Goal: Task Accomplishment & Management: Manage account settings

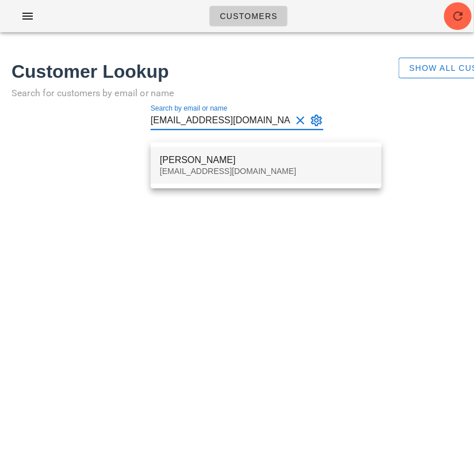
type input "[EMAIL_ADDRESS][DOMAIN_NAME]"
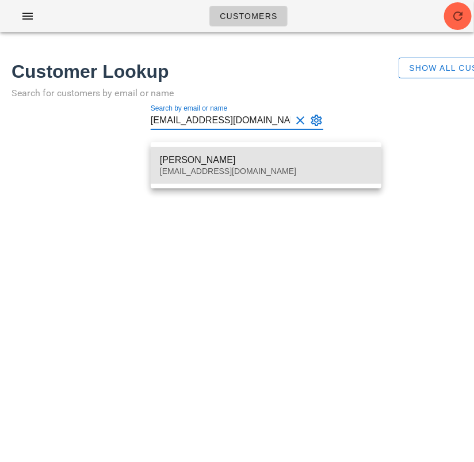
click at [245, 164] on div "[PERSON_NAME]" at bounding box center [266, 159] width 212 height 11
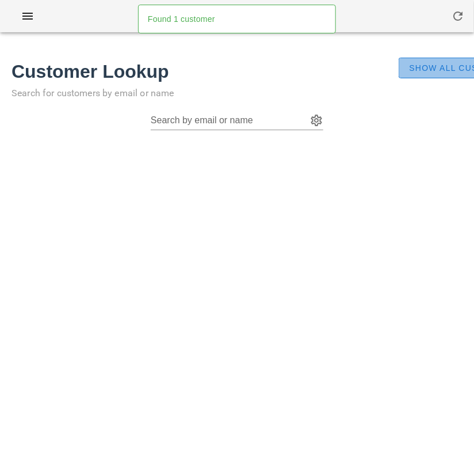
click at [436, 68] on span "Show All Customers" at bounding box center [463, 67] width 108 height 9
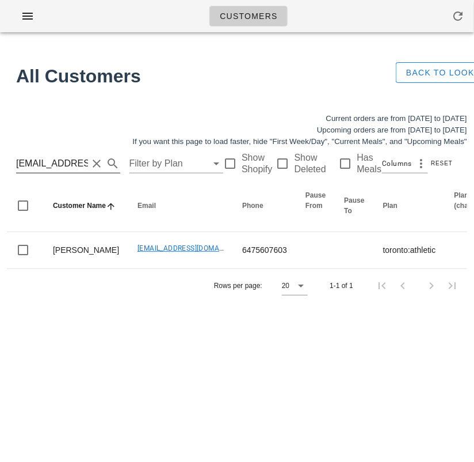
click at [58, 161] on input "[EMAIL_ADDRESS][DOMAIN_NAME]" at bounding box center [52, 163] width 72 height 18
click at [58, 161] on input "Allengen456@gmail.com" at bounding box center [52, 163] width 72 height 18
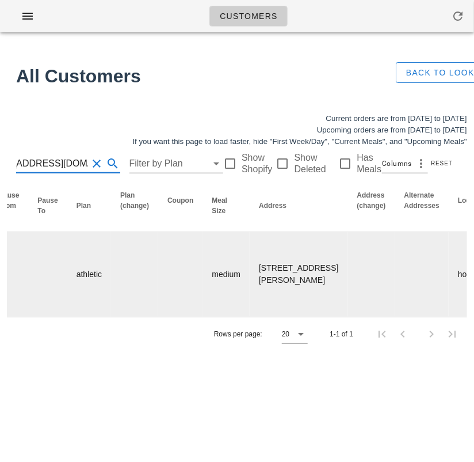
scroll to position [0, 574]
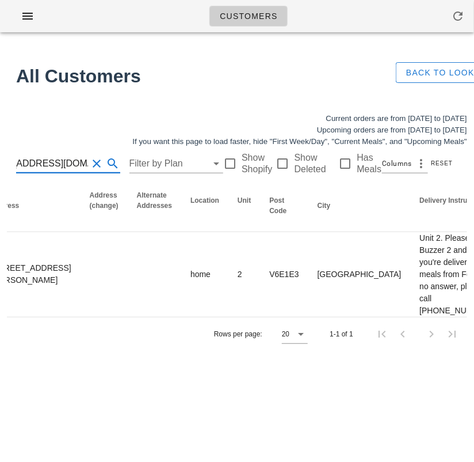
click at [89, 452] on div "Customers Found 1 customer All Customers Back to Lookup Current orders are from…" at bounding box center [237, 231] width 474 height 462
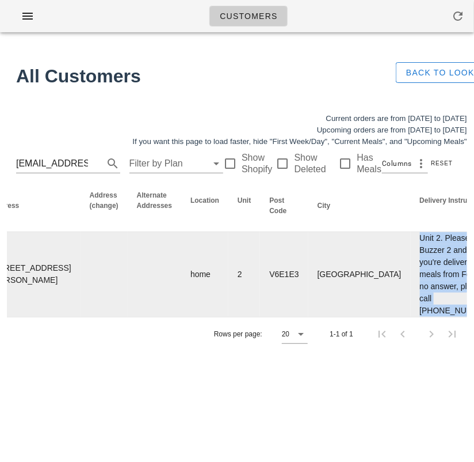
drag, startPoint x: 284, startPoint y: 239, endPoint x: 319, endPoint y: 380, distance: 145.3
click at [411, 317] on td "Unit 2. Please call Buzzer 2 and say you're delivering meals from Fed. If no an…" at bounding box center [456, 274] width 91 height 85
copy td "Unit 2. Please call Buzzer 2 and say you're delivering meals from Fed. If no an…"
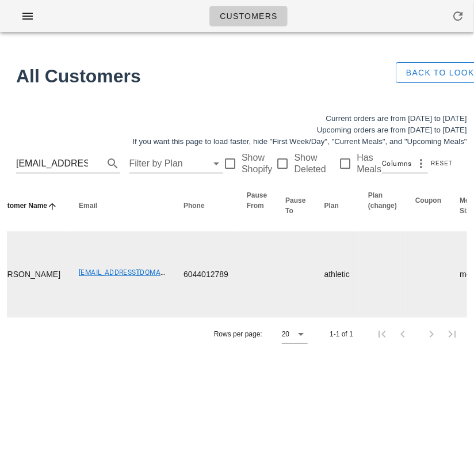
scroll to position [0, 22]
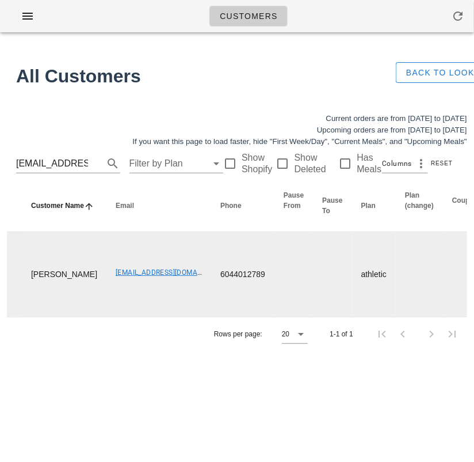
drag, startPoint x: 58, startPoint y: 326, endPoint x: 21, endPoint y: 294, distance: 49.4
copy td "Marcela Guzman"
click at [106, 317] on td "Mmguzmanr@gmail.com" at bounding box center [158, 274] width 105 height 85
drag, startPoint x: 62, startPoint y: 312, endPoint x: 29, endPoint y: 298, distance: 35.6
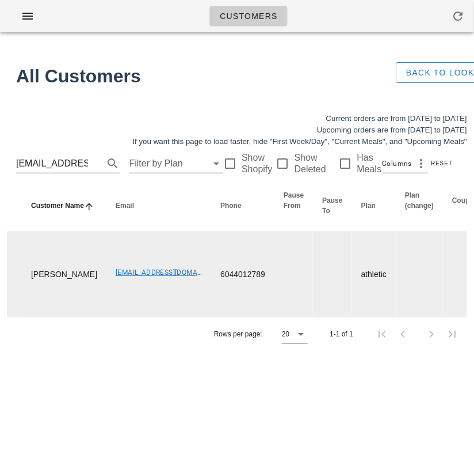
click at [29, 298] on td "Marcela Guzman" at bounding box center [64, 274] width 85 height 85
copy td "Marcela Guzman"
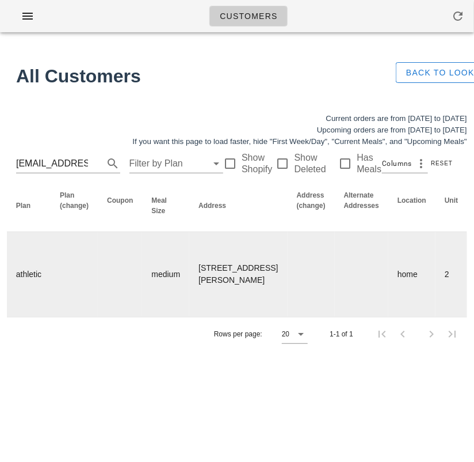
scroll to position [0, 478]
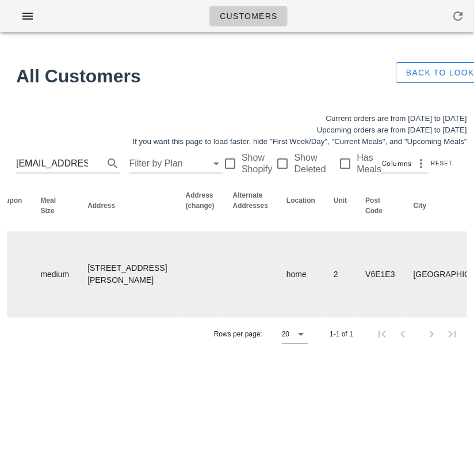
drag, startPoint x: 377, startPoint y: 232, endPoint x: 429, endPoint y: 379, distance: 156.4
click at [429, 317] on tr "Marcela Guzman Mmguzmanr@gmail.com 6044012789 athletic medium 2-1151 Haro St, V…" at bounding box center [320, 274] width 1582 height 85
copy td "Unit 2. Please call Buzzer 2 and say you're delivering meals from Fed. If no an…"
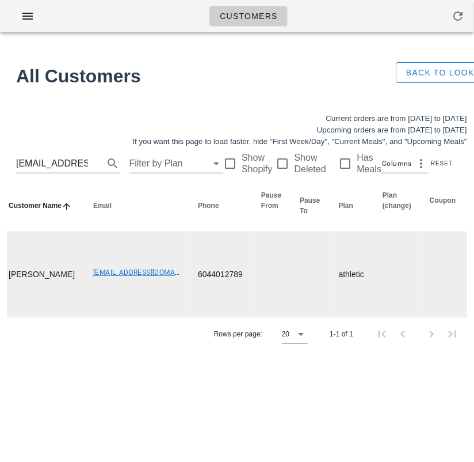
scroll to position [0, 0]
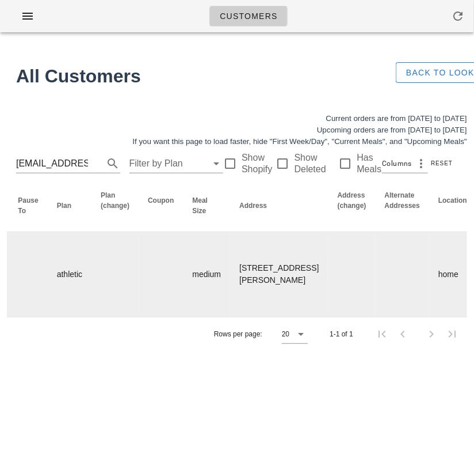
scroll to position [0, 349]
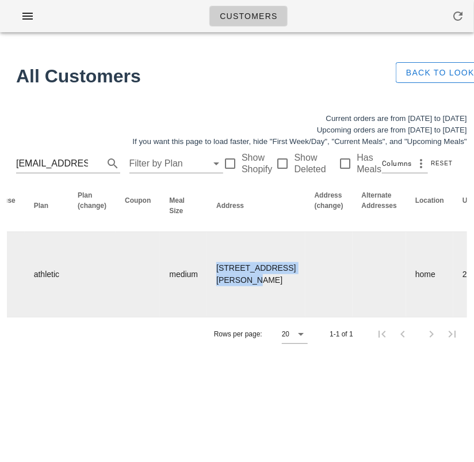
drag, startPoint x: 172, startPoint y: 293, endPoint x: 211, endPoint y: 318, distance: 46.6
click at [211, 317] on td "2-1151 Haro St, Vancouver, V6E1E3" at bounding box center [256, 274] width 98 height 85
click at [207, 306] on td "2-1151 Haro St, Vancouver, V6E1E3" at bounding box center [256, 274] width 98 height 85
drag, startPoint x: 173, startPoint y: 312, endPoint x: 210, endPoint y: 314, distance: 36.9
click at [210, 314] on td "2-1151 Haro St, Vancouver, V6E1E3" at bounding box center [256, 274] width 98 height 85
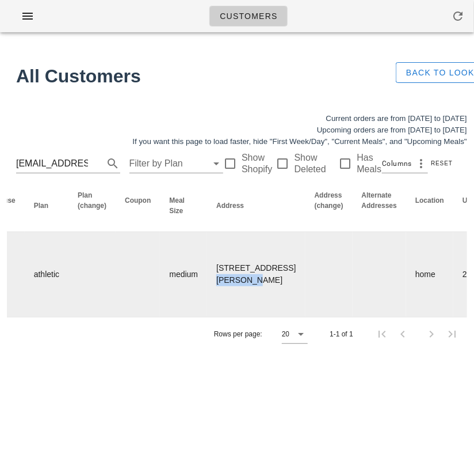
click at [207, 317] on td "2-1151 Haro St, Vancouver, V6E1E3" at bounding box center [256, 274] width 98 height 85
drag, startPoint x: 170, startPoint y: 289, endPoint x: 209, endPoint y: 313, distance: 45.7
click at [209, 313] on td "2-1151 Haro St, Vancouver, V6E1E3" at bounding box center [256, 274] width 98 height 85
click at [207, 313] on td "2-1151 Haro St, Vancouver, V6E1E3" at bounding box center [256, 274] width 98 height 85
drag, startPoint x: 169, startPoint y: 292, endPoint x: 209, endPoint y: 315, distance: 46.6
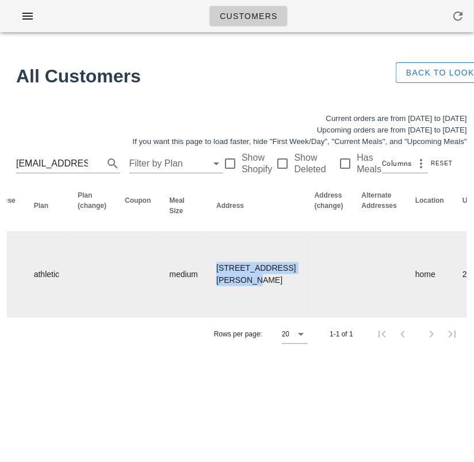
click at [209, 315] on td "2-1151 Haro St, Vancouver, V6E1E3" at bounding box center [256, 274] width 98 height 85
copy td "2-1151 Haro St, Vancouver"
drag, startPoint x: 202, startPoint y: 332, endPoint x: 173, endPoint y: 332, distance: 28.8
click at [207, 317] on td "2-1151 Haro St, Vancouver, V6E1E3" at bounding box center [256, 274] width 98 height 85
copy td "V6E1E3"
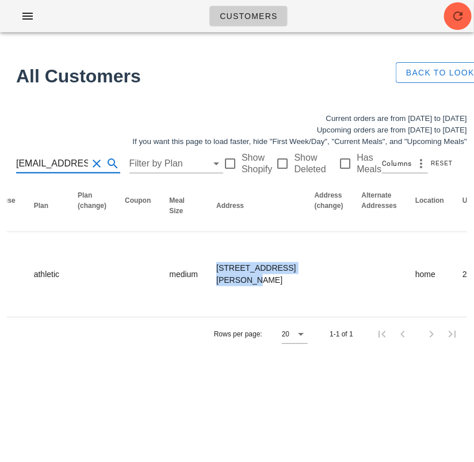
click at [59, 155] on input "mmguzmanr@gmail.com" at bounding box center [52, 163] width 72 height 18
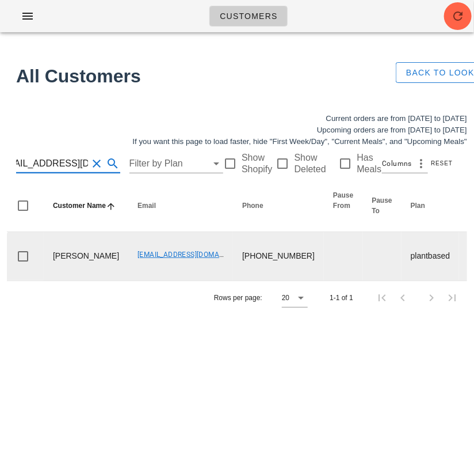
type input "dubai711@hotmail.fr"
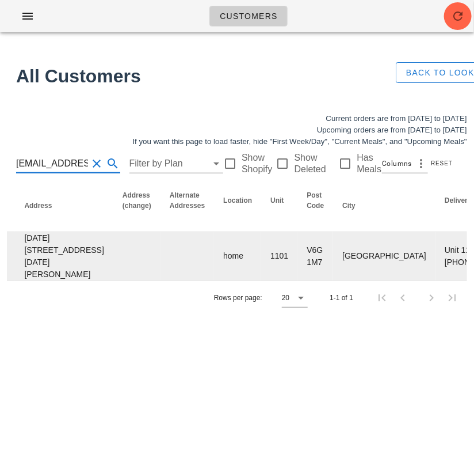
scroll to position [0, 581]
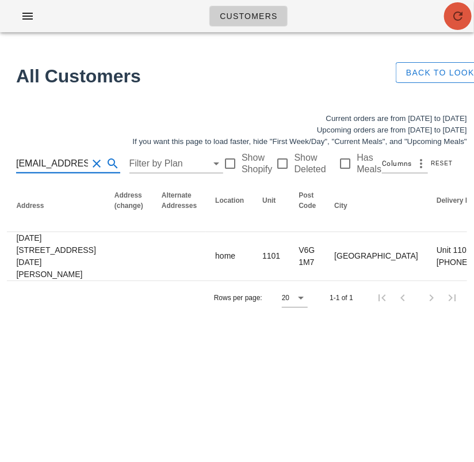
click at [463, 18] on icon "button" at bounding box center [458, 16] width 14 height 14
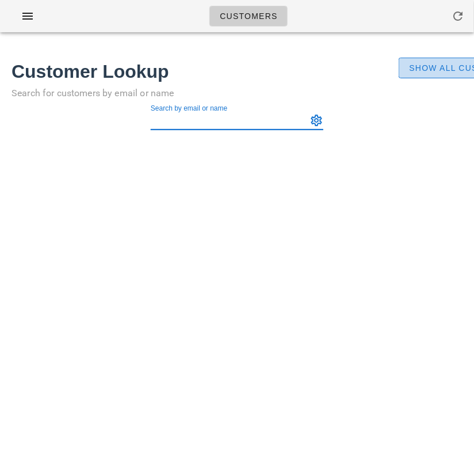
click at [408, 68] on button "Show All Customers" at bounding box center [463, 68] width 128 height 21
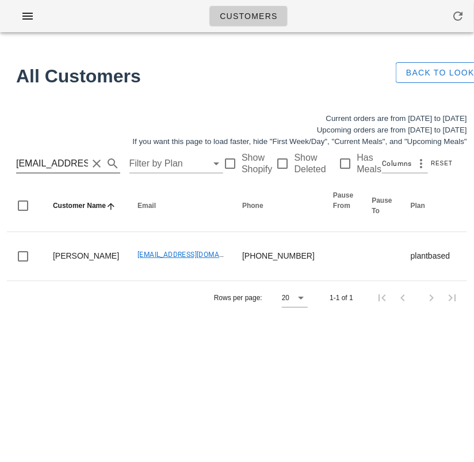
click at [62, 161] on input "dubai711@hotmail.fr" at bounding box center [52, 163] width 72 height 18
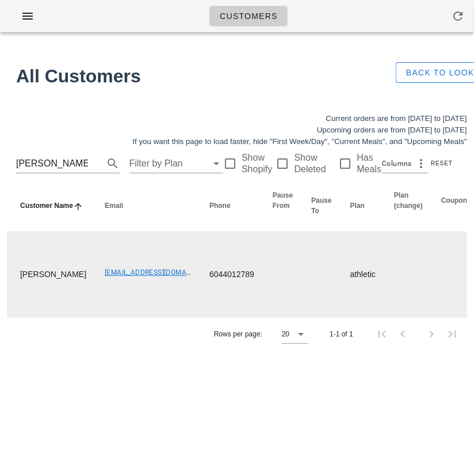
click at [200, 306] on td "6044012789" at bounding box center [231, 274] width 63 height 85
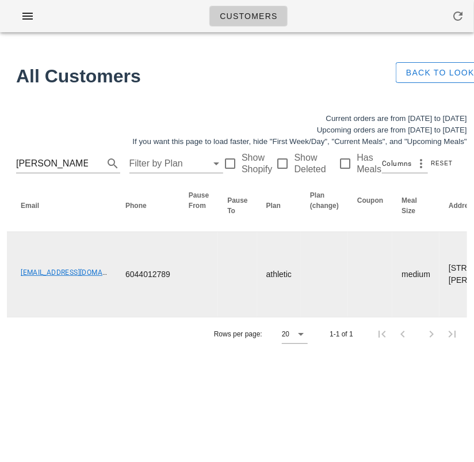
scroll to position [0, 115]
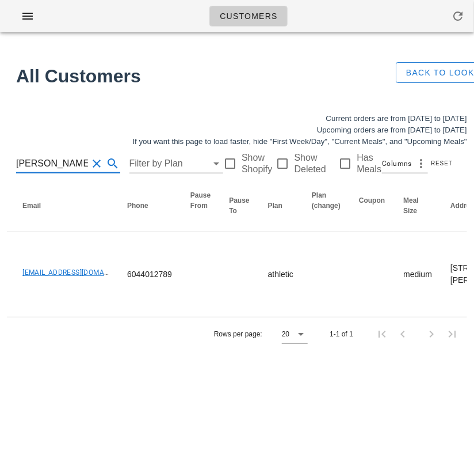
click at [60, 161] on input "Marcela Guzman" at bounding box center [52, 163] width 72 height 18
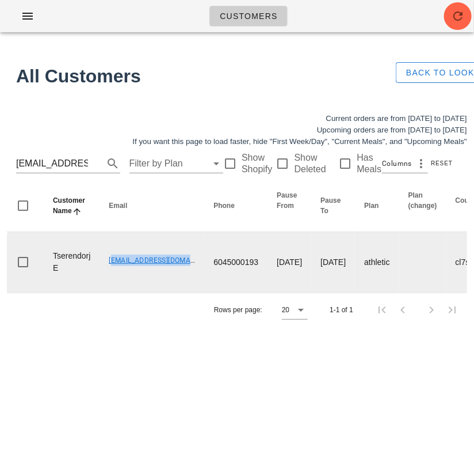
drag, startPoint x: 101, startPoint y: 261, endPoint x: 193, endPoint y: 261, distance: 92.1
click at [193, 261] on td "ebtserendorj@gmail.com" at bounding box center [152, 262] width 105 height 60
copy link "ebtserendorj@gmail.com"
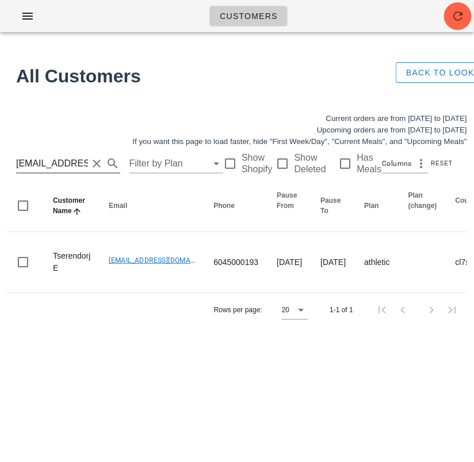
click at [57, 167] on input "ebtserendorj@gmail.com" at bounding box center [52, 163] width 72 height 18
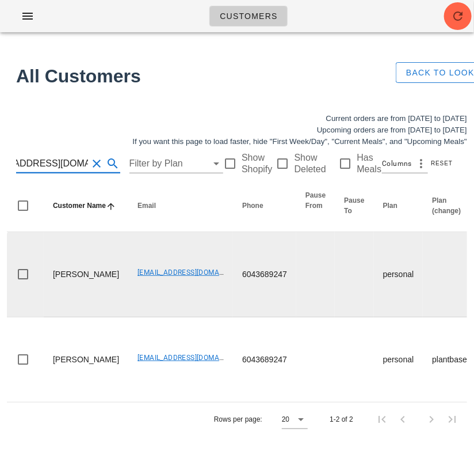
type input "[EMAIL_ADDRESS][DOMAIN_NAME]"
drag, startPoint x: 85, startPoint y: 314, endPoint x: 51, endPoint y: 295, distance: 39.2
click at [51, 295] on td "[PERSON_NAME]" at bounding box center [86, 274] width 85 height 85
copy td "[PERSON_NAME]"
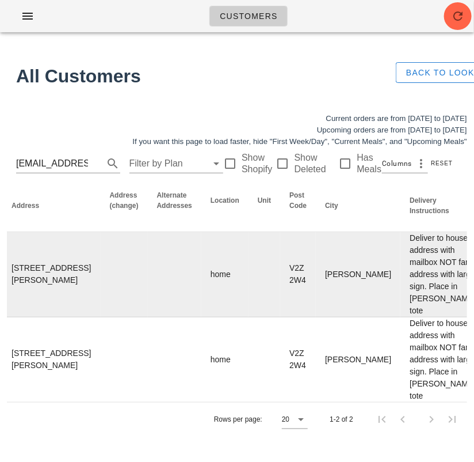
scroll to position [0, 1038]
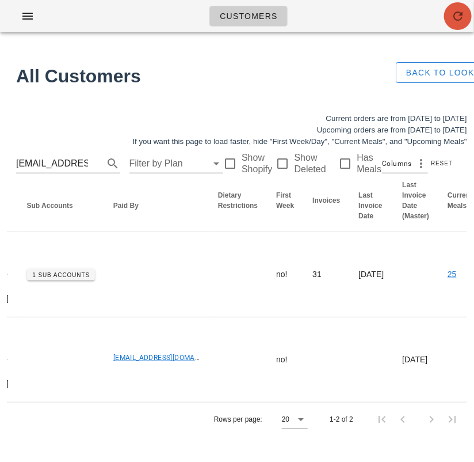
click at [452, 19] on icon "button" at bounding box center [458, 16] width 14 height 14
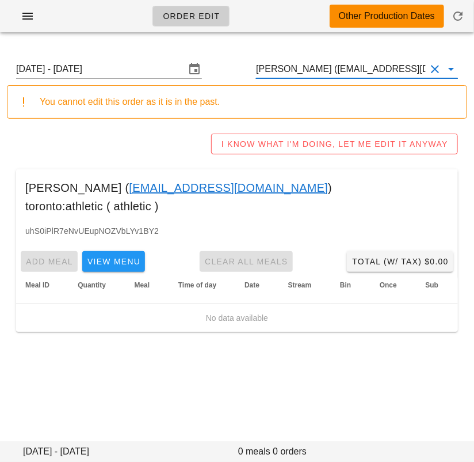
click at [296, 68] on input "Reva Berreta (Allengen456@gmail.com)" at bounding box center [341, 69] width 170 height 18
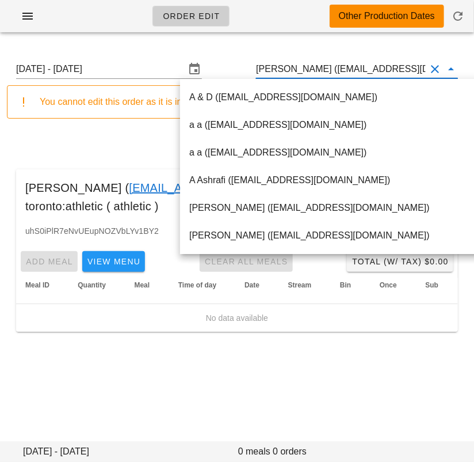
click at [296, 68] on input "Reva Berreta (Allengen456@gmail.com)" at bounding box center [341, 69] width 170 height 18
paste input "dubai711@hotmail.fr"
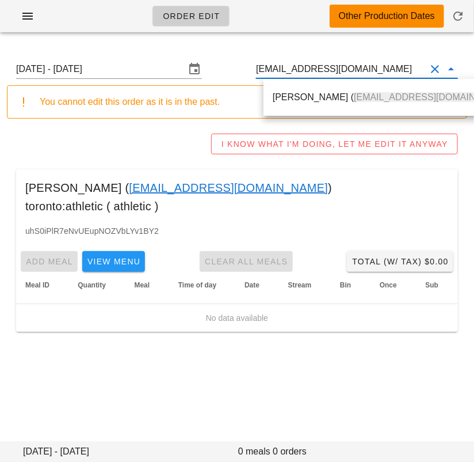
click at [287, 113] on div "Charles Boucher ( dubai711@hotmail.fr )" at bounding box center [393, 97] width 259 height 37
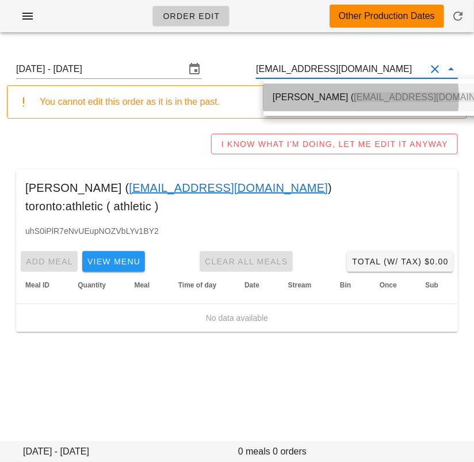
click at [287, 104] on div "Charles Boucher ( dubai711@hotmail.fr )" at bounding box center [393, 97] width 241 height 25
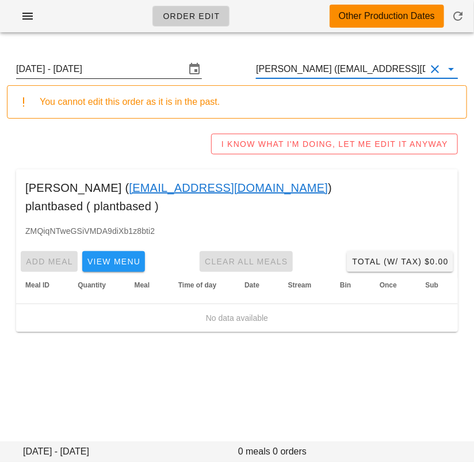
type input "Charles Boucher (dubai711@hotmail.fr)"
click at [170, 68] on input "Sunday August 24 - Saturday August 30" at bounding box center [101, 69] width 170 height 18
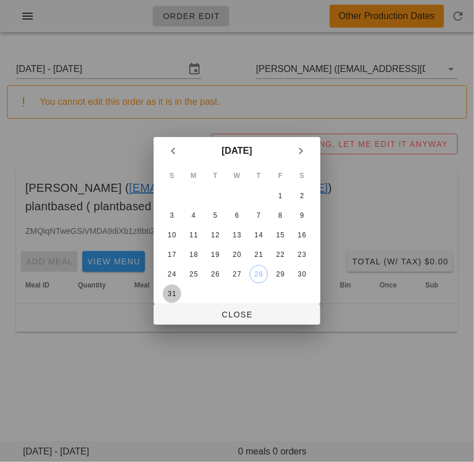
click at [175, 289] on div "31" at bounding box center [172, 293] width 18 height 8
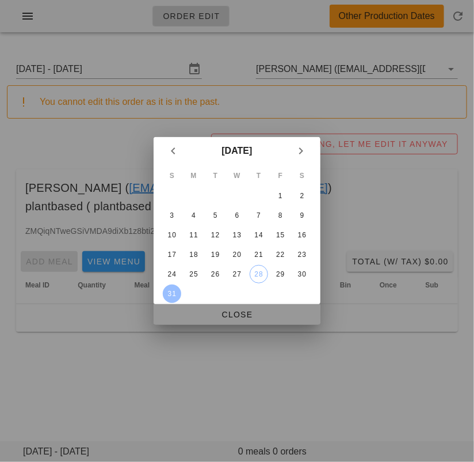
click at [184, 310] on span "Close" at bounding box center [237, 314] width 148 height 9
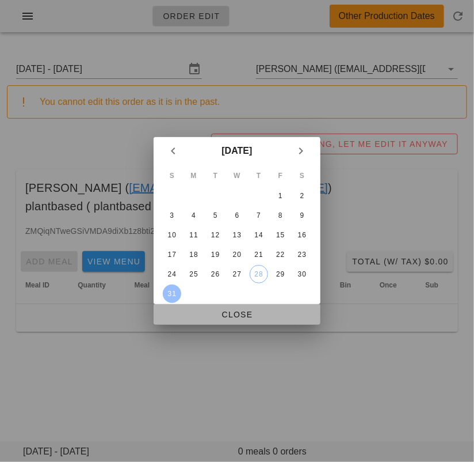
type input "Sunday August 31 - Saturday September 6"
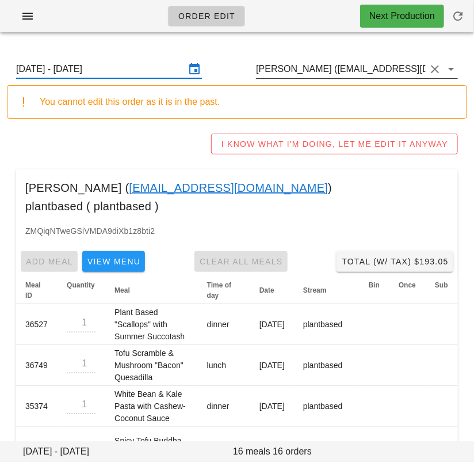
click at [277, 75] on input "Charles Boucher (dubai711@hotmail.fr)" at bounding box center [341, 69] width 170 height 18
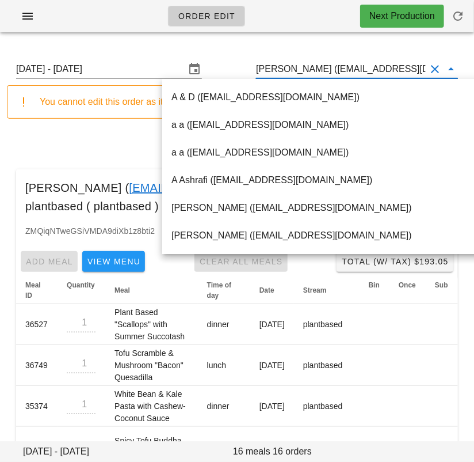
paste input "ebtserendorj@gmail.com"
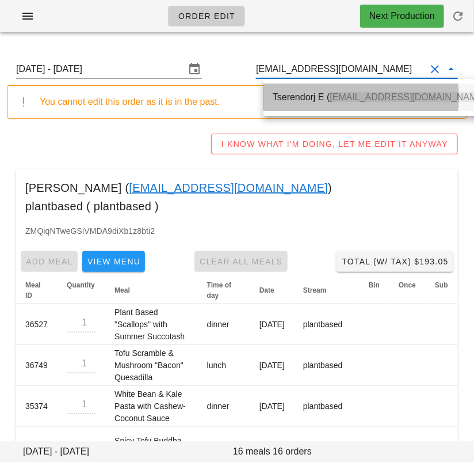
click at [288, 90] on div "Tserendorj E ( ebtserendorj@gmail.com )" at bounding box center [381, 97] width 216 height 25
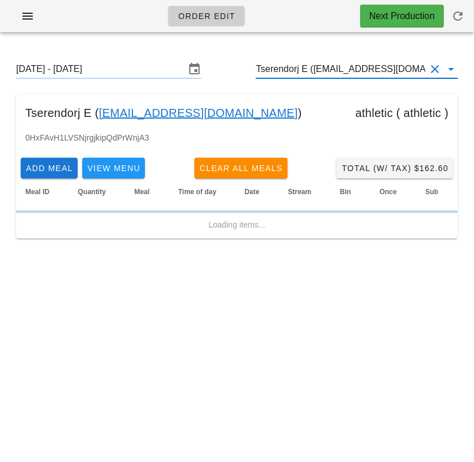
type input "Tserendorj E (ebtserendorj@gmail.com)"
click at [131, 68] on input "Sunday August 31 - Saturday September 6" at bounding box center [101, 69] width 170 height 18
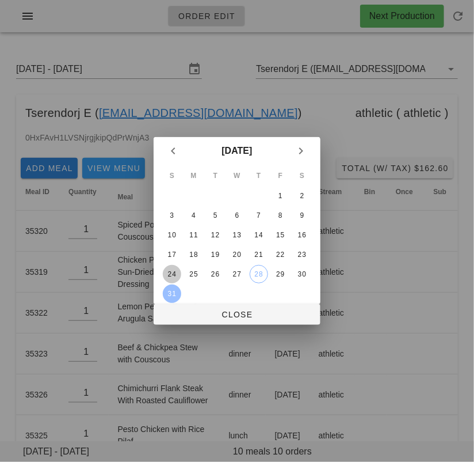
click at [173, 270] on div "24" at bounding box center [172, 274] width 18 height 8
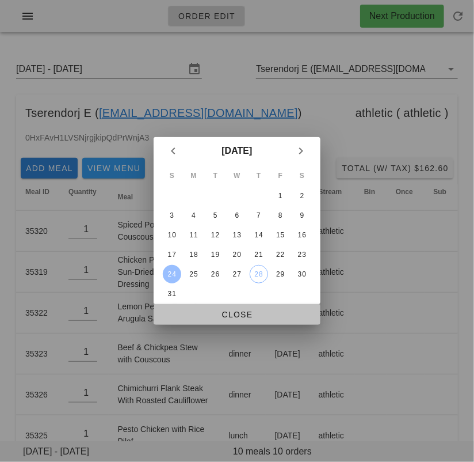
click at [193, 306] on button "Close" at bounding box center [237, 314] width 167 height 21
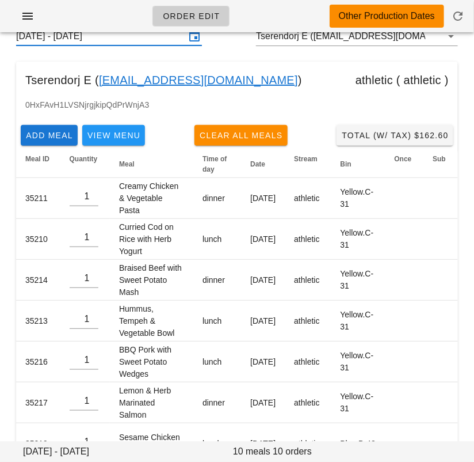
scroll to position [31, 0]
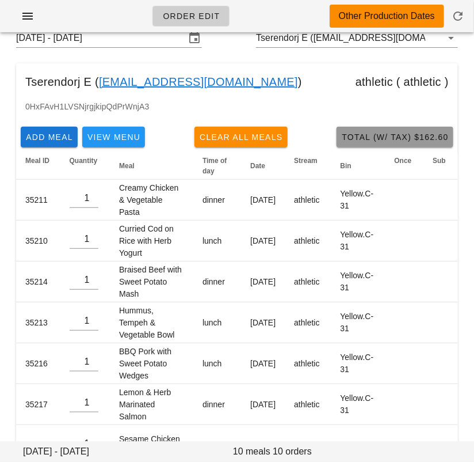
click at [383, 141] on span "Total (w/ Tax) $162.60" at bounding box center [395, 136] width 108 height 9
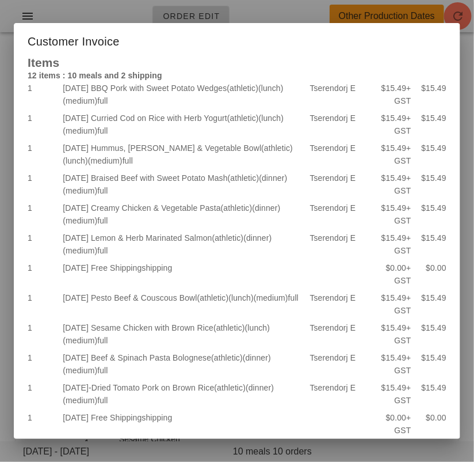
click at [269, 14] on div at bounding box center [237, 231] width 474 height 462
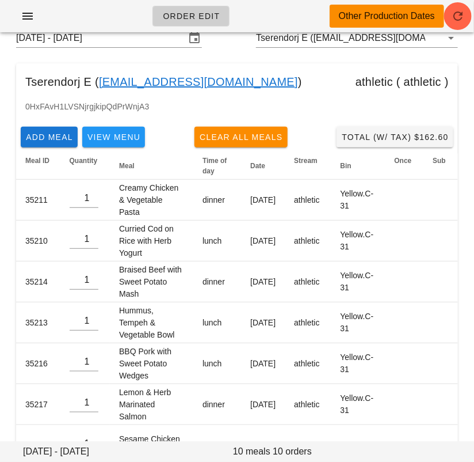
click at [276, 12] on div "Order Edit Other Production Dates" at bounding box center [237, 16] width 474 height 32
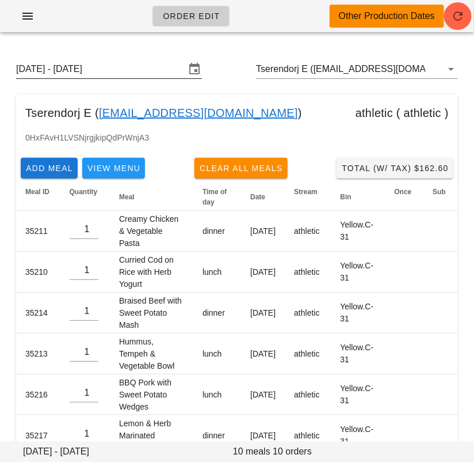
click at [127, 73] on input "Sunday August 24 - Saturday August 30" at bounding box center [101, 69] width 170 height 18
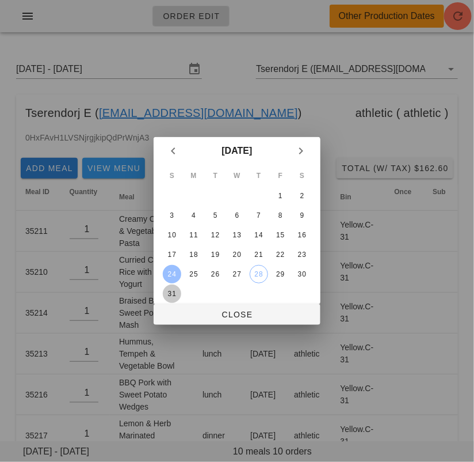
click at [170, 289] on div "31" at bounding box center [172, 293] width 18 height 8
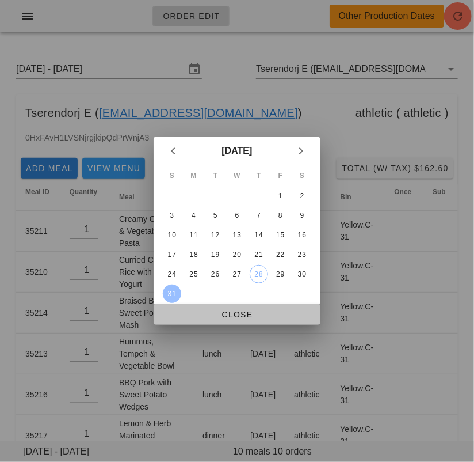
click at [184, 315] on span "Close" at bounding box center [237, 314] width 148 height 9
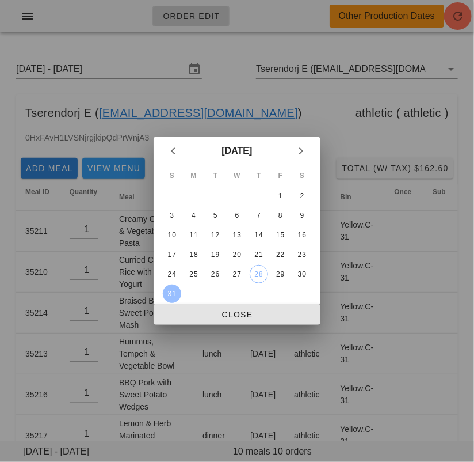
type input "Sunday August 31 - Saturday September 6"
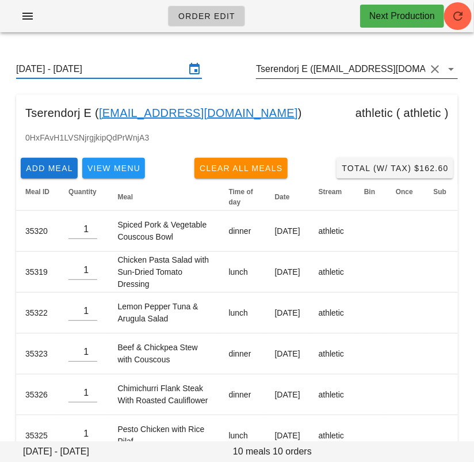
click at [313, 68] on input "Tserendorj E (ebtserendorj@gmail.com)" at bounding box center [341, 69] width 170 height 18
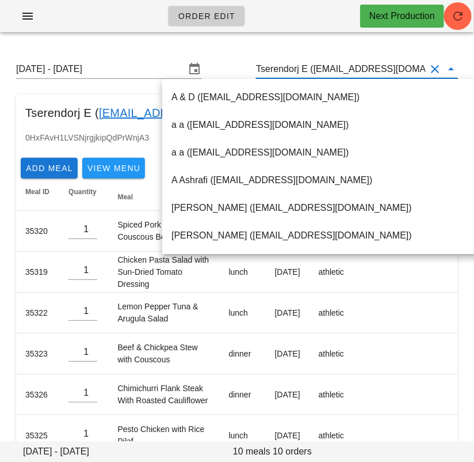
click at [313, 68] on input "Tserendorj E (ebtserendorj@gmail.com)" at bounding box center [341, 69] width 170 height 18
paste input "(footnotefarm@gmail.com"
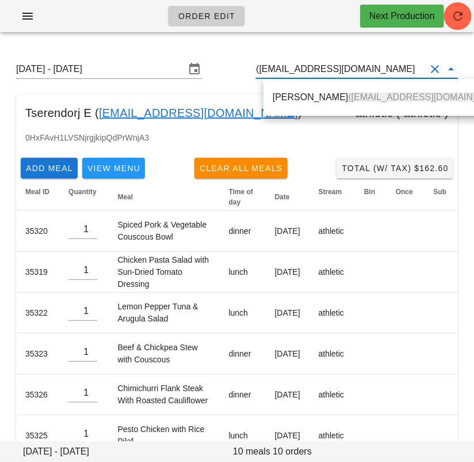
click at [266, 66] on input "(footnotefarm@gmail.com" at bounding box center [341, 69] width 170 height 18
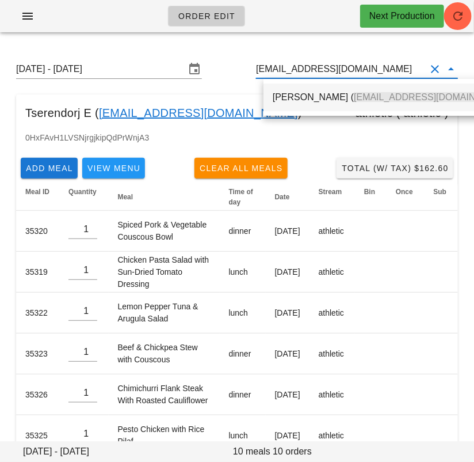
click at [300, 106] on div "Jenny Barnes ( footnotefarm@gmail.com )" at bounding box center [393, 97] width 241 height 25
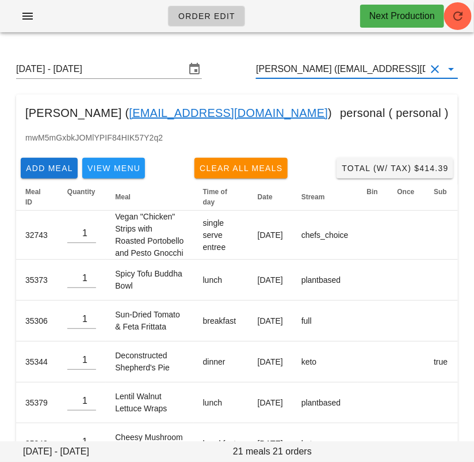
type input "Jenny Barnes (footnotefarm@gmail.com)"
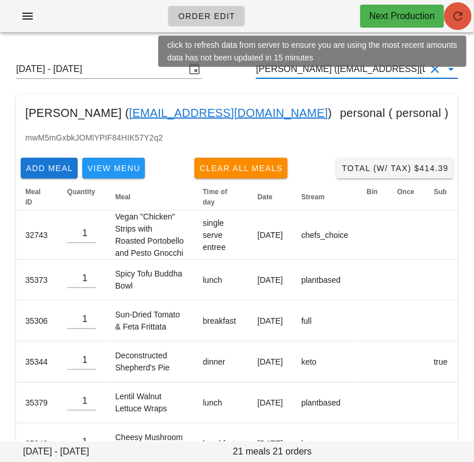
click at [451, 20] on icon "button" at bounding box center [458, 16] width 14 height 14
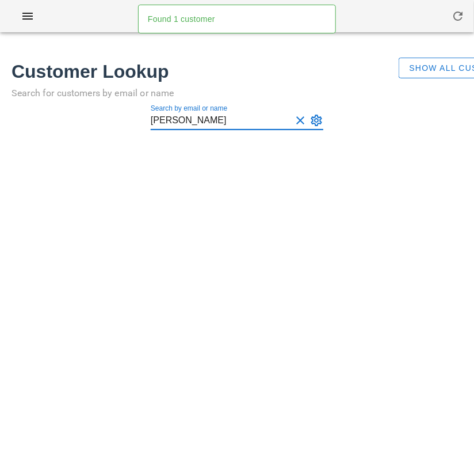
type input "[PERSON_NAME]"
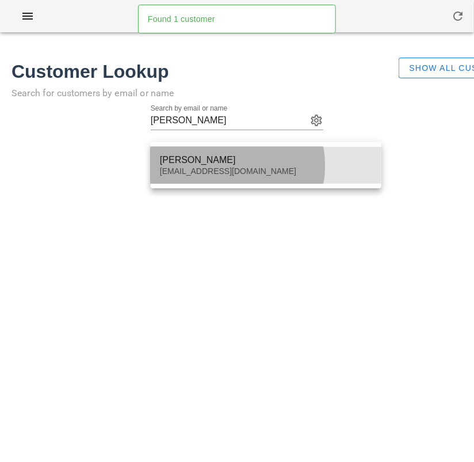
click at [211, 173] on div "[EMAIL_ADDRESS][DOMAIN_NAME]" at bounding box center [266, 171] width 212 height 10
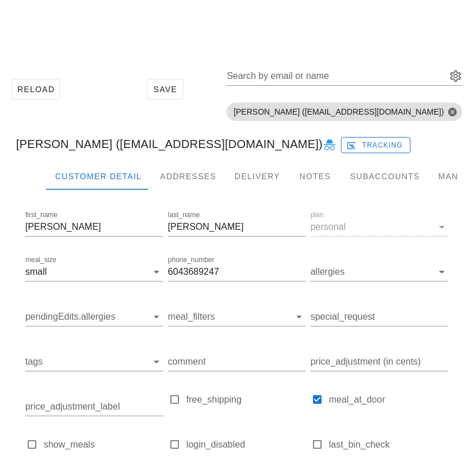
scroll to position [62, 0]
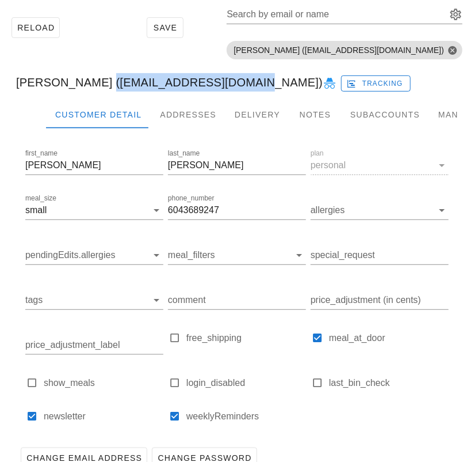
drag, startPoint x: 92, startPoint y: 84, endPoint x: 225, endPoint y: 85, distance: 133.5
click at [225, 85] on div "[PERSON_NAME] ([EMAIL_ADDRESS][DOMAIN_NAME]) Tracking" at bounding box center [237, 82] width 460 height 37
copy div "([EMAIL_ADDRESS][DOMAIN_NAME]"
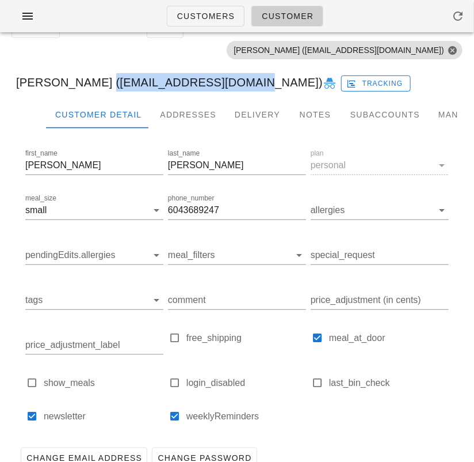
scroll to position [0, 0]
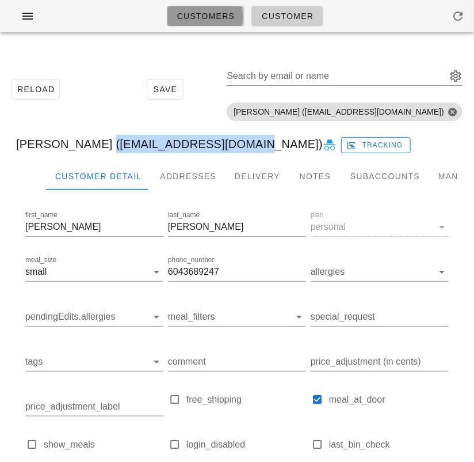
click at [187, 20] on span "Customers" at bounding box center [206, 16] width 59 height 9
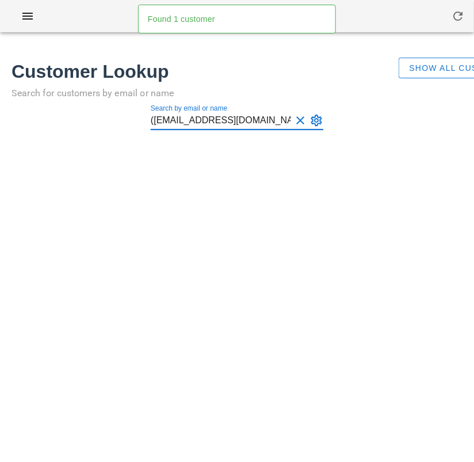
click at [154, 120] on input "([EMAIL_ADDRESS][DOMAIN_NAME]" at bounding box center [221, 120] width 140 height 18
type input "[EMAIL_ADDRESS][DOMAIN_NAME]"
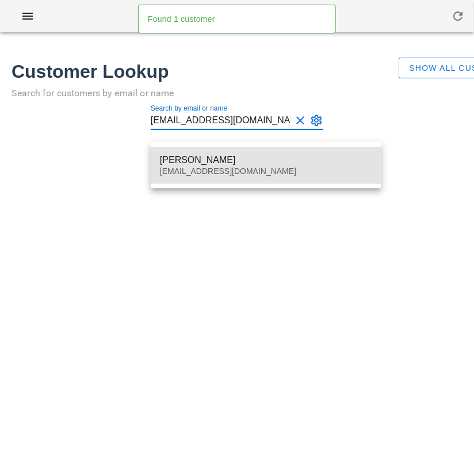
click at [204, 168] on div "[EMAIL_ADDRESS][DOMAIN_NAME]" at bounding box center [266, 171] width 212 height 10
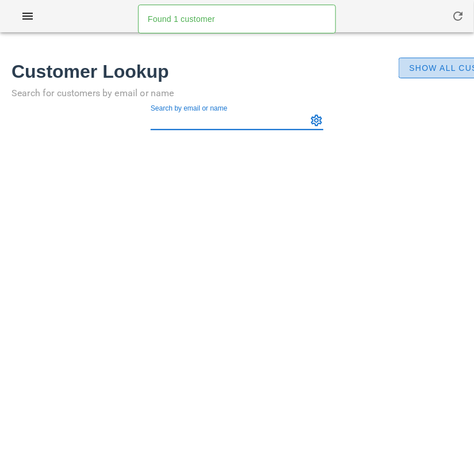
click at [436, 68] on span "Show All Customers" at bounding box center [463, 67] width 108 height 9
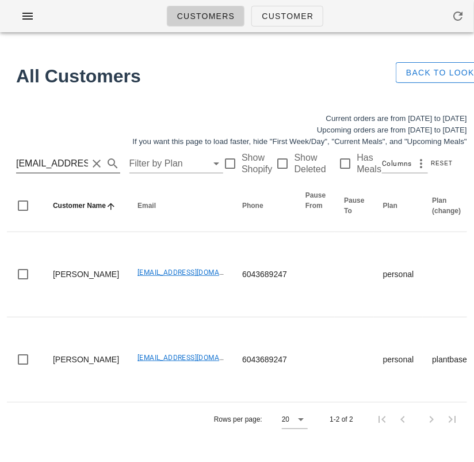
click at [47, 165] on input "[EMAIL_ADDRESS][DOMAIN_NAME]" at bounding box center [52, 163] width 72 height 18
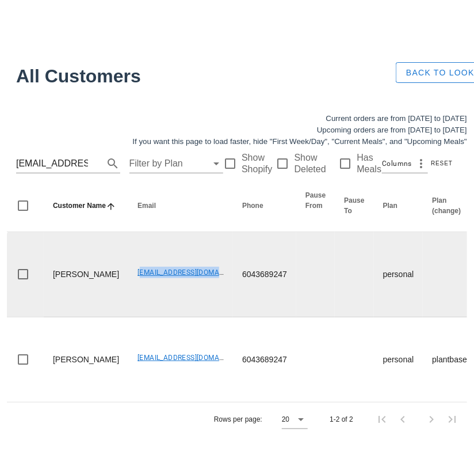
drag, startPoint x: 99, startPoint y: 186, endPoint x: 192, endPoint y: 214, distance: 97.4
click at [192, 232] on td "[EMAIL_ADDRESS][DOMAIN_NAME]" at bounding box center [180, 274] width 105 height 85
copy link "[EMAIL_ADDRESS][DOMAIN_NAME]"
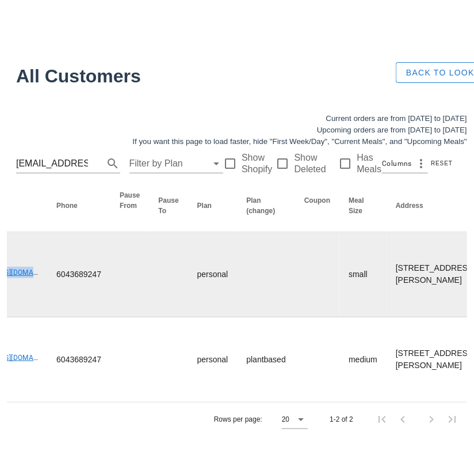
scroll to position [0, 503]
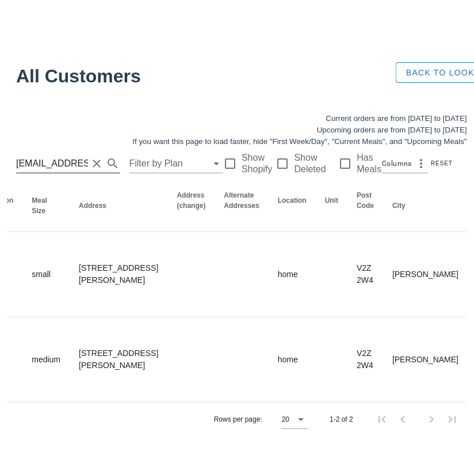
click at [51, 154] on input "[EMAIL_ADDRESS][DOMAIN_NAME]" at bounding box center [52, 163] width 72 height 18
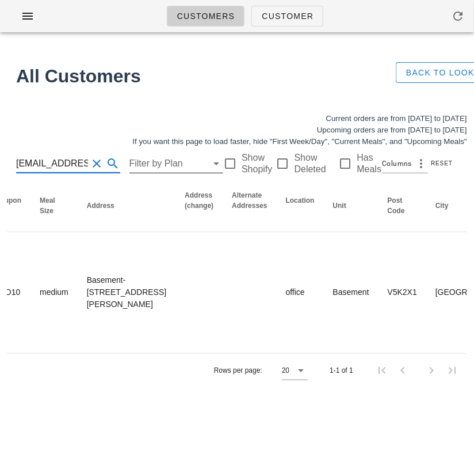
scroll to position [0, 64]
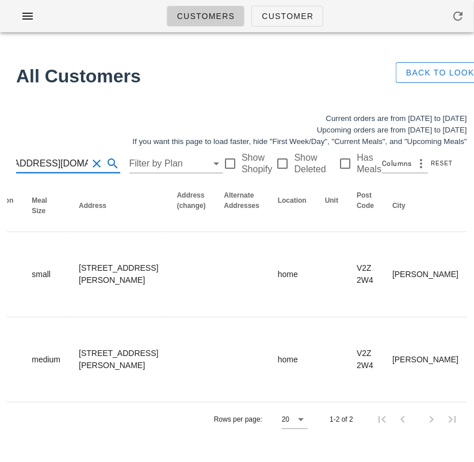
click at [39, 161] on input "[EMAIL_ADDRESS][DOMAIN_NAME]" at bounding box center [52, 163] width 72 height 18
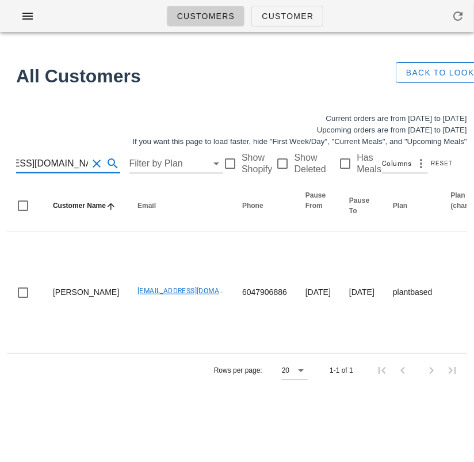
type input "[EMAIL_ADDRESS][DOMAIN_NAME]"
click at [54, 166] on input "beca.desmanche33@gmail.com" at bounding box center [52, 163] width 72 height 18
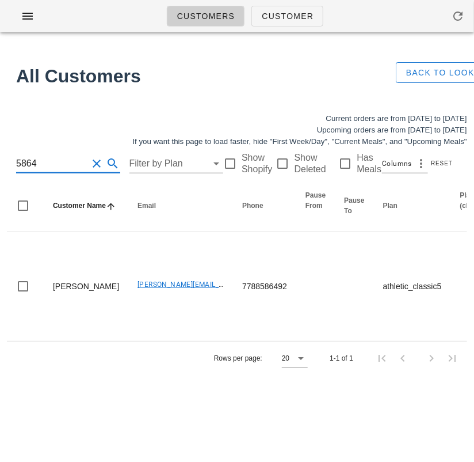
type input "5864"
click at [49, 159] on input "5864" at bounding box center [52, 163] width 72 height 18
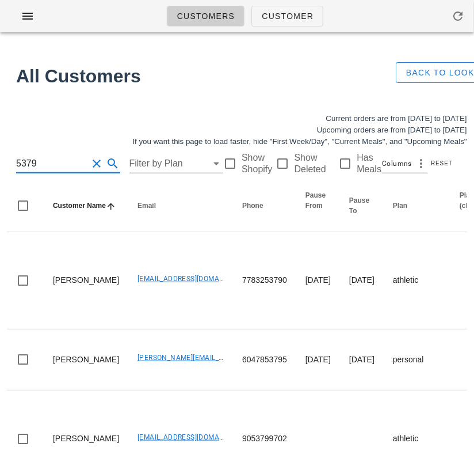
click at [17, 162] on input "5379" at bounding box center [52, 163] width 72 height 18
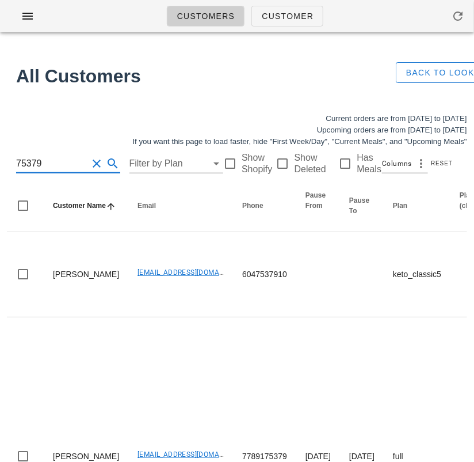
scroll to position [1, 0]
drag, startPoint x: 48, startPoint y: 165, endPoint x: 6, endPoint y: 163, distance: 42.0
click at [6, 163] on div "Current orders are from Sunday Aug 24 to Saturday Aug 30 Upcoming orders are fr…" at bounding box center [237, 371] width 474 height 530
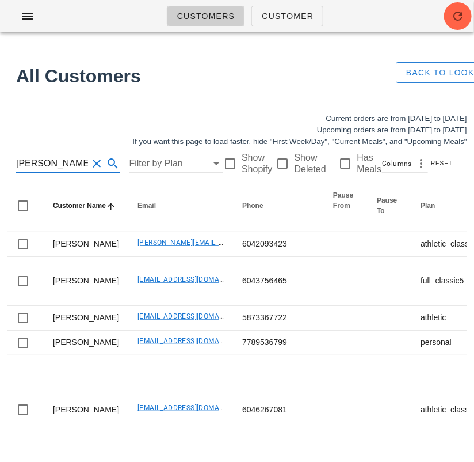
click at [15, 163] on div "riley Filter by Plan Show Shopify Show Deleted Has Meals Columns Reset" at bounding box center [237, 163] width 460 height 32
click at [16, 165] on input "riley" at bounding box center [52, 163] width 72 height 18
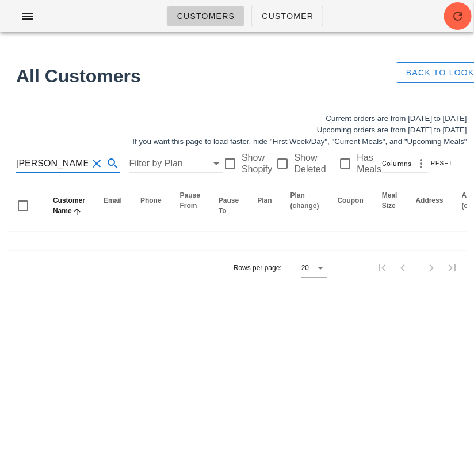
click at [28, 163] on input "o'riley" at bounding box center [52, 163] width 72 height 18
click at [16, 165] on div "o'rieley Filter by Plan Show Shopify Show Deleted Has Meals Columns Reset" at bounding box center [237, 163] width 460 height 32
click at [17, 165] on input "o'rieley" at bounding box center [52, 163] width 72 height 18
type input "karl o'rieley"
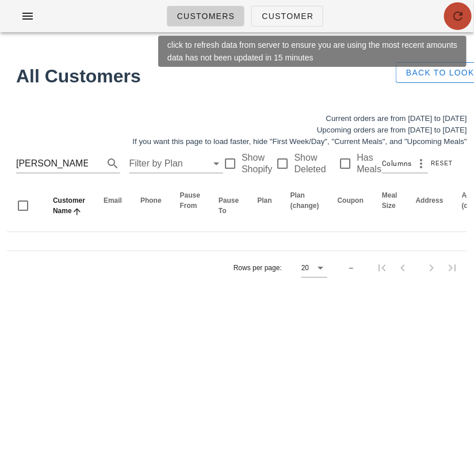
click at [457, 18] on icon "button" at bounding box center [458, 16] width 14 height 14
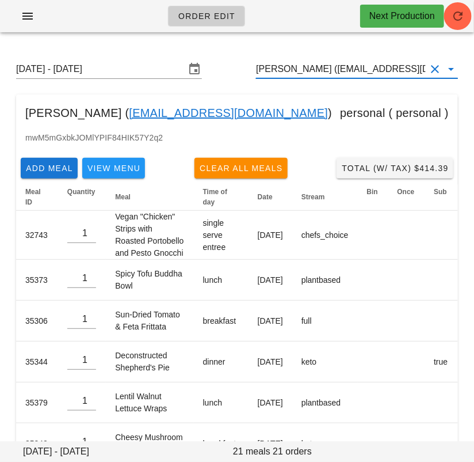
click at [307, 66] on input "Jenny Barnes (footnotefarm@gmail.com)" at bounding box center [341, 69] width 170 height 18
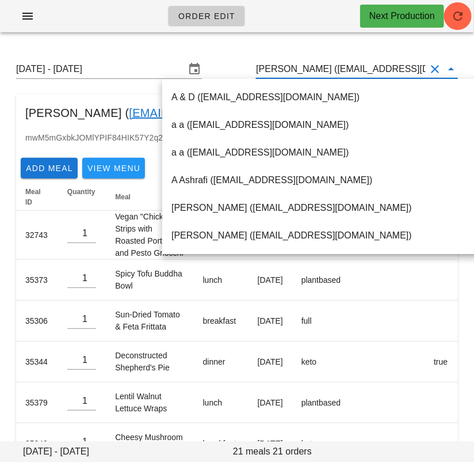
paste input "beca.desmanche33@gmail.com"
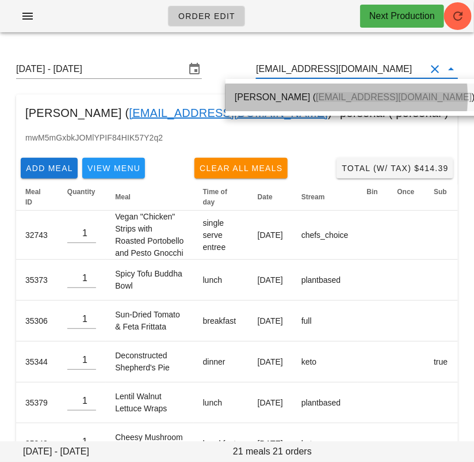
click at [315, 106] on div "Rebecca Desmanche ( beca.desmanche33@gmail.com )" at bounding box center [355, 97] width 241 height 25
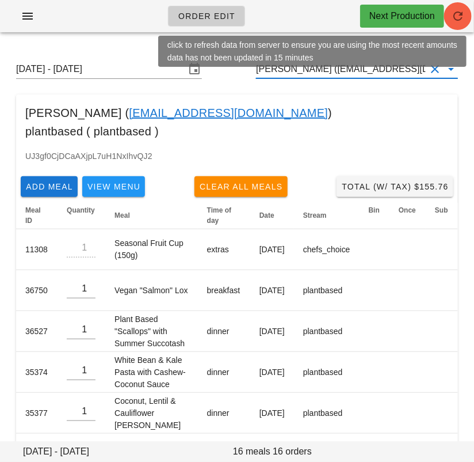
type input "Rebecca Desmanche (beca.desmanche33@gmail.com)"
click at [454, 17] on icon "button" at bounding box center [458, 16] width 14 height 14
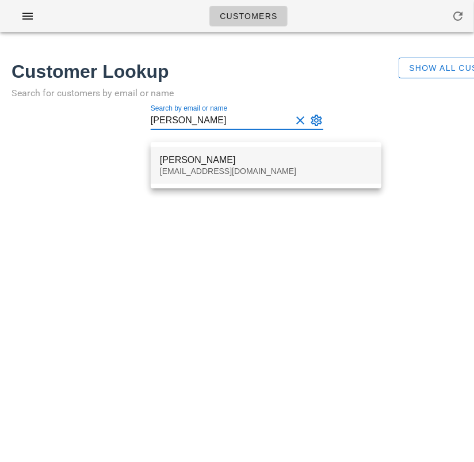
type input "[PERSON_NAME]"
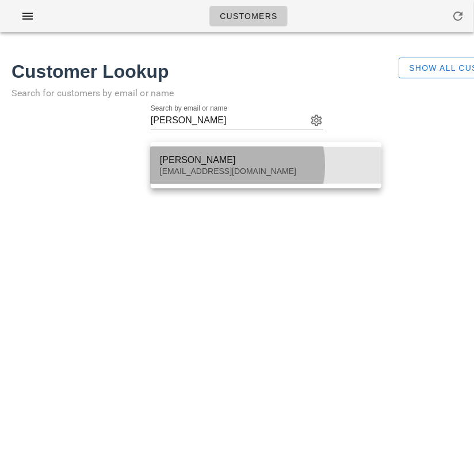
click at [256, 148] on div "[PERSON_NAME] [EMAIL_ADDRESS][DOMAIN_NAME]" at bounding box center [266, 165] width 212 height 36
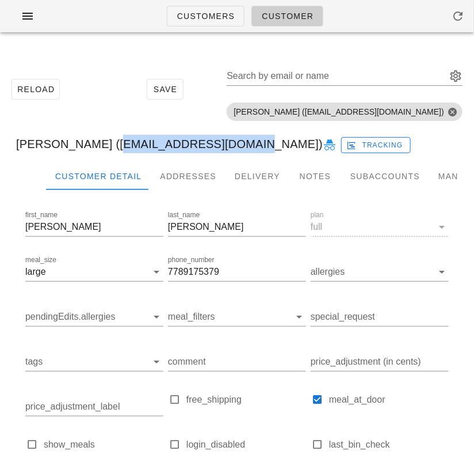
drag, startPoint x: 90, startPoint y: 141, endPoint x: 222, endPoint y: 141, distance: 132.4
click at [222, 141] on div "[PERSON_NAME] ([EMAIL_ADDRESS][DOMAIN_NAME]) Tracking" at bounding box center [237, 143] width 460 height 37
copy div "[EMAIL_ADDRESS][DOMAIN_NAME]"
click at [212, 20] on span "Customers" at bounding box center [206, 16] width 59 height 9
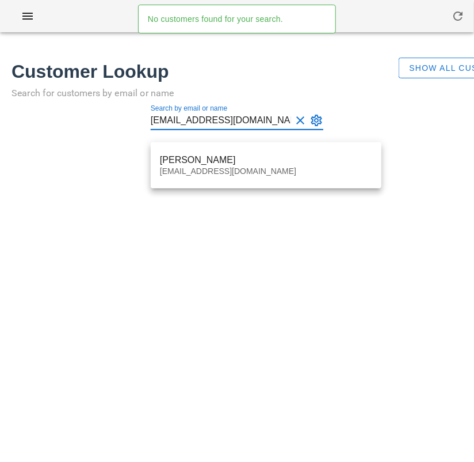
type input "[EMAIL_ADDRESS][DOMAIN_NAME]"
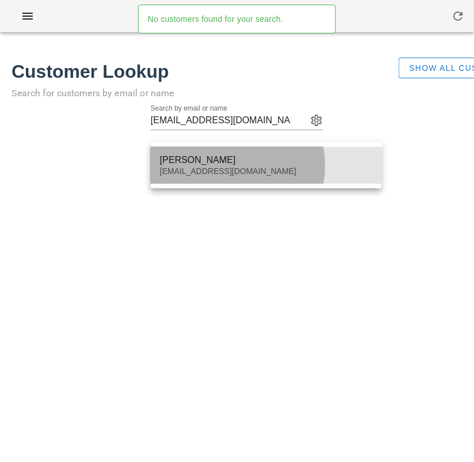
click at [186, 169] on div "[EMAIL_ADDRESS][DOMAIN_NAME]" at bounding box center [266, 171] width 212 height 10
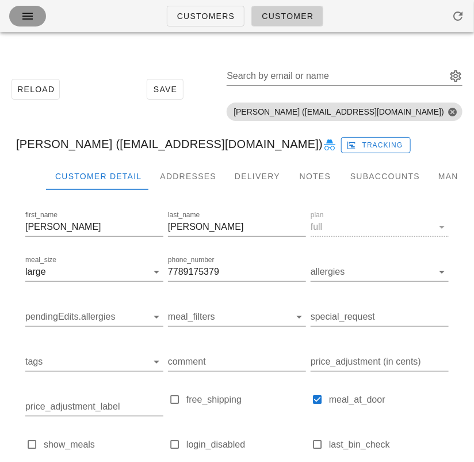
click at [33, 14] on icon "button" at bounding box center [28, 16] width 14 height 14
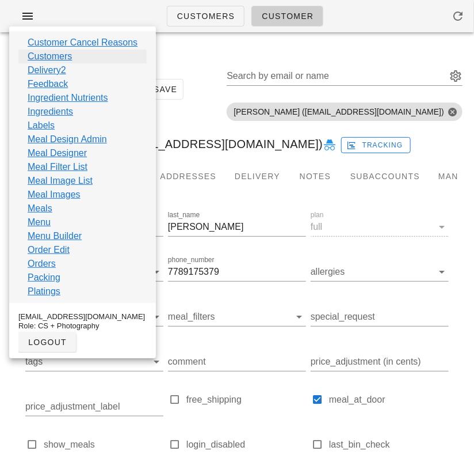
click at [60, 56] on link "Customers" at bounding box center [50, 56] width 44 height 14
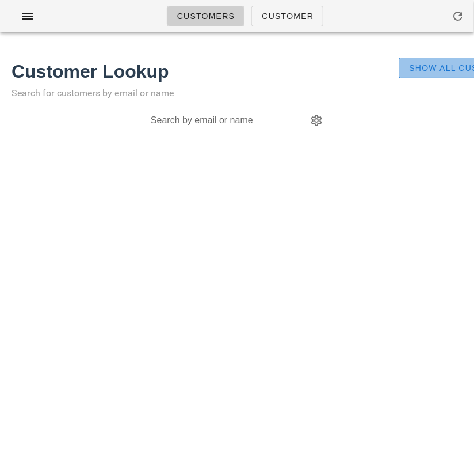
click at [432, 68] on span "Show All Customers" at bounding box center [463, 67] width 108 height 9
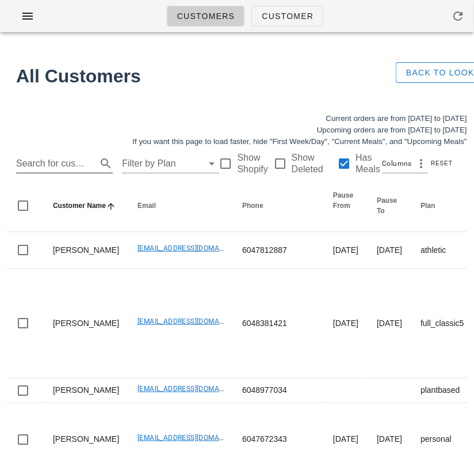
click at [66, 163] on input "Search for customer" at bounding box center [55, 163] width 78 height 18
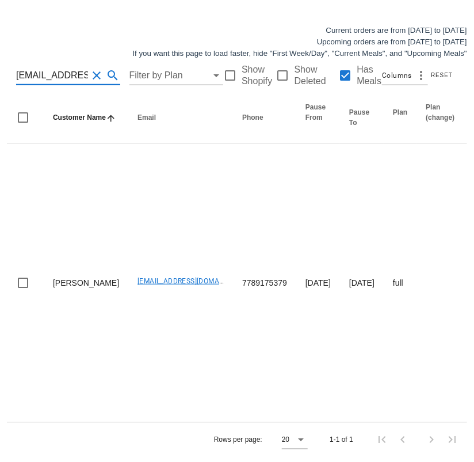
click at [35, 78] on input "bunsenmedia@gmail.com" at bounding box center [52, 75] width 72 height 18
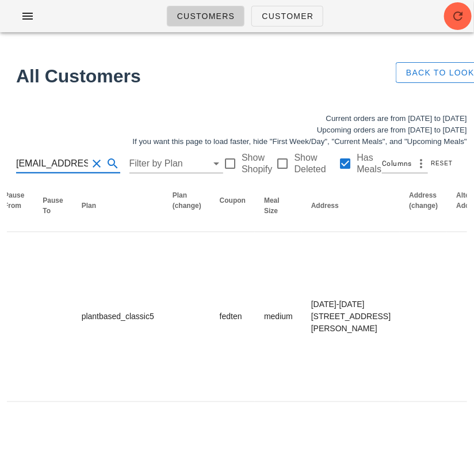
click at [40, 163] on input "[EMAIL_ADDRESS][DOMAIN_NAME]" at bounding box center [52, 163] width 72 height 18
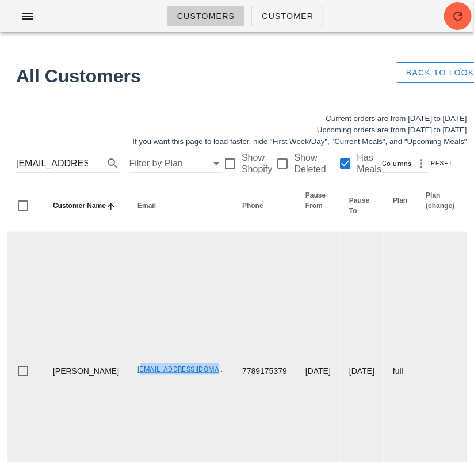
drag, startPoint x: 101, startPoint y: 364, endPoint x: 192, endPoint y: 370, distance: 91.7
click at [192, 370] on td "bunsenmedia@gmail.com" at bounding box center [180, 371] width 105 height 278
copy link "bunsenmedia@gmail.com"
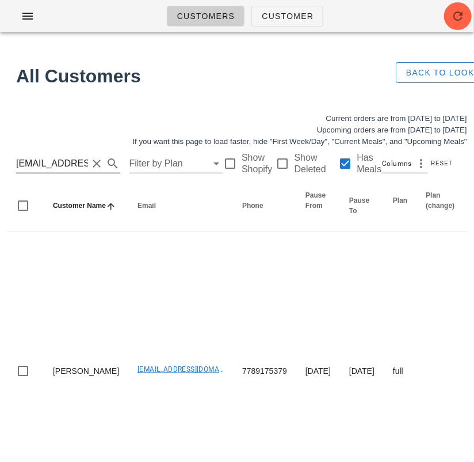
click at [51, 158] on input "bunsenmedia@gmail.com" at bounding box center [52, 163] width 72 height 18
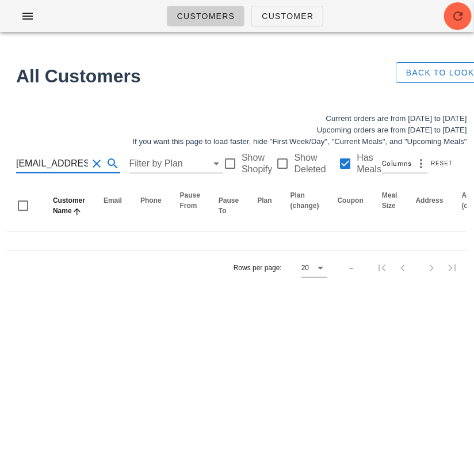
scroll to position [0, 25]
type input "lhellrung@cassels.com"
click at [276, 167] on div at bounding box center [283, 164] width 20 height 20
checkbox input "true"
click at [341, 165] on div at bounding box center [346, 164] width 20 height 20
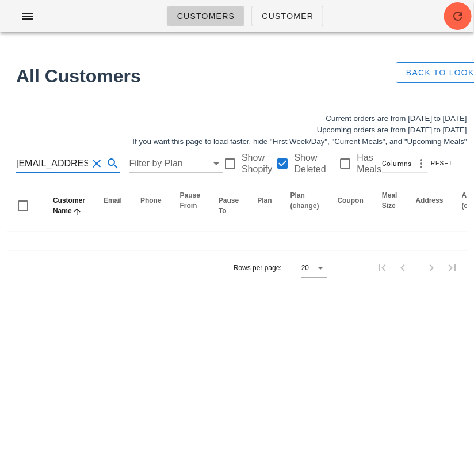
scroll to position [1, 25]
drag, startPoint x: 53, startPoint y: 162, endPoint x: 160, endPoint y: 161, distance: 107.1
click at [160, 161] on div "lhellrung@cassels.com Filter by Plan Show Shopify Show Deleted Has Meals Column…" at bounding box center [237, 163] width 460 height 32
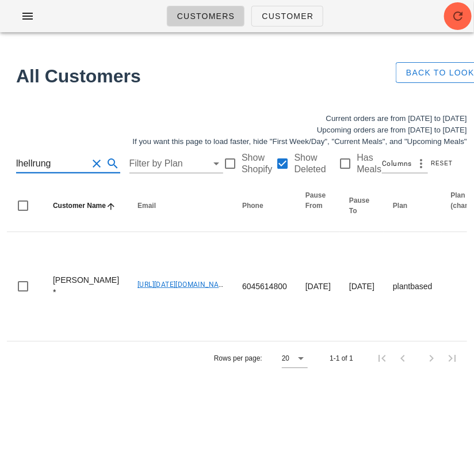
click at [43, 161] on input "lhellrung" at bounding box center [52, 163] width 72 height 18
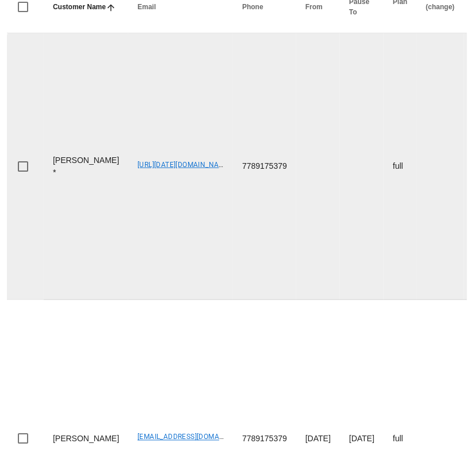
scroll to position [307, 0]
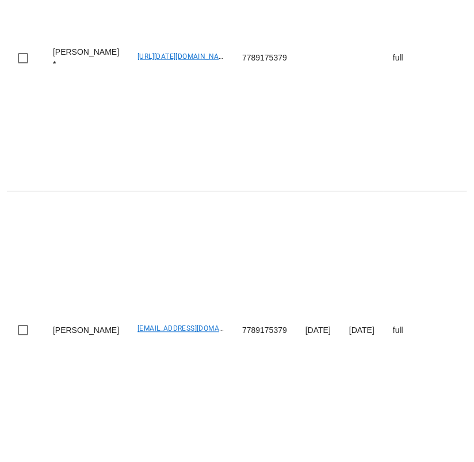
type input "bunsen"
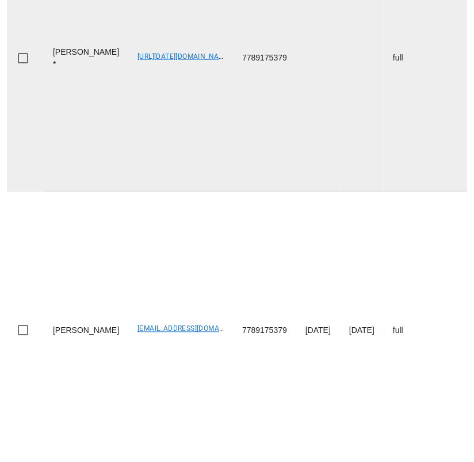
click at [384, 134] on td "full" at bounding box center [400, 58] width 33 height 266
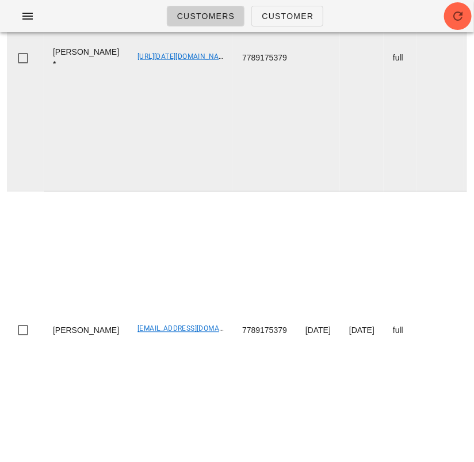
scroll to position [0, 0]
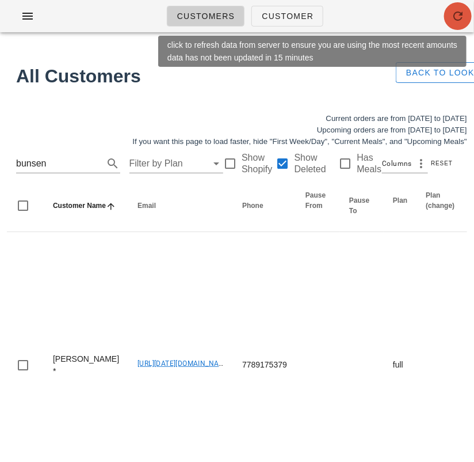
click at [447, 16] on span "button" at bounding box center [458, 16] width 28 height 14
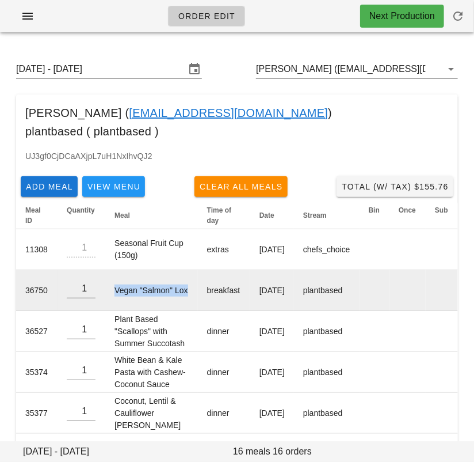
drag, startPoint x: 117, startPoint y: 266, endPoint x: 172, endPoint y: 276, distance: 55.6
click at [172, 276] on td "Vegan "Salmon" Lox" at bounding box center [151, 290] width 93 height 41
copy td "Vegan "Salmon" Lox"
click at [250, 284] on td "[DATE]" at bounding box center [272, 290] width 44 height 41
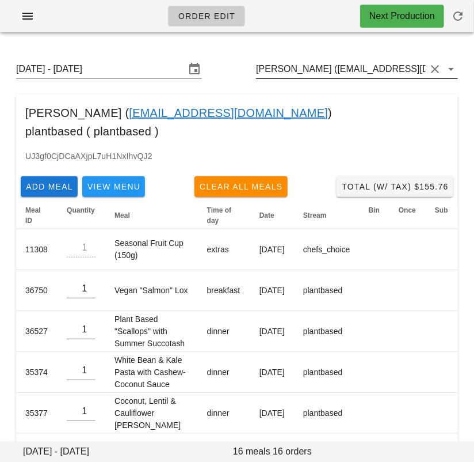
click at [287, 71] on input "[PERSON_NAME] ([EMAIL_ADDRESS][DOMAIN_NAME])" at bounding box center [341, 69] width 170 height 18
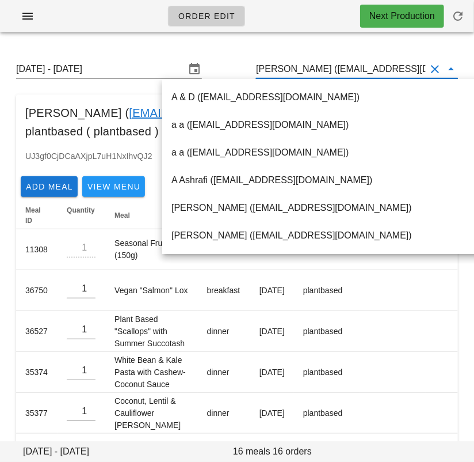
click at [287, 71] on input "[PERSON_NAME] ([EMAIL_ADDRESS][DOMAIN_NAME])" at bounding box center [341, 69] width 170 height 18
paste input "[EMAIL_ADDRESS][DOMAIN_NAME]"
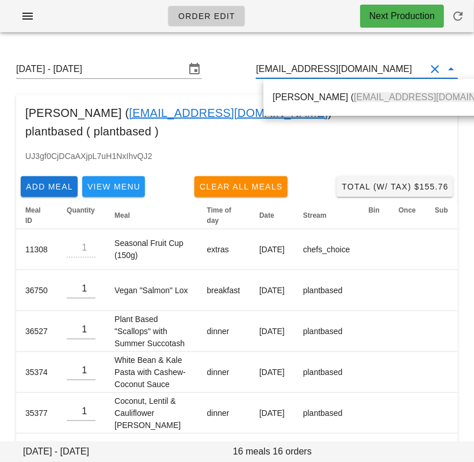
drag, startPoint x: 270, startPoint y: 96, endPoint x: 163, endPoint y: 2, distance: 142.3
click at [270, 96] on div "[PERSON_NAME] ( [EMAIL_ADDRESS][DOMAIN_NAME] )" at bounding box center [393, 97] width 259 height 28
type input "[PERSON_NAME] ([EMAIL_ADDRESS][DOMAIN_NAME])"
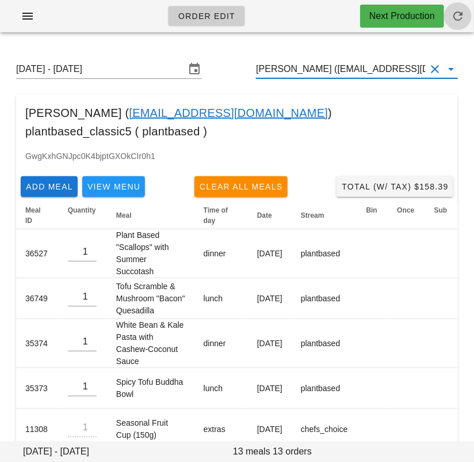
click at [458, 18] on icon "button" at bounding box center [458, 16] width 14 height 14
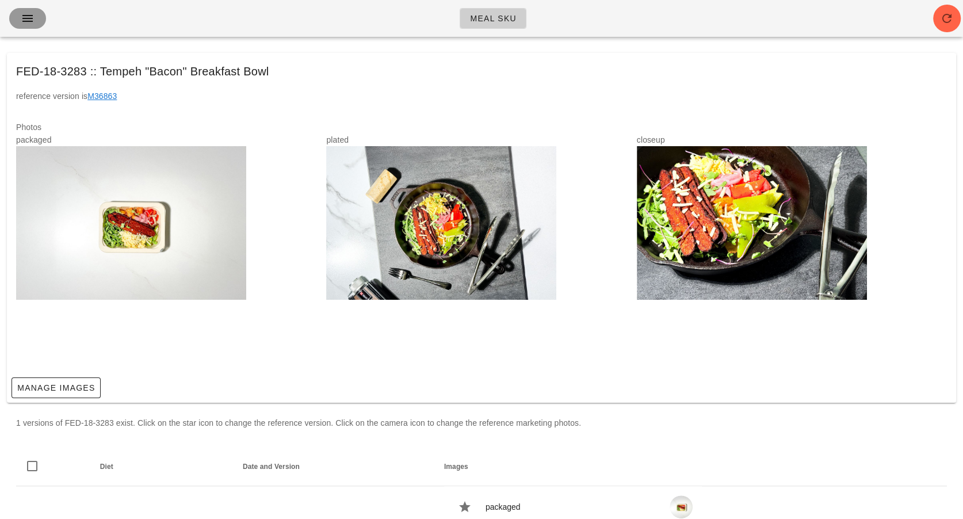
click at [26, 21] on icon "button" at bounding box center [28, 19] width 14 height 14
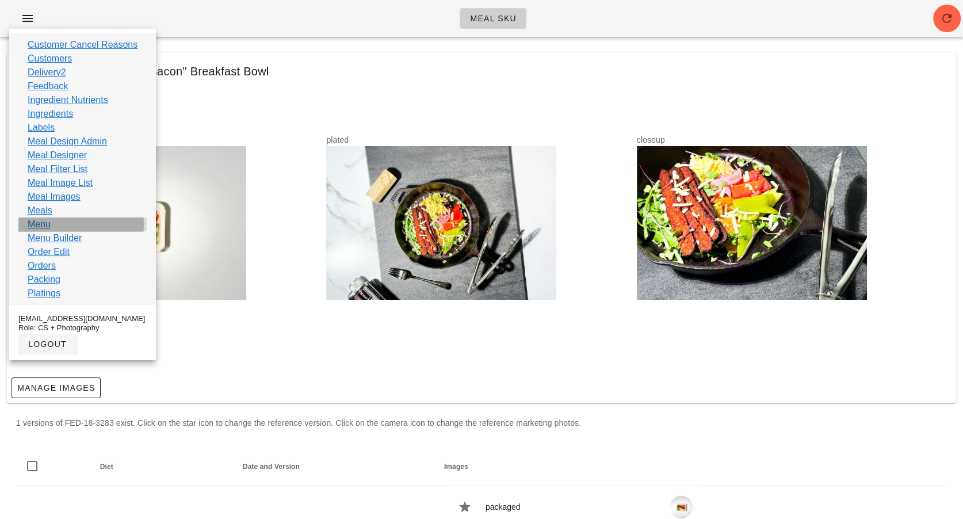
click at [71, 223] on div "Menu" at bounding box center [82, 225] width 128 height 14
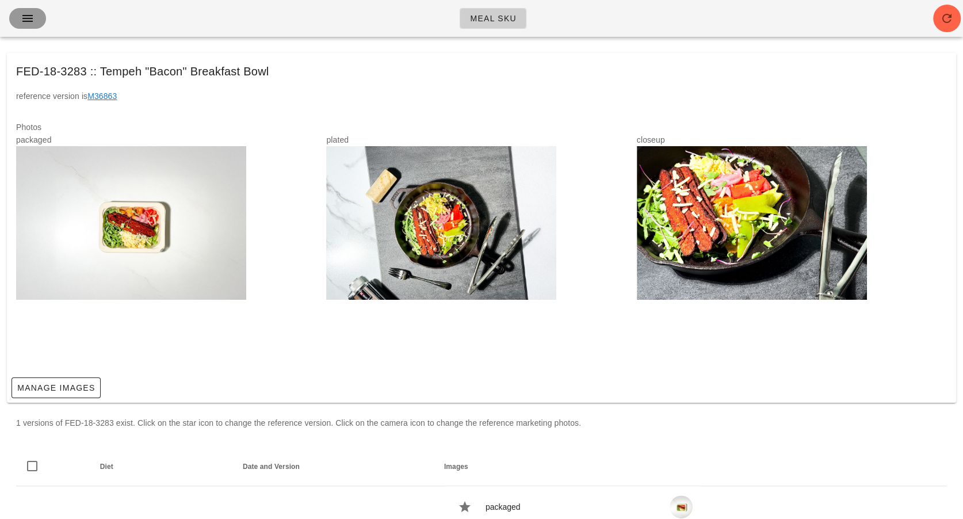
click at [27, 18] on icon "button" at bounding box center [28, 19] width 14 height 14
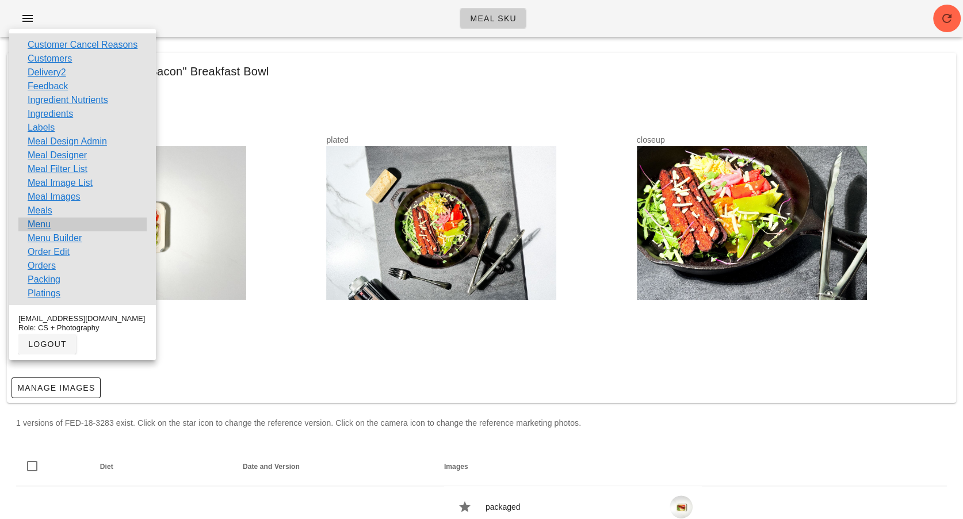
click at [55, 219] on div "Menu" at bounding box center [82, 225] width 128 height 14
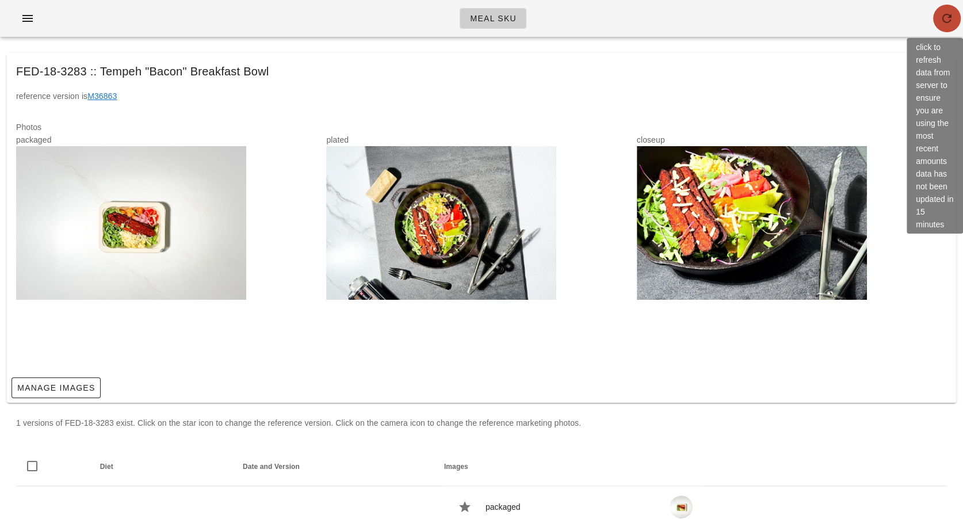
click at [474, 17] on icon "button" at bounding box center [947, 19] width 14 height 14
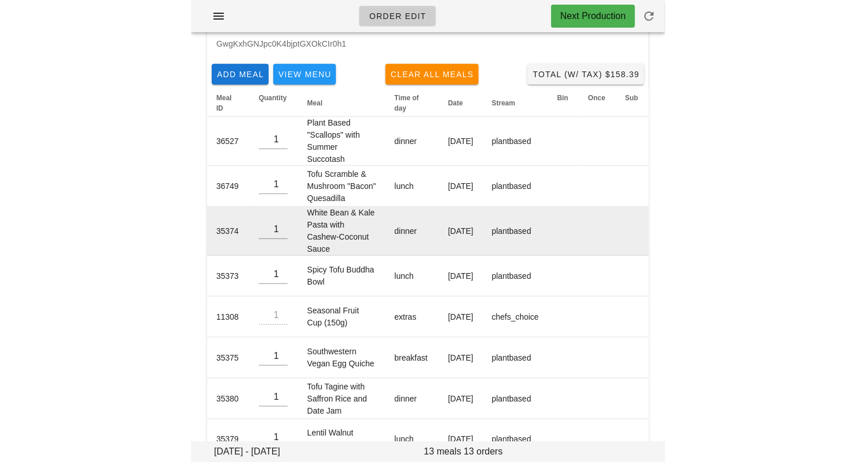
scroll to position [22, 0]
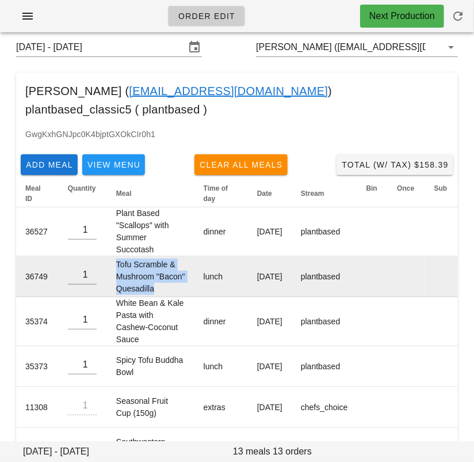
drag, startPoint x: 112, startPoint y: 239, endPoint x: 165, endPoint y: 277, distance: 65.5
click at [165, 277] on td "Tofu Scramble & Mushroom "Bacon" Quesadilla" at bounding box center [150, 276] width 87 height 41
copy td "Tofu Scramble & Mushroom "Bacon" Quesadilla"
click at [96, 275] on td "1" at bounding box center [83, 276] width 48 height 41
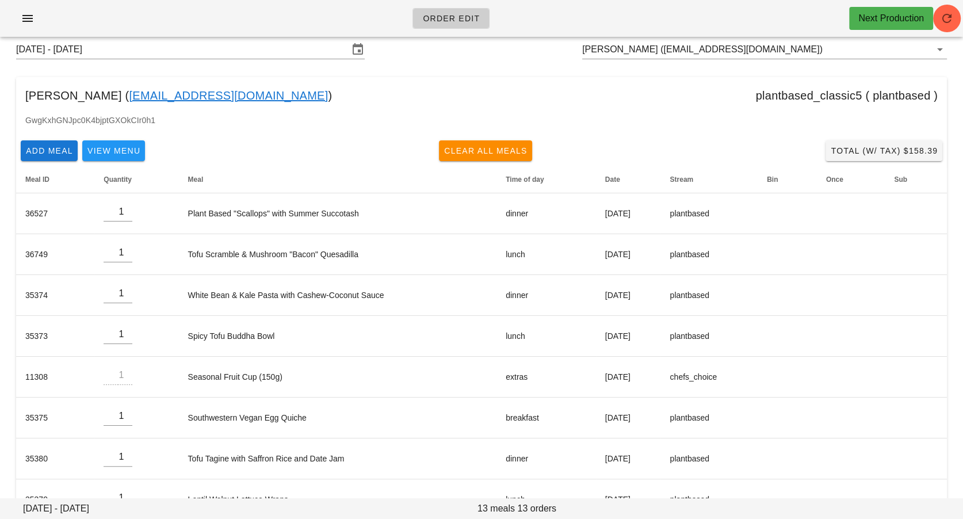
scroll to position [3, 0]
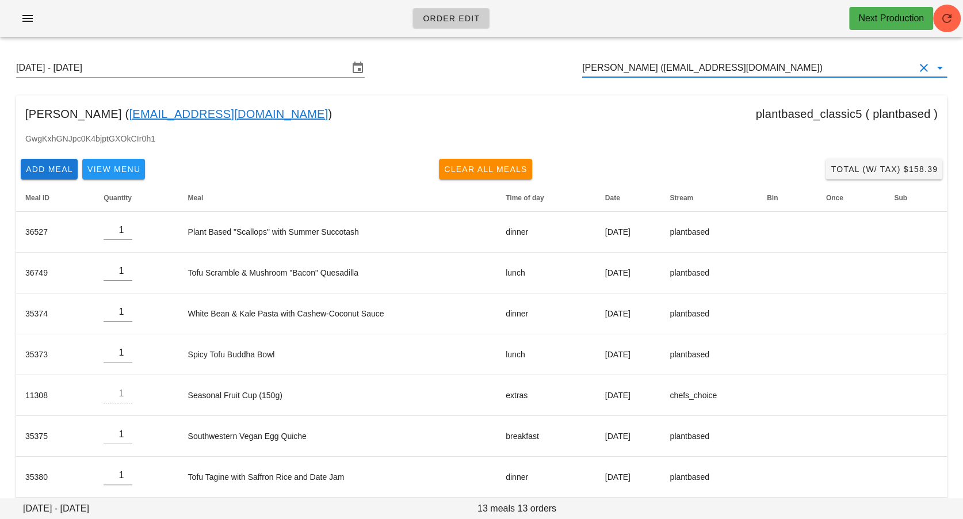
click at [474, 67] on input "[PERSON_NAME] ([EMAIL_ADDRESS][DOMAIN_NAME])" at bounding box center [748, 68] width 333 height 18
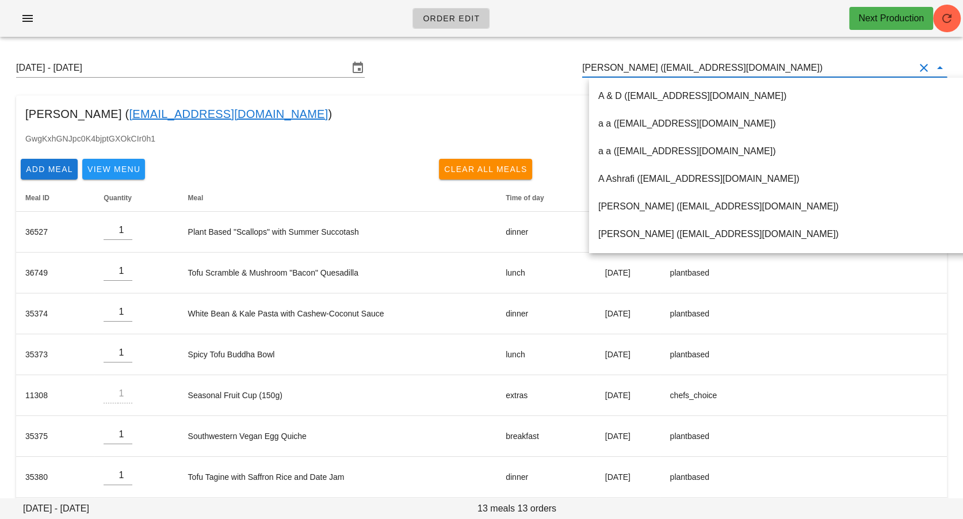
click at [474, 67] on input "[PERSON_NAME] ([EMAIL_ADDRESS][DOMAIN_NAME])" at bounding box center [748, 68] width 333 height 18
paste input "[PERSON_NAME][EMAIL_ADDRESS][DOMAIN_NAME]"
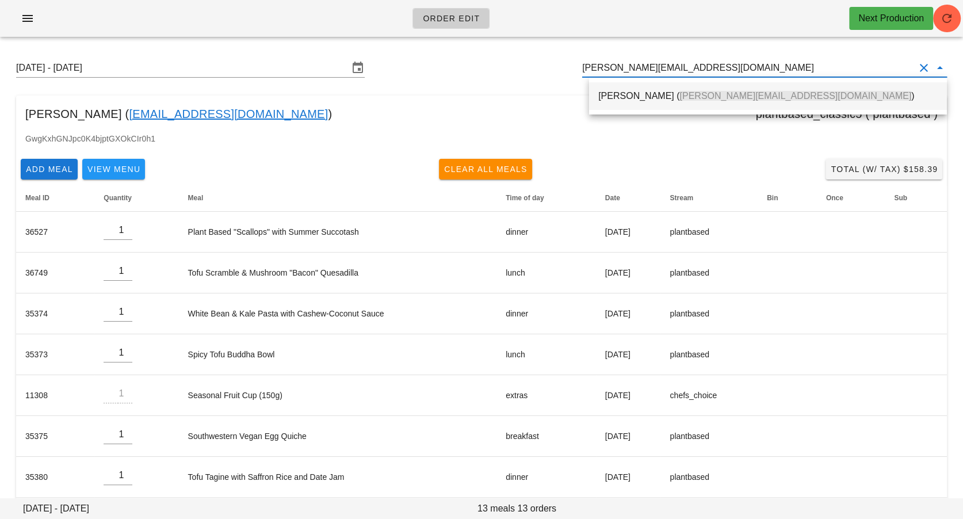
click at [474, 96] on div "[PERSON_NAME] ( [PERSON_NAME][EMAIL_ADDRESS][DOMAIN_NAME] )" at bounding box center [769, 95] width 340 height 11
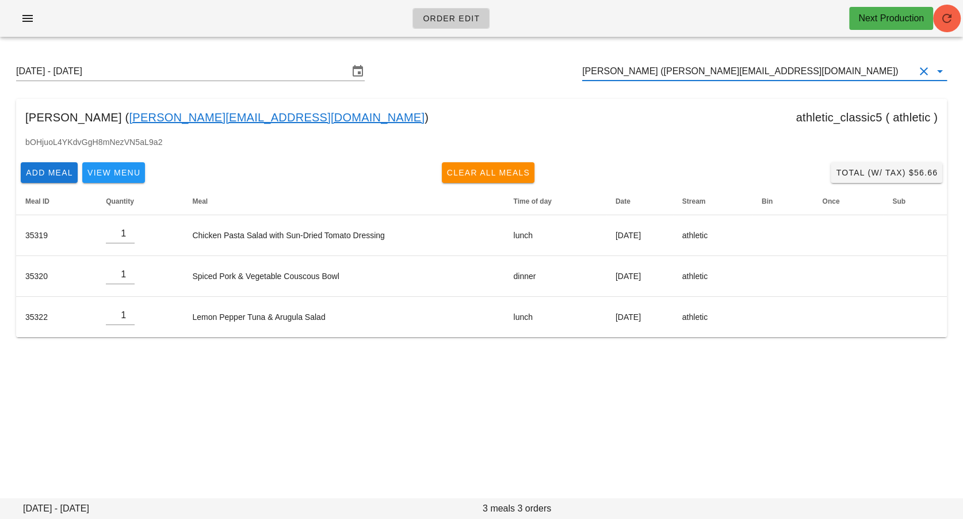
type input "[PERSON_NAME] ([PERSON_NAME][EMAIL_ADDRESS][DOMAIN_NAME])"
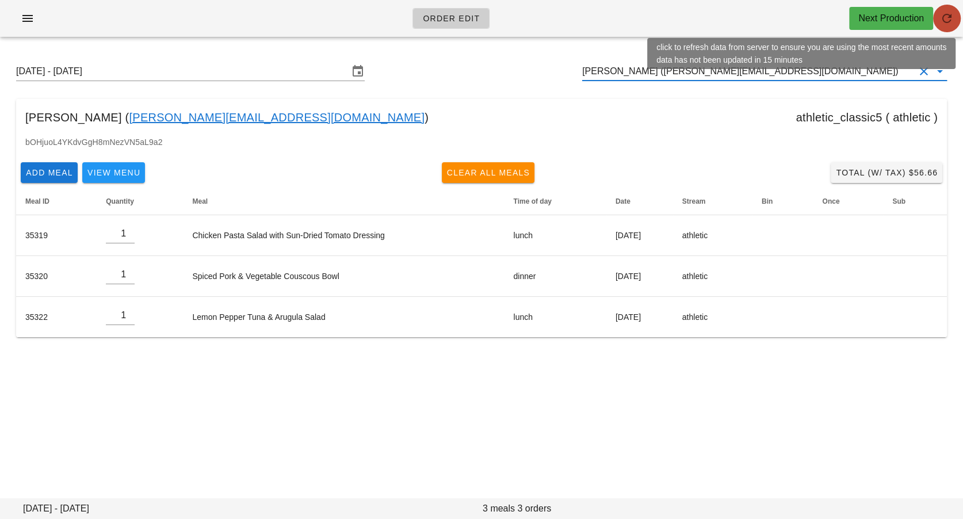
click at [474, 18] on icon "button" at bounding box center [947, 19] width 14 height 14
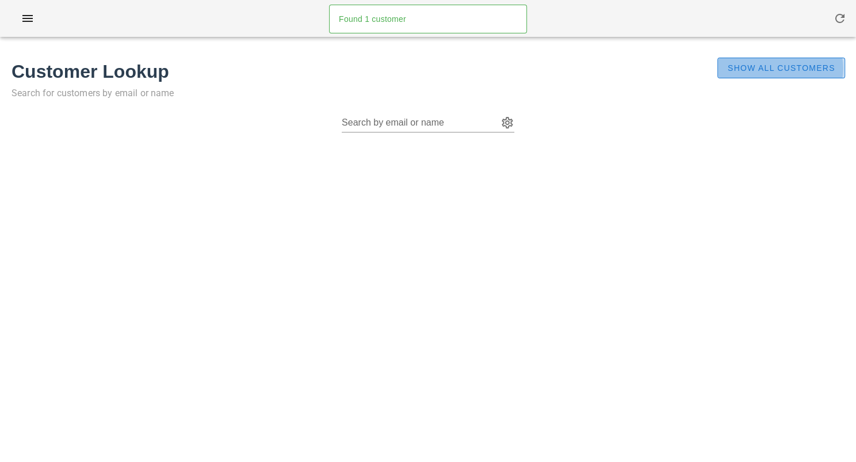
click at [474, 63] on span "Show All Customers" at bounding box center [781, 67] width 108 height 9
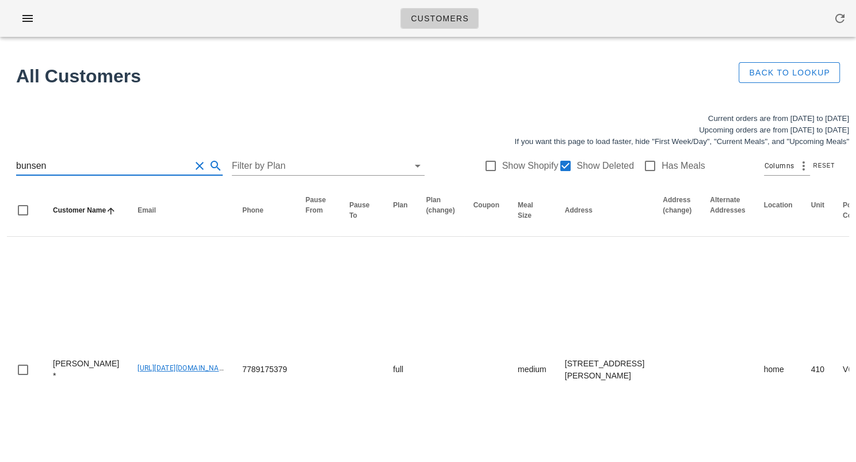
click at [111, 158] on input "bunsen" at bounding box center [103, 166] width 174 height 18
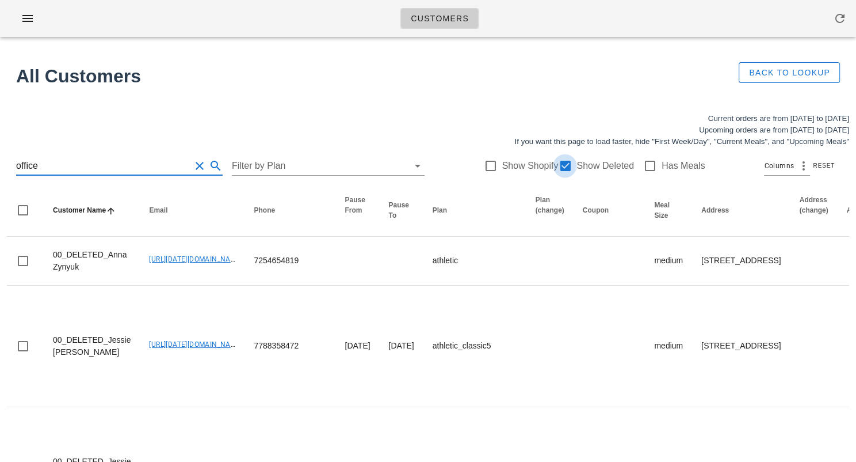
type input "office"
click at [474, 167] on div at bounding box center [565, 166] width 20 height 20
checkbox input "false"
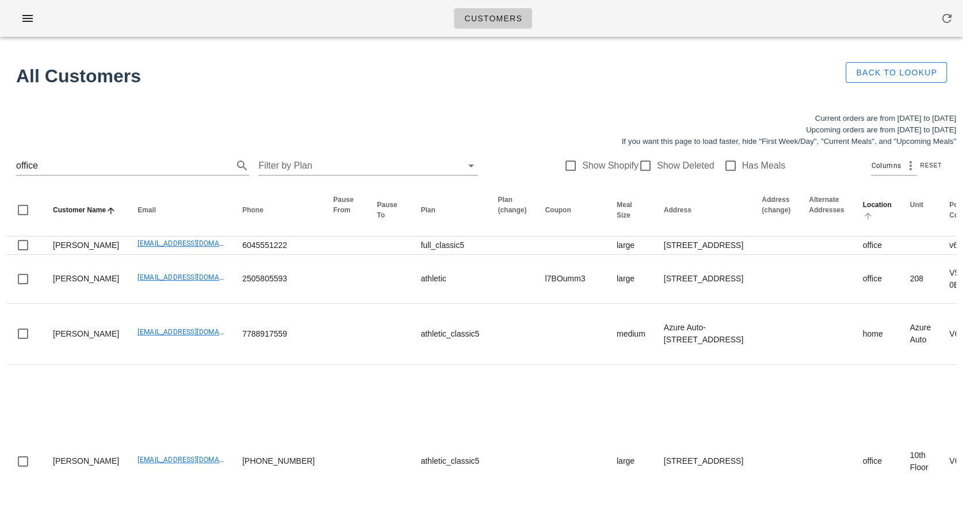
click at [474, 219] on icon "Location: Not sorted. Activate to sort ascending." at bounding box center [868, 215] width 10 height 9
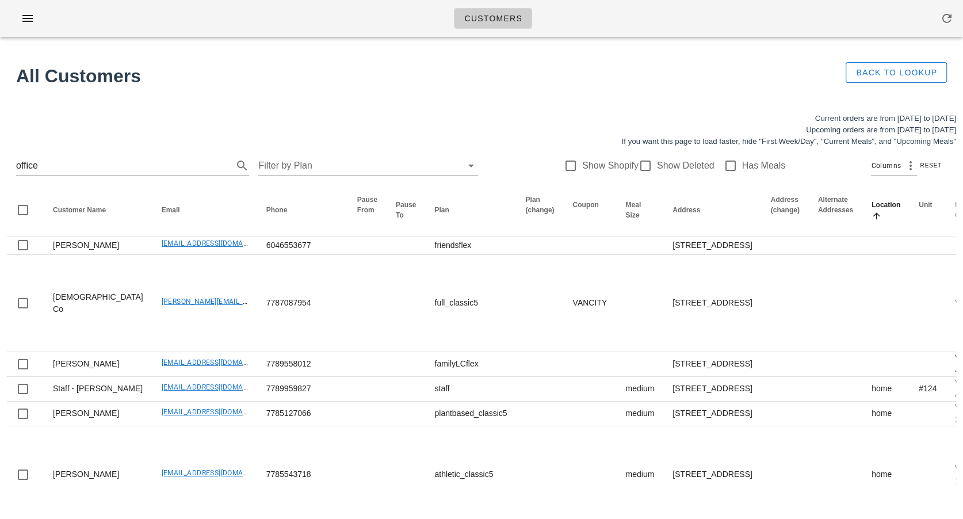
click at [474, 219] on icon "Location: Sorted ascending. Activate to sort descending." at bounding box center [877, 215] width 10 height 9
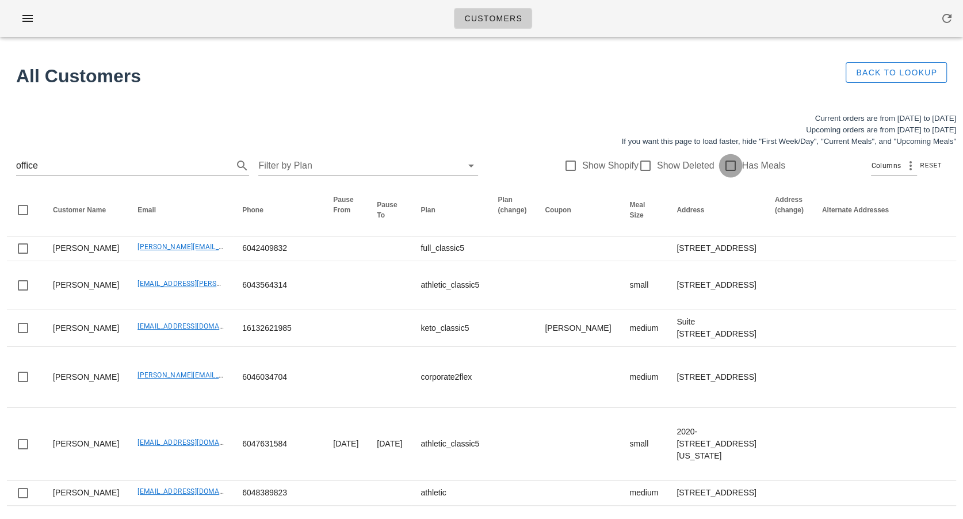
click at [474, 169] on div at bounding box center [731, 166] width 20 height 20
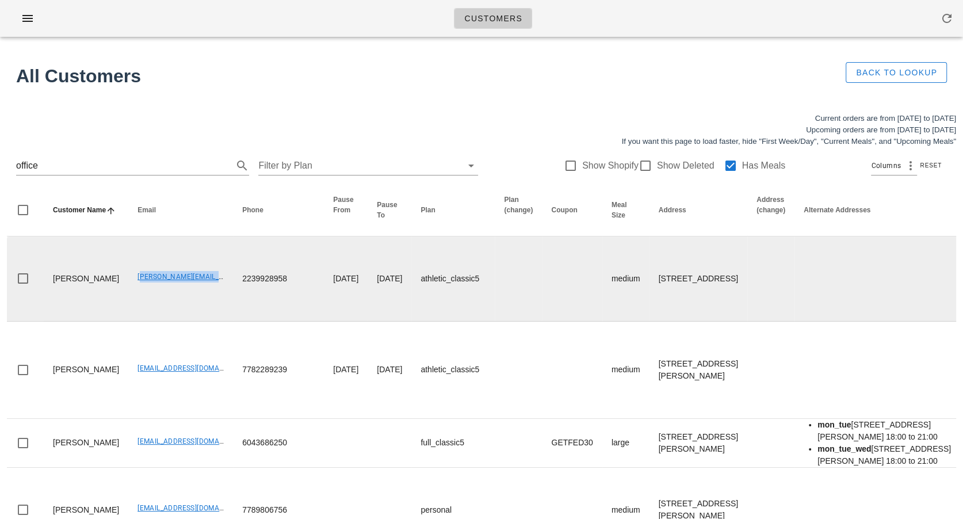
drag, startPoint x: 111, startPoint y: 318, endPoint x: 201, endPoint y: 318, distance: 90.9
click at [201, 318] on td "adam@wickselectric.ca" at bounding box center [180, 279] width 105 height 85
copy link "adam@wickselectric.ca"
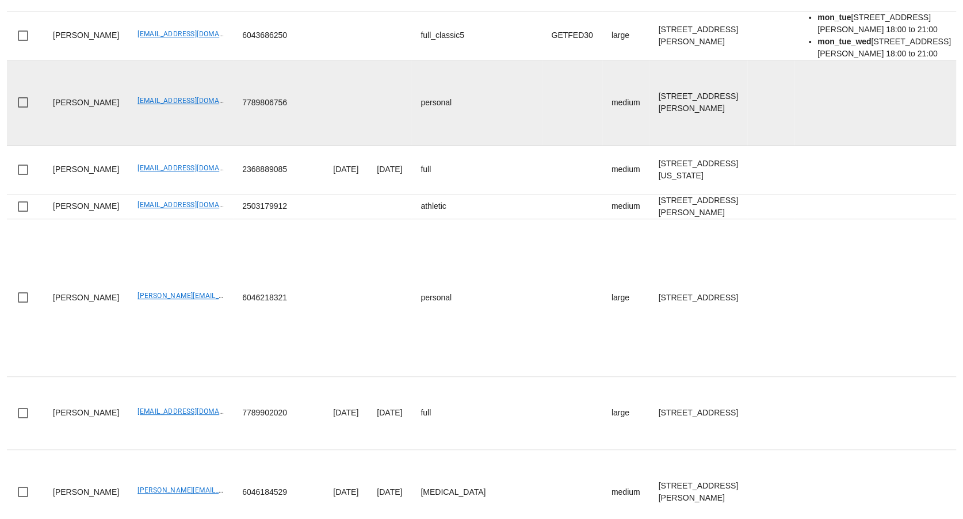
scroll to position [553, 0]
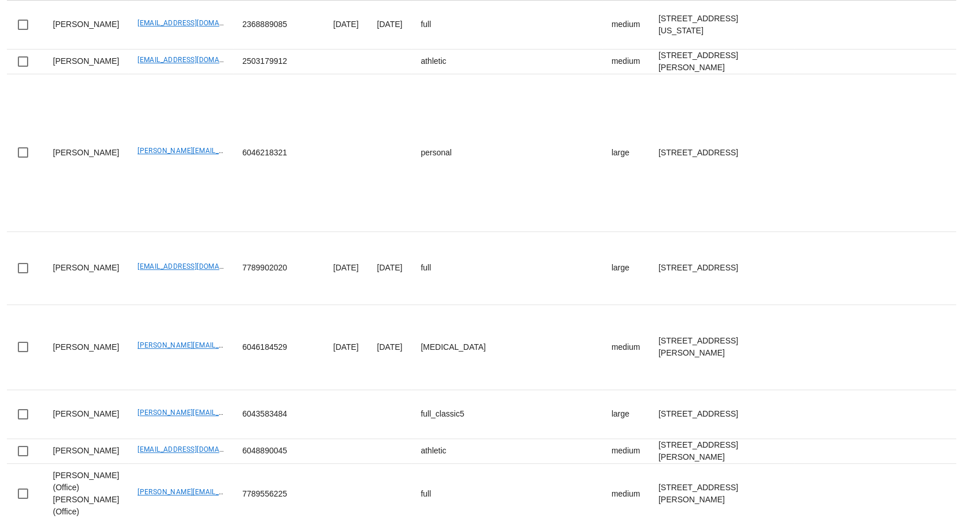
drag, startPoint x: 109, startPoint y: 247, endPoint x: 201, endPoint y: 247, distance: 92.7
copy link "aiaudufour@gmail.com"
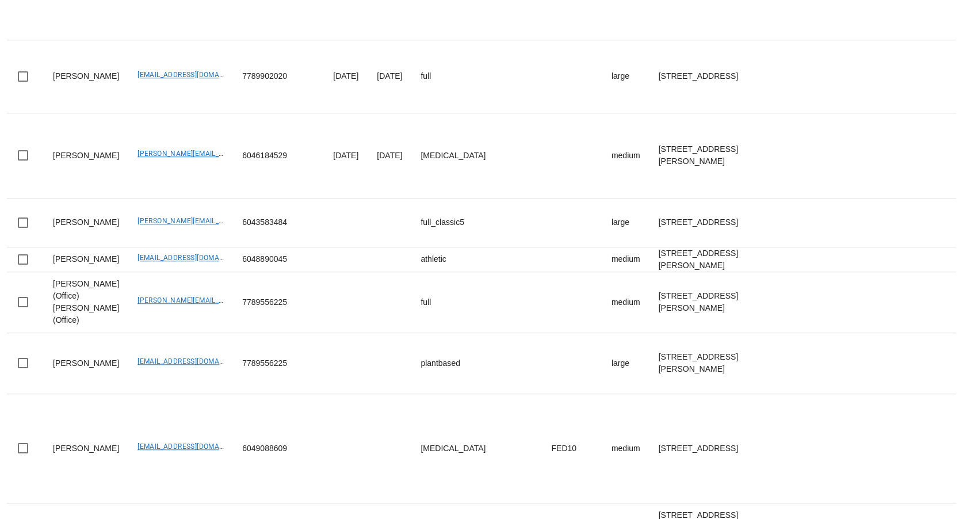
drag, startPoint x: 109, startPoint y: 187, endPoint x: 219, endPoint y: 182, distance: 110.6
copy link "bardisuen@gmail.com"
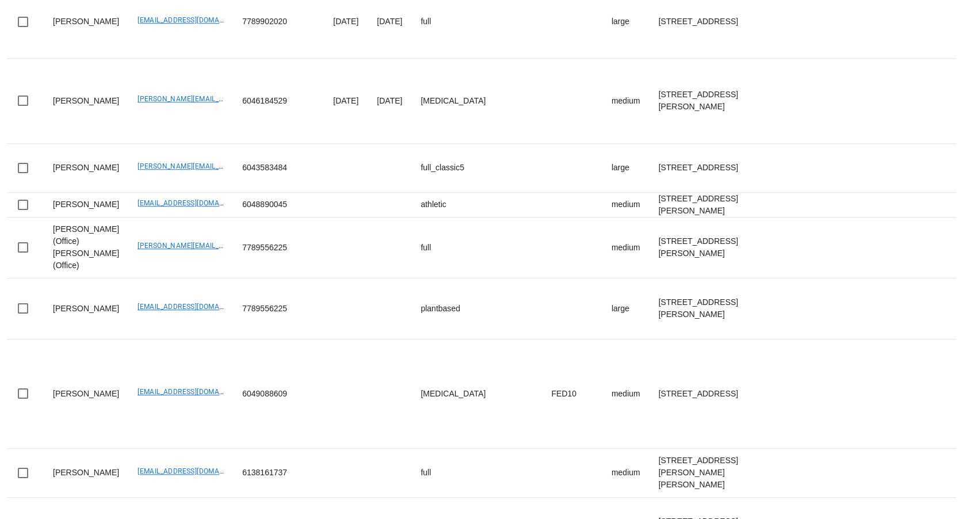
scroll to position [805, 0]
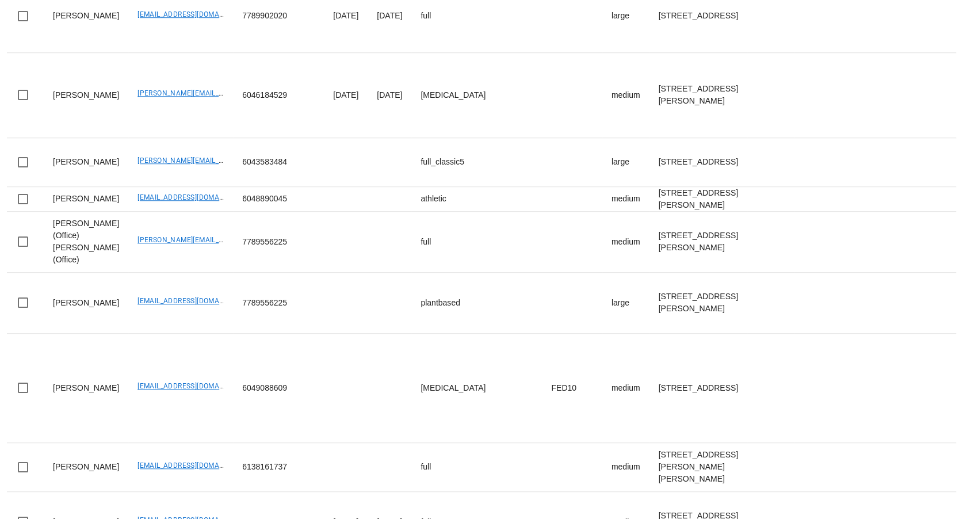
drag, startPoint x: 112, startPoint y: 189, endPoint x: 173, endPoint y: 189, distance: 60.4
copy link "bob_cao@live.ca"
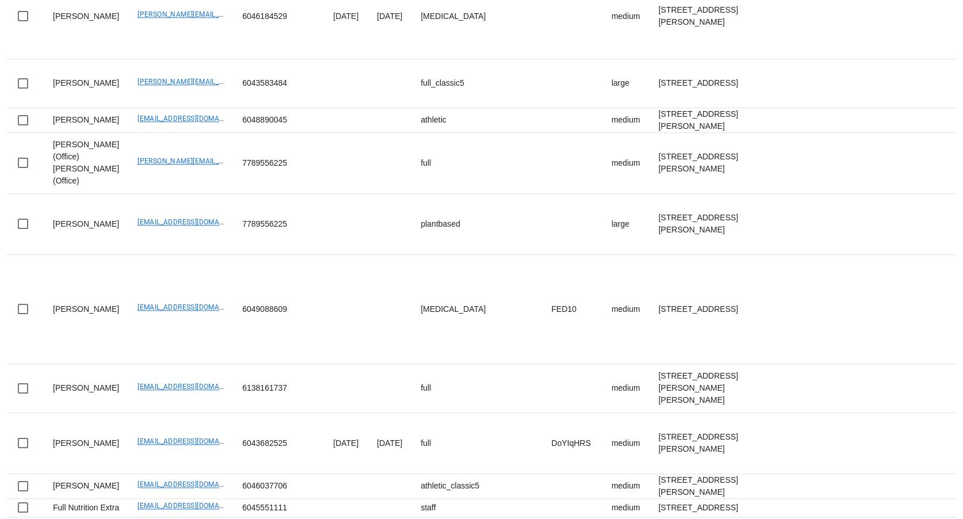
scroll to position [879, 0]
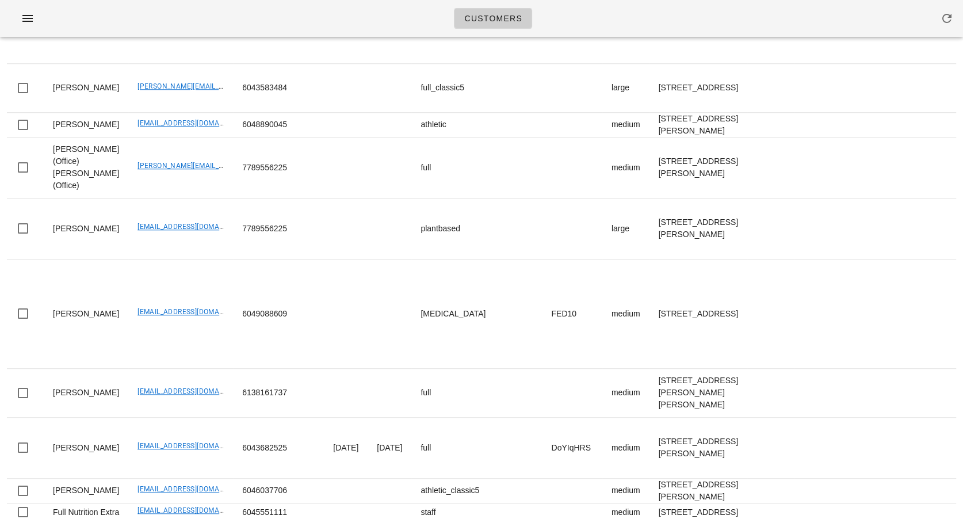
drag, startPoint x: 108, startPoint y: 260, endPoint x: 192, endPoint y: 259, distance: 84.0
copy link "b.ostlund@shaw.ca"
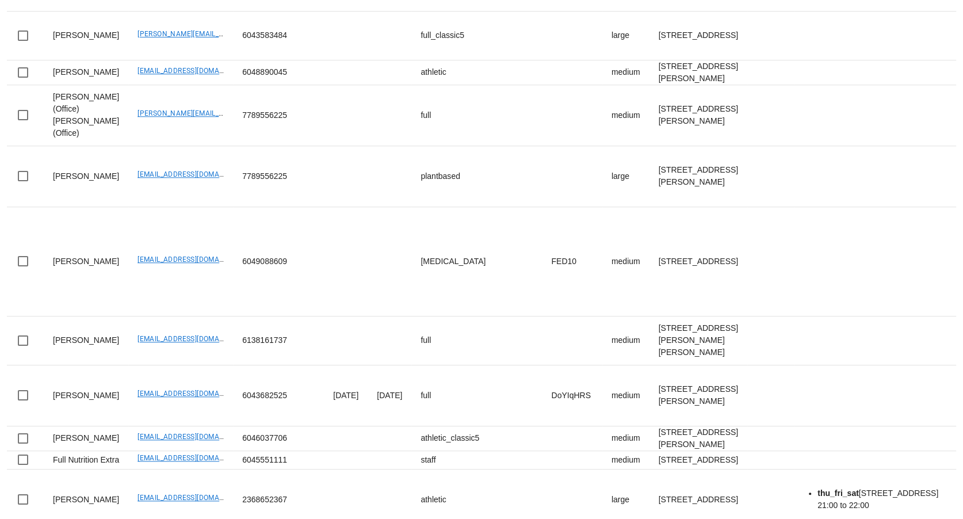
scroll to position [979, 0]
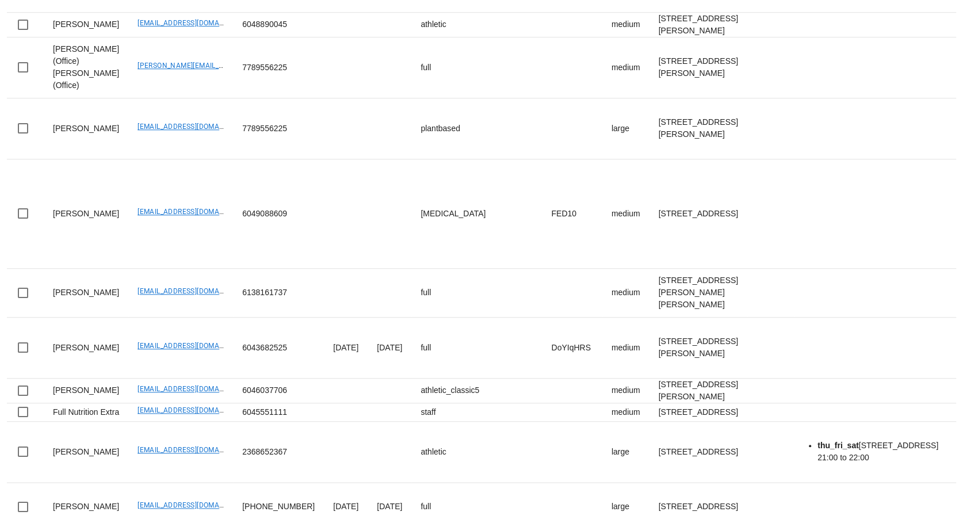
drag, startPoint x: 112, startPoint y: 331, endPoint x: 188, endPoint y: 332, distance: 76.6
copy link "btong604@gmail.com"
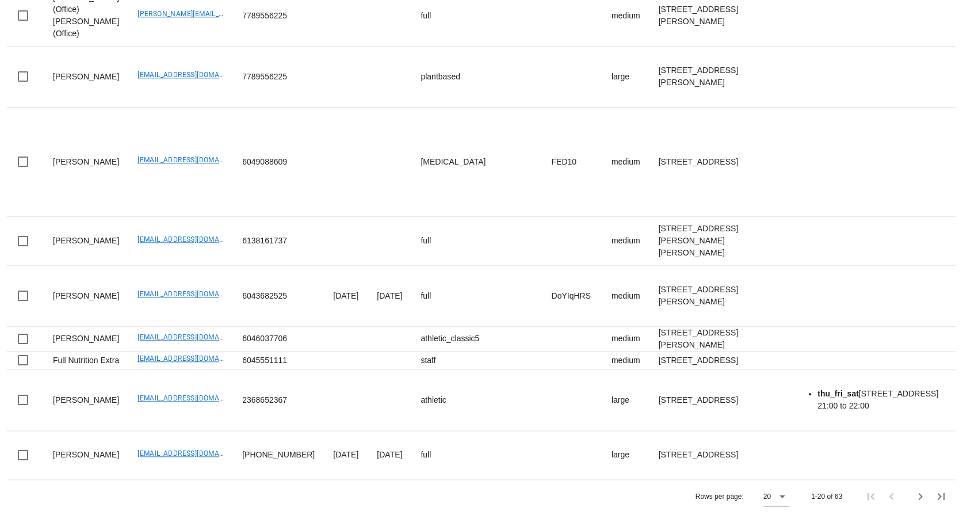
scroll to position [1072, 0]
drag, startPoint x: 111, startPoint y: 366, endPoint x: 199, endPoint y: 367, distance: 88.6
copy link "bruce.chapman@chapman"
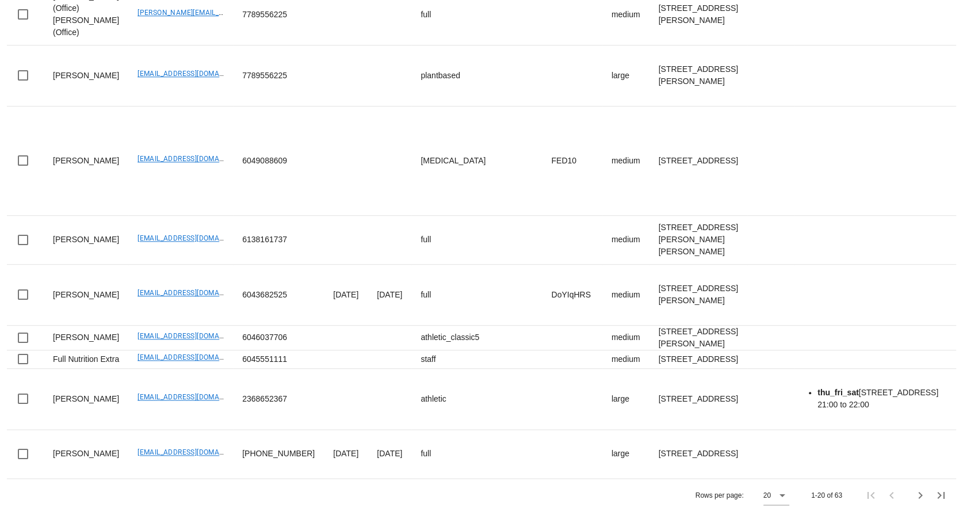
drag, startPoint x: 111, startPoint y: 281, endPoint x: 199, endPoint y: 282, distance: 88.1
copy link "callen.e.clarke@gmail.com"
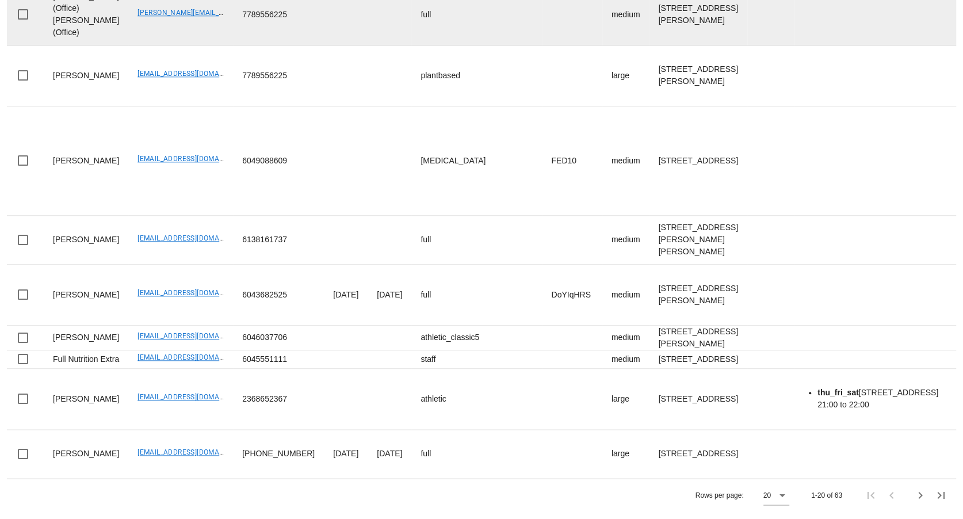
scroll to position [1413, 0]
drag, startPoint x: 110, startPoint y: 306, endPoint x: 203, endPoint y: 306, distance: 93.2
click at [203, 45] on td "carolyn.costigan@rbc.com" at bounding box center [180, 14] width 105 height 61
copy link "carolyn.costigan@rbc.com"
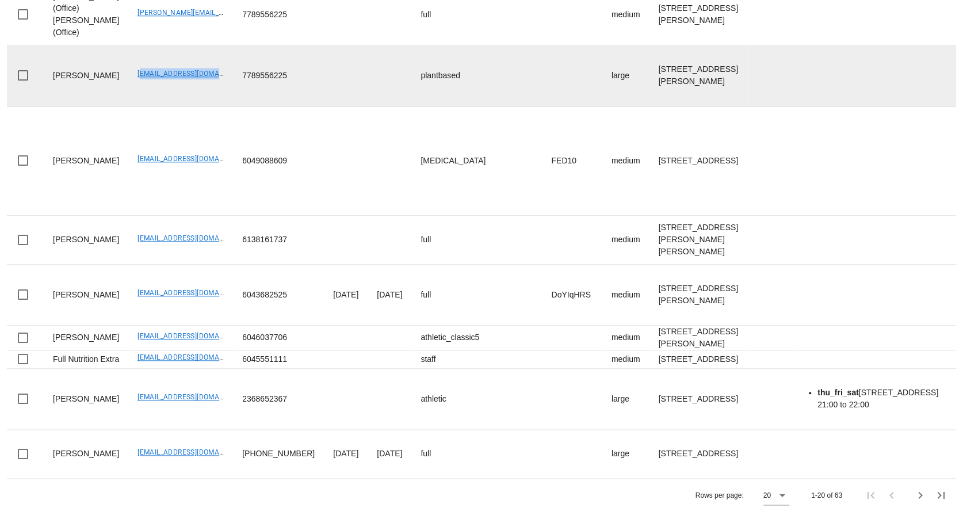
drag, startPoint x: 111, startPoint y: 393, endPoint x: 204, endPoint y: 397, distance: 93.9
click at [204, 106] on td "carolyncostigan@me.com" at bounding box center [180, 75] width 105 height 61
copy link "carolyncostigan@me.com"
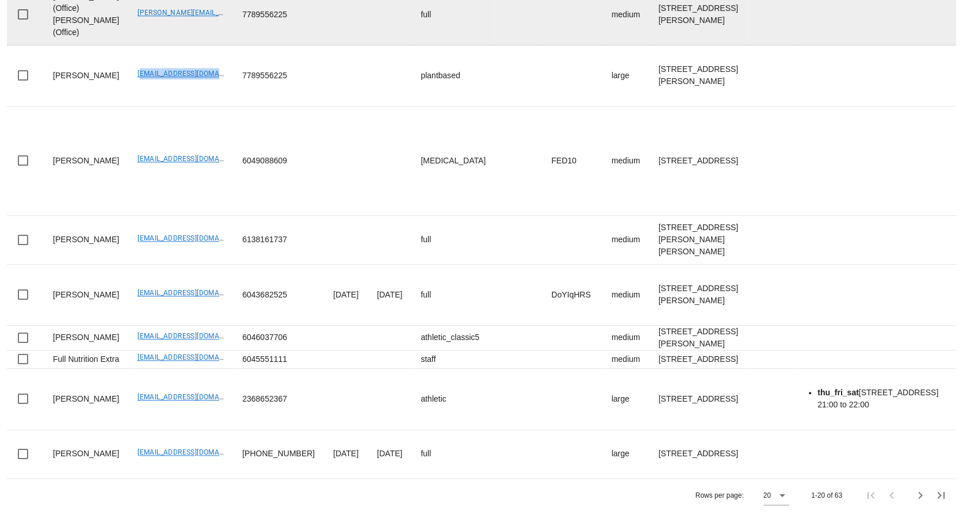
scroll to position [1584, 0]
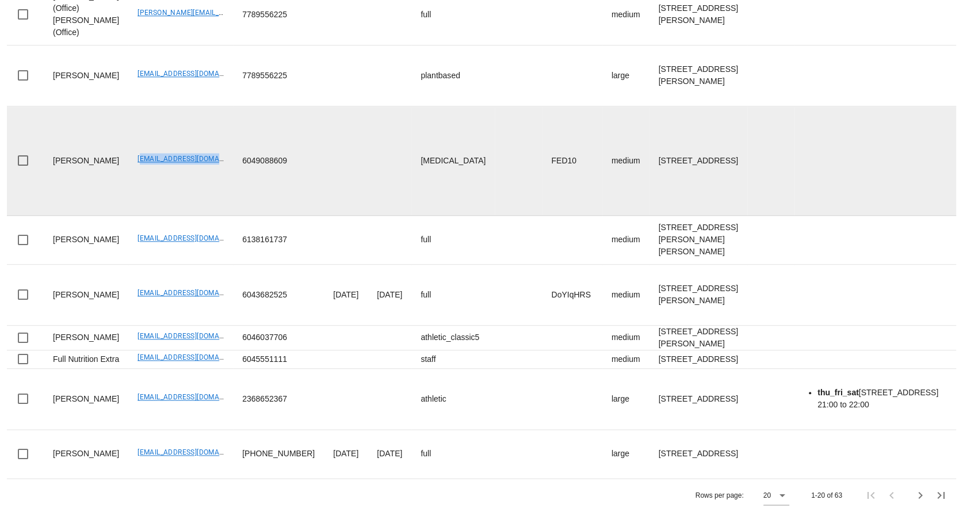
drag, startPoint x: 105, startPoint y: 360, endPoint x: 184, endPoint y: 367, distance: 79.1
click at [184, 216] on td "catherinelpaul@gmail.com" at bounding box center [180, 160] width 105 height 109
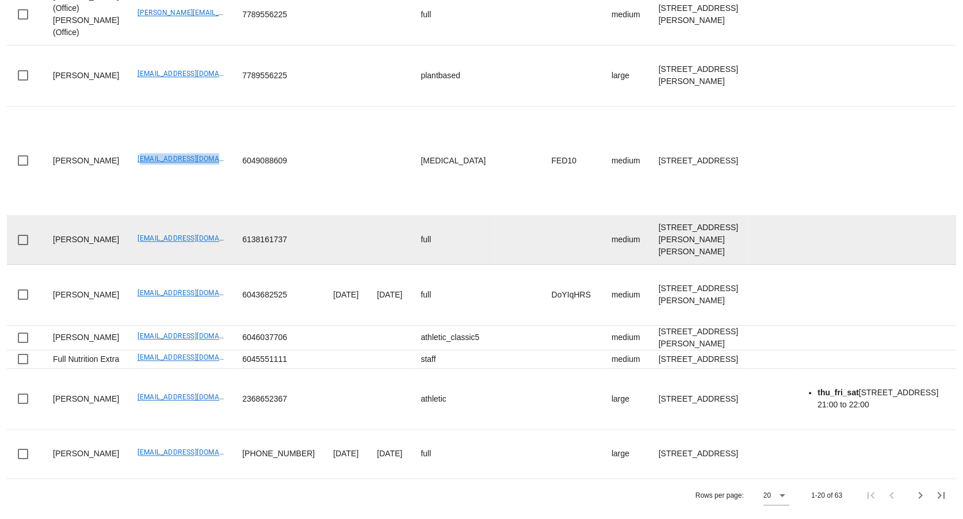
scroll to position [1919, 0]
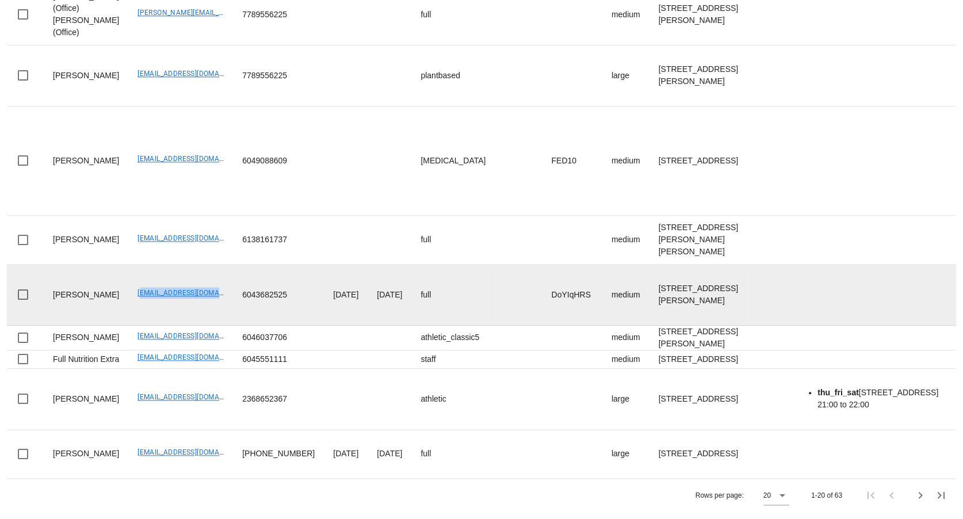
drag, startPoint x: 109, startPoint y: 260, endPoint x: 209, endPoint y: 265, distance: 100.3
click at [209, 265] on tr "Chase Fisher chasefisher6@hotmail.com 6043682525 2025-07-28 2025-07-30 full DoY…" at bounding box center [973, 295] width 1932 height 61
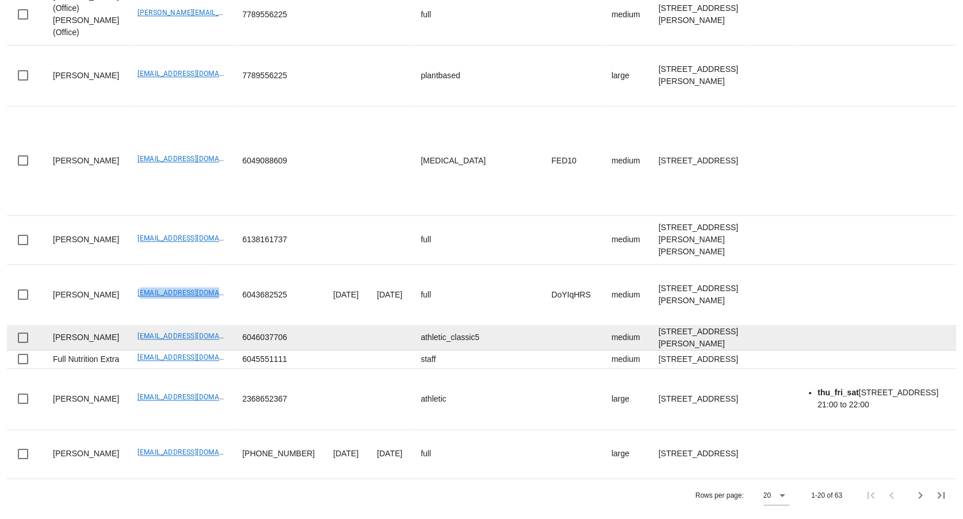
scroll to position [2010, 0]
drag, startPoint x: 102, startPoint y: 262, endPoint x: 183, endPoint y: 263, distance: 81.2
click at [183, 326] on tr "Daniel Emerson demerson83@gmail.com 6046037706 athletic_classic5 medium 1486 Ea…" at bounding box center [973, 338] width 1932 height 25
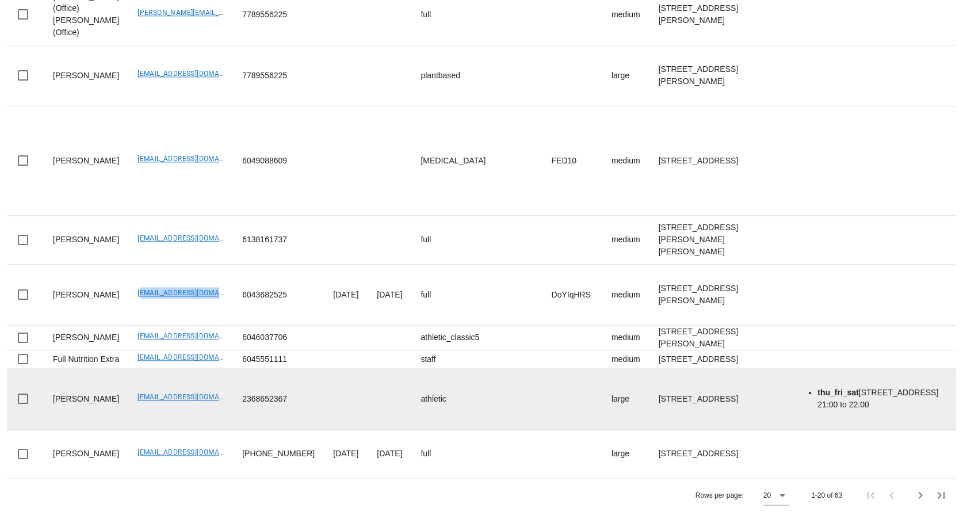
scroll to position [2073, 0]
drag, startPoint x: 108, startPoint y: 337, endPoint x: 197, endPoint y: 338, distance: 88.6
click at [197, 369] on td "migo800522@gmail.com" at bounding box center [180, 399] width 105 height 61
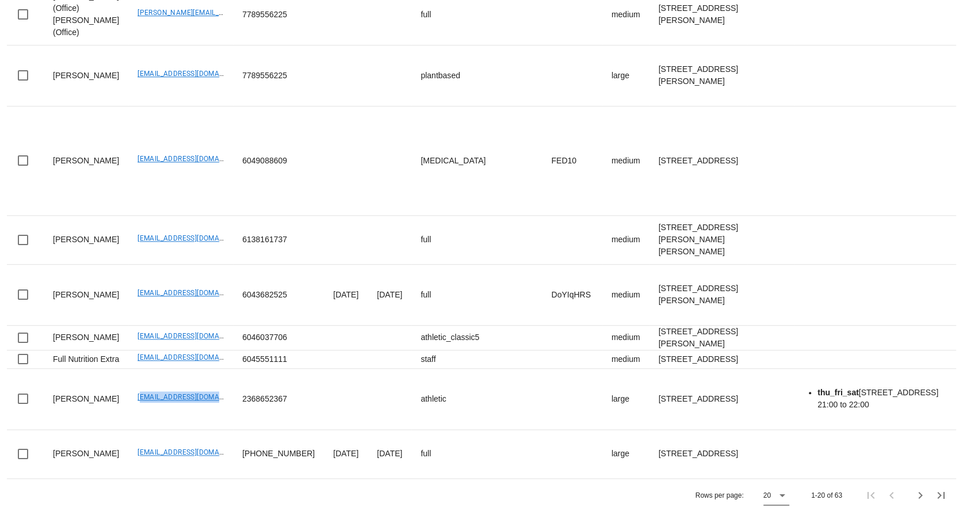
click at [474, 461] on icon at bounding box center [783, 496] width 14 height 14
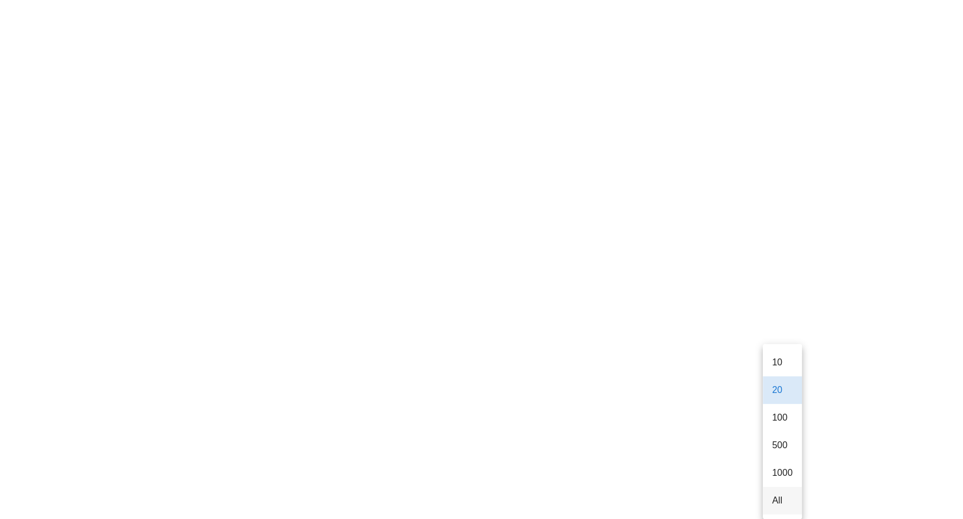
click at [474, 461] on div "All" at bounding box center [782, 500] width 21 height 11
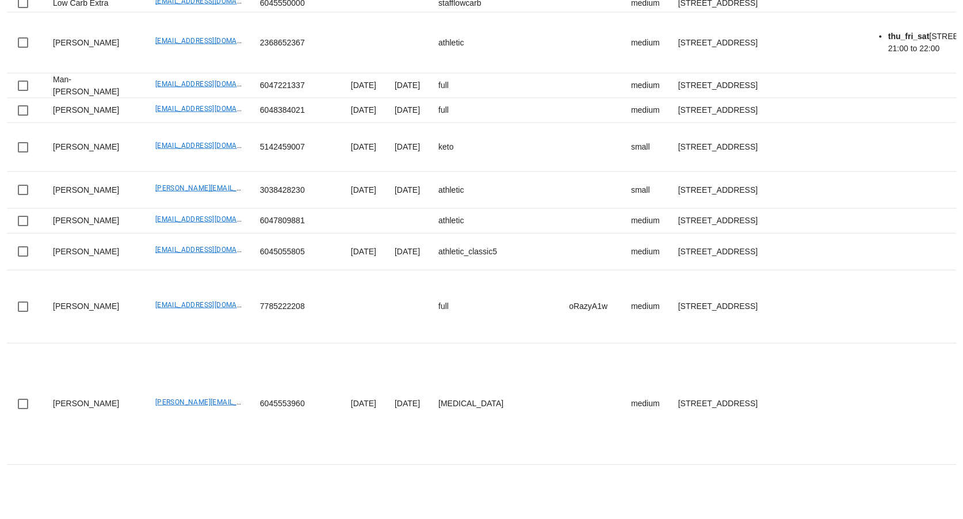
scroll to position [2268, 0]
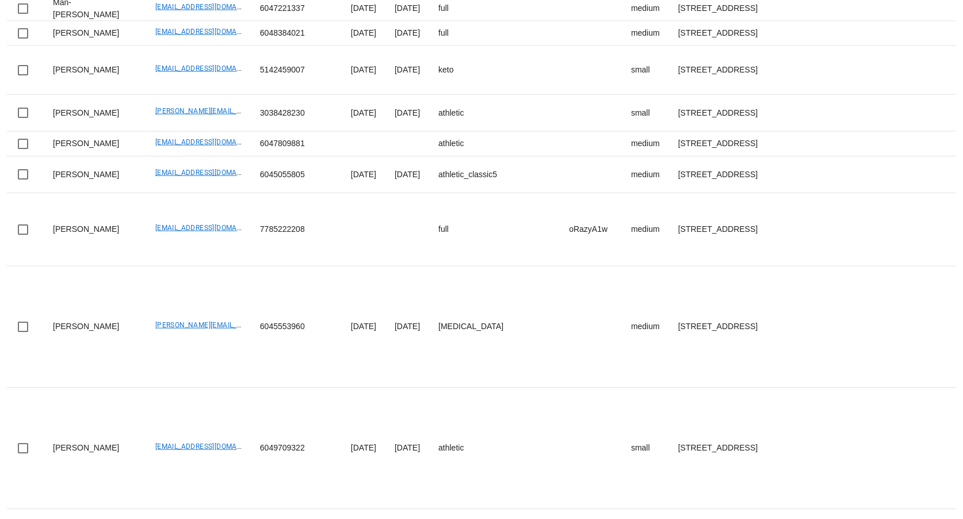
drag, startPoint x: 114, startPoint y: 314, endPoint x: 201, endPoint y: 315, distance: 86.9
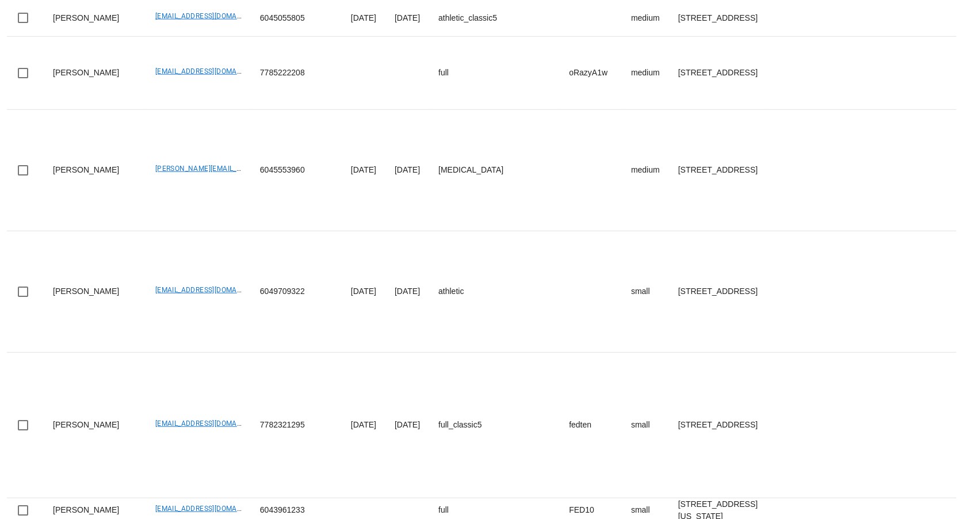
drag, startPoint x: 123, startPoint y: 226, endPoint x: 202, endPoint y: 226, distance: 78.8
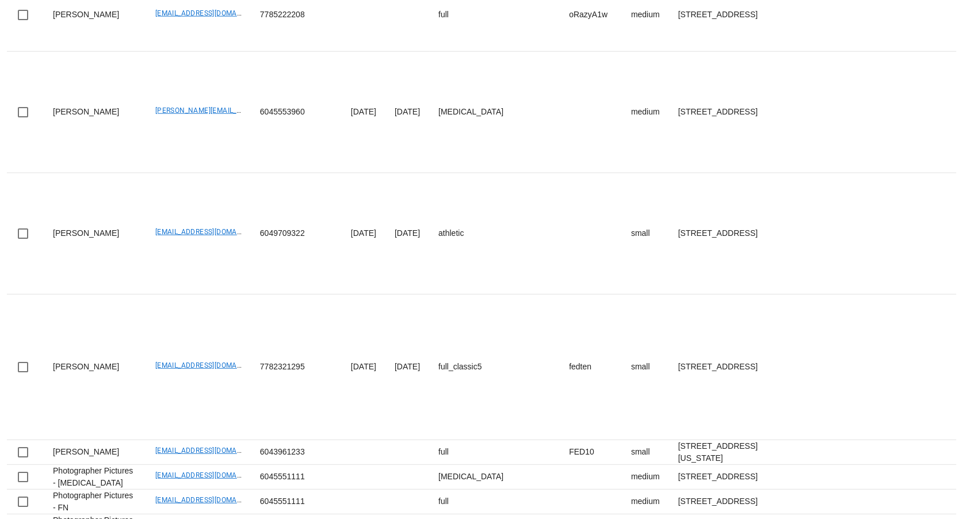
drag, startPoint x: 117, startPoint y: 263, endPoint x: 200, endPoint y: 269, distance: 82.5
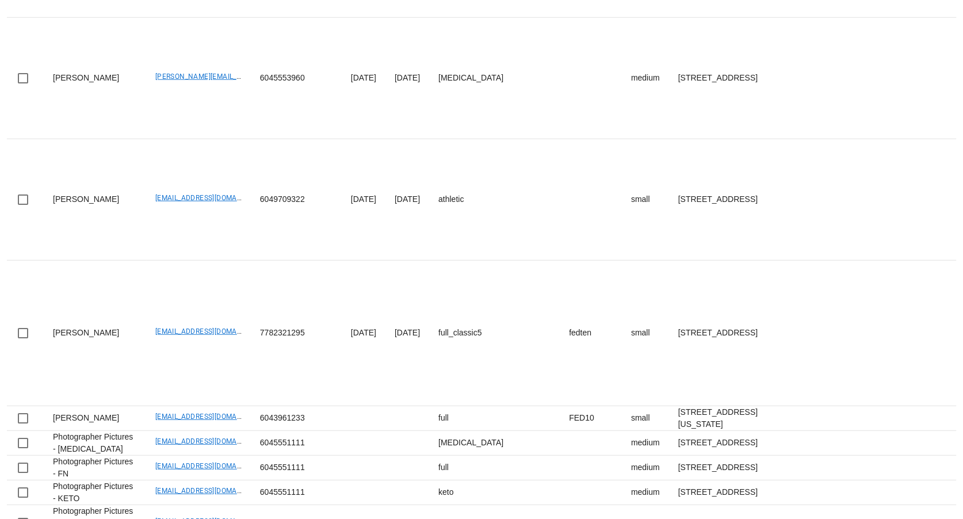
scroll to position [2538, 0]
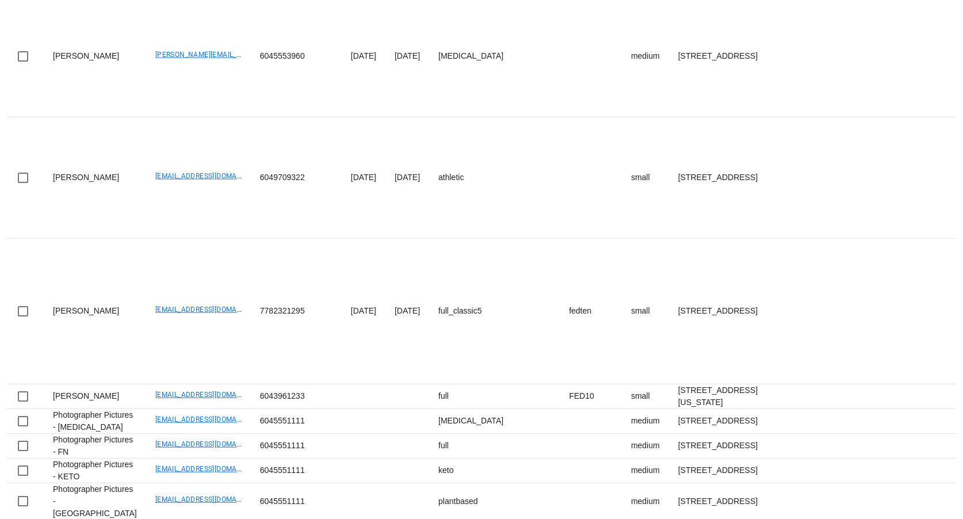
drag, startPoint x: 117, startPoint y: 310, endPoint x: 204, endPoint y: 309, distance: 86.9
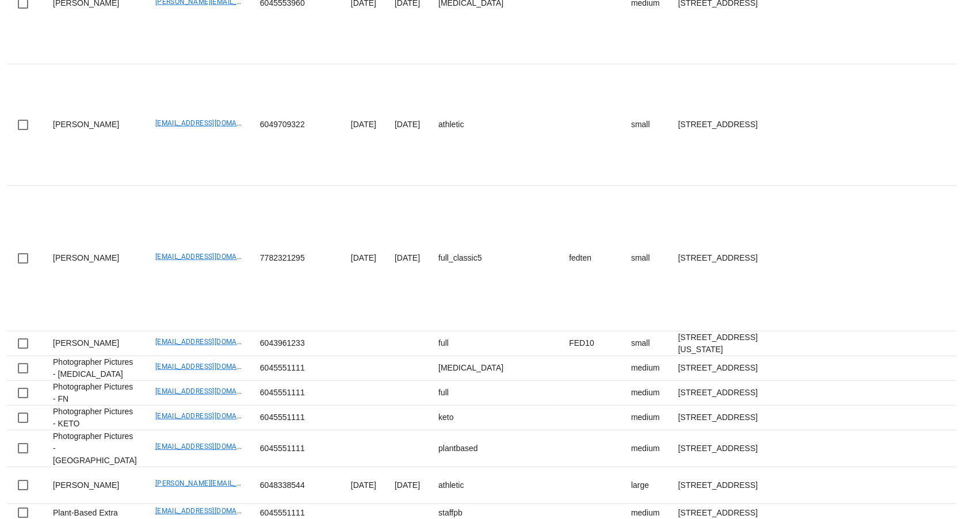
drag, startPoint x: 116, startPoint y: 330, endPoint x: 200, endPoint y: 327, distance: 84.1
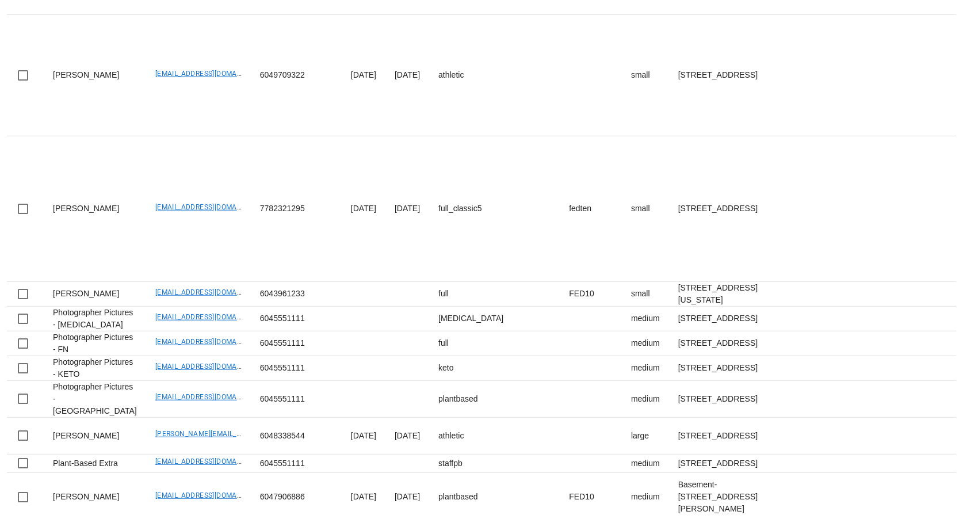
scroll to position [2653, 0]
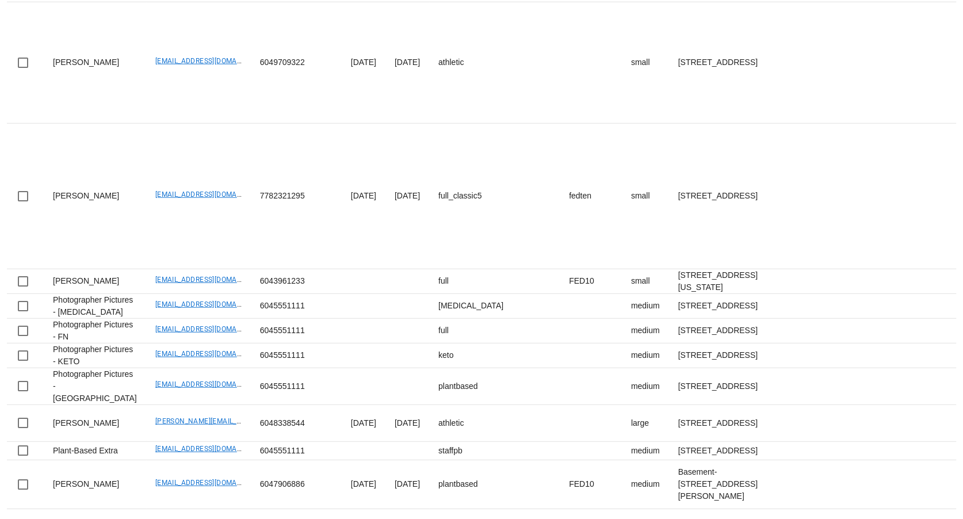
drag, startPoint x: 111, startPoint y: 401, endPoint x: 220, endPoint y: 402, distance: 109.9
drag, startPoint x: 113, startPoint y: 402, endPoint x: 217, endPoint y: 401, distance: 103.6
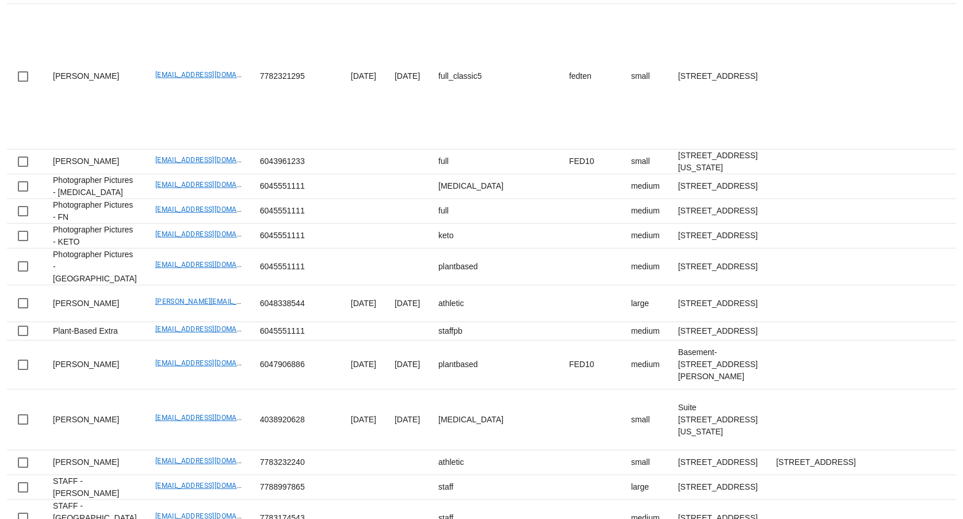
scroll to position [2970, 0]
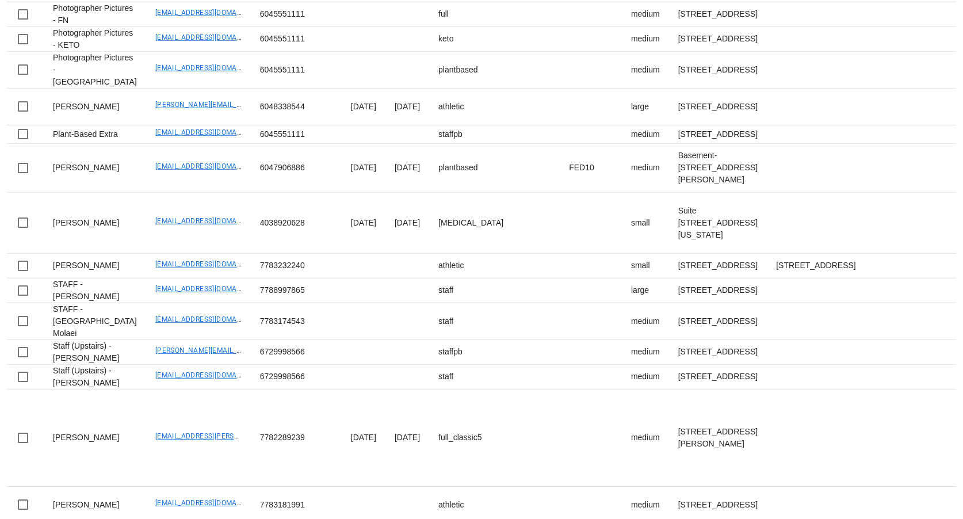
drag, startPoint x: 116, startPoint y: 287, endPoint x: 209, endPoint y: 287, distance: 92.7
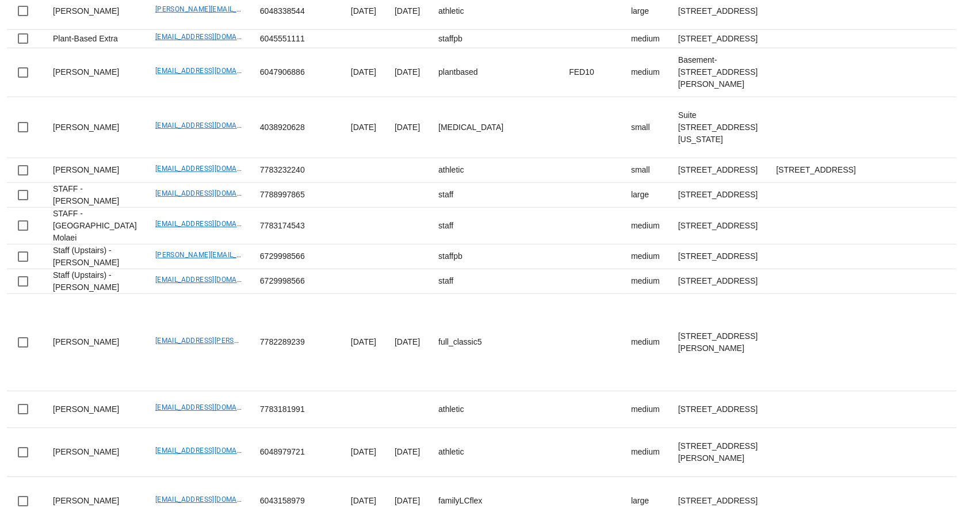
scroll to position [3155, 0]
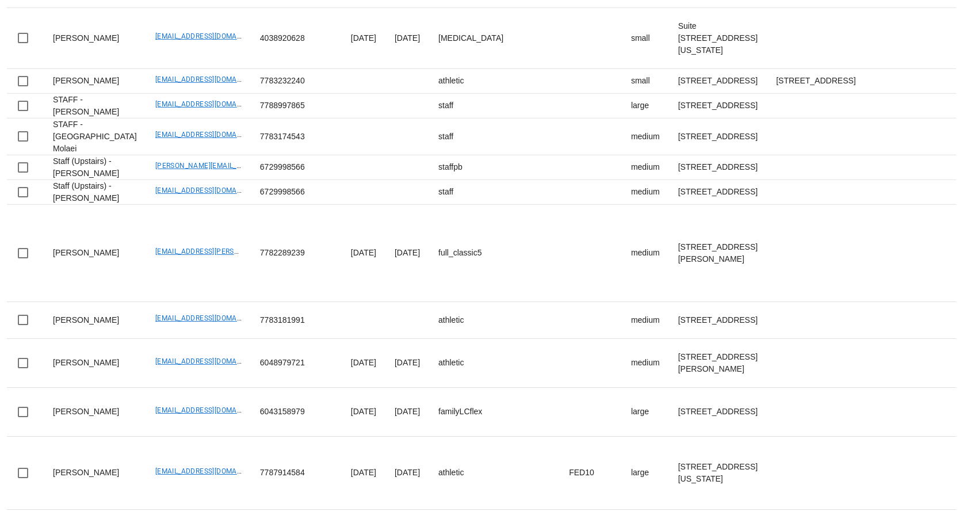
drag, startPoint x: 116, startPoint y: 391, endPoint x: 200, endPoint y: 391, distance: 84.0
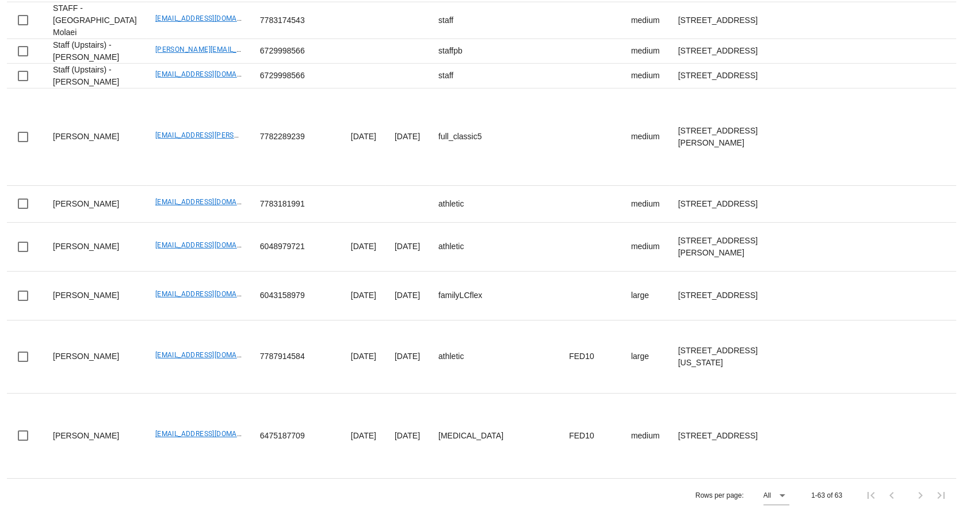
scroll to position [3452, 0]
drag, startPoint x: 115, startPoint y: 363, endPoint x: 208, endPoint y: 367, distance: 93.4
drag, startPoint x: 111, startPoint y: 307, endPoint x: 220, endPoint y: 310, distance: 109.4
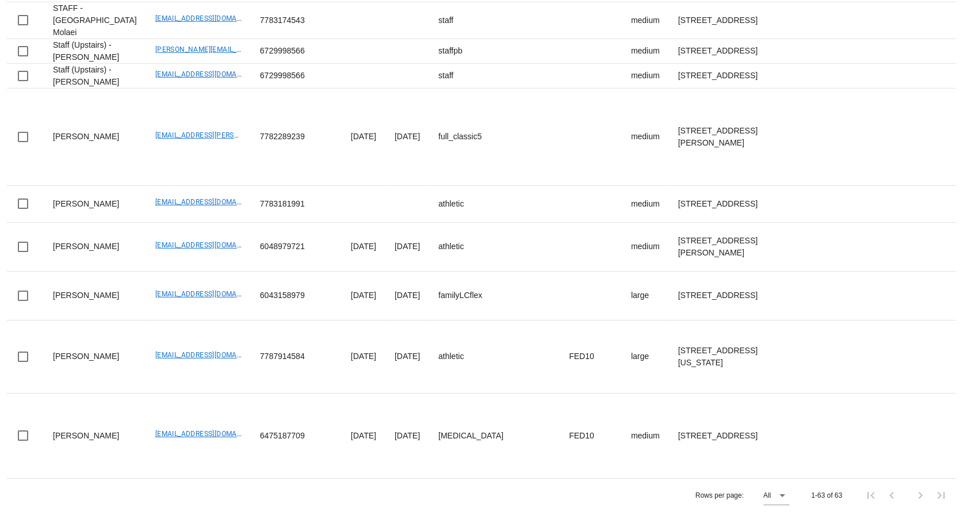
drag, startPoint x: 119, startPoint y: 332, endPoint x: 215, endPoint y: 334, distance: 96.2
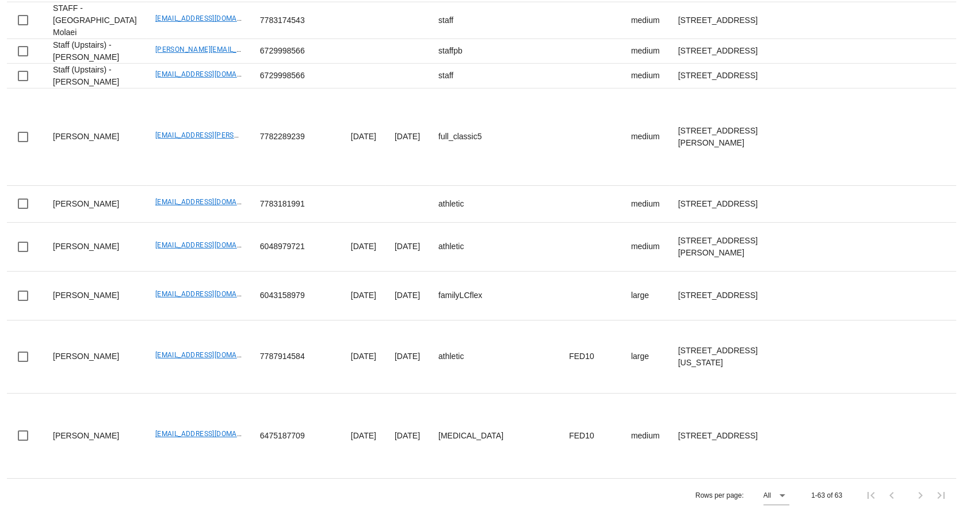
drag, startPoint x: 113, startPoint y: 281, endPoint x: 194, endPoint y: 291, distance: 81.2
drag, startPoint x: 120, startPoint y: 307, endPoint x: 222, endPoint y: 307, distance: 102.4
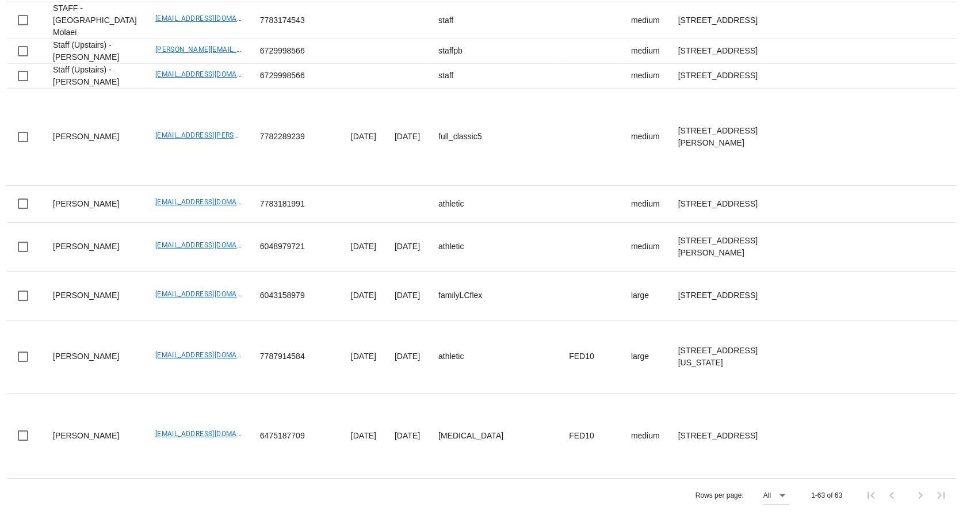
scroll to position [4032, 0]
drag, startPoint x: 119, startPoint y: 304, endPoint x: 210, endPoint y: 308, distance: 91.6
drag, startPoint x: 116, startPoint y: 278, endPoint x: 197, endPoint y: 280, distance: 81.2
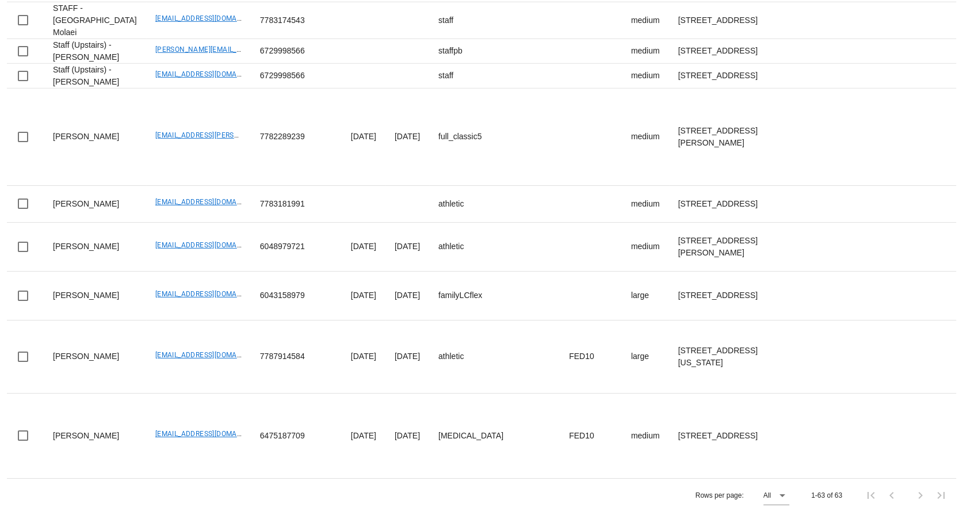
drag, startPoint x: 115, startPoint y: 273, endPoint x: 212, endPoint y: 273, distance: 97.3
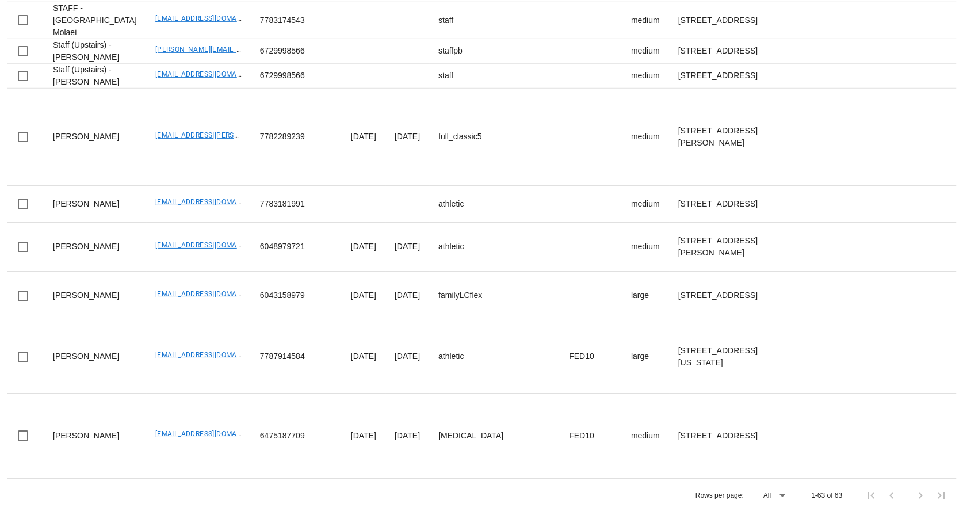
drag, startPoint x: 112, startPoint y: 285, endPoint x: 210, endPoint y: 288, distance: 97.9
drag, startPoint x: 115, startPoint y: 327, endPoint x: 215, endPoint y: 332, distance: 100.8
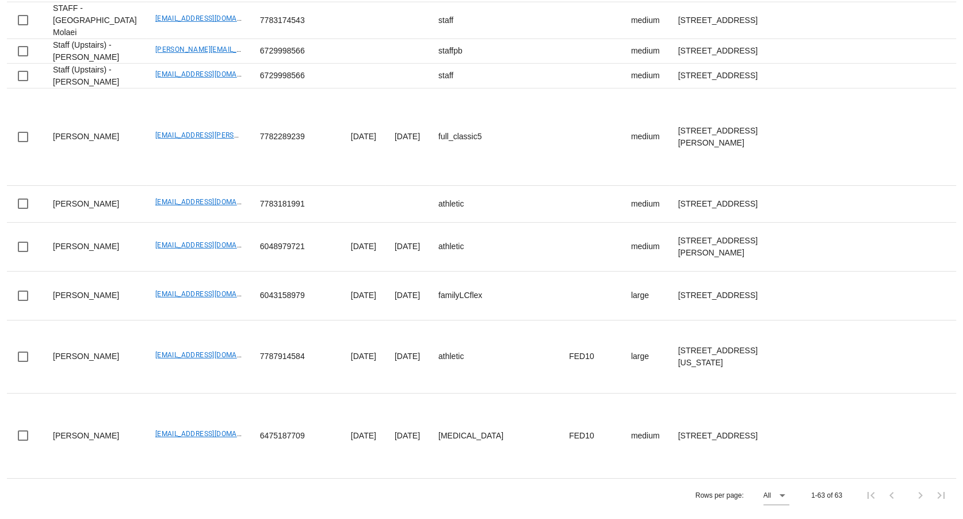
scroll to position [4945, 0]
drag, startPoint x: 117, startPoint y: 219, endPoint x: 202, endPoint y: 218, distance: 84.6
drag, startPoint x: 113, startPoint y: 286, endPoint x: 224, endPoint y: 283, distance: 110.6
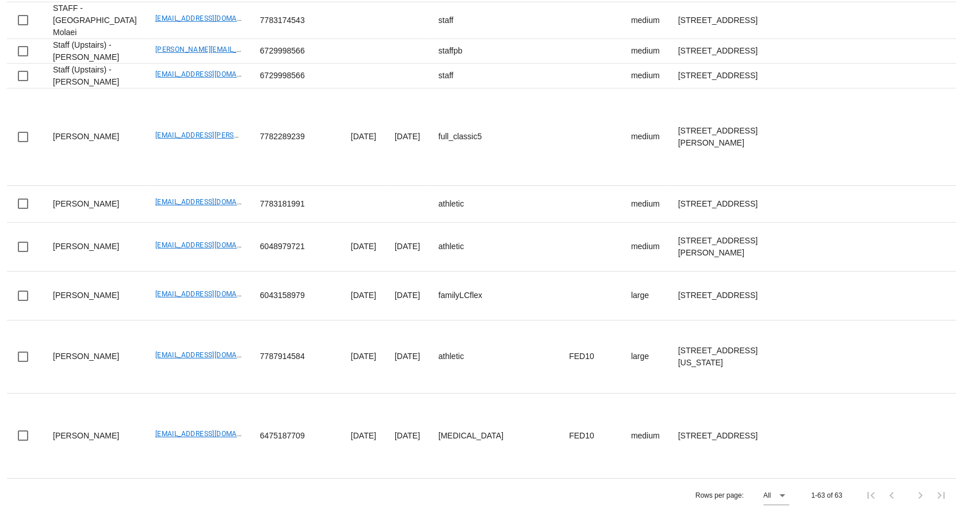
drag, startPoint x: 114, startPoint y: 345, endPoint x: 211, endPoint y: 345, distance: 96.7
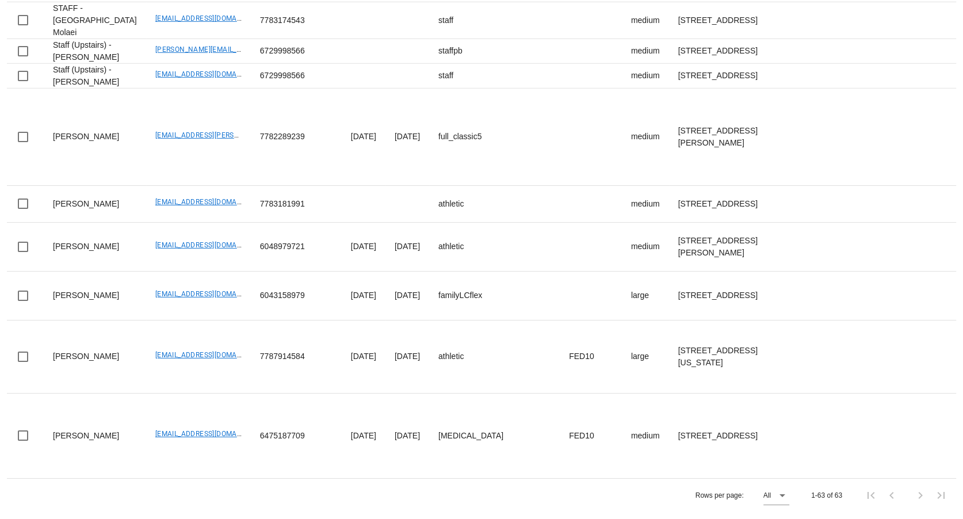
drag, startPoint x: 116, startPoint y: 356, endPoint x: 205, endPoint y: 356, distance: 89.2
drag, startPoint x: 113, startPoint y: 281, endPoint x: 216, endPoint y: 284, distance: 102.5
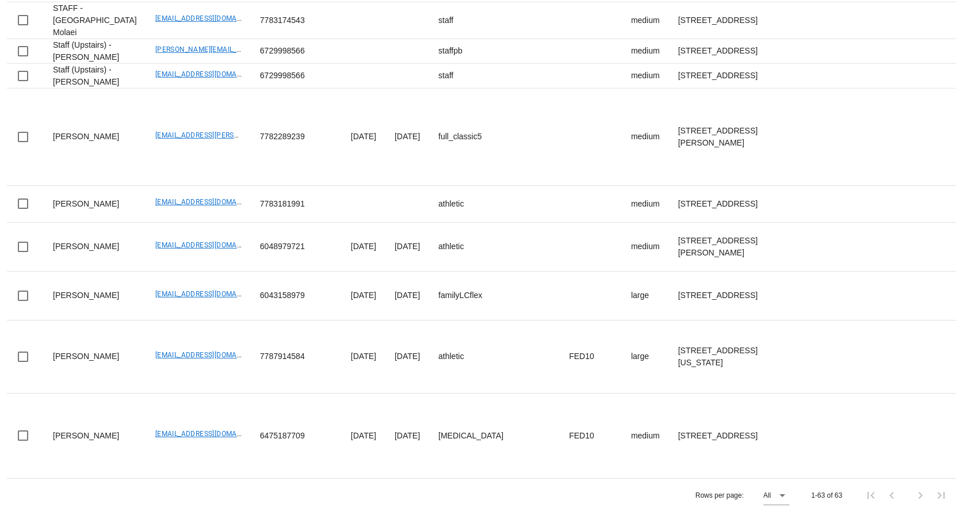
scroll to position [5719, 0]
drag, startPoint x: 112, startPoint y: 187, endPoint x: 201, endPoint y: 196, distance: 89.7
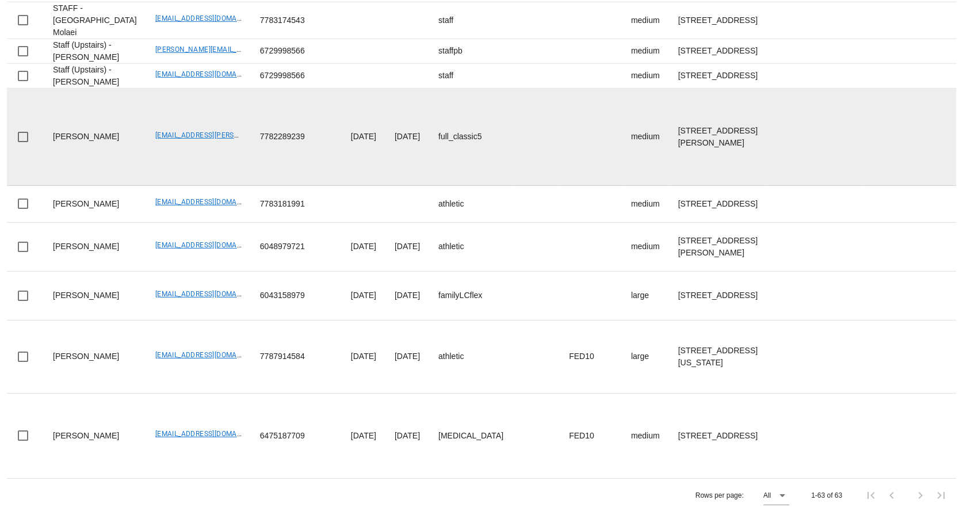
scroll to position [6075, 0]
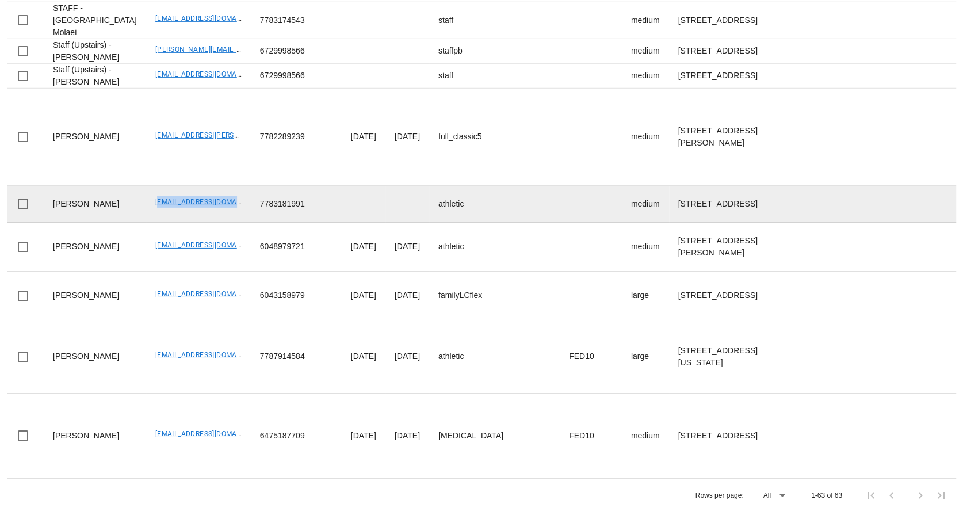
drag, startPoint x: 114, startPoint y: 285, endPoint x: 207, endPoint y: 289, distance: 92.7
click at [207, 223] on td "tedleetaite@gmail.com" at bounding box center [198, 204] width 105 height 37
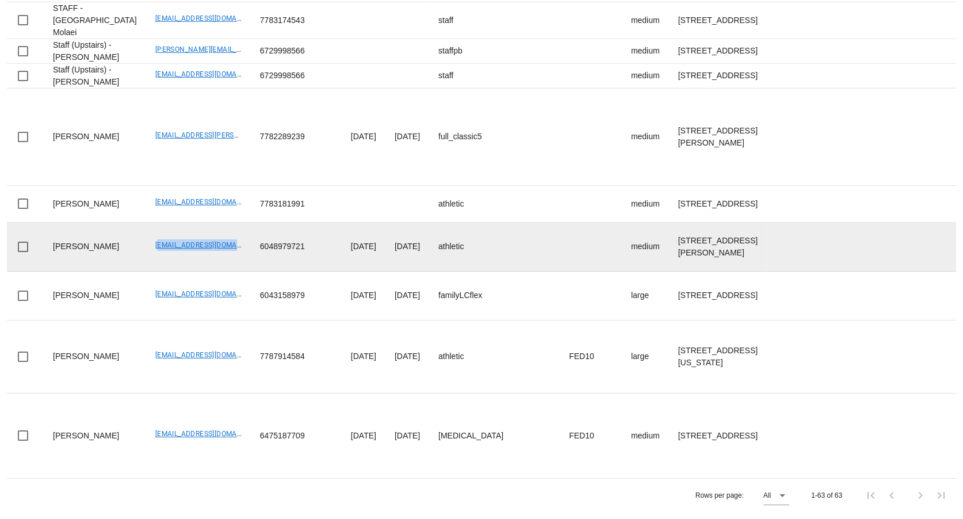
drag, startPoint x: 118, startPoint y: 234, endPoint x: 196, endPoint y: 239, distance: 78.4
click at [196, 239] on td "hello@terrigreen.me" at bounding box center [198, 247] width 105 height 49
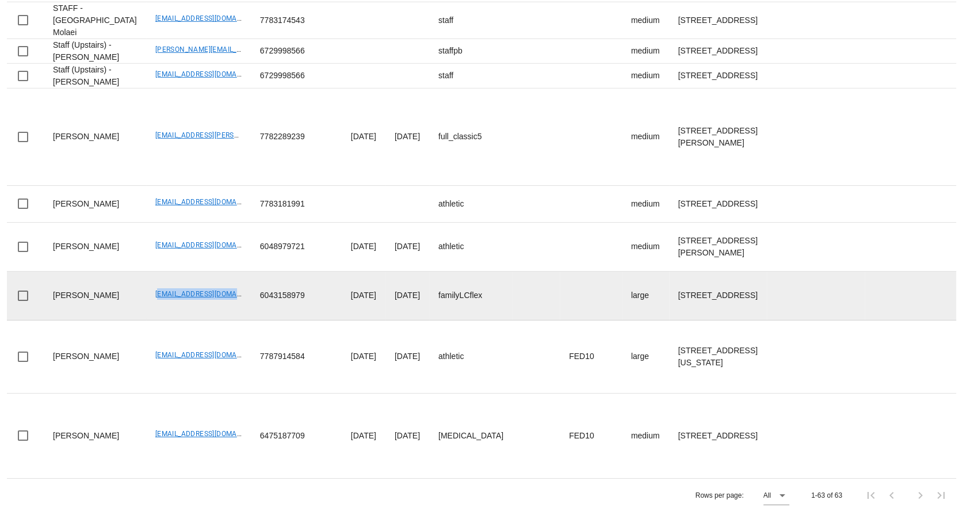
drag, startPoint x: 115, startPoint y: 327, endPoint x: 227, endPoint y: 330, distance: 112.8
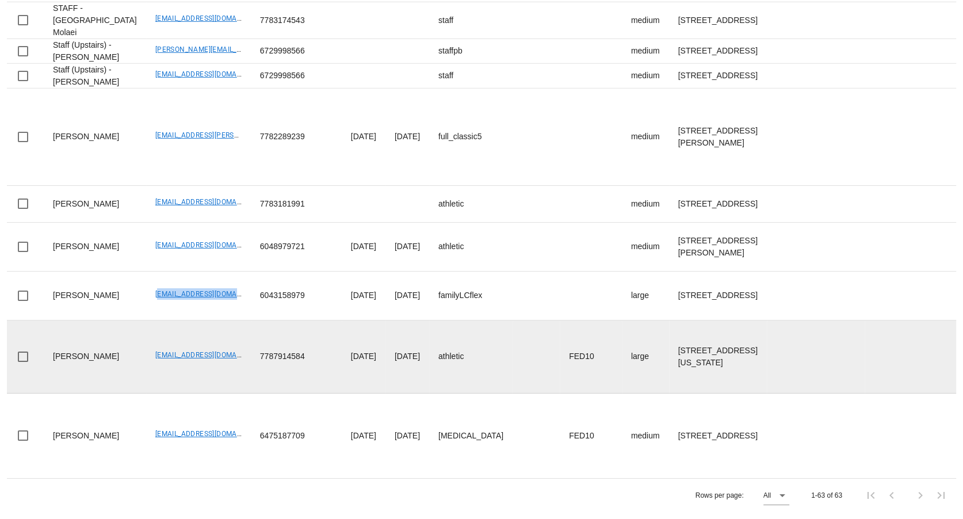
scroll to position [6303, 0]
drag, startPoint x: 115, startPoint y: 337, endPoint x: 211, endPoint y: 341, distance: 96.8
click at [211, 341] on td "vinistois@gmail.com" at bounding box center [198, 357] width 105 height 73
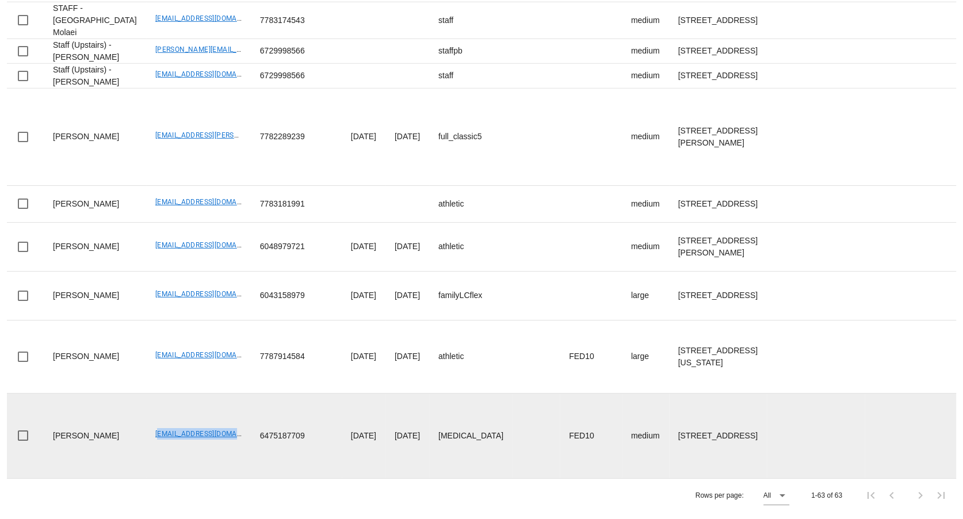
drag, startPoint x: 113, startPoint y: 417, endPoint x: 216, endPoint y: 426, distance: 102.9
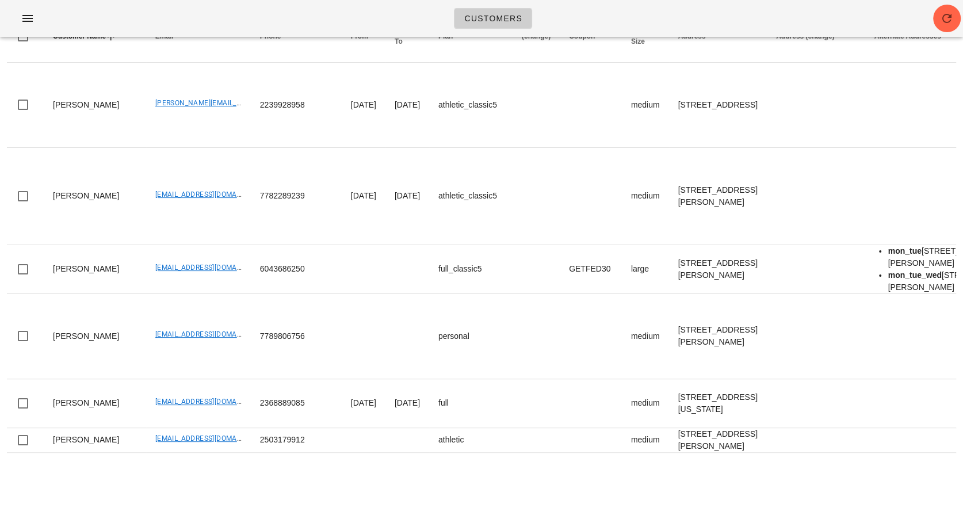
scroll to position [0, 0]
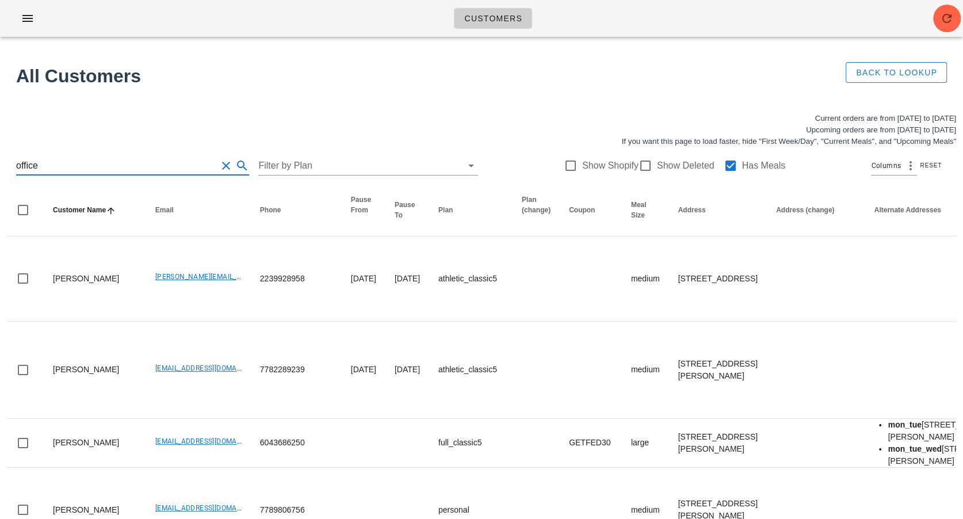
click at [57, 172] on input "office" at bounding box center [116, 166] width 201 height 18
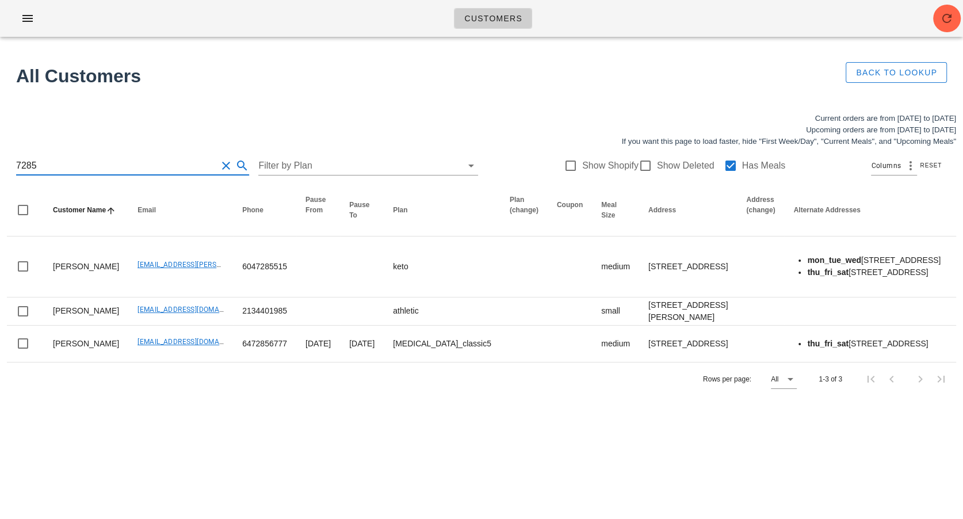
click at [19, 163] on input "7285" at bounding box center [116, 166] width 201 height 18
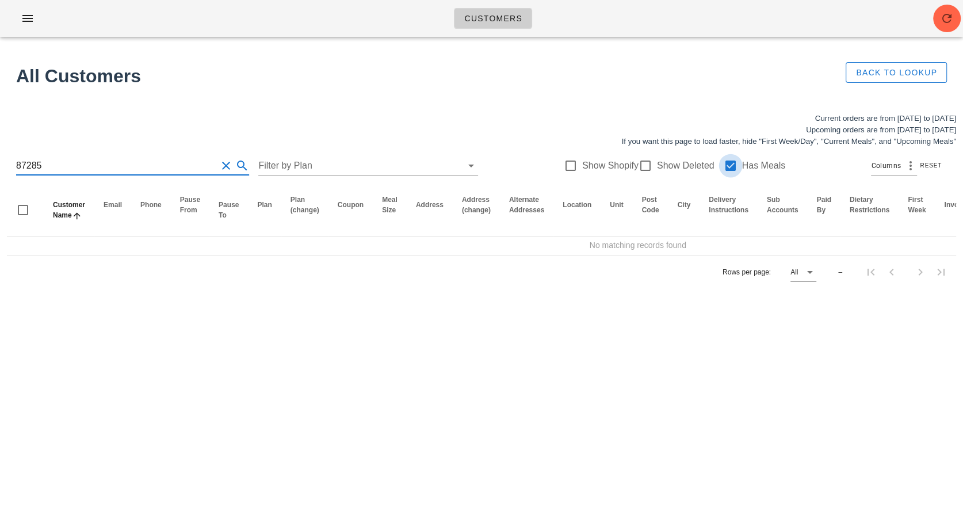
type input "87285"
click at [474, 163] on div at bounding box center [731, 166] width 20 height 20
click at [227, 336] on div "Customers Found 1 customer All Customers Back to Lookup Current orders are from…" at bounding box center [481, 259] width 963 height 519
click at [49, 168] on input "87285" at bounding box center [116, 166] width 201 height 18
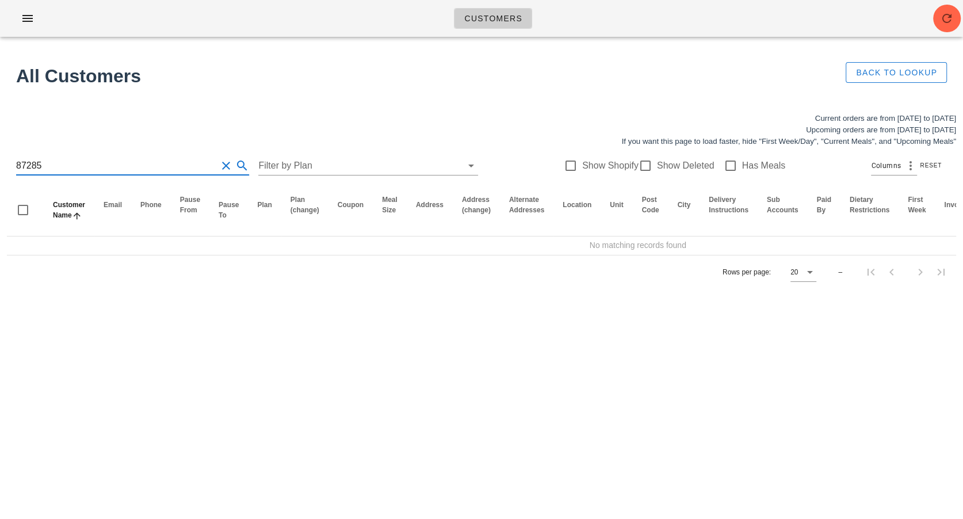
click at [49, 168] on input "87285" at bounding box center [116, 166] width 201 height 18
click at [103, 165] on input "shawn anderson paul604" at bounding box center [116, 166] width 201 height 18
drag, startPoint x: 118, startPoint y: 165, endPoint x: 95, endPoint y: 165, distance: 23.0
click at [95, 165] on input "shawn anderson paul604" at bounding box center [116, 166] width 201 height 18
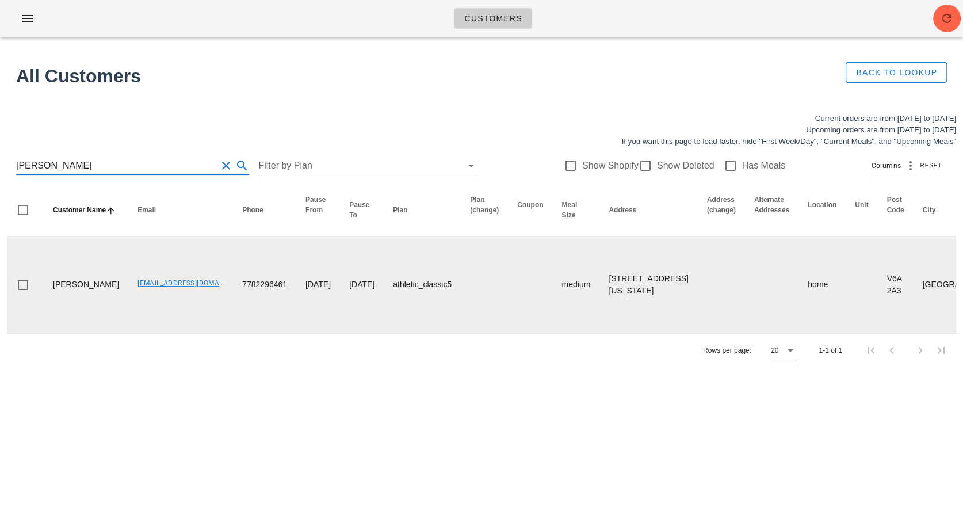
type input "shawn anderson"
drag, startPoint x: 101, startPoint y: 314, endPoint x: 206, endPoint y: 313, distance: 105.3
click at [206, 313] on tr "Shawn Anderson shawndanahome@gmail.com 7782296461 2025-08-27 2025-08-31 athleti…" at bounding box center [811, 285] width 1609 height 97
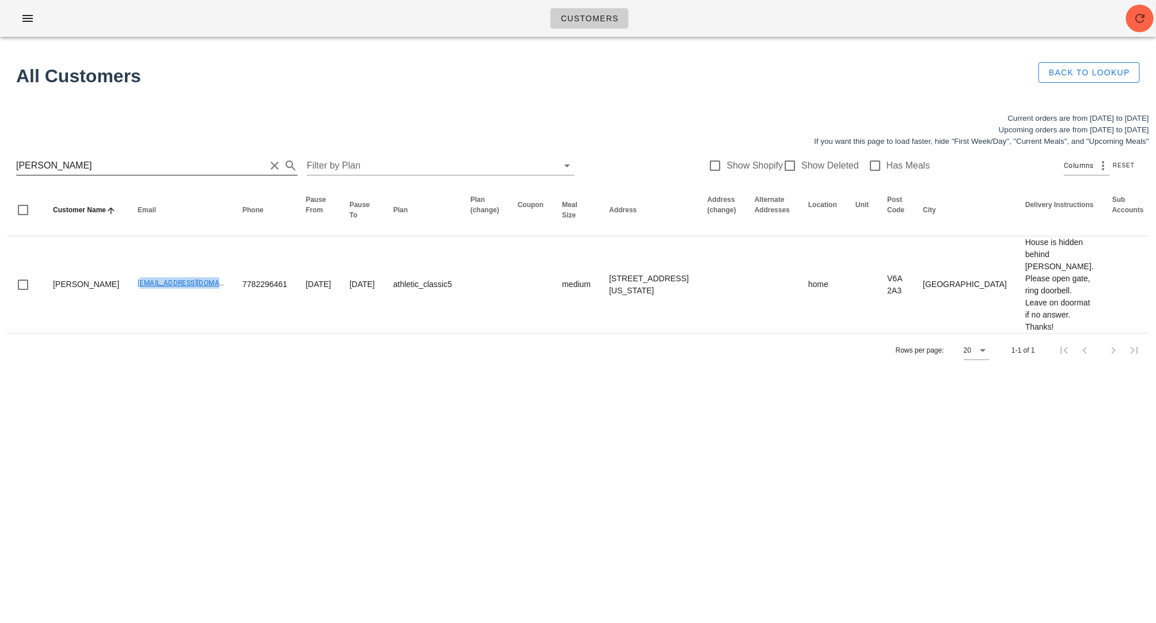
click at [144, 162] on input "shawn anderson" at bounding box center [140, 166] width 249 height 18
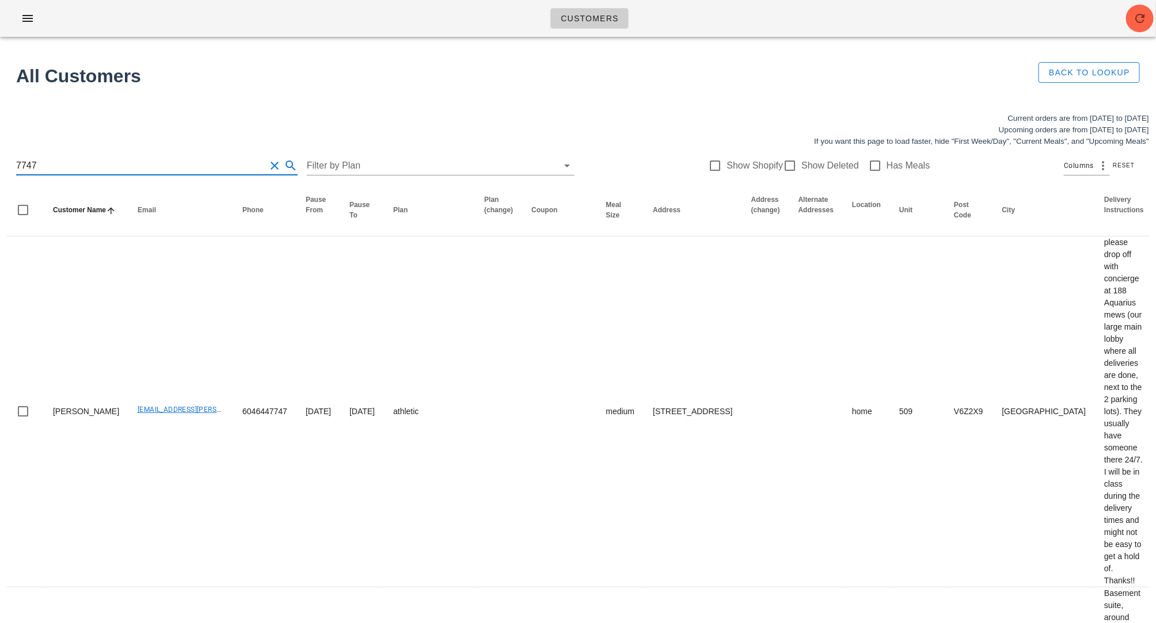
type input "7747"
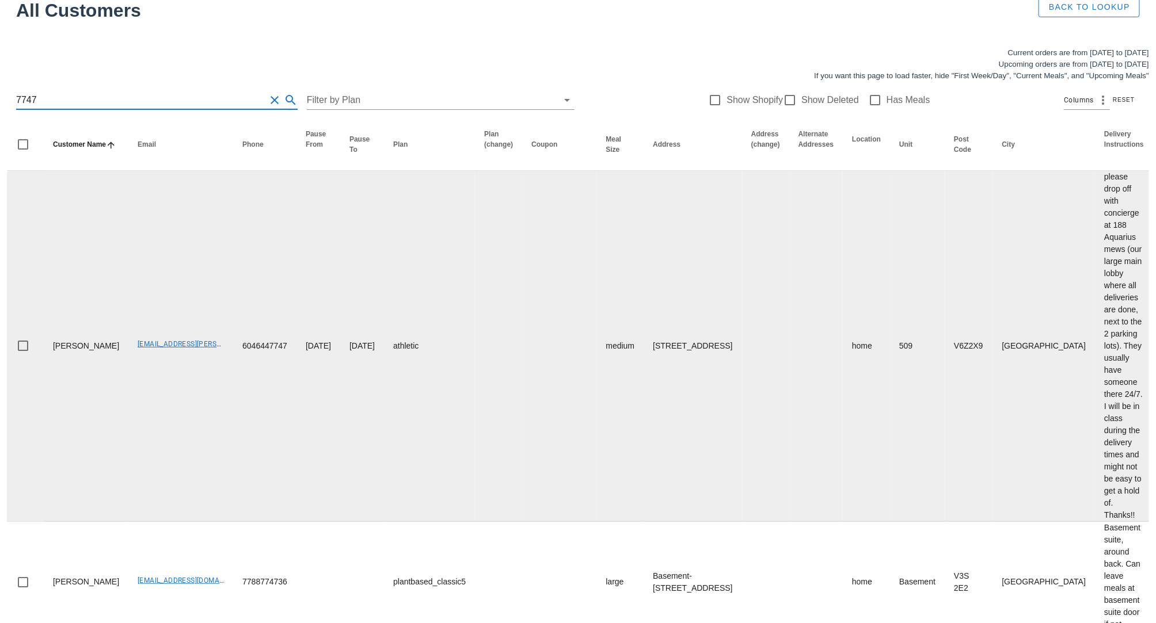
scroll to position [136, 0]
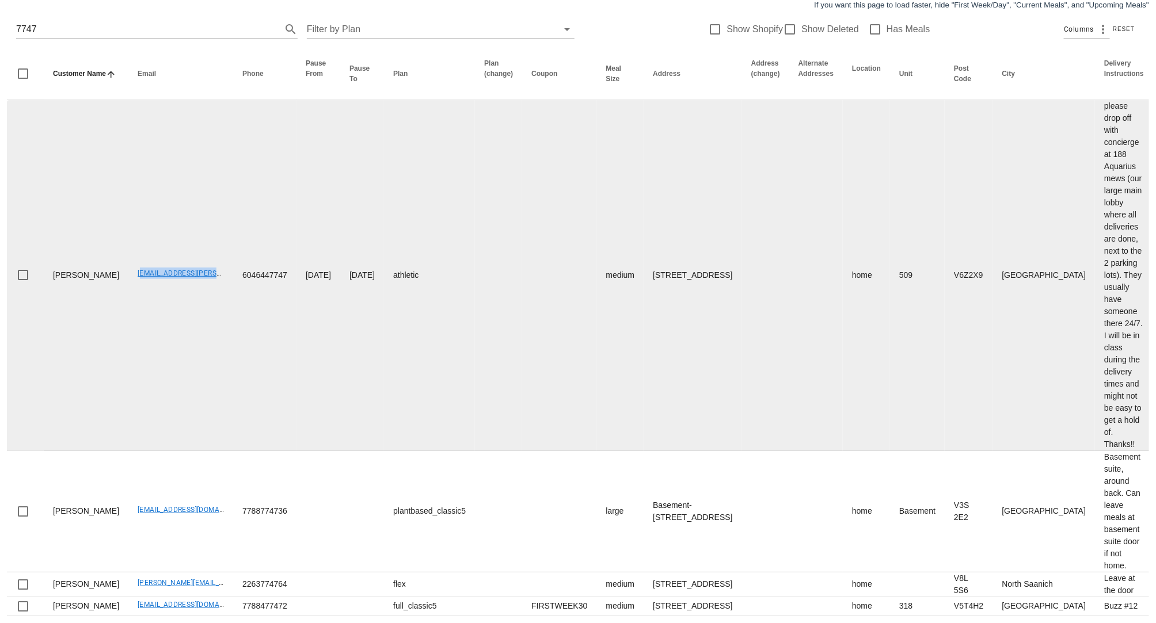
drag, startPoint x: 107, startPoint y: 286, endPoint x: 207, endPoint y: 289, distance: 100.2
click at [207, 289] on tr "Alannah Darnel Alannah.darnel@gmail.com 6046447747 2026-07-01 2027-07-28 athlet…" at bounding box center [836, 275] width 1659 height 351
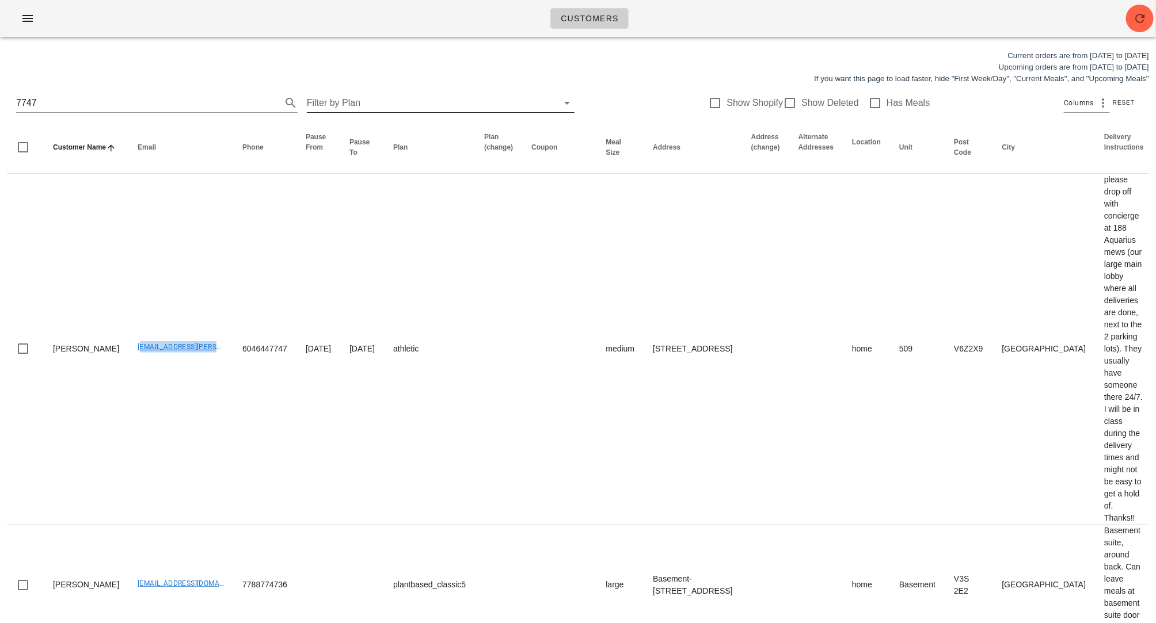
scroll to position [56, 0]
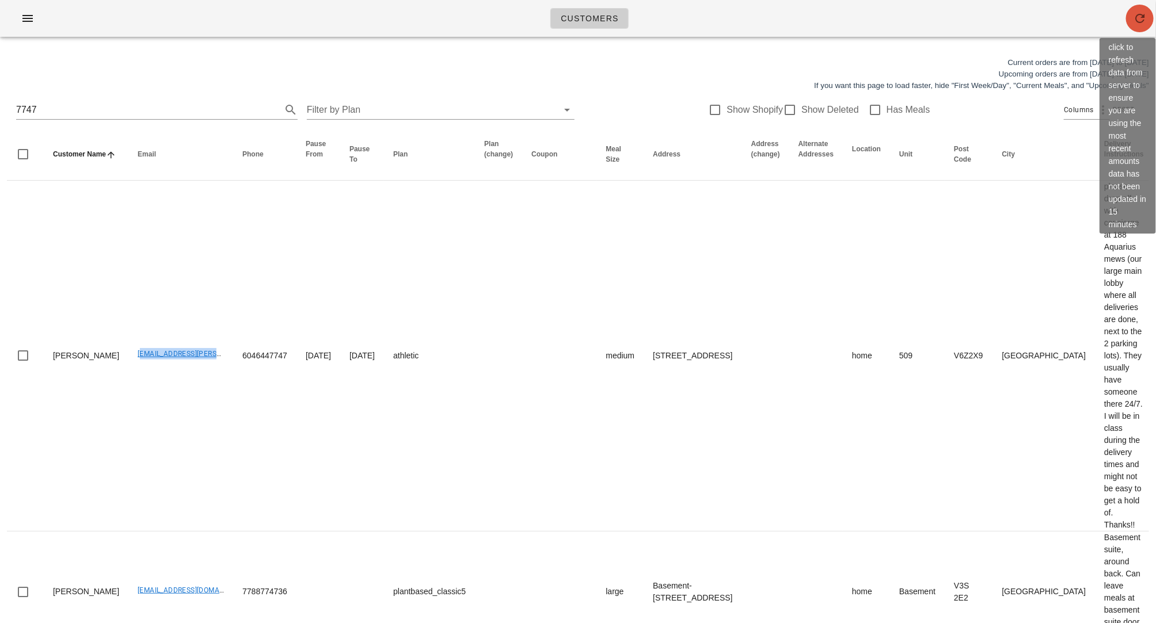
click at [474, 20] on icon "button" at bounding box center [1140, 19] width 14 height 14
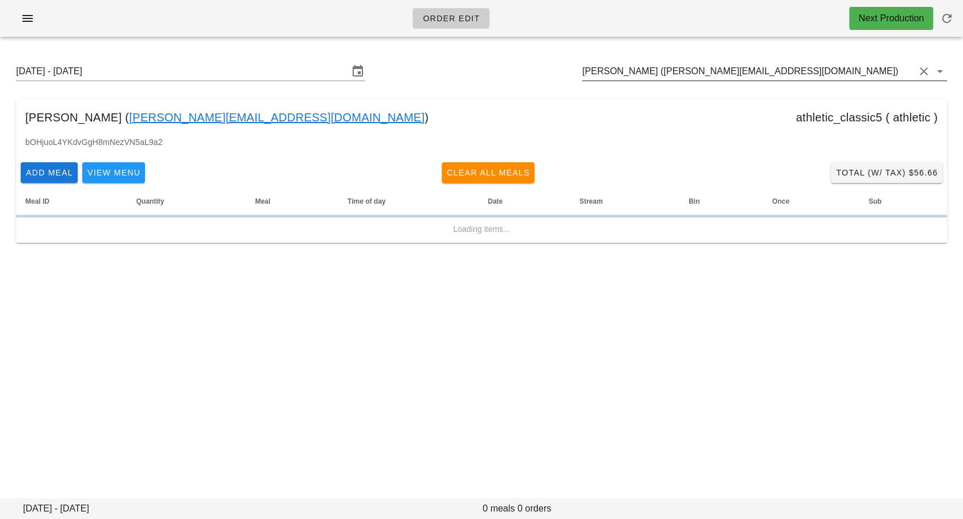
click at [655, 66] on input "[PERSON_NAME] ([PERSON_NAME][EMAIL_ADDRESS][DOMAIN_NAME])" at bounding box center [748, 71] width 333 height 18
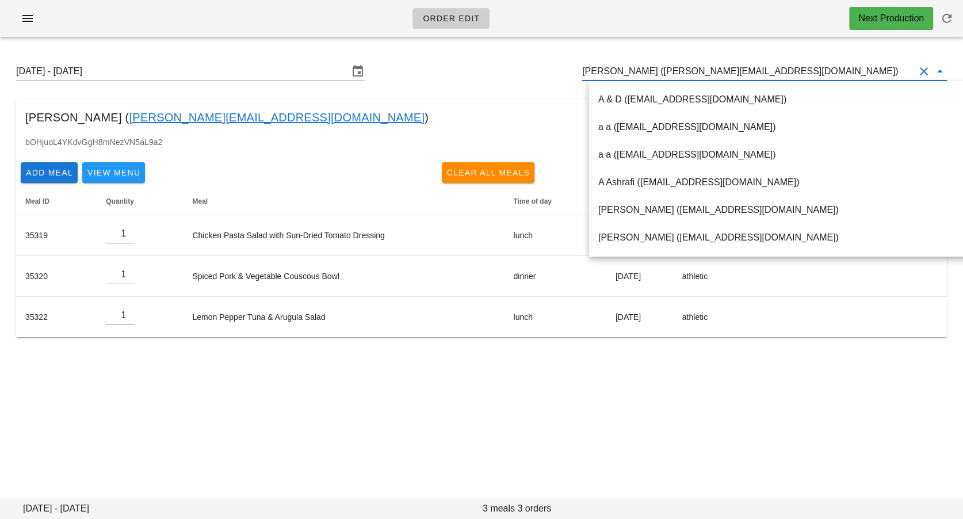
click at [649, 72] on input "Adam Wicks (adam@wickselectric.ca)" at bounding box center [748, 71] width 333 height 18
drag, startPoint x: 645, startPoint y: 71, endPoint x: 735, endPoint y: 78, distance: 90.0
click at [738, 68] on input "Adam Wicks (adam@wickselectric.ca)" at bounding box center [748, 71] width 333 height 18
click at [735, 78] on input "Adam Wicks (adam@wickselectric.ca)" at bounding box center [748, 71] width 333 height 18
drag, startPoint x: 738, startPoint y: 74, endPoint x: 646, endPoint y: 73, distance: 92.7
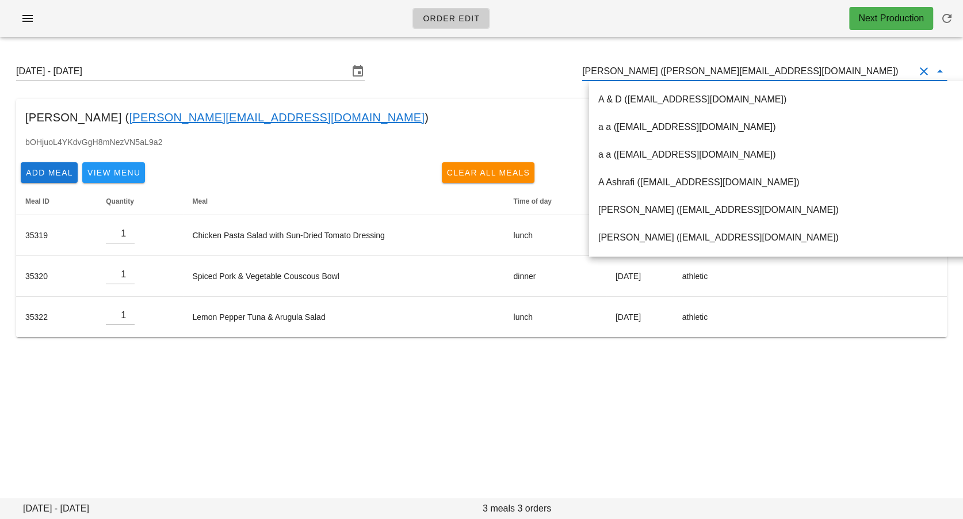
click at [646, 73] on input "Adam Wicks (adam@wickselectric.ca)" at bounding box center [748, 71] width 333 height 18
click at [661, 407] on div "Order Edit Next Production Sunday August 31 - Saturday September 6 Adam Wicks (…" at bounding box center [481, 259] width 963 height 519
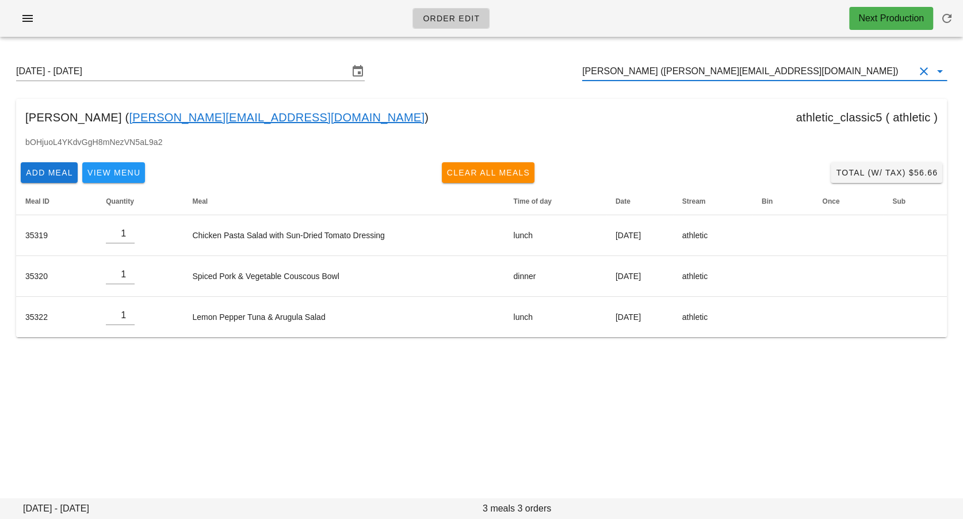
click at [658, 71] on input "Adam Wicks (adam@wickselectric.ca)" at bounding box center [748, 71] width 333 height 18
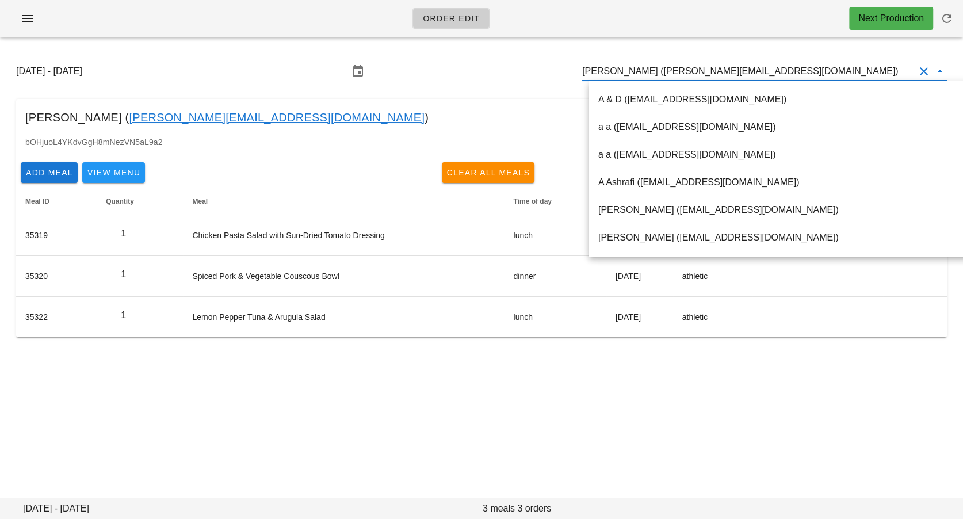
paste input "aiaudufour@gmail.com"
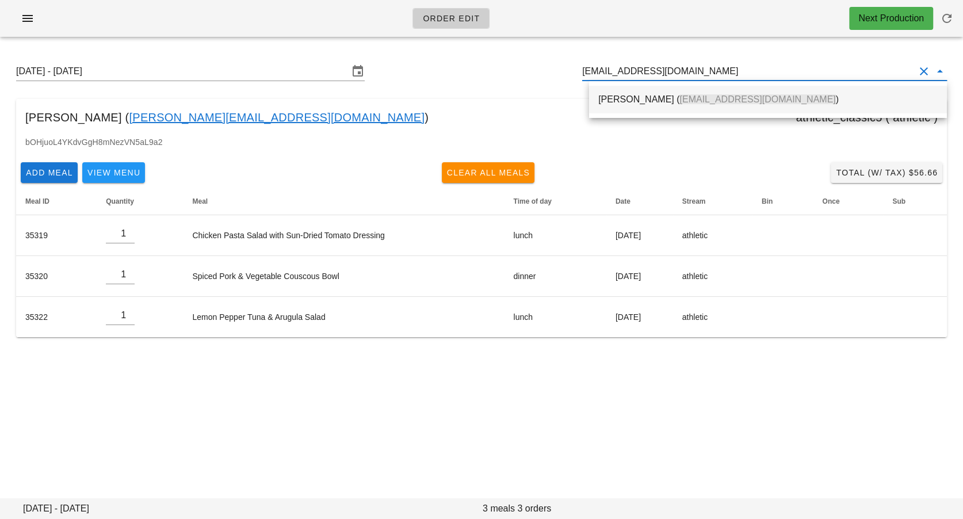
click at [655, 103] on div "Aurele Dufour ( aiaudufour@gmail.com )" at bounding box center [769, 99] width 340 height 11
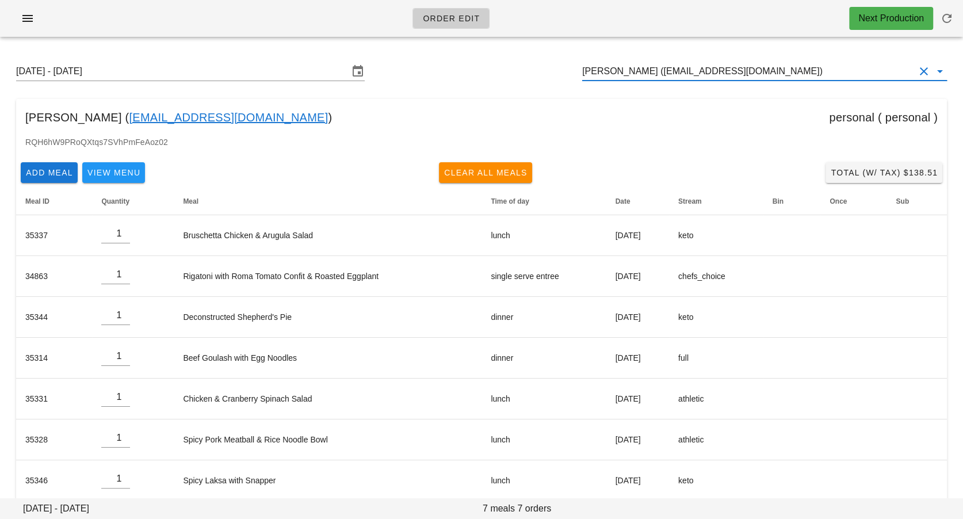
click at [662, 74] on input "Aurele Dufour (aiaudufour@gmail.com)" at bounding box center [748, 71] width 333 height 18
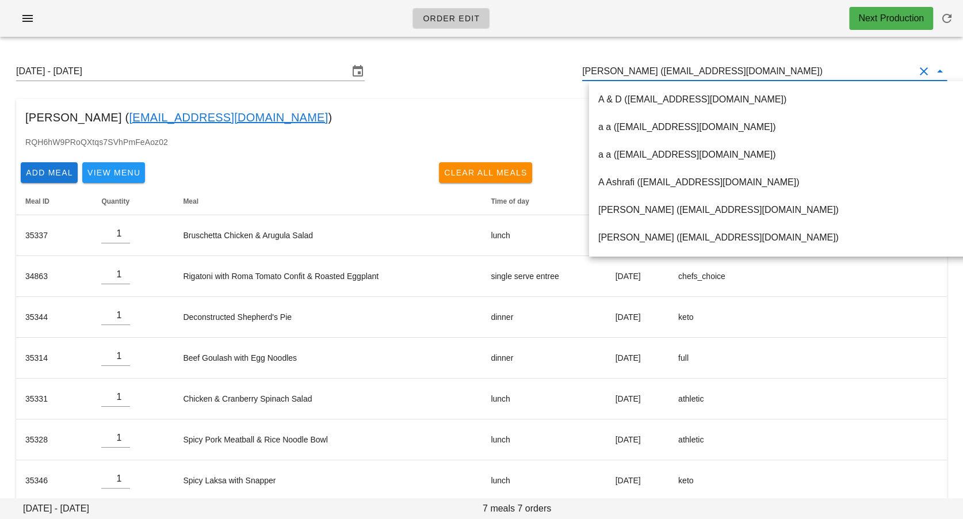
click at [662, 74] on input "Aurele Dufour (aiaudufour@gmail.com)" at bounding box center [748, 71] width 333 height 18
paste input "bardisuen@gmail.com"
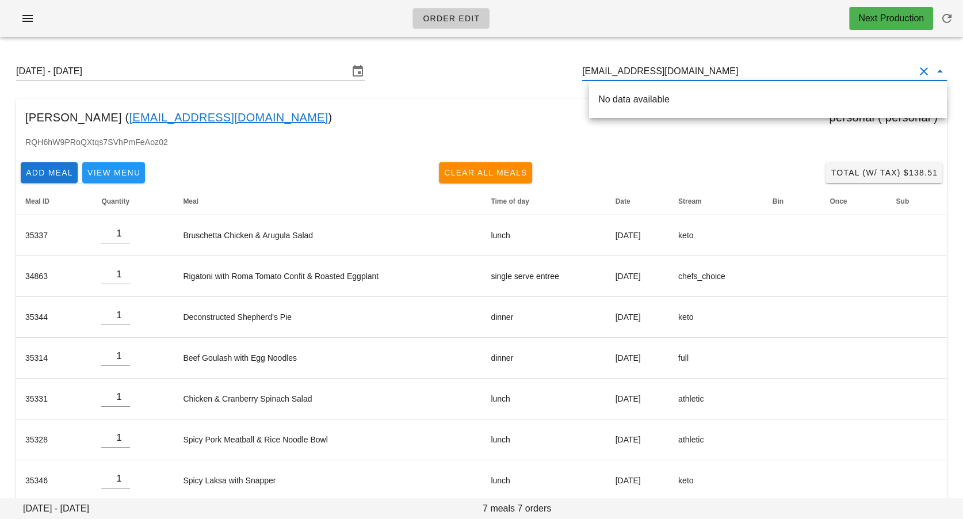
click at [642, 101] on div "No data available" at bounding box center [769, 99] width 340 height 11
click at [644, 114] on div "Bard Suen ( bardisuen@gmail.com )" at bounding box center [768, 99] width 358 height 37
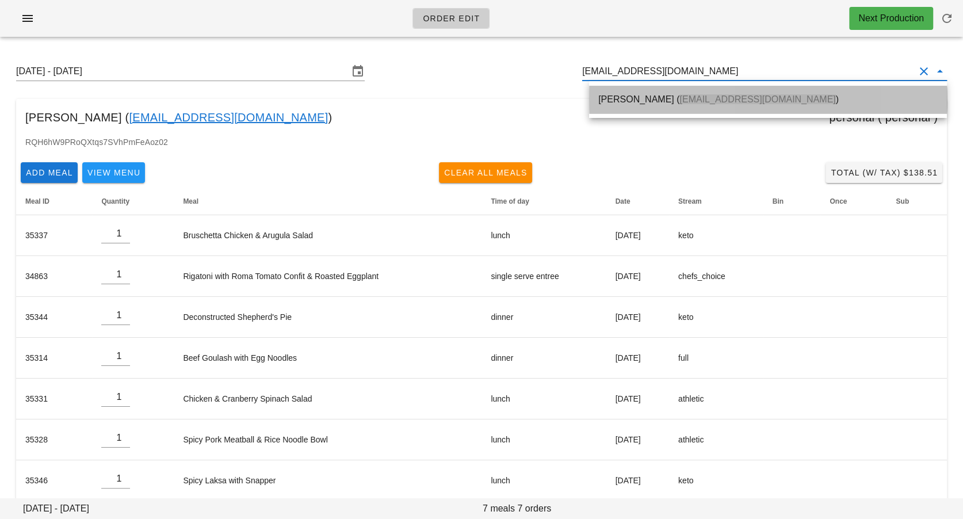
click at [635, 103] on div "Bard Suen ( bardisuen@gmail.com )" at bounding box center [769, 99] width 340 height 11
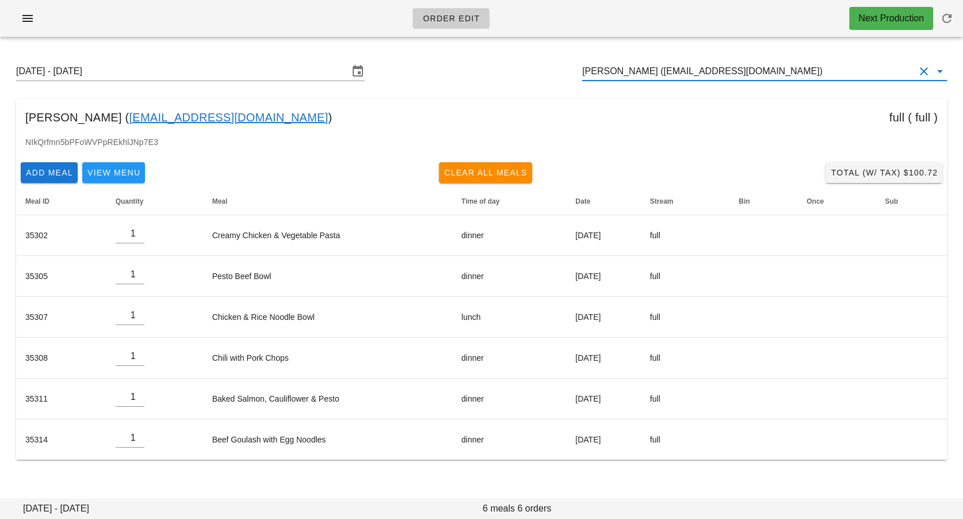
click at [655, 72] on input "Bard Suen (bardisuen@gmail.com)" at bounding box center [748, 71] width 333 height 18
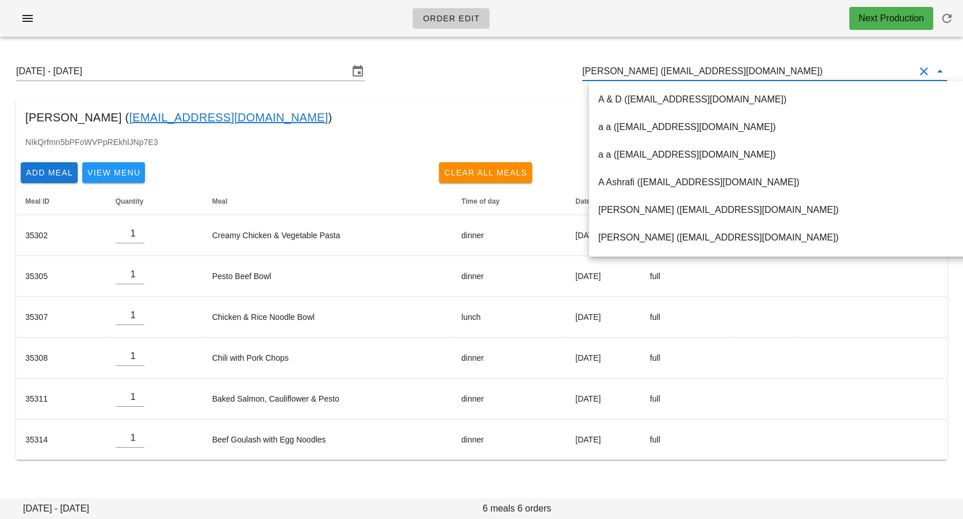
click at [650, 72] on input "Bard Suen (bardisuen@gmail.com)" at bounding box center [748, 71] width 333 height 18
drag, startPoint x: 637, startPoint y: 70, endPoint x: 725, endPoint y: 66, distance: 88.1
click at [725, 66] on input "Bard Suen (bardisuen@gmail.com)" at bounding box center [748, 71] width 333 height 18
click at [660, 73] on input "Bard Suen (bardisuen@gmail.com)" at bounding box center [748, 71] width 333 height 18
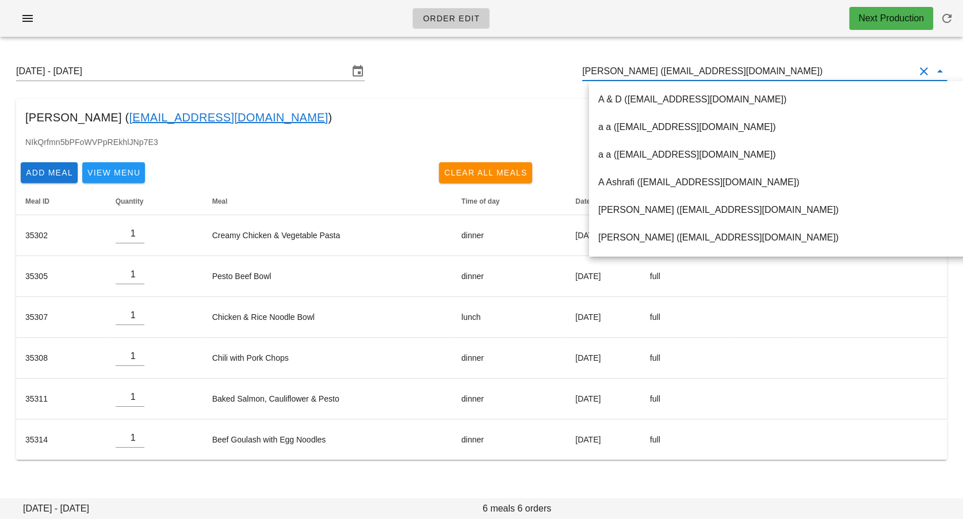
click at [660, 73] on input "Bard Suen (bardisuen@gmail.com)" at bounding box center [748, 71] width 333 height 18
paste input "bob_cao@live.ca"
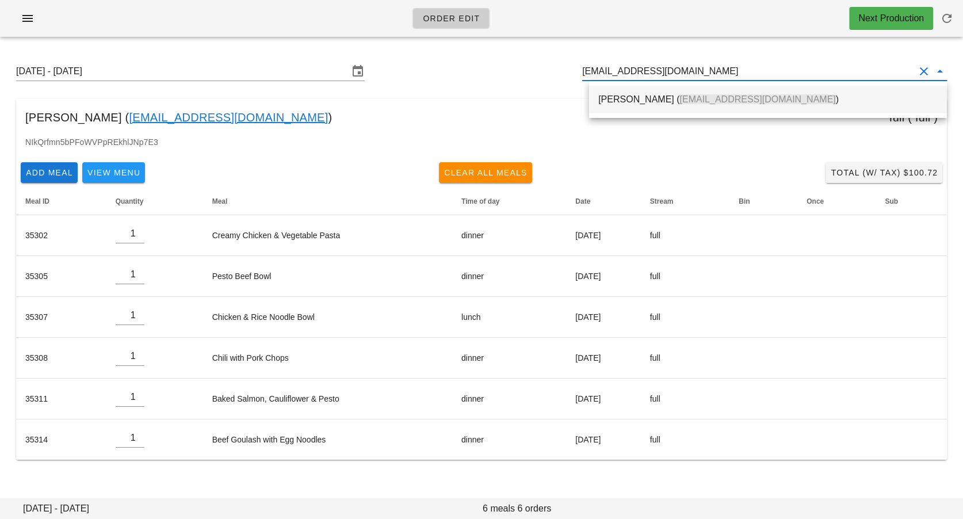
click at [645, 106] on div "Bob Cao ( bob_cao@live.ca )" at bounding box center [769, 99] width 340 height 25
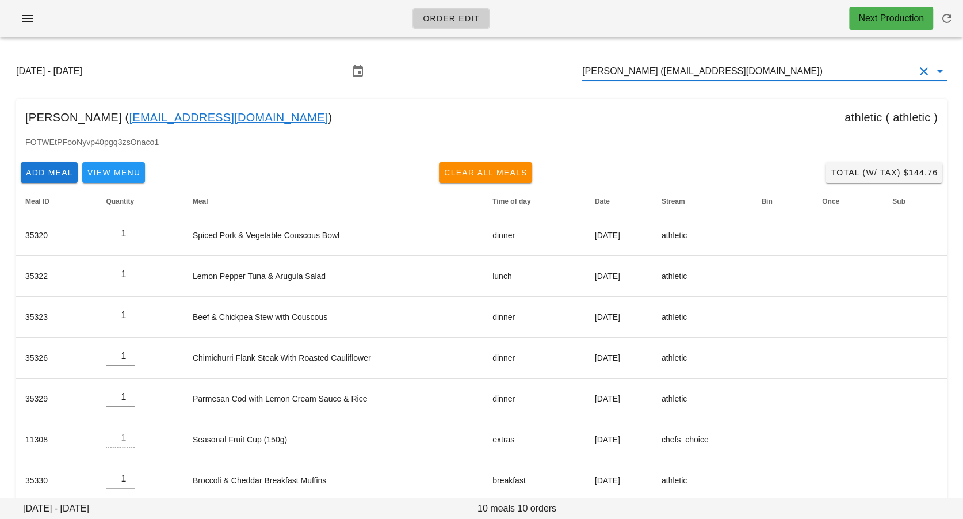
click at [643, 75] on input "Bob Cao (bob_cao@live.ca)" at bounding box center [748, 71] width 333 height 18
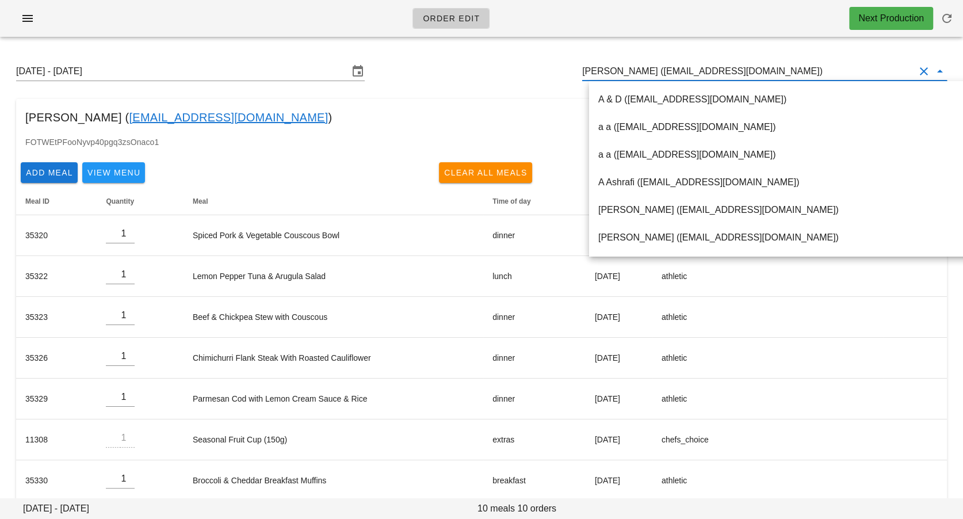
paste input "b.ostlund@shaw.ca"
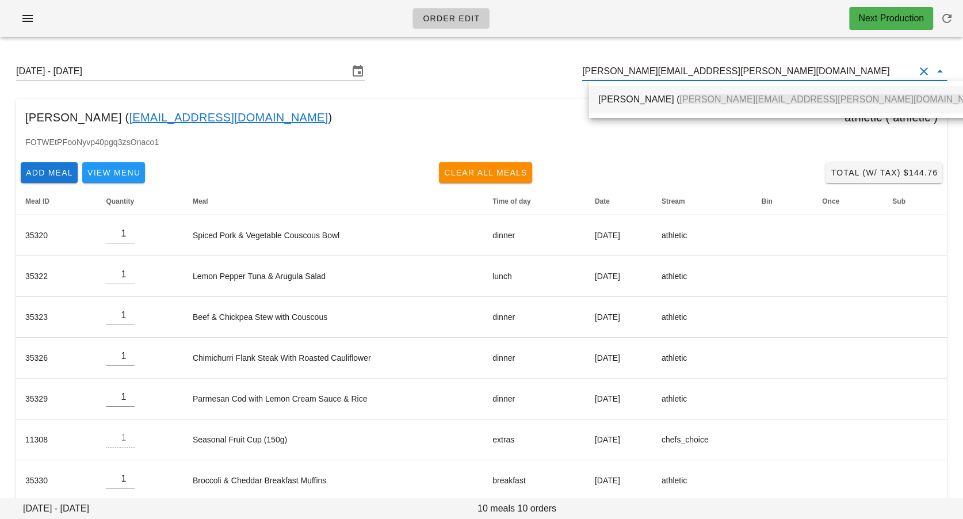
click at [637, 99] on div "Brian Ostlund ( b.ostlund@shaw.ca )" at bounding box center [795, 99] width 392 height 11
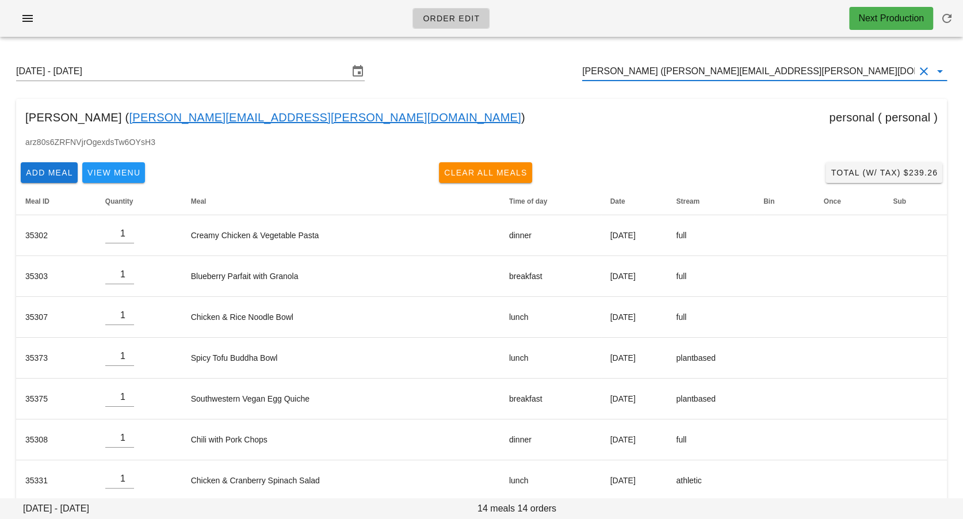
click at [631, 67] on input "Brian Ostlund (b.ostlund@shaw.ca)" at bounding box center [748, 71] width 333 height 18
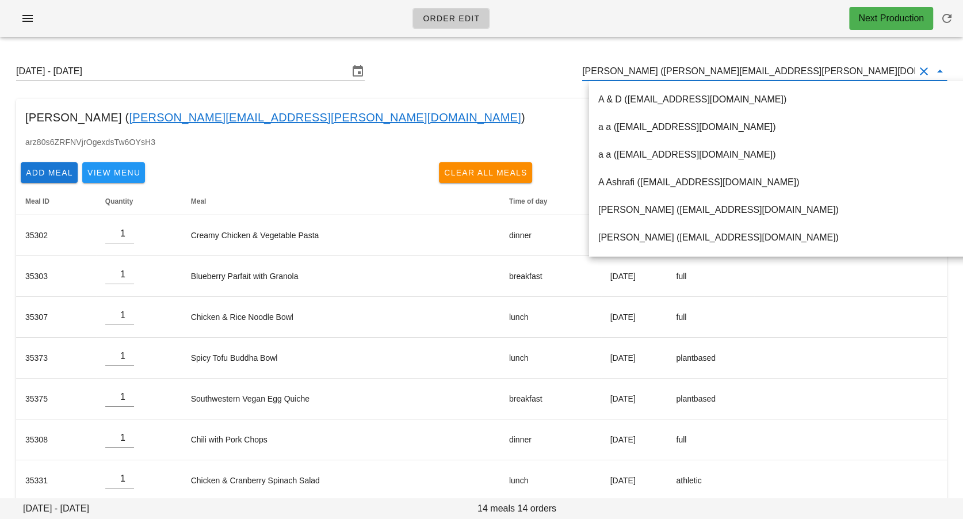
click at [631, 67] on input "Brian Ostlund (b.ostlund@shaw.ca)" at bounding box center [748, 71] width 333 height 18
paste input "btong604@gmail.com"
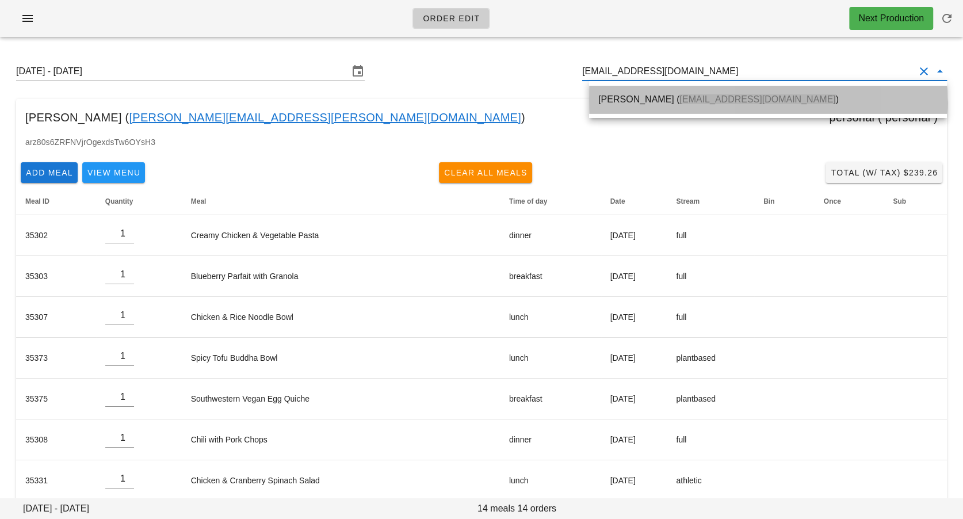
click at [621, 101] on div "Brian Tong ( btong604@gmail.com )" at bounding box center [769, 99] width 340 height 11
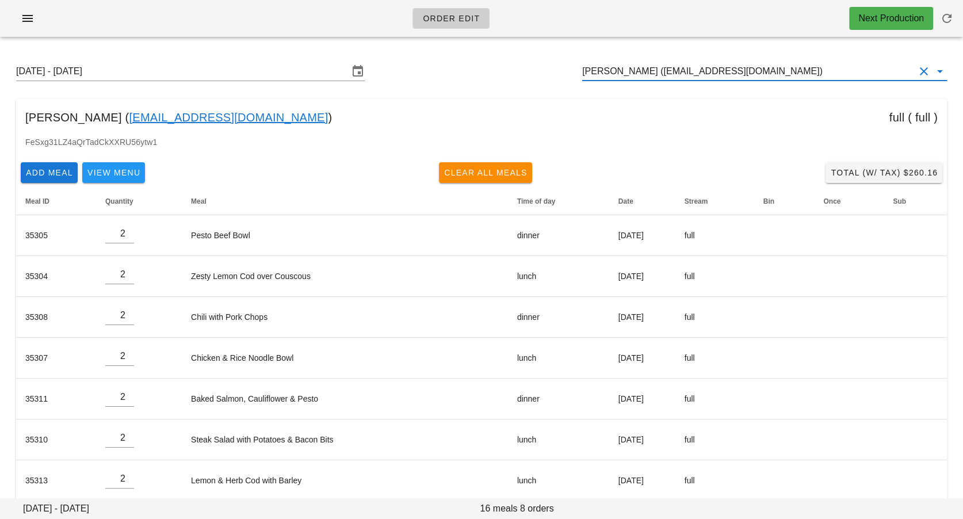
click at [624, 70] on input "Brian Tong (btong604@gmail.com)" at bounding box center [748, 71] width 333 height 18
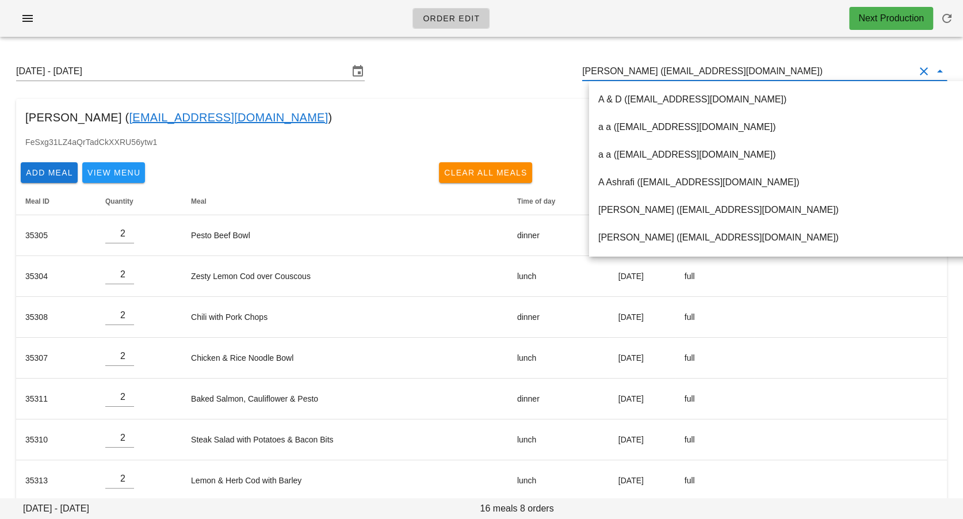
click at [624, 70] on input "Brian Tong (btong604@gmail.com)" at bounding box center [748, 71] width 333 height 18
paste input "bruce.chapman@chapman"
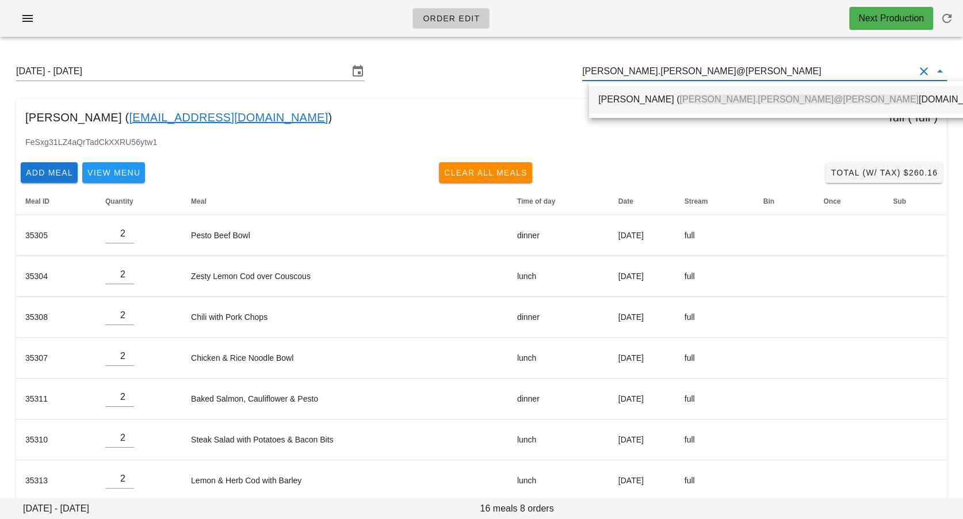
click at [626, 109] on div "Bruce Chapman ( bruce.chapman@chapman taxlaw.com)" at bounding box center [797, 99] width 397 height 25
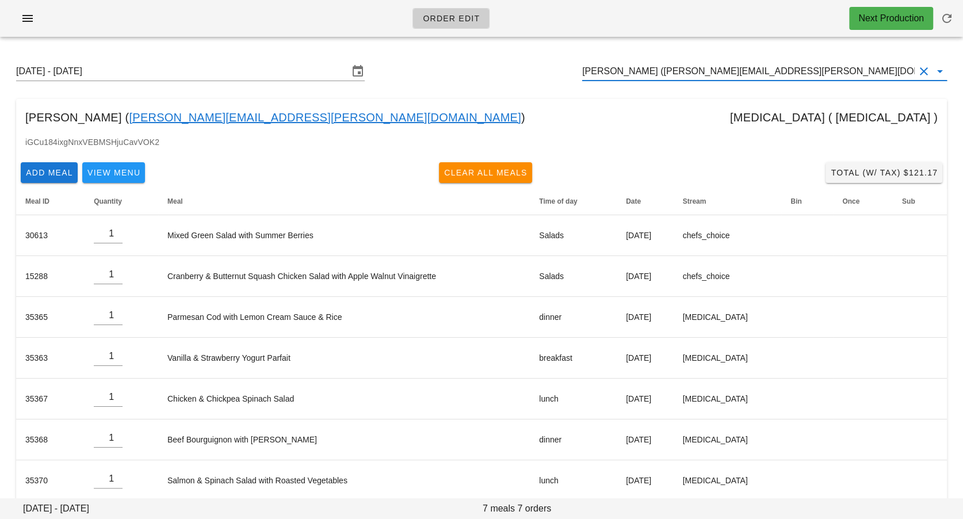
click at [630, 73] on input "Bruce Chapman (bruce.chapman@chapmantaxlaw.com)" at bounding box center [748, 71] width 333 height 18
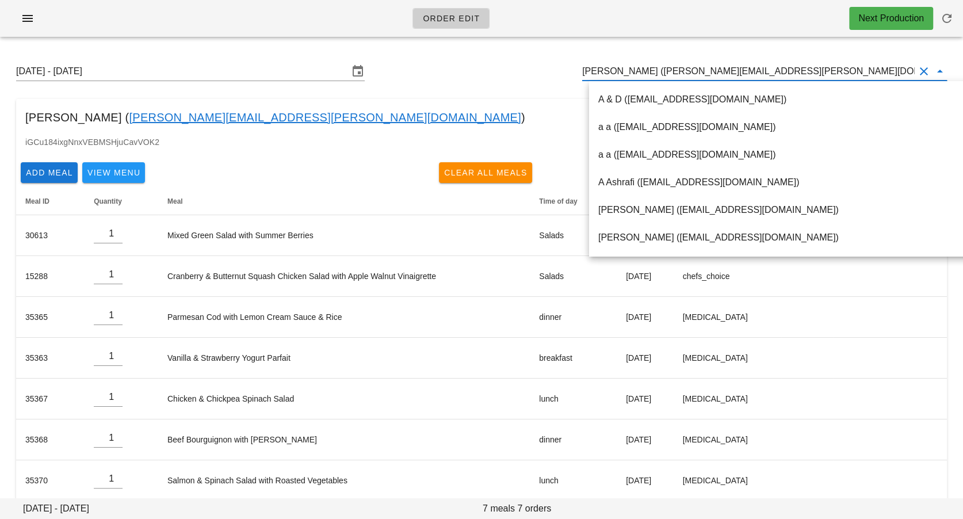
click at [630, 73] on input "Bruce Chapman (bruce.chapman@chapmantaxlaw.com)" at bounding box center [748, 71] width 333 height 18
paste input "callen.e.clarke@gmail.com"
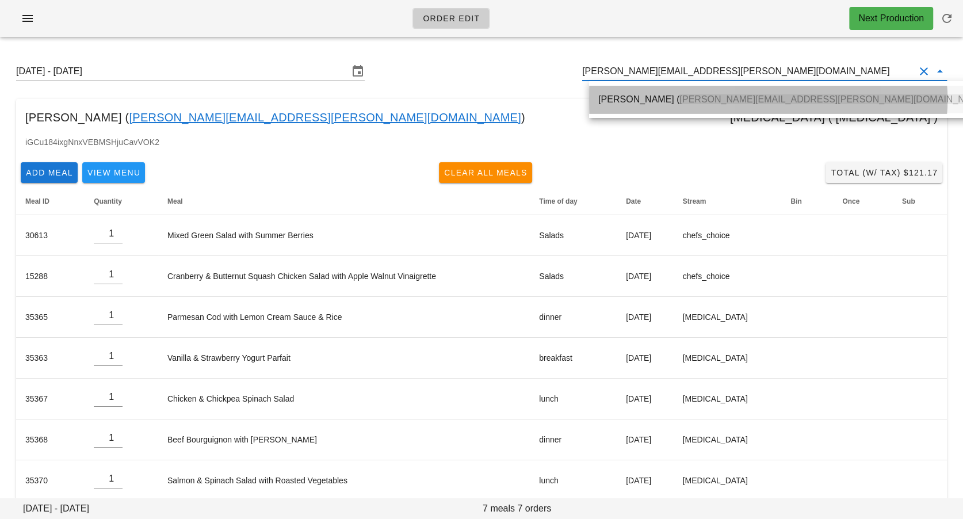
click at [623, 109] on div "Callen Clarke ( callen.e.clarke@gmail.com )" at bounding box center [795, 99] width 392 height 25
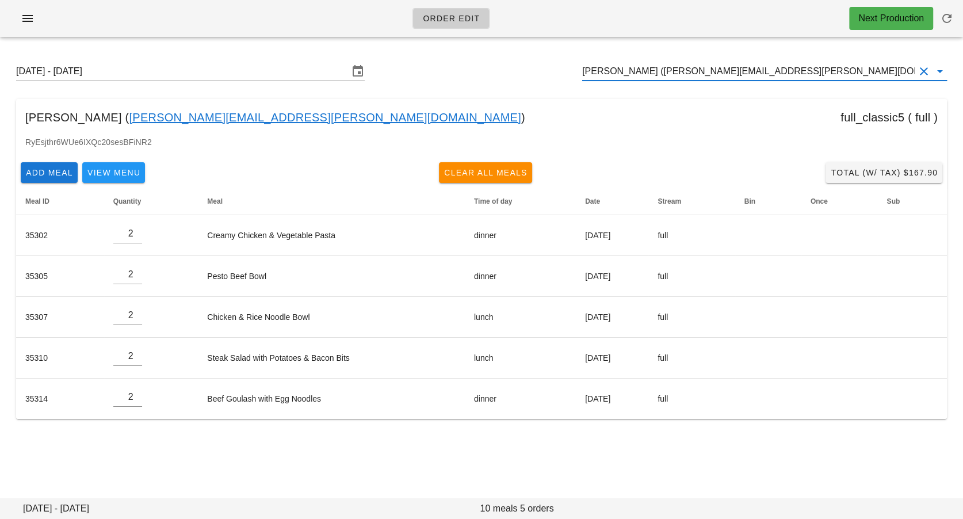
click at [624, 75] on input "Callen Clarke (callen.e.clarke@gmail.com)" at bounding box center [748, 71] width 333 height 18
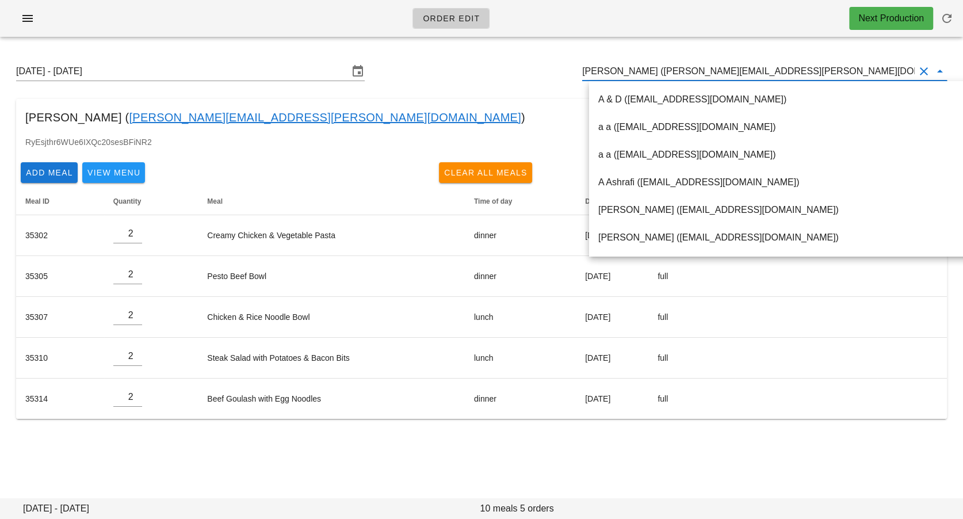
click at [624, 75] on input "Callen Clarke (callen.e.clarke@gmail.com)" at bounding box center [748, 71] width 333 height 18
paste input "carolyn.costigan@rbc.com"
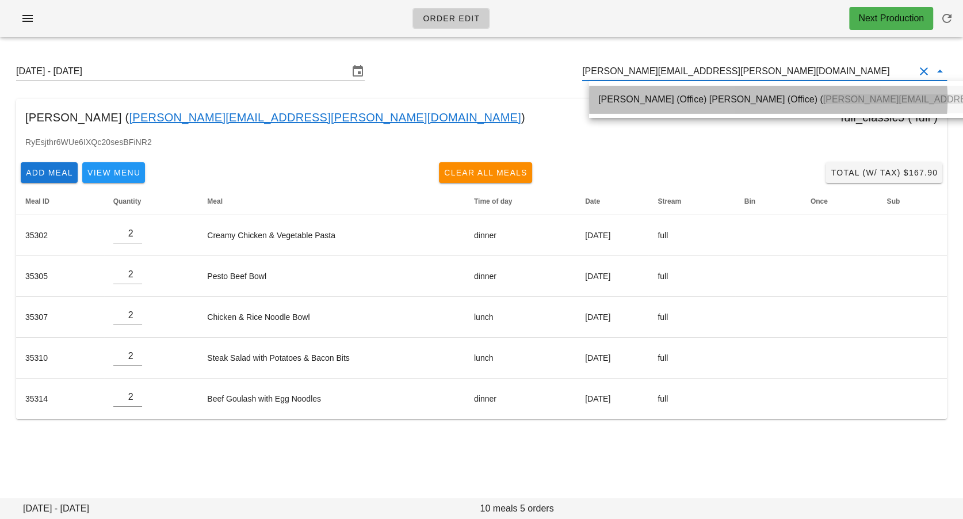
click at [624, 112] on div "Carolyn (Office) Costigan (Office) ( carolyn.costigan@rbc.com )" at bounding box center [866, 100] width 554 height 28
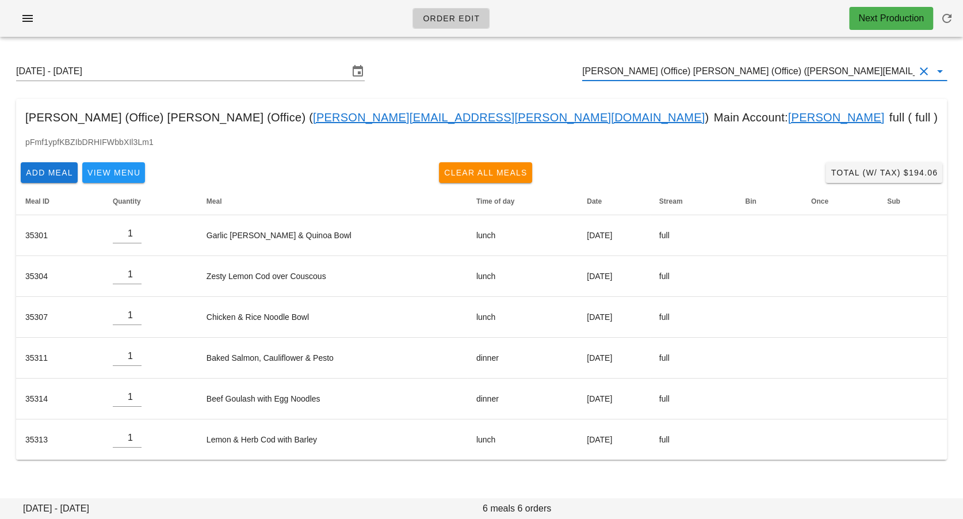
click at [698, 62] on input "Carolyn (Office) Costigan (Office) (carolyn.costigan@rbc.com)" at bounding box center [748, 71] width 333 height 18
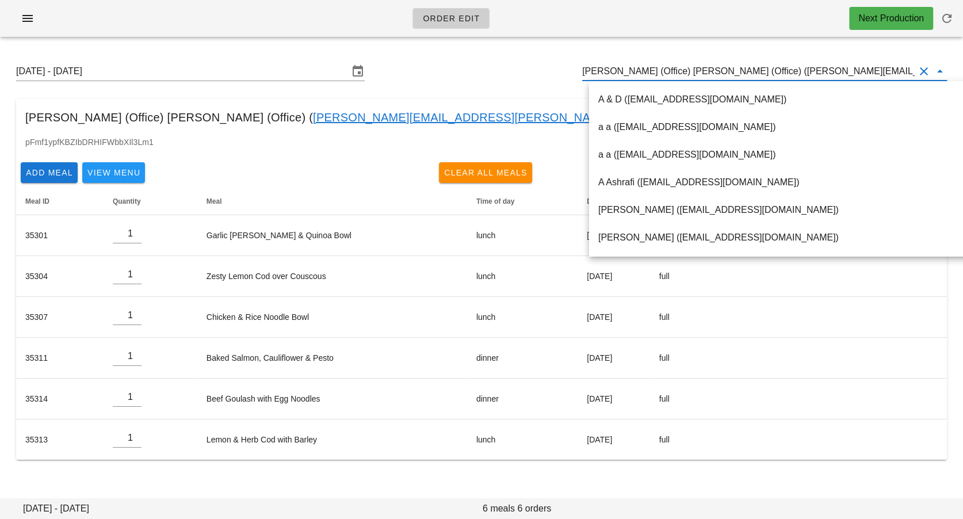
click at [698, 62] on input "Carolyn (Office) Costigan (Office) (carolyn.costigan@rbc.com)" at bounding box center [748, 71] width 333 height 18
paste input "carolyncostigan@me.com"
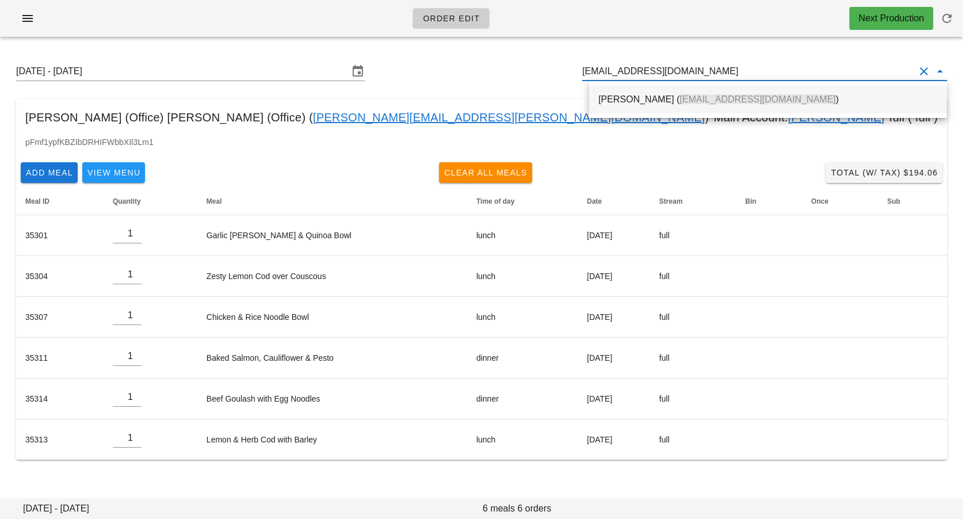
click at [680, 92] on div "Carolyn Costigan ( carolyncostigan@me.com )" at bounding box center [769, 99] width 340 height 25
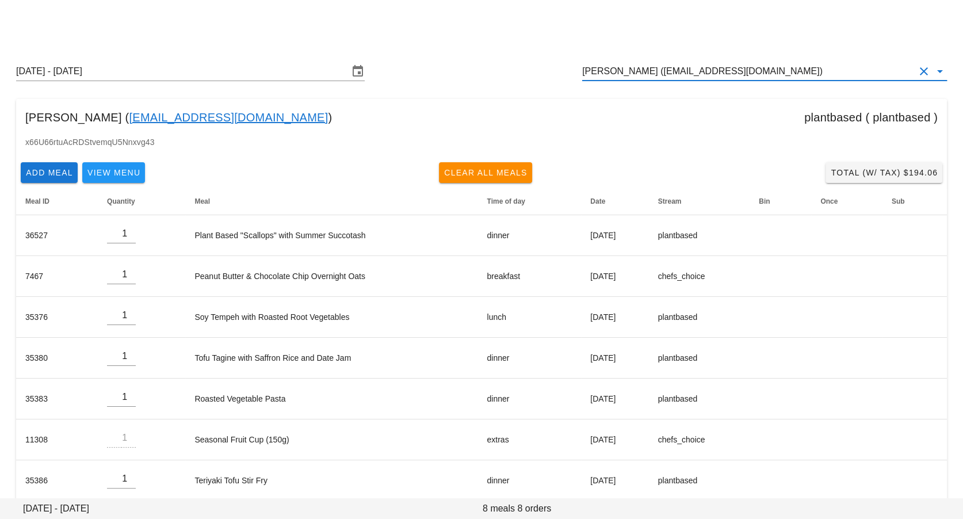
scroll to position [53, 0]
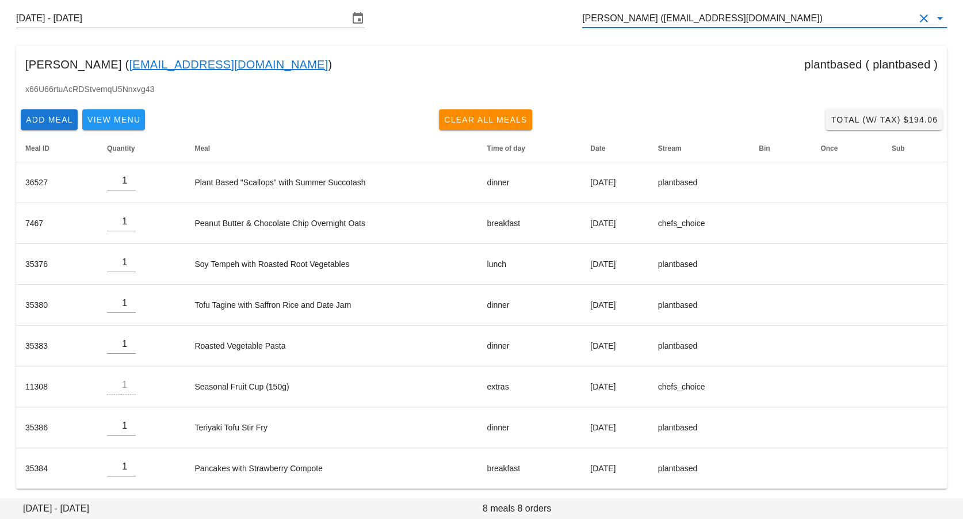
click at [695, 17] on input "Carolyn Costigan (carolyncostigan@me.com)" at bounding box center [748, 18] width 333 height 18
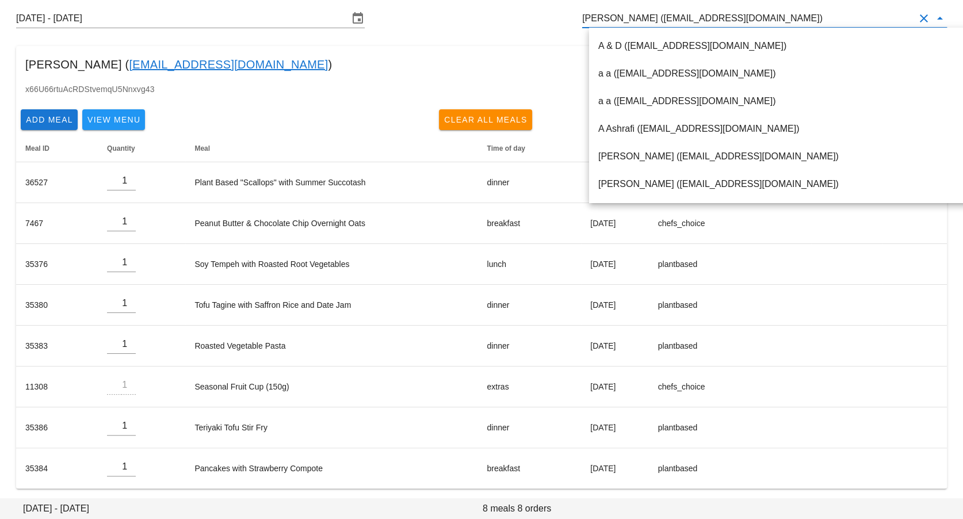
click at [695, 17] on input "Carolyn Costigan (carolyncostigan@me.com)" at bounding box center [748, 18] width 333 height 18
paste input "catherinelpaul@gmail.com"
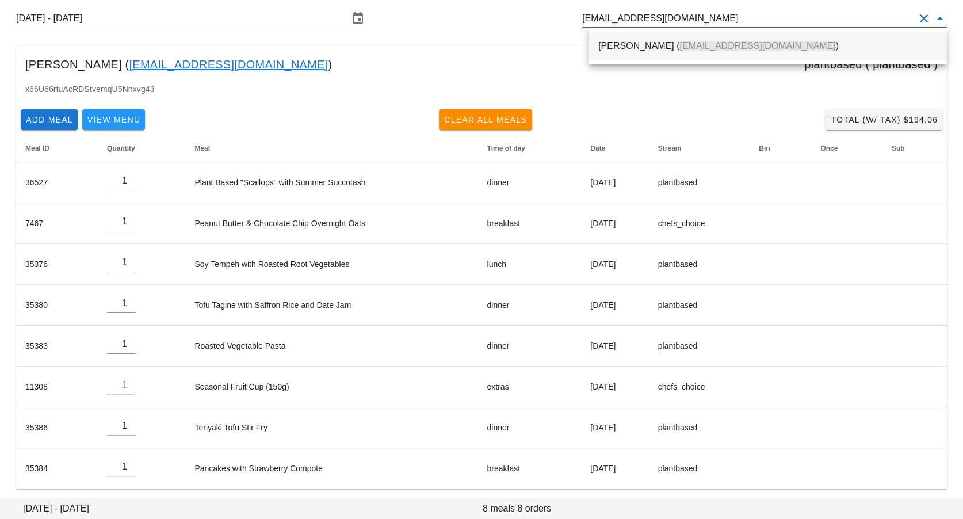
click at [692, 41] on span "catherinelpaul@gmail.com" at bounding box center [758, 46] width 156 height 10
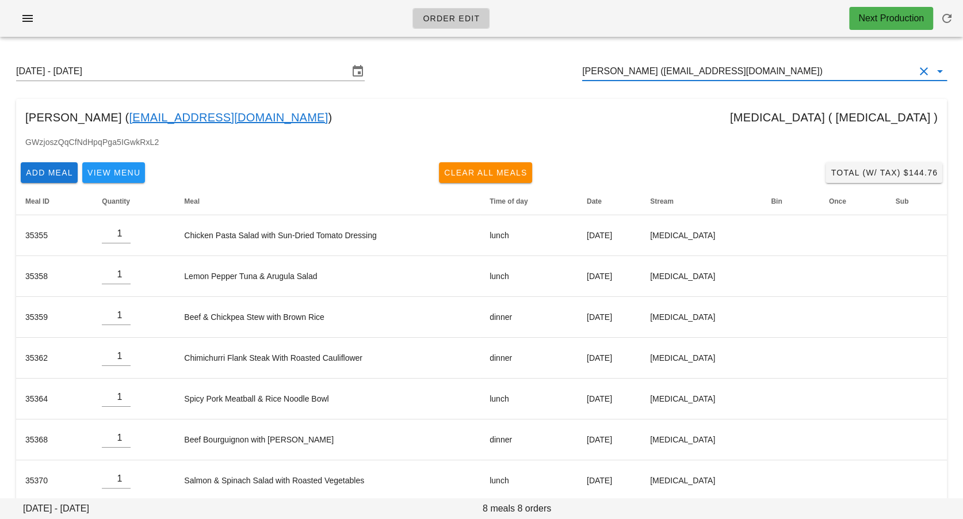
click at [658, 70] on input "Catherine Paul (catherinelpaul@gmail.com)" at bounding box center [748, 71] width 333 height 18
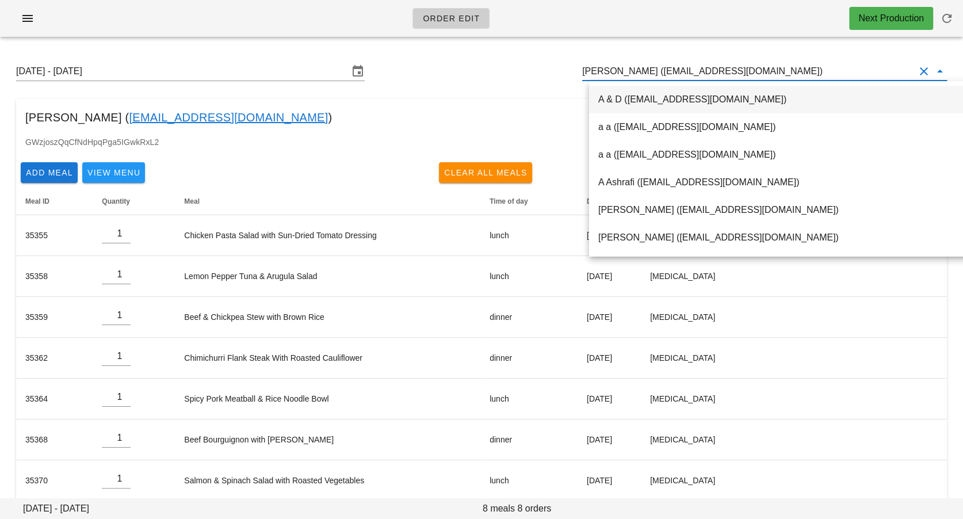
paste input "chasefisher6@hotmail.com"
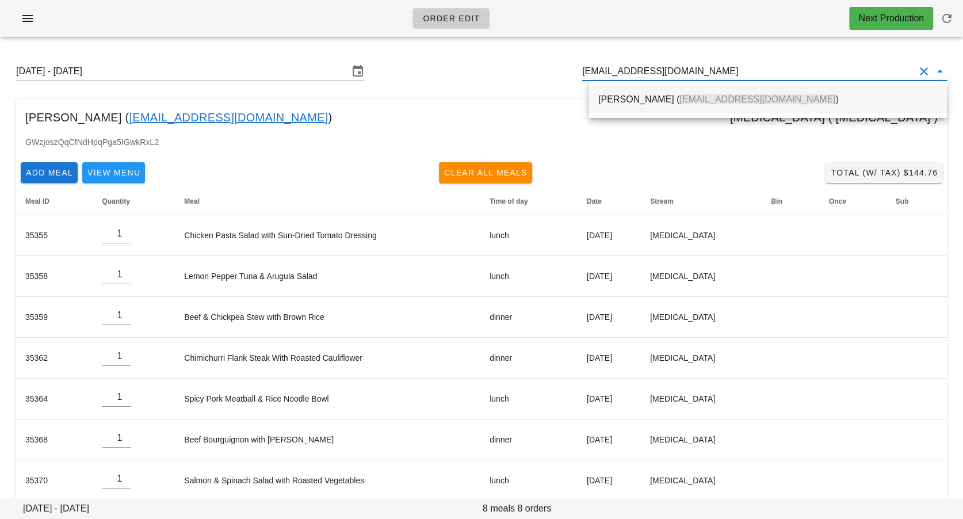
click at [680, 104] on span "chasefisher6@hotmail.com" at bounding box center [758, 99] width 156 height 10
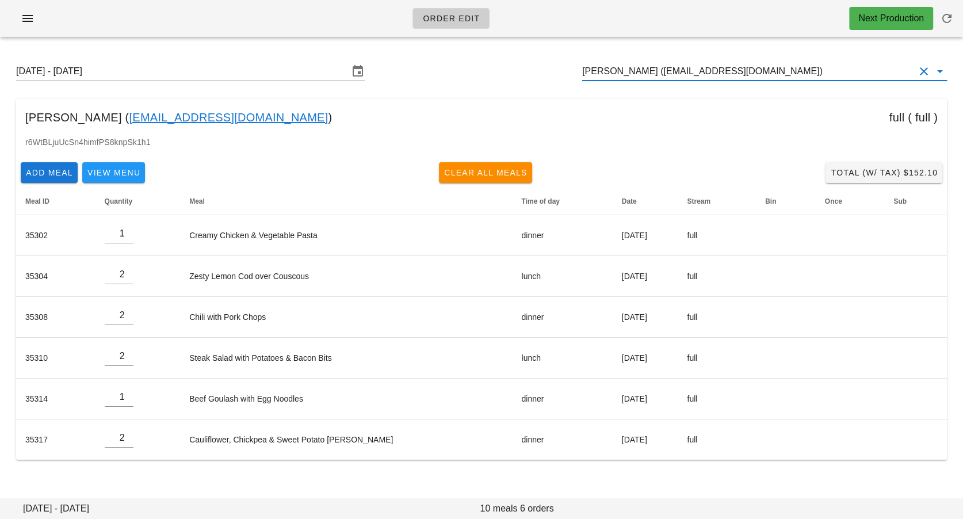
click at [623, 72] on input "Chase Fisher (chasefisher6@hotmail.com)" at bounding box center [748, 71] width 333 height 18
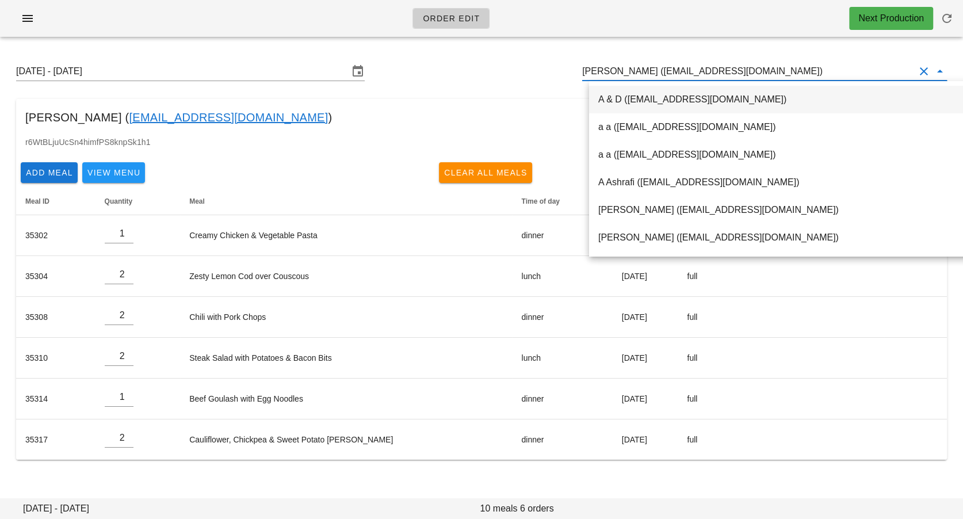
click at [623, 72] on input "Chase Fisher (chasefisher6@hotmail.com)" at bounding box center [748, 71] width 333 height 18
paste input "demerson83@gmail.com"
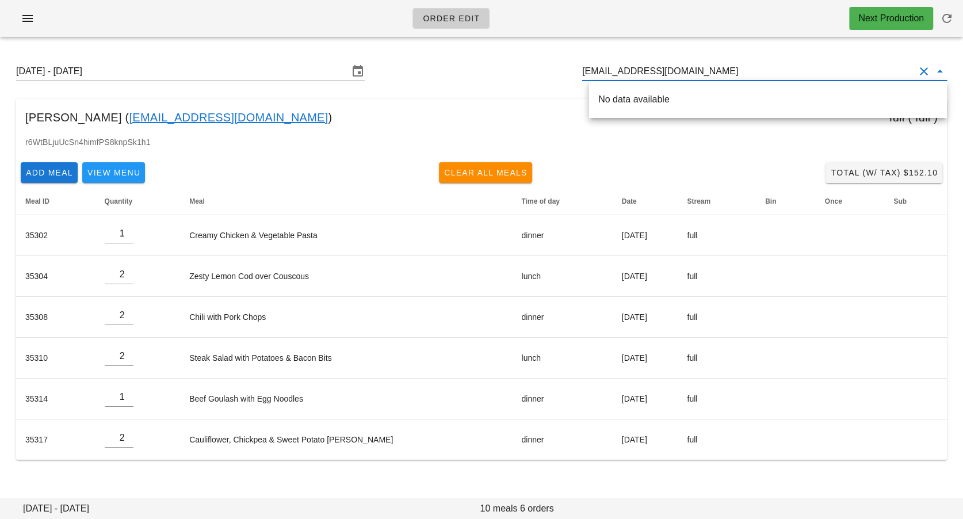
click at [600, 71] on input "demerson83@gmail.com" at bounding box center [748, 71] width 333 height 18
click at [623, 97] on div "Daniel Emerson ( demerson83@gmail.com )" at bounding box center [769, 99] width 340 height 11
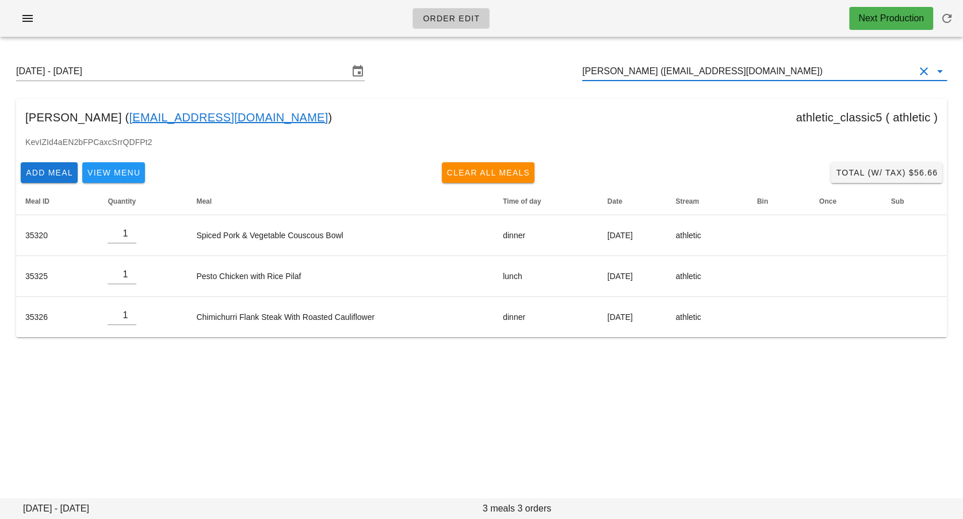
click at [653, 83] on div "Sunday August 31 - Saturday September 6 Daniel Emerson (demerson83@gmail.com)" at bounding box center [482, 71] width 950 height 37
click at [665, 70] on input "Daniel Emerson (demerson83@gmail.com)" at bounding box center [748, 71] width 333 height 18
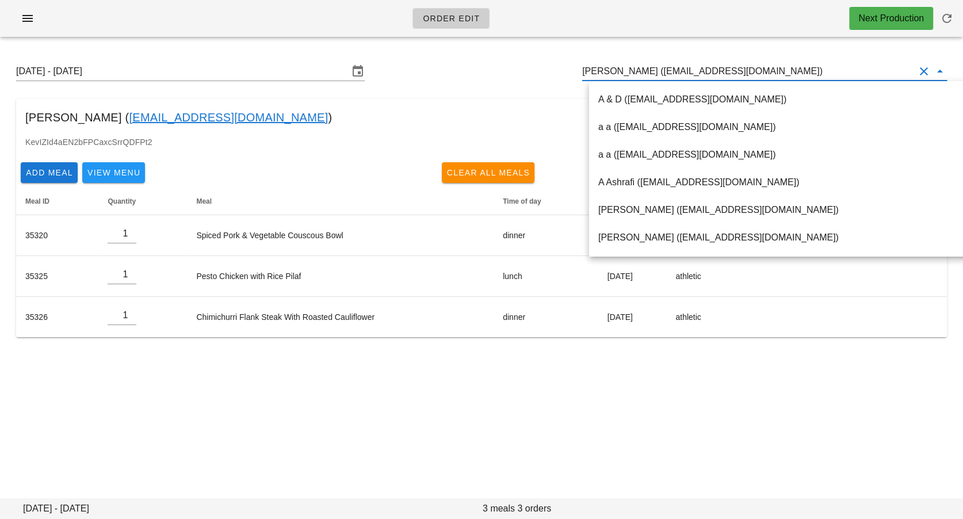
click at [664, 70] on input "Daniel Emerson (demerson83@gmail.com)" at bounding box center [748, 71] width 333 height 18
drag, startPoint x: 659, startPoint y: 70, endPoint x: 759, endPoint y: 66, distance: 100.2
click at [759, 66] on input "Daniel Emerson (demerson83@gmail.com)" at bounding box center [748, 71] width 333 height 18
click at [664, 70] on input "Daniel Emerson (demerson83@gmail.com)" at bounding box center [748, 71] width 333 height 18
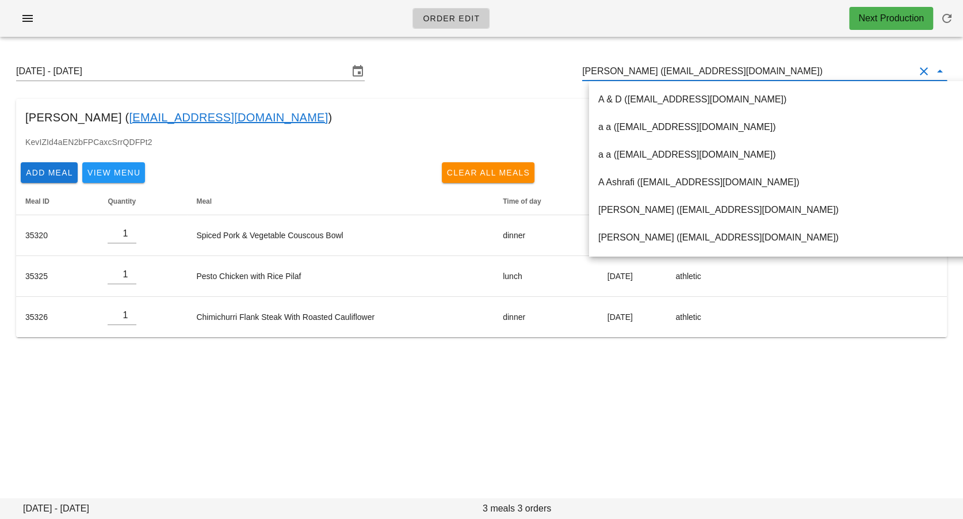
click at [664, 70] on input "Daniel Emerson (demerson83@gmail.com)" at bounding box center [748, 71] width 333 height 18
paste input "migo800522@gmail.com"
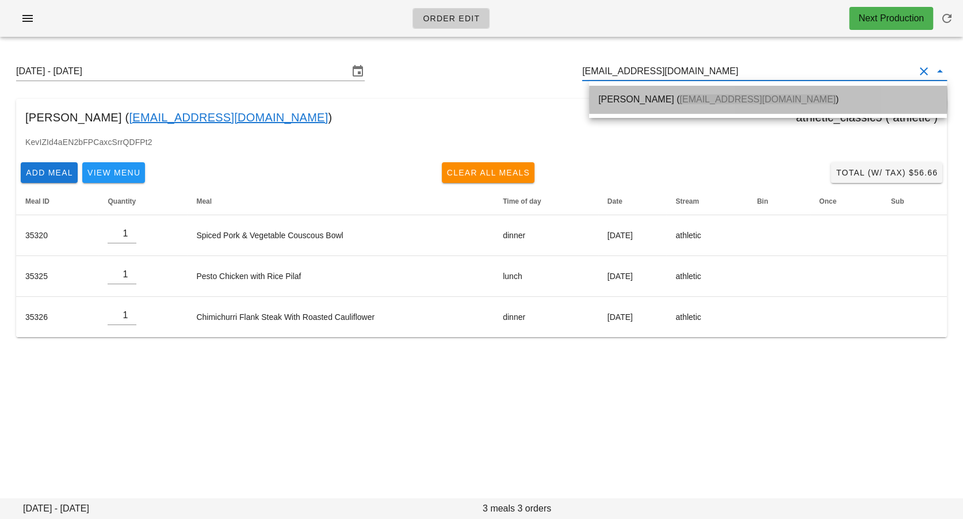
click at [680, 99] on span "migo800522@gmail.com" at bounding box center [758, 99] width 156 height 10
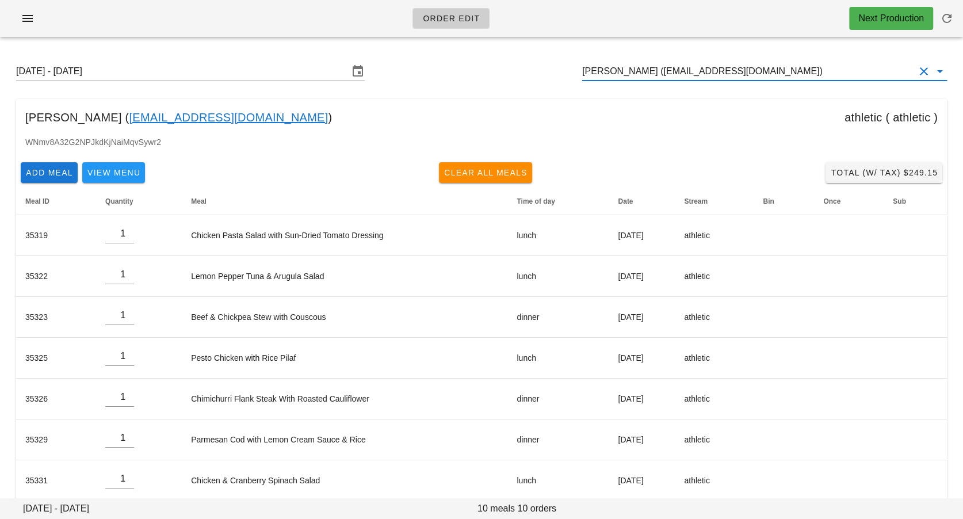
click at [664, 74] on input "Huai Lin (migo800522@gmail.com)" at bounding box center [748, 71] width 333 height 18
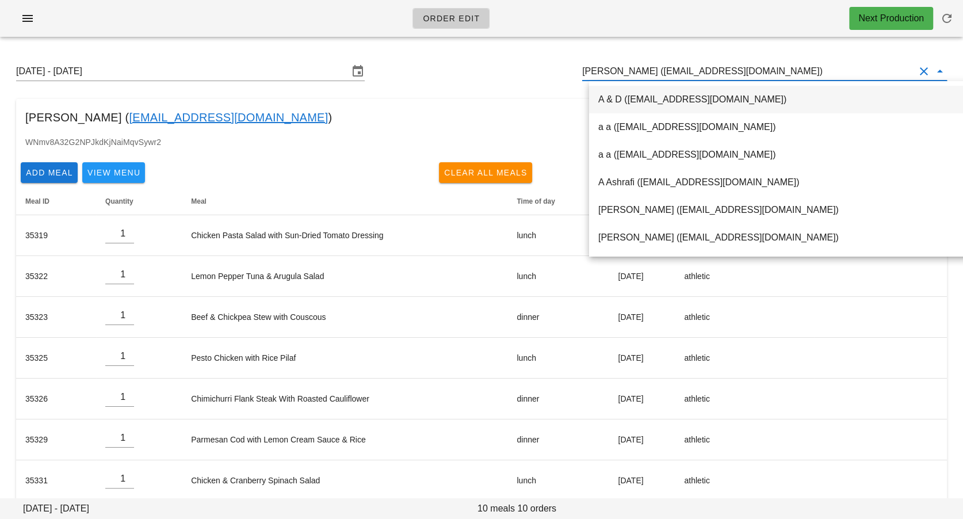
click at [664, 74] on input "Huai Lin (migo800522@gmail.com)" at bounding box center [748, 71] width 333 height 18
paste input "jpgclark@telus.net"
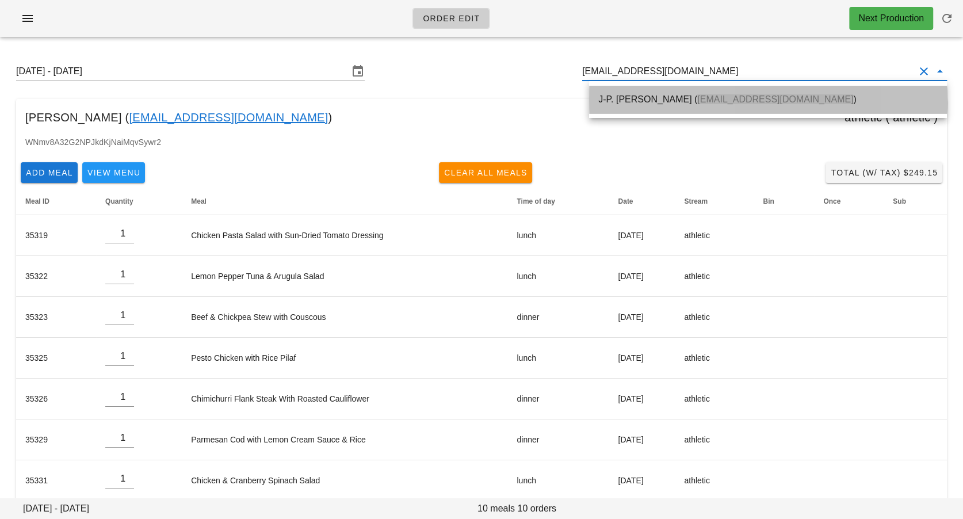
click at [656, 107] on div "J-P. Clark ( jpgclark@telus.net )" at bounding box center [769, 99] width 340 height 25
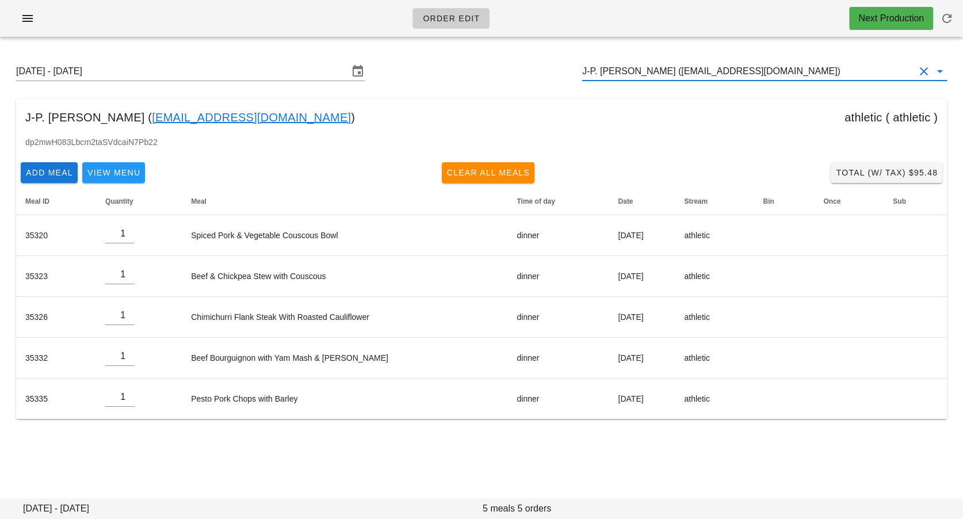
click at [642, 72] on input "J-P. Clark (jpgclark@telus.net)" at bounding box center [748, 71] width 333 height 18
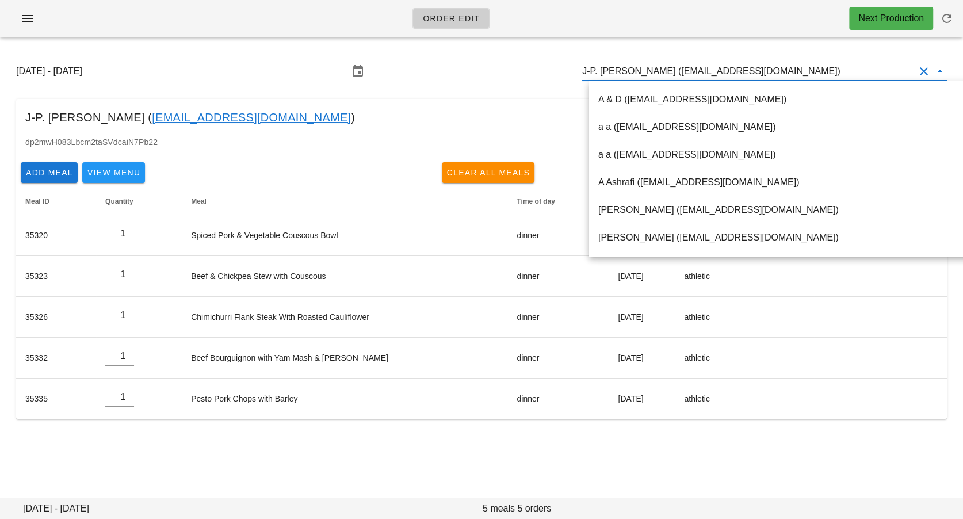
click at [642, 72] on input "J-P. Clark (jpgclark@telus.net)" at bounding box center [748, 71] width 333 height 18
paste input "ackvoykin@gmail.com"
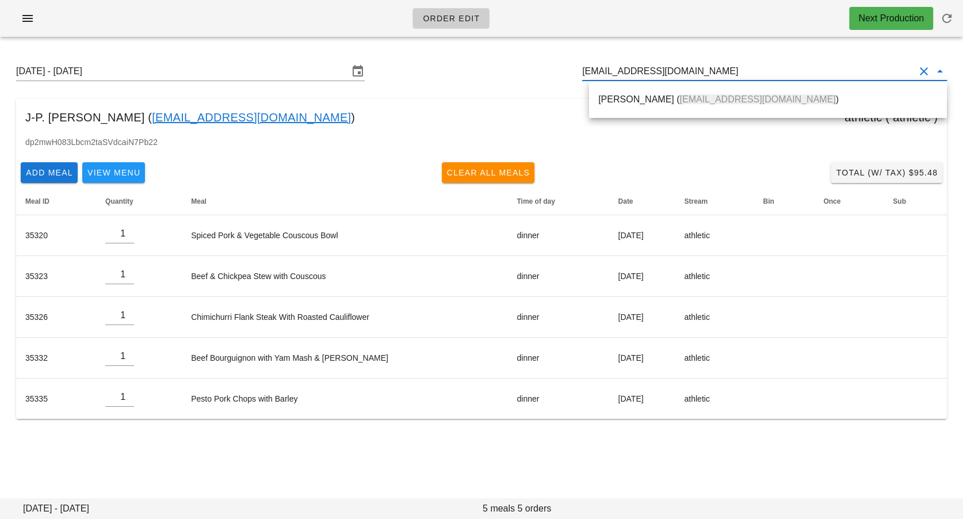
click at [633, 98] on div "Jack Voykin ( Jackvoykin@gmail.com )" at bounding box center [769, 99] width 340 height 11
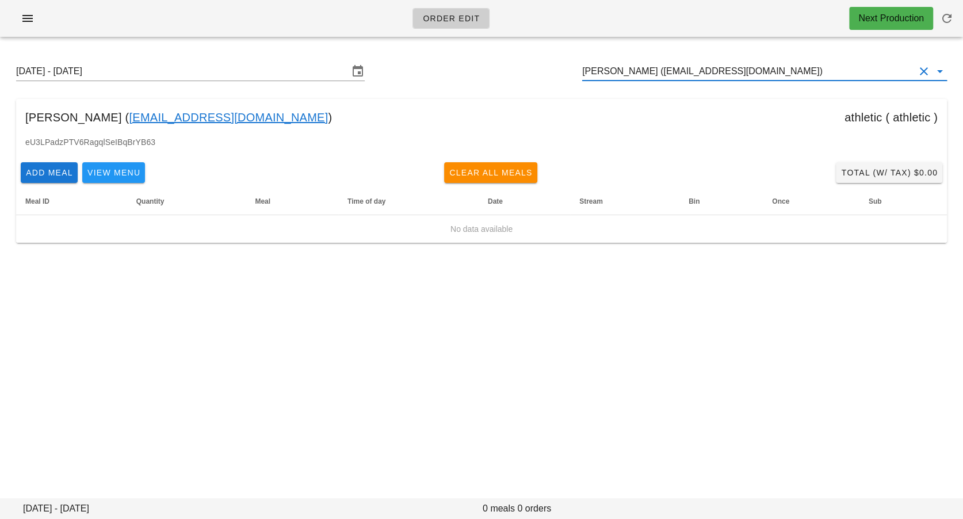
click at [653, 73] on input "Jack Voykin (Jackvoykin@gmail.com)" at bounding box center [748, 71] width 333 height 18
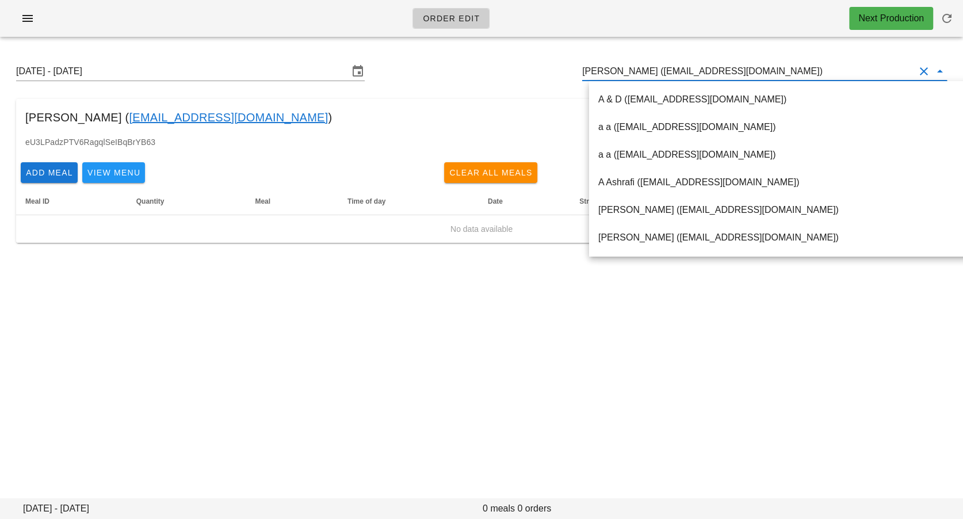
click at [653, 73] on input "Jack Voykin (Jackvoykin@gmail.com)" at bounding box center [748, 71] width 333 height 18
paste input "jacklawton98@gmail.com"
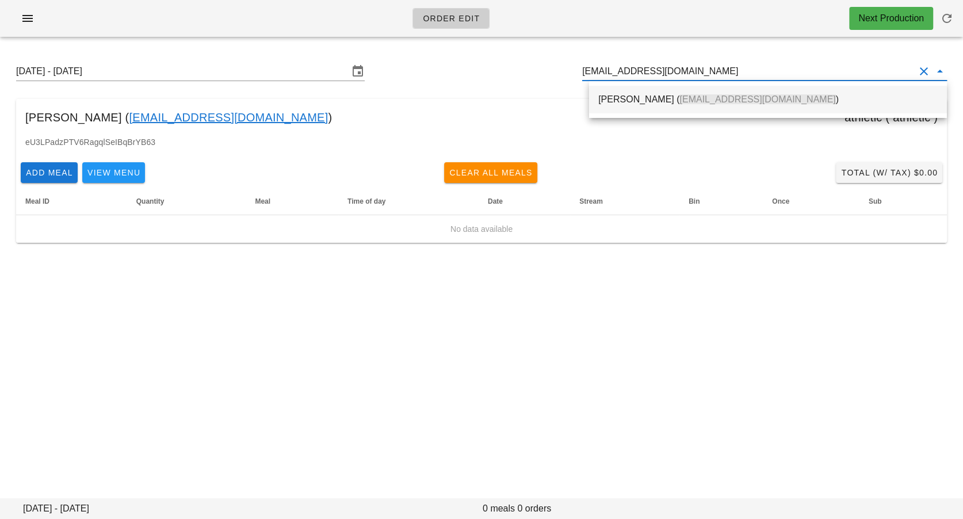
click at [649, 98] on div "Jackson Lawton ( jacklawton98@gmail.com )" at bounding box center [769, 99] width 340 height 11
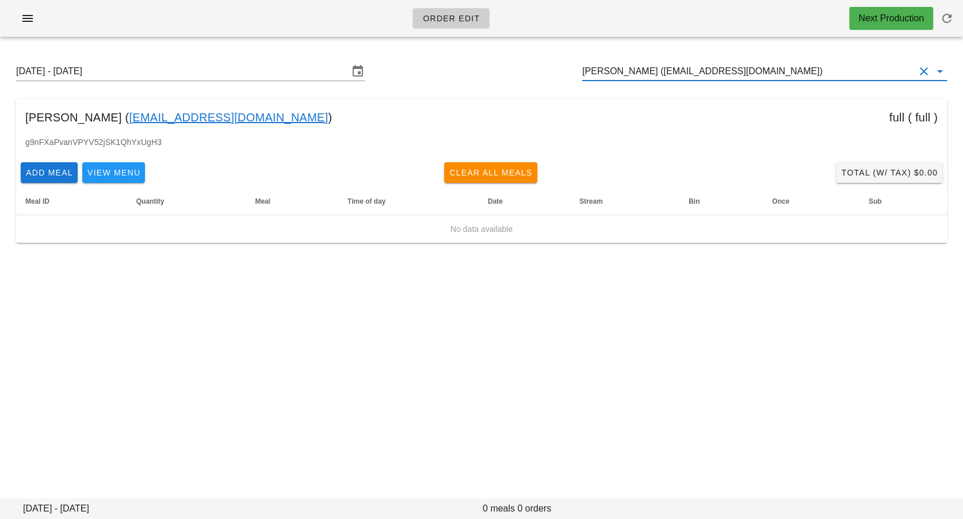
click at [682, 76] on input "Jackson Lawton (jacklawton98@gmail.com)" at bounding box center [748, 71] width 333 height 18
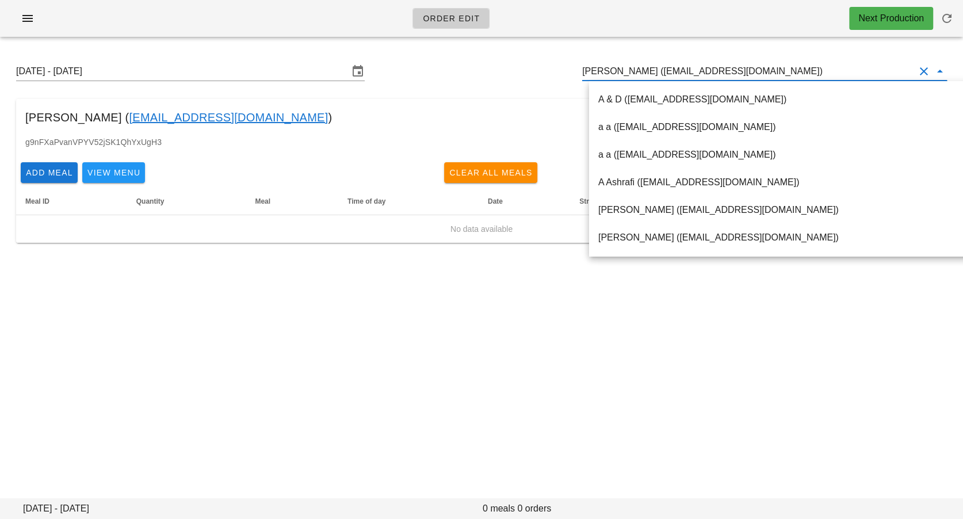
click at [682, 76] on input "Jackson Lawton (jacklawton98@gmail.com)" at bounding box center [748, 71] width 333 height 18
paste input "jennifer76@shaw.ca"
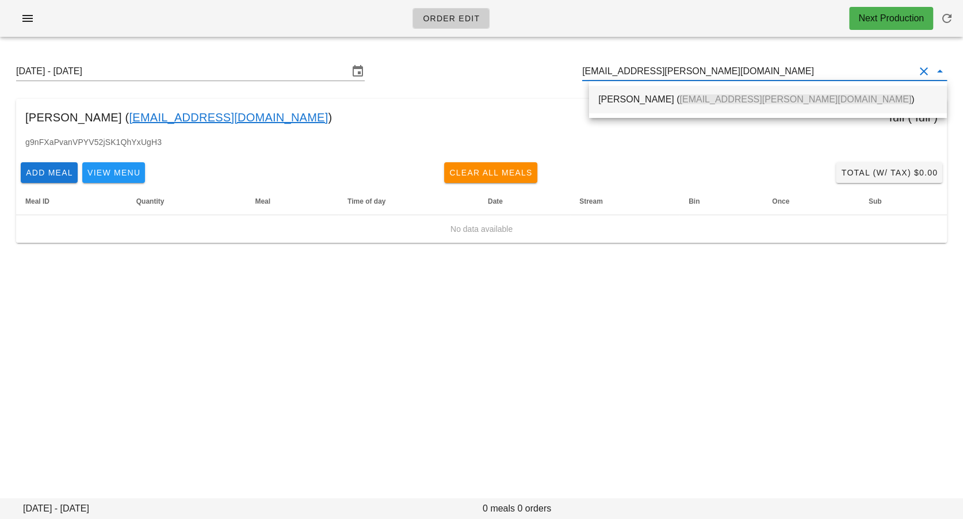
click at [662, 106] on div "Jennifer Tokarek ( jennifer76@shaw.ca )" at bounding box center [769, 99] width 340 height 25
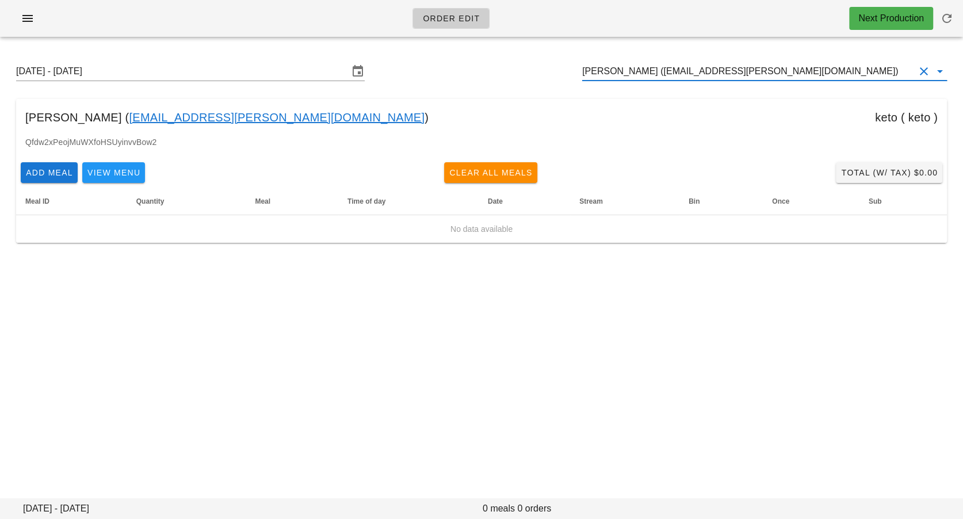
click at [656, 76] on input "Jennifer Tokarek (jennifer76@shaw.ca)" at bounding box center [748, 71] width 333 height 18
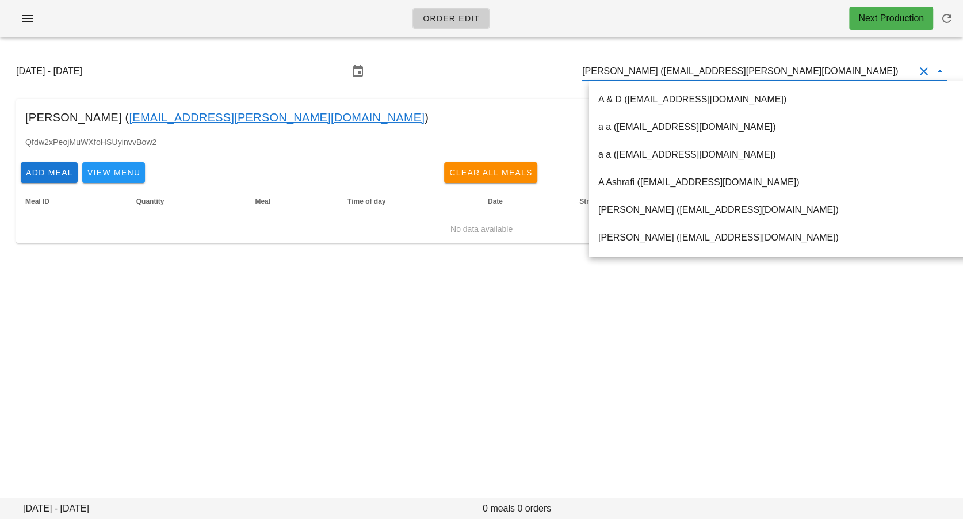
click at [656, 76] on input "Jennifer Tokarek (jennifer76@shaw.ca)" at bounding box center [748, 71] width 333 height 18
paste input "angjn920@gmail.com"
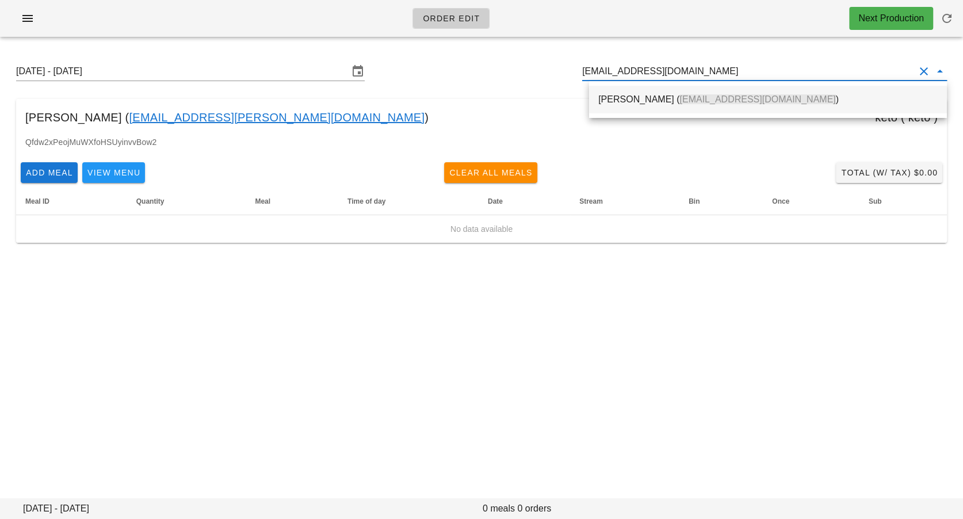
click at [680, 104] on span "angjn920@gmail.com" at bounding box center [758, 99] width 156 height 10
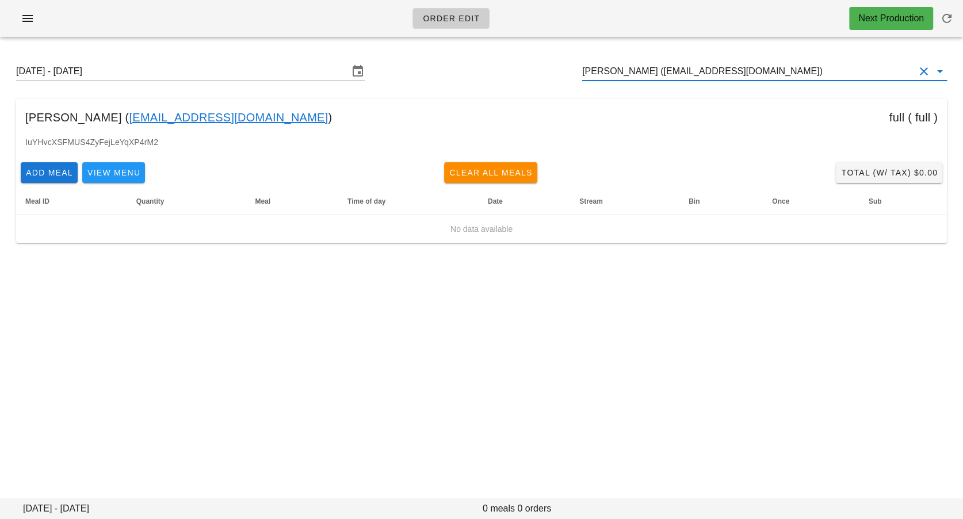
click at [762, 62] on input "JN Ang (angjn920@gmail.com)" at bounding box center [748, 71] width 333 height 18
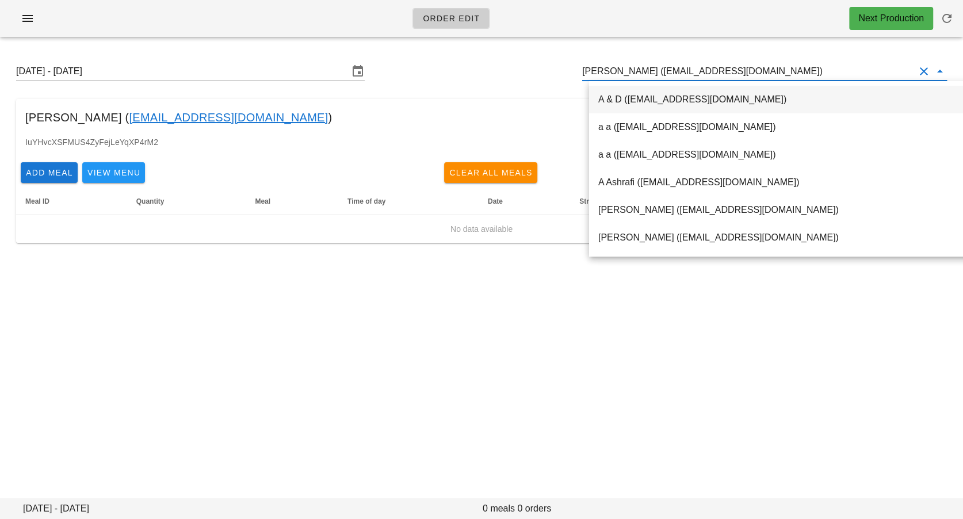
click at [762, 62] on input "JN Ang (angjn920@gmail.com)" at bounding box center [748, 71] width 333 height 18
paste input "jontslam@gmail.com"
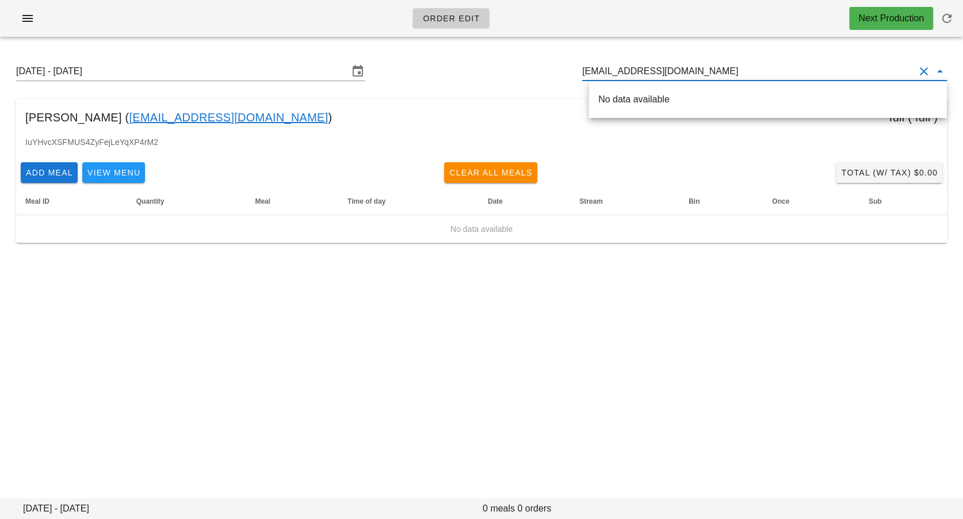
click at [730, 85] on div "No data available" at bounding box center [768, 99] width 358 height 37
click at [707, 100] on span "jontslam@gmail.com" at bounding box center [758, 99] width 156 height 10
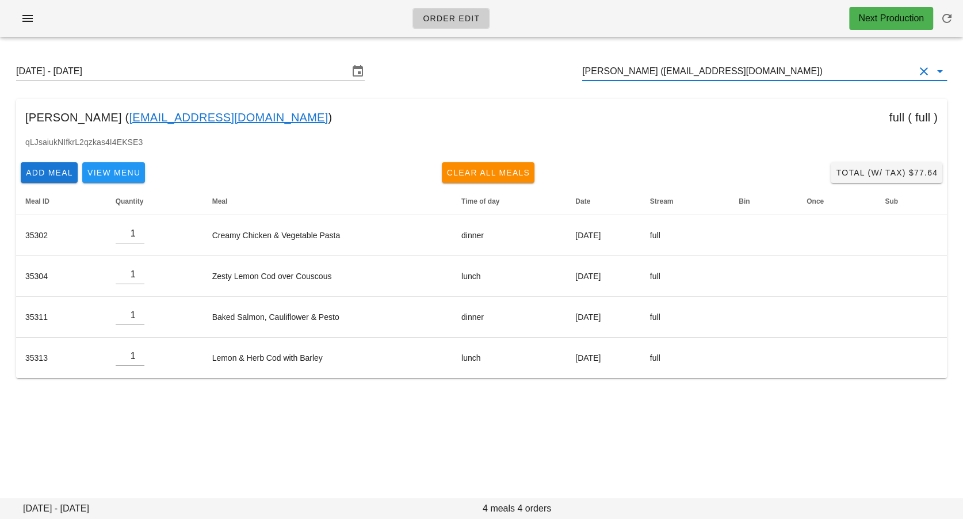
click at [704, 82] on div "Sunday August 31 - Saturday September 6 Jonathan Lam (jontslam@gmail.com)" at bounding box center [482, 71] width 950 height 37
click at [700, 66] on input "Jonathan Lam (jontslam@gmail.com)" at bounding box center [748, 71] width 333 height 18
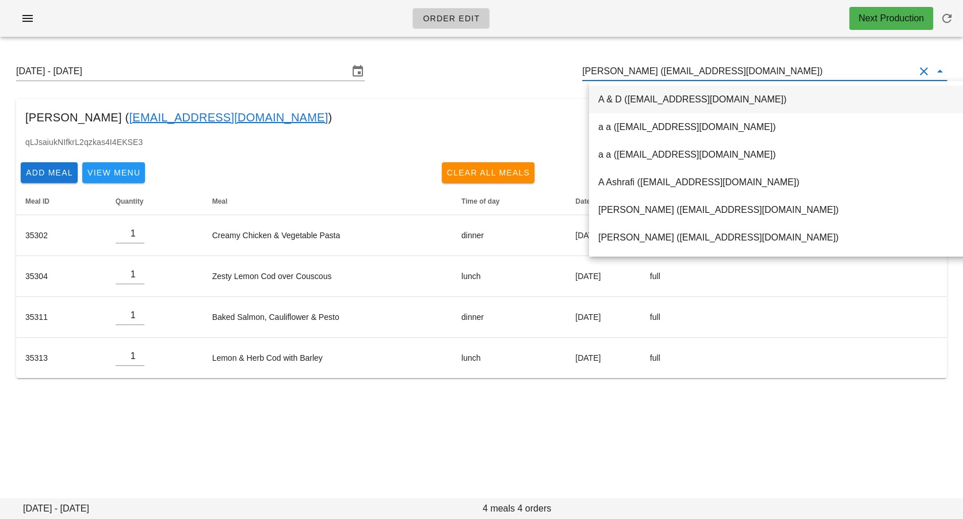
click at [700, 66] on input "Jonathan Lam (jontslam@gmail.com)" at bounding box center [748, 71] width 333 height 18
paste input "juliefbrown@gmail.com"
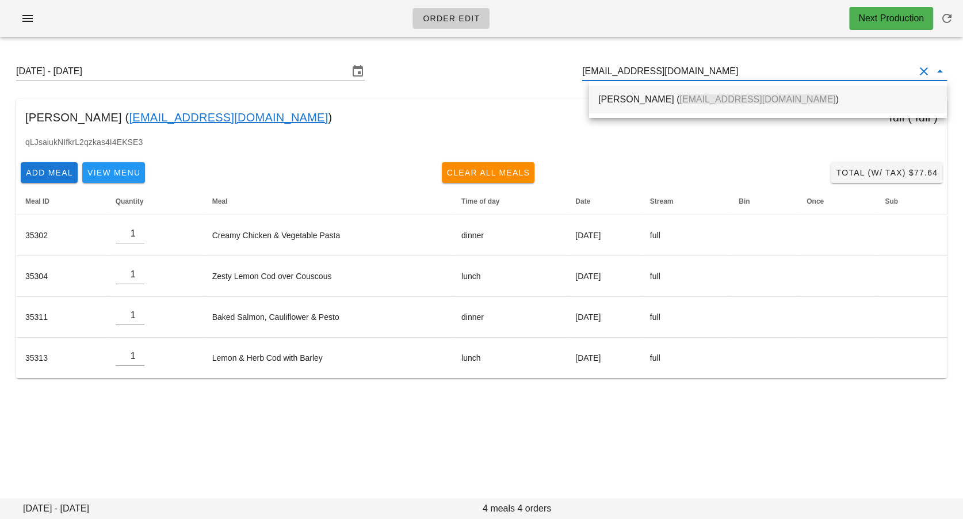
click at [680, 100] on span "juliefbrown@gmail.com" at bounding box center [758, 99] width 156 height 10
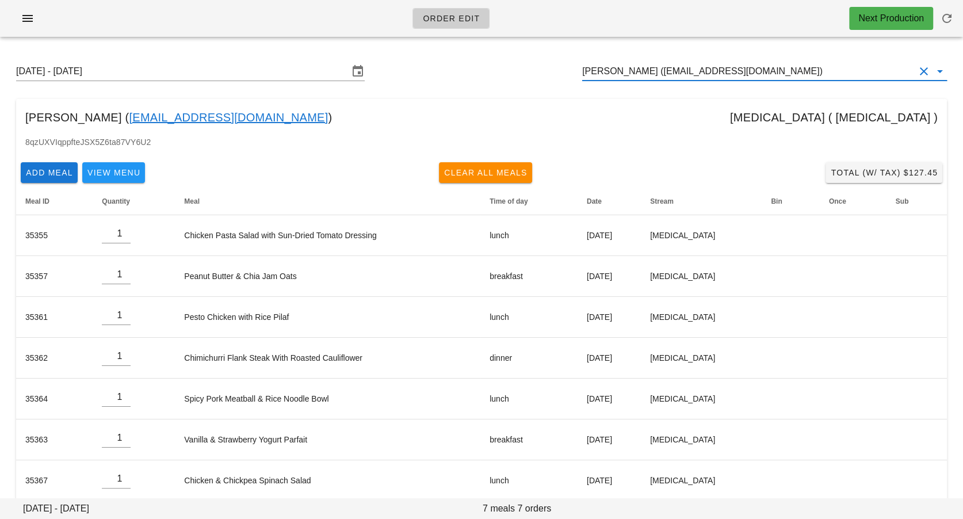
click at [674, 70] on input "Julie Brown (juliefbrown@gmail.com)" at bounding box center [748, 71] width 333 height 18
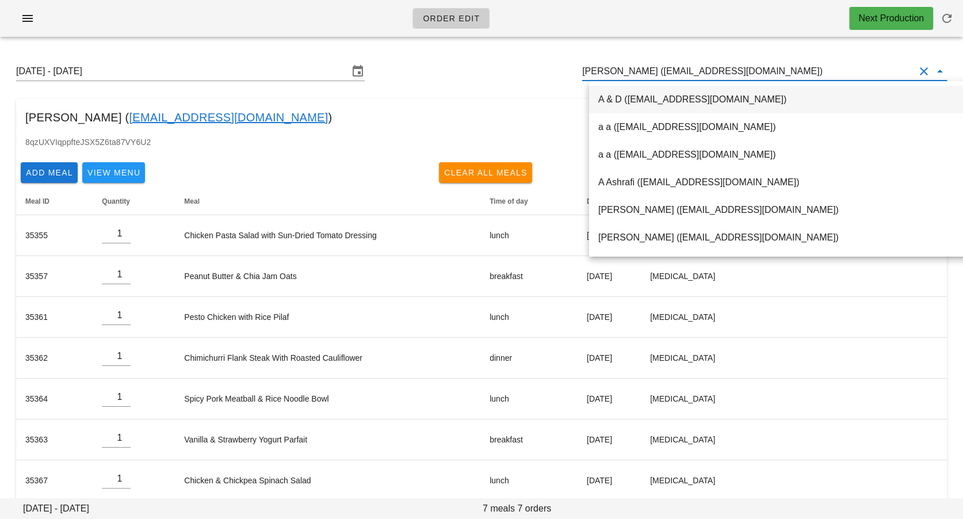
click at [674, 70] on input "Julie Brown (juliefbrown@gmail.com)" at bounding box center [748, 71] width 333 height 18
paste input "kb_library@yahoo.ca"
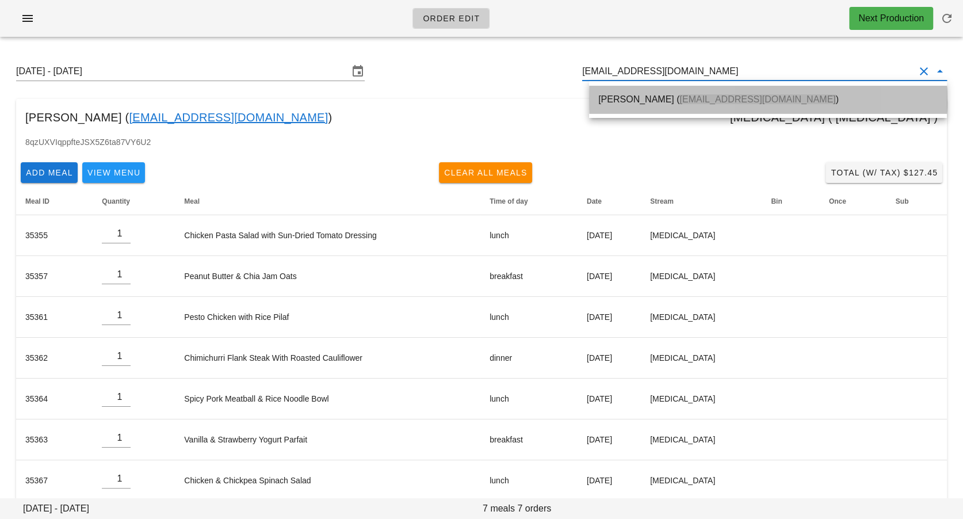
click at [648, 101] on div "Kathy Barry ( kb_library@yahoo.ca )" at bounding box center [769, 99] width 340 height 11
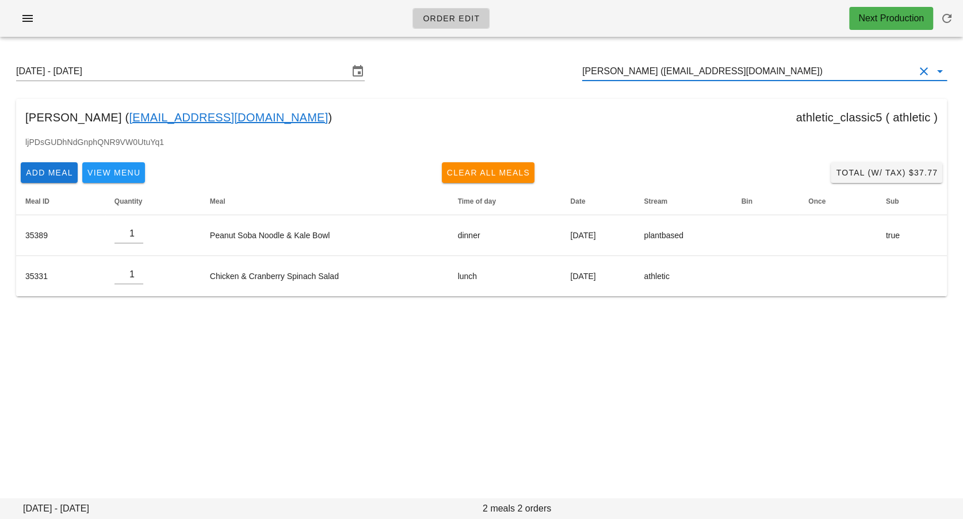
click at [633, 67] on input "Kathy Barry (kb_library@yahoo.ca)" at bounding box center [748, 71] width 333 height 18
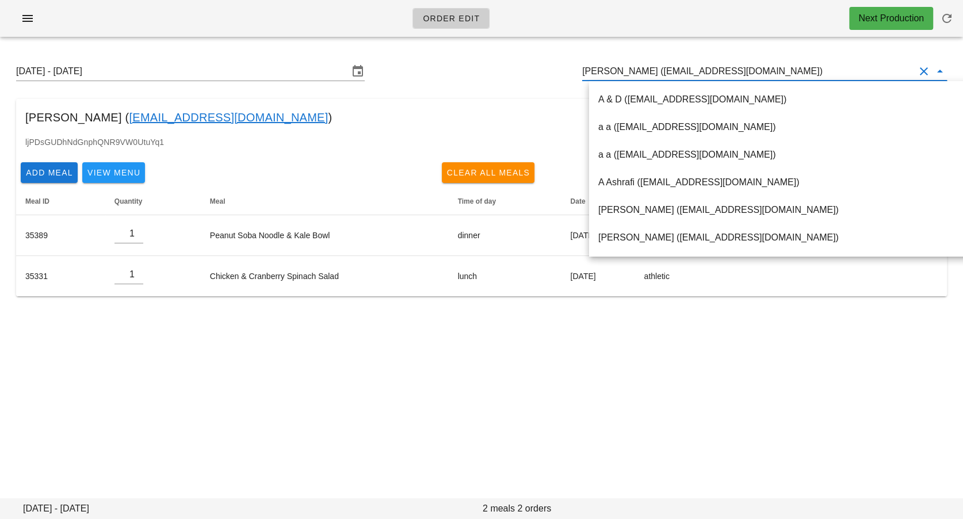
click at [633, 67] on input "Kathy Barry (kb_library@yahoo.ca)" at bounding box center [748, 71] width 333 height 18
paste input "lautaro.032@gmail.com"
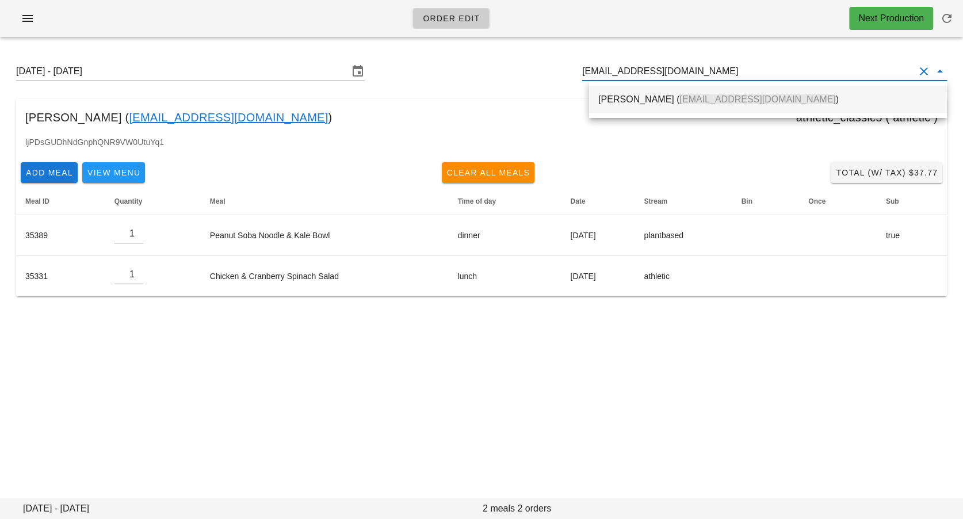
click at [616, 97] on div "Lautaro Mateo ( lautaro.032@gmail.com )" at bounding box center [769, 99] width 340 height 11
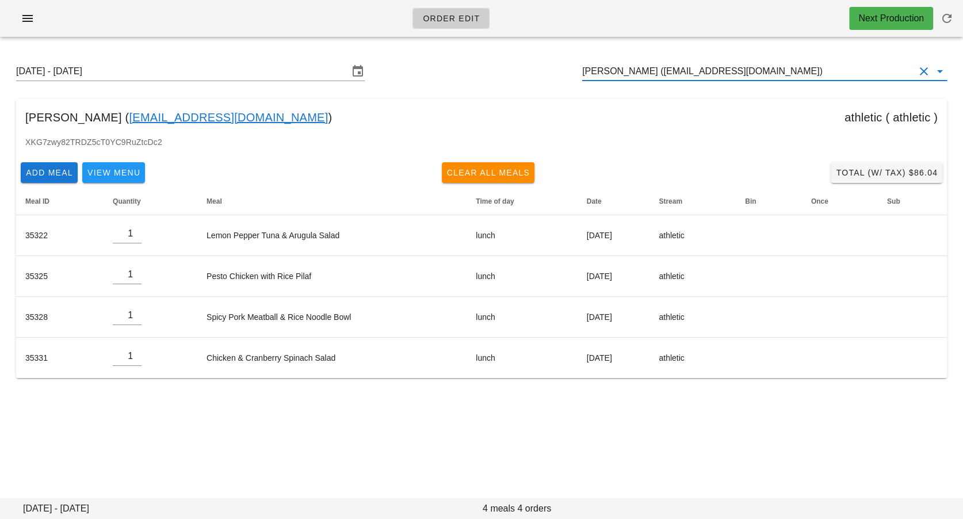
click at [665, 71] on input "Lautaro Mateo (lautaro.032@gmail.com)" at bounding box center [748, 71] width 333 height 18
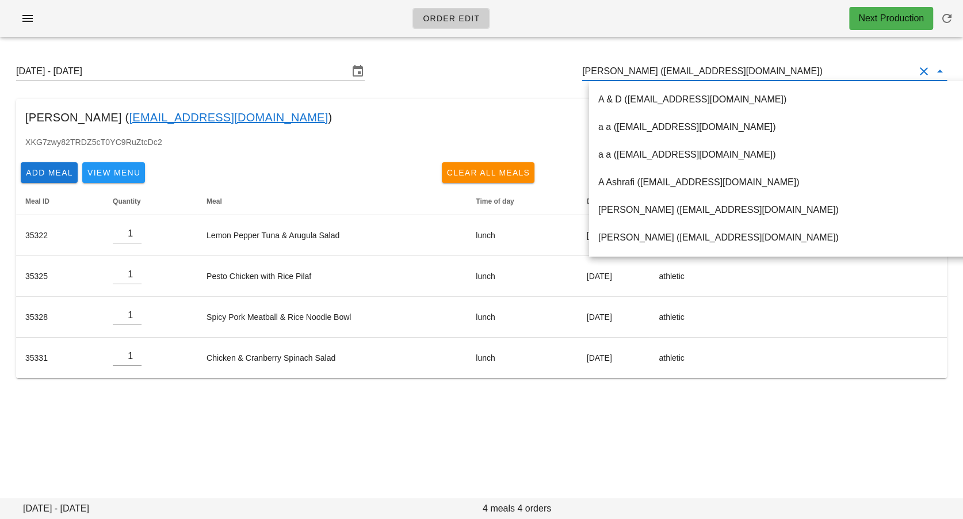
click at [665, 71] on input "Lautaro Mateo (lautaro.032@gmail.com)" at bounding box center [748, 71] width 333 height 18
paste input "linaouyang_@hotmail.com"
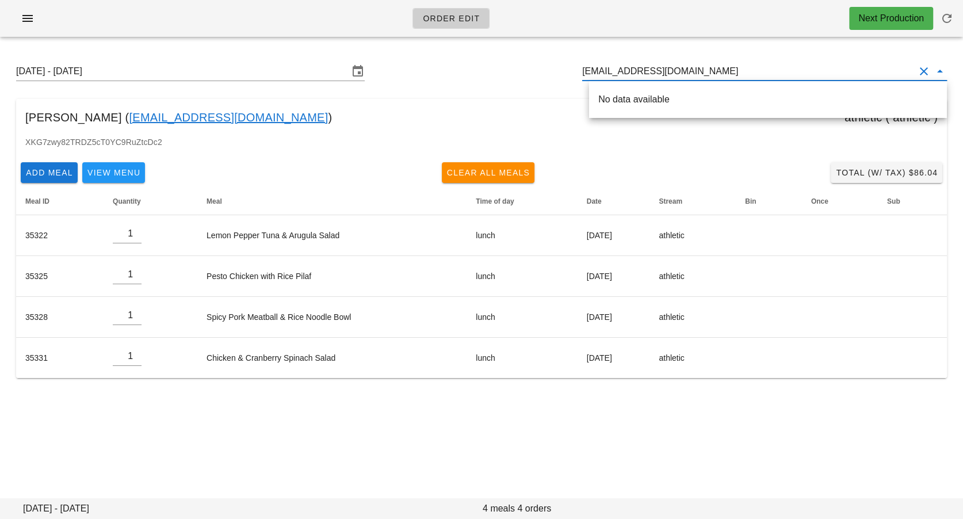
click at [634, 102] on div "No data available" at bounding box center [769, 99] width 340 height 11
click at [622, 90] on div "LINA OUYANG ( linaouyang_@hotmail.com )" at bounding box center [769, 99] width 340 height 25
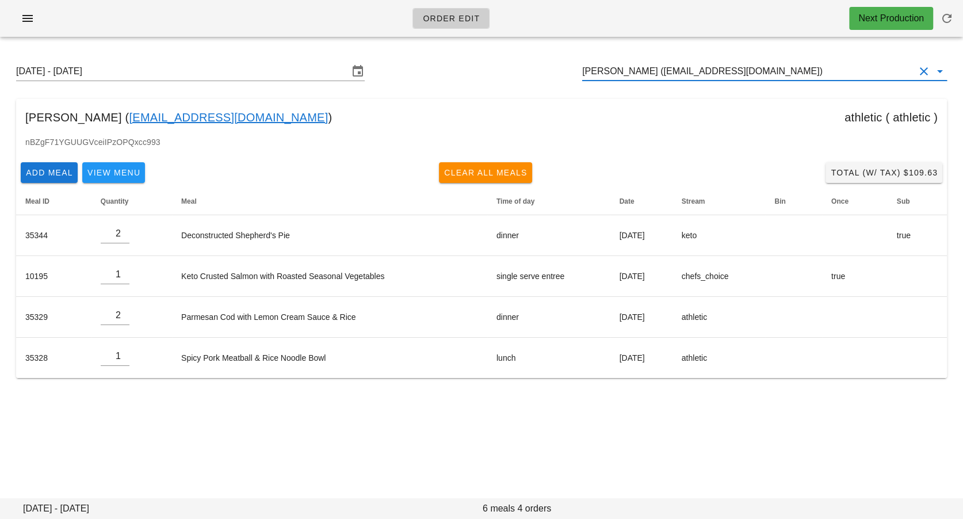
click at [687, 63] on input "LINA OUYANG (linaouyang_@hotmail.com)" at bounding box center [748, 71] width 333 height 18
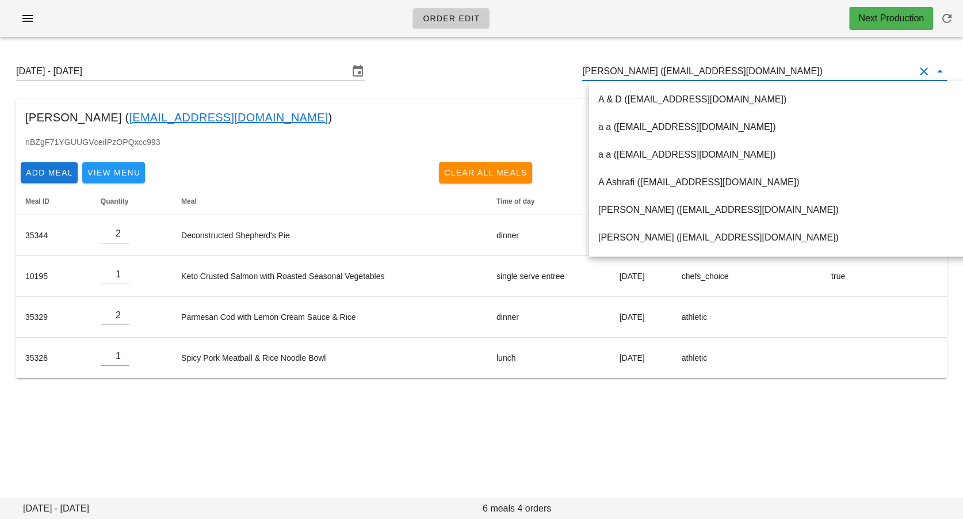
paste input "remix7joker@gmail.com"
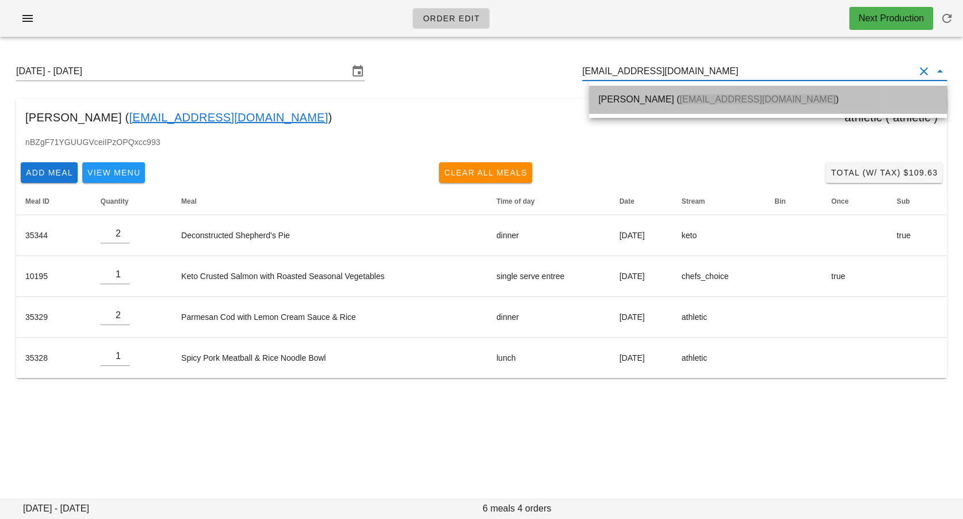
click at [680, 102] on span "remix7joker@gmail.com" at bounding box center [758, 99] width 156 height 10
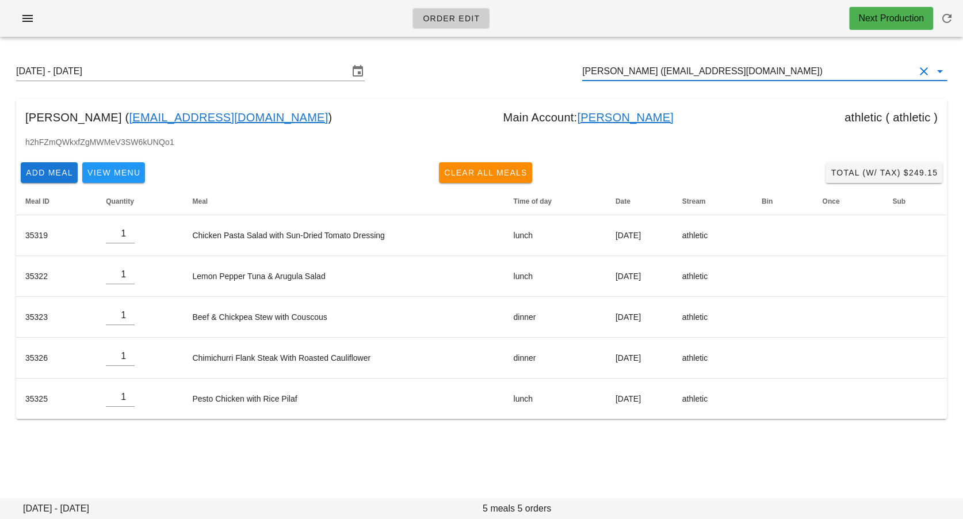
click at [646, 79] on input "Lu Yin (remix7joker@gmail.com)" at bounding box center [748, 71] width 333 height 18
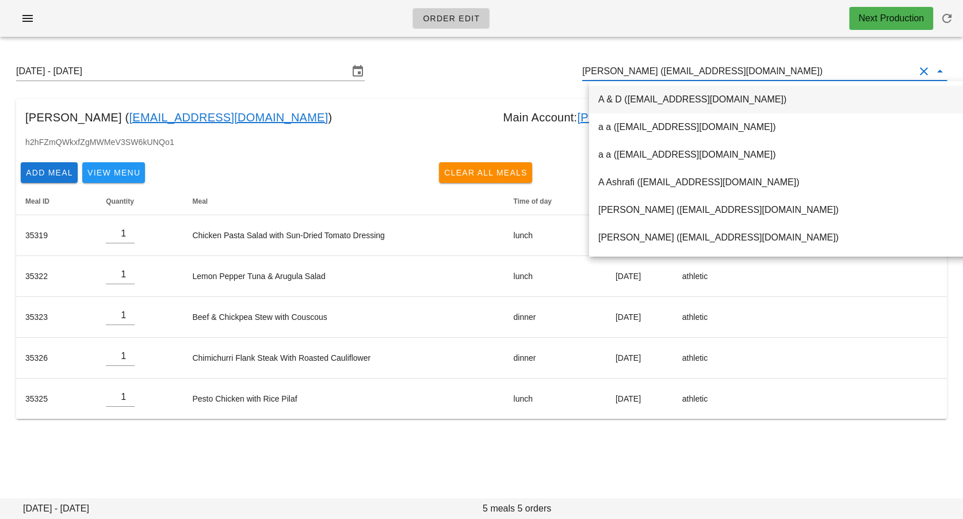
click at [646, 79] on input "Lu Yin (remix7joker@gmail.com)" at bounding box center [748, 71] width 333 height 18
paste input "mantedc@gmail.com"
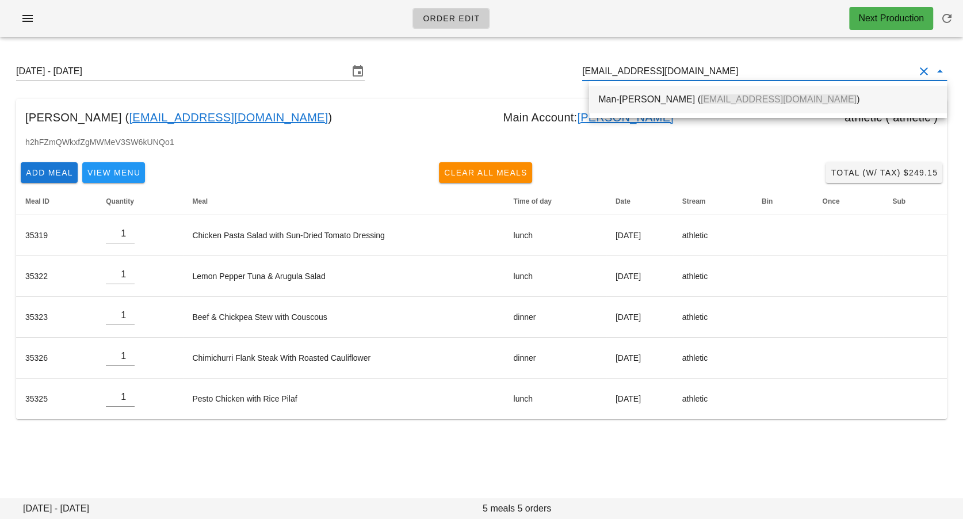
click at [634, 96] on div "Man-Ted Chan ( mantedc@gmail.com )" at bounding box center [769, 99] width 340 height 11
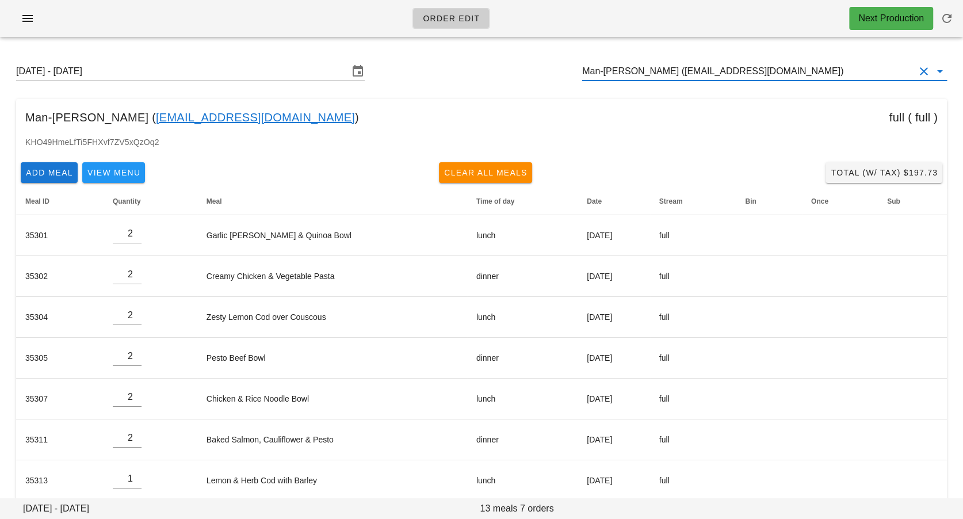
click at [725, 68] on input "Man-Ted Chan (mantedc@gmail.com)" at bounding box center [748, 71] width 333 height 18
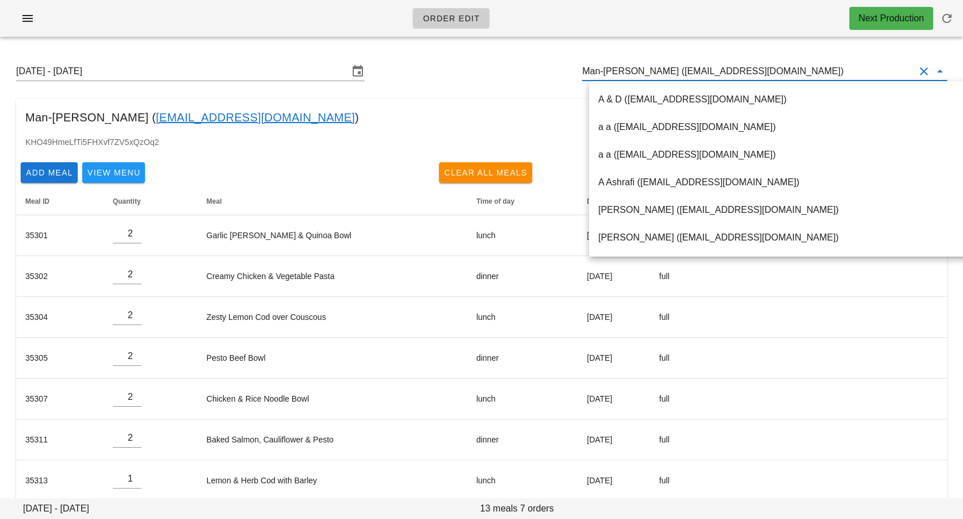
click at [725, 68] on input "Man-Ted Chan (mantedc@gmail.com)" at bounding box center [748, 71] width 333 height 18
paste input "melissamaharaj77@gmail.com"
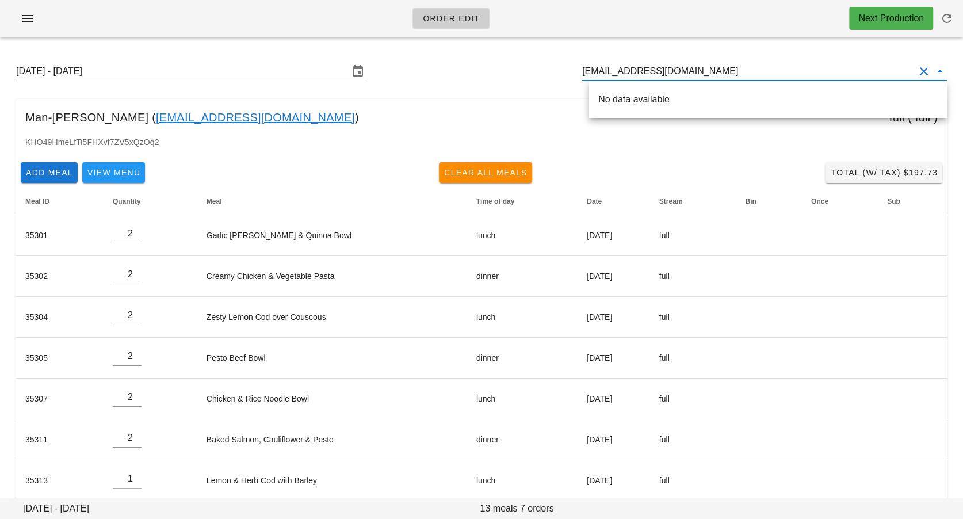
click at [680, 100] on div "No data available" at bounding box center [769, 99] width 340 height 11
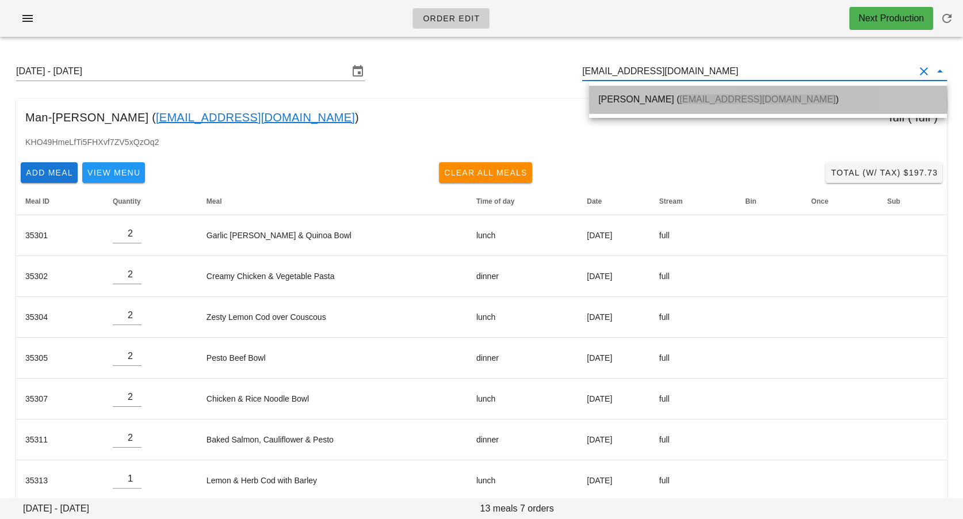
click at [657, 110] on div "Melissa Thomas ( melissamaharaj77@gmail.com )" at bounding box center [769, 99] width 340 height 25
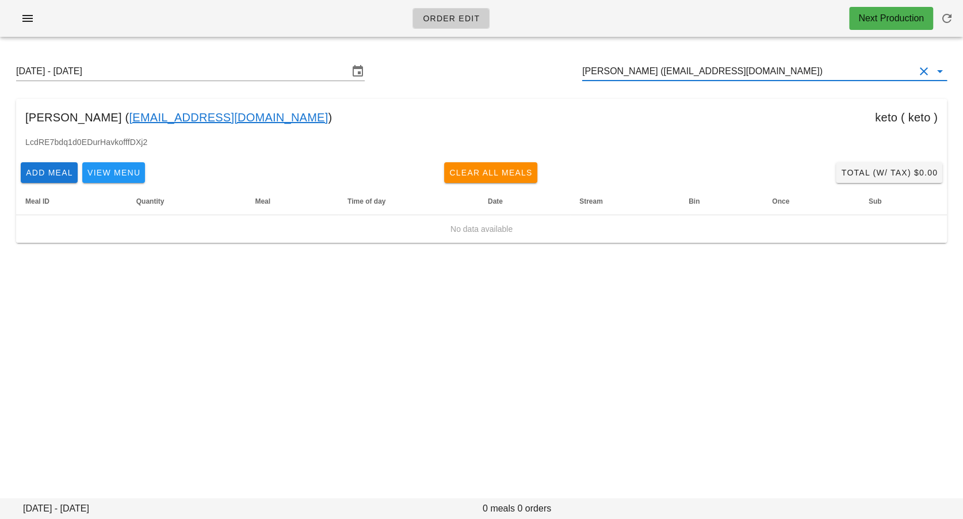
click at [640, 75] on input "Melissa Thomas (melissamaharaj77@gmail.com)" at bounding box center [748, 71] width 333 height 18
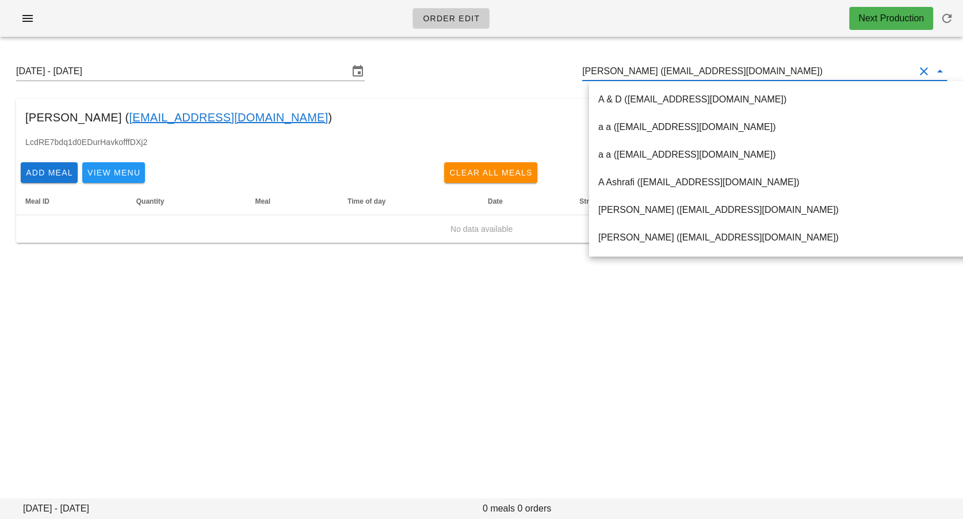
click at [640, 75] on input "Melissa Thomas (melissamaharaj77@gmail.com)" at bounding box center [748, 71] width 333 height 18
paste input "michelle.laura.kavanagh@gmail.com"
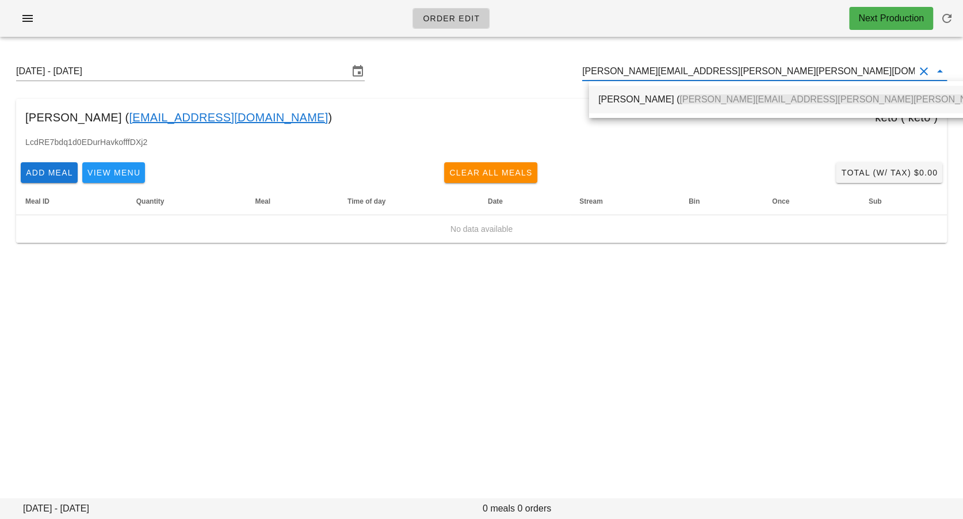
click at [630, 105] on div "Michelle Kavanagh ( michelle.laura.kavanagh@gmail.com )" at bounding box center [833, 99] width 468 height 25
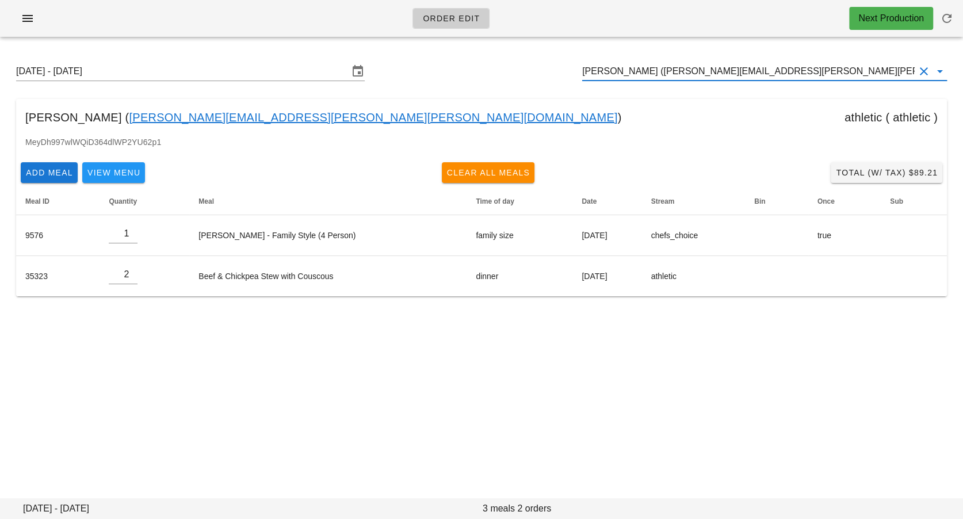
click at [671, 52] on div "Sunday August 31 - Saturday September 6 Michelle Kavanagh (michelle.laura.kavan…" at bounding box center [481, 179] width 963 height 266
click at [655, 74] on input "Michelle Kavanagh (michelle.laura.kavanagh@gmail.com)" at bounding box center [748, 71] width 333 height 18
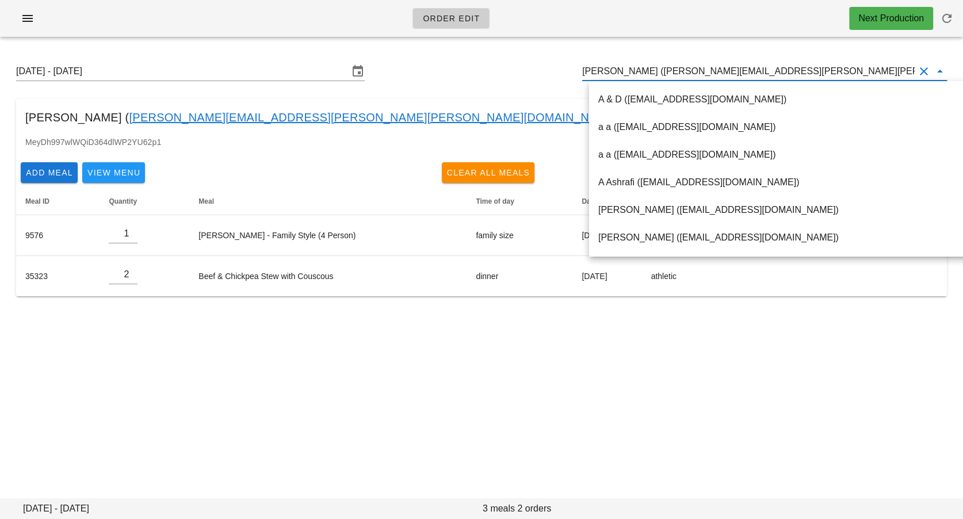
click at [655, 74] on input "Michelle Kavanagh (michelle.laura.kavanagh@gmail.com)" at bounding box center [748, 71] width 333 height 18
paste input "s_mirela79@yahoo.ca"
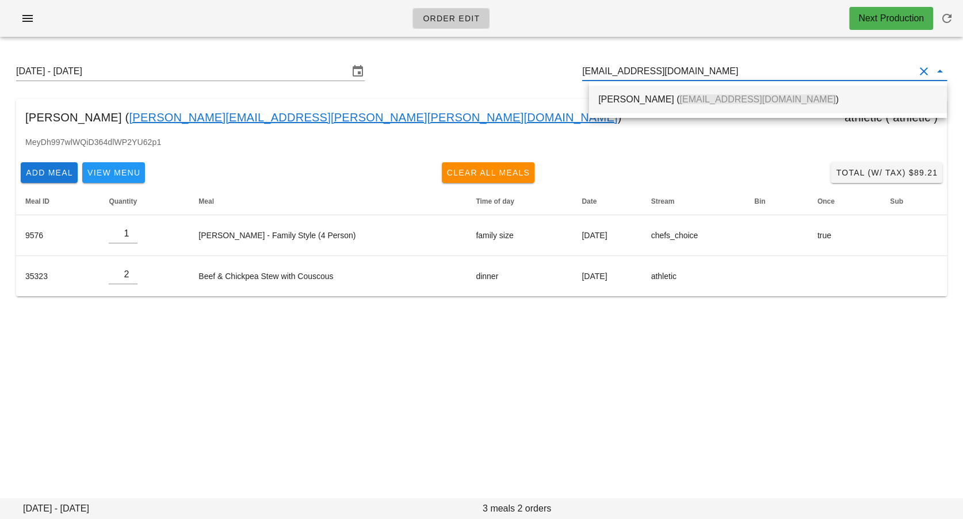
click at [641, 98] on div "Mirela Djak ( s_mirela79@yahoo.ca )" at bounding box center [769, 99] width 340 height 11
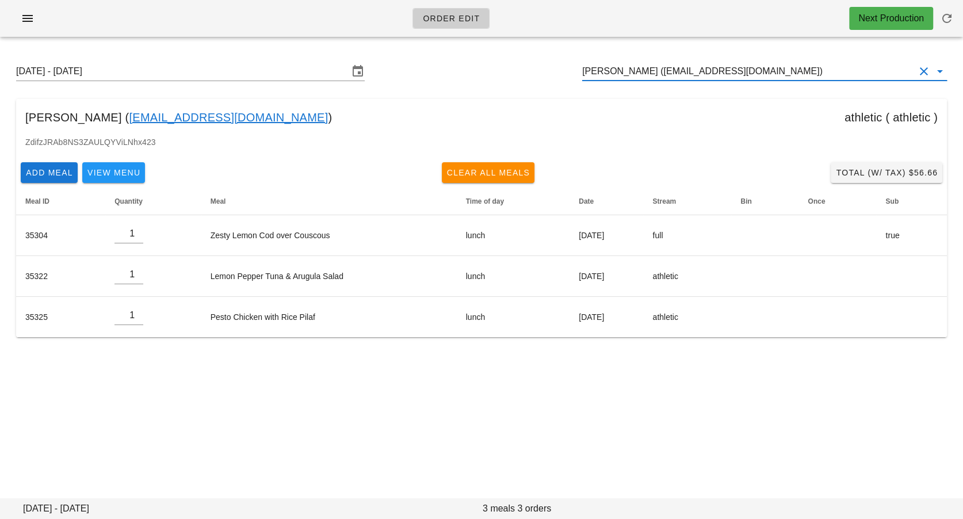
click at [628, 77] on input "Mirela Djak (s_mirela79@yahoo.ca)" at bounding box center [748, 71] width 333 height 18
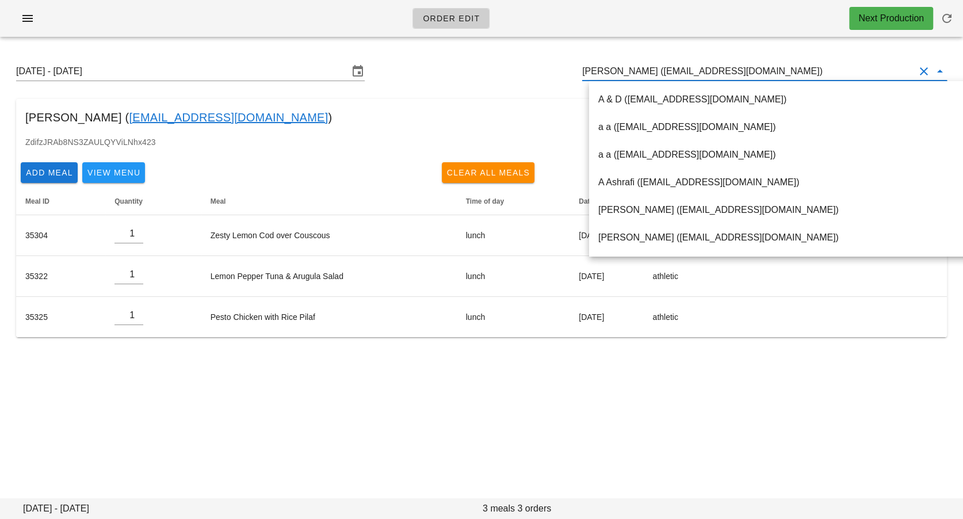
click at [628, 77] on input "Mirela Djak (s_mirela79@yahoo.ca)" at bounding box center [748, 71] width 333 height 18
paste input "busybeegold@gmail.com"
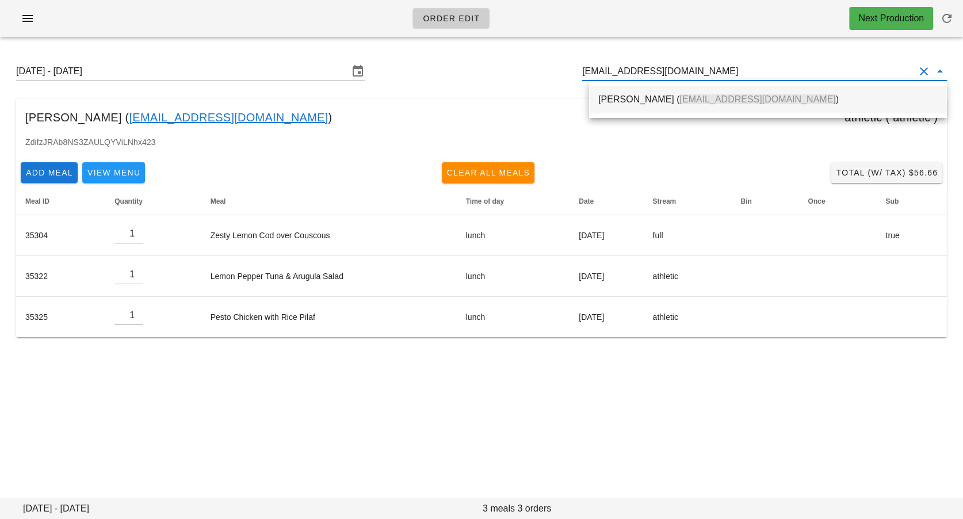
click at [618, 100] on div "Mohamud Rahim ( busybeegold@gmail.com )" at bounding box center [769, 99] width 340 height 11
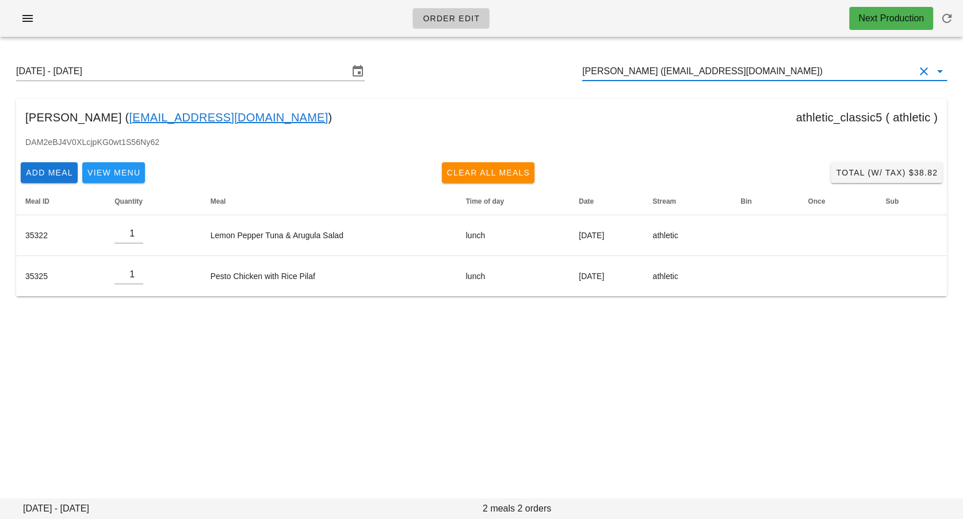
click at [632, 78] on input "Mohamud Rahim (busybeegold@gmail.com)" at bounding box center [748, 71] width 333 height 18
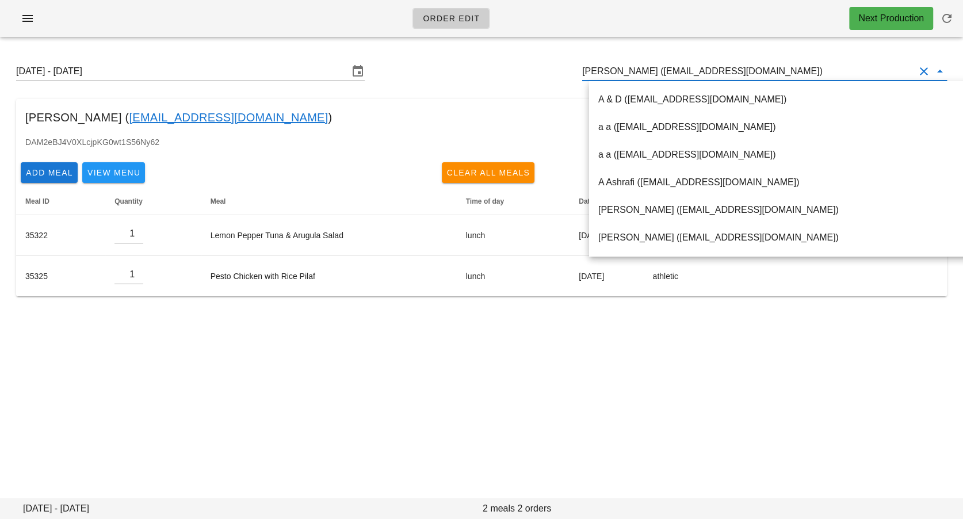
click at [632, 78] on input "Mohamud Rahim (busybeegold@gmail.com)" at bounding box center [748, 71] width 333 height 18
paste input "mohsenbordbar_96@yahoo.com"
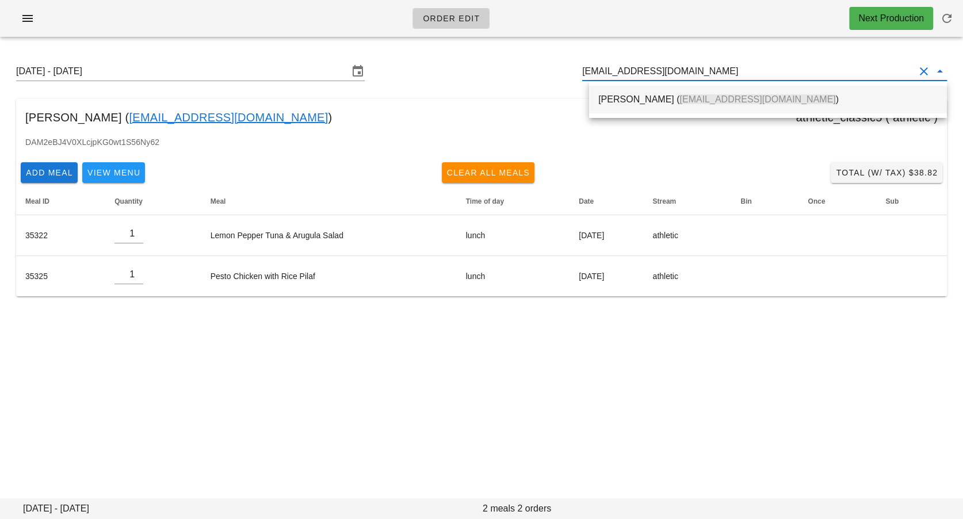
click at [630, 99] on div "Mohsen Bordbar ( mohsenbordbar_96@yahoo.com )" at bounding box center [769, 99] width 340 height 11
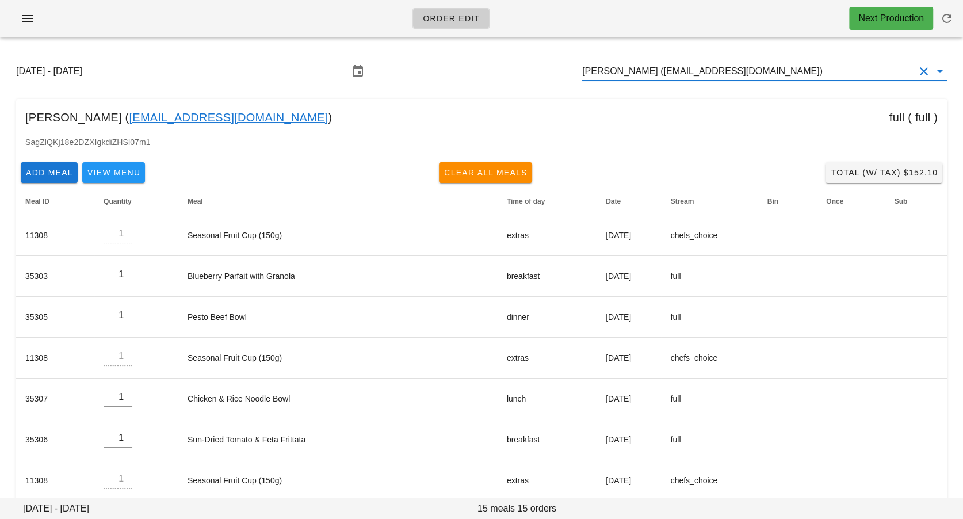
click at [669, 62] on input "Mohsen Bordbar (mohsenbordbar_96@yahoo.com)" at bounding box center [748, 71] width 333 height 18
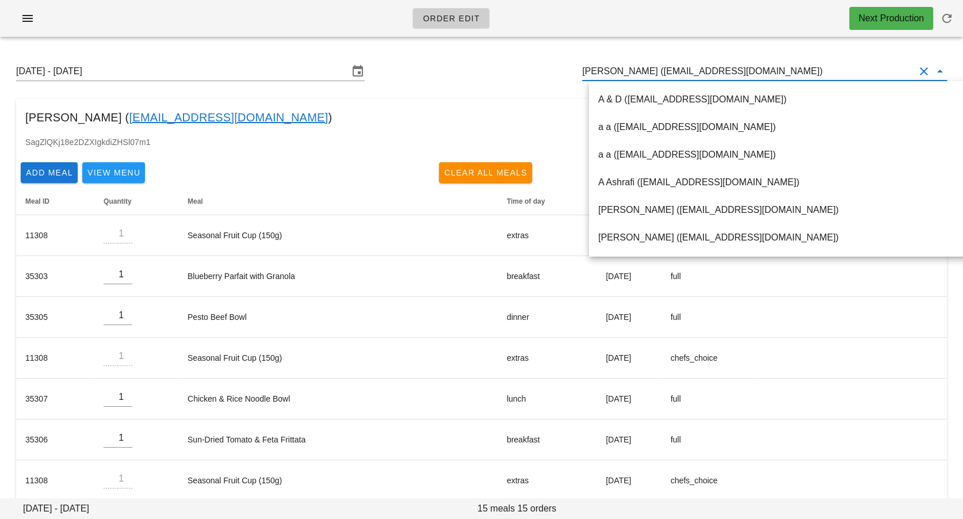
click at [669, 62] on input "Mohsen Bordbar (mohsenbordbar_96@yahoo.com)" at bounding box center [748, 71] width 333 height 18
paste input "newsha_siouffi@vancity.com"
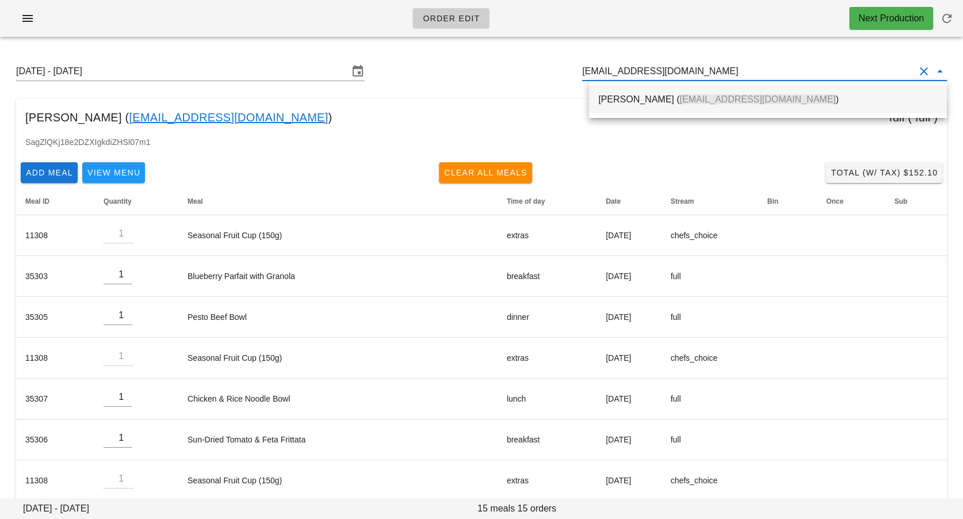
click at [639, 102] on div "Newsha Siouffi ( newsha_siouffi@vancity.com )" at bounding box center [769, 99] width 340 height 11
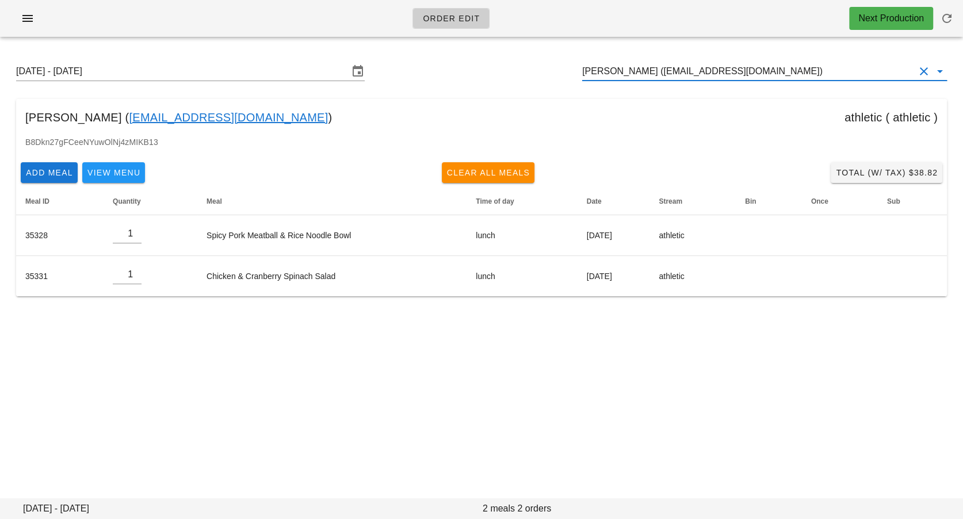
click at [646, 67] on input "Newsha Siouffi (newsha_siouffi@vancity.com)" at bounding box center [748, 71] width 333 height 18
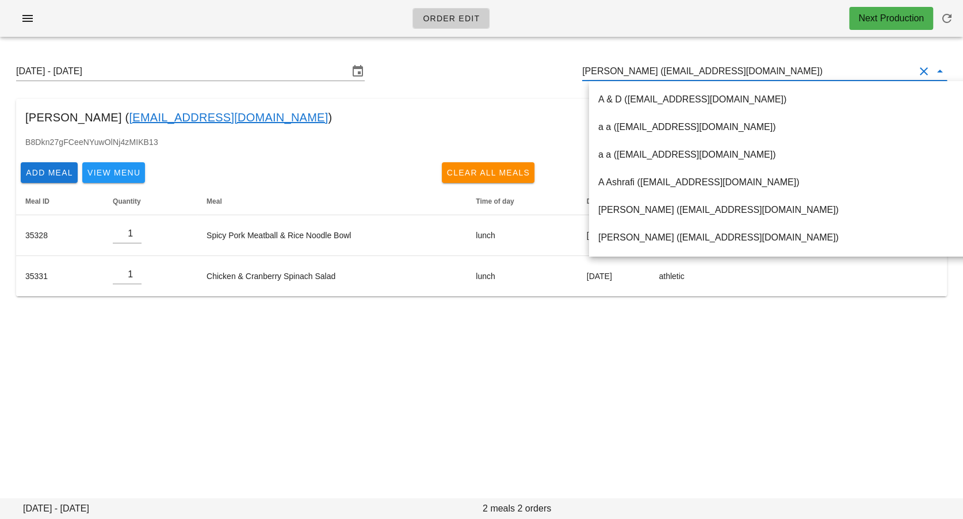
click at [646, 67] on input "Newsha Siouffi (newsha_siouffi@vancity.com)" at bounding box center [748, 71] width 333 height 18
paste input "nccrema@gmail.com"
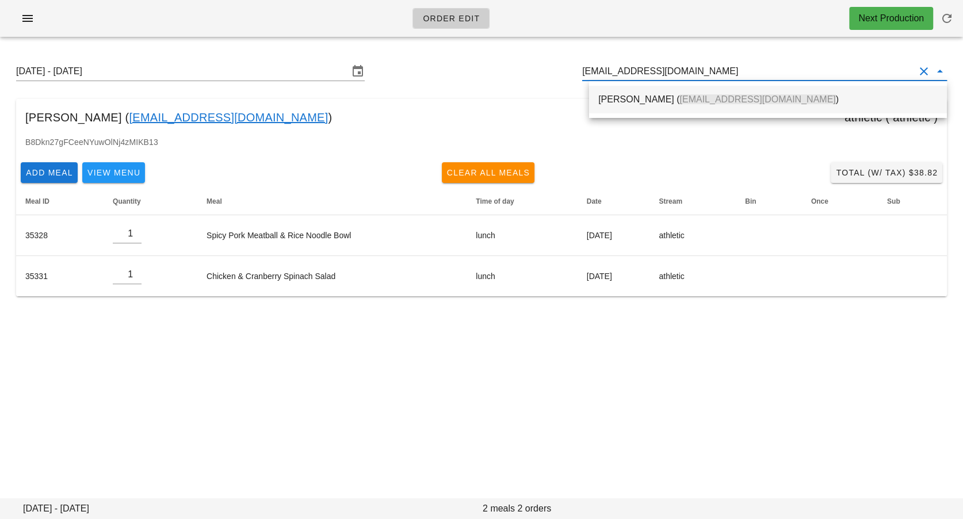
click at [612, 103] on div "Nicola Crema ( nccrema@gmail.com )" at bounding box center [769, 99] width 340 height 11
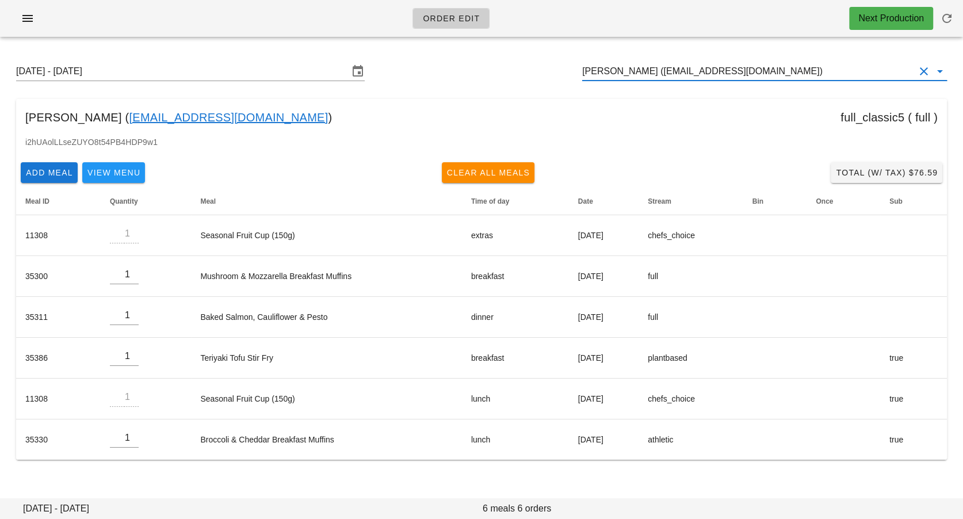
click at [675, 70] on input "Nicola Crema (nccrema@gmail.com)" at bounding box center [748, 71] width 333 height 18
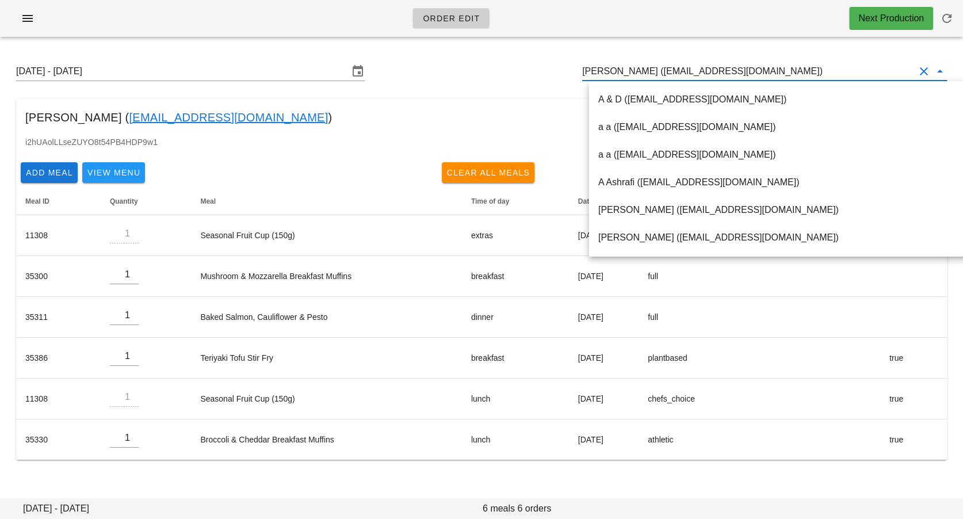
click at [675, 70] on input "Nicola Crema (nccrema@gmail.com)" at bounding box center [748, 71] width 333 height 18
paste input "nicolecatherine@live.com"
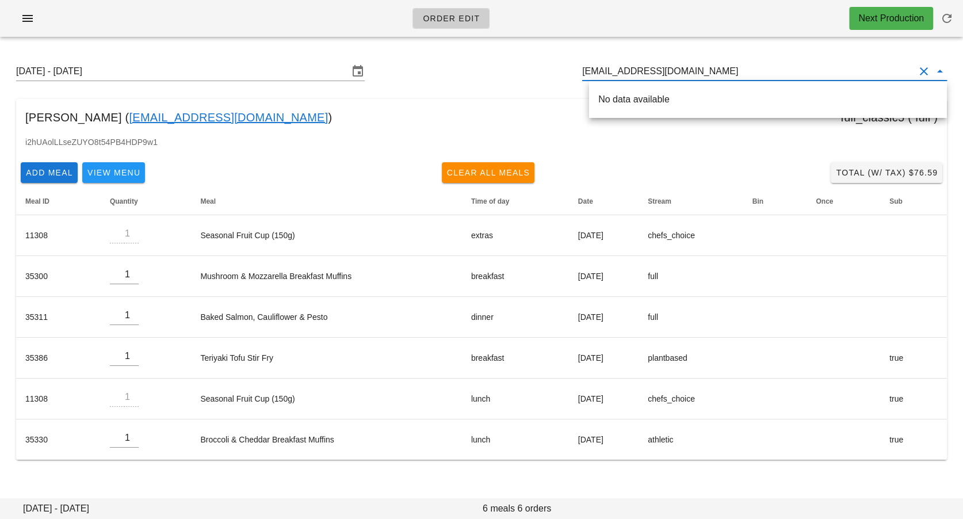
click at [652, 91] on div "No data available" at bounding box center [769, 99] width 340 height 25
click at [647, 106] on div "Nicole Gilewicz ( nicolecatherine@live.com )" at bounding box center [769, 99] width 340 height 25
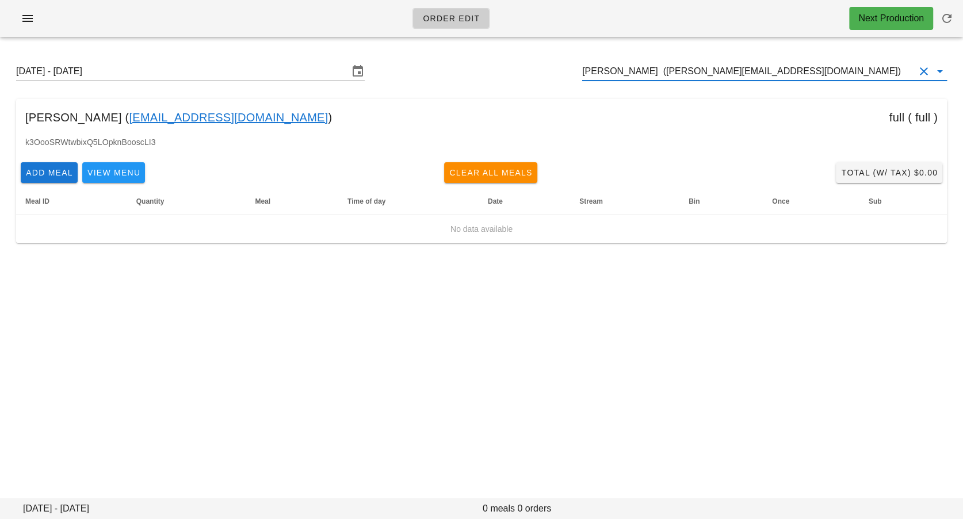
click at [628, 71] on input "Nicole Gilewicz (nicolecatherine@live.com)" at bounding box center [748, 71] width 333 height 18
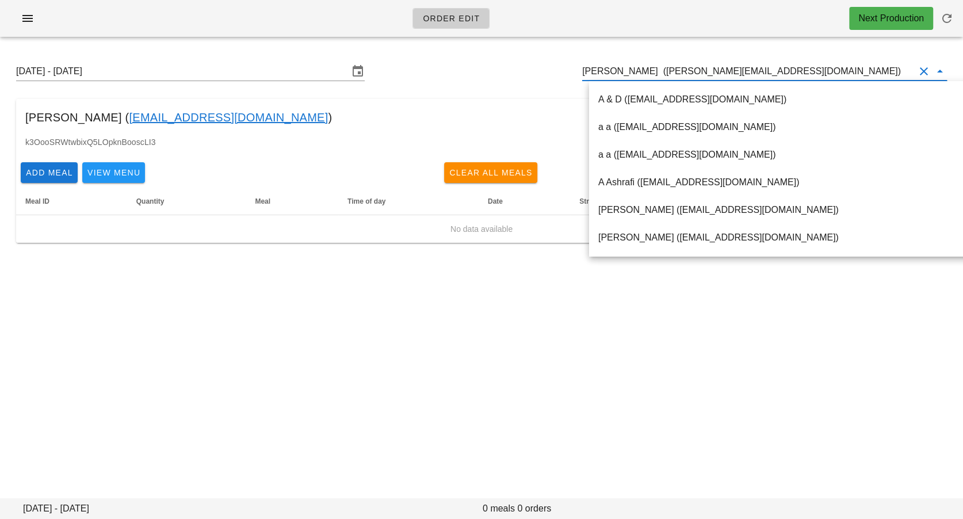
click at [628, 71] on input "Nicole Gilewicz (nicolecatherine@live.com)" at bounding box center [748, 71] width 333 height 18
paste input "piero@tinomechanical.com"
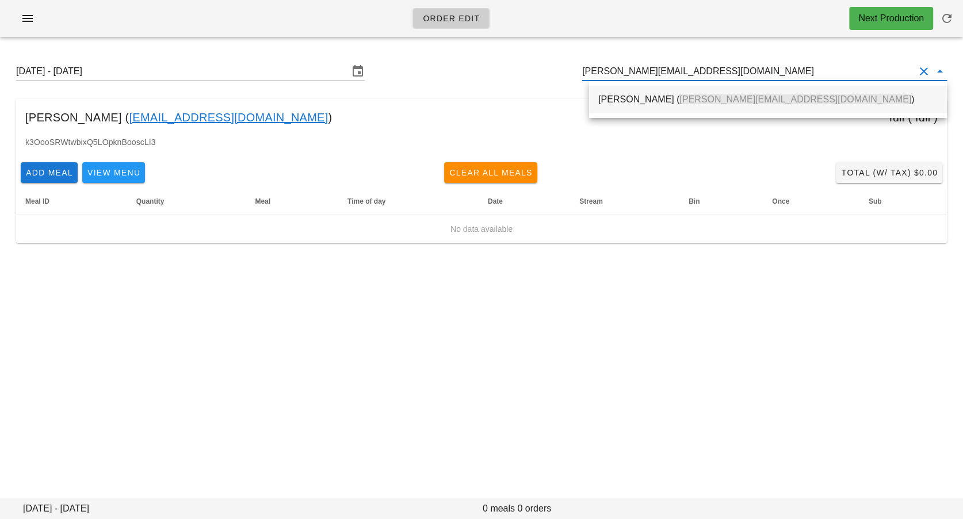
click at [602, 111] on div "Piero Iamartino ( piero@tinomechanical.com )" at bounding box center [769, 99] width 340 height 25
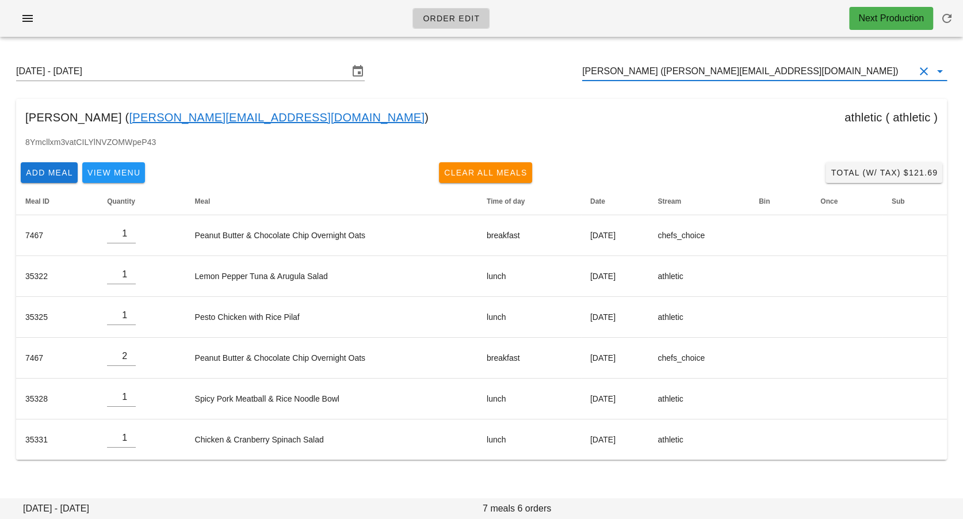
click at [655, 73] on input "Piero Iamartino (piero@tinomechanical.com)" at bounding box center [748, 71] width 333 height 18
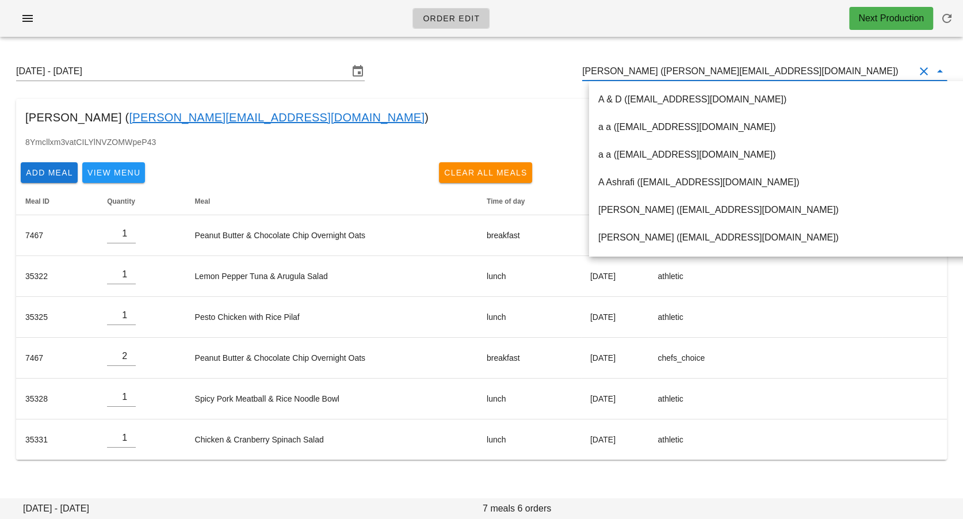
click at [655, 73] on input "Piero Iamartino (piero@tinomechanical.com)" at bounding box center [748, 71] width 333 height 18
paste input "beca.desmanche33@gma"
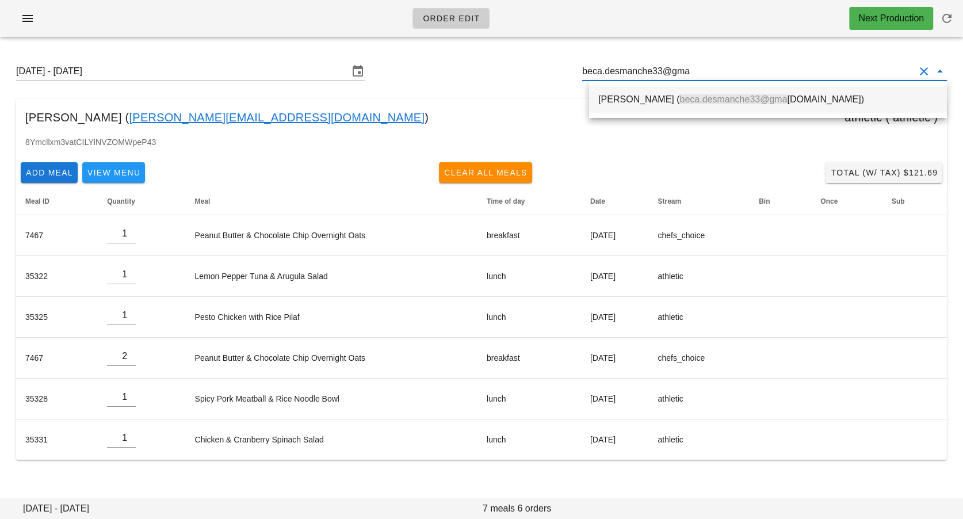
click at [638, 100] on div "Rebecca Desmanche ( beca.desmanche33@gma il.com)" at bounding box center [769, 99] width 340 height 11
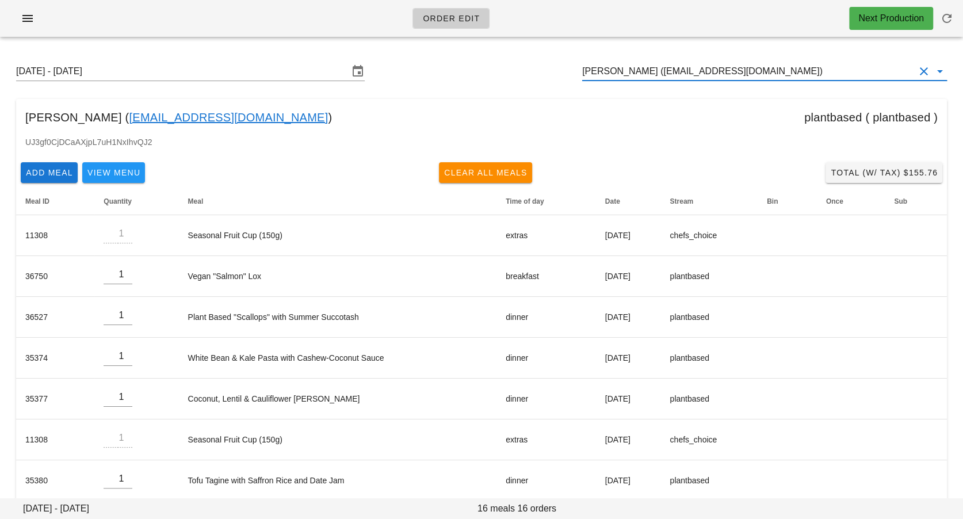
click at [780, 70] on input "Rebecca Desmanche (beca.desmanche33@gmail.com)" at bounding box center [748, 71] width 333 height 18
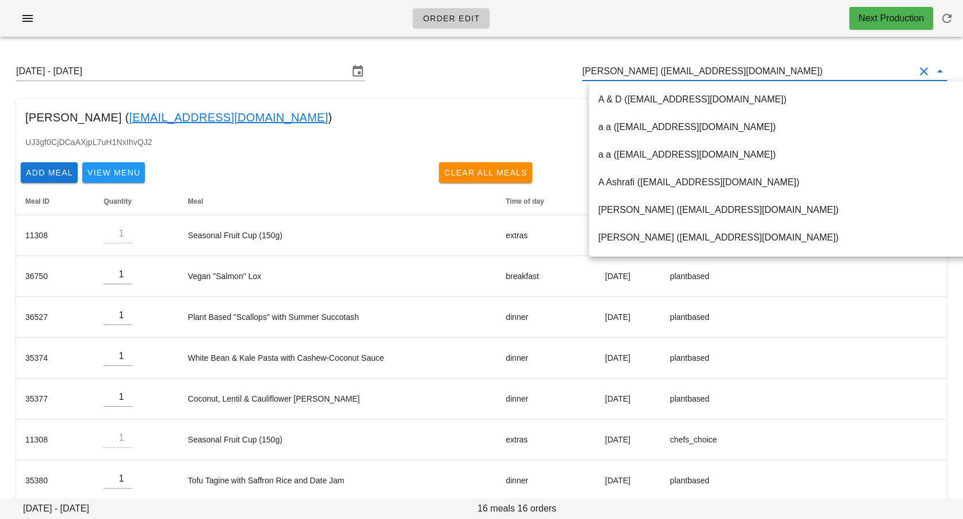
click at [780, 70] on input "Rebecca Desmanche (beca.desmanche33@gmail.com)" at bounding box center [748, 71] width 333 height 18
paste input "sharlawalker1994@gmail.com"
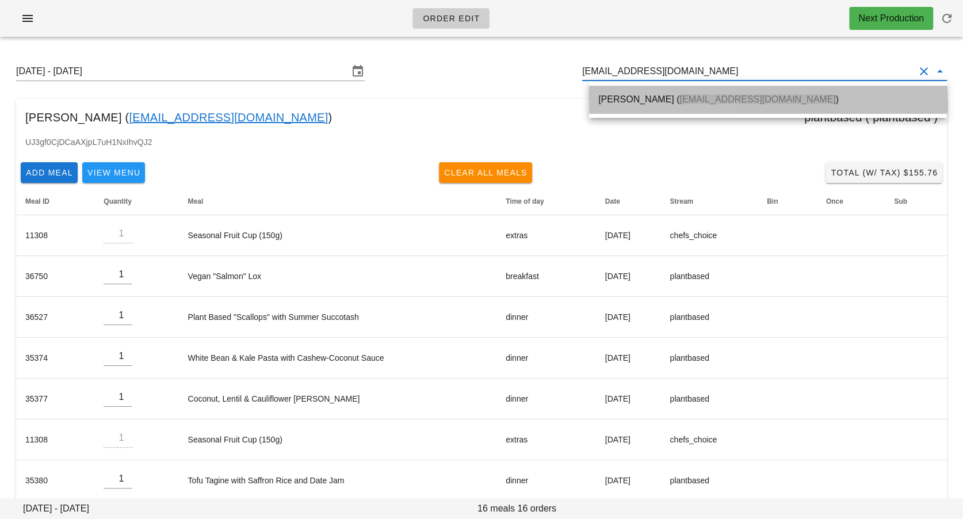
click at [715, 104] on span "sharlawalker1994@gmail.com" at bounding box center [758, 99] width 156 height 10
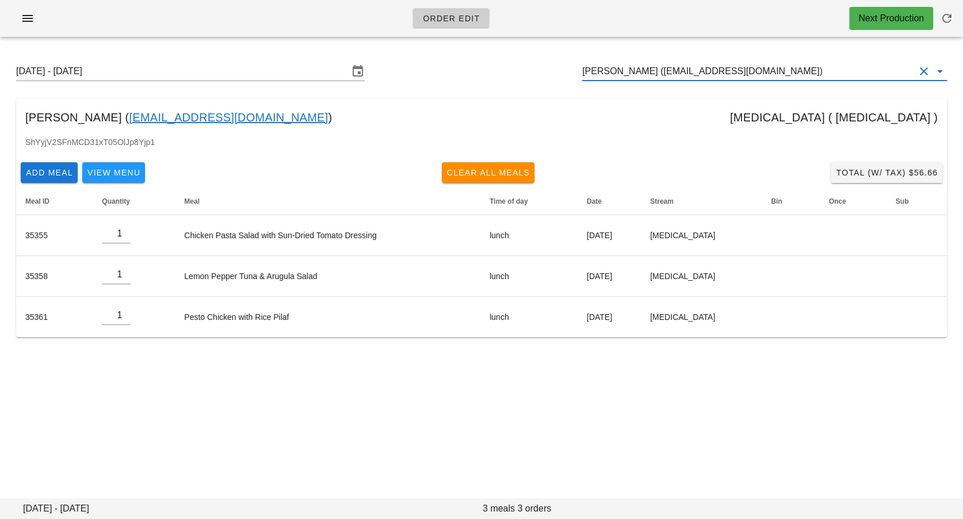
click at [633, 75] on input "Sharla Johnson (sharlawalker1994@gmail.com)" at bounding box center [748, 71] width 333 height 18
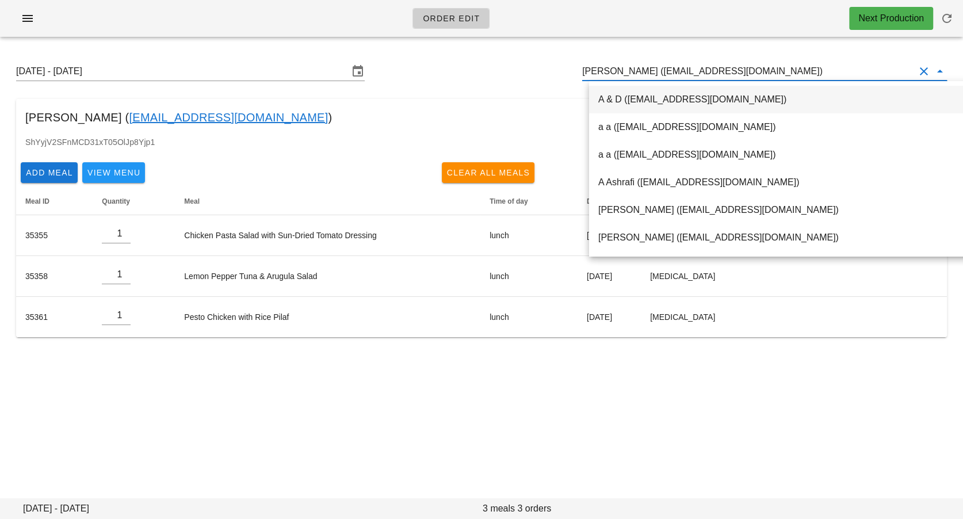
click at [633, 75] on input "Sharla Johnson (sharlawalker1994@gmail.com)" at bounding box center [748, 71] width 333 height 18
paste input "sh.esc93@gmail.com"
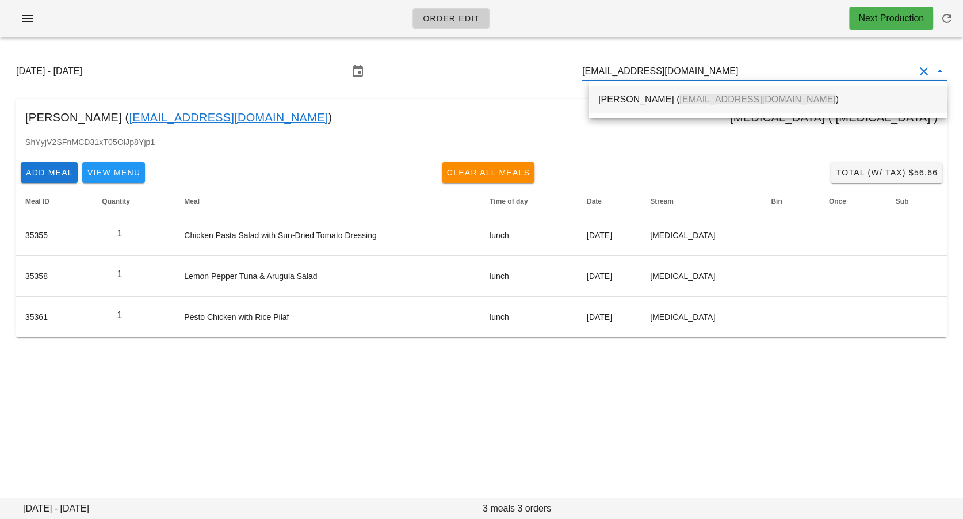
click at [622, 103] on div "Shirin Escarcha ( sh.esc93@gmail.com )" at bounding box center [769, 99] width 340 height 11
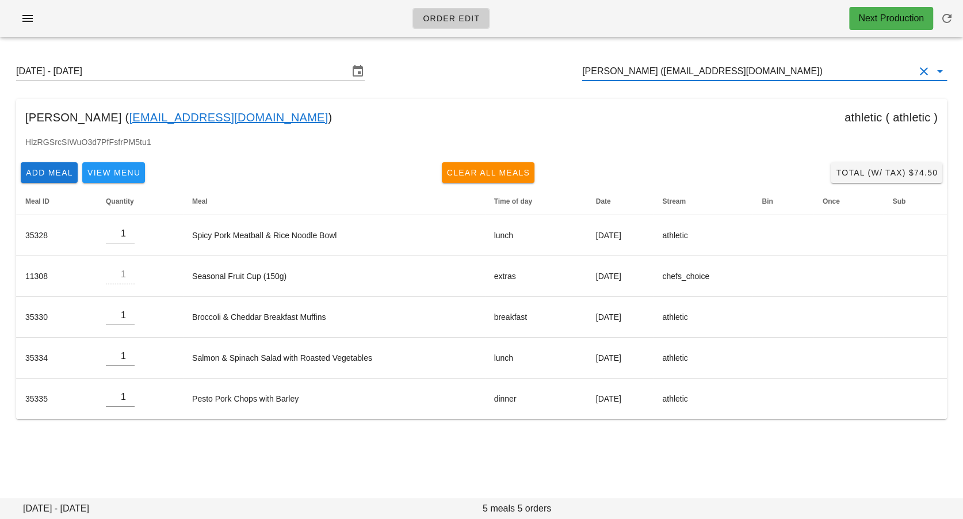
click at [635, 76] on input "Shirin Escarcha (sh.esc93@gmail.com)" at bounding box center [748, 71] width 333 height 18
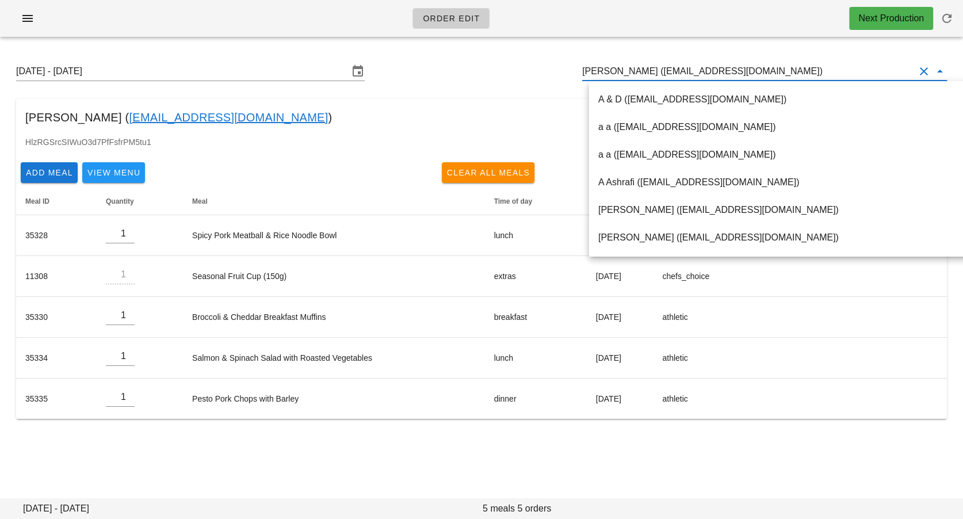
click at [635, 76] on input "Shirin Escarcha (sh.esc93@gmail.com)" at bounding box center [748, 71] width 333 height 18
paste input "tedleetaite@gmail.com"
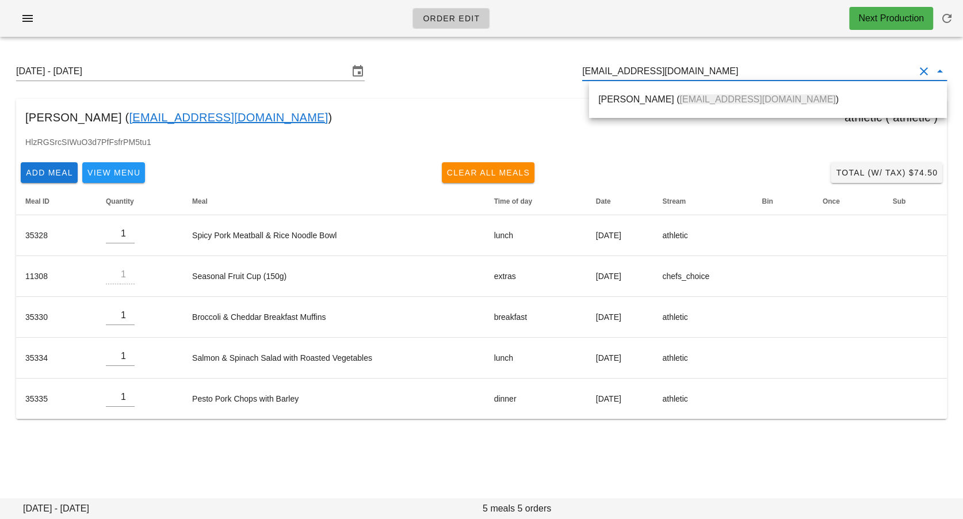
click at [624, 113] on div "Ted Lee ( tedleetaite@gmail.com )" at bounding box center [768, 99] width 358 height 37
click at [621, 95] on div "Ted Lee ( tedleetaite@gmail.com )" at bounding box center [769, 99] width 340 height 11
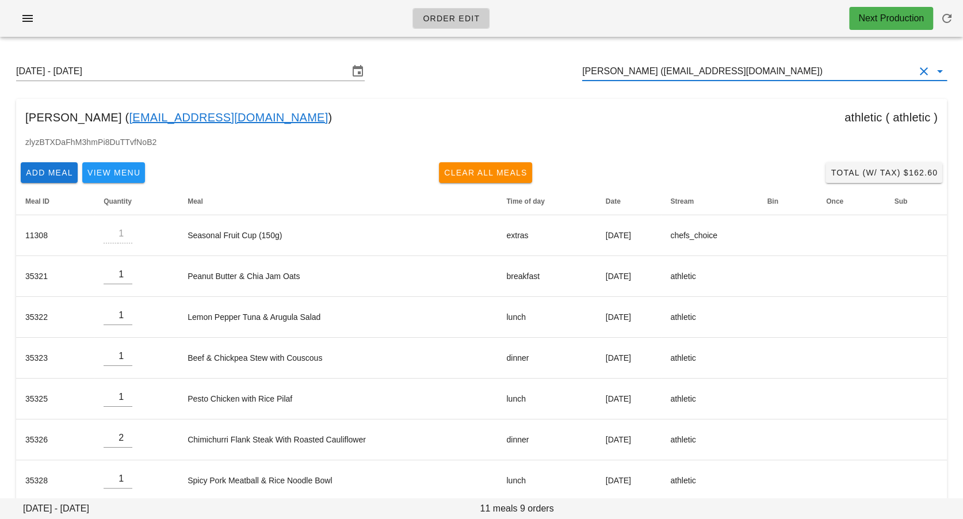
click at [620, 67] on input "Ted Lee (tedleetaite@gmail.com)" at bounding box center [748, 71] width 333 height 18
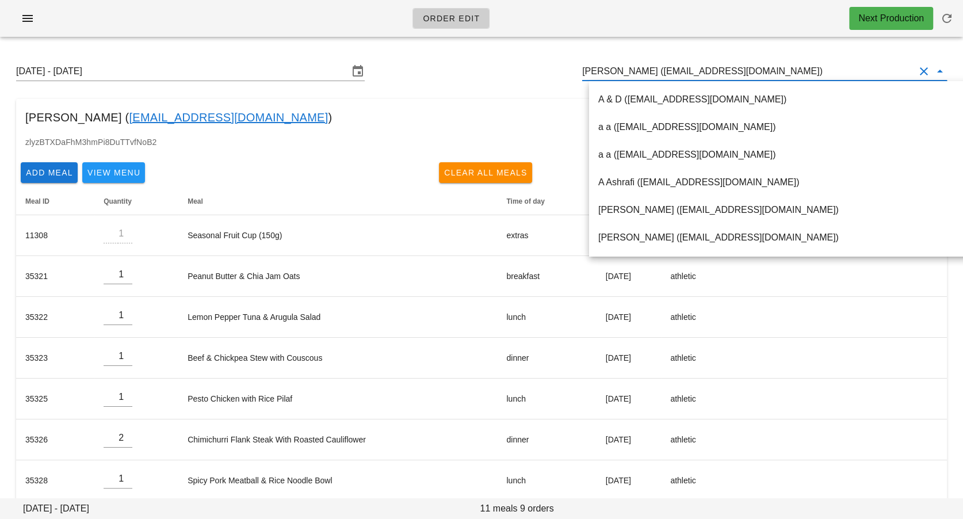
click at [620, 67] on input "Ted Lee (tedleetaite@gmail.com)" at bounding box center [748, 71] width 333 height 18
paste input "hello@terrigreen.me"
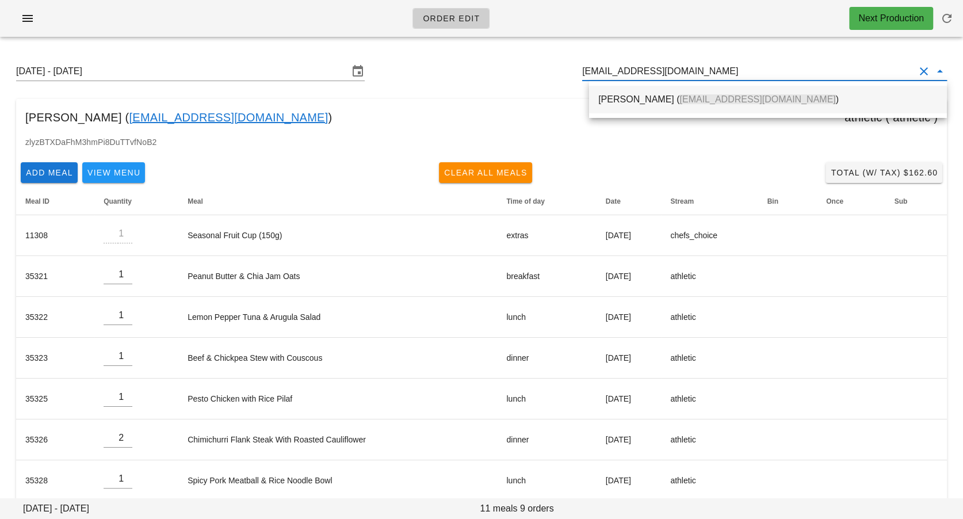
click at [615, 102] on div "Terri Green ( hello@terrigreen.me )" at bounding box center [769, 99] width 340 height 11
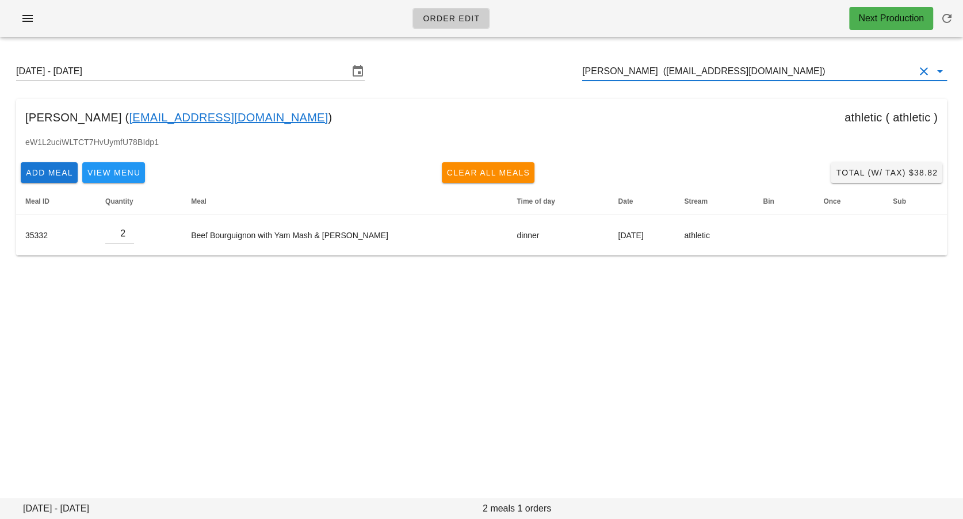
click at [732, 64] on input "Terri Green (hello@terrigreen.me)" at bounding box center [748, 71] width 333 height 18
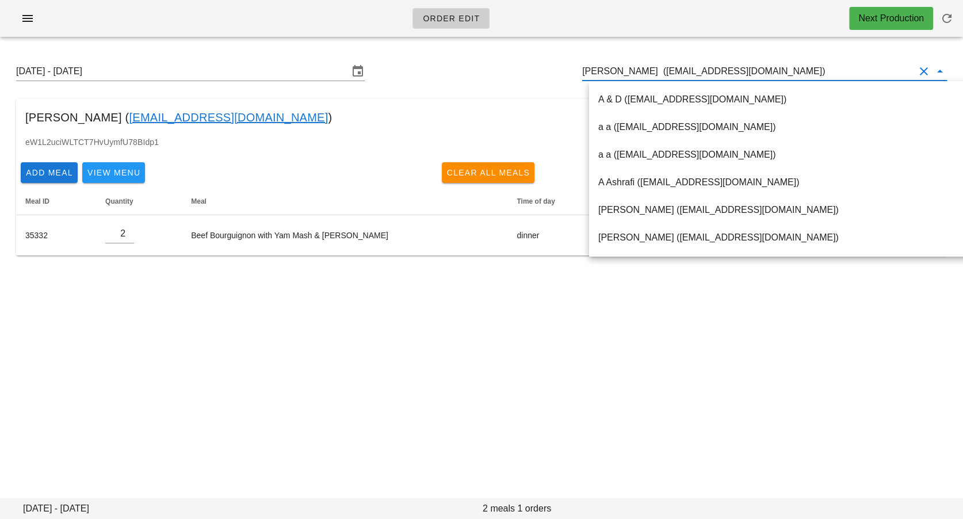
click at [732, 64] on input "Terri Green (hello@terrigreen.me)" at bounding box center [748, 71] width 333 height 18
paste input "homasfurseth@gmail.com"
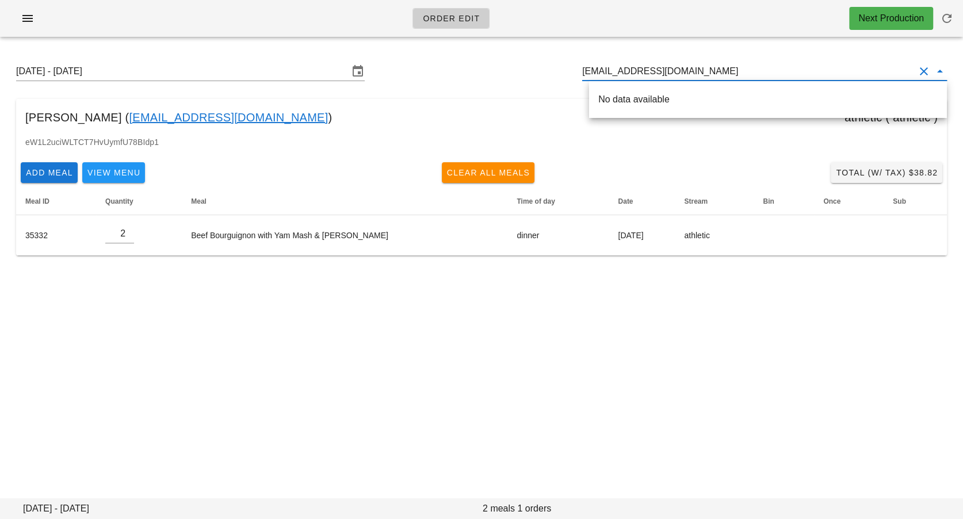
click at [680, 102] on div "No data available" at bounding box center [769, 99] width 340 height 11
click at [666, 96] on div "Thomas Furseth ( Thomasfurseth@gmail.com )" at bounding box center [769, 99] width 340 height 11
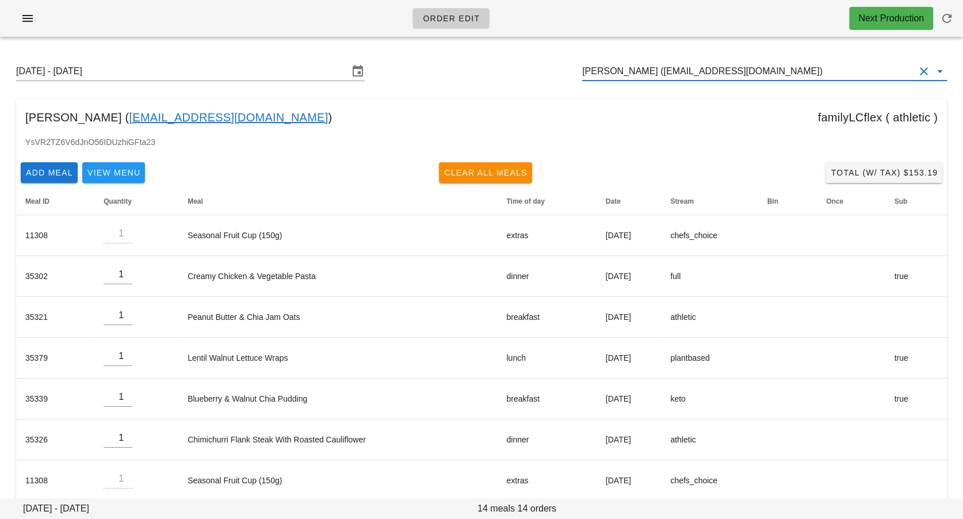
click at [740, 65] on input "Thomas Furseth (Thomasfurseth@gmail.com)" at bounding box center [748, 71] width 333 height 18
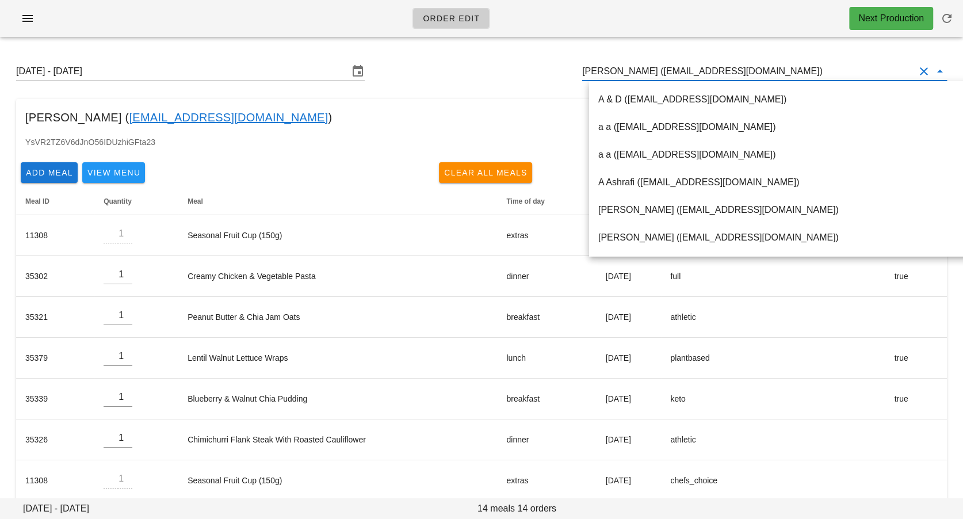
click at [740, 65] on input "Thomas Furseth (Thomasfurseth@gmail.com)" at bounding box center [748, 71] width 333 height 18
paste input "vinistois@gmail.com"
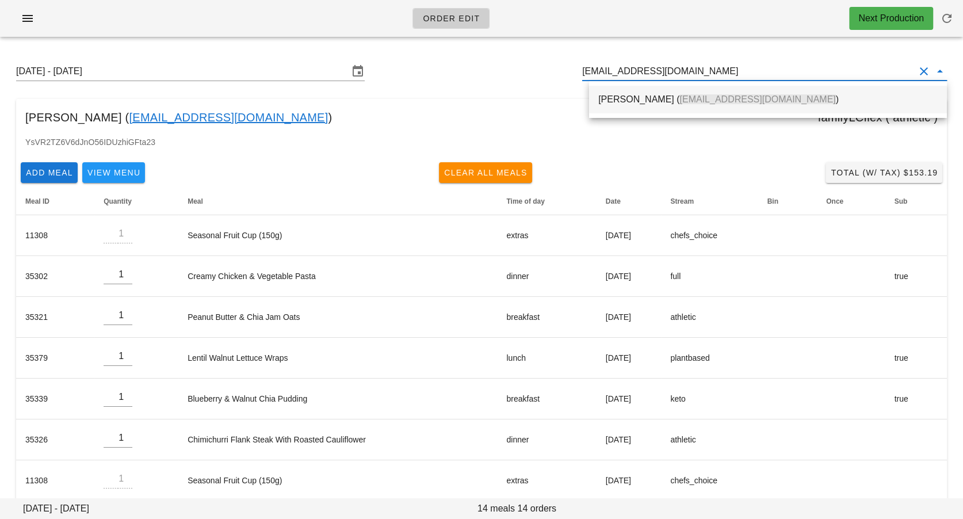
click at [717, 100] on span "vinistois@gmail.com" at bounding box center [758, 99] width 156 height 10
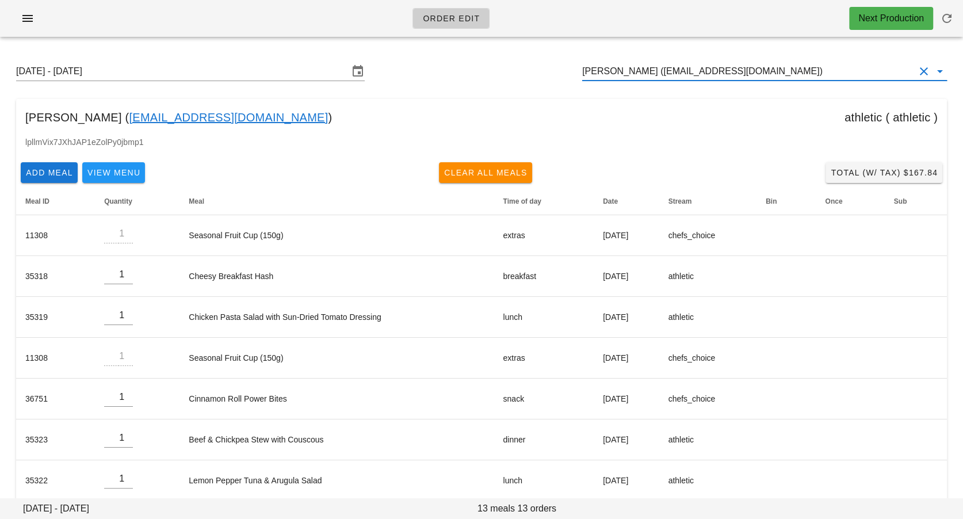
click at [687, 64] on input "vincent royer (vinistois@gmail.com)" at bounding box center [748, 71] width 333 height 18
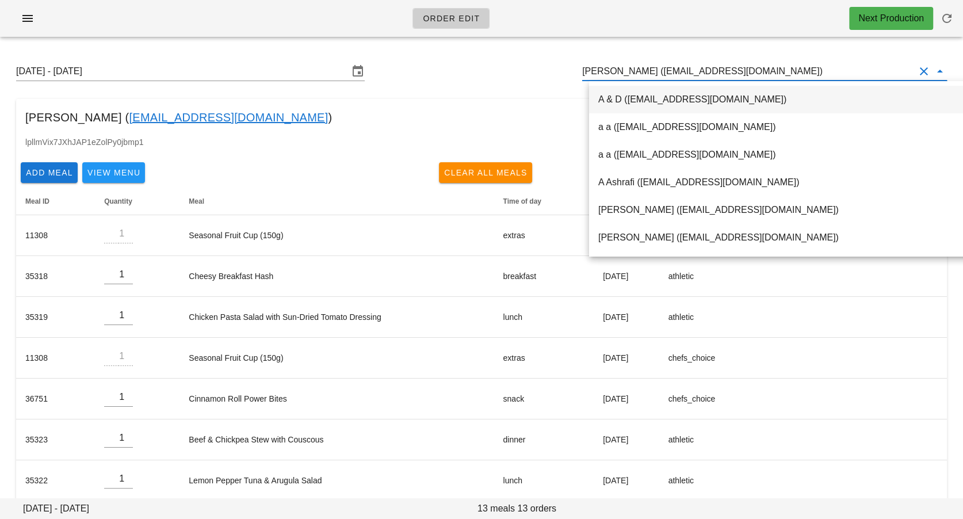
click at [687, 64] on input "vincent royer (vinistois@gmail.com)" at bounding box center [748, 71] width 333 height 18
paste input "zainmeghji@gmail.com"
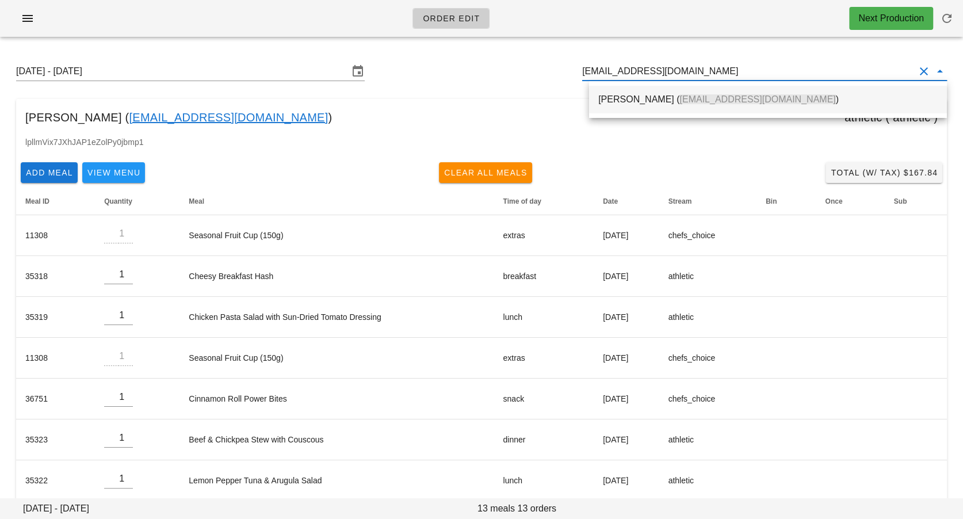
click at [665, 92] on div "Zain Meghji ( zainmeghji@gmail.com )" at bounding box center [769, 99] width 340 height 25
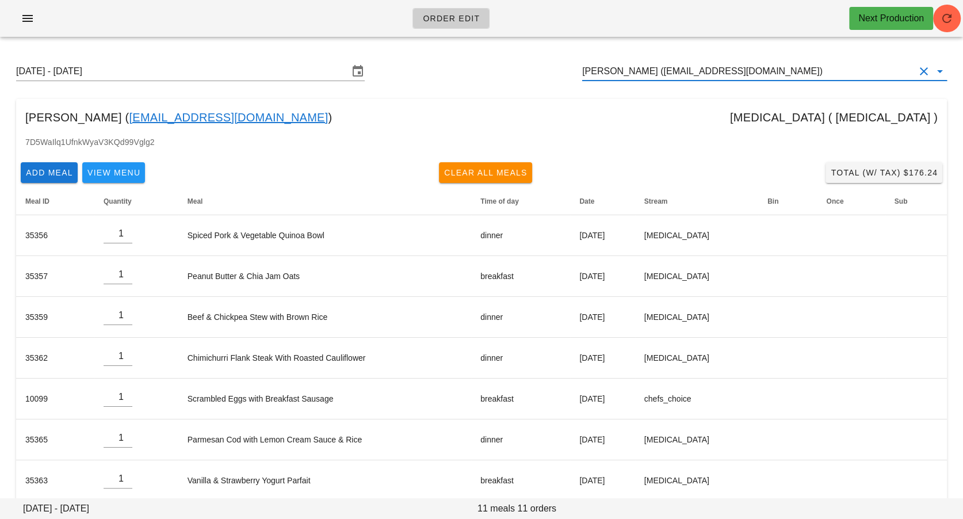
click at [688, 73] on input "Zain Meghji (zainmeghji@gmail.com)" at bounding box center [748, 71] width 333 height 18
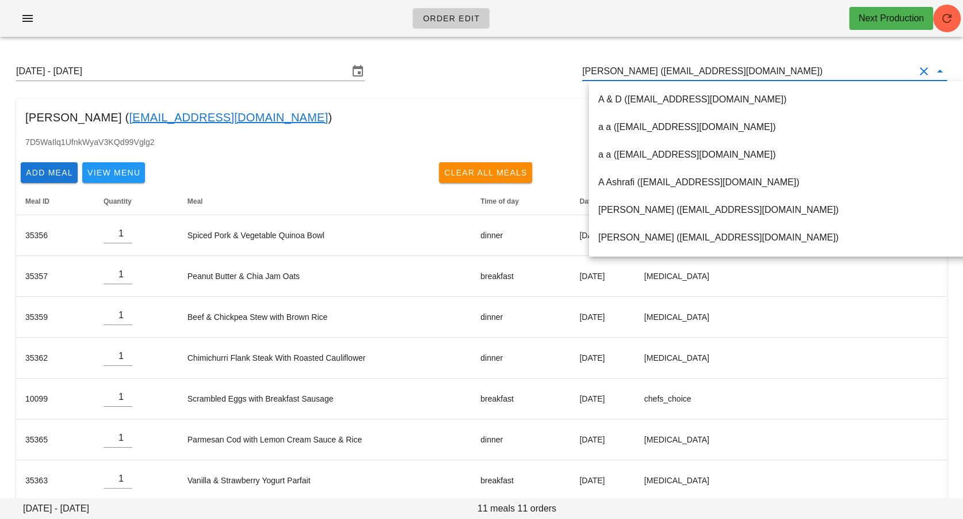
click at [688, 73] on input "Zain Meghji (zainmeghji@gmail.com)" at bounding box center [748, 71] width 333 height 18
paste input "bunsenmedia@gmail.com"
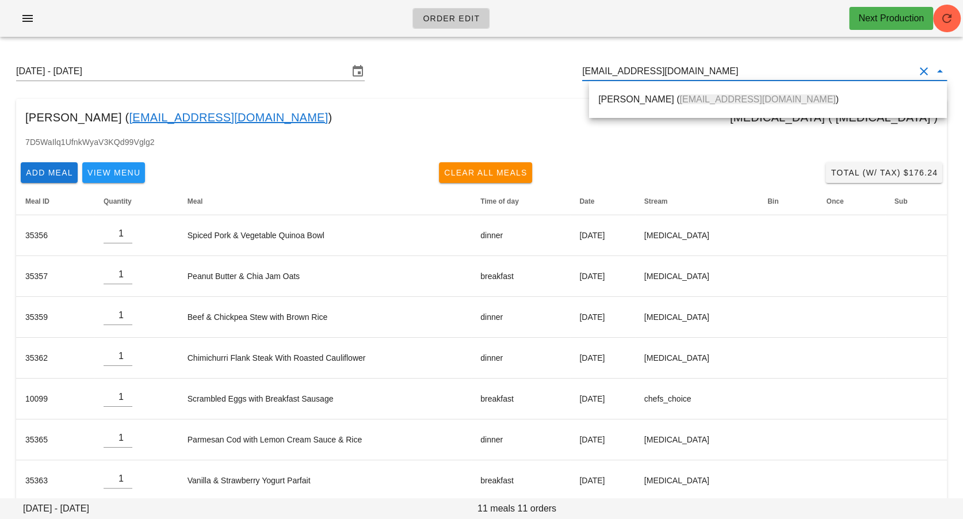
click at [680, 100] on span "bunsenmedia@gmail.com" at bounding box center [758, 99] width 156 height 10
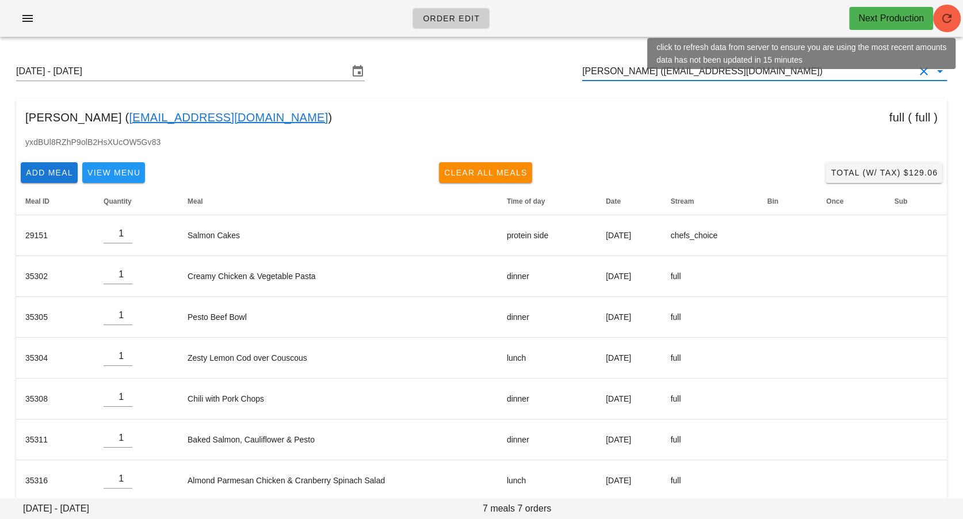
type input "Karl O'Reilly (bunsenmedia@gmail.com)"
click at [947, 18] on icon "button" at bounding box center [947, 19] width 14 height 14
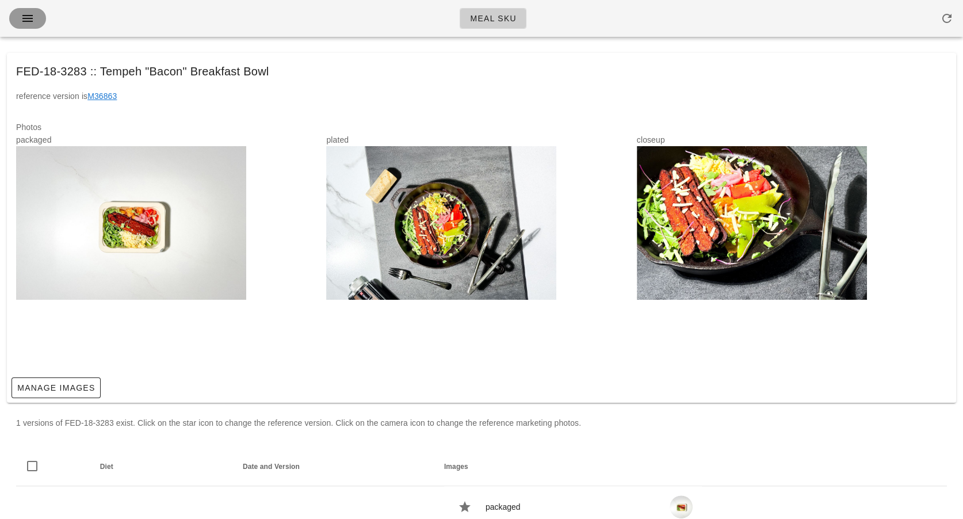
click at [28, 17] on icon "button" at bounding box center [28, 19] width 14 height 14
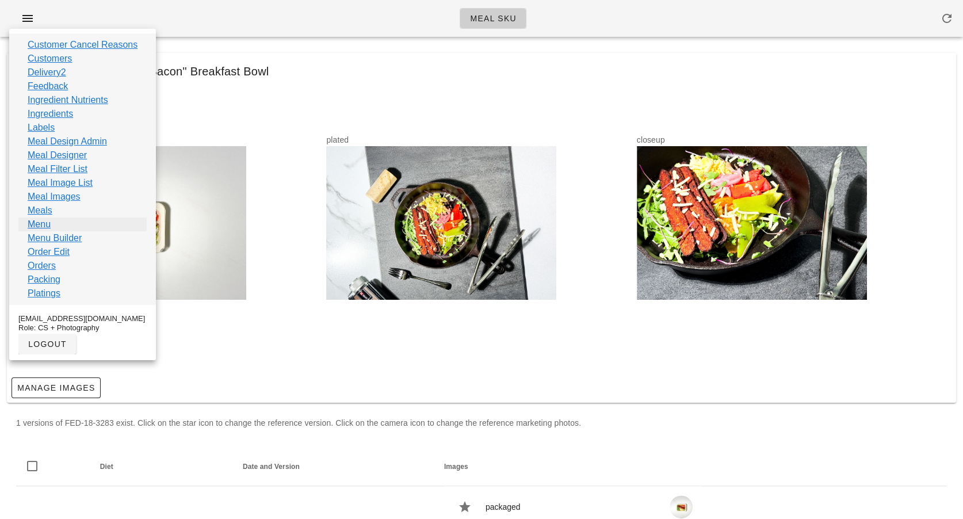
click at [43, 223] on link "Menu" at bounding box center [39, 225] width 23 height 14
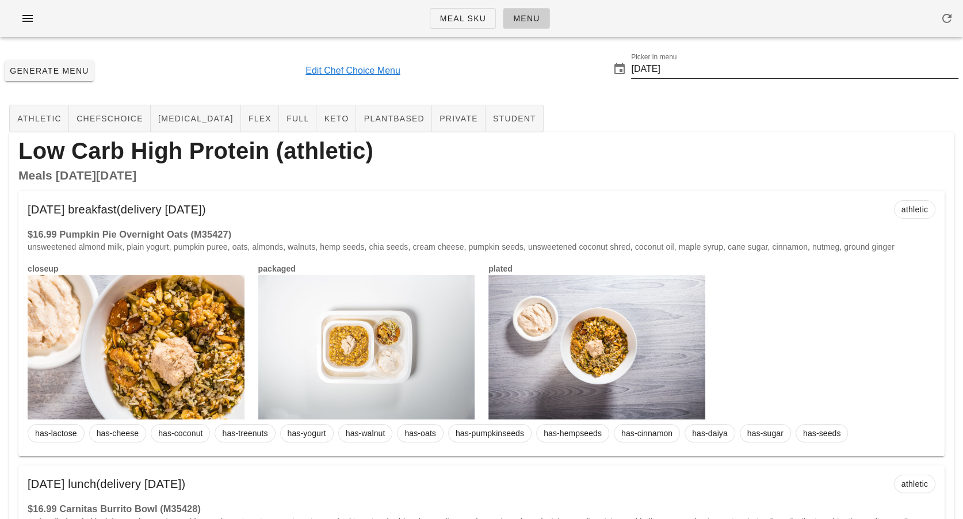
click at [670, 73] on input "2025-09-07" at bounding box center [794, 69] width 327 height 18
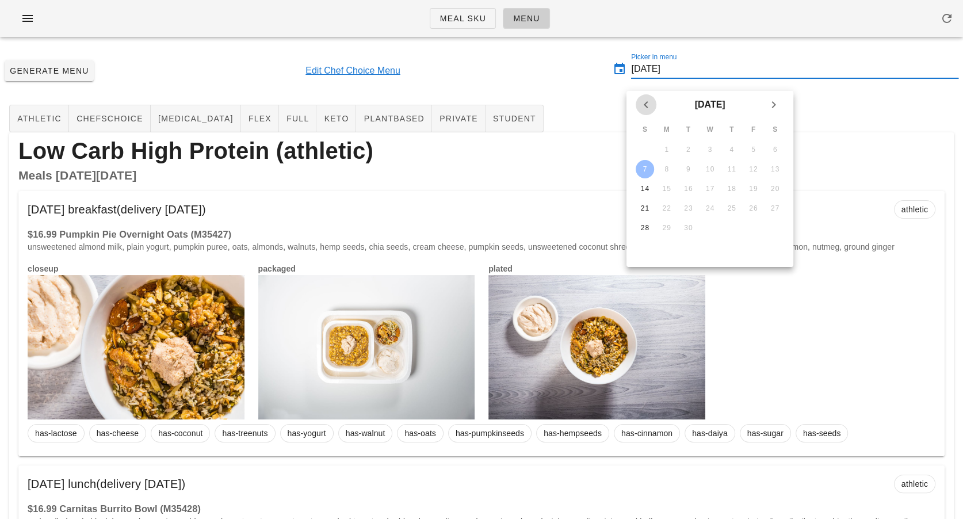
click at [646, 107] on icon "Previous month" at bounding box center [646, 105] width 14 height 14
click at [642, 246] on div "31" at bounding box center [645, 247] width 18 height 8
type input "2025-08-31"
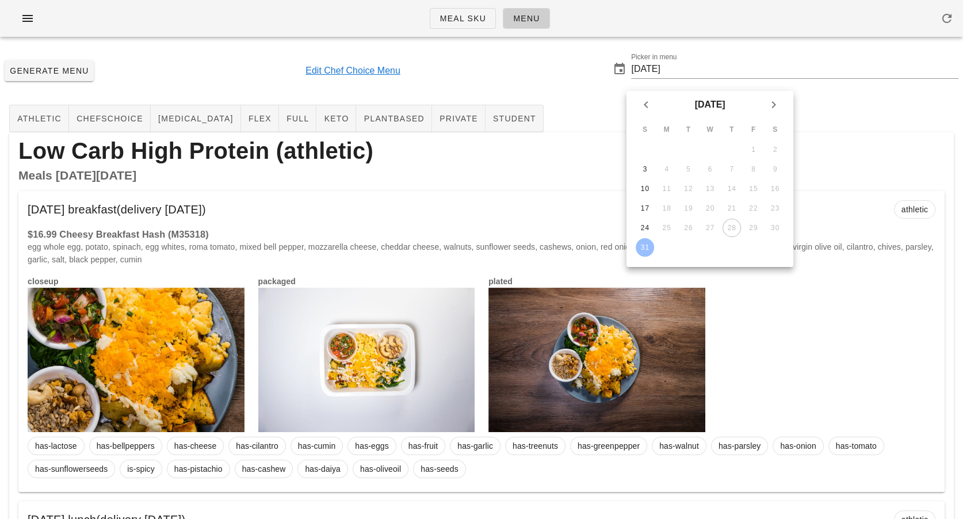
click at [573, 86] on div "Generate Menu Edit Chef Choice Menu Picker in menu 2025-08-31" at bounding box center [481, 70] width 963 height 49
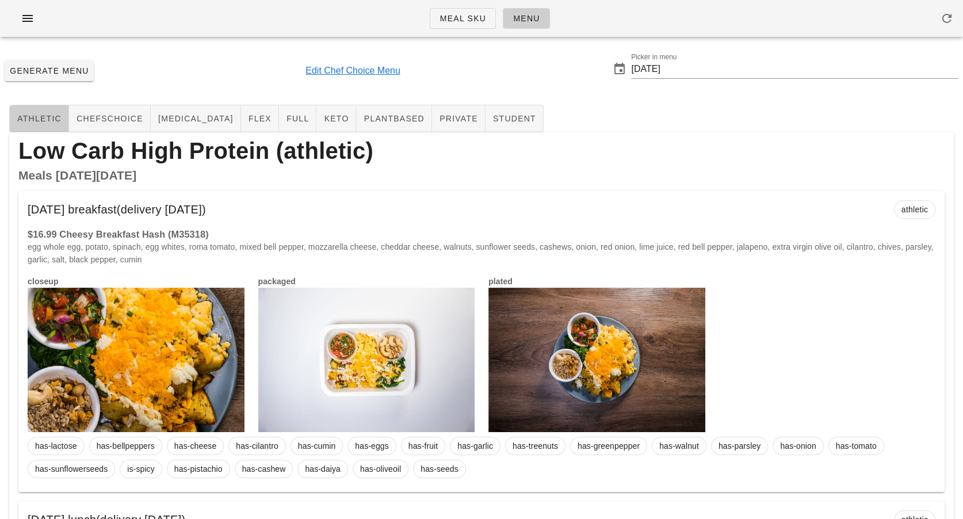
click at [43, 125] on button "athletic" at bounding box center [39, 119] width 60 height 28
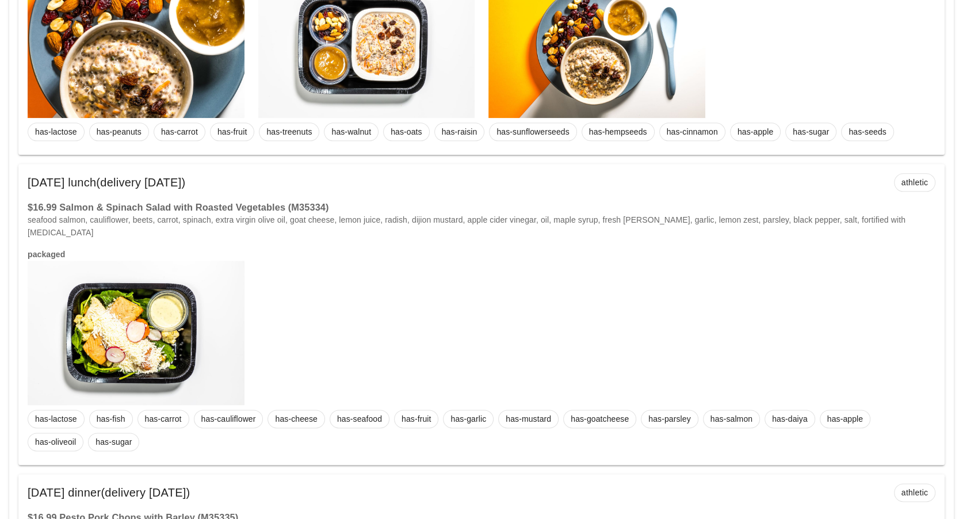
scroll to position [4967, 0]
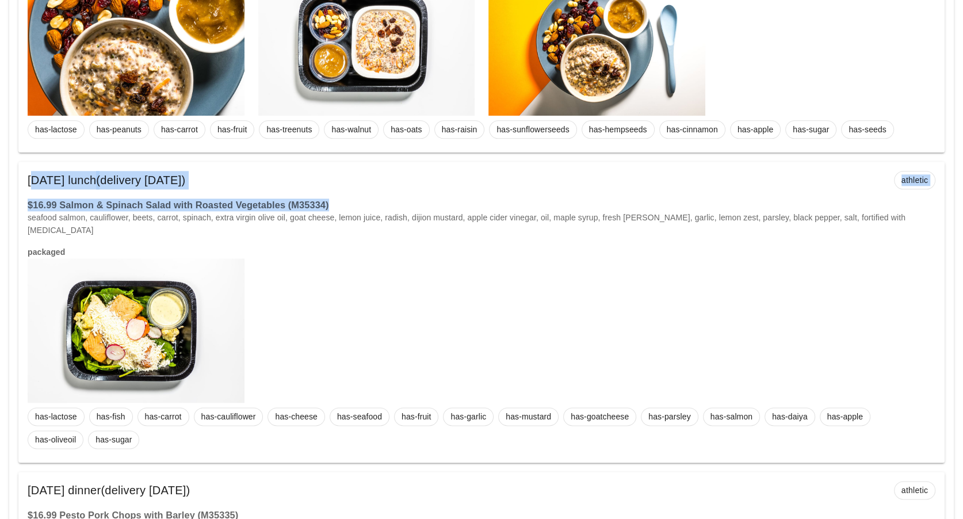
drag, startPoint x: 339, startPoint y: 202, endPoint x: 27, endPoint y: 173, distance: 313.3
click at [27, 173] on div "Saturday Sep 06 lunch (delivery Wednesday Sep 03) athletic $16.99 Salmon & Spin…" at bounding box center [481, 312] width 927 height 301
copy div "Saturday Sep 06 lunch (delivery Wednesday Sep 03) athletic $16.99 Salmon & Spin…"
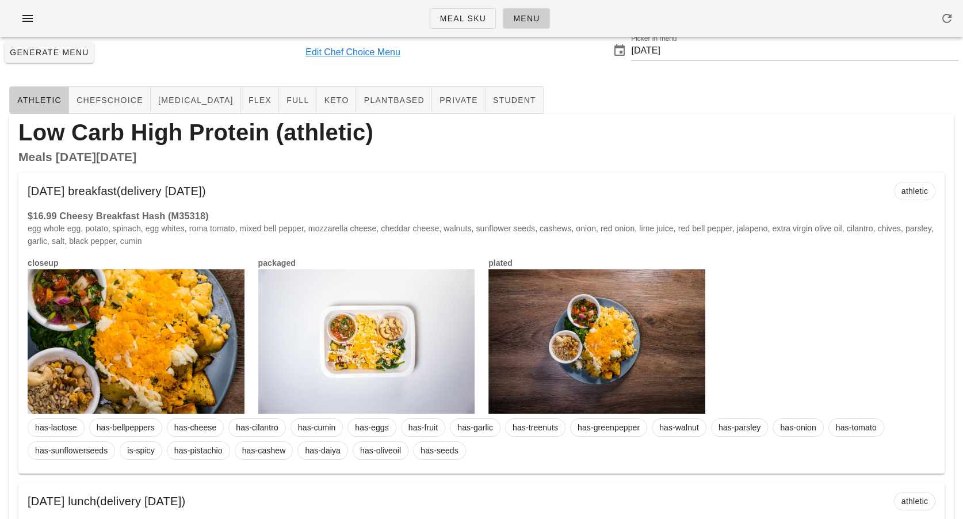
scroll to position [0, 0]
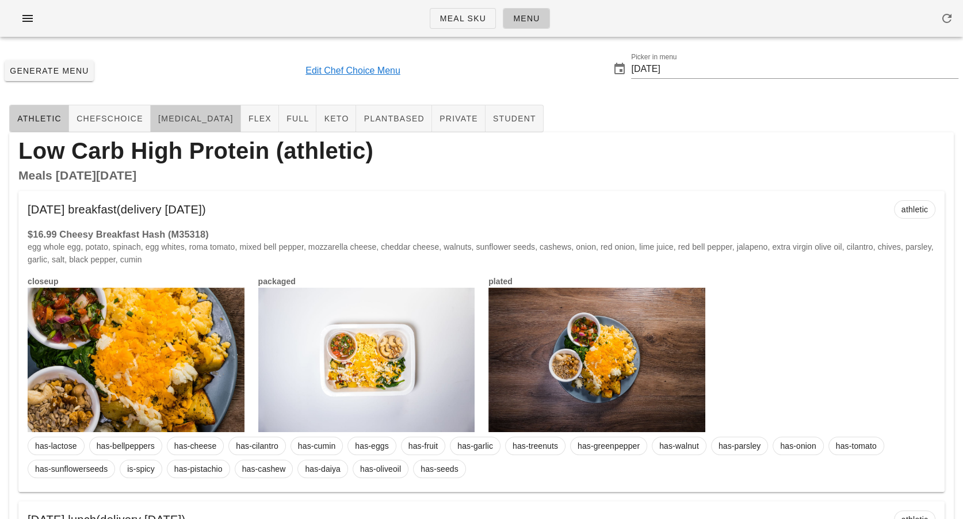
click at [170, 120] on span "diabetes" at bounding box center [196, 118] width 76 height 9
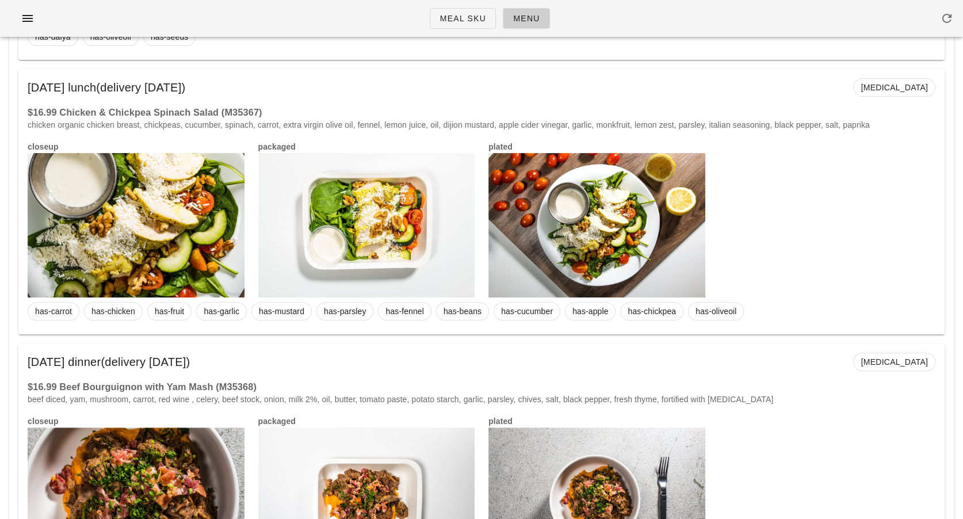
scroll to position [4136, 0]
click at [266, 108] on h3 "$16.99 Chicken & Chickpea Spinach Salad (M35367)" at bounding box center [482, 111] width 908 height 13
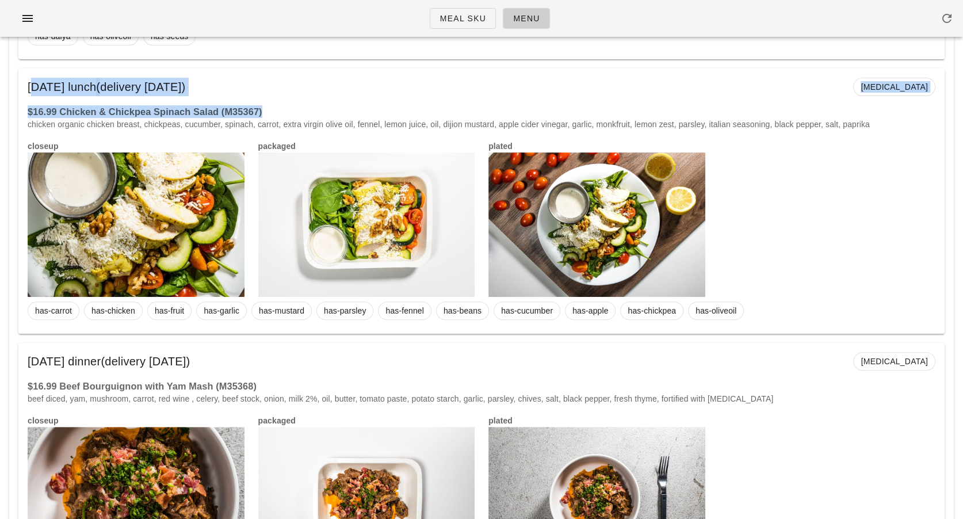
drag, startPoint x: 272, startPoint y: 109, endPoint x: 20, endPoint y: 81, distance: 253.1
click at [20, 81] on div "Friday Sep 05 lunch (delivery Wednesday Sep 03) diabetes $16.99 Chicken & Chick…" at bounding box center [481, 200] width 927 height 265
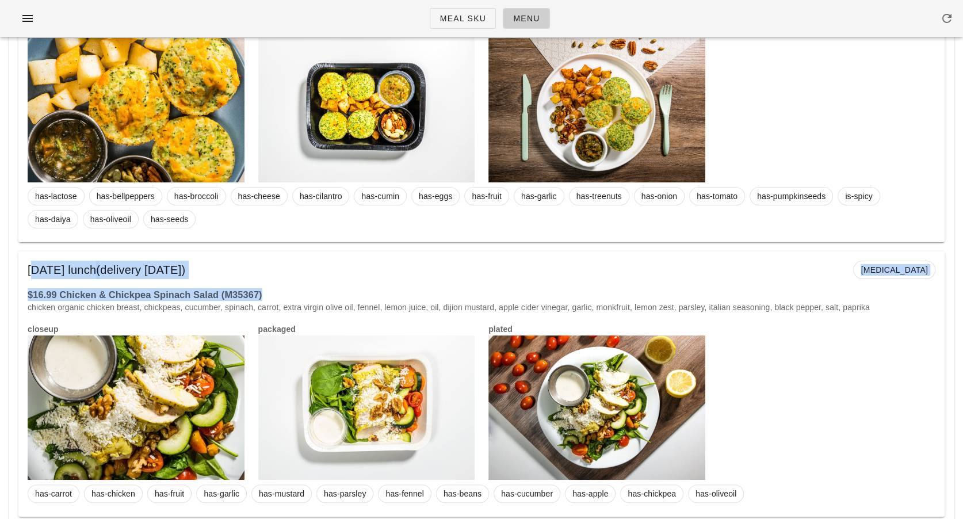
scroll to position [3922, 0]
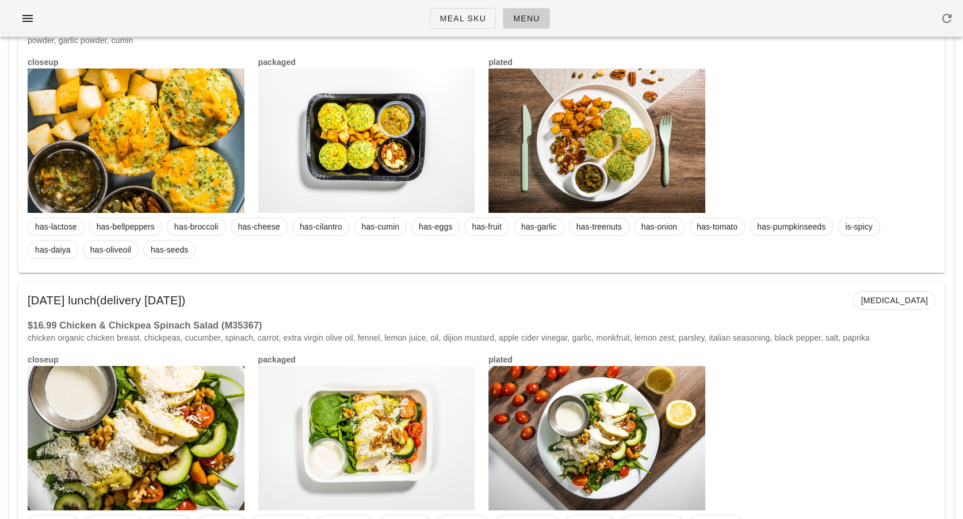
click at [304, 313] on div "Friday Sep 05 lunch (delivery Wednesday Sep 03) diabetes" at bounding box center [481, 300] width 927 height 37
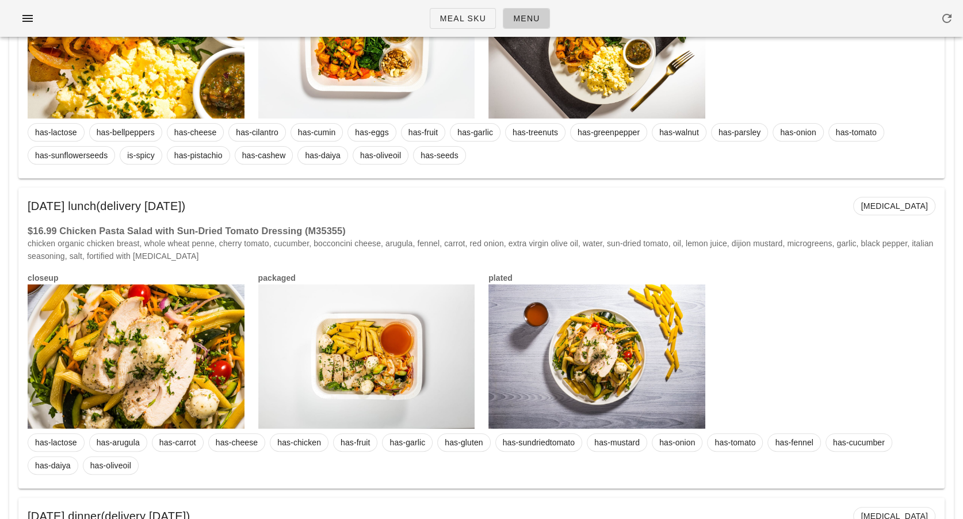
scroll to position [0, 0]
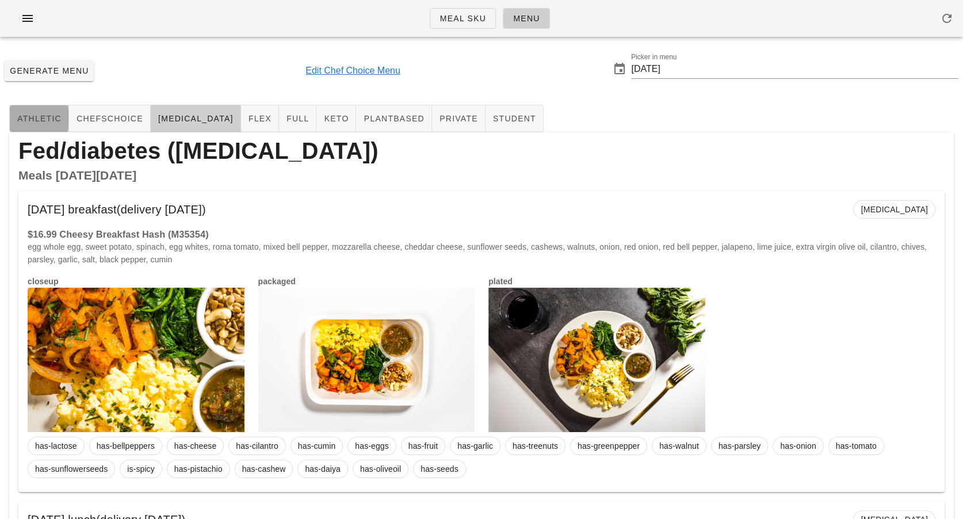
click at [45, 125] on button "athletic" at bounding box center [39, 119] width 60 height 28
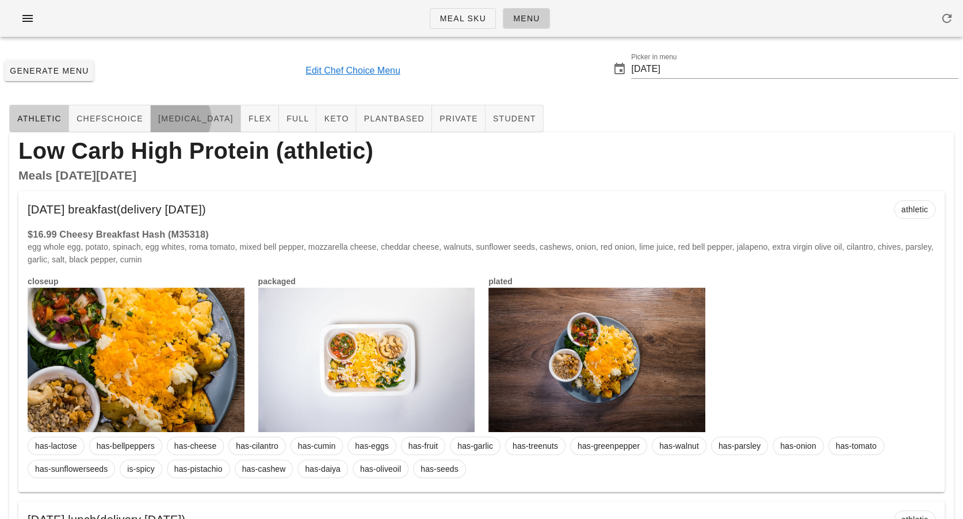
click at [167, 119] on span "diabetes" at bounding box center [196, 118] width 76 height 9
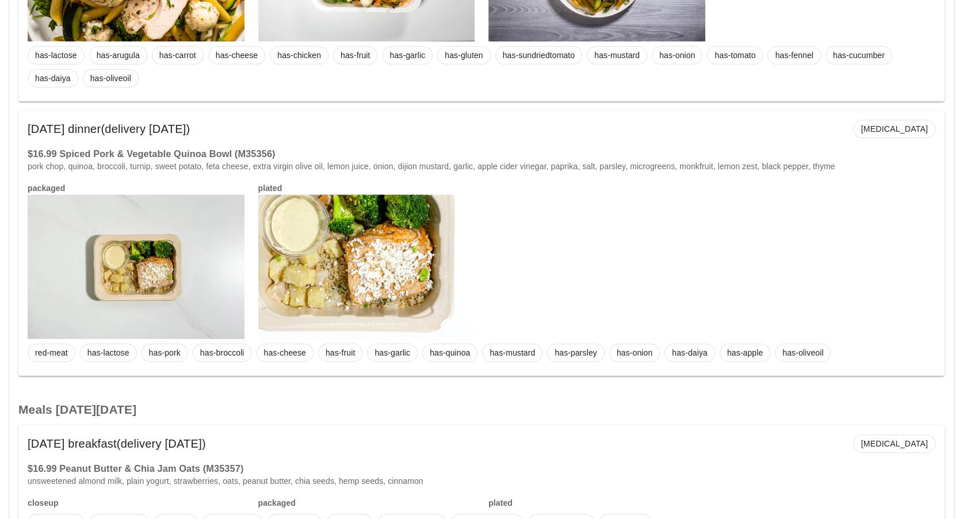
scroll to position [749, 0]
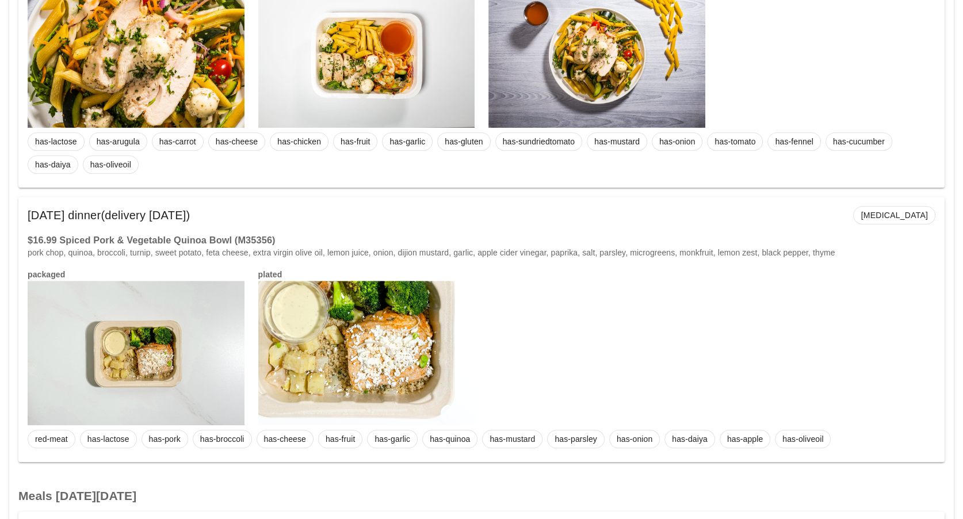
scroll to position [740, 0]
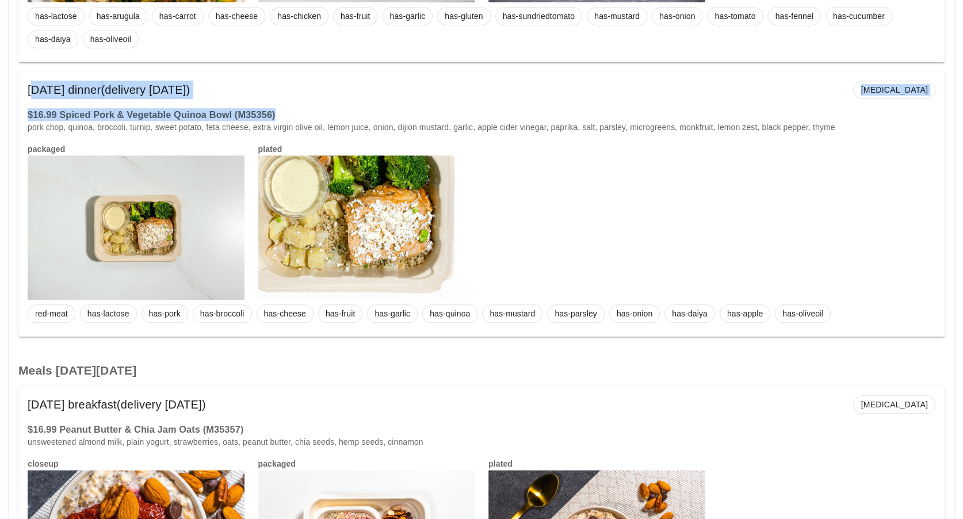
drag, startPoint x: 287, startPoint y: 109, endPoint x: -37, endPoint y: 89, distance: 324.7
copy div "Monday Sep 01 dinner (delivery Sunday Aug 31) diabetes $16.99 Spiced Pork & Veg…"
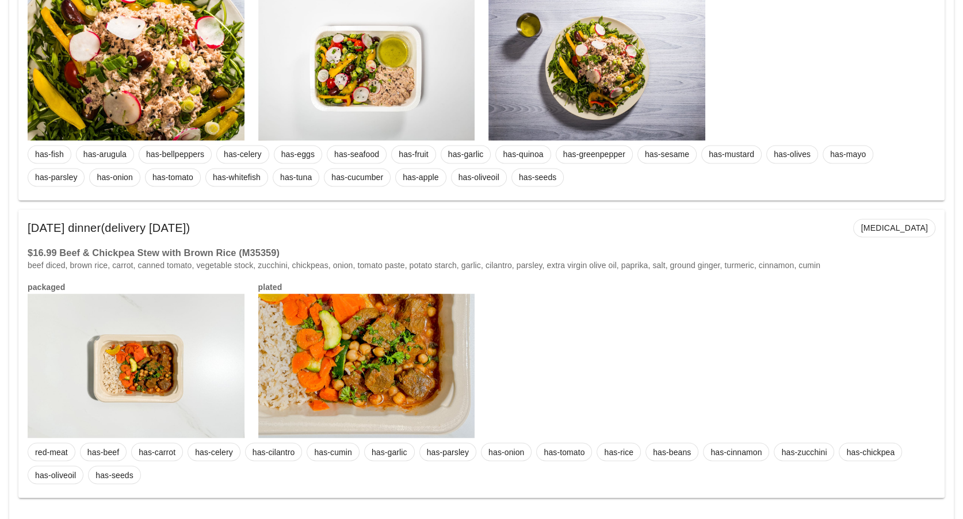
scroll to position [1504, 0]
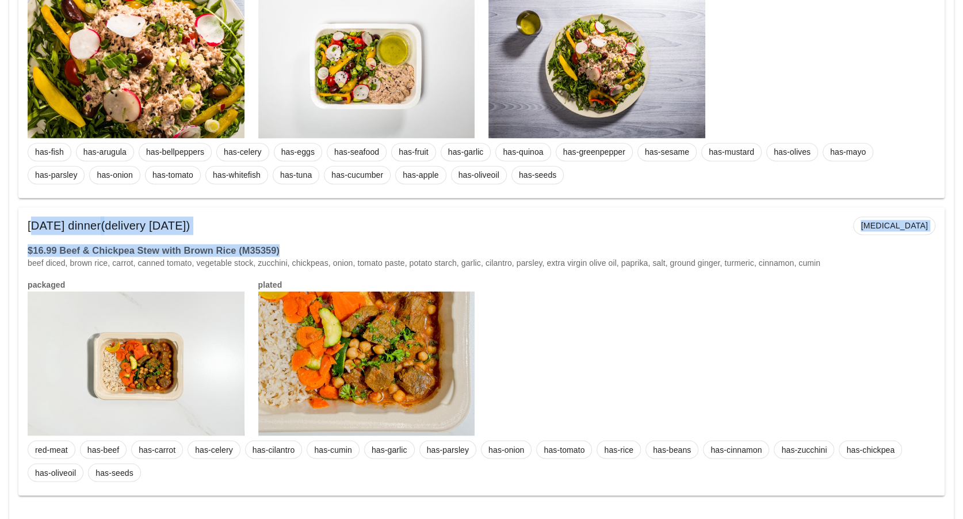
drag, startPoint x: 288, startPoint y: 249, endPoint x: 10, endPoint y: 224, distance: 279.1
click at [10, 224] on div "Meals on Tuesday Sep 02 Tuesday Sep 02 breakfast (delivery Sunday Aug 31) diabe…" at bounding box center [481, 52] width 945 height 923
copy div "Tuesday Sep 02 dinner (delivery Sunday Aug 31) diabetes $16.99 Beef & Chickpea …"
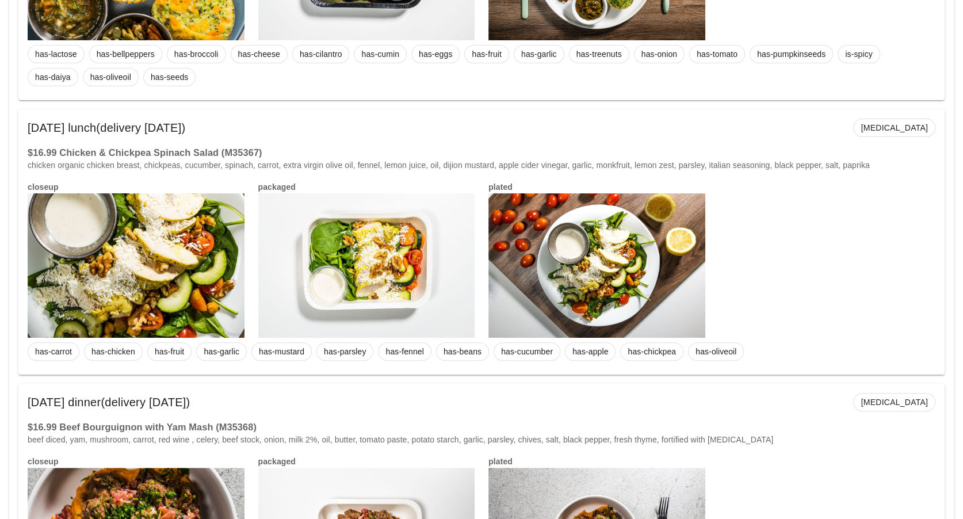
scroll to position [4104, 0]
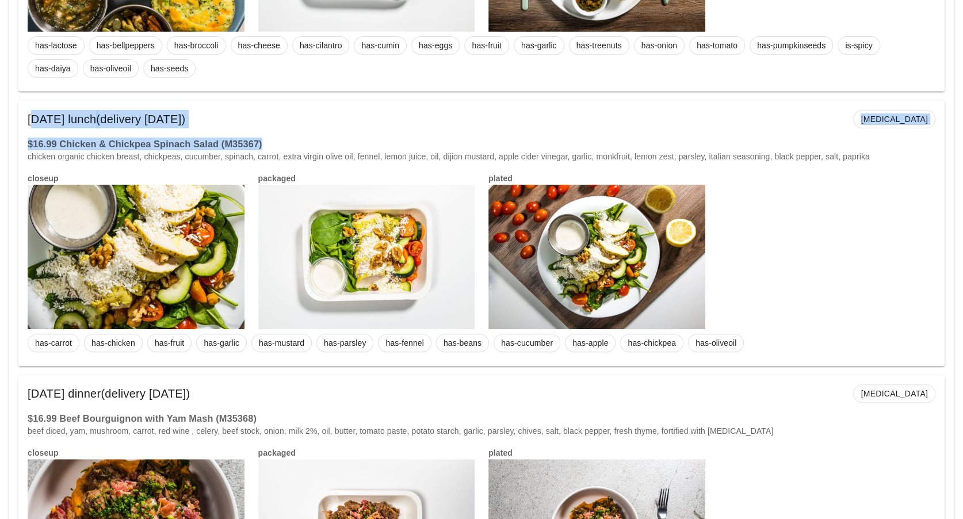
drag, startPoint x: 269, startPoint y: 147, endPoint x: -7, endPoint y: 116, distance: 277.5
copy div "Friday Sep 05 lunch (delivery Wednesday Sep 03) diabetes $16.99 Chicken & Chick…"
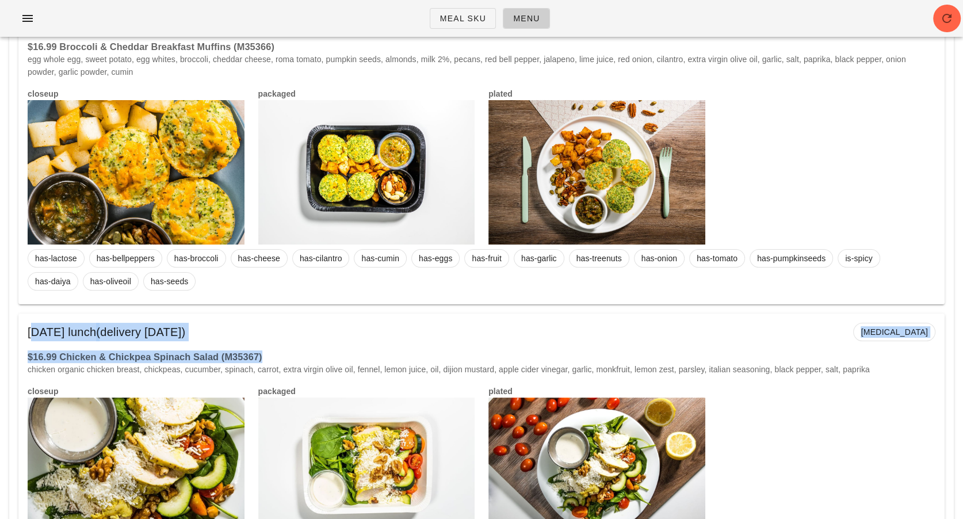
scroll to position [3948, 0]
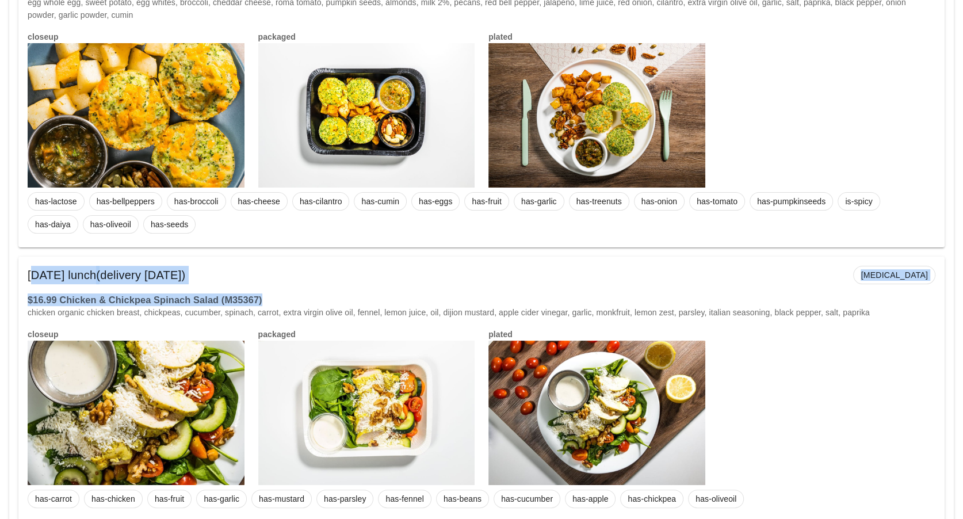
copy div "Friday Sep 05 lunch (delivery Wednesday Sep 03) diabetes $16.99 Chicken & Chick…"
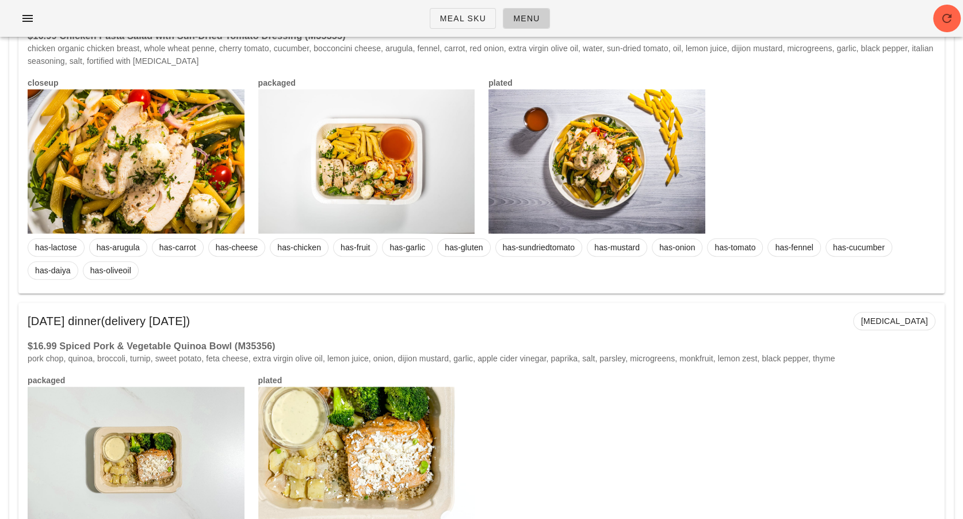
scroll to position [0, 0]
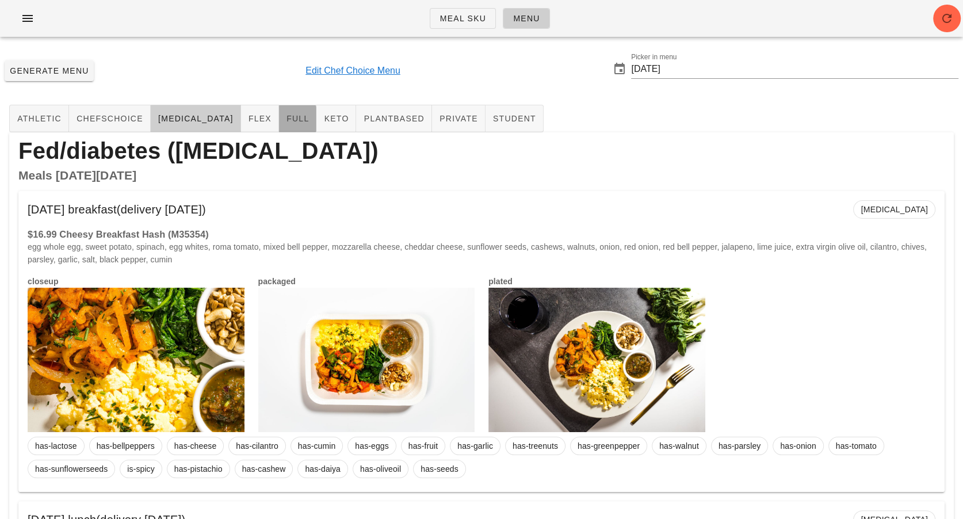
click at [279, 125] on button "full" at bounding box center [297, 119] width 37 height 28
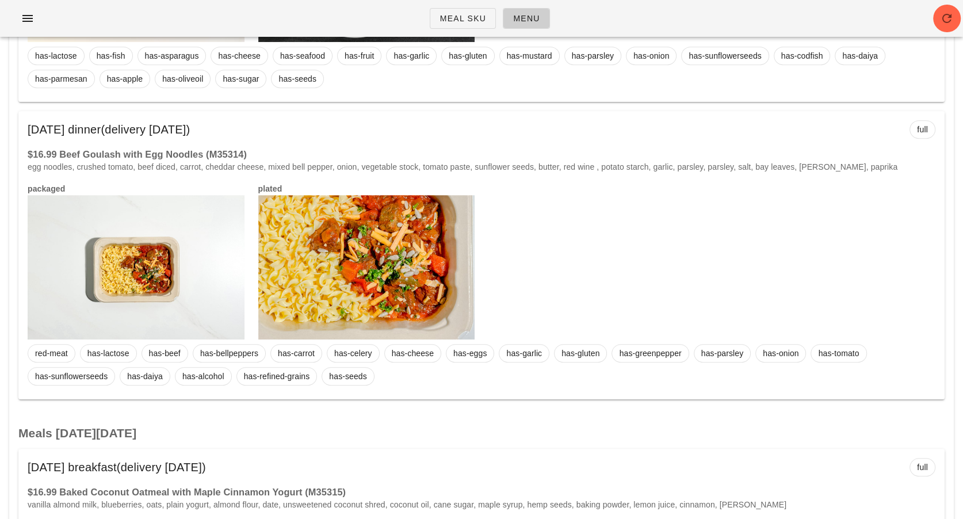
scroll to position [4330, 0]
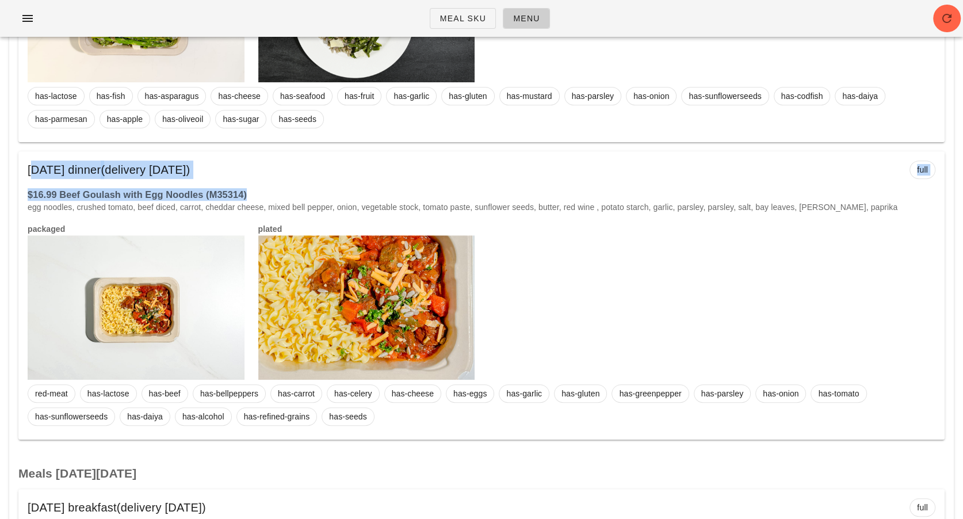
drag, startPoint x: 263, startPoint y: 179, endPoint x: 13, endPoint y: 159, distance: 250.5
copy div "Friday Sep 05 dinner (delivery Wednesday Sep 03) full $16.99 Beef Goulash with …"
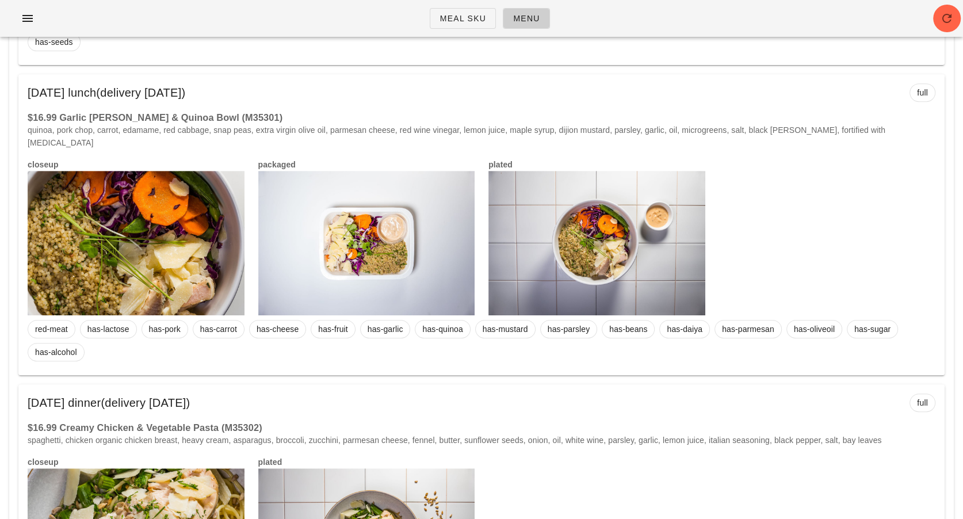
scroll to position [0, 0]
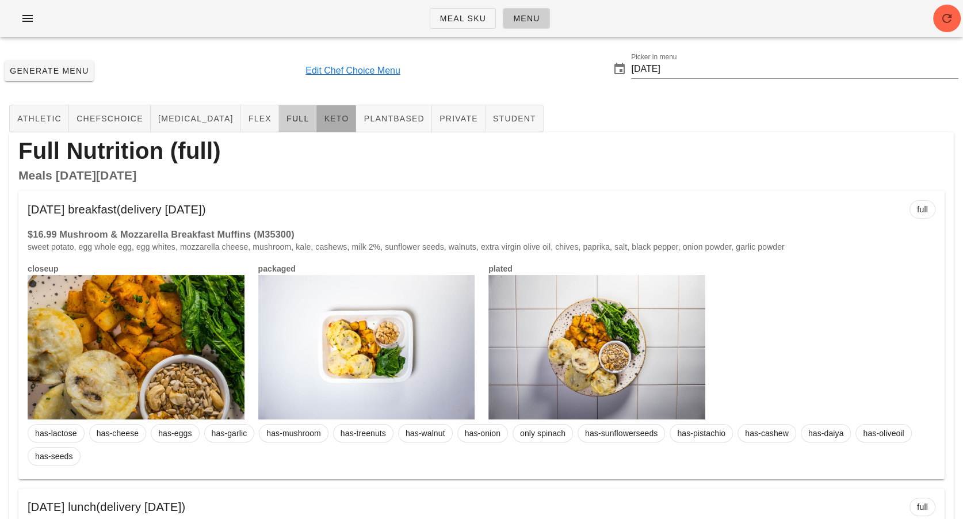
click at [317, 116] on button "keto" at bounding box center [337, 119] width 40 height 28
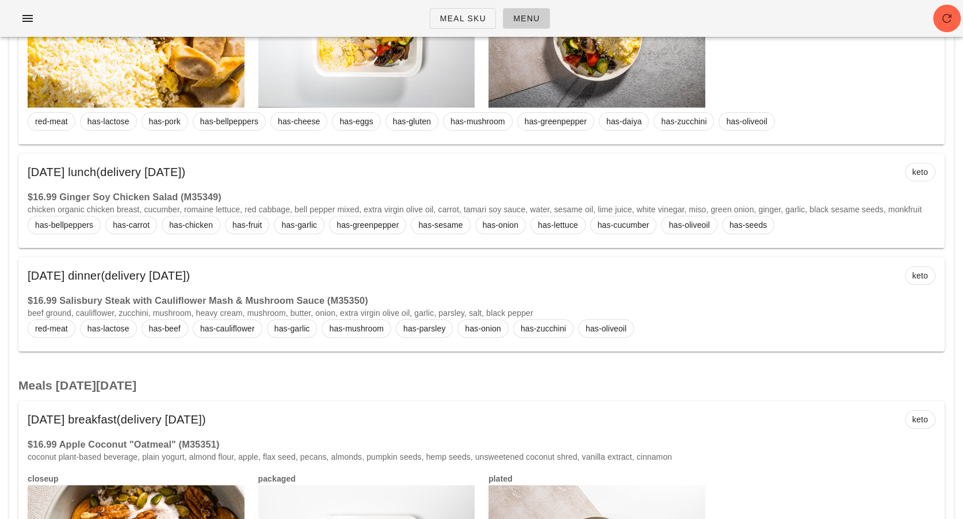
scroll to position [3896, 0]
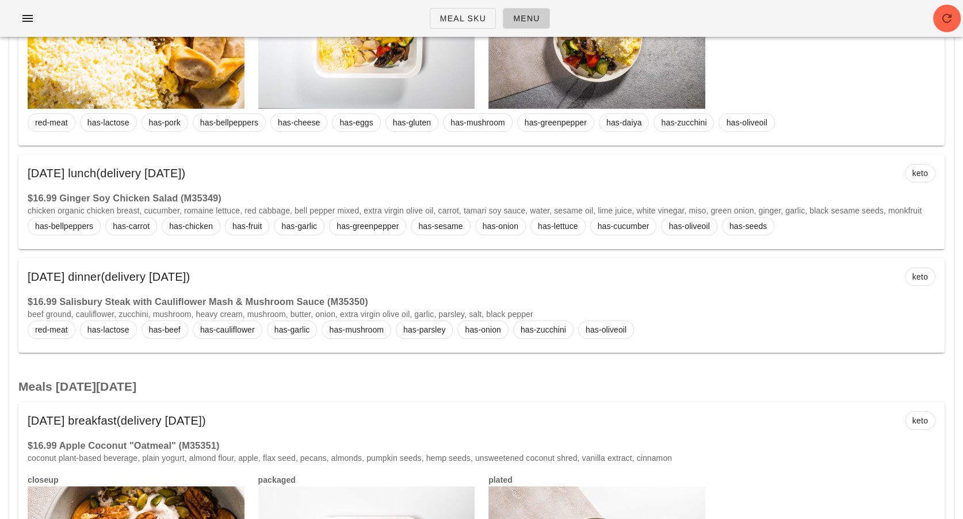
click at [246, 177] on div "Friday Sep 05 lunch (delivery Wednesday Sep 03) keto" at bounding box center [481, 173] width 927 height 37
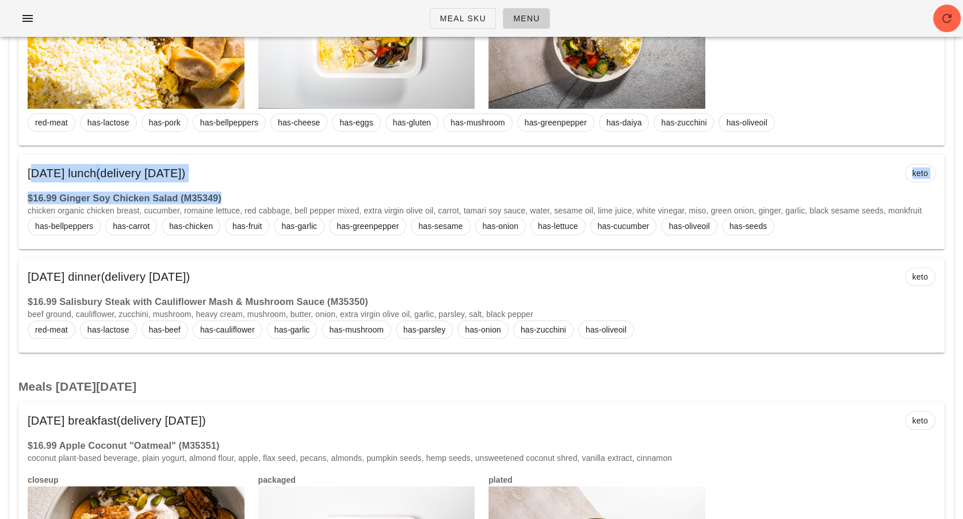
drag, startPoint x: 224, startPoint y: 186, endPoint x: 24, endPoint y: 162, distance: 201.8
click at [24, 162] on div "Friday Sep 05 lunch (delivery Wednesday Sep 03) keto $16.99 Ginger Soy Chicken …" at bounding box center [481, 202] width 927 height 94
copy div "Friday Sep 05 lunch (delivery Wednesday Sep 03) keto $16.99 Ginger Soy Chicken …"
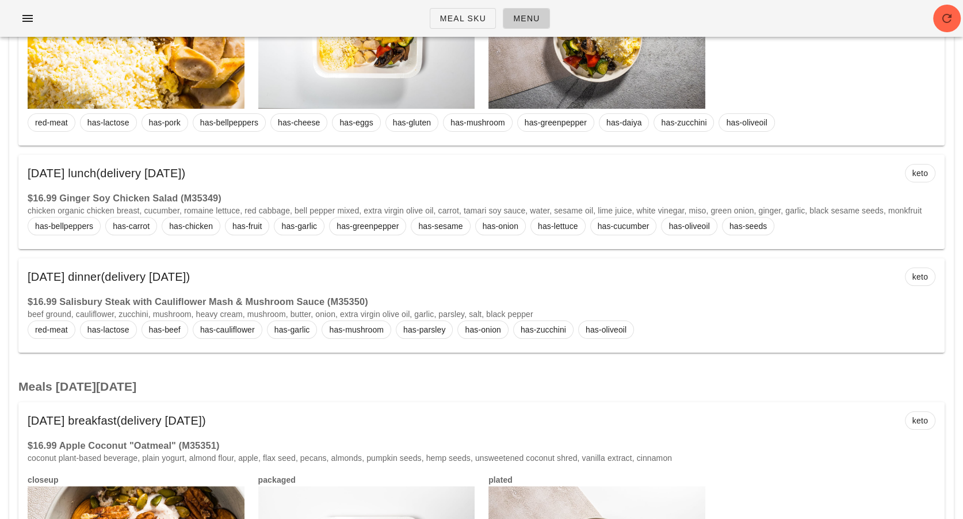
click at [359, 295] on h3 "$16.99 Salisbury Steak with Cauliflower Mash & Mushroom Sauce (M35350)" at bounding box center [482, 301] width 908 height 13
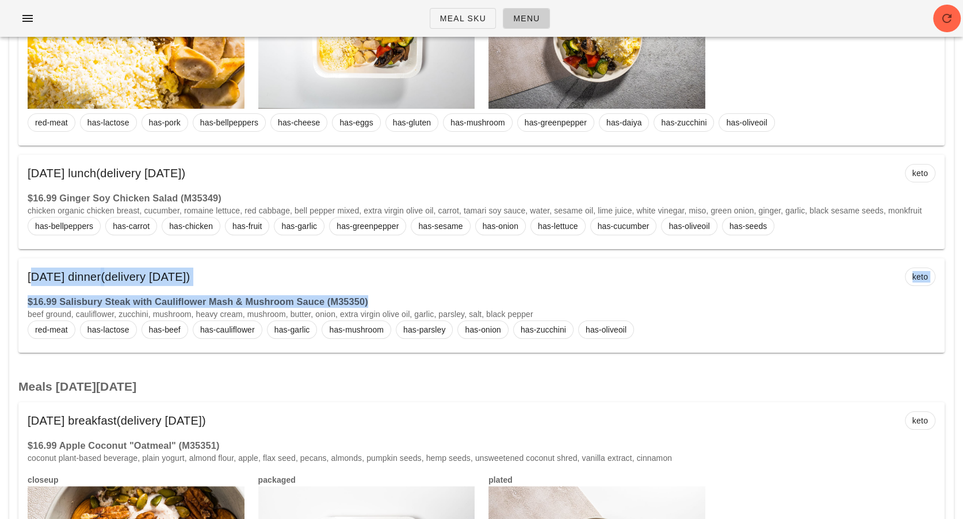
drag, startPoint x: 384, startPoint y: 286, endPoint x: -24, endPoint y: 267, distance: 407.9
copy div "Friday Sep 05 dinner (delivery Wednesday Sep 03) keto $16.99 Salisbury Steak wi…"
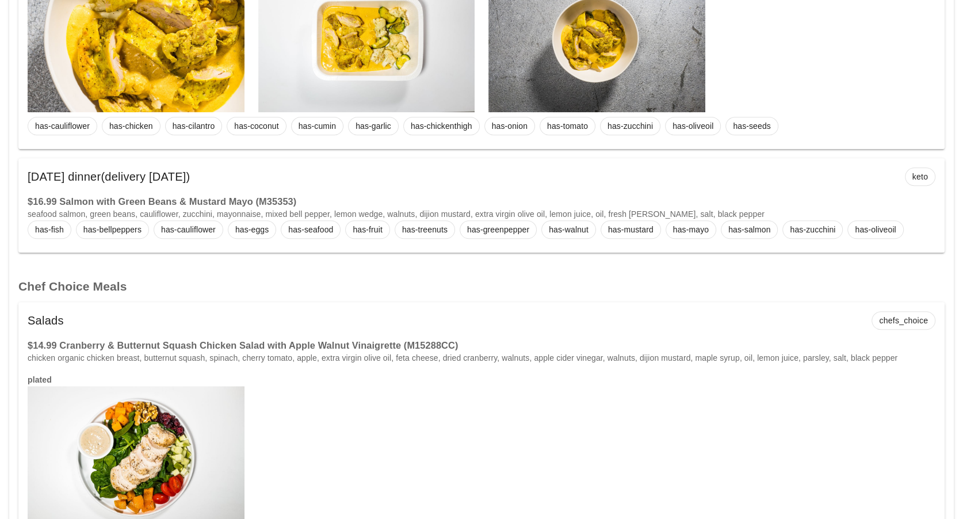
scroll to position [4719, 0]
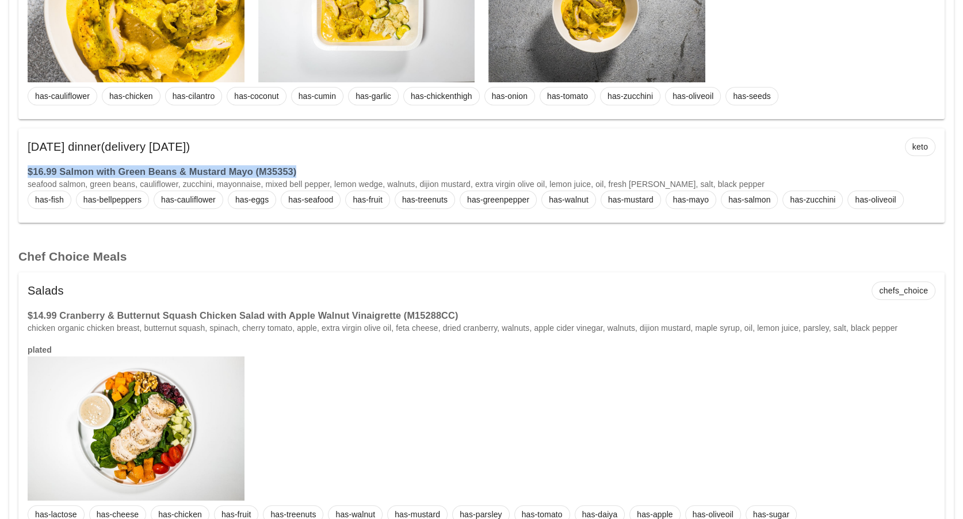
click at [339, 165] on h3 "$16.99 Salmon with Green Beans & Mustard Mayo (M35353)" at bounding box center [482, 171] width 908 height 13
click at [321, 165] on h3 "$16.99 Salmon with Green Beans & Mustard Mayo (M35353)" at bounding box center [482, 171] width 908 height 13
drag, startPoint x: 325, startPoint y: 158, endPoint x: -22, endPoint y: 131, distance: 347.6
copy div "Saturday Sep 06 dinner (delivery Wednesday Sep 03) keto $16.99 Salmon with Gree…"
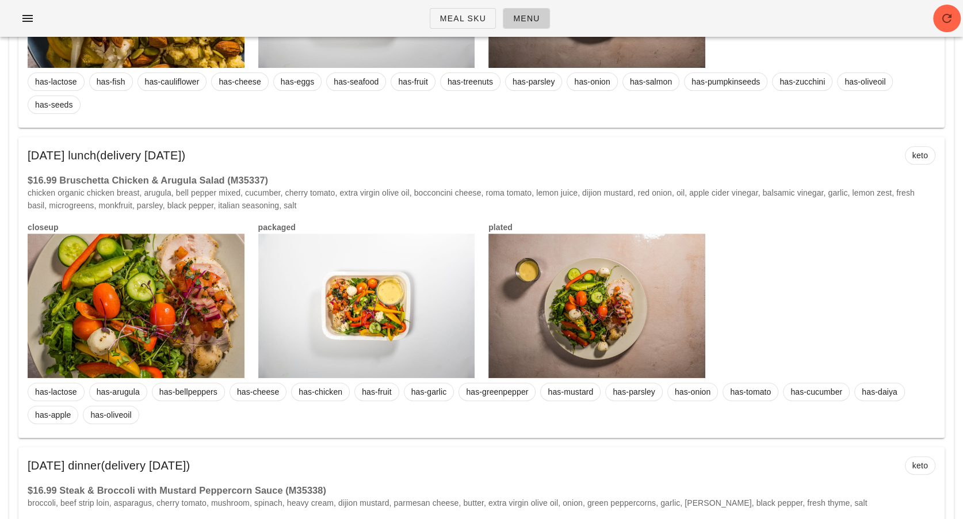
scroll to position [0, 0]
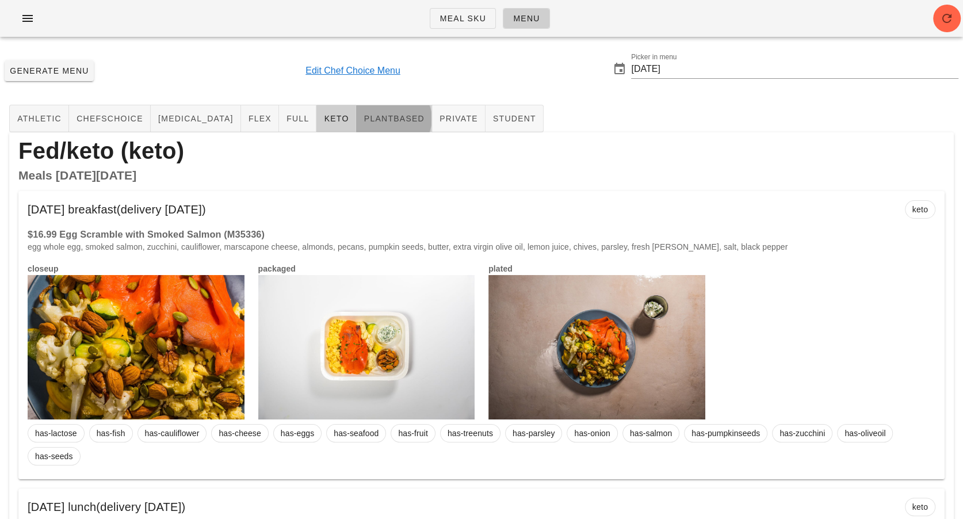
click at [363, 123] on span "plantbased" at bounding box center [393, 118] width 61 height 9
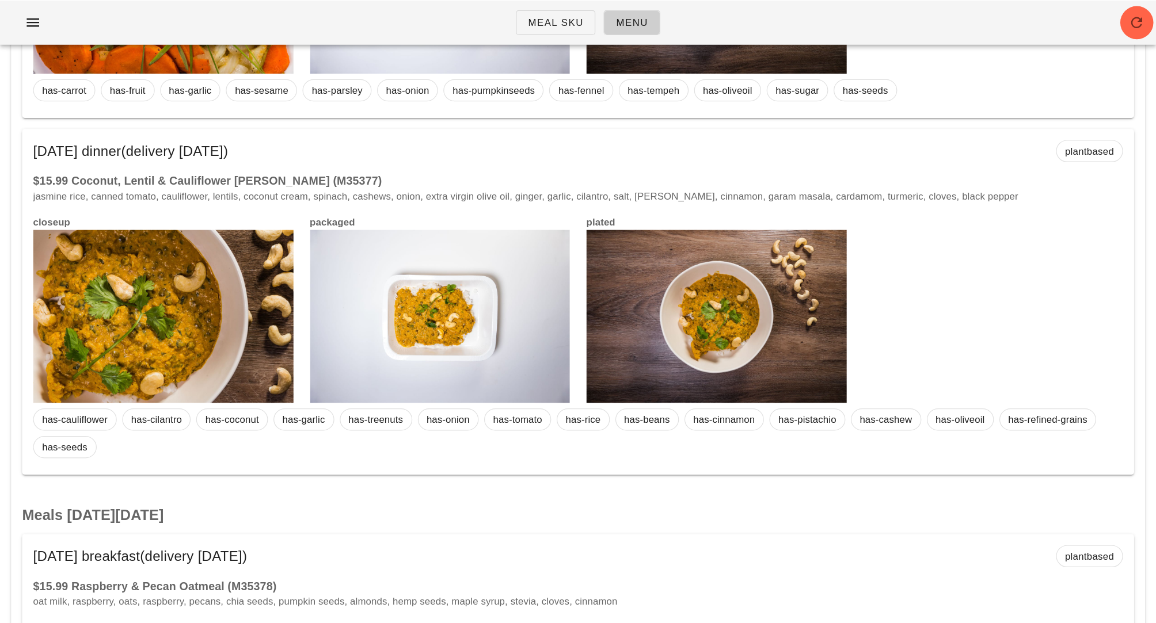
scroll to position [2539, 0]
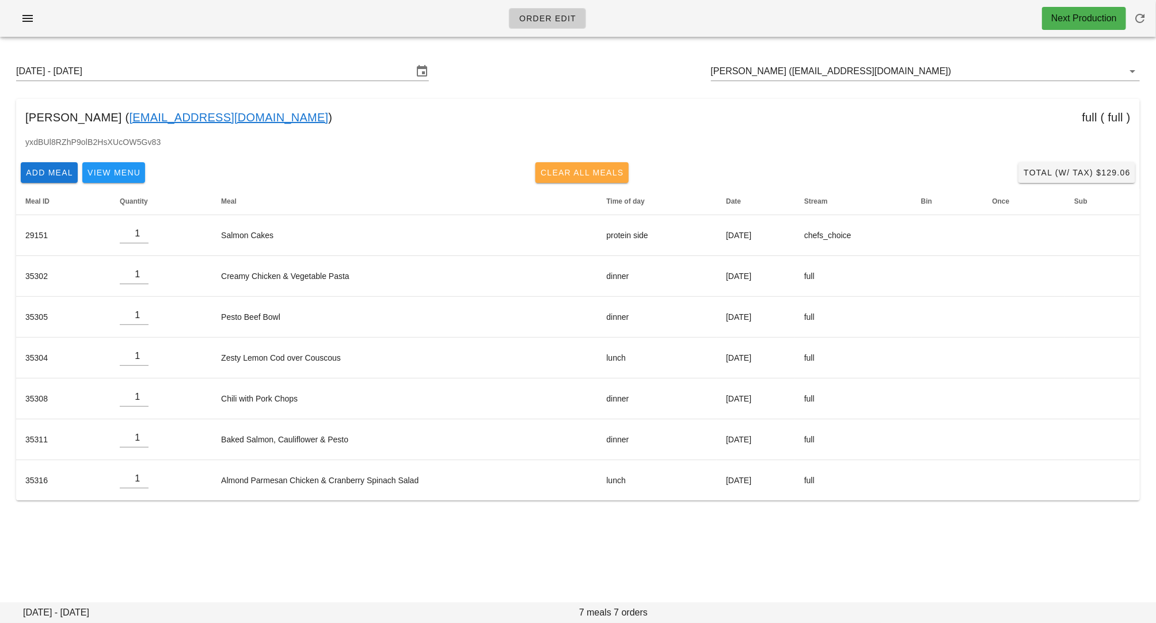
click at [585, 173] on span "Clear All Meals" at bounding box center [582, 172] width 84 height 9
type input "0"
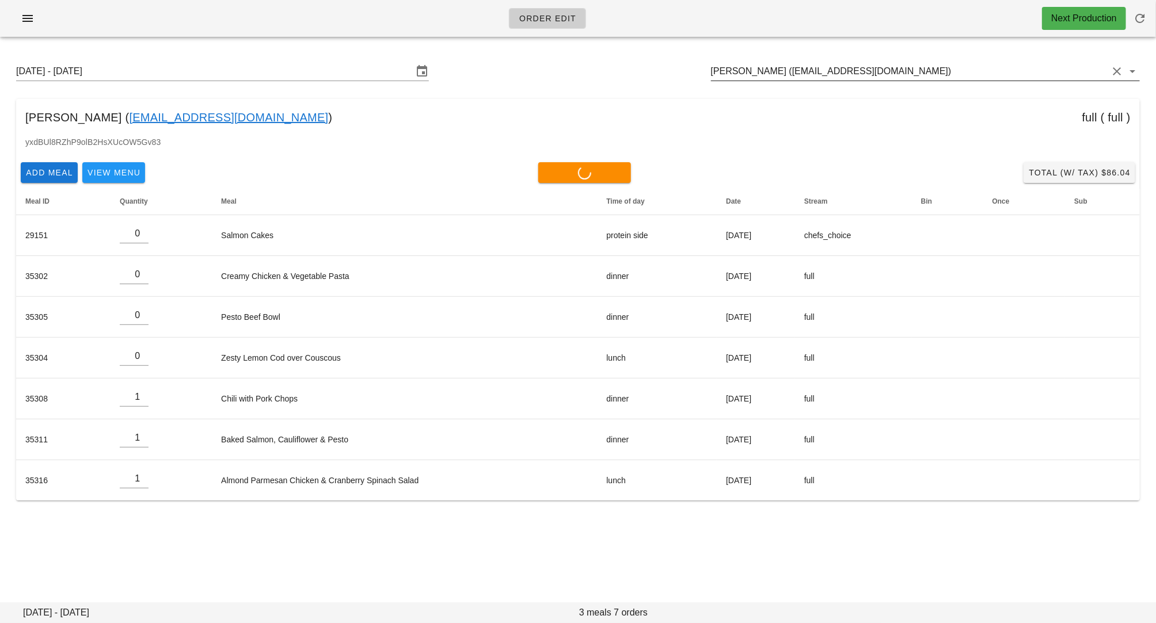
click at [831, 79] on input "[PERSON_NAME] ([EMAIL_ADDRESS][DOMAIN_NAME])" at bounding box center [909, 71] width 397 height 18
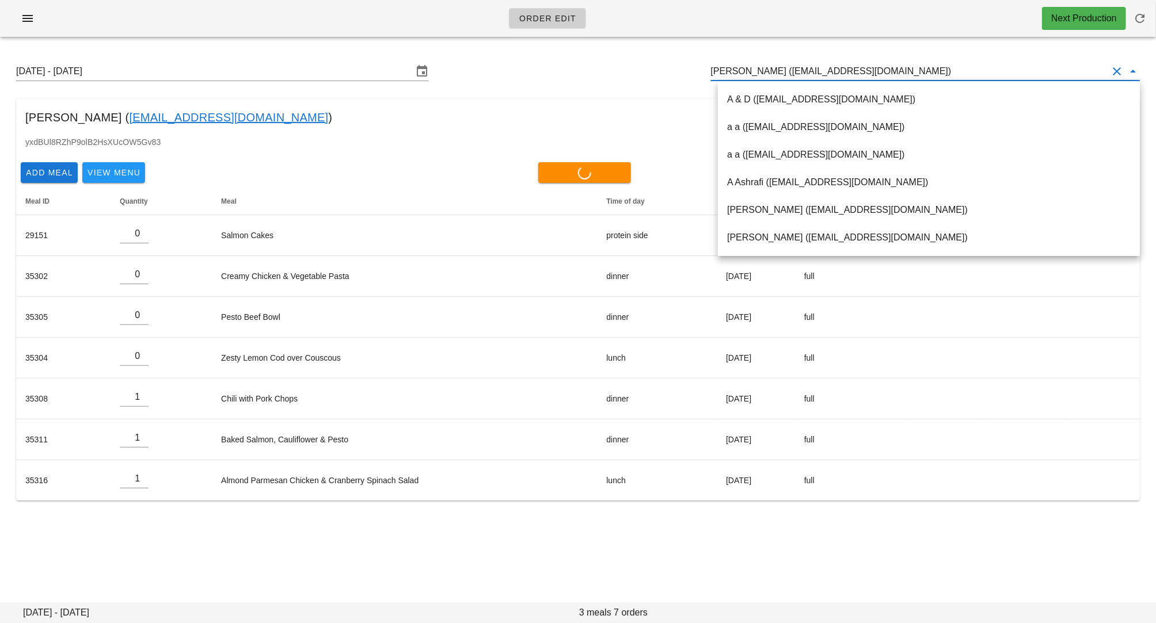
click at [790, 77] on input "[PERSON_NAME] ([EMAIL_ADDRESS][DOMAIN_NAME])" at bounding box center [909, 71] width 397 height 18
drag, startPoint x: 774, startPoint y: 72, endPoint x: 878, endPoint y: 71, distance: 104.2
click at [878, 71] on input "[PERSON_NAME] ([EMAIL_ADDRESS][DOMAIN_NAME])" at bounding box center [909, 71] width 397 height 18
type input "0"
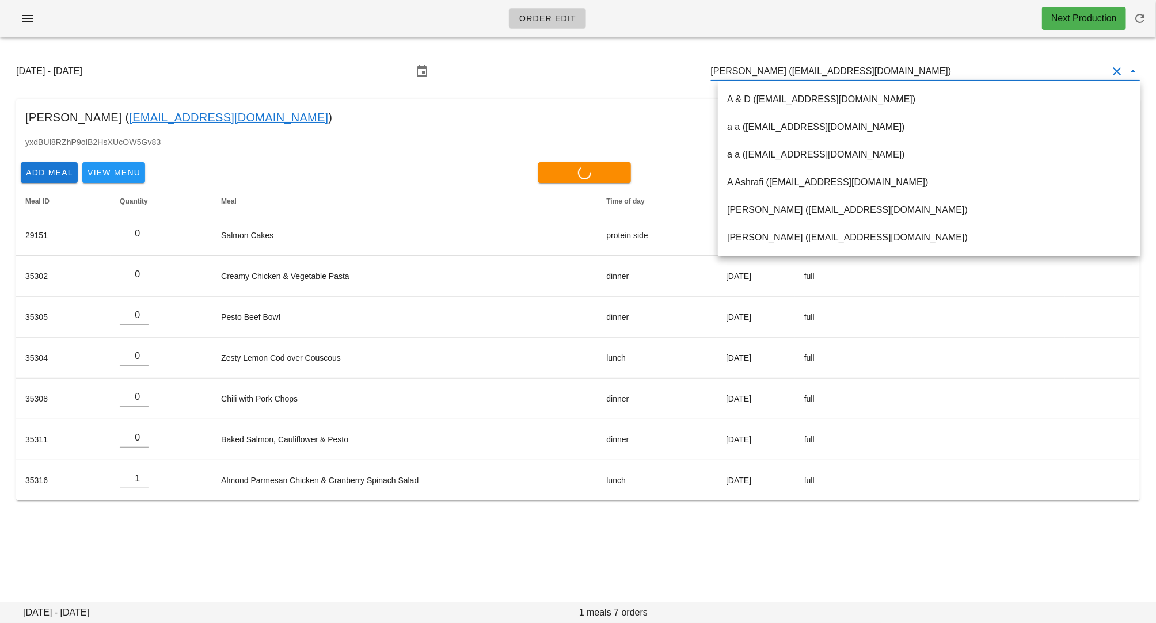
type input "0"
click at [522, 112] on div "[PERSON_NAME] ( [EMAIL_ADDRESS][DOMAIN_NAME] ) full ( full )" at bounding box center [577, 117] width 1123 height 37
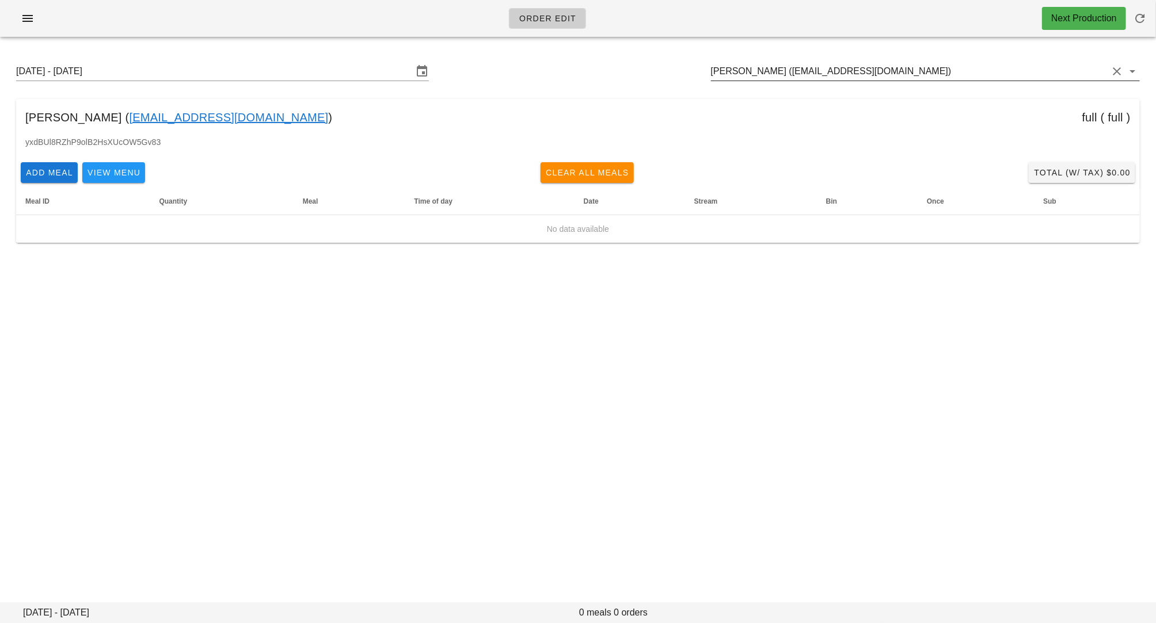
click at [753, 66] on input "[PERSON_NAME] ([EMAIL_ADDRESS][DOMAIN_NAME])" at bounding box center [909, 71] width 397 height 18
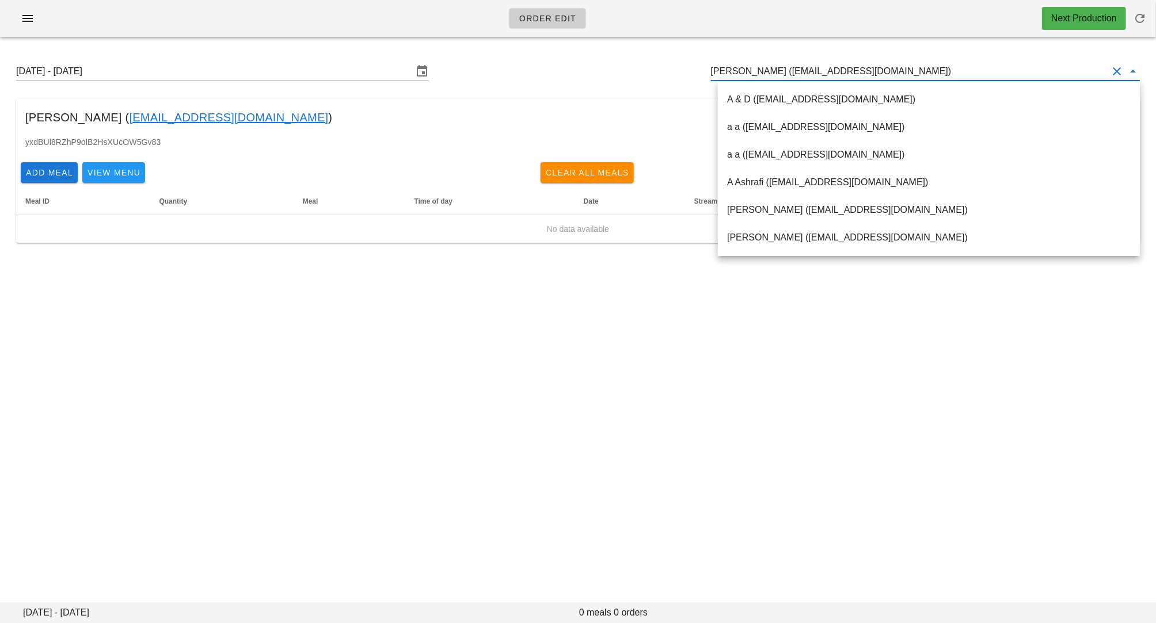
click at [753, 66] on input "[PERSON_NAME] ([EMAIL_ADDRESS][DOMAIN_NAME])" at bounding box center [909, 71] width 397 height 18
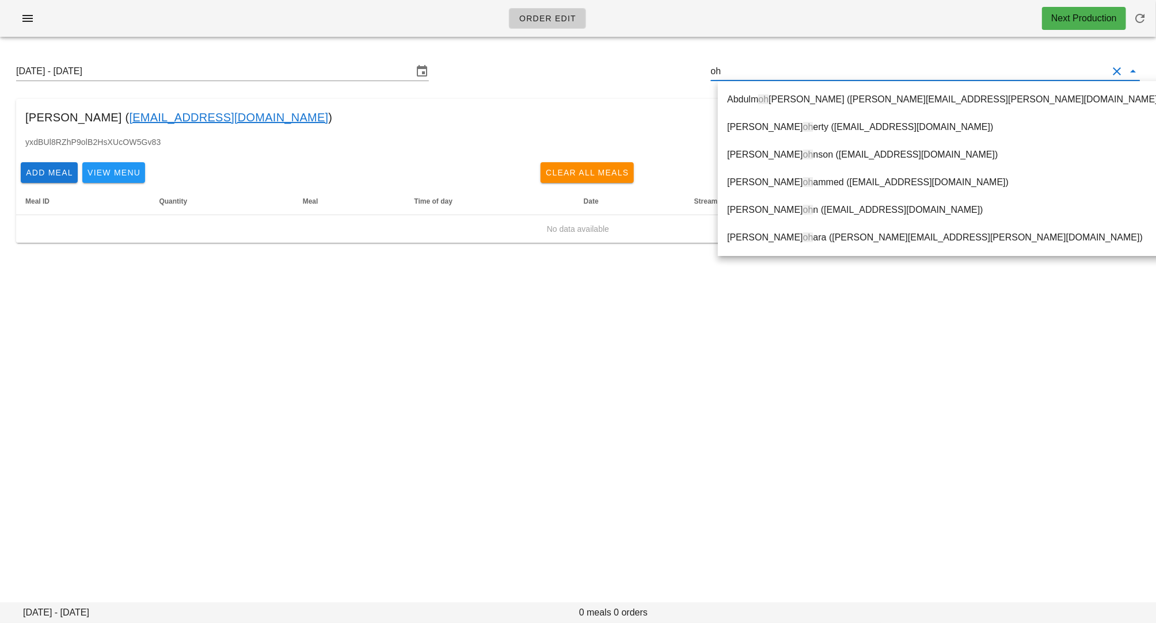
type input "o"
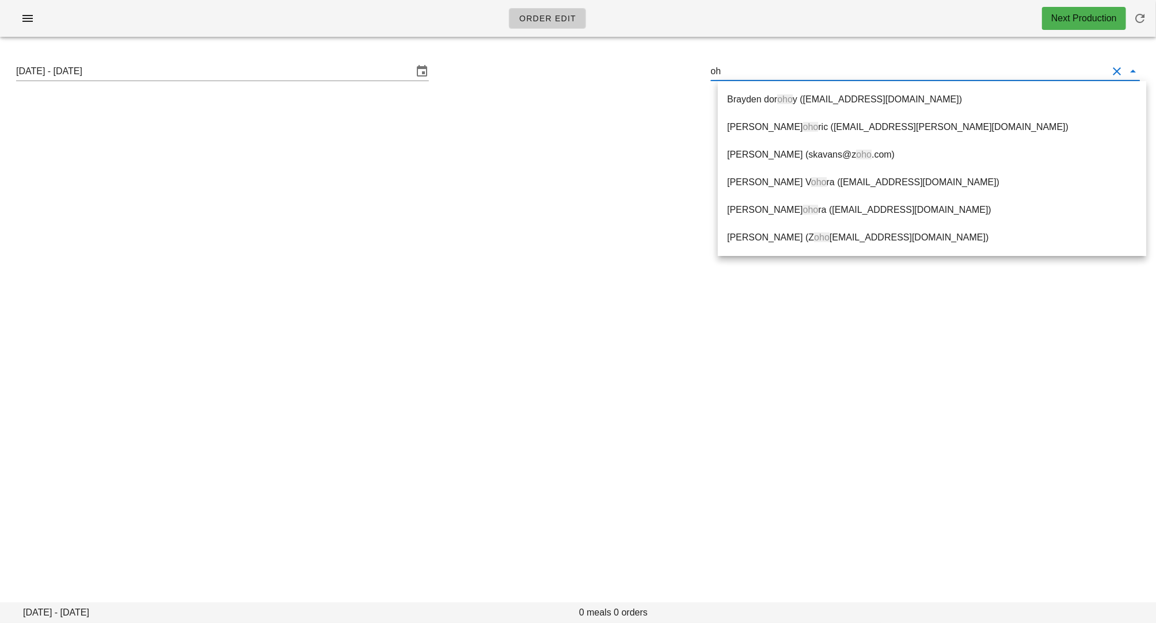
type input "o"
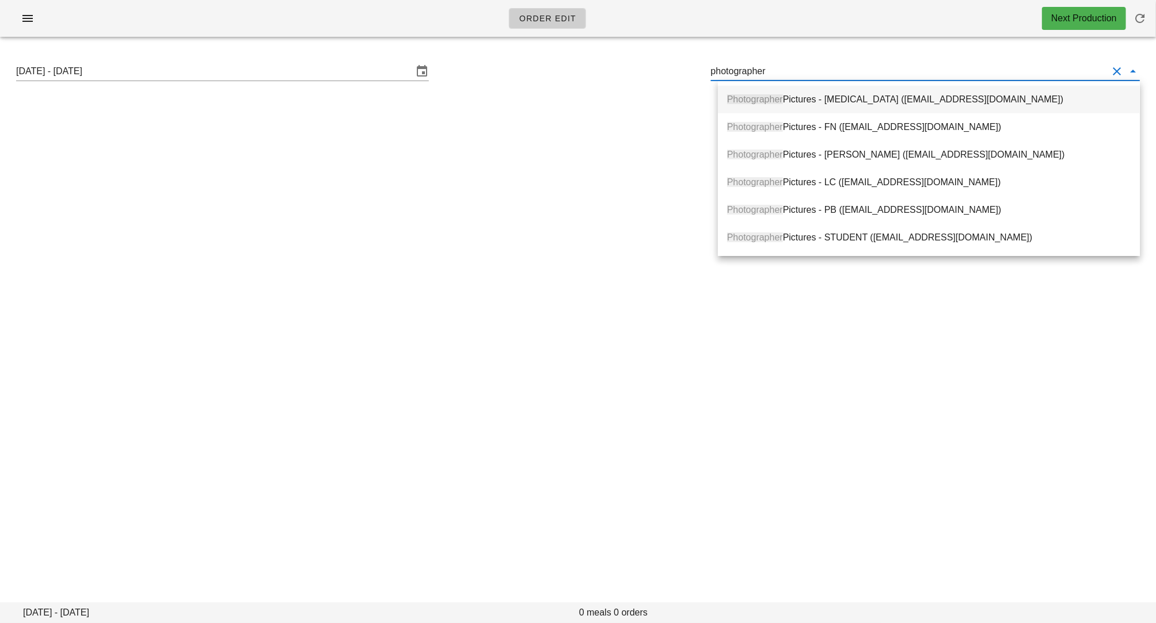
click at [825, 106] on div "Photographer Pictures - [MEDICAL_DATA] ([EMAIL_ADDRESS][DOMAIN_NAME])" at bounding box center [928, 99] width 403 height 25
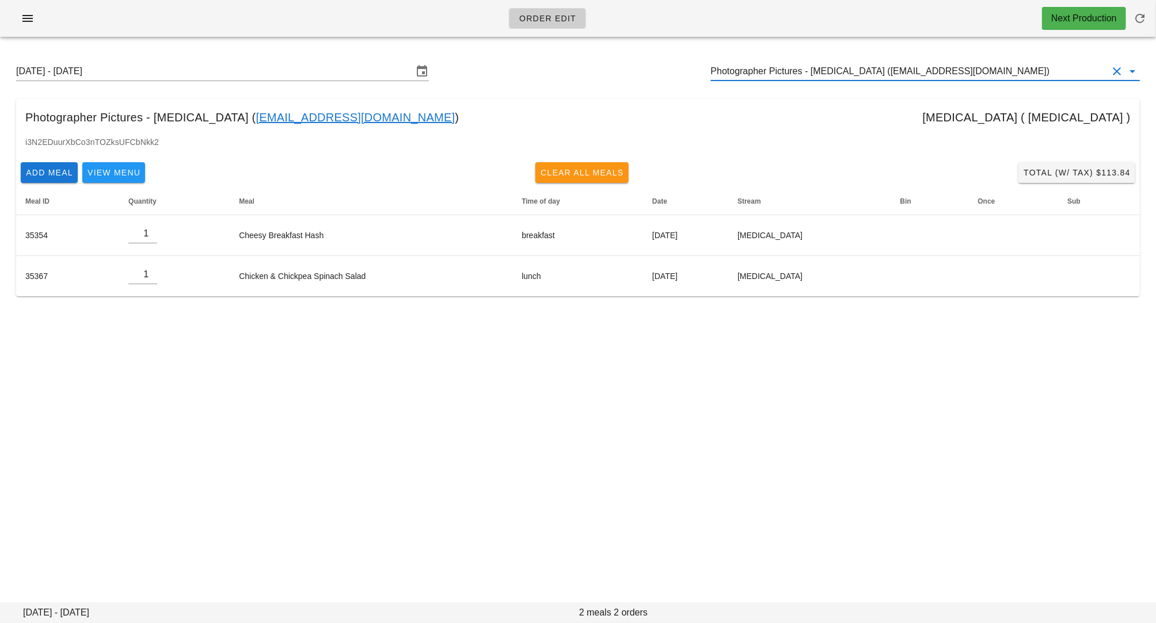
type input "Photographer Pictures - [MEDICAL_DATA] ([EMAIL_ADDRESS][DOMAIN_NAME])"
click at [612, 168] on span "Clear All Meals" at bounding box center [582, 172] width 84 height 9
type input "0"
click at [835, 73] on input "Photographer Pictures - [MEDICAL_DATA] ([EMAIL_ADDRESS][DOMAIN_NAME])" at bounding box center [909, 71] width 397 height 18
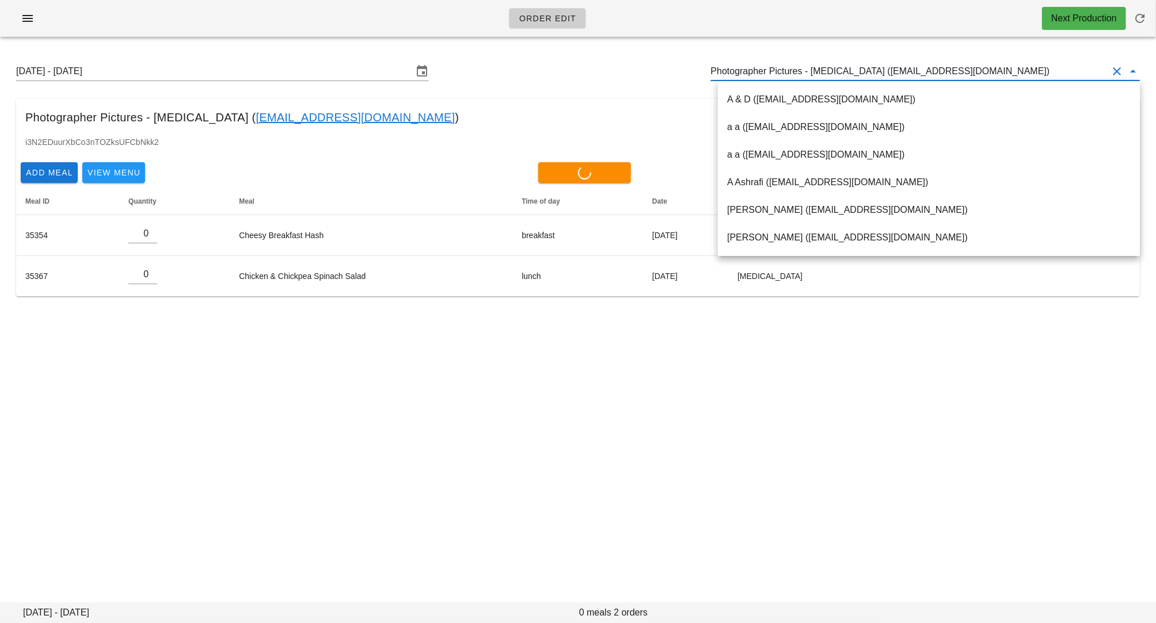
click at [824, 73] on input "Photographer Pictures - [MEDICAL_DATA] ([EMAIL_ADDRESS][DOMAIN_NAME])" at bounding box center [909, 71] width 397 height 18
drag, startPoint x: 815, startPoint y: 72, endPoint x: 1024, endPoint y: 72, distance: 208.9
click at [1024, 72] on input "Photographer Pictures - [MEDICAL_DATA] ([EMAIL_ADDRESS][DOMAIN_NAME])" at bounding box center [909, 71] width 397 height 18
click at [826, 71] on input "Photographer Pictures - [MEDICAL_DATA] ([EMAIL_ADDRESS][DOMAIN_NAME])" at bounding box center [909, 71] width 397 height 18
drag, startPoint x: 814, startPoint y: 71, endPoint x: 1011, endPoint y: 68, distance: 196.8
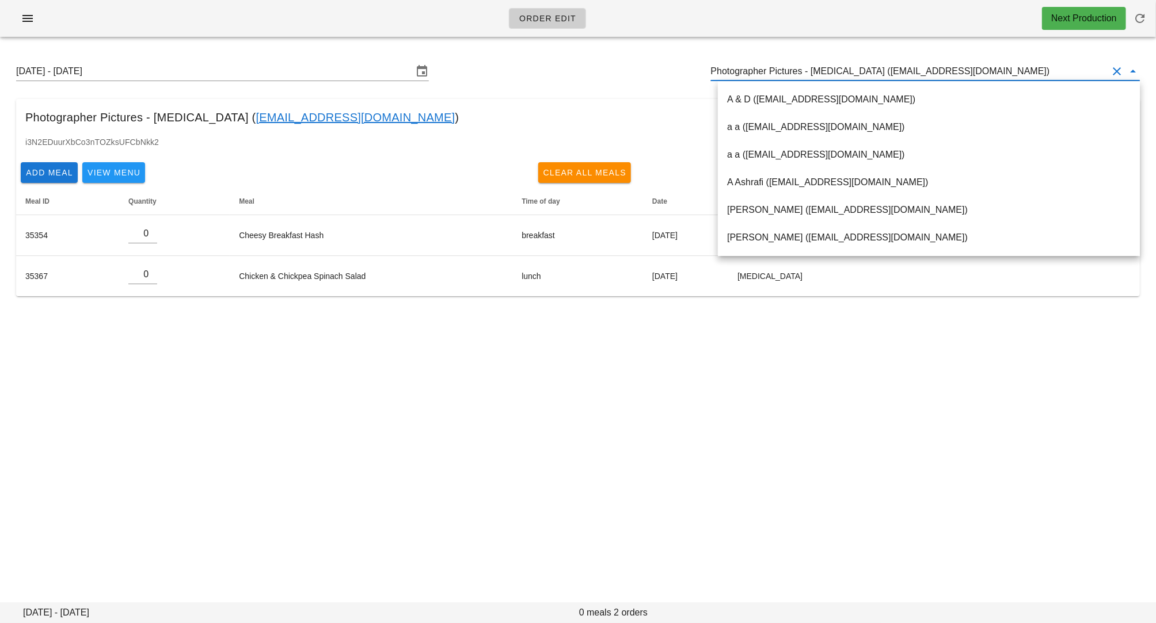
click at [1011, 68] on input "Photographer Pictures - [MEDICAL_DATA] ([EMAIL_ADDRESS][DOMAIN_NAME])" at bounding box center [909, 71] width 397 height 18
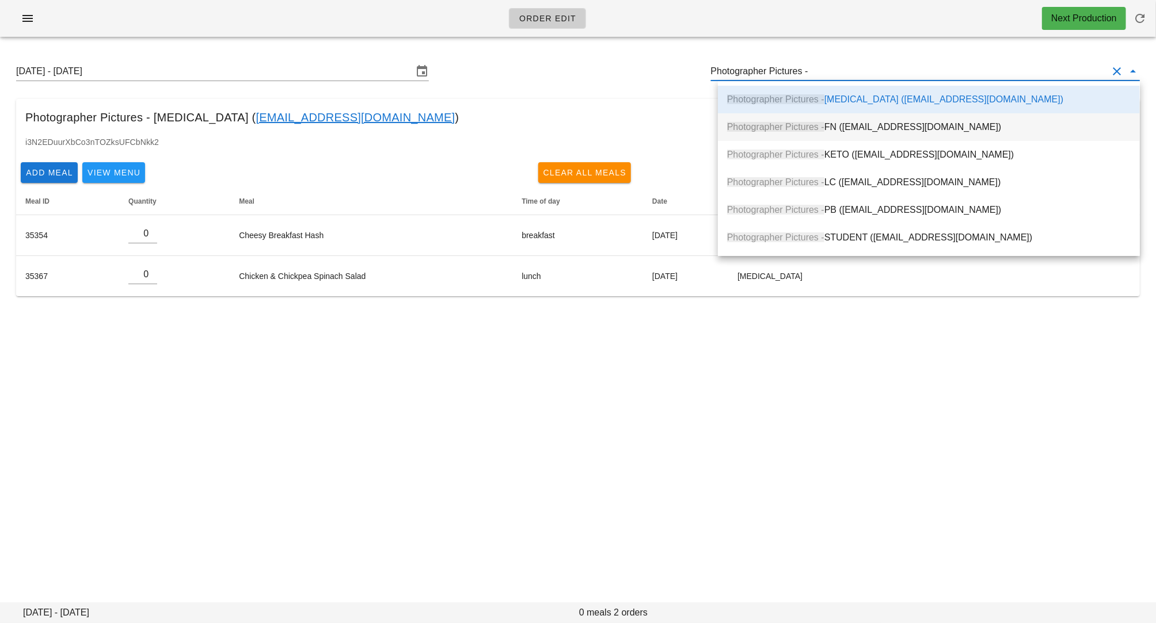
click at [962, 126] on div "Photographer Pictures - FN ([EMAIL_ADDRESS][DOMAIN_NAME])" at bounding box center [928, 126] width 403 height 11
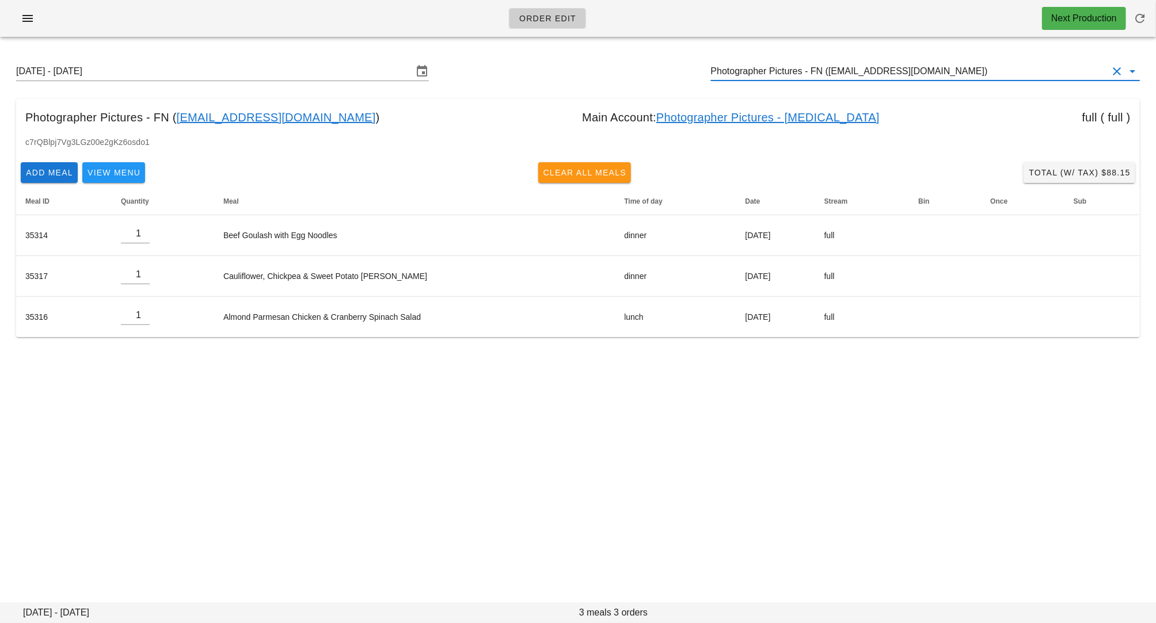
type input "Photographer Pictures - FN ([EMAIL_ADDRESS][DOMAIN_NAME])"
click at [603, 176] on span "Clear All Meals" at bounding box center [585, 172] width 84 height 9
type input "0"
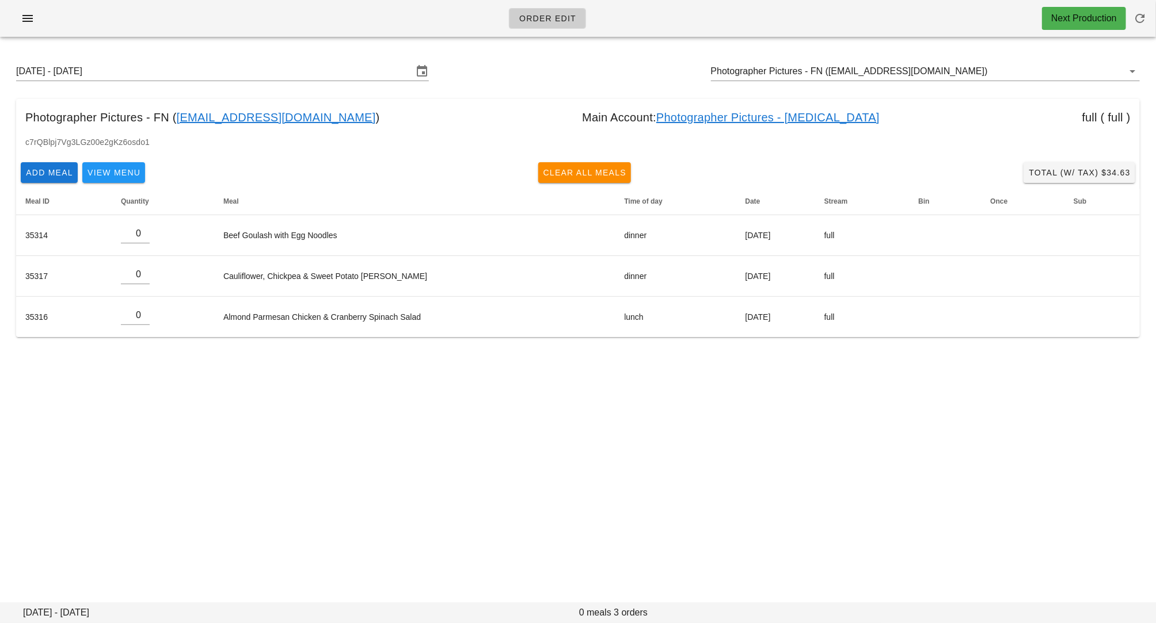
click at [540, 397] on div "Order Edit Next Production [DATE] - [DATE] Photographer Pictures - FN ([EMAIL_A…" at bounding box center [578, 311] width 1156 height 623
click at [970, 72] on input "Photographer Pictures - FN ([EMAIL_ADDRESS][DOMAIN_NAME])" at bounding box center [909, 71] width 397 height 18
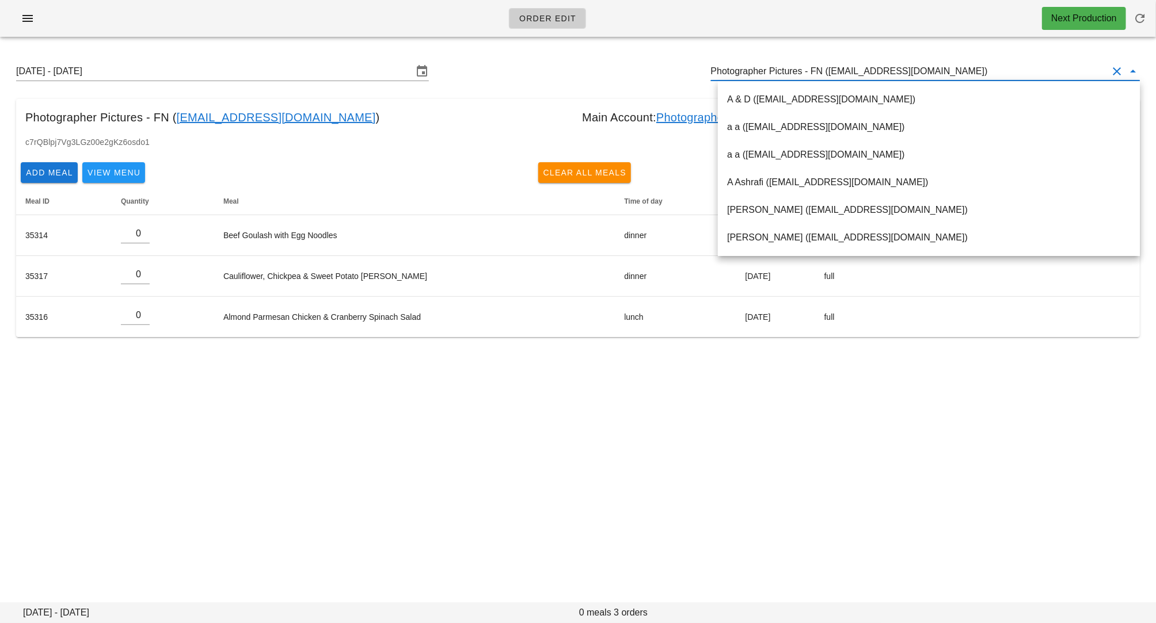
click at [822, 73] on input "Photographer Pictures - FN ([EMAIL_ADDRESS][DOMAIN_NAME])" at bounding box center [909, 71] width 397 height 18
drag, startPoint x: 817, startPoint y: 73, endPoint x: 1011, endPoint y: 72, distance: 194.0
click at [1011, 72] on input "Photographer Pictures - FN ([EMAIL_ADDRESS][DOMAIN_NAME])" at bounding box center [909, 71] width 397 height 18
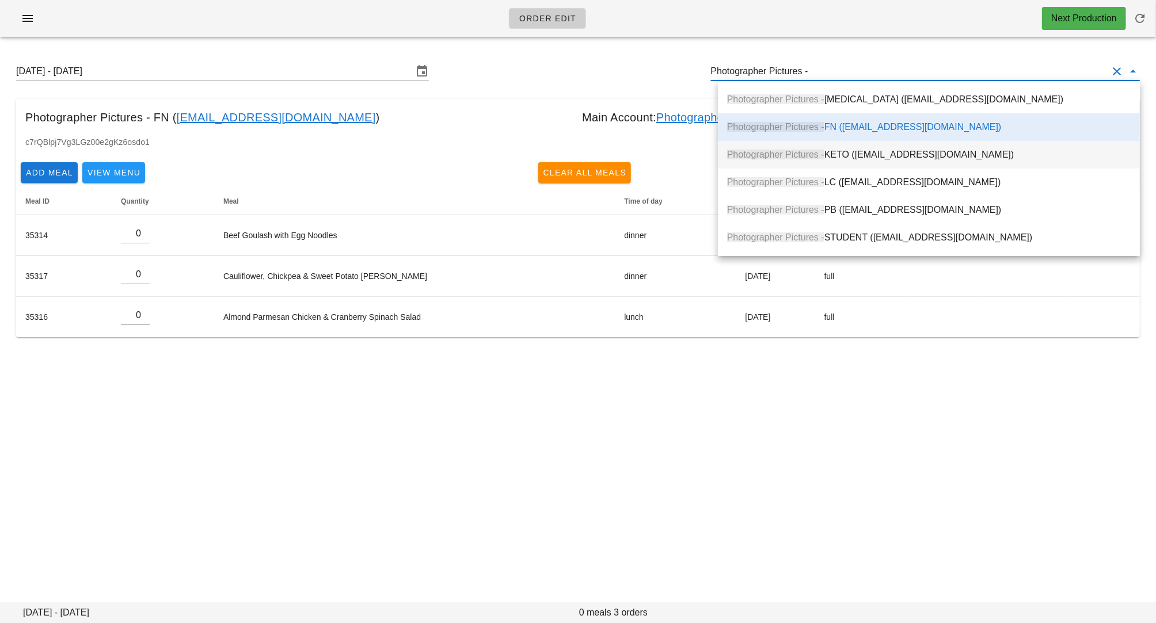
click at [940, 150] on div "Photographer Pictures - [PERSON_NAME] ([EMAIL_ADDRESS][DOMAIN_NAME])" at bounding box center [928, 154] width 403 height 11
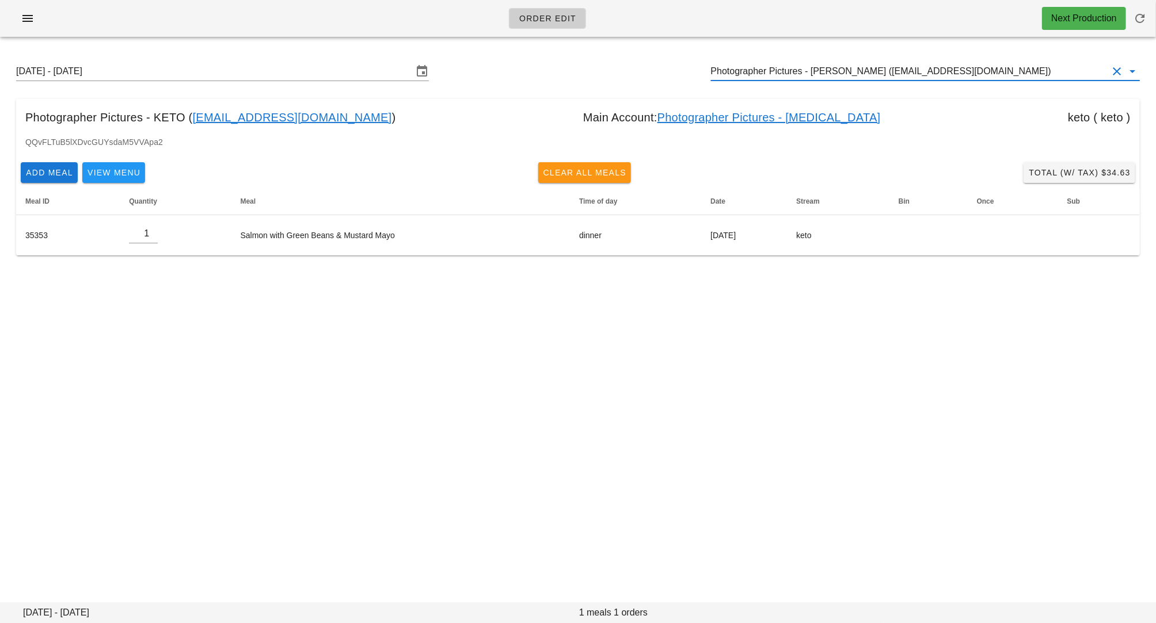
type input "Photographer Pictures - [PERSON_NAME] ([EMAIL_ADDRESS][DOMAIN_NAME])"
click at [617, 169] on span "Clear All Meals" at bounding box center [585, 172] width 84 height 9
type input "0"
click at [452, 310] on div "Order Edit Next Production [DATE] - [DATE] Photographer Pictures - KETO ([EMAIL…" at bounding box center [578, 311] width 1156 height 623
click at [242, 320] on div "Order Edit Next Production [DATE] - [DATE] Photographer Pictures - KETO ([EMAIL…" at bounding box center [578, 311] width 1156 height 623
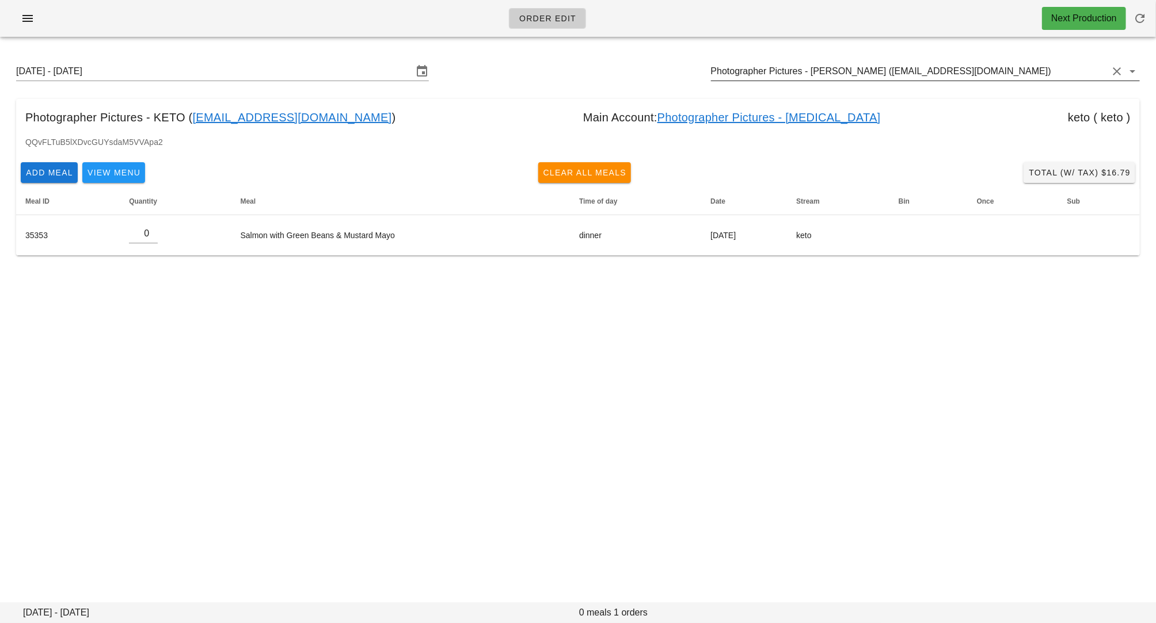
click at [889, 73] on input "Photographer Pictures - [PERSON_NAME] ([EMAIL_ADDRESS][DOMAIN_NAME])" at bounding box center [909, 71] width 397 height 18
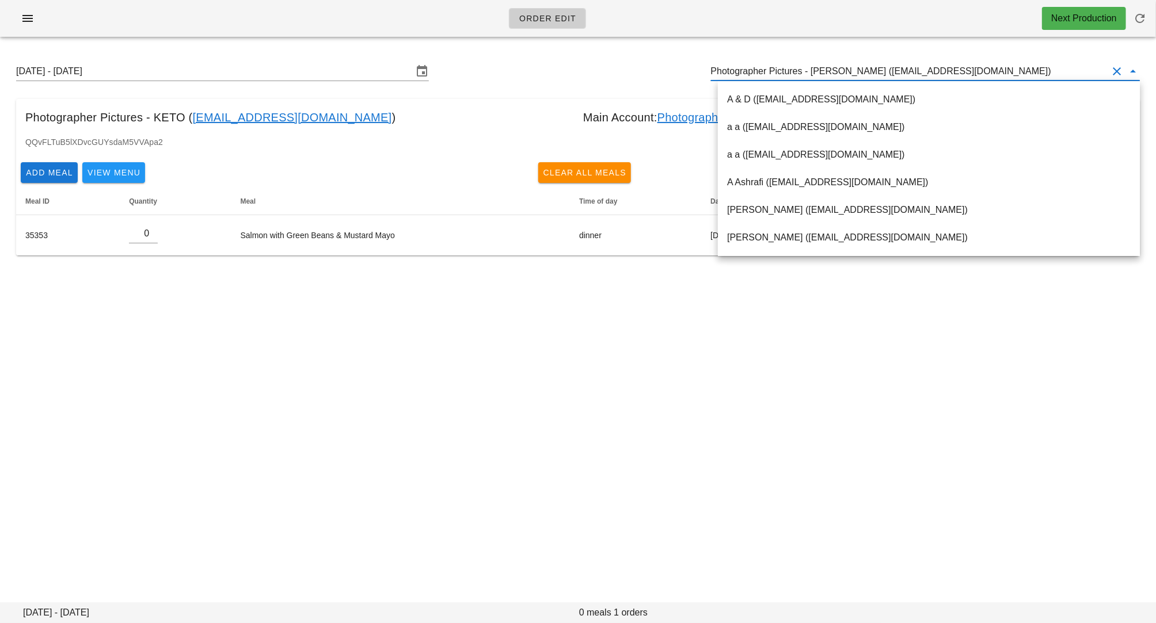
click at [847, 73] on input "Photographer Pictures - [PERSON_NAME] ([EMAIL_ADDRESS][DOMAIN_NAME])" at bounding box center [909, 71] width 397 height 18
drag, startPoint x: 821, startPoint y: 68, endPoint x: 1018, endPoint y: 66, distance: 196.3
click at [1018, 66] on input "Photographer Pictures - [PERSON_NAME] ([EMAIL_ADDRESS][DOMAIN_NAME])" at bounding box center [909, 71] width 397 height 18
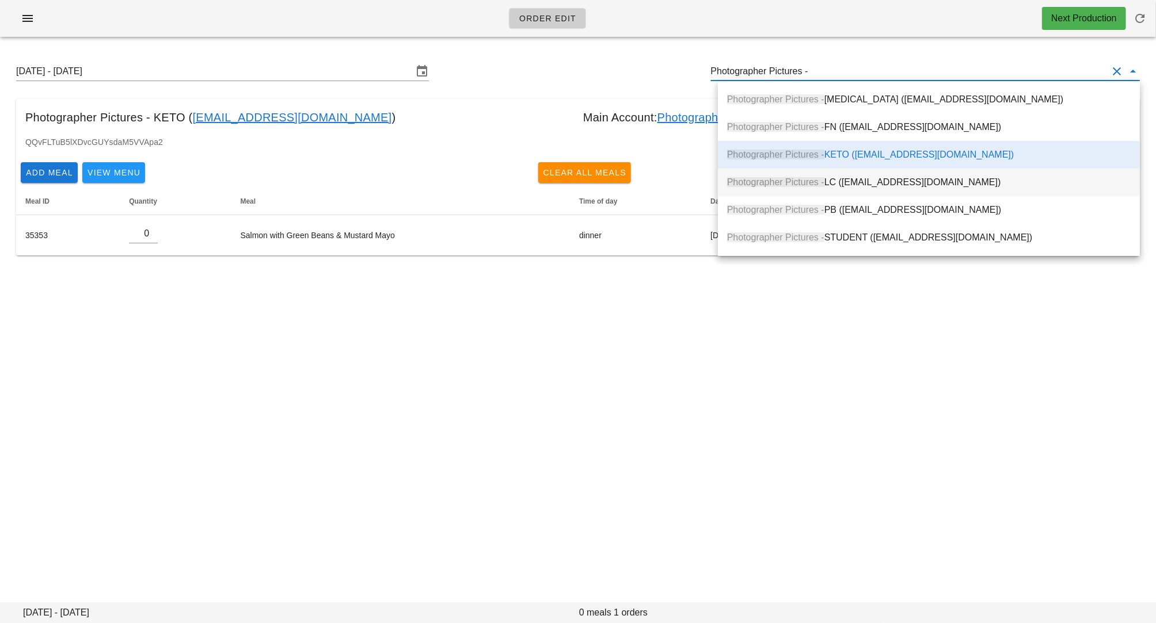
click at [1000, 172] on div "Photographer Pictures - LC ([EMAIL_ADDRESS][DOMAIN_NAME])" at bounding box center [928, 182] width 403 height 25
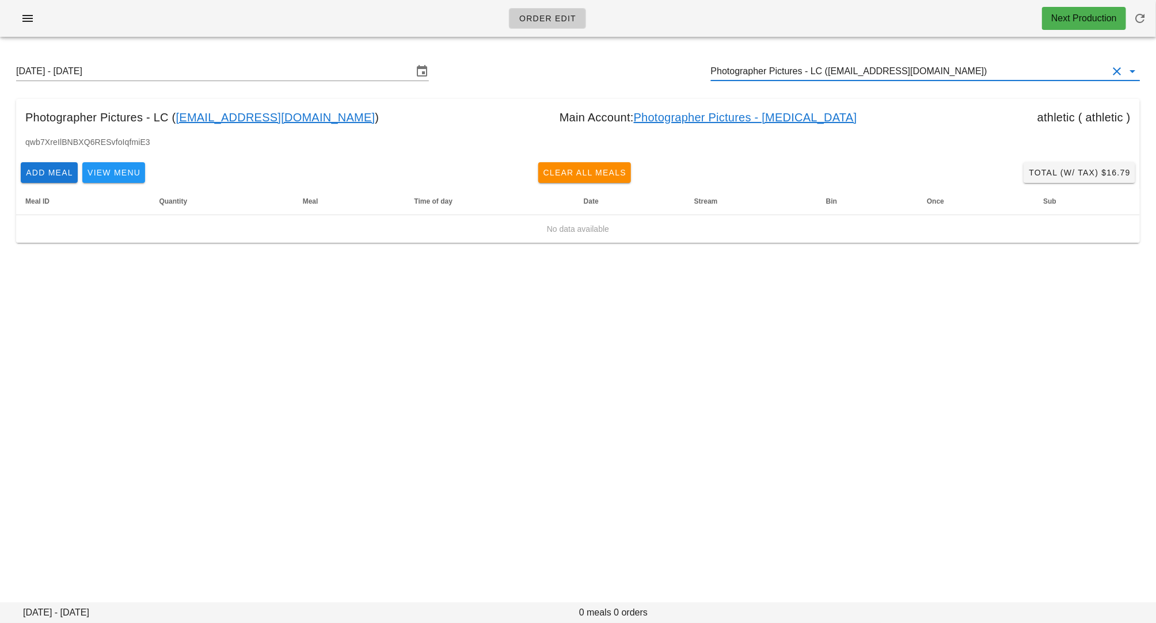
click at [926, 68] on input "Photographer Pictures - LC ([EMAIL_ADDRESS][DOMAIN_NAME])" at bounding box center [909, 71] width 397 height 18
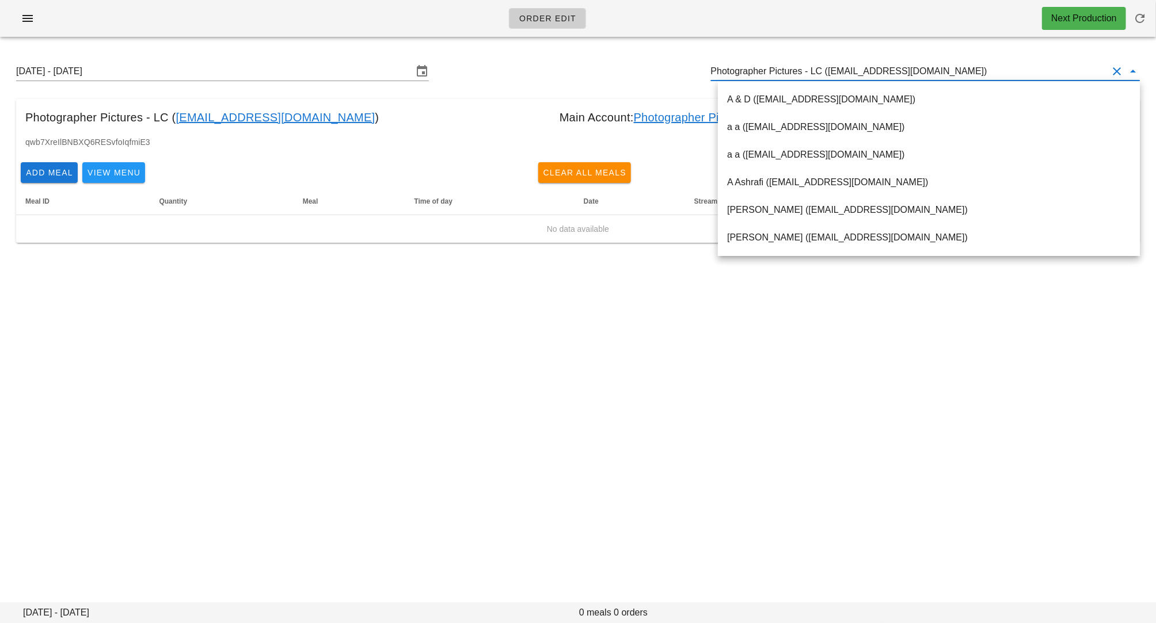
click at [874, 68] on input "Photographer Pictures - LC ([EMAIL_ADDRESS][DOMAIN_NAME])" at bounding box center [909, 71] width 397 height 18
drag, startPoint x: 818, startPoint y: 71, endPoint x: 1015, endPoint y: 71, distance: 197.4
click at [1015, 71] on input "Photographer Pictures - LC ([EMAIL_ADDRESS][DOMAIN_NAME])" at bounding box center [909, 71] width 397 height 18
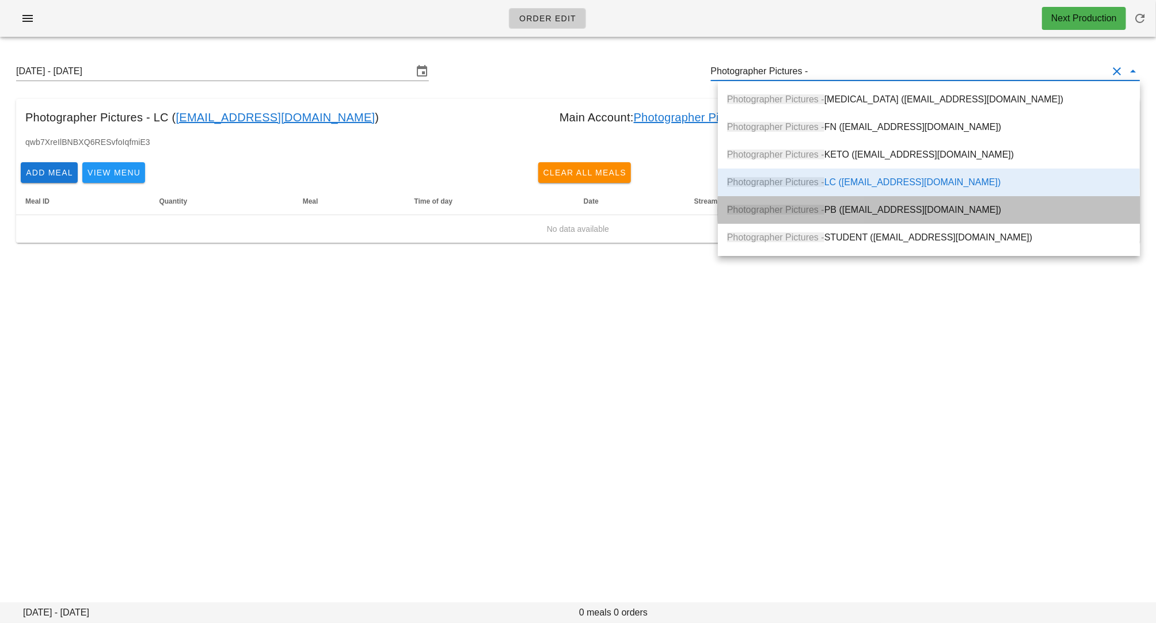
click at [918, 204] on div "Photographer Pictures - PB ([EMAIL_ADDRESS][DOMAIN_NAME])" at bounding box center [928, 209] width 403 height 11
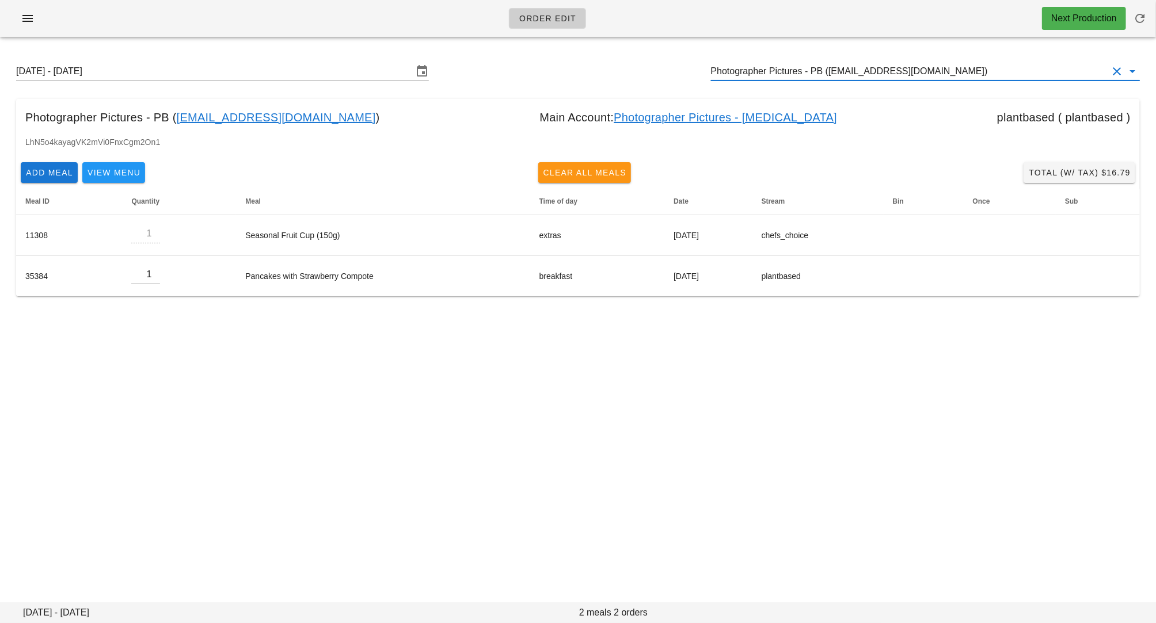
type input "Photographer Pictures - PB ([EMAIL_ADDRESS][DOMAIN_NAME])"
click at [602, 176] on span "Clear All Meals" at bounding box center [585, 172] width 84 height 9
type input "0"
click at [848, 66] on input "Photographer Pictures - PB ([EMAIL_ADDRESS][DOMAIN_NAME])" at bounding box center [909, 71] width 397 height 18
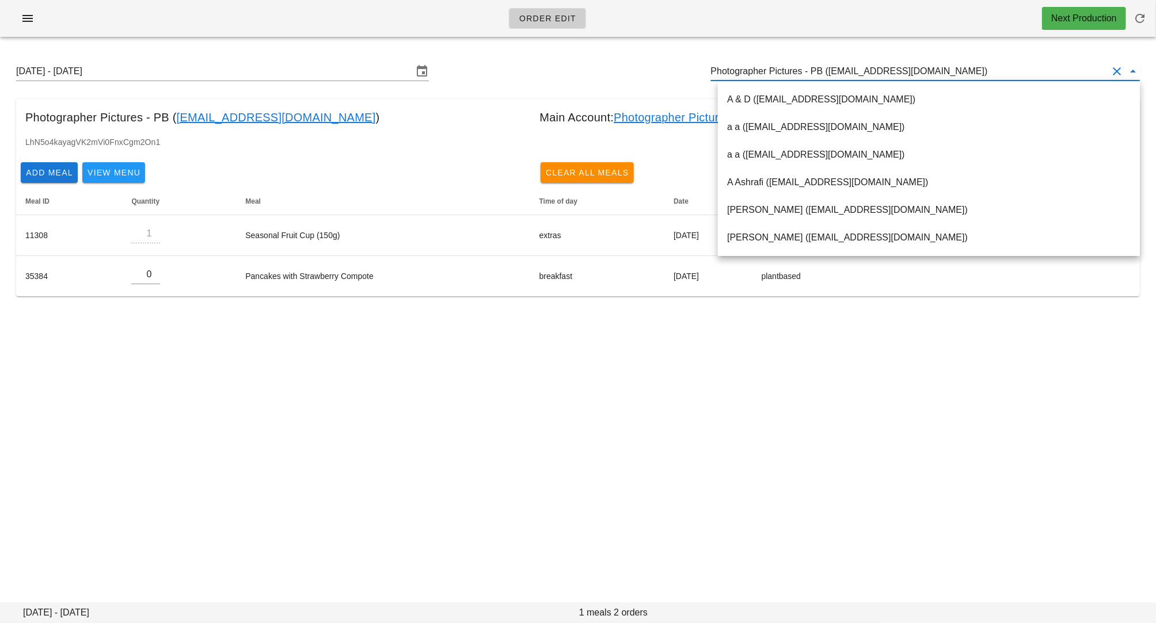
click at [820, 70] on input "Photographer Pictures - PB ([EMAIL_ADDRESS][DOMAIN_NAME])" at bounding box center [909, 71] width 397 height 18
drag, startPoint x: 818, startPoint y: 70, endPoint x: 1007, endPoint y: 68, distance: 189.4
click at [1007, 68] on input "Photographer Pictures - PB ([EMAIL_ADDRESS][DOMAIN_NAME])" at bounding box center [909, 71] width 397 height 18
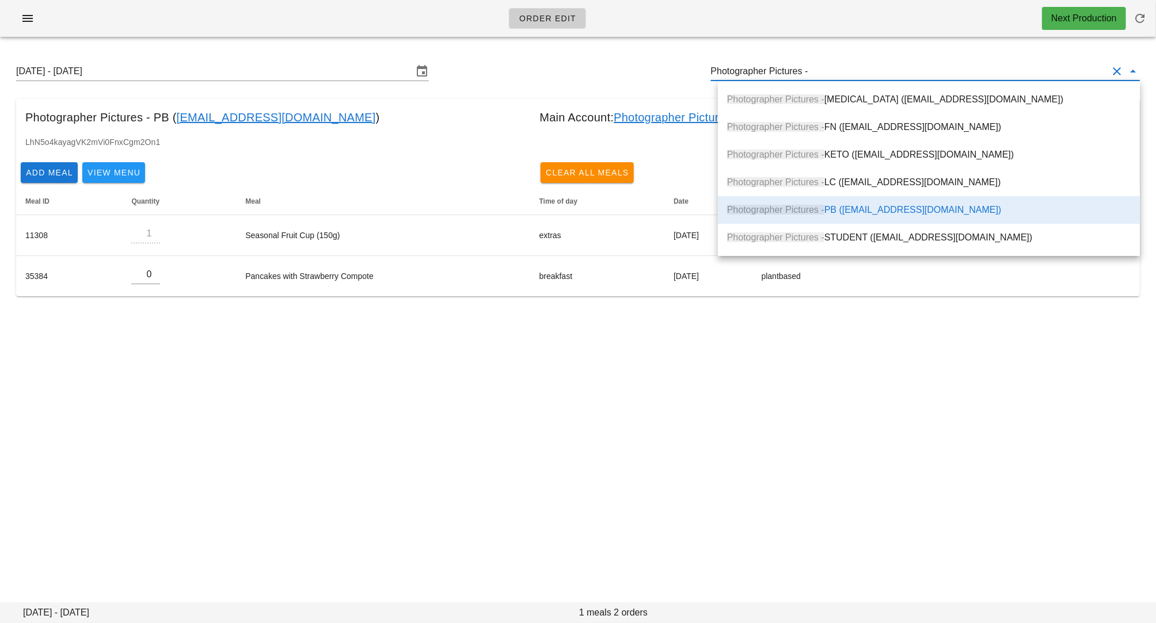
click at [844, 419] on div "Order Edit Next Production [DATE] - [DATE] Photographer Pictures - Photographer…" at bounding box center [578, 311] width 1156 height 623
type input "Photographer Pictures - PB ([EMAIL_ADDRESS][DOMAIN_NAME])"
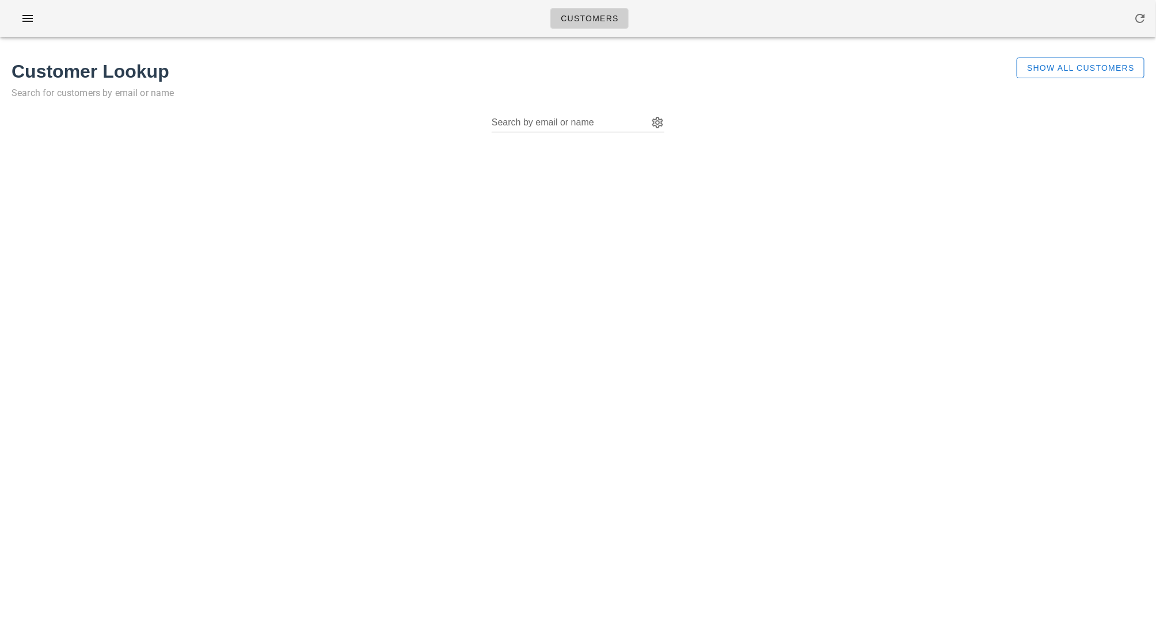
click at [2, 379] on div "Customers No customers found for your search. Customer Lookup Search for custom…" at bounding box center [578, 311] width 1156 height 623
click at [502, 119] on div "Search by email or name" at bounding box center [569, 122] width 154 height 18
type input "8651"
click at [1027, 70] on button "Show All Customers" at bounding box center [1080, 68] width 128 height 21
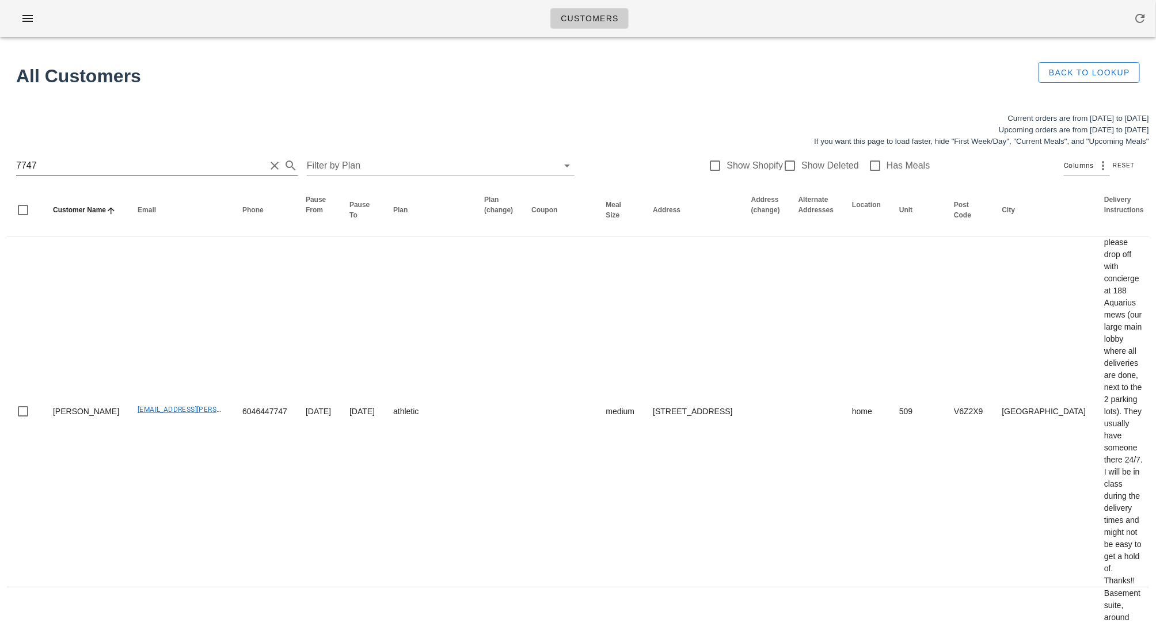
click at [113, 170] on input "7747" at bounding box center [140, 166] width 249 height 18
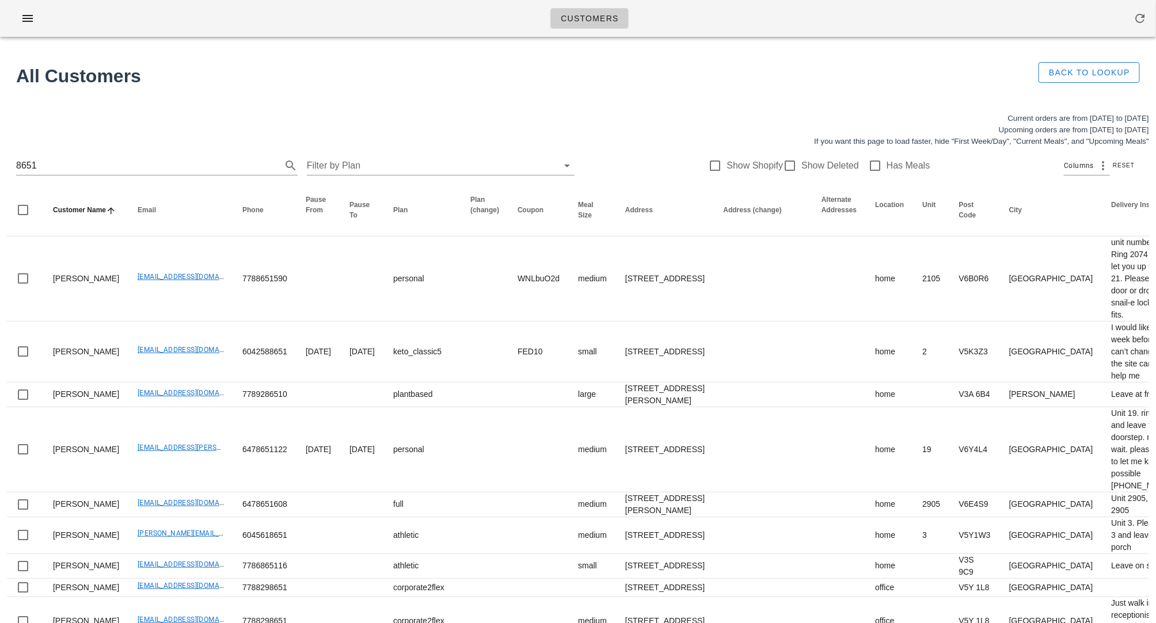
click at [15, 167] on div "8651 Filter by Plan Show Shopify Show Deleted Has Meals Columns Reset" at bounding box center [578, 165] width 1142 height 37
click at [20, 166] on input "8651" at bounding box center [140, 166] width 249 height 18
drag, startPoint x: 57, startPoint y: 162, endPoint x: -56, endPoint y: 158, distance: 113.4
click at [0, 158] on html "Customers No customers found for your search. All Customers Back to Lookup Curr…" at bounding box center [578, 495] width 1156 height 991
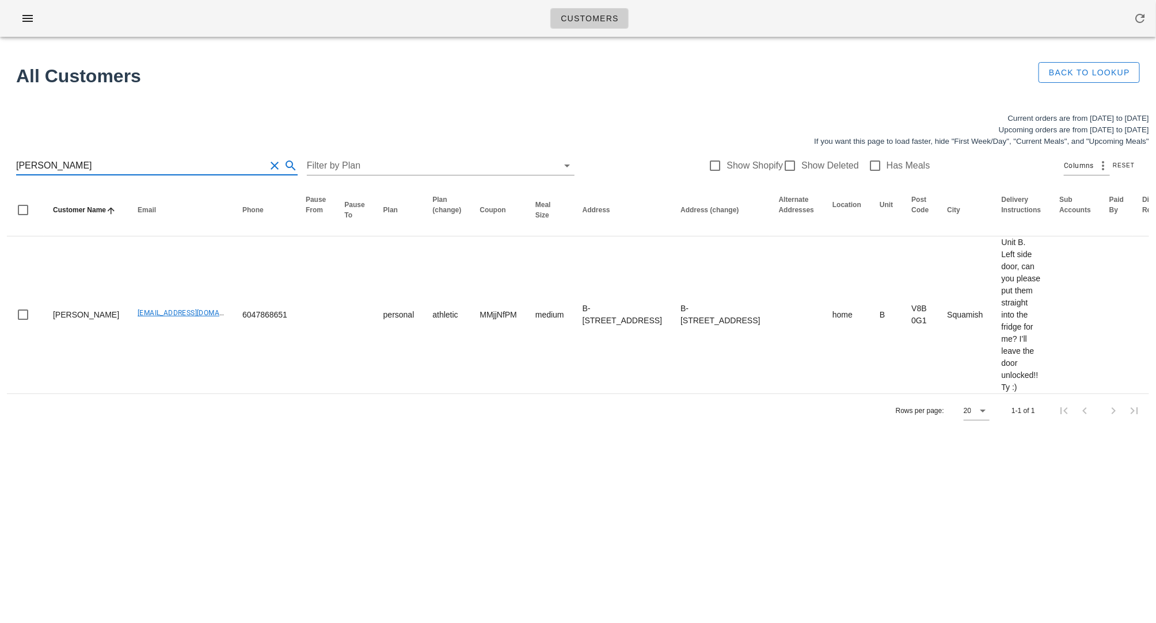
click at [380, 512] on div "Customers No customers found for your search. All Customers Back to Lookup Curr…" at bounding box center [578, 311] width 1156 height 623
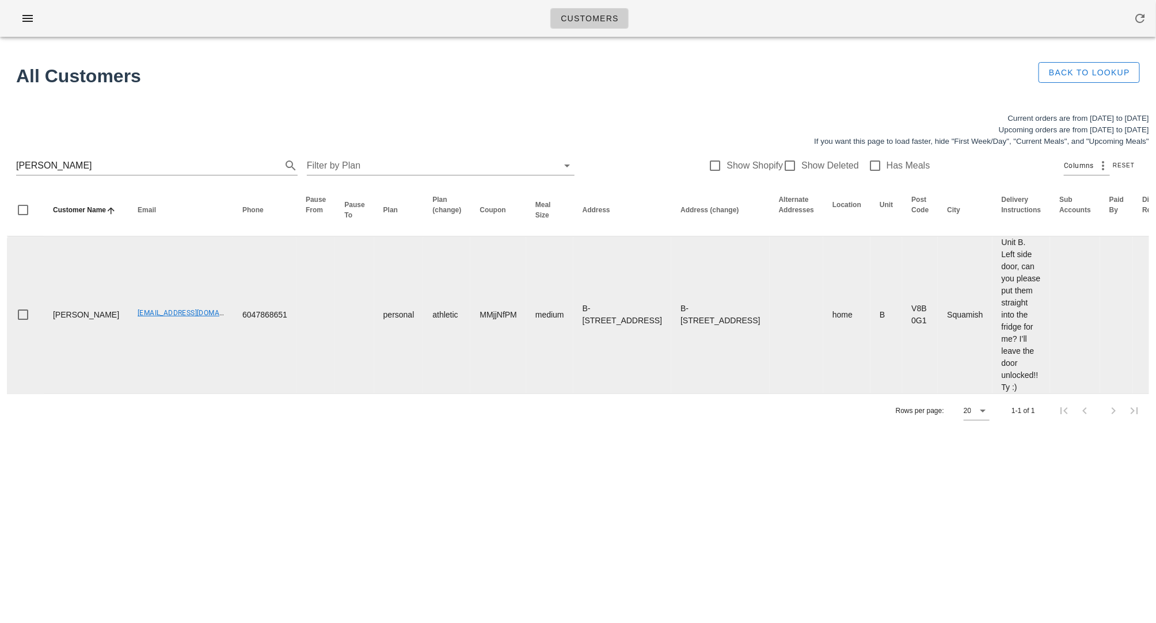
click at [423, 346] on td "athletic" at bounding box center [446, 315] width 47 height 157
drag, startPoint x: 100, startPoint y: 319, endPoint x: 200, endPoint y: 322, distance: 99.6
click at [200, 322] on tr "[PERSON_NAME] [EMAIL_ADDRESS][DOMAIN_NAME] 6047868651 personal athletic MMjjNfP…" at bounding box center [784, 315] width 1555 height 157
click at [140, 352] on td "[EMAIL_ADDRESS][DOMAIN_NAME]" at bounding box center [180, 315] width 105 height 157
click at [128, 376] on td "[EMAIL_ADDRESS][DOMAIN_NAME]" at bounding box center [180, 315] width 105 height 157
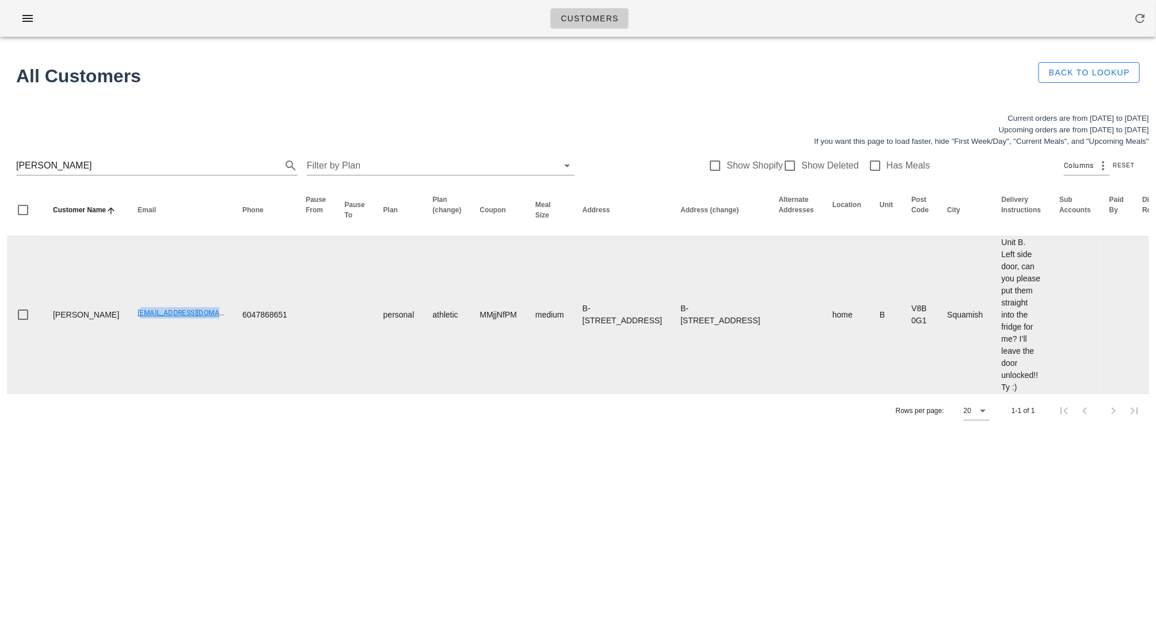
drag, startPoint x: 97, startPoint y: 317, endPoint x: 208, endPoint y: 318, distance: 111.1
click at [208, 318] on tr "[PERSON_NAME] [EMAIL_ADDRESS][DOMAIN_NAME] 6047868651 personal athletic MMjjNfP…" at bounding box center [784, 315] width 1555 height 157
copy link "[EMAIL_ADDRESS][DOMAIN_NAME]"
click at [157, 348] on td "[EMAIL_ADDRESS][DOMAIN_NAME]" at bounding box center [180, 315] width 105 height 157
drag, startPoint x: 101, startPoint y: 315, endPoint x: 200, endPoint y: 316, distance: 99.6
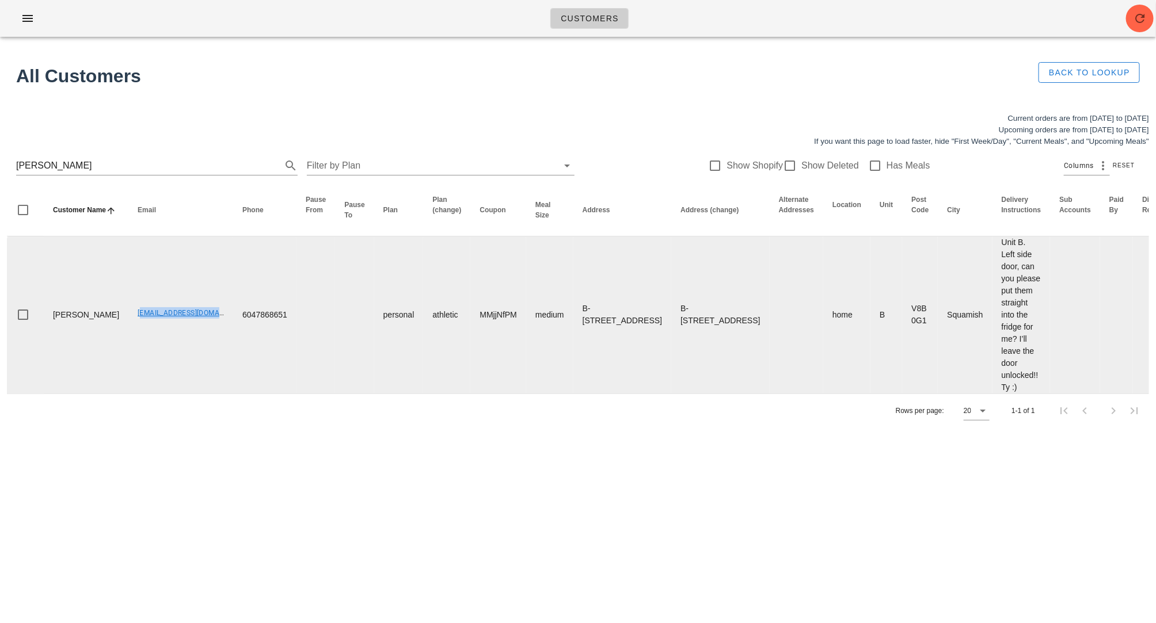
click at [200, 316] on tr "[PERSON_NAME] [EMAIL_ADDRESS][DOMAIN_NAME] 6047868651 personal athletic MMjjNfP…" at bounding box center [784, 315] width 1555 height 157
copy link "[EMAIL_ADDRESS][DOMAIN_NAME]"
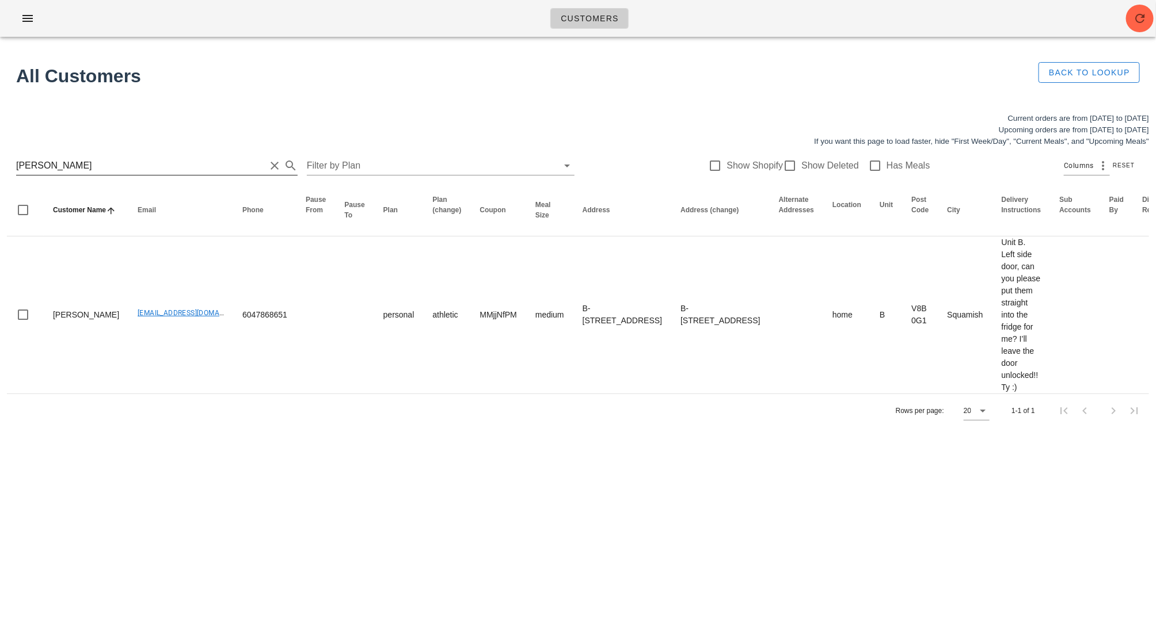
click at [125, 162] on input "[PERSON_NAME]" at bounding box center [140, 166] width 249 height 18
type input "[EMAIL_ADDRESS][DOMAIN_NAME]"
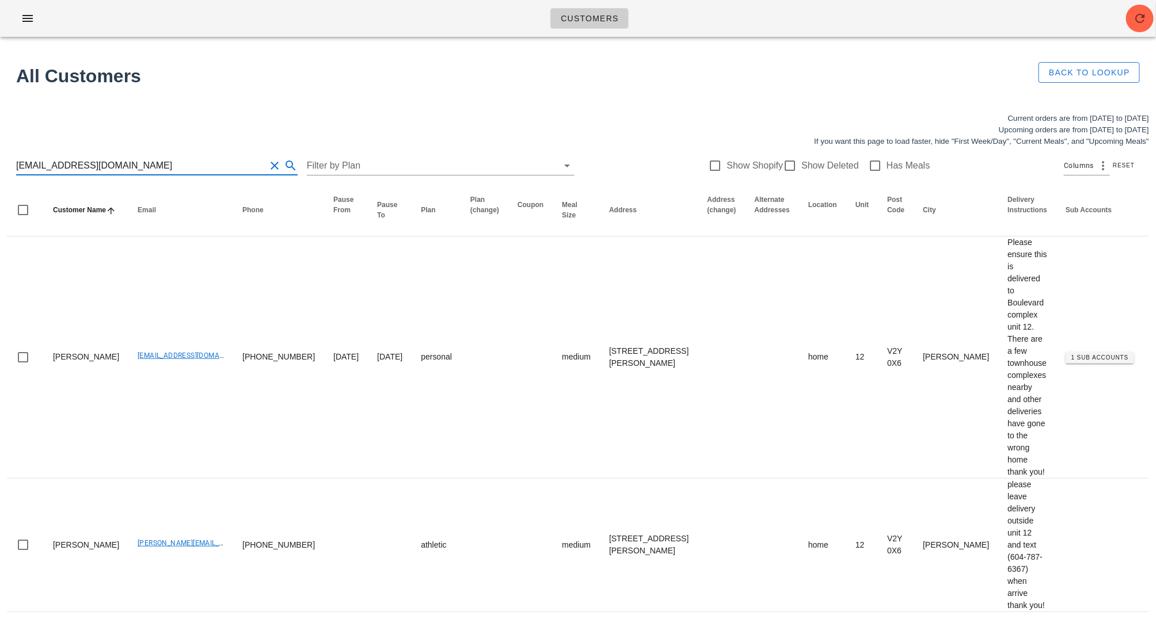
click at [125, 162] on input "[EMAIL_ADDRESS][DOMAIN_NAME]" at bounding box center [140, 166] width 249 height 18
click at [125, 163] on input "[EMAIL_ADDRESS][DOMAIN_NAME]" at bounding box center [140, 166] width 249 height 18
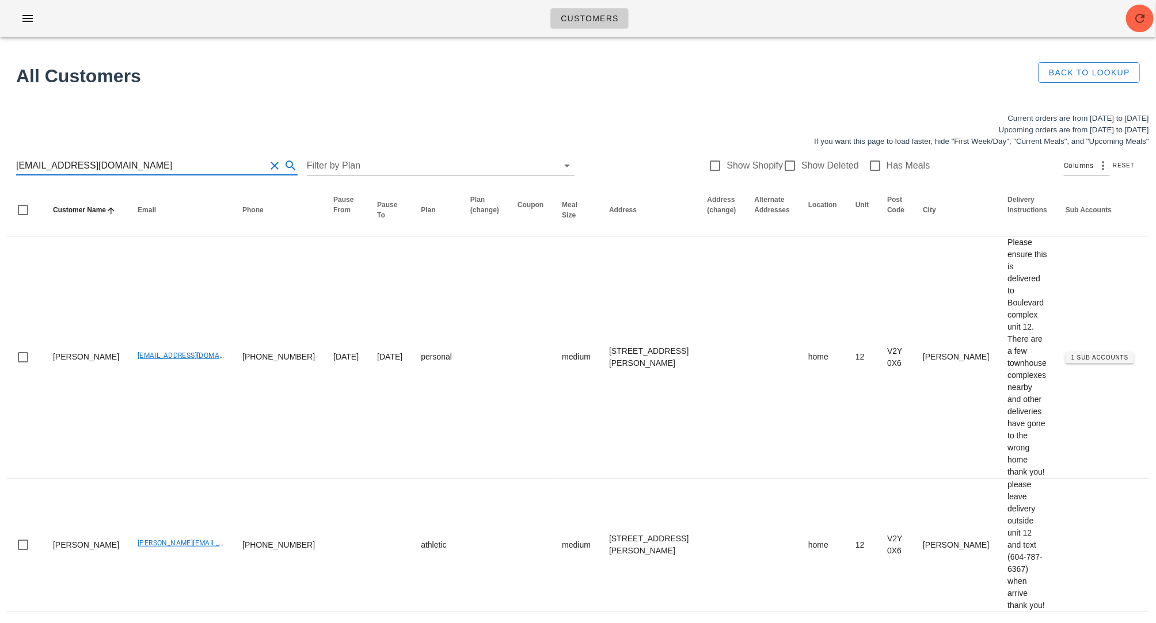
click at [125, 163] on input "[EMAIL_ADDRESS][DOMAIN_NAME]" at bounding box center [140, 166] width 249 height 18
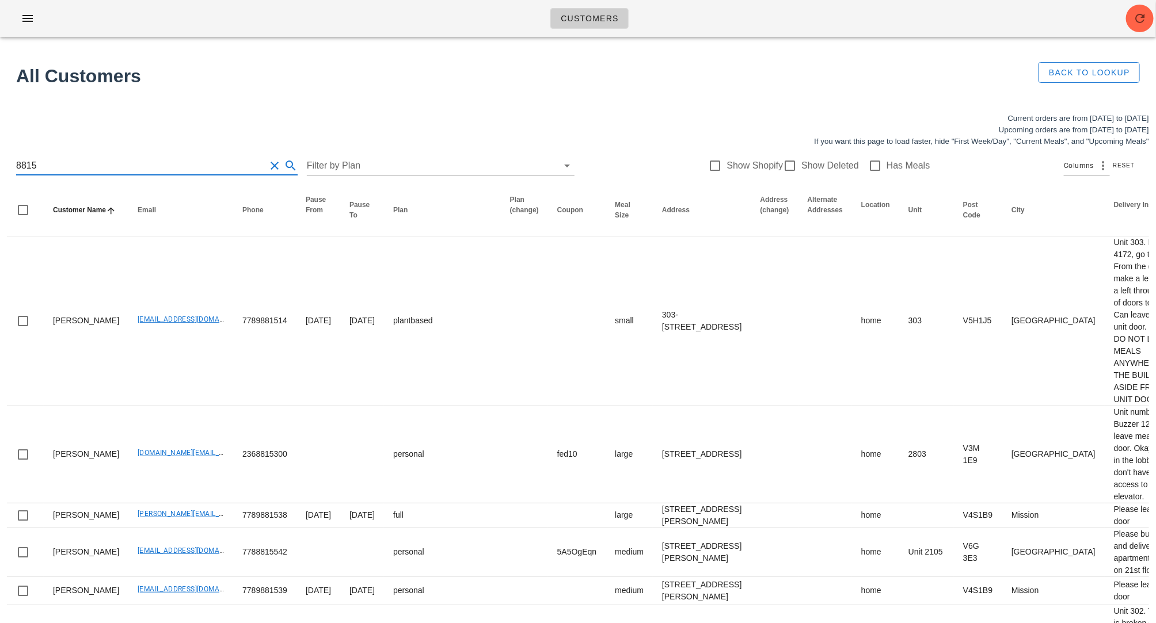
click at [16, 166] on input "8815" at bounding box center [140, 166] width 249 height 18
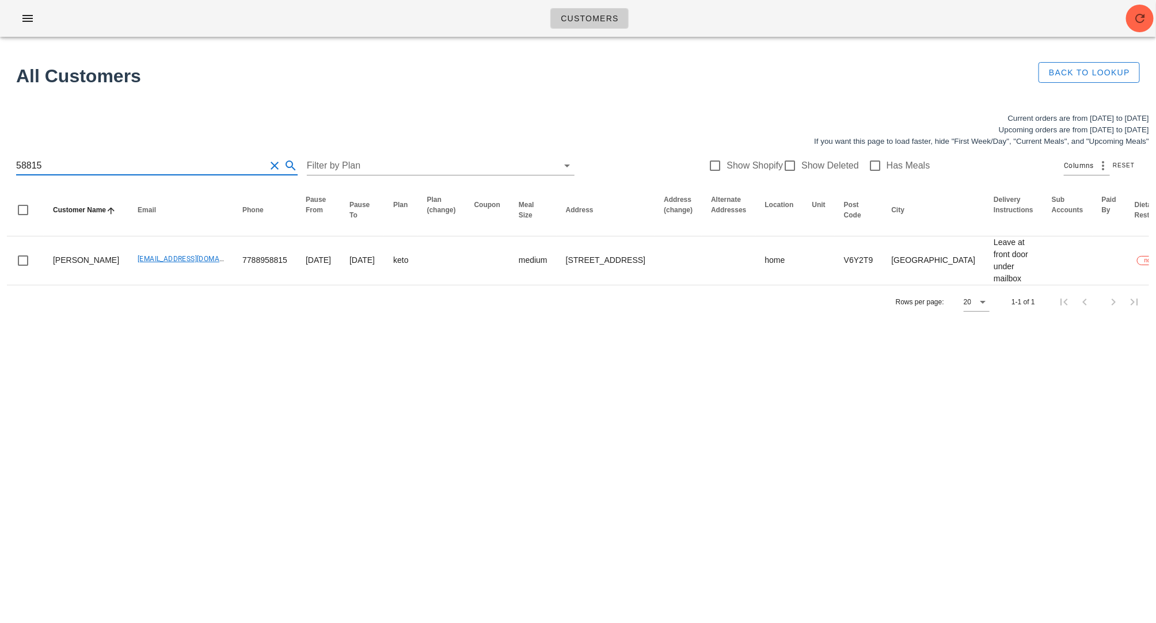
click at [146, 166] on input "58815" at bounding box center [140, 166] width 249 height 18
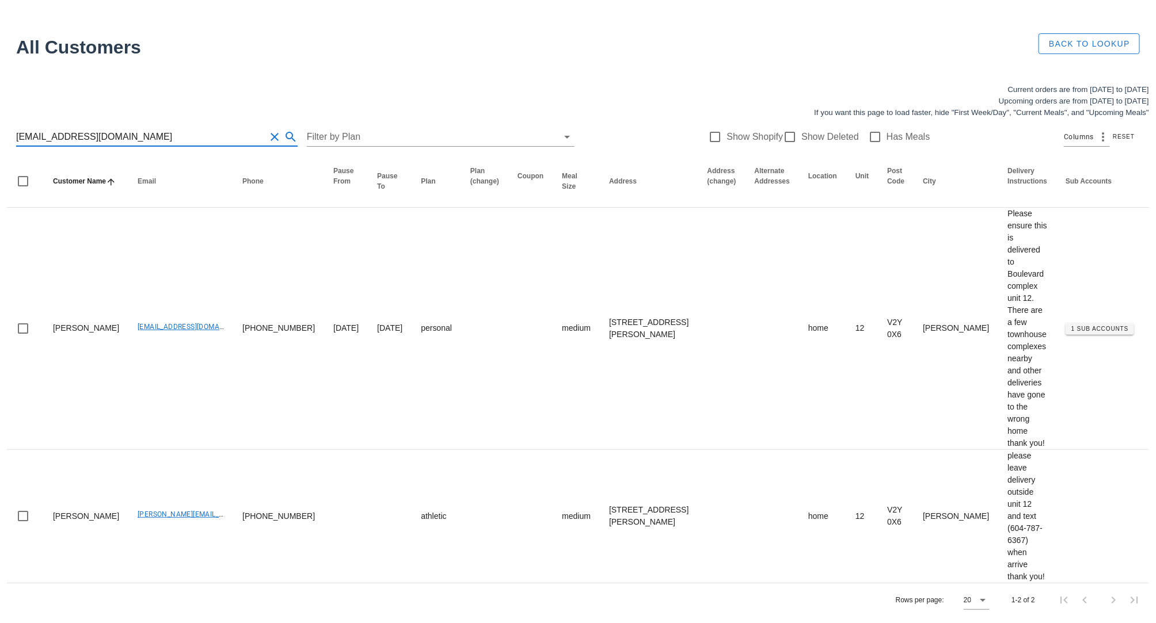
type input "[EMAIL_ADDRESS][DOMAIN_NAME]"
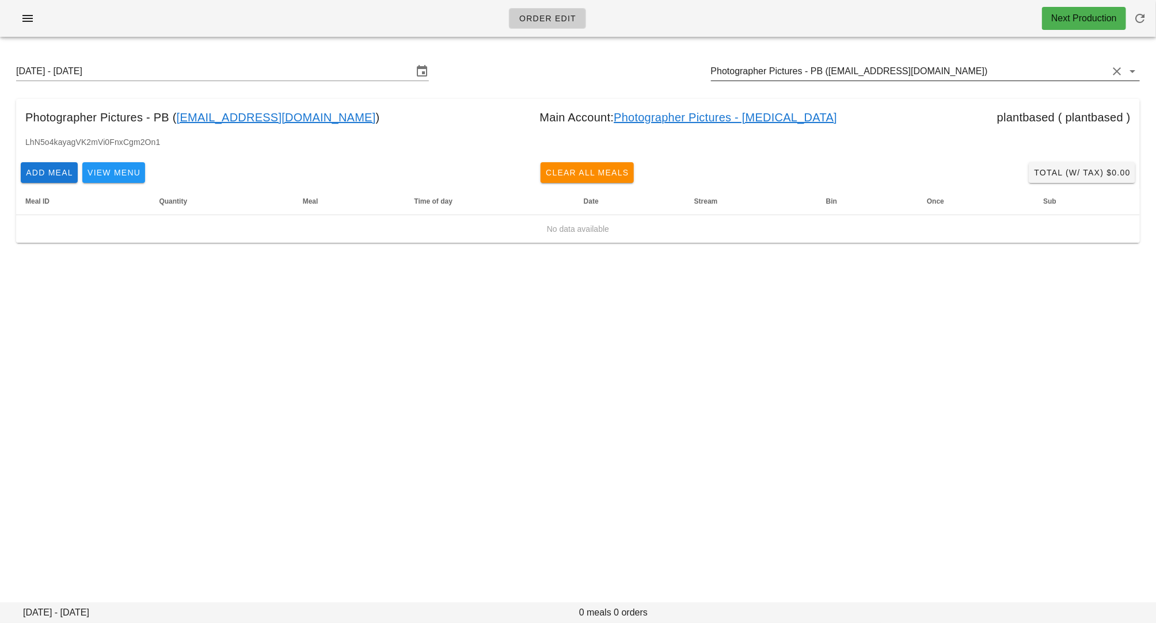
click at [763, 75] on input "Photographer Pictures - PB ([EMAIL_ADDRESS][DOMAIN_NAME])" at bounding box center [909, 71] width 397 height 18
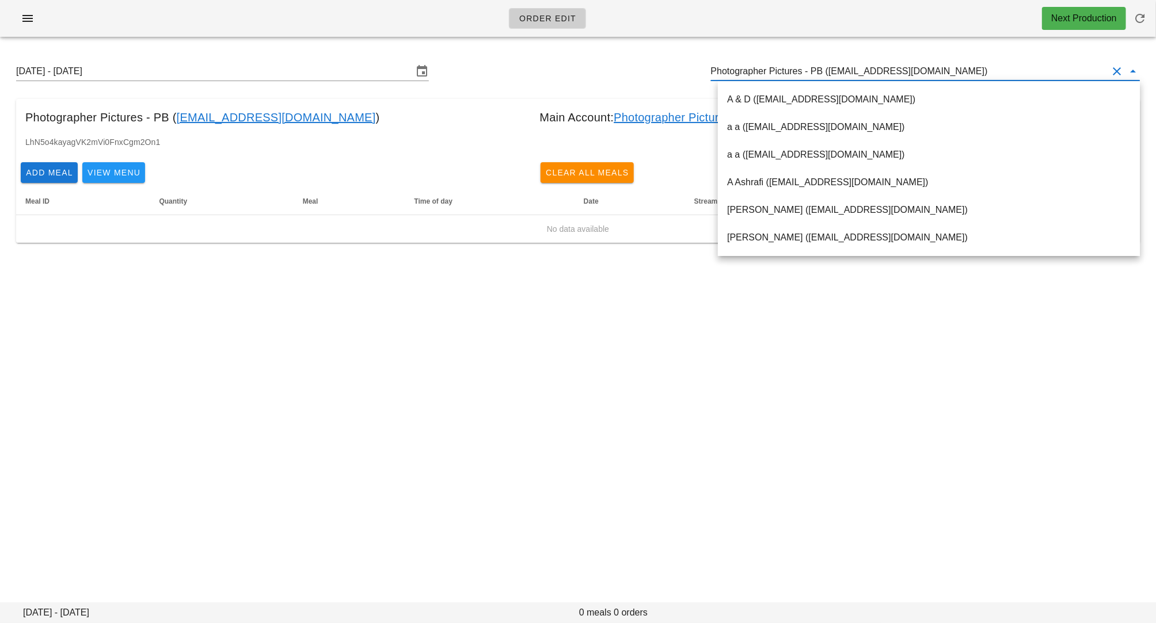
click at [763, 75] on input "Photographer Pictures - PB ([EMAIL_ADDRESS][DOMAIN_NAME])" at bounding box center [909, 71] width 397 height 18
paste input "[EMAIL_ADDRESS][PERSON_NAME][DOMAIN_NAME]"
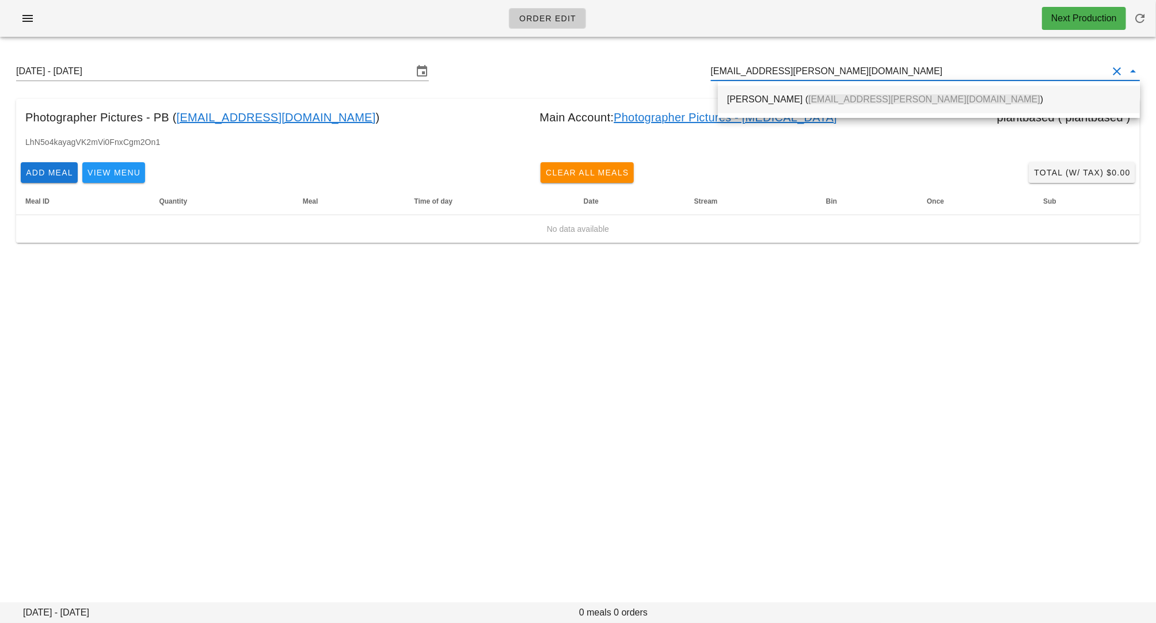
click at [763, 93] on div "[PERSON_NAME] ( [EMAIL_ADDRESS][PERSON_NAME][DOMAIN_NAME] )" at bounding box center [928, 99] width 403 height 25
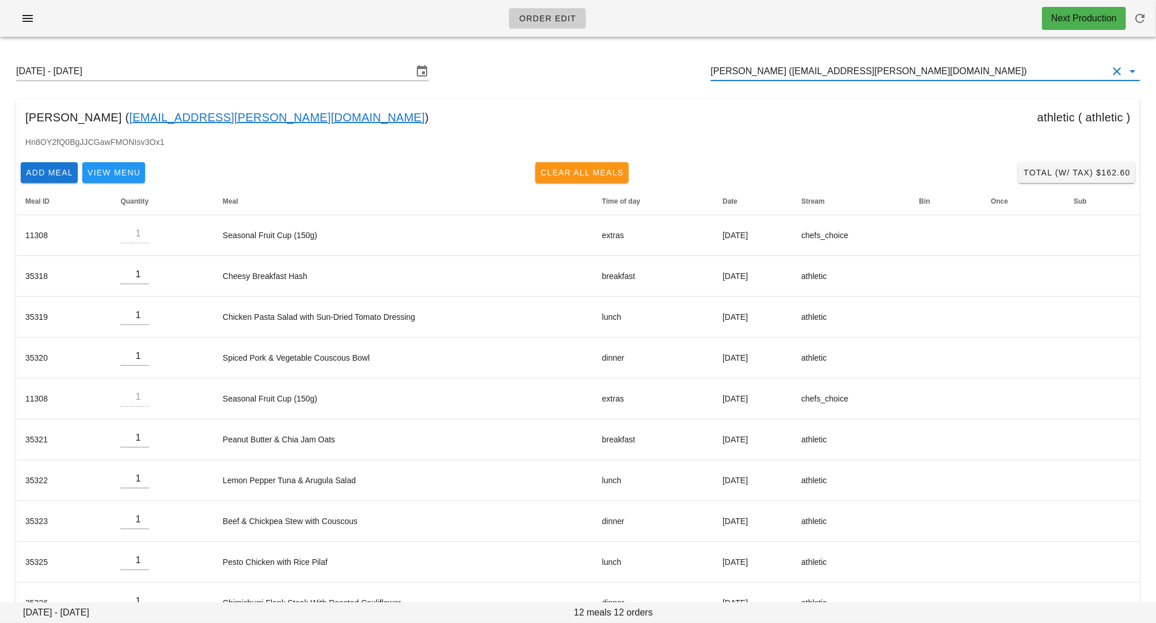
type input "[PERSON_NAME] ([EMAIL_ADDRESS][PERSON_NAME][DOMAIN_NAME])"
click at [607, 169] on span "Clear All Meals" at bounding box center [582, 172] width 84 height 9
type input "0"
click at [800, 68] on input "[PERSON_NAME] ([EMAIL_ADDRESS][PERSON_NAME][DOMAIN_NAME])" at bounding box center [909, 71] width 397 height 18
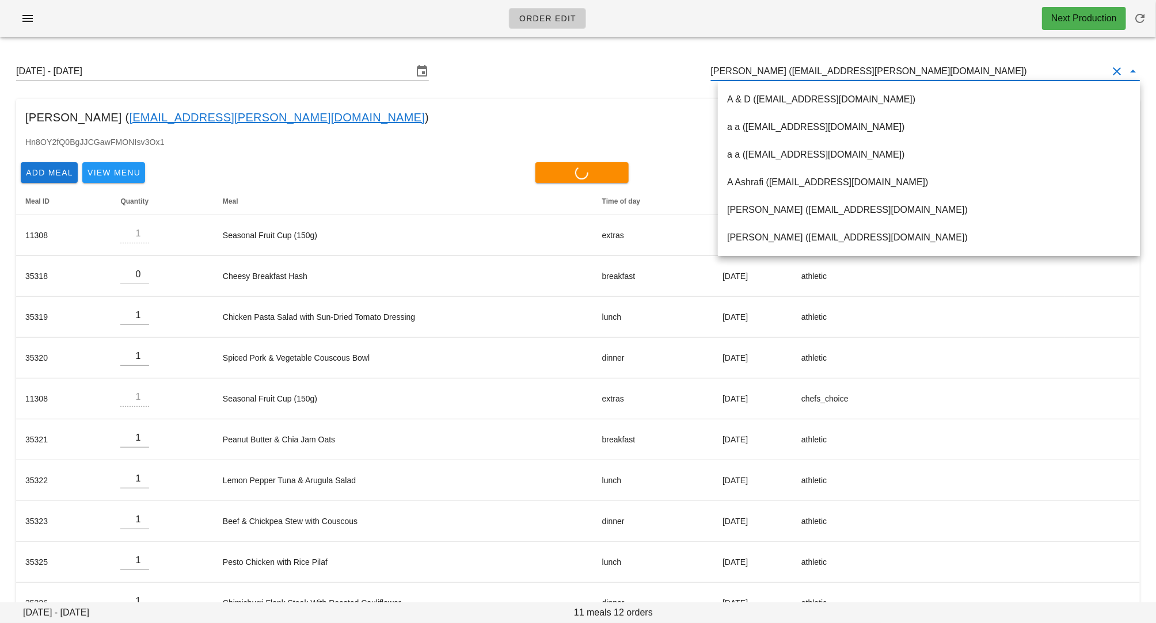
click at [782, 72] on input "[PERSON_NAME] ([EMAIL_ADDRESS][PERSON_NAME][DOMAIN_NAME])" at bounding box center [909, 71] width 397 height 18
drag, startPoint x: 786, startPoint y: 75, endPoint x: 897, endPoint y: 67, distance: 110.8
click at [897, 67] on input "[PERSON_NAME] ([EMAIL_ADDRESS][PERSON_NAME][DOMAIN_NAME])" at bounding box center [909, 71] width 397 height 18
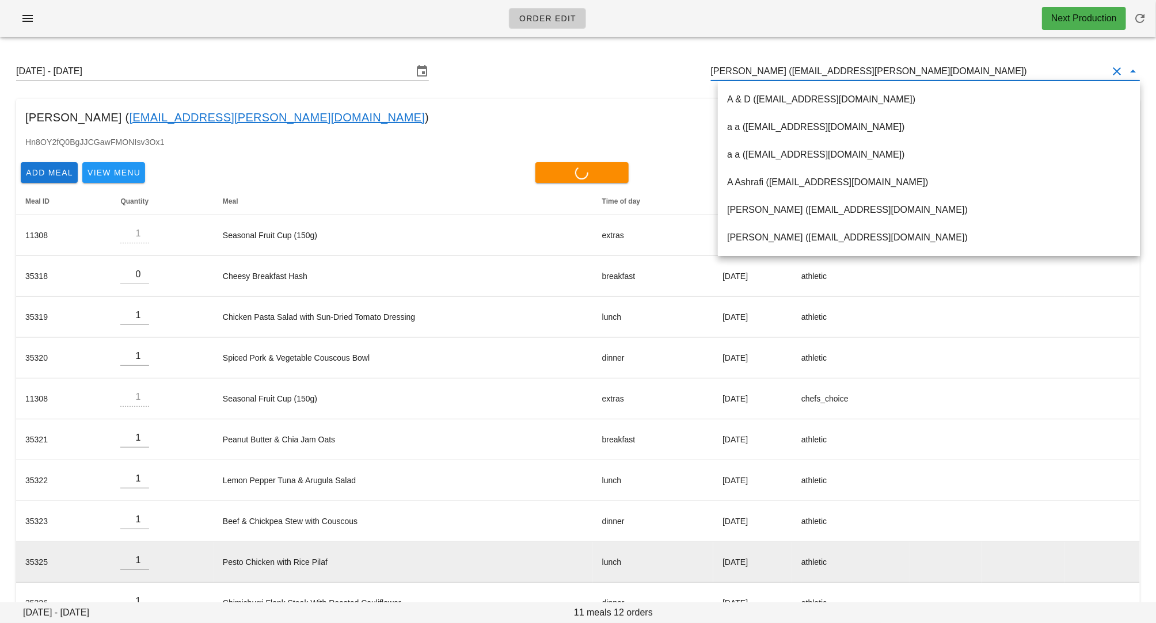
type input "0"
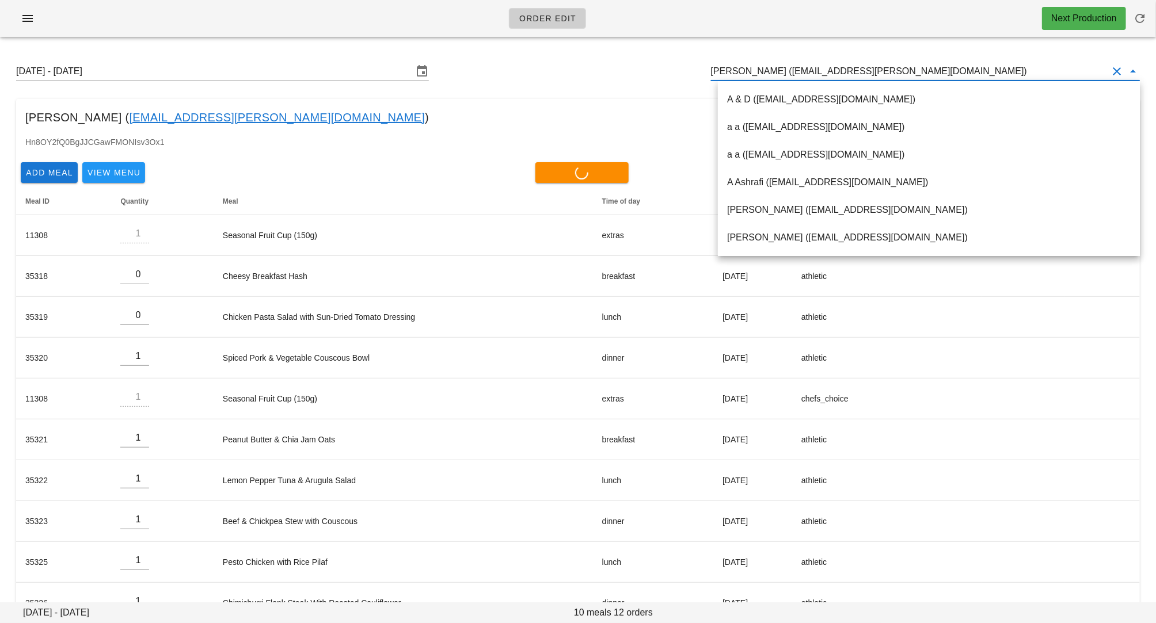
type input "0"
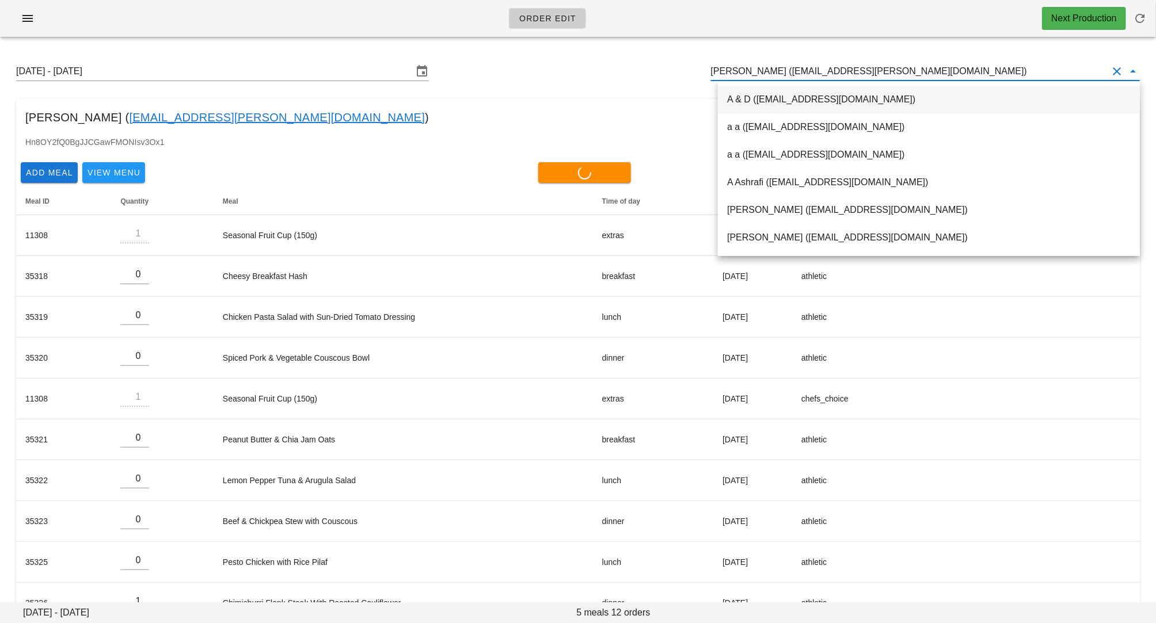
type input "0"
click at [573, 69] on div "Sunday August 31 - Saturday September 6 Alannah Darnel (Alannah.darnel@gmail.co…" at bounding box center [578, 71] width 1142 height 37
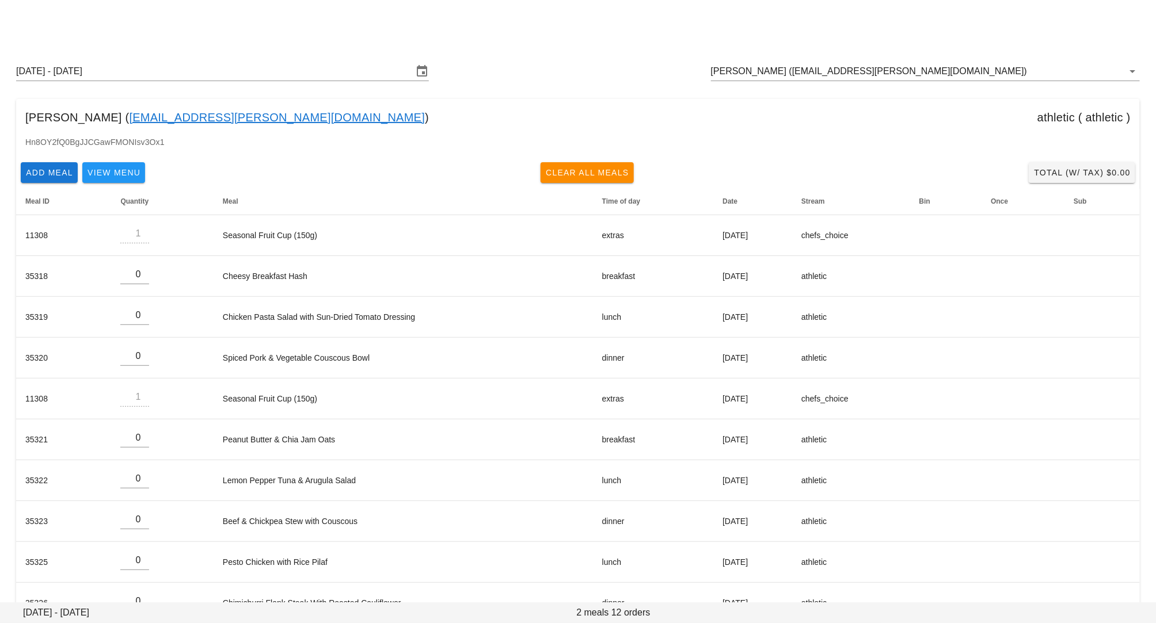
scroll to position [114, 0]
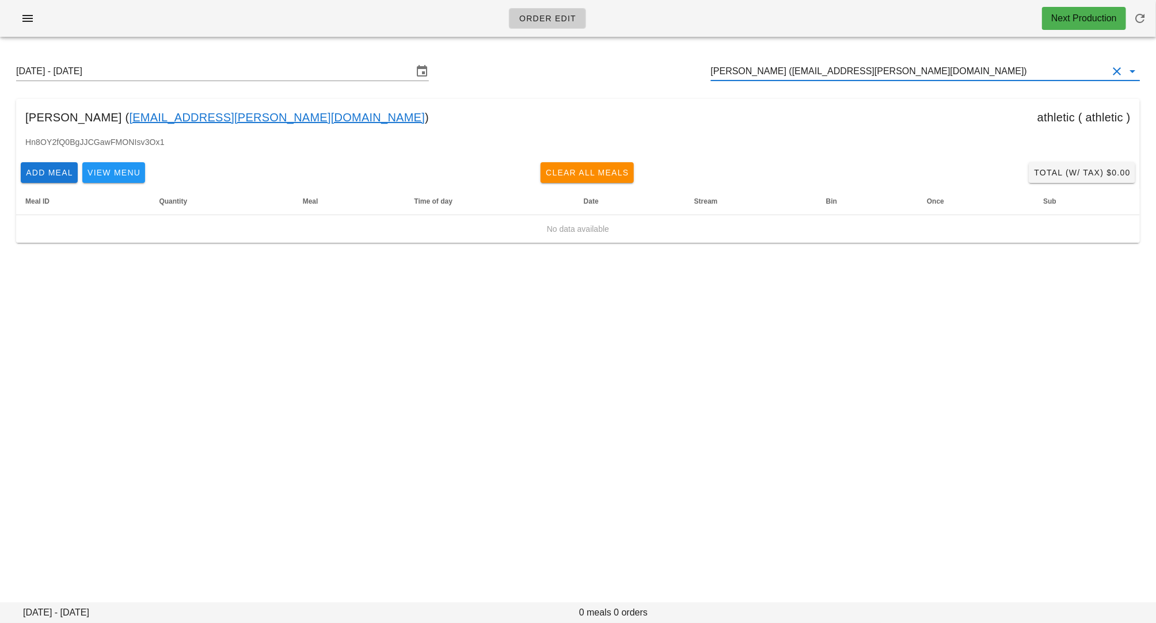
click at [797, 72] on input "[PERSON_NAME] ([EMAIL_ADDRESS][PERSON_NAME][DOMAIN_NAME])" at bounding box center [909, 71] width 397 height 18
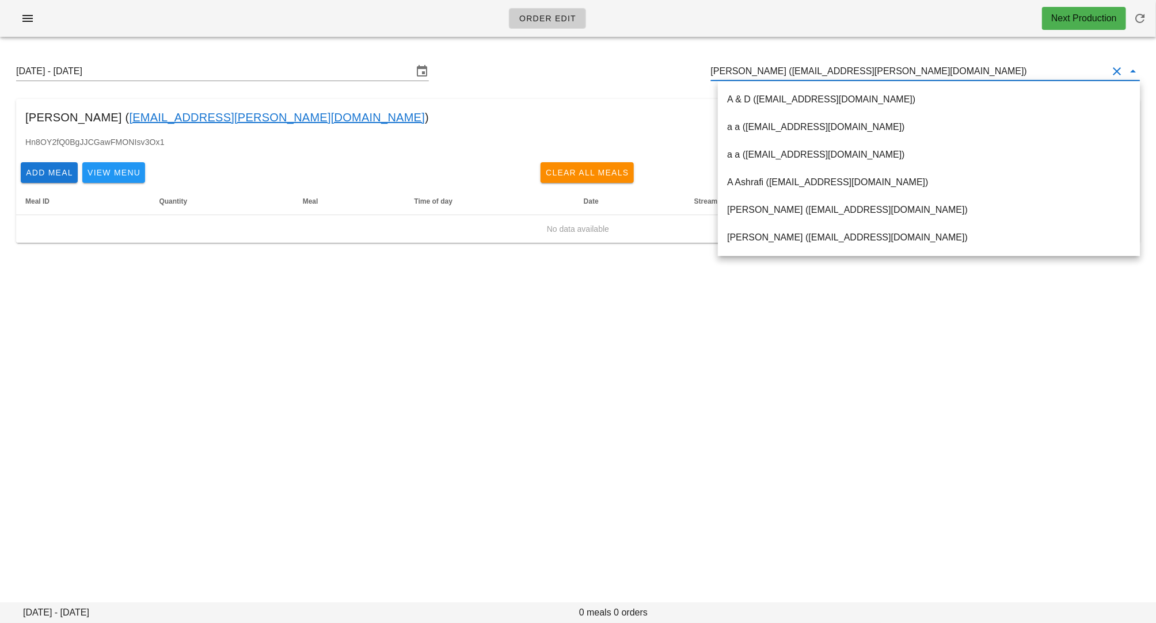
click at [797, 72] on input "[PERSON_NAME] ([EMAIL_ADDRESS][PERSON_NAME][DOMAIN_NAME])" at bounding box center [909, 71] width 397 height 18
paste input "[EMAIL_ADDRESS][DOMAIN_NAME]"
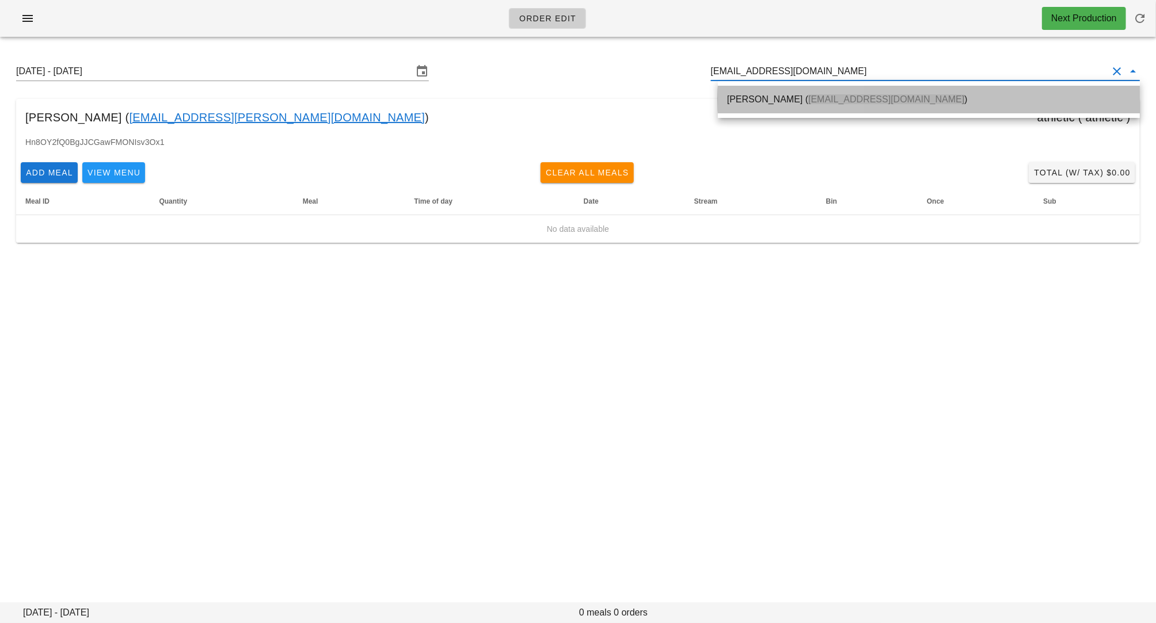
click at [808, 98] on span "[EMAIL_ADDRESS][DOMAIN_NAME]" at bounding box center [886, 99] width 156 height 10
type input "[PERSON_NAME] ([EMAIL_ADDRESS][DOMAIN_NAME])"
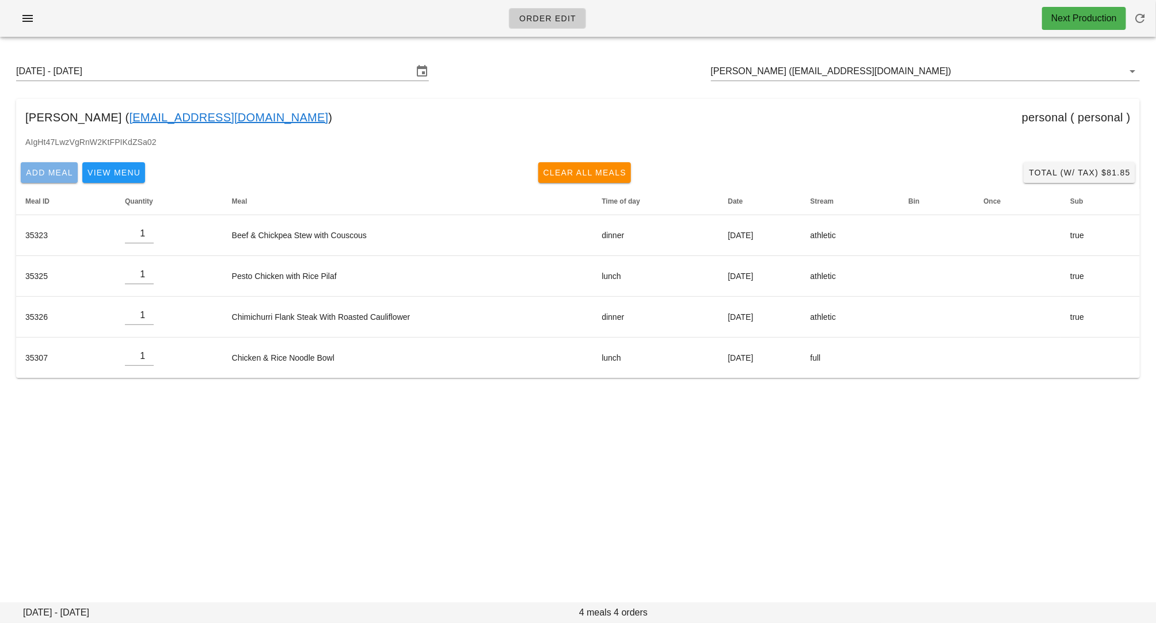
click at [45, 172] on span "Add Meal" at bounding box center [49, 172] width 48 height 9
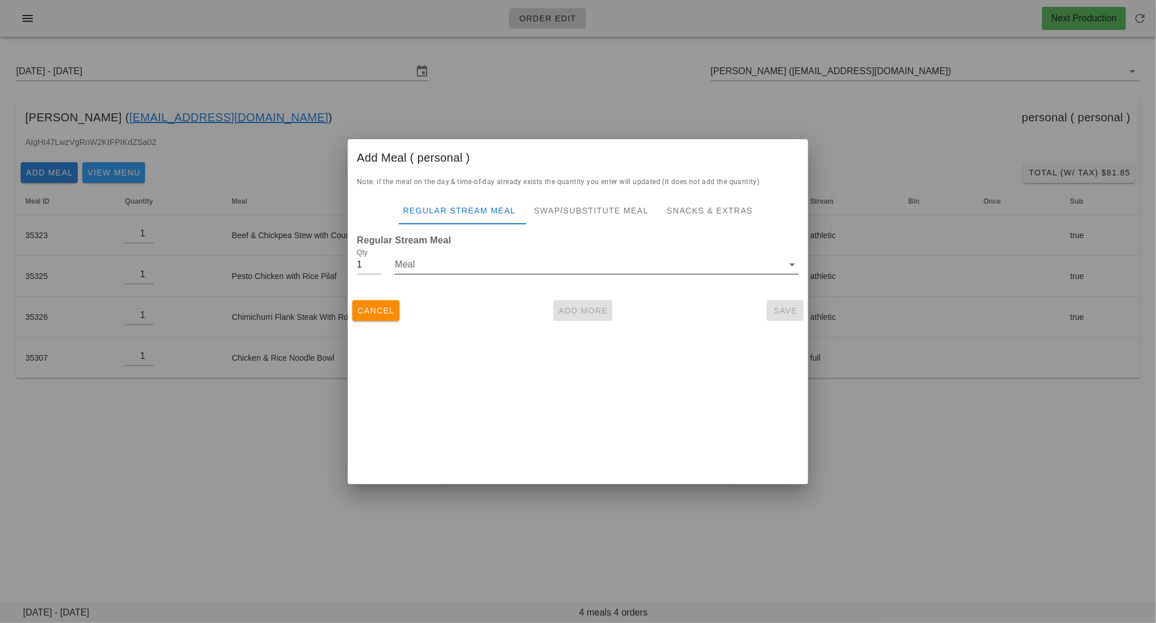
click at [482, 262] on input "Meal" at bounding box center [589, 265] width 388 height 18
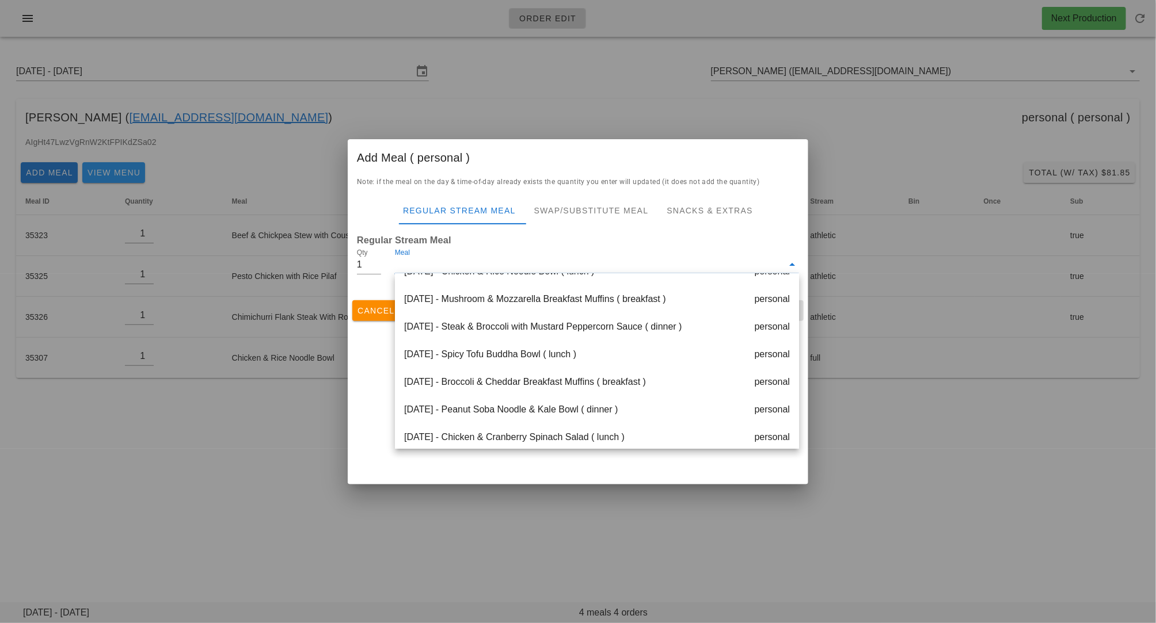
scroll to position [332, 0]
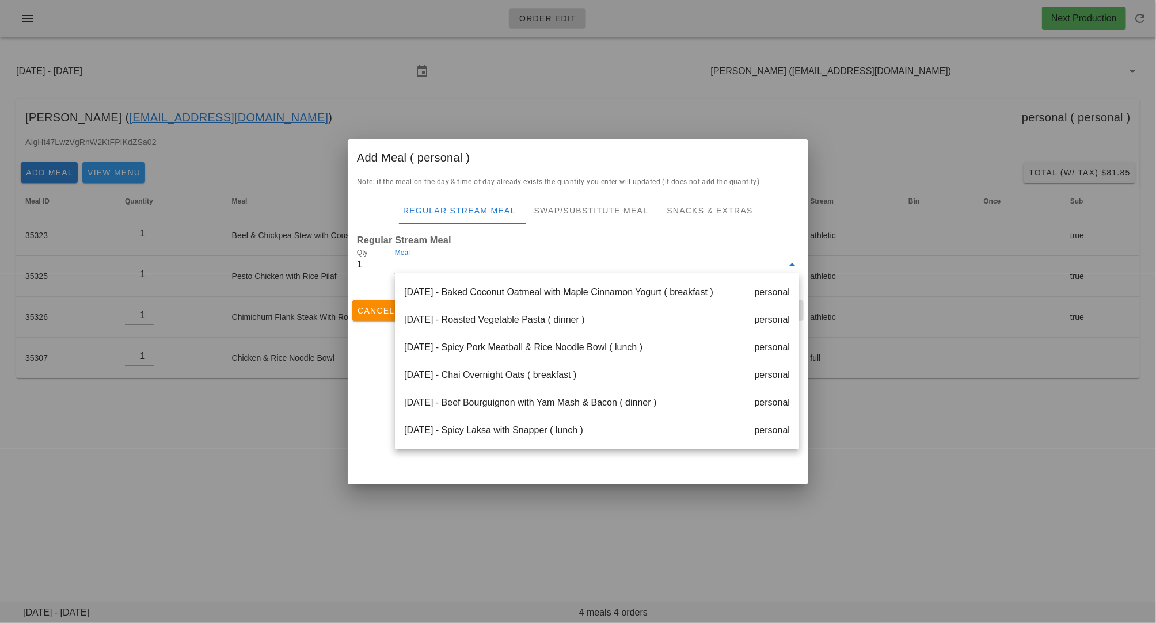
click at [264, 454] on div at bounding box center [578, 311] width 1156 height 623
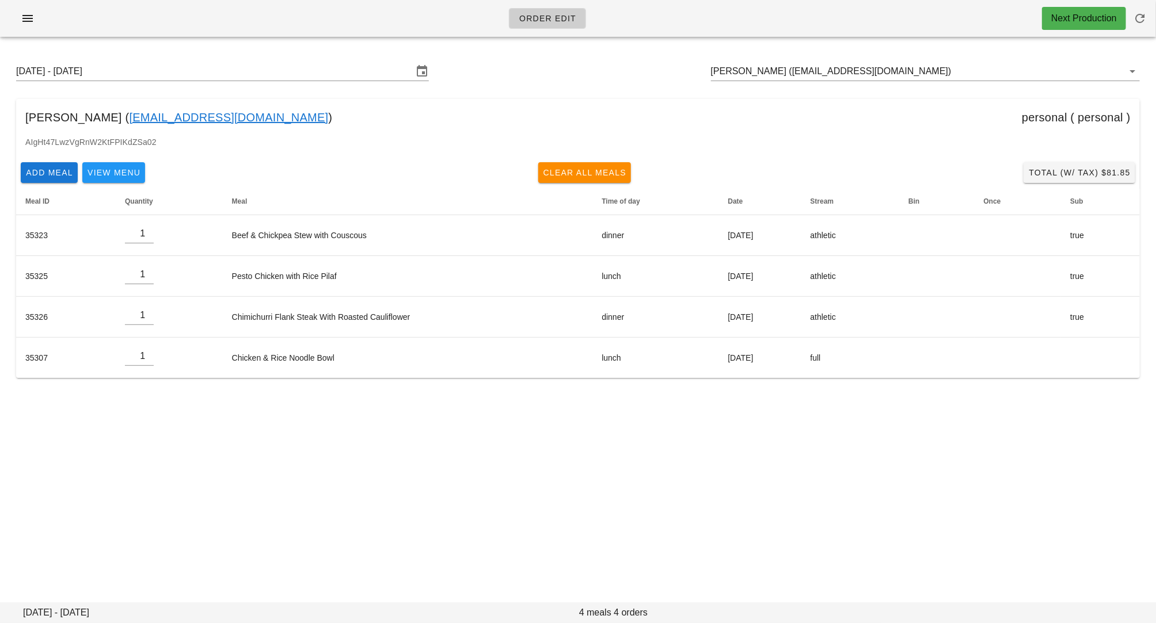
click at [783, 60] on div "[DATE] - [DATE] [PERSON_NAME] ([EMAIL_ADDRESS][DOMAIN_NAME])" at bounding box center [578, 71] width 1142 height 37
click at [788, 67] on input "Serena Ribecca (serenaribecca96@gmail.com)" at bounding box center [909, 71] width 397 height 18
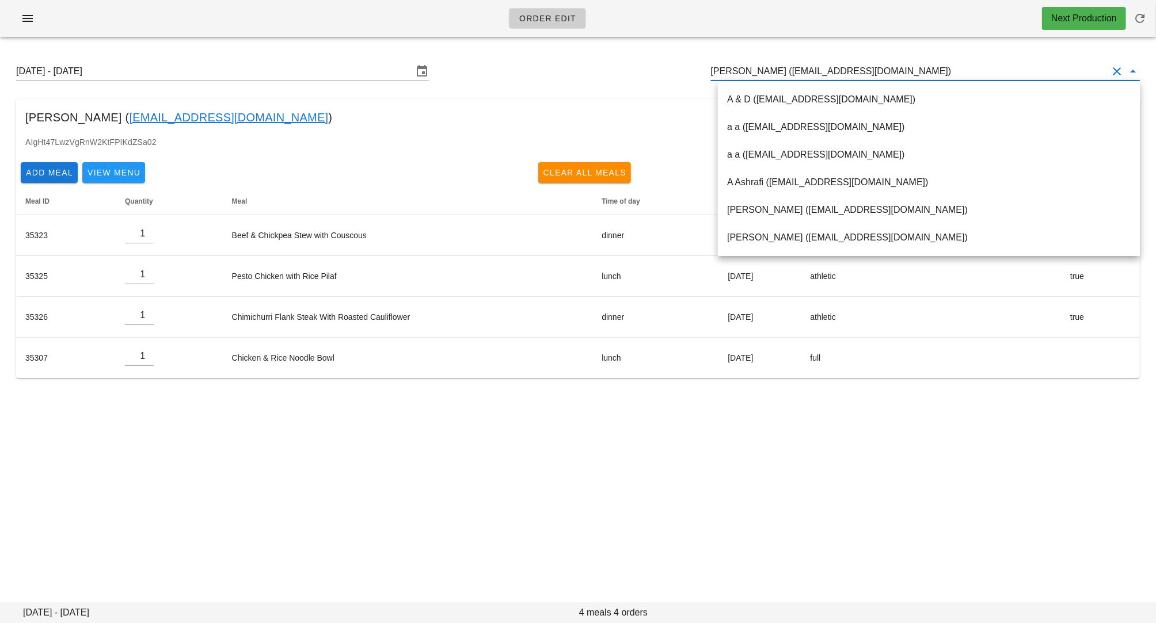
click at [787, 71] on input "Serena Ribecca (serenaribecca96@gmail.com)" at bounding box center [909, 71] width 397 height 18
drag, startPoint x: 787, startPoint y: 71, endPoint x: 899, endPoint y: 70, distance: 111.7
click at [899, 70] on input "Serena Ribecca (serenaribecca96@gmail.com)" at bounding box center [909, 71] width 397 height 18
click at [823, 75] on input "Serena Ribecca (serenaribecca96@gmail.com)" at bounding box center [909, 71] width 397 height 18
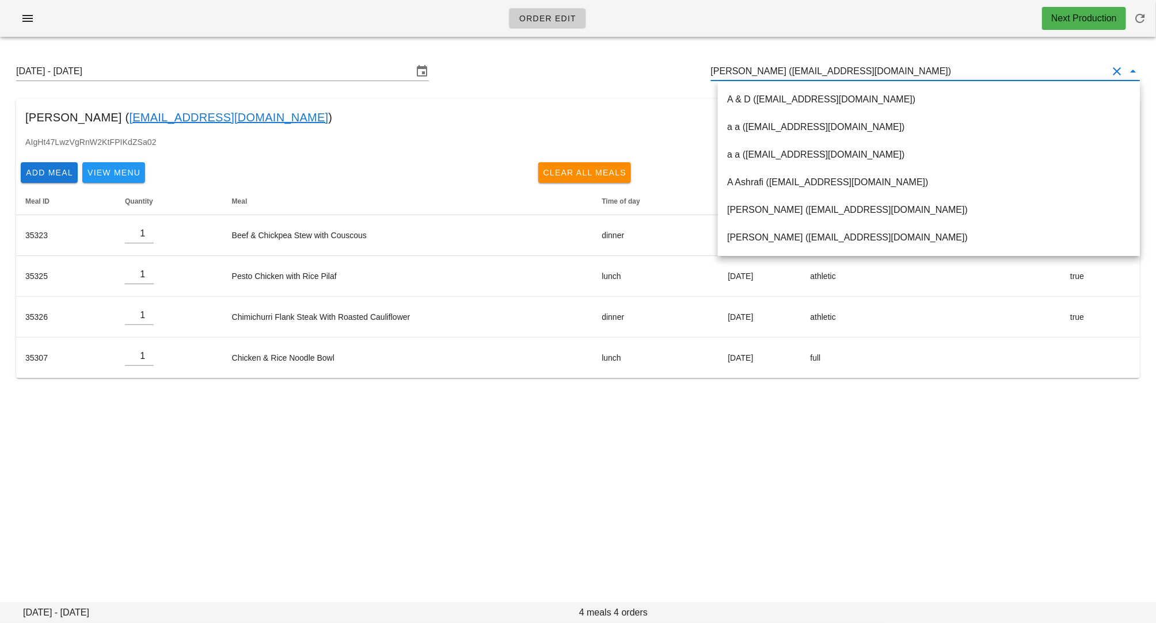
click at [823, 75] on input "Serena Ribecca (serenaribecca96@gmail.com)" at bounding box center [909, 71] width 397 height 18
paste input "[EMAIL_ADDRESS][DOMAIN_NAME]"
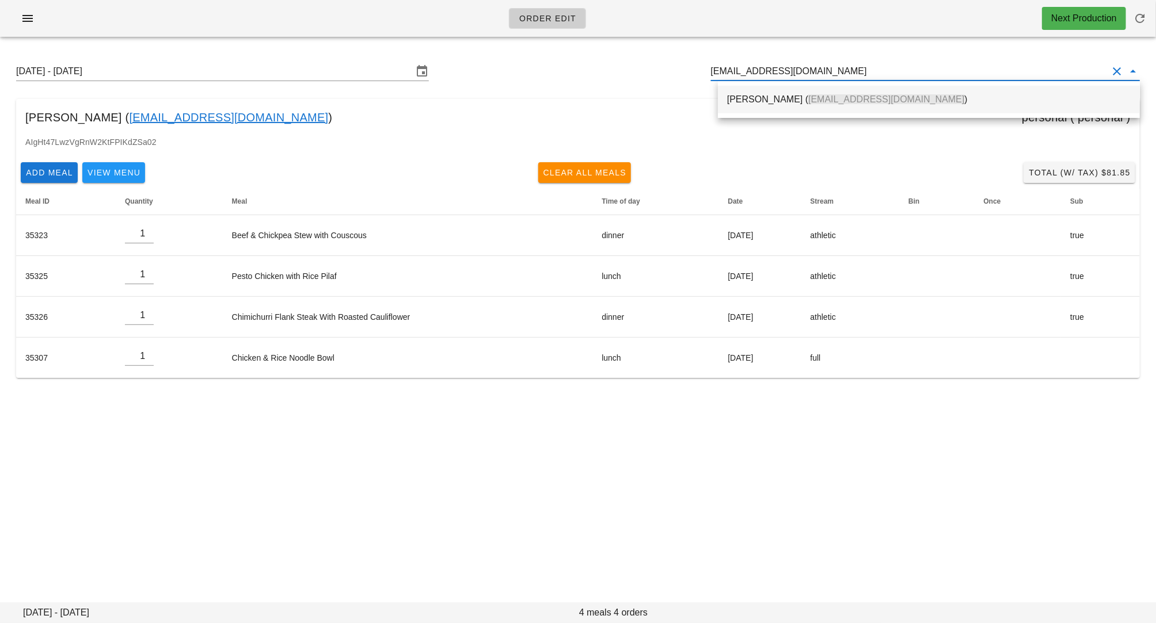
click at [787, 106] on div "Darcie Yarrow ( darcielynn@me.com )" at bounding box center [928, 99] width 403 height 25
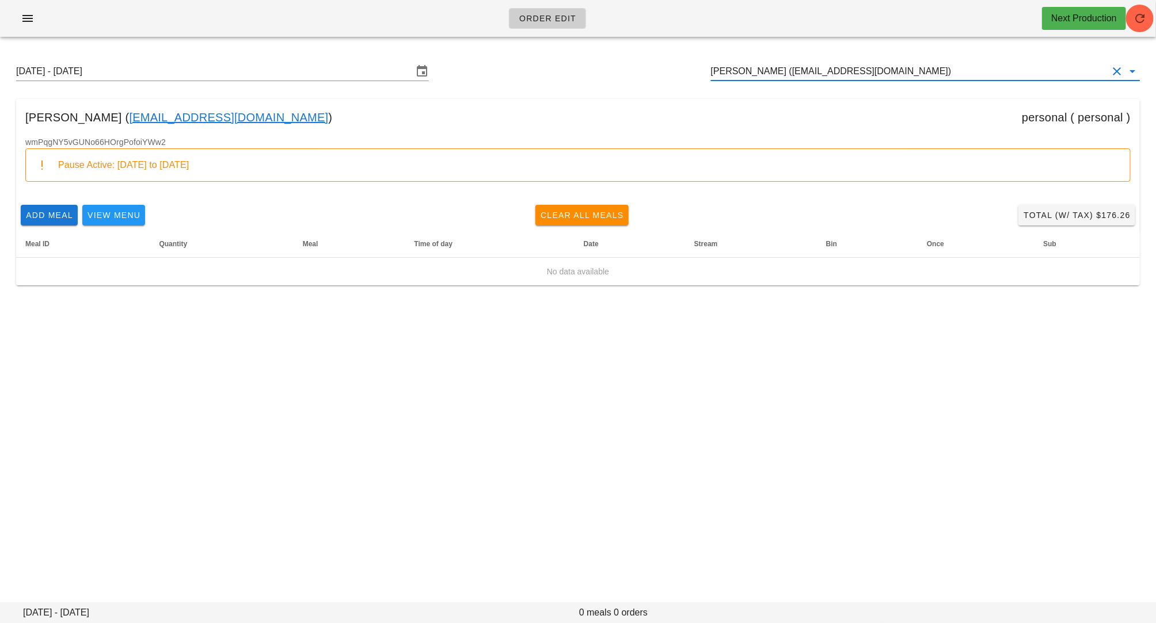
click at [773, 73] on input "[PERSON_NAME] ([EMAIL_ADDRESS][DOMAIN_NAME])" at bounding box center [909, 71] width 397 height 18
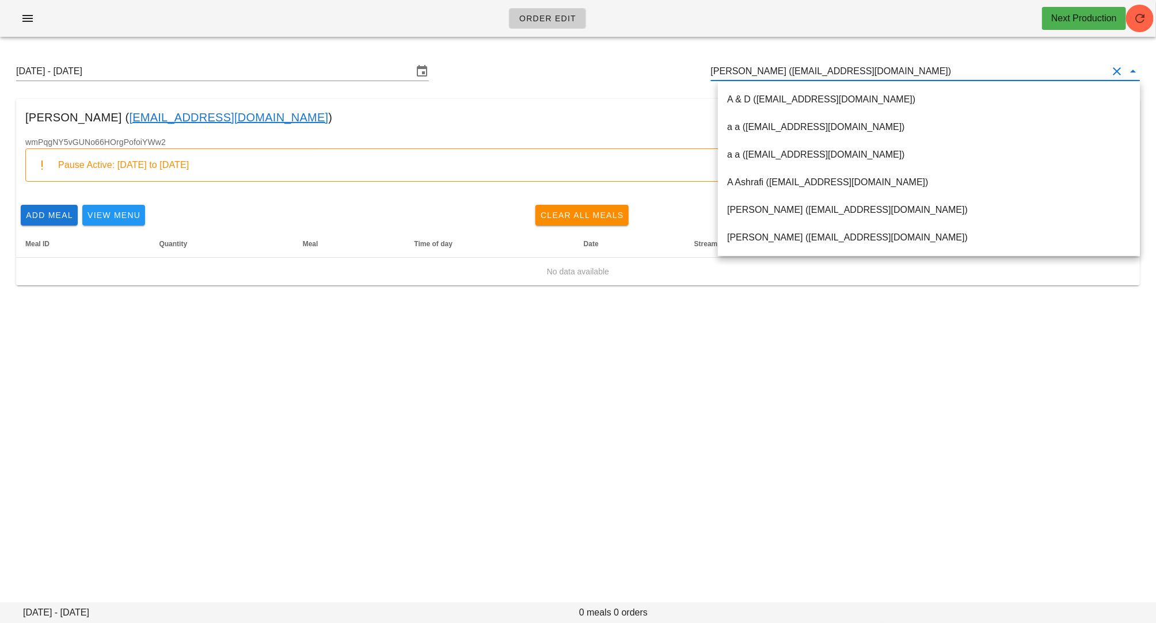
click at [773, 73] on input "[PERSON_NAME] ([EMAIL_ADDRESS][DOMAIN_NAME])" at bounding box center [909, 71] width 397 height 18
paste input "[URL][DATE][DOMAIN_NAME]"
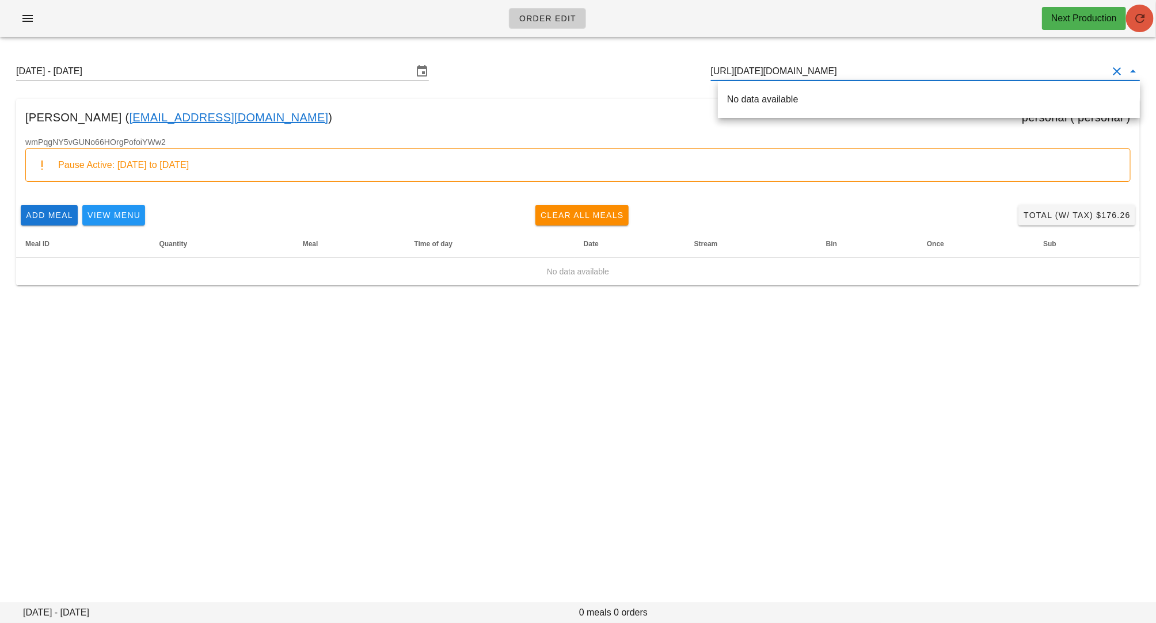
click at [1145, 21] on icon "button" at bounding box center [1140, 19] width 14 height 14
type input "[PERSON_NAME] ([EMAIL_ADDRESS][DOMAIN_NAME])"
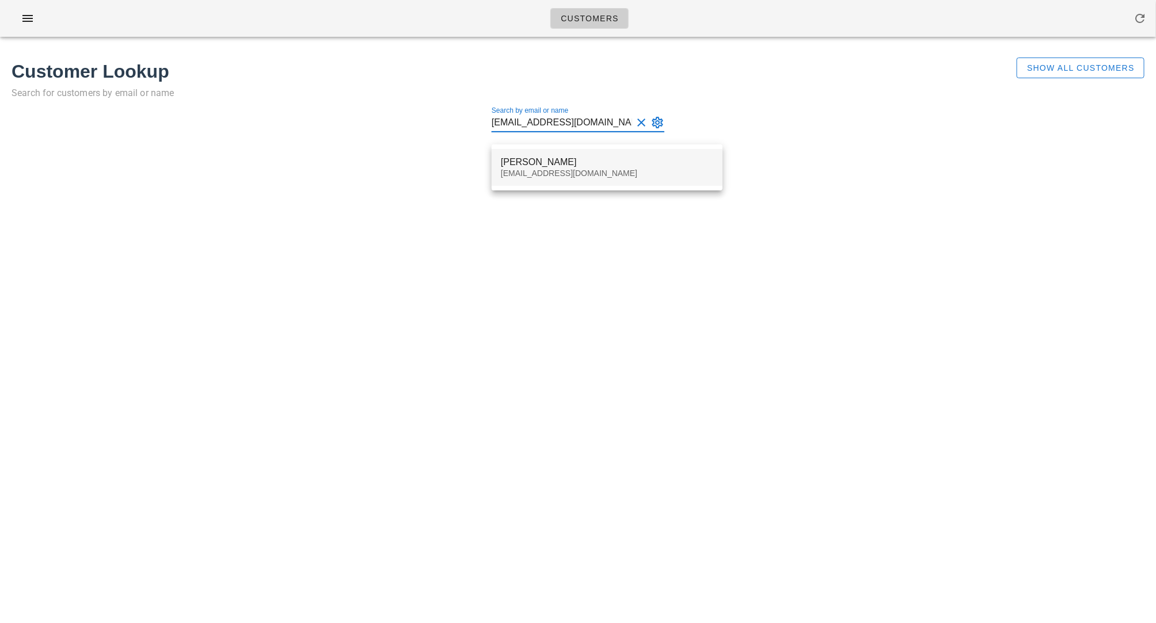
type input "[EMAIL_ADDRESS][DOMAIN_NAME]"
click at [558, 168] on div "[PERSON_NAME] [EMAIL_ADDRESS][DOMAIN_NAME]" at bounding box center [607, 168] width 212 height 36
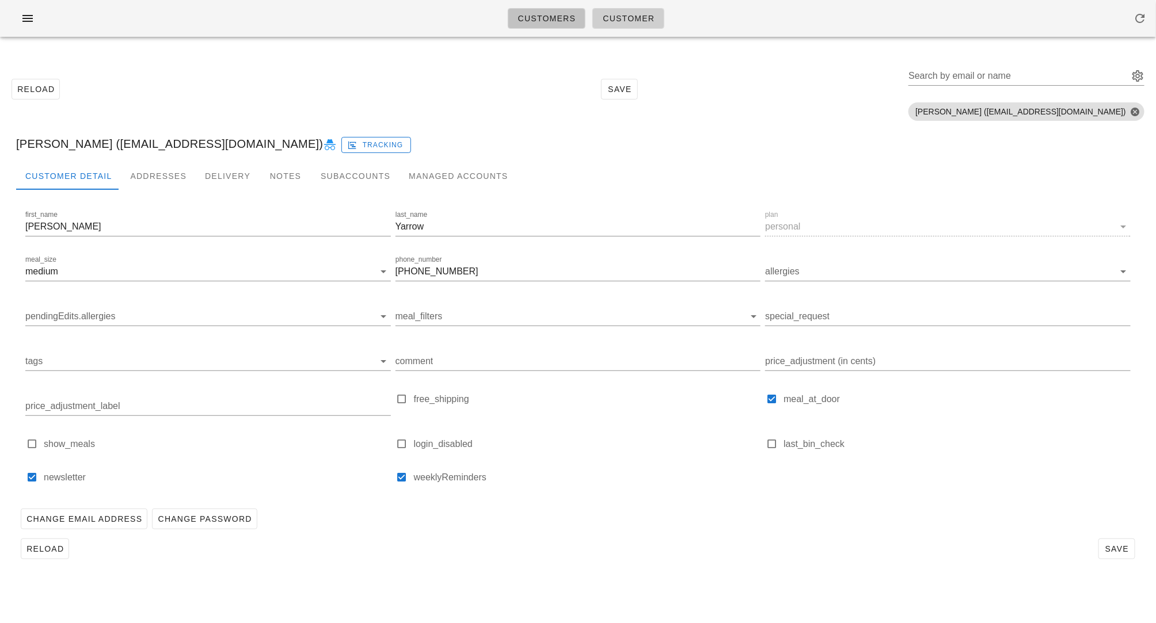
click at [548, 14] on span "Customers" at bounding box center [546, 18] width 59 height 9
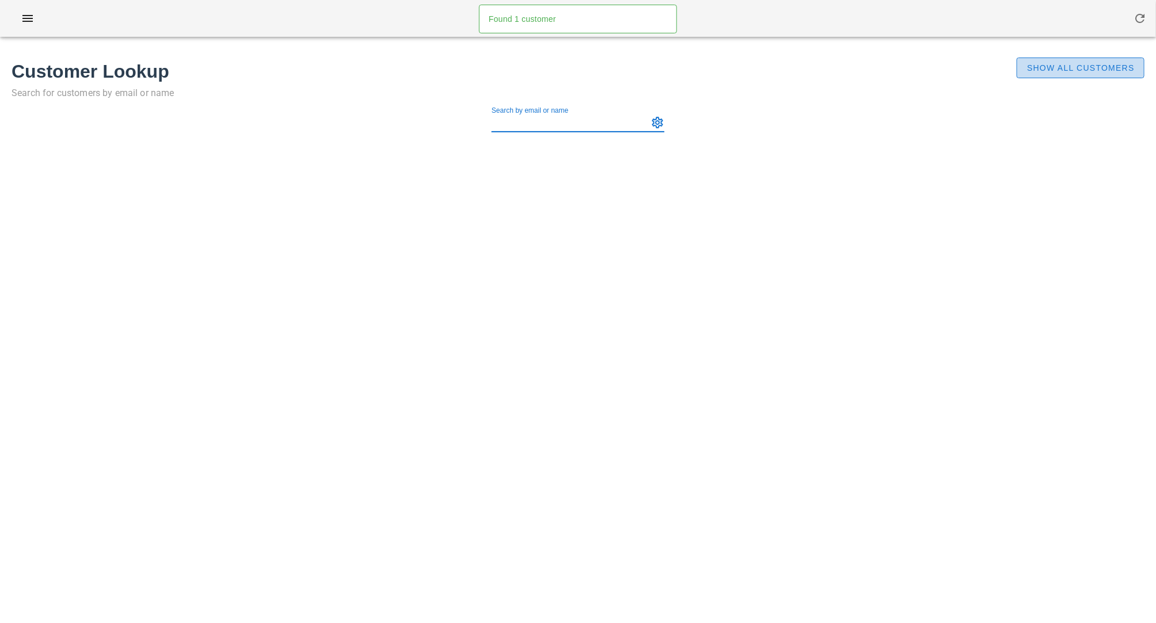
click at [1100, 66] on span "Show All Customers" at bounding box center [1080, 67] width 108 height 9
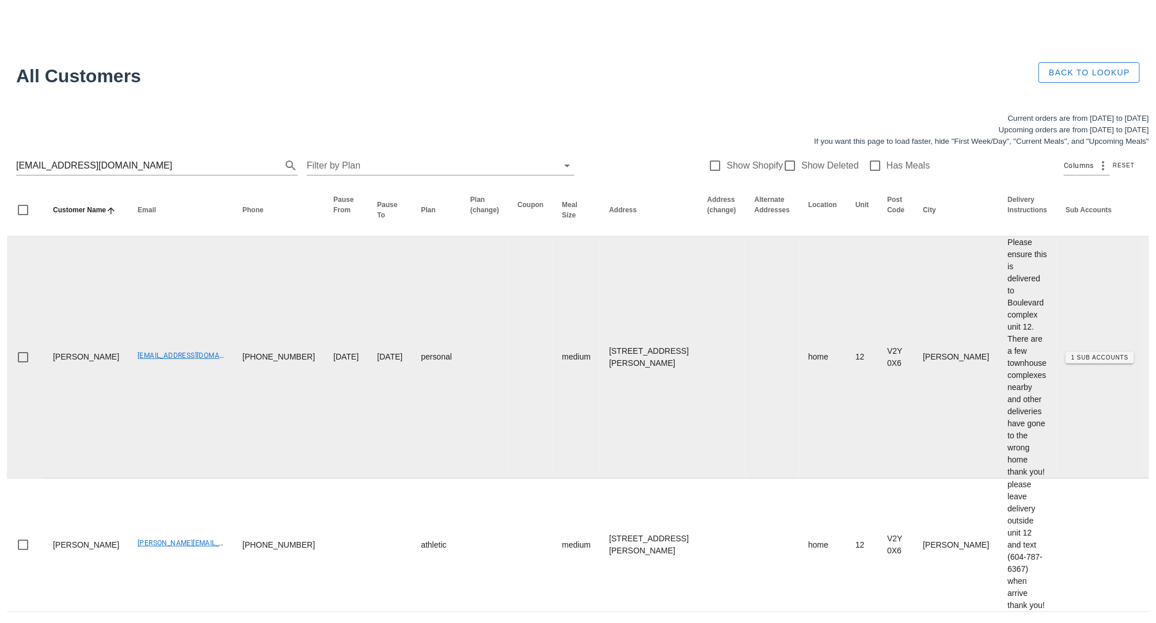
scroll to position [29, 0]
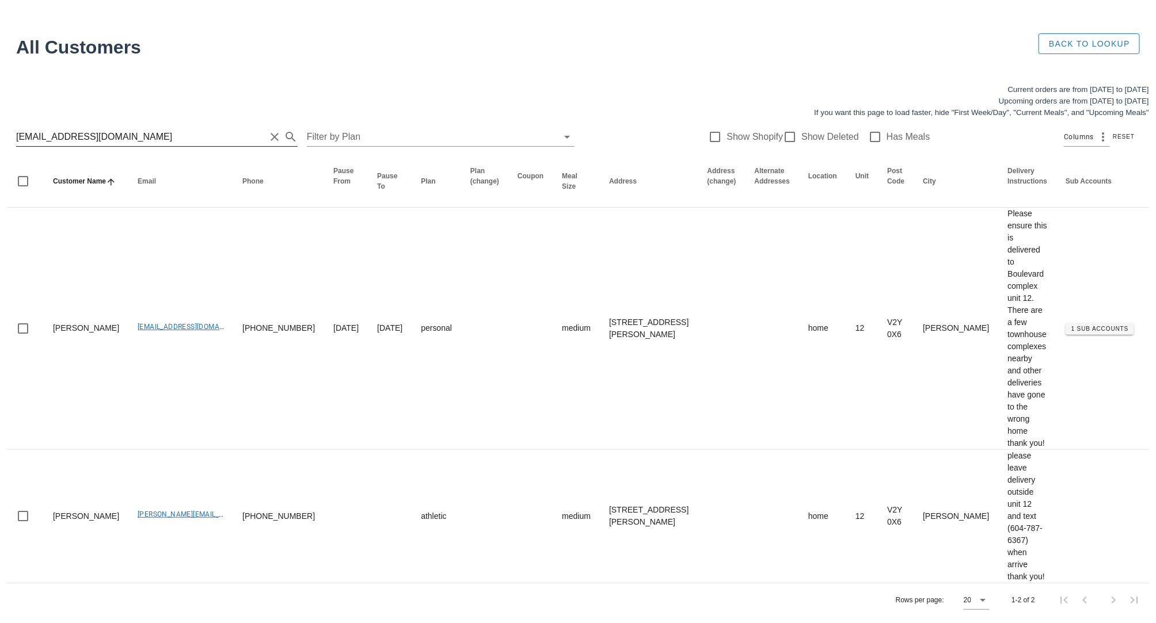
click at [158, 136] on input "[EMAIL_ADDRESS][DOMAIN_NAME]" at bounding box center [140, 137] width 249 height 18
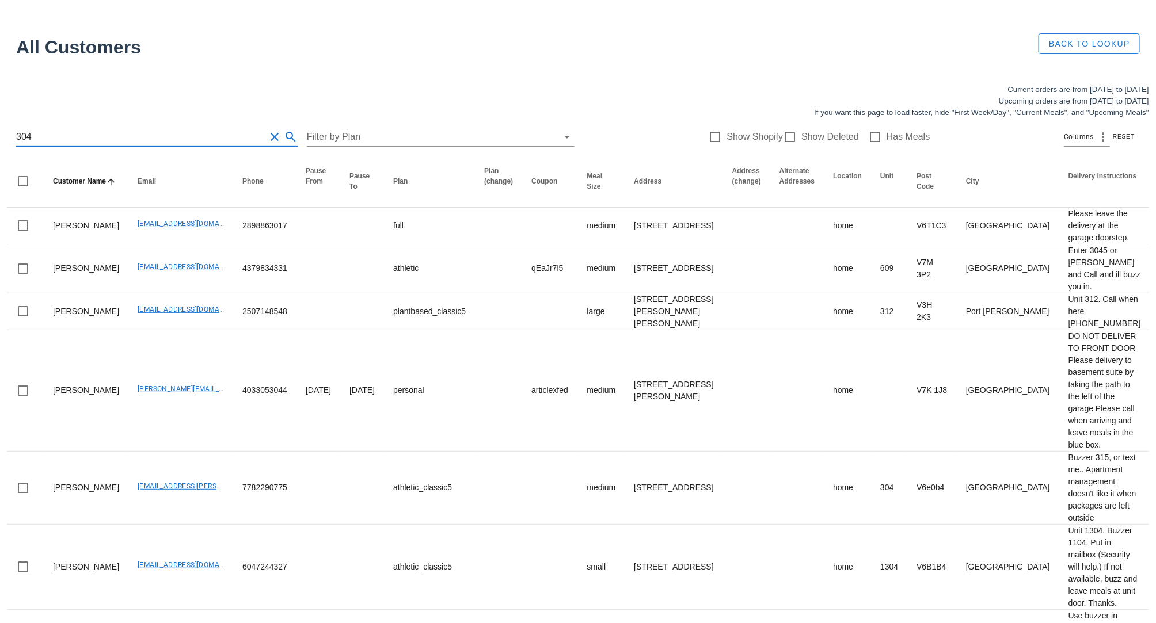
type input "3046"
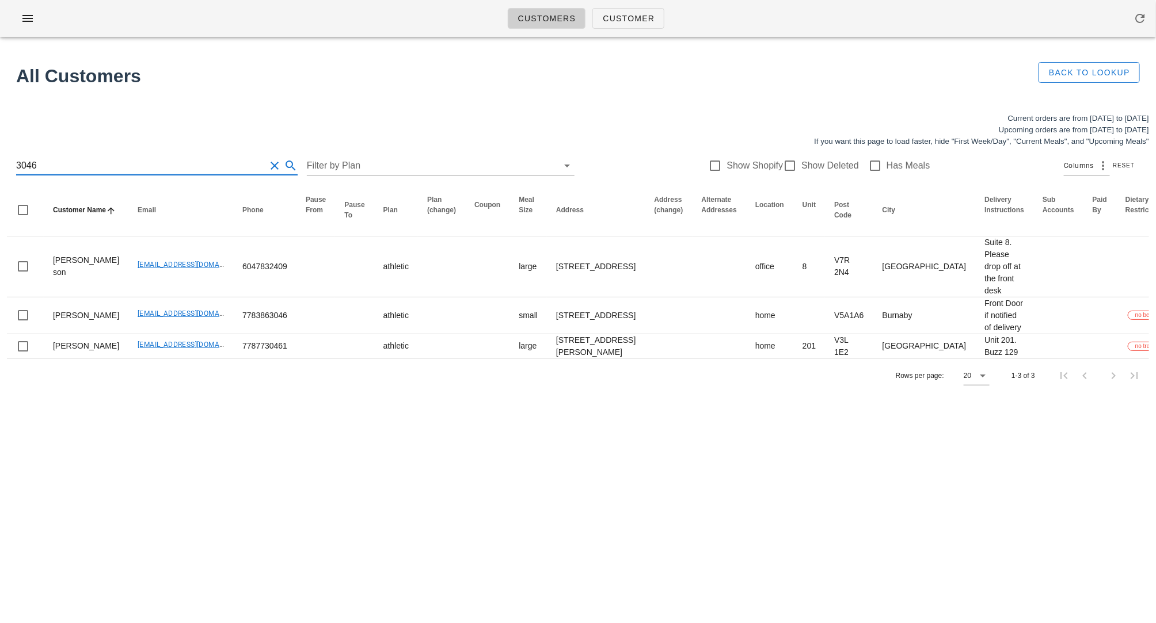
click at [62, 161] on input "3046" at bounding box center [140, 166] width 249 height 18
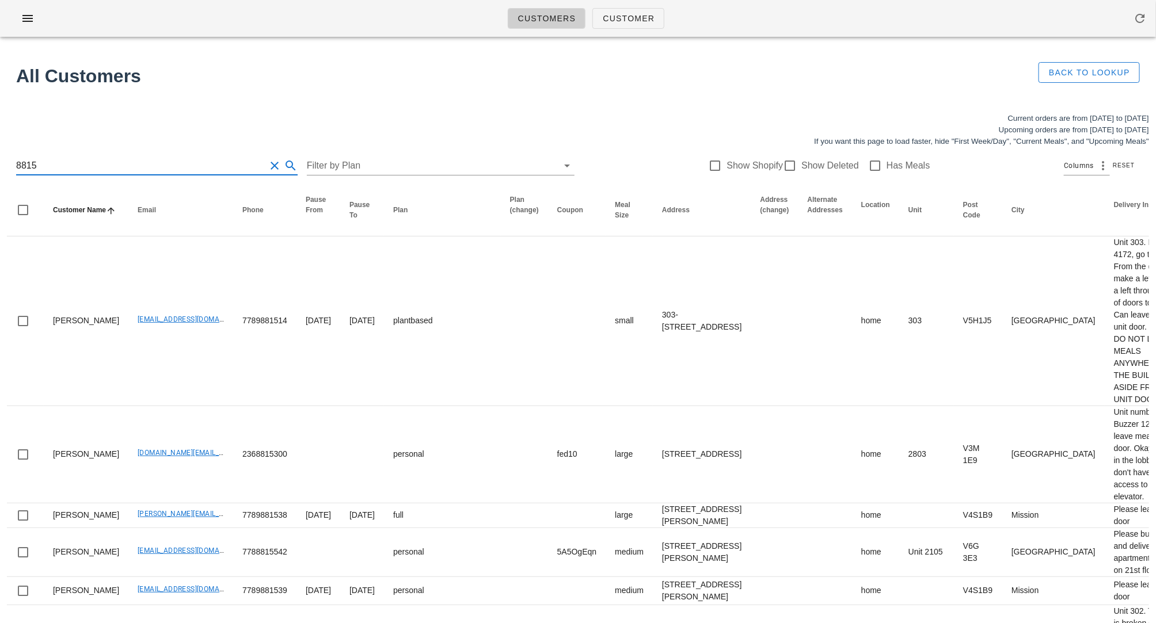
click at [17, 164] on input "8815" at bounding box center [140, 166] width 249 height 18
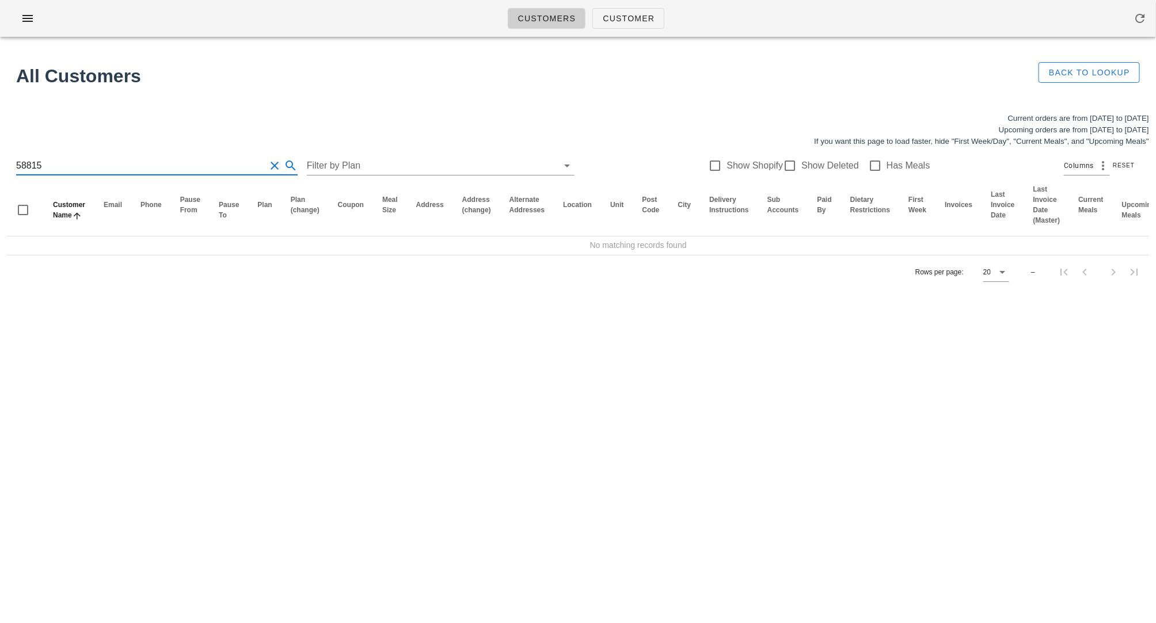
type input "8815"
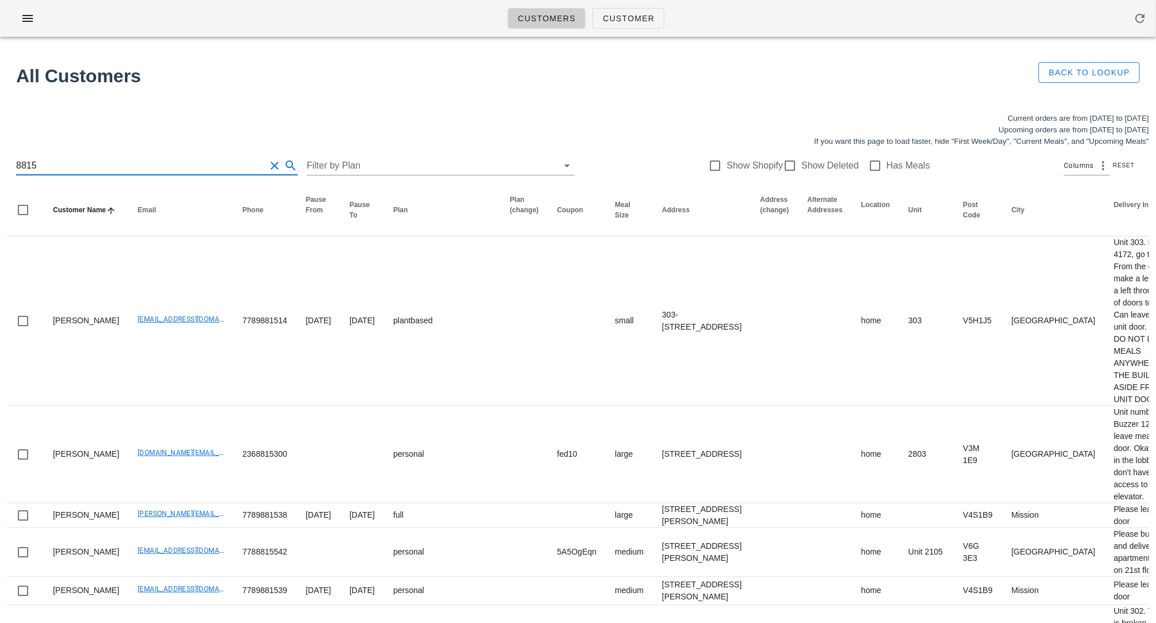
click at [68, 166] on input "8815" at bounding box center [140, 166] width 249 height 18
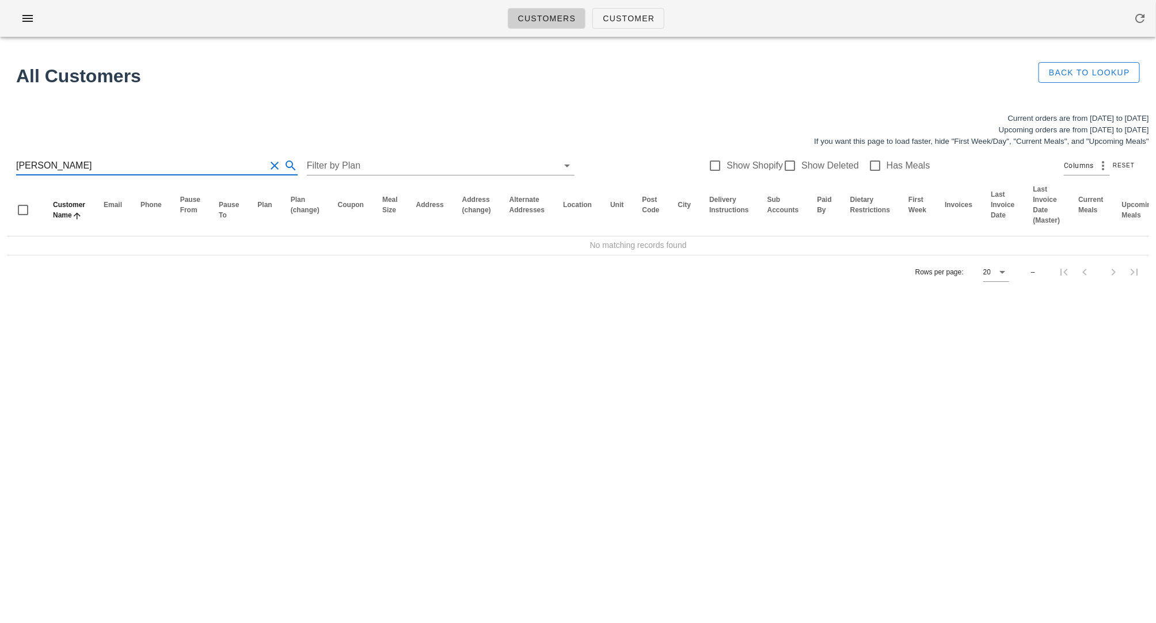
drag, startPoint x: 49, startPoint y: 167, endPoint x: -56, endPoint y: 157, distance: 106.5
click at [0, 157] on html "Customers Customer Found 1 customer All Customers Back to Lookup Current orders…" at bounding box center [578, 311] width 1156 height 623
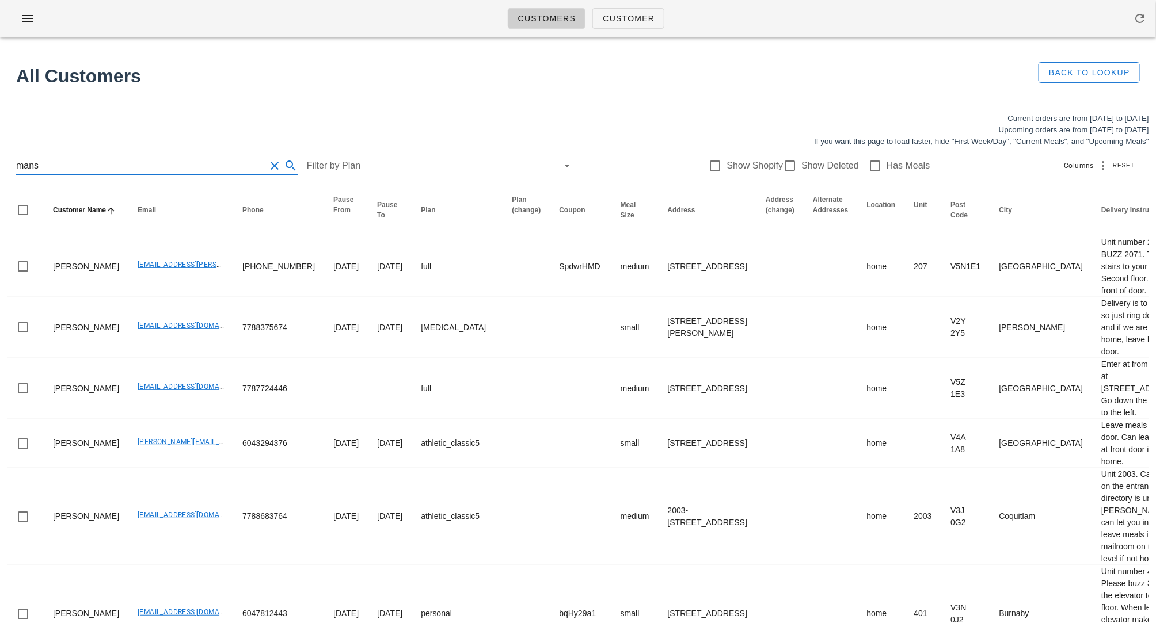
click at [88, 162] on input "mans" at bounding box center [140, 166] width 249 height 18
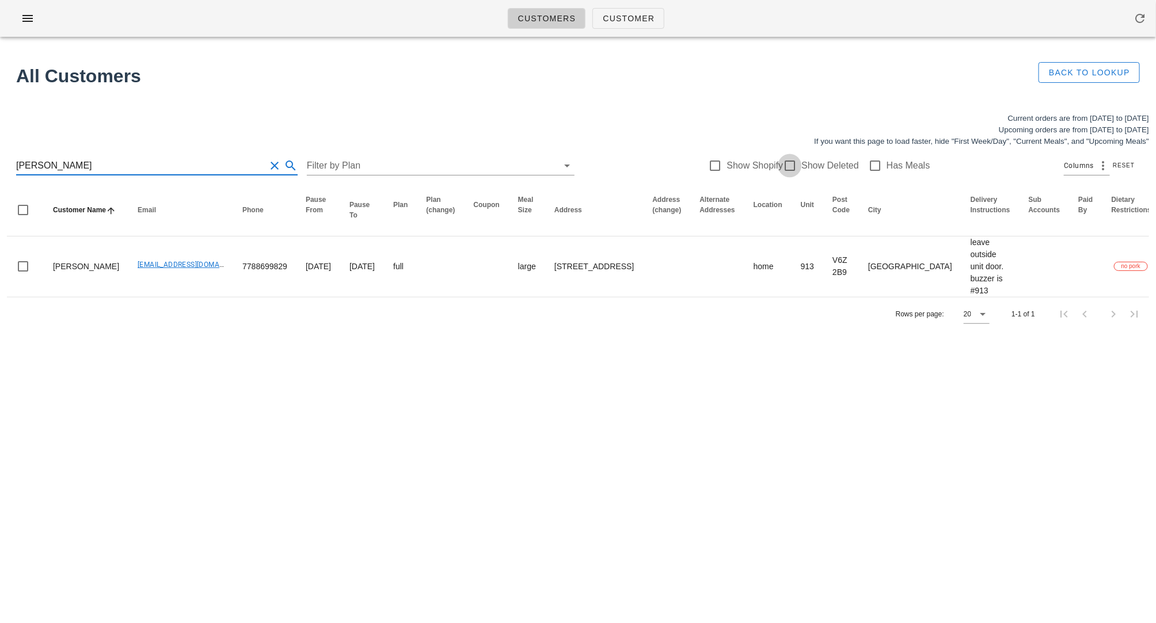
type input "mansoor"
click at [780, 168] on div at bounding box center [790, 166] width 20 height 20
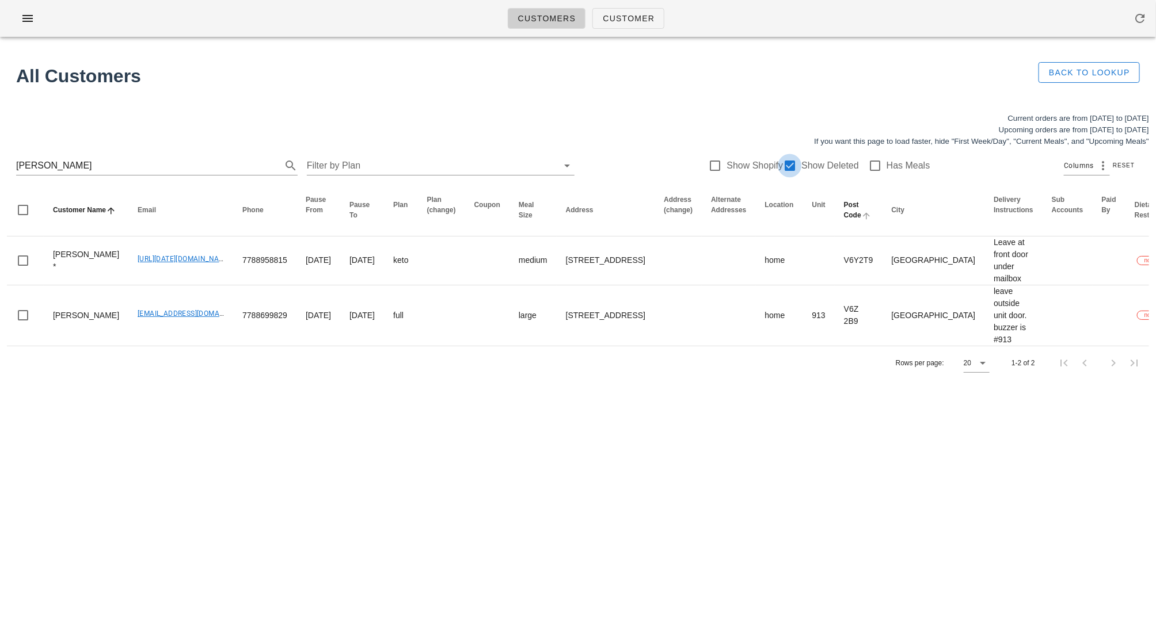
checkbox input "true"
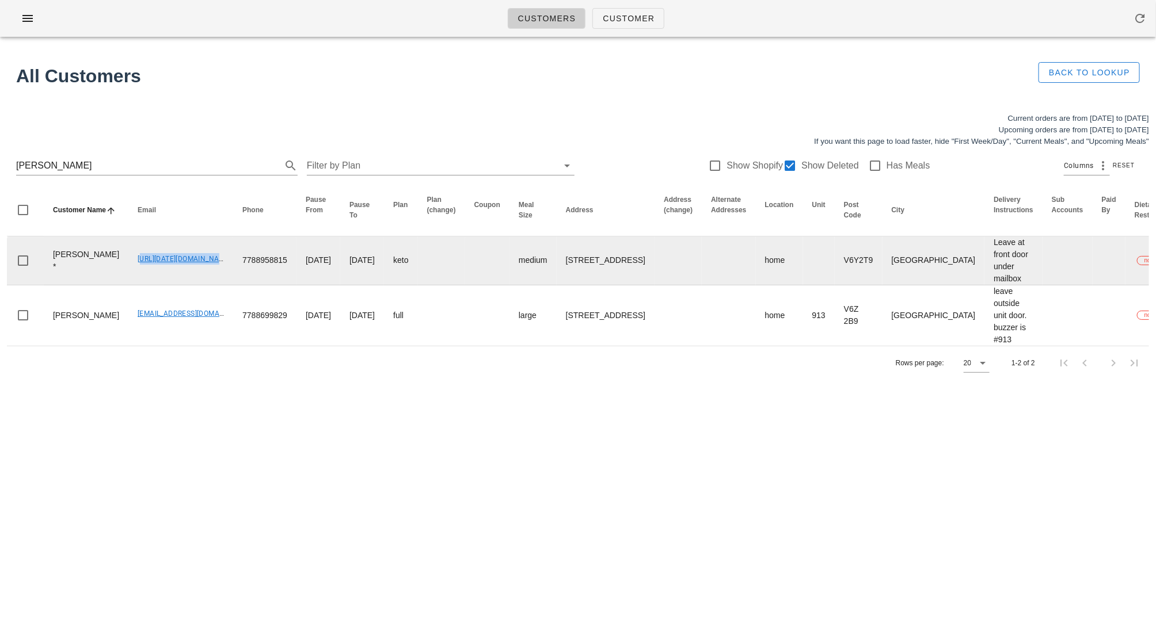
drag, startPoint x: 100, startPoint y: 257, endPoint x: 201, endPoint y: 258, distance: 101.9
click at [201, 258] on tr "Michael Mansoor * 00_DELETED_2025-08-28_miketmansoor___gmail.com 7788958815 202…" at bounding box center [788, 261] width 1563 height 49
copy link "[URL][DATE][DOMAIN_NAME]"
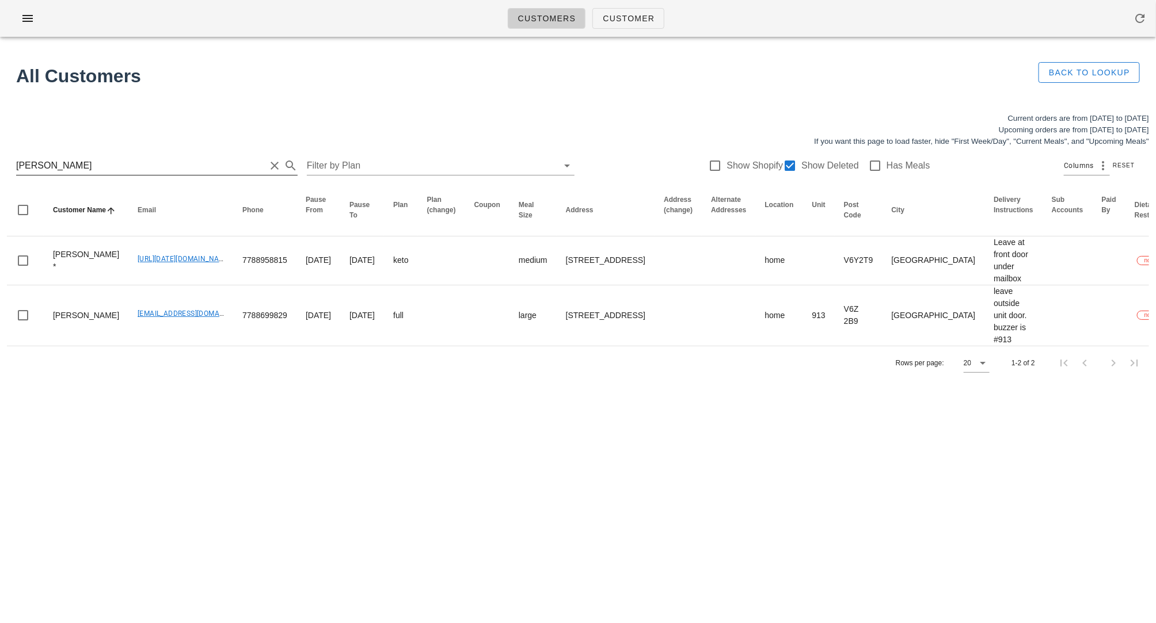
click at [123, 170] on input "mansoor" at bounding box center [140, 166] width 249 height 18
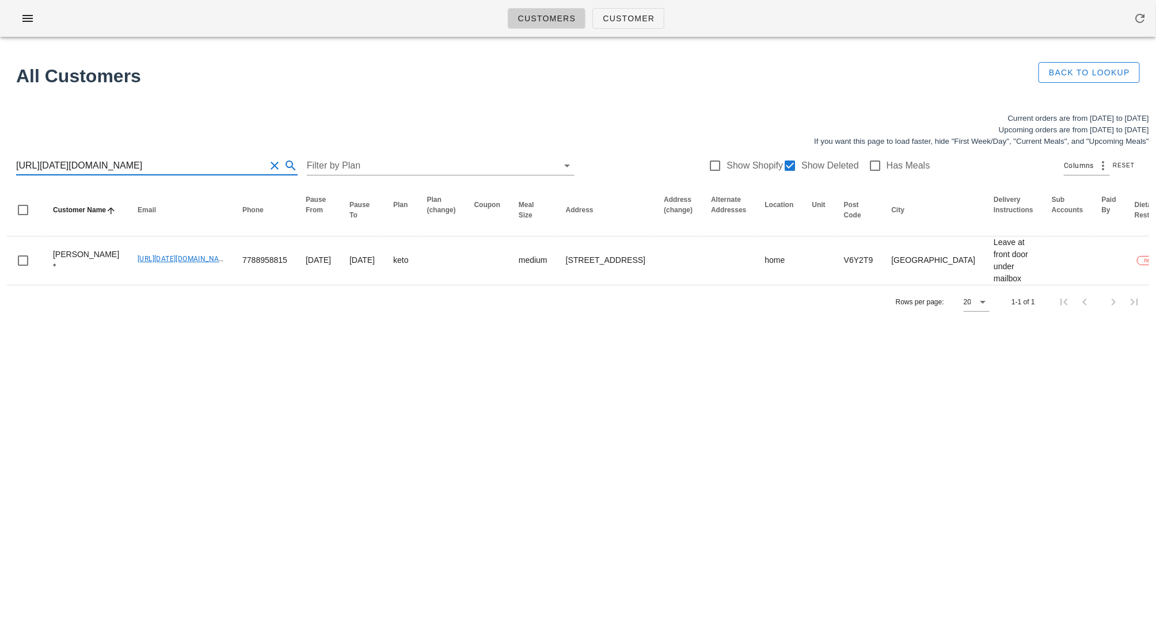
drag, startPoint x: 127, startPoint y: 166, endPoint x: -74, endPoint y: 154, distance: 201.8
click at [0, 154] on html "Customers Customer Found 1 customer All Customers Back to Lookup Current orders…" at bounding box center [578, 311] width 1156 height 623
click at [87, 165] on input "miketmansoor___gmail.com" at bounding box center [140, 166] width 249 height 18
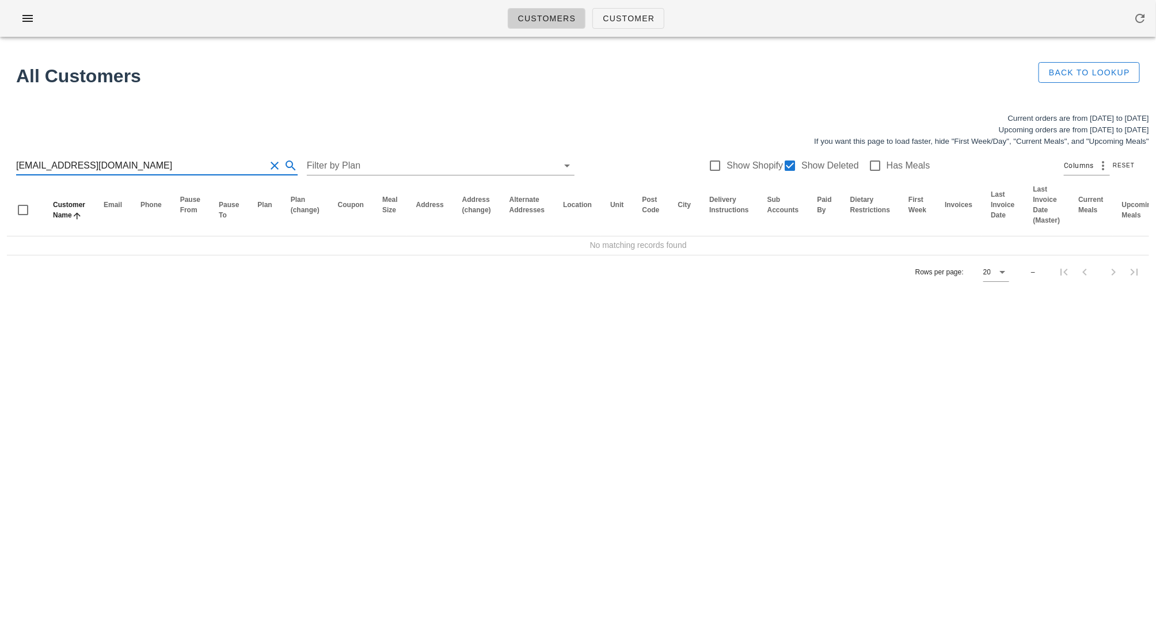
drag, startPoint x: 74, startPoint y: 163, endPoint x: 139, endPoint y: 163, distance: 64.5
click at [139, 163] on input "miketmansoor@gmail.com" at bounding box center [140, 166] width 249 height 18
click at [125, 166] on input "miketmansoor@gmail.com" at bounding box center [140, 166] width 249 height 18
drag, startPoint x: 125, startPoint y: 166, endPoint x: -63, endPoint y: 157, distance: 188.4
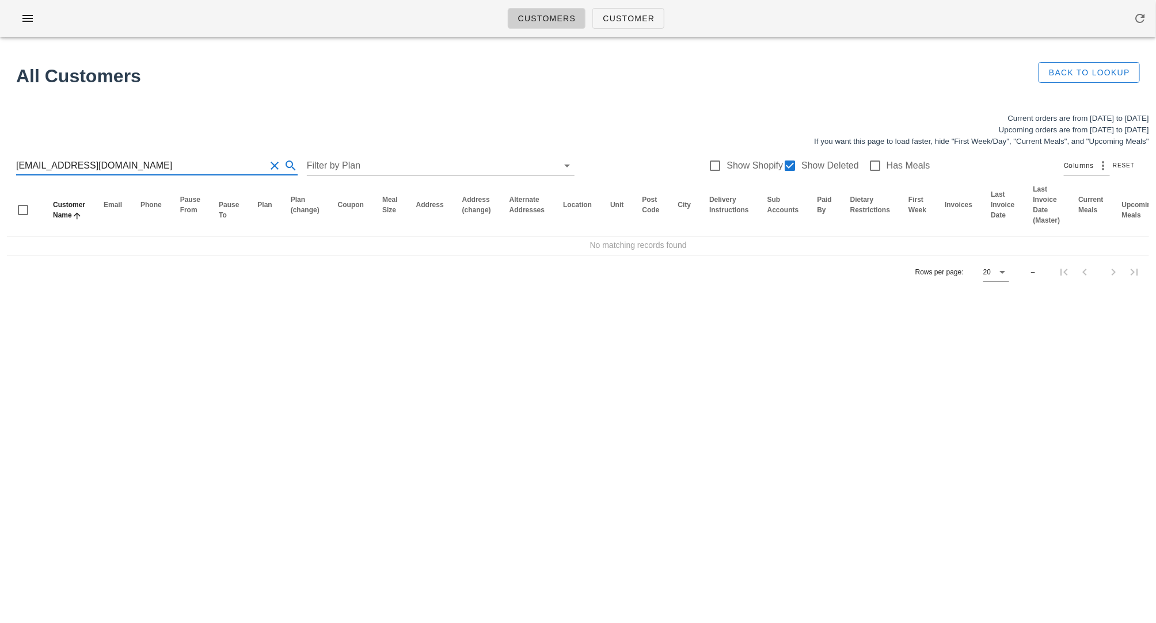
click at [0, 157] on html "Customers Customer Found 1 customer All Customers Back to Lookup Current orders…" at bounding box center [578, 311] width 1156 height 623
click at [142, 346] on div "Customers Customer Found 1 customer All Customers Back to Lookup Current orders…" at bounding box center [578, 311] width 1156 height 623
click at [161, 166] on input "miketmansoor@gmail.com" at bounding box center [140, 166] width 249 height 18
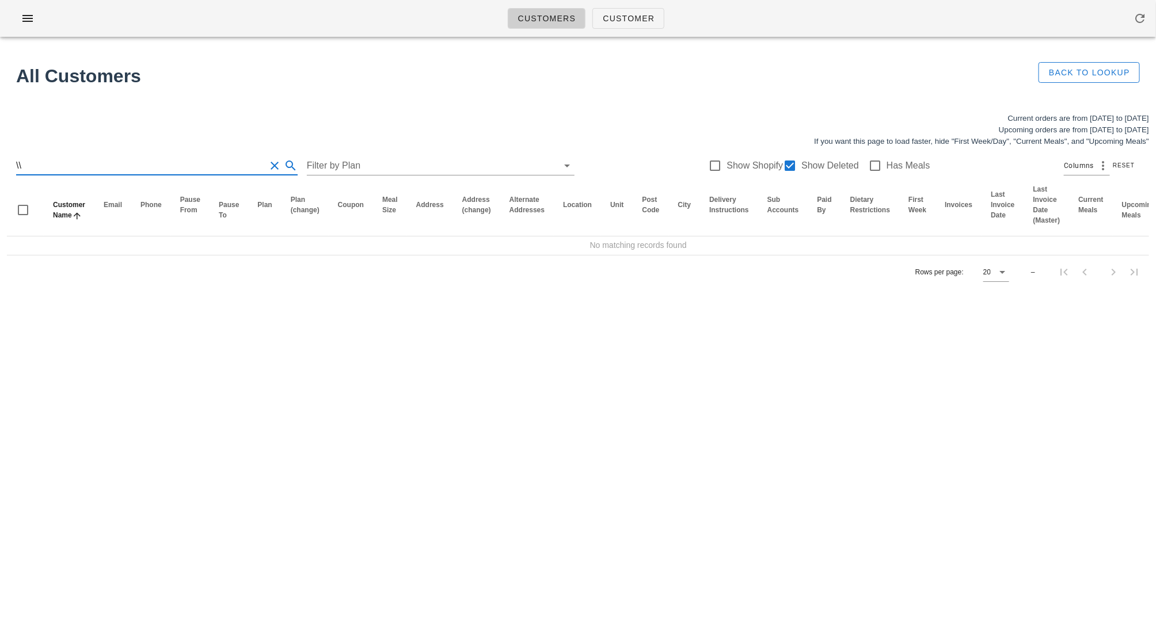
type input "\"
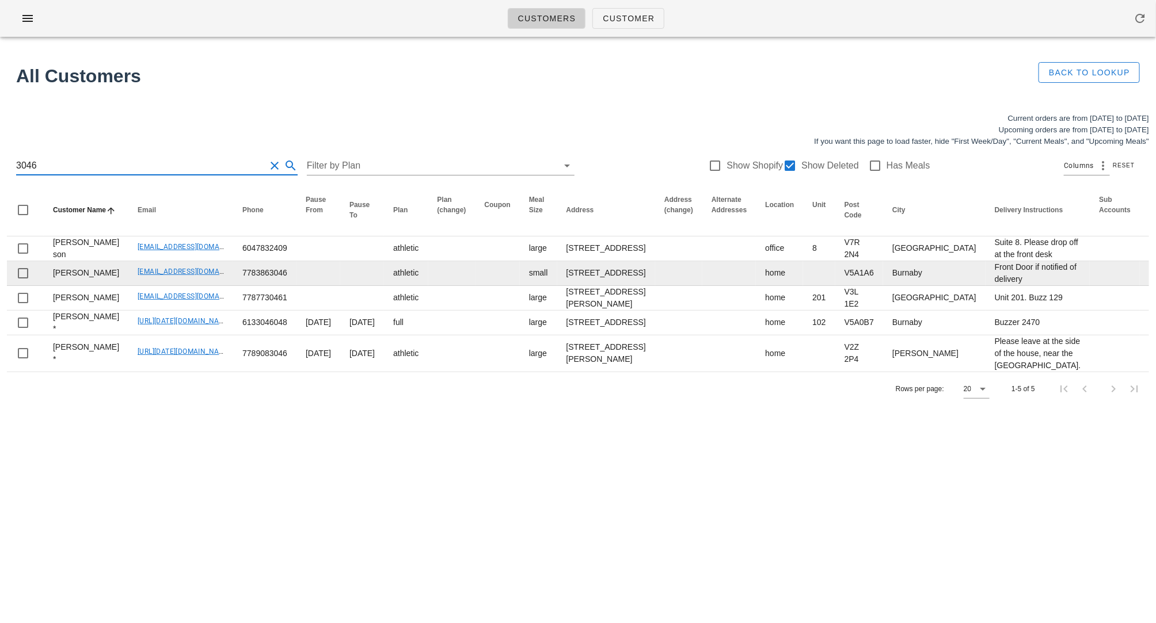
type input "3046"
drag, startPoint x: 98, startPoint y: 329, endPoint x: 204, endPoint y: 336, distance: 105.5
click at [204, 286] on tr "Daniel Singh Danielsingh05@hotmail.com 7783863046 athletic small 7097 Belcarra …" at bounding box center [810, 273] width 1606 height 25
copy link "[EMAIL_ADDRESS][DOMAIN_NAME]"
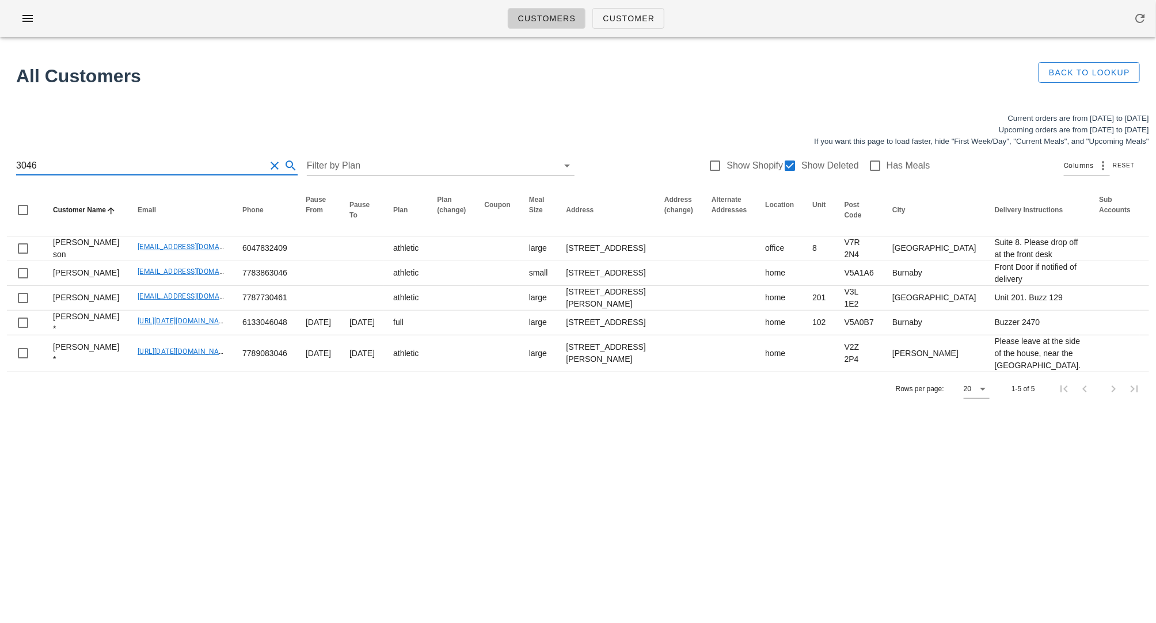
click at [126, 157] on input "3046" at bounding box center [140, 166] width 249 height 18
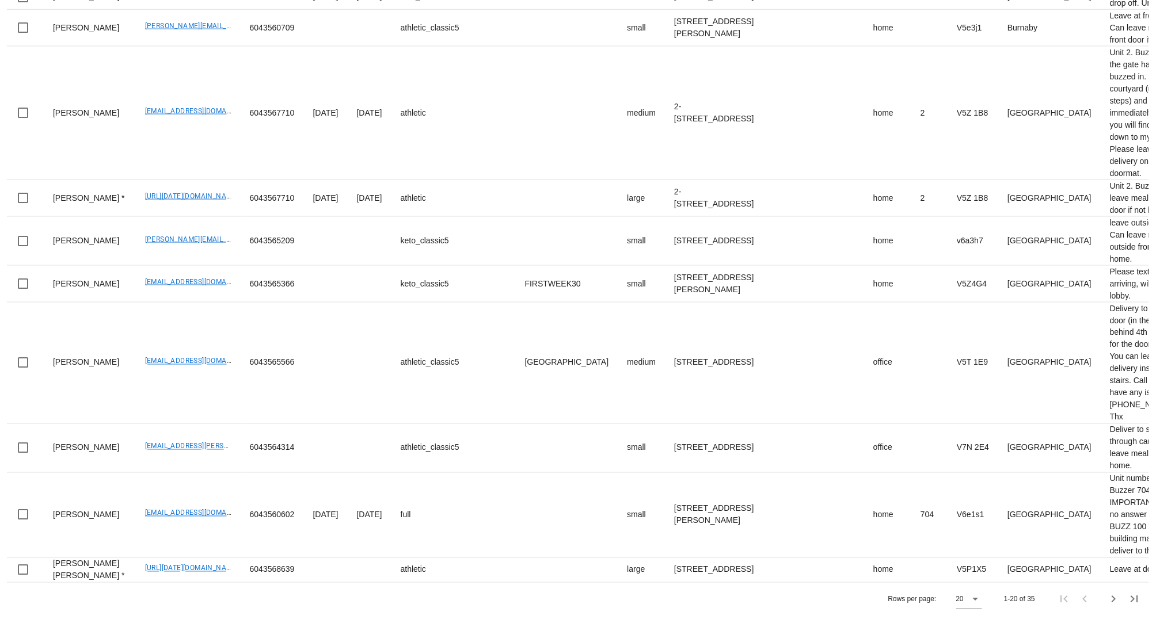
drag, startPoint x: 138, startPoint y: 326, endPoint x: 289, endPoint y: 326, distance: 151.9
drag, startPoint x: 130, startPoint y: 324, endPoint x: 219, endPoint y: 325, distance: 88.6
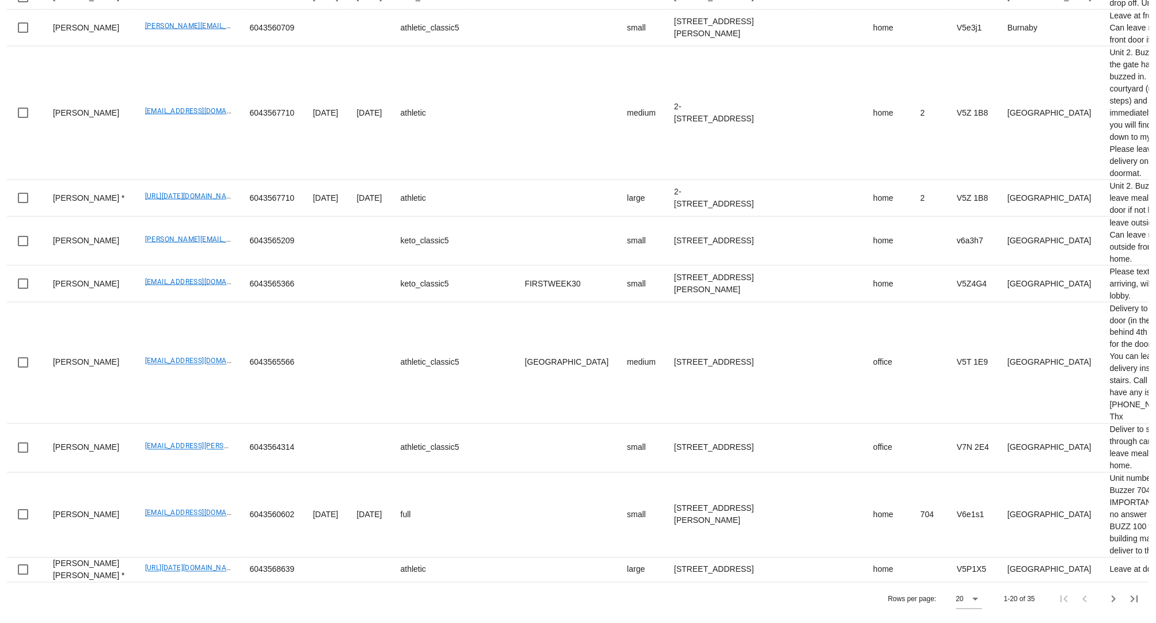
copy tr "[EMAIL_ADDRESS][DOMAIN_NAME]"
drag, startPoint x: 219, startPoint y: 324, endPoint x: 137, endPoint y: 324, distance: 81.7
copy link "[EMAIL_ADDRESS][DOMAIN_NAME]"
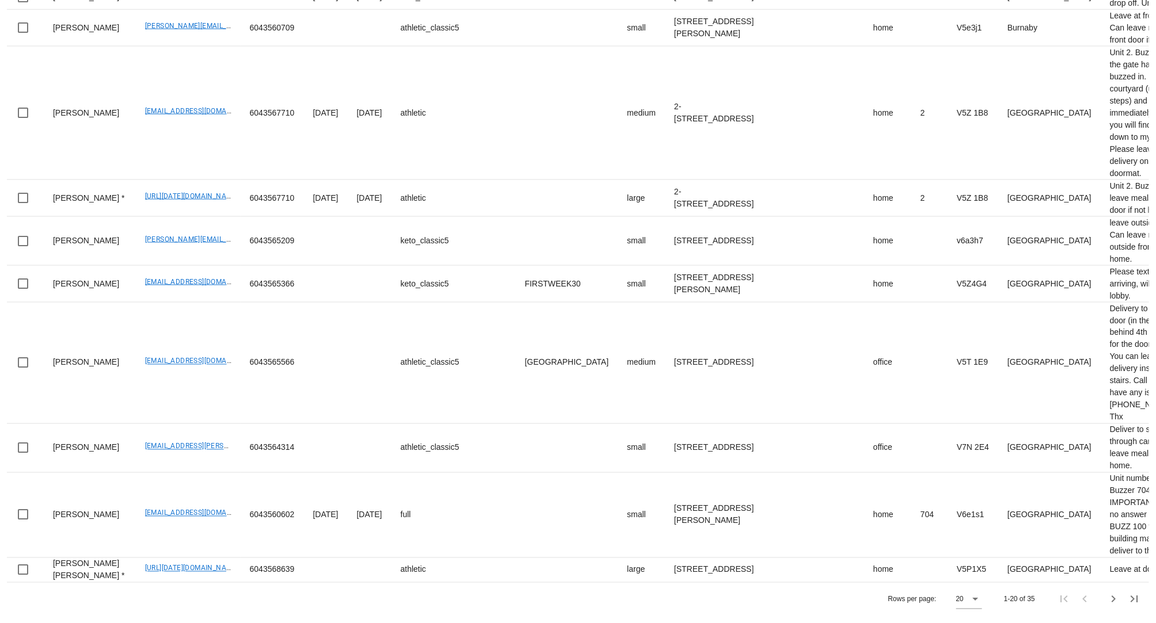
copy link "Sivia28@hotmail.com"
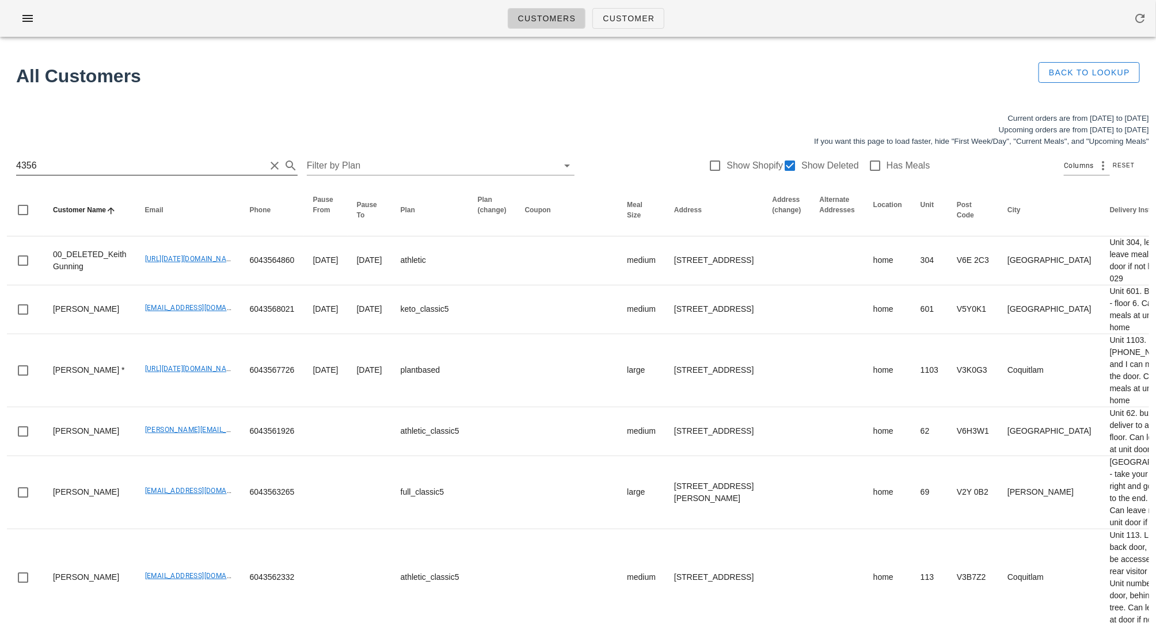
click at [111, 163] on input "4356" at bounding box center [140, 166] width 249 height 18
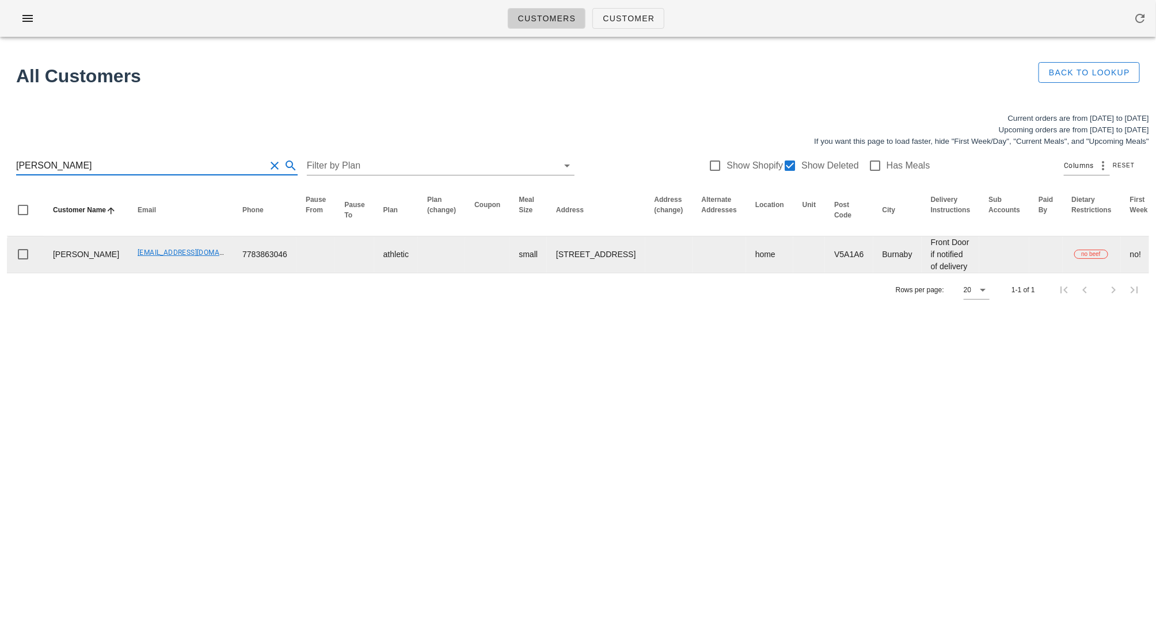
type input "daniel sing"
drag, startPoint x: 92, startPoint y: 262, endPoint x: 192, endPoint y: 268, distance: 100.3
click at [199, 264] on tr "Daniel Singh Danielsingh05@hotmail.com 7783863046 athletic small 7097 Belcarra …" at bounding box center [749, 255] width 1485 height 36
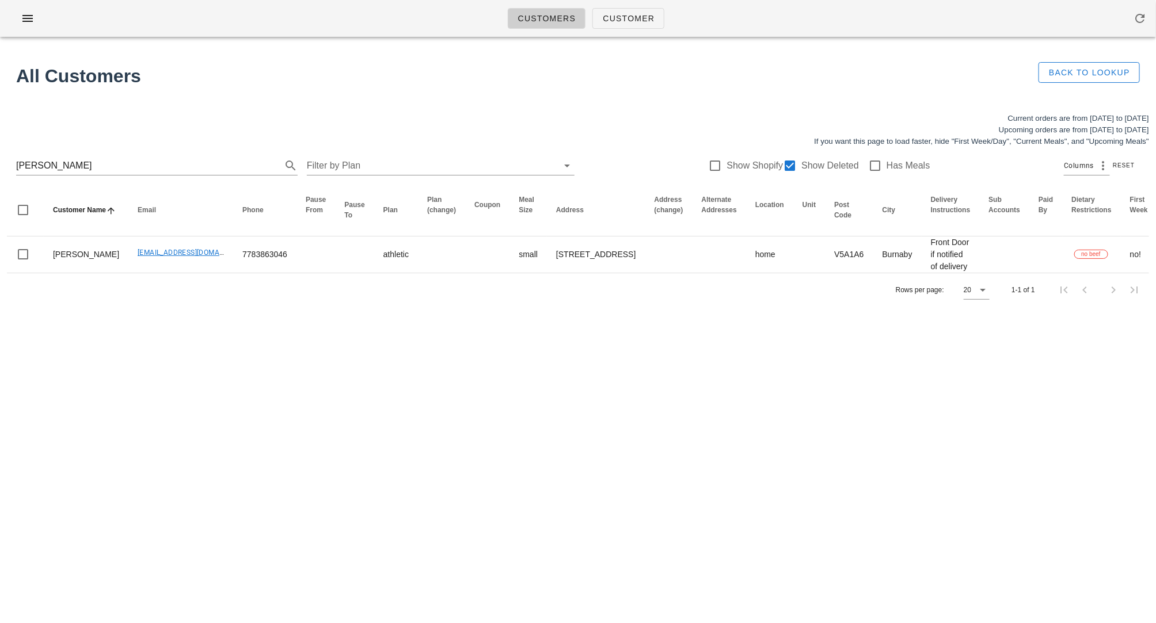
click at [141, 307] on div "Rows per page: 20 1-1 of 1" at bounding box center [578, 290] width 1142 height 34
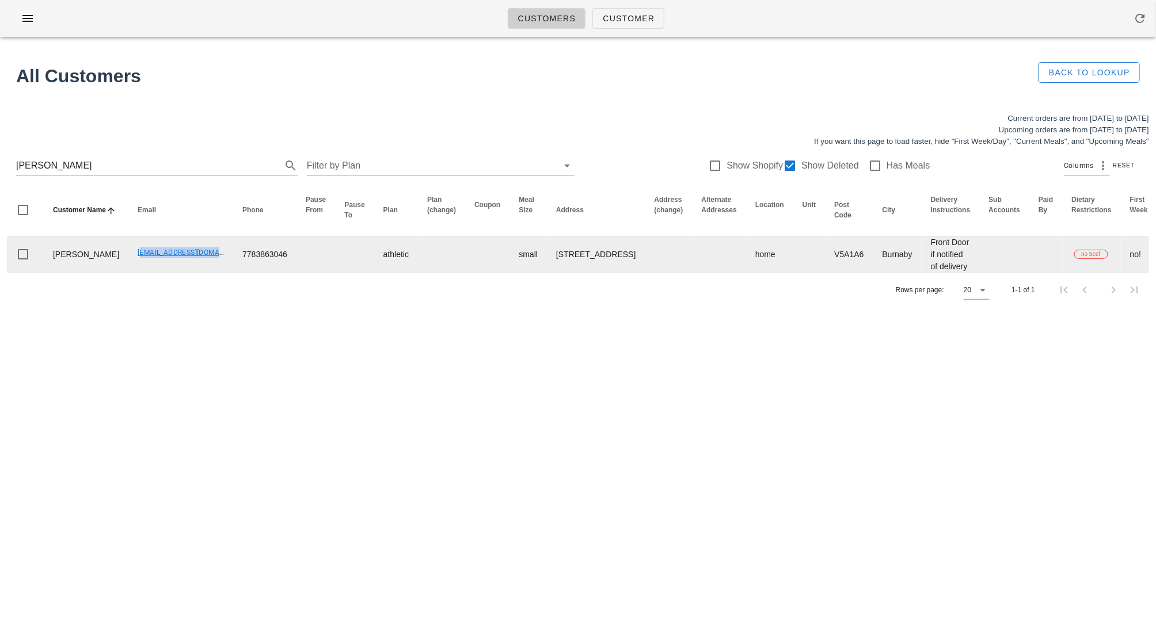
drag, startPoint x: 94, startPoint y: 262, endPoint x: 197, endPoint y: 267, distance: 103.2
click at [197, 267] on td "Danielsingh05@hotmail.com" at bounding box center [180, 255] width 105 height 36
copy link "Danielsingh05@hotmail.com"
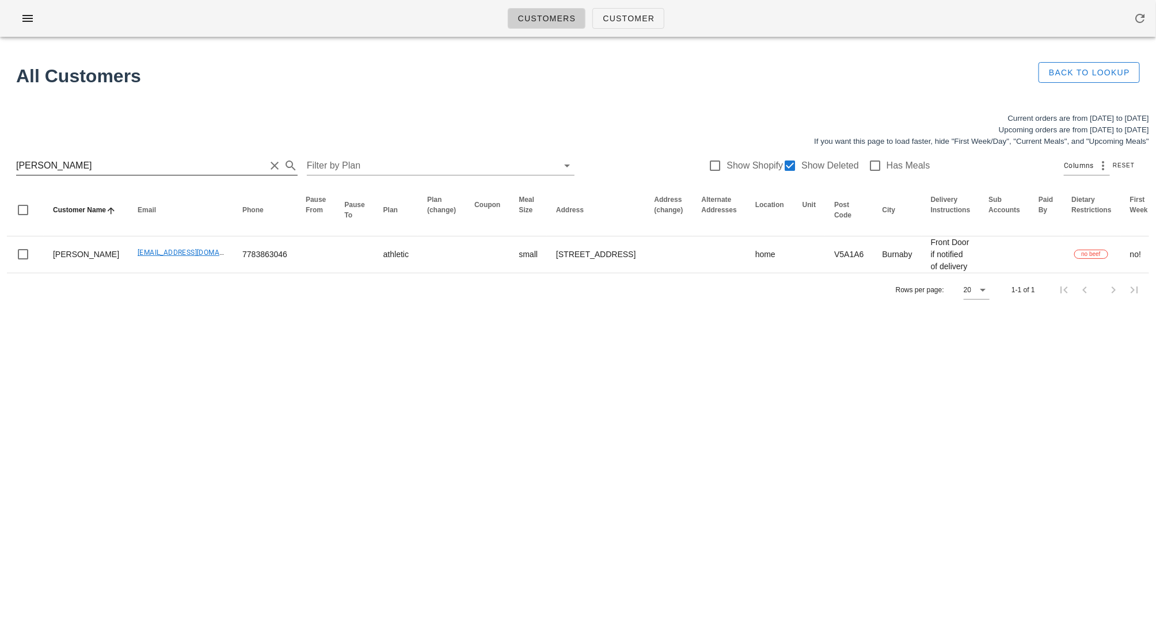
click at [174, 160] on input "daniel sing" at bounding box center [140, 166] width 249 height 18
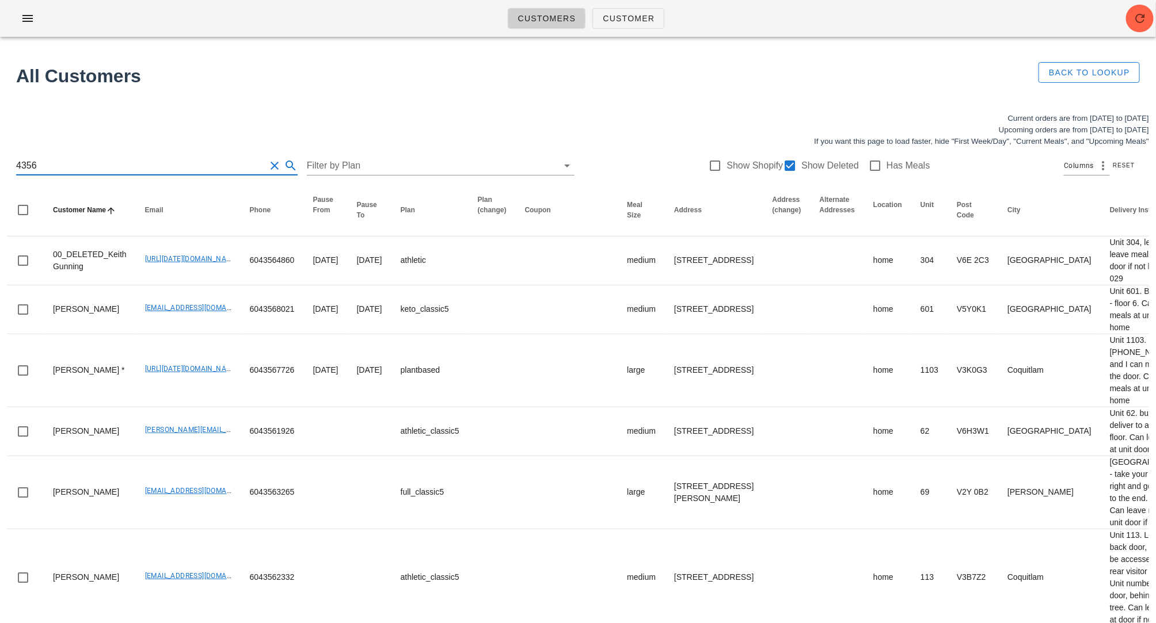
click at [79, 162] on input "4356" at bounding box center [140, 166] width 249 height 18
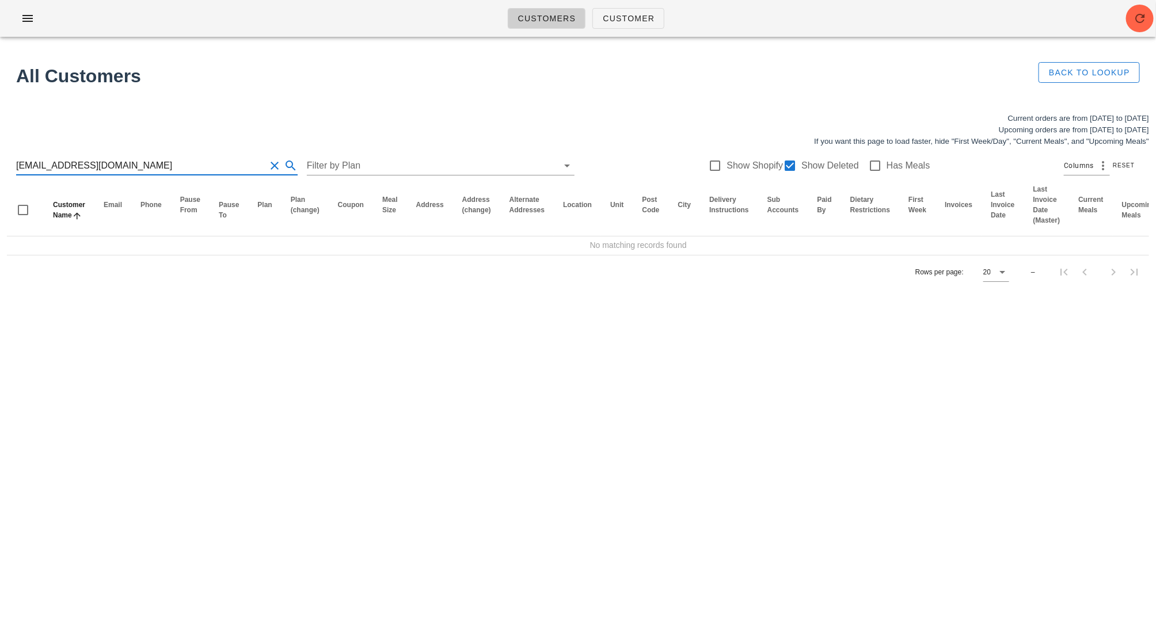
drag, startPoint x: 130, startPoint y: 165, endPoint x: 86, endPoint y: 162, distance: 43.8
click at [86, 163] on input "miketmansoor@gmail.com" at bounding box center [140, 166] width 249 height 18
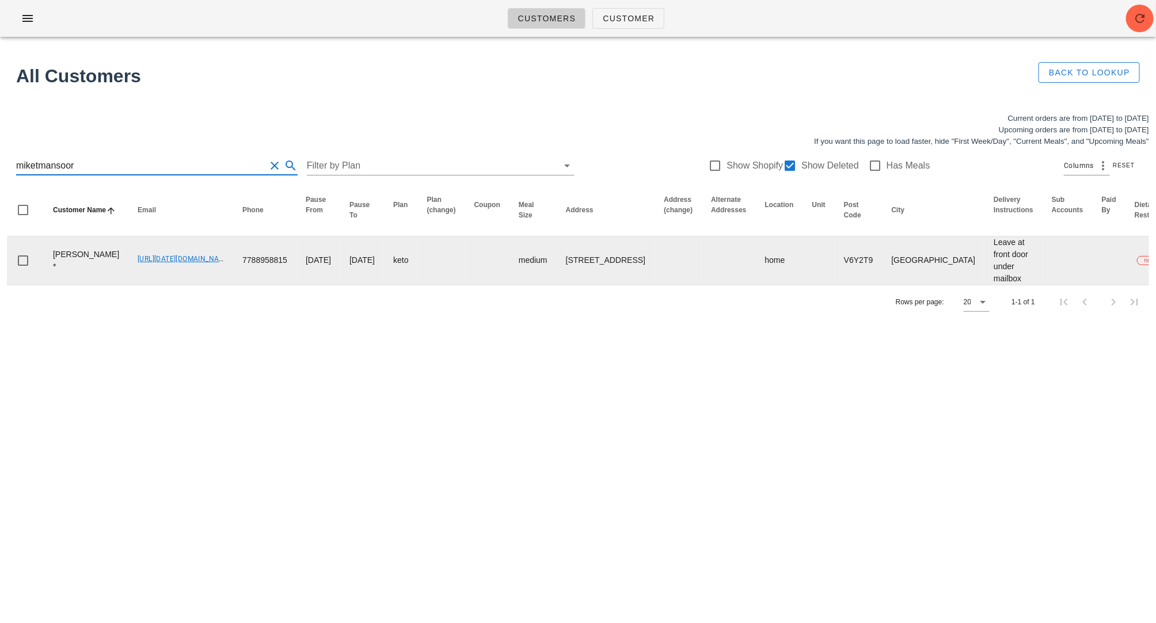
type input "miketmansoor"
drag, startPoint x: 98, startPoint y: 260, endPoint x: 213, endPoint y: 258, distance: 114.5
click at [213, 258] on tr "Michael Mansoor * 00_DELETED_2025-08-28_miketmansoor___gmail.com 7788958815 202…" at bounding box center [788, 261] width 1563 height 48
copy tr "00_DELETED_2025-08-28_miketmansoor___gmail.com 7"
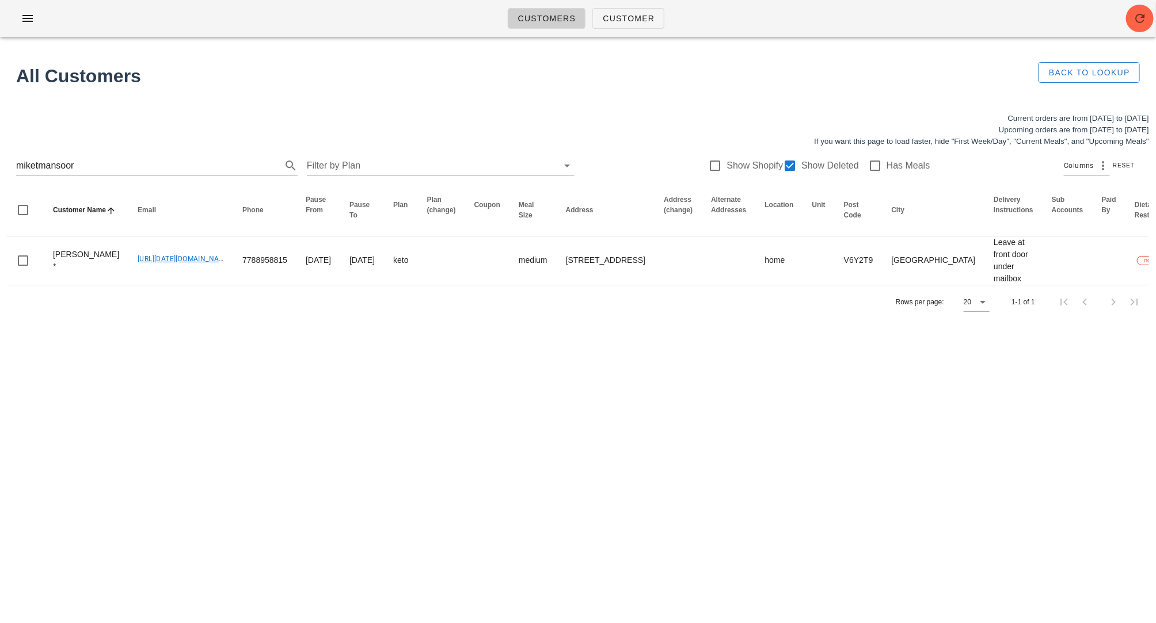
click at [137, 390] on div "Customers Customer Found 1 customer All Customers Back to Lookup Current orders…" at bounding box center [578, 311] width 1156 height 623
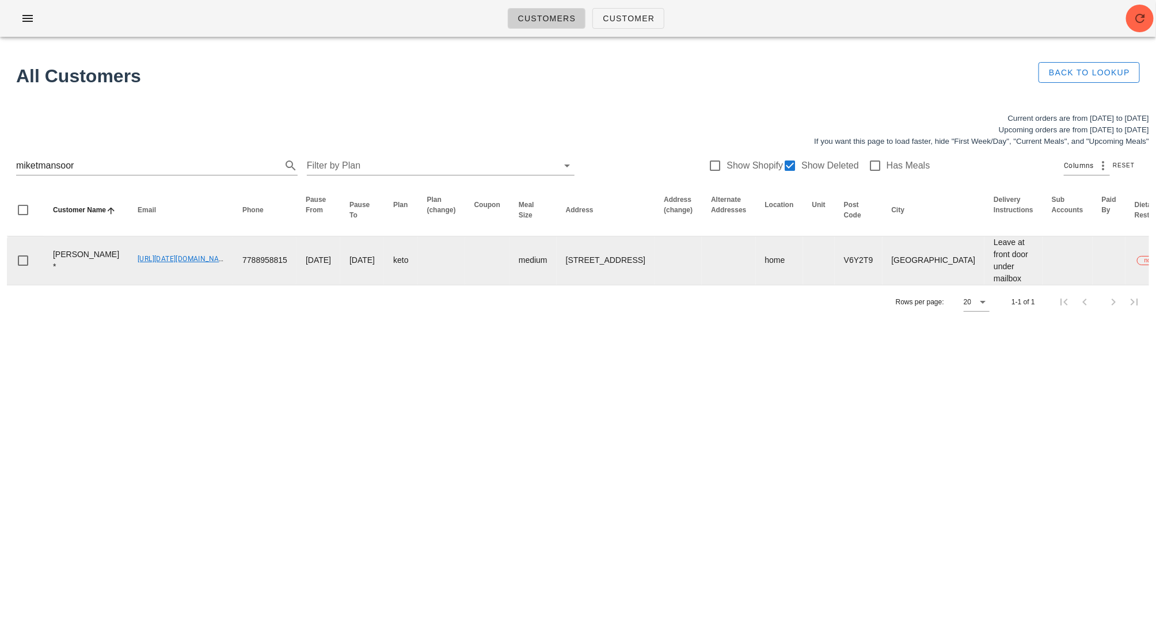
drag, startPoint x: 94, startPoint y: 256, endPoint x: 193, endPoint y: 259, distance: 98.5
click at [193, 259] on td "00_DELETED_2025-08-28_miketmansoor___gmail.com" at bounding box center [180, 261] width 105 height 48
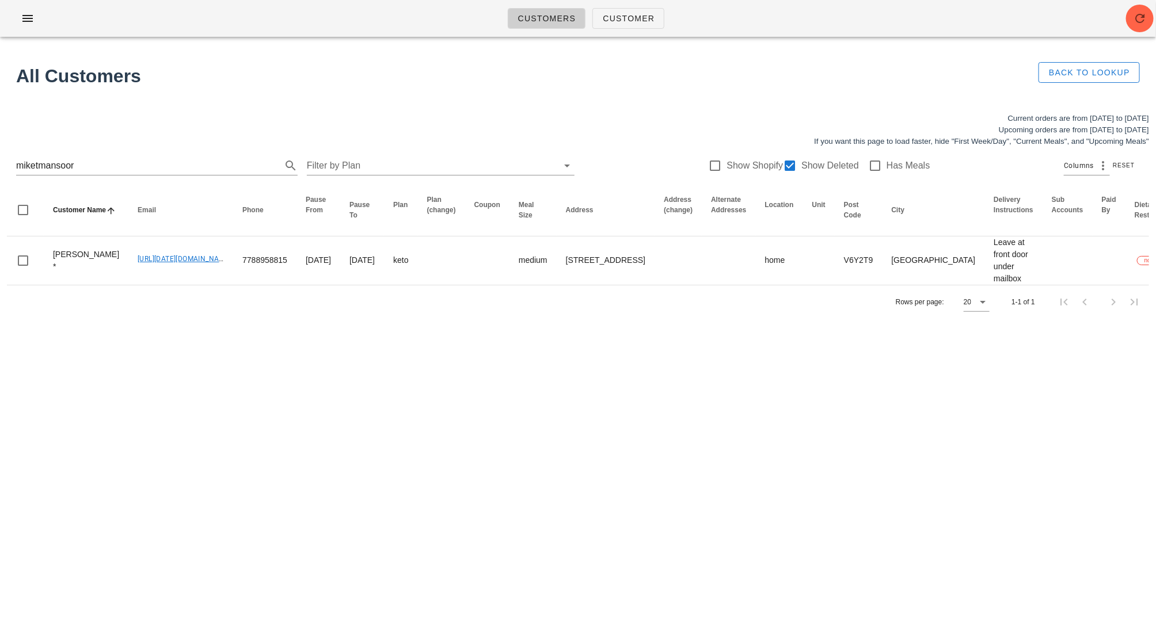
click at [116, 308] on div "Rows per page: 20 1-1 of 1" at bounding box center [578, 302] width 1142 height 34
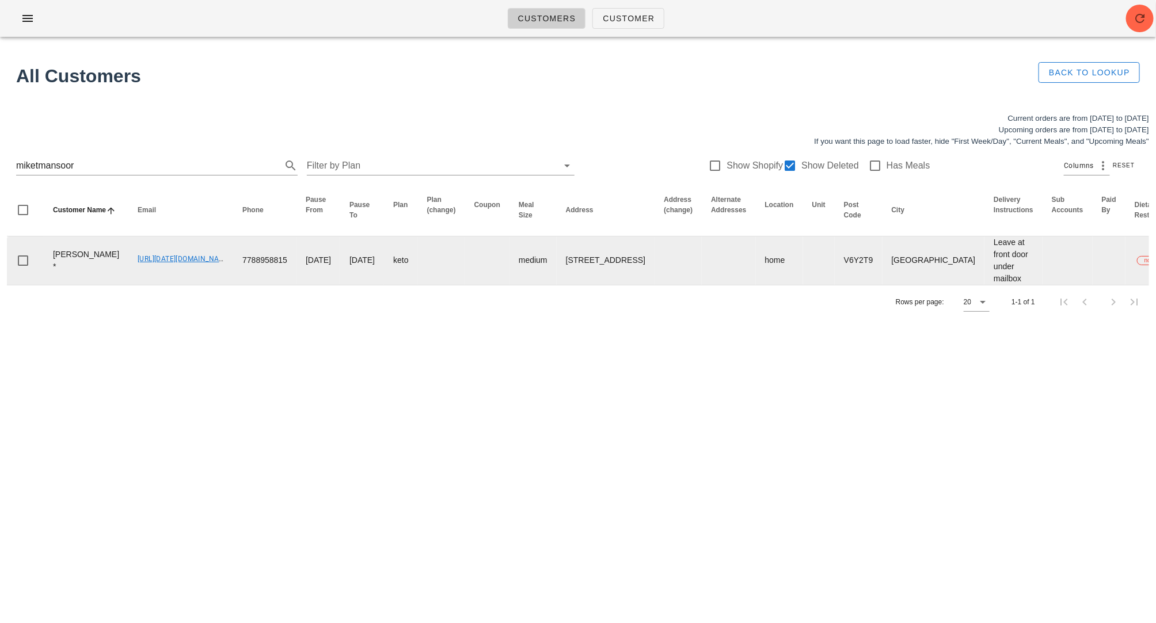
drag, startPoint x: 98, startPoint y: 258, endPoint x: 188, endPoint y: 265, distance: 90.1
click at [188, 265] on td "00_DELETED_2025-08-28_miketmansoor___gmail.com" at bounding box center [180, 261] width 105 height 48
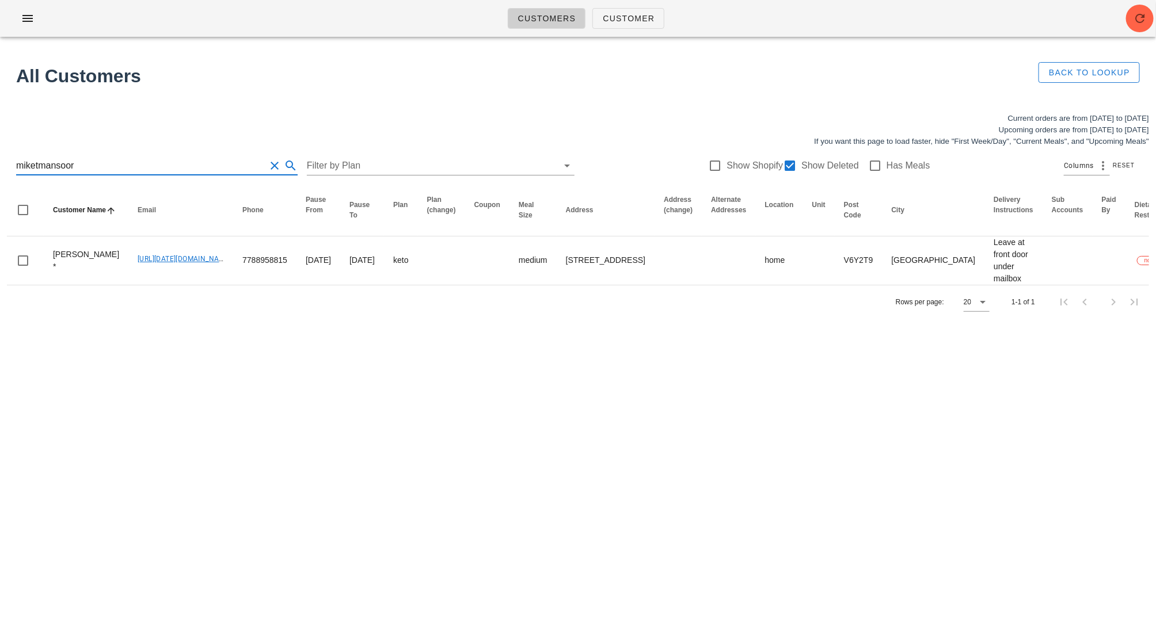
click at [102, 166] on input "miketmansoor" at bounding box center [140, 166] width 249 height 18
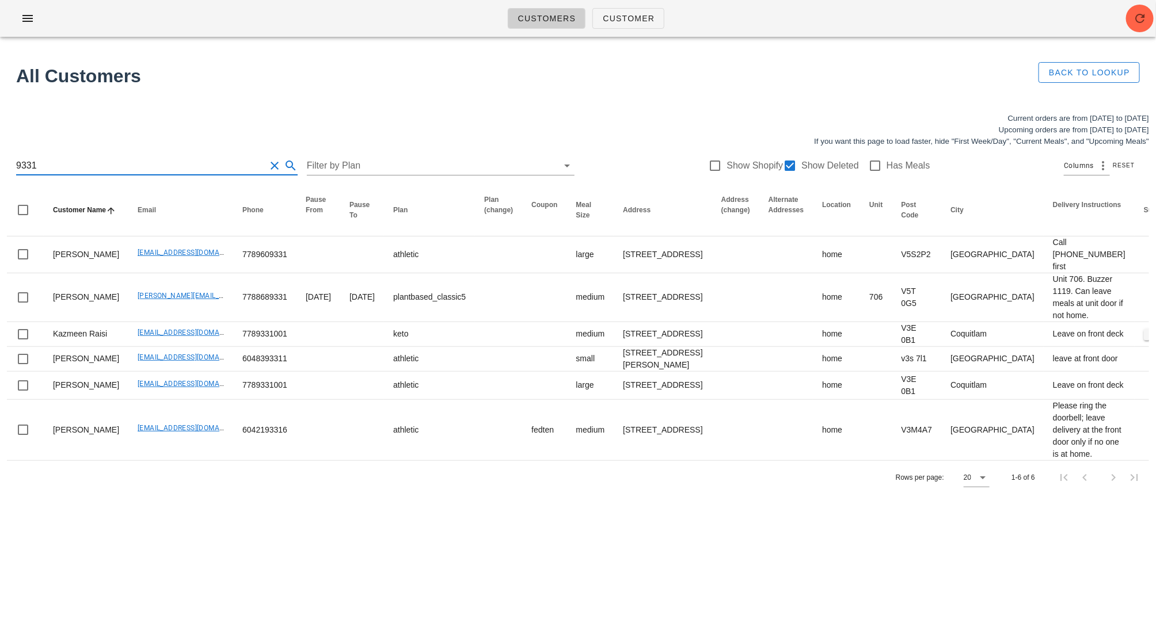
type input "9331"
click at [138, 152] on div "9331 Filter by Plan Show Shopify Show Deleted Has Meals Columns Reset" at bounding box center [578, 165] width 1142 height 37
click at [134, 155] on div "9331 Filter by Plan Show Shopify Show Deleted Has Meals Columns Reset" at bounding box center [578, 165] width 1142 height 37
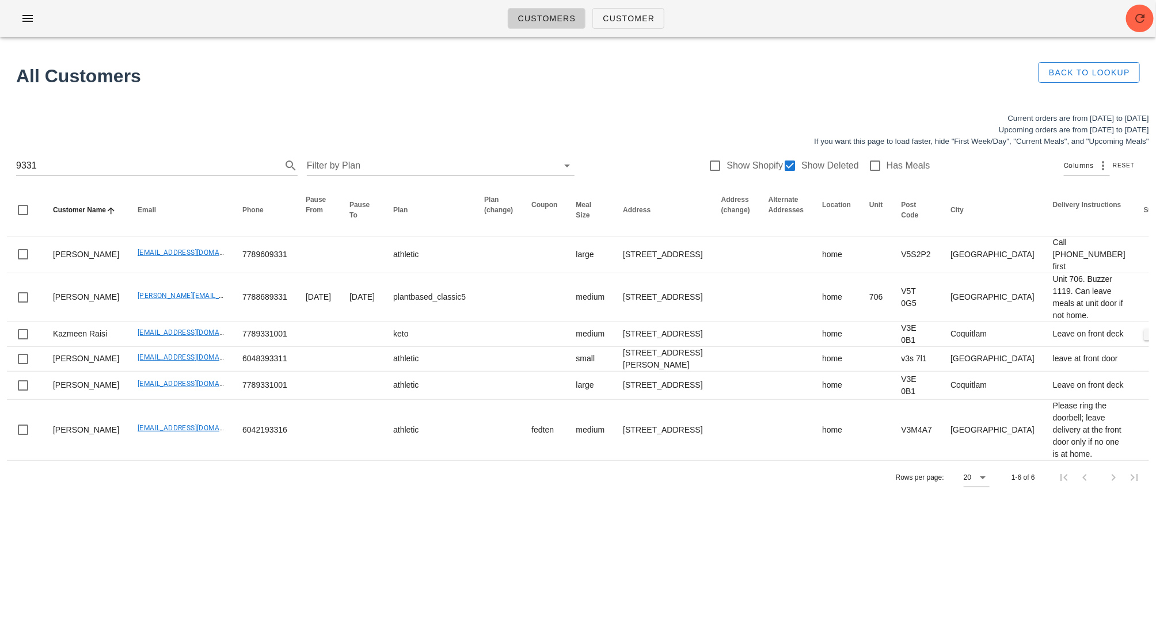
click at [134, 155] on div "9331 Filter by Plan Show Shopify Show Deleted Has Meals Columns Reset" at bounding box center [578, 165] width 1142 height 37
click at [57, 163] on input "9331" at bounding box center [140, 166] width 249 height 18
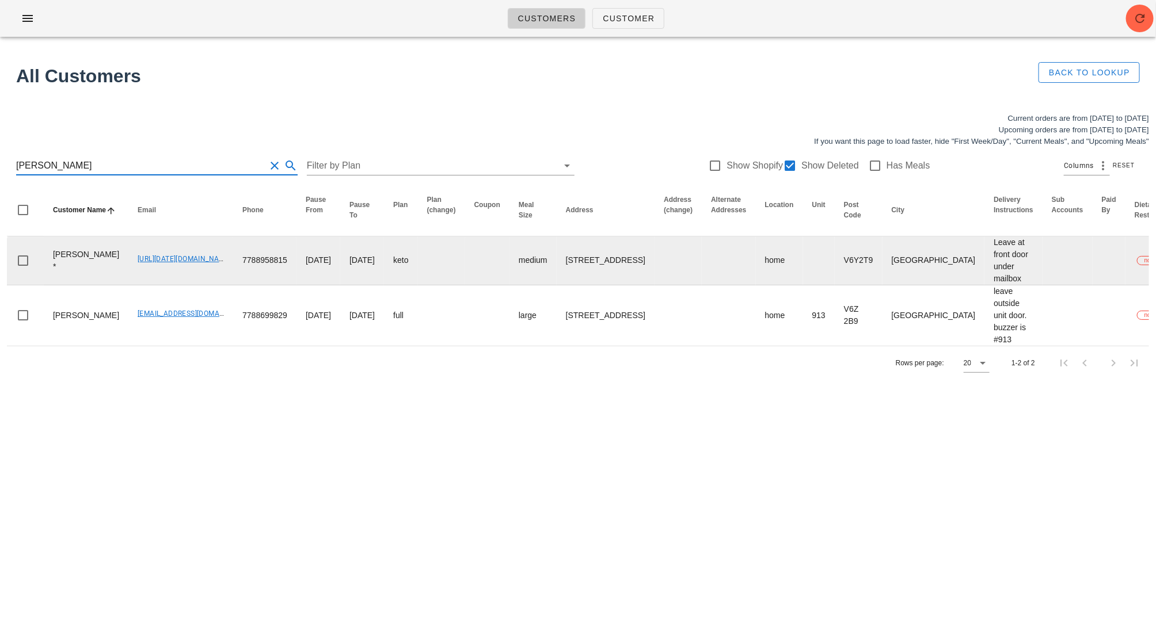
type input "mansoor"
drag, startPoint x: 207, startPoint y: 263, endPoint x: 192, endPoint y: 262, distance: 15.0
click at [192, 262] on tr "Michael Mansoor * 00_DELETED_2025-08-28_miketmansoor___gmail.com 7788958815 202…" at bounding box center [788, 261] width 1563 height 49
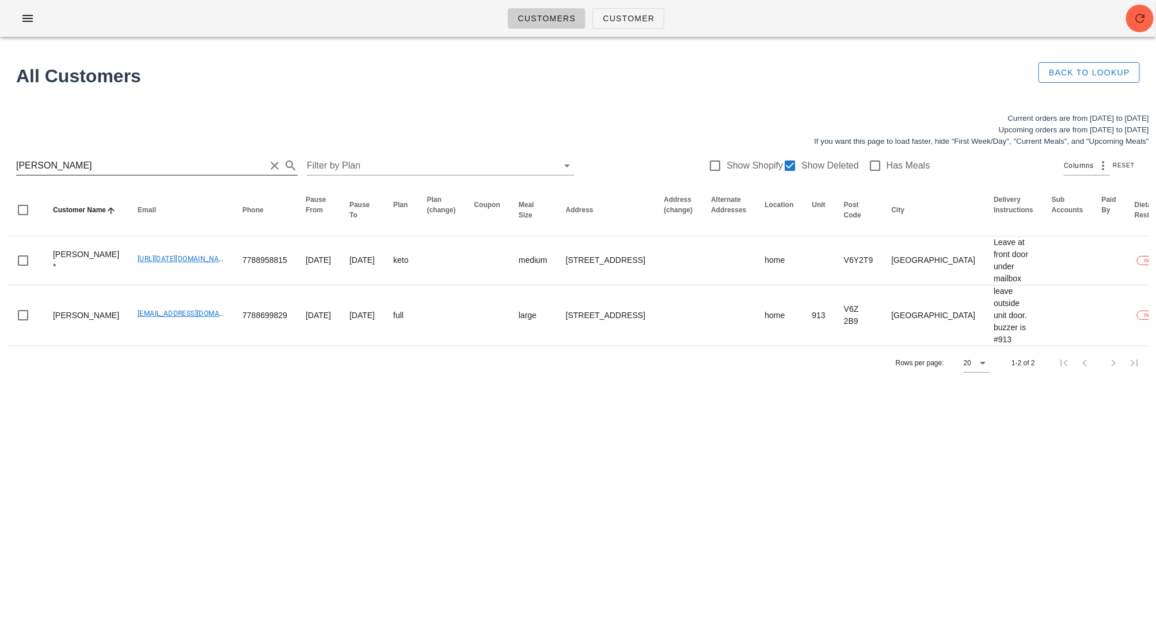
click at [123, 172] on input "mansoor" at bounding box center [140, 166] width 249 height 18
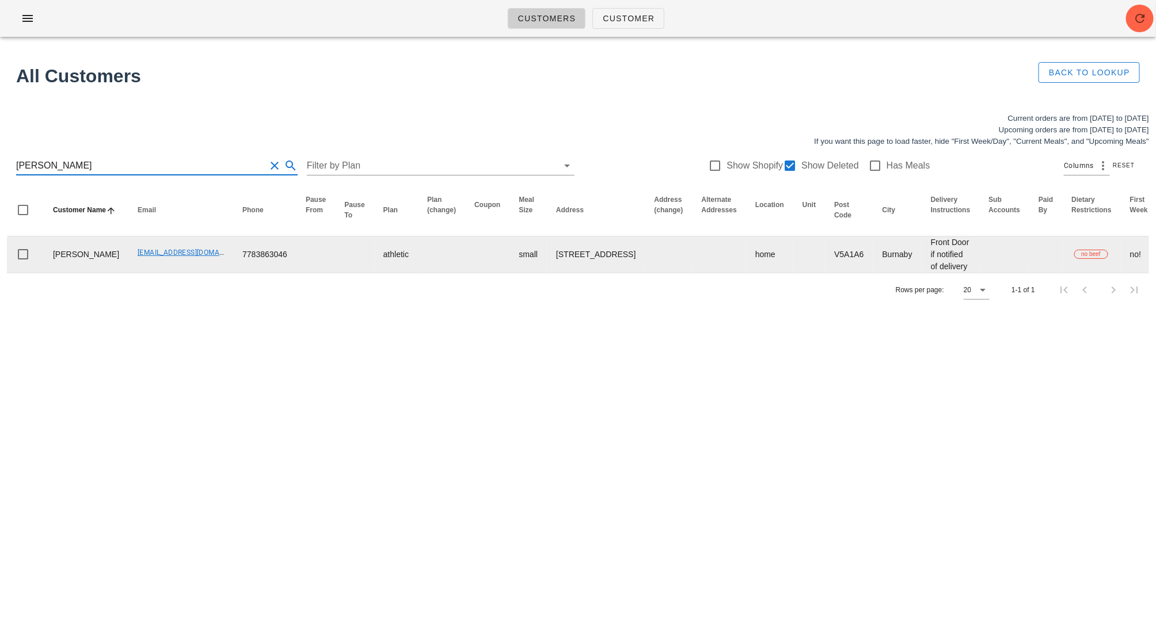
type input "daniel sin"
drag, startPoint x: 204, startPoint y: 267, endPoint x: 257, endPoint y: 267, distance: 52.4
click at [257, 267] on td "7783863046" at bounding box center [264, 255] width 63 height 36
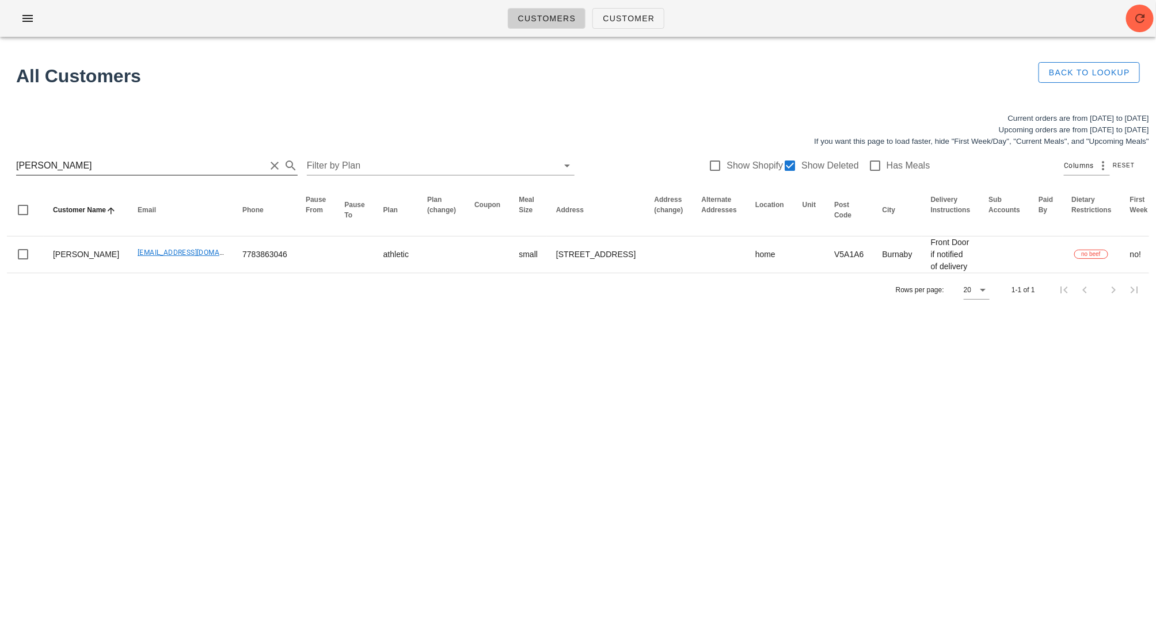
click at [119, 158] on input "daniel sin" at bounding box center [140, 166] width 249 height 18
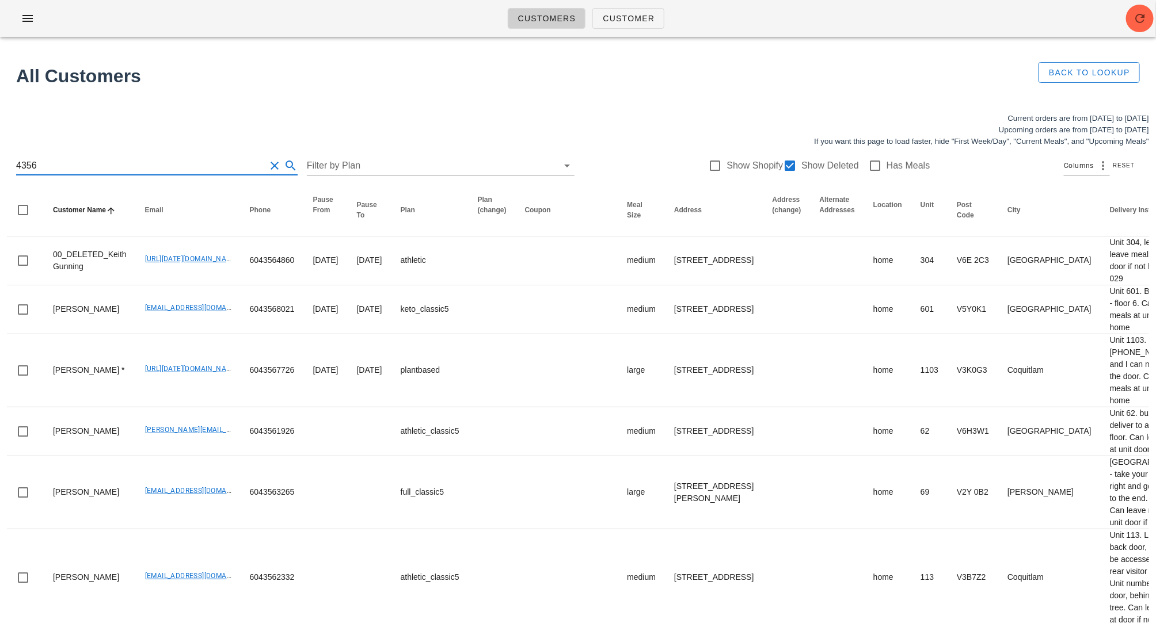
click at [18, 166] on input "4356" at bounding box center [140, 166] width 249 height 18
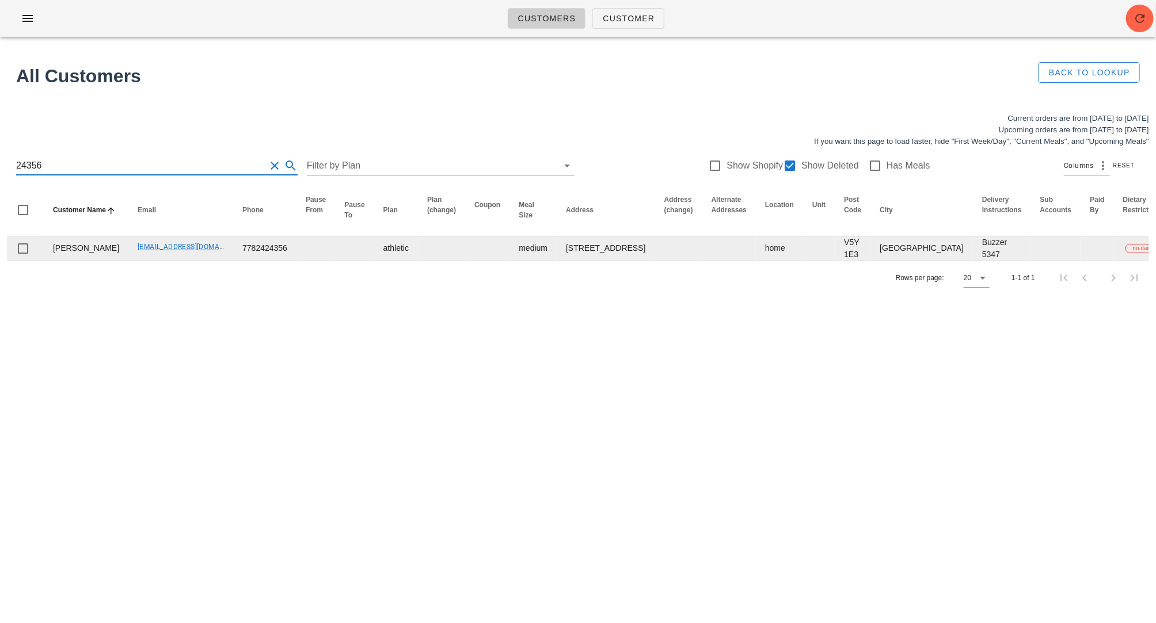
type input "24356"
drag, startPoint x: 97, startPoint y: 259, endPoint x: 182, endPoint y: 259, distance: 84.6
click at [182, 259] on td "Sivia28@hotmail.com" at bounding box center [180, 249] width 105 height 24
drag, startPoint x: 256, startPoint y: 262, endPoint x: 192, endPoint y: 262, distance: 63.3
click at [192, 261] on tr "Deepika Sivia Sivia28@hotmail.com 7782424356 athletic medium 429 W 2nd Ave, Van…" at bounding box center [775, 249] width 1536 height 24
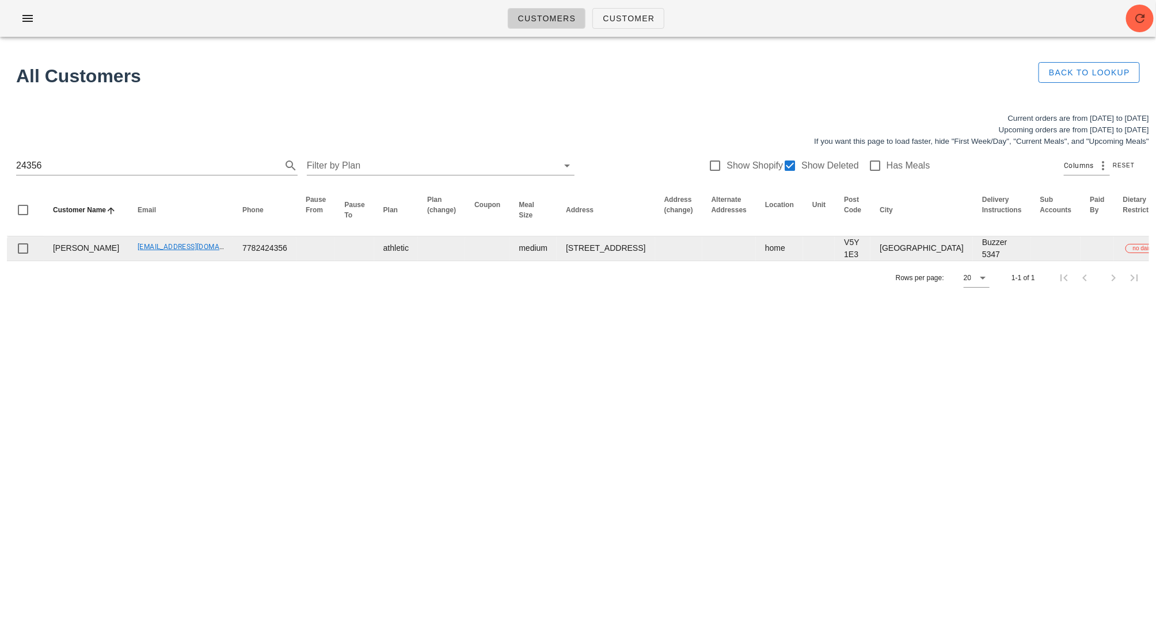
click at [128, 261] on td "Sivia28@hotmail.com" at bounding box center [180, 249] width 105 height 24
drag, startPoint x: 98, startPoint y: 260, endPoint x: 177, endPoint y: 258, distance: 78.3
click at [177, 258] on td "Sivia28@hotmail.com" at bounding box center [180, 249] width 105 height 24
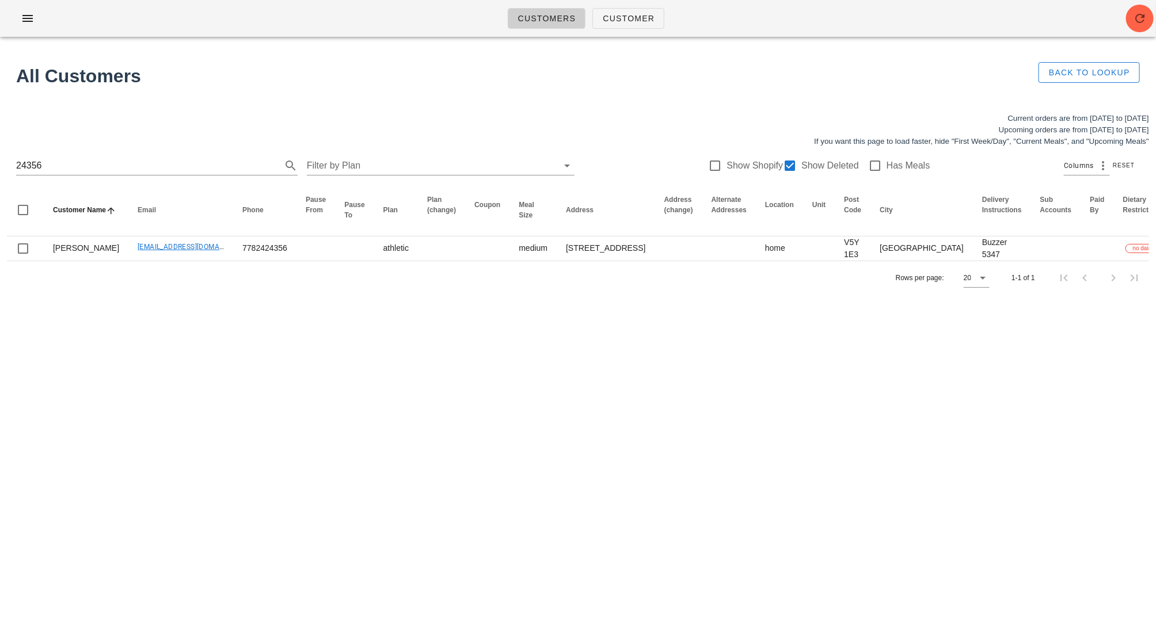
click at [564, 366] on div "Customers Customer Found 1 customer All Customers Back to Lookup Current orders…" at bounding box center [578, 311] width 1156 height 623
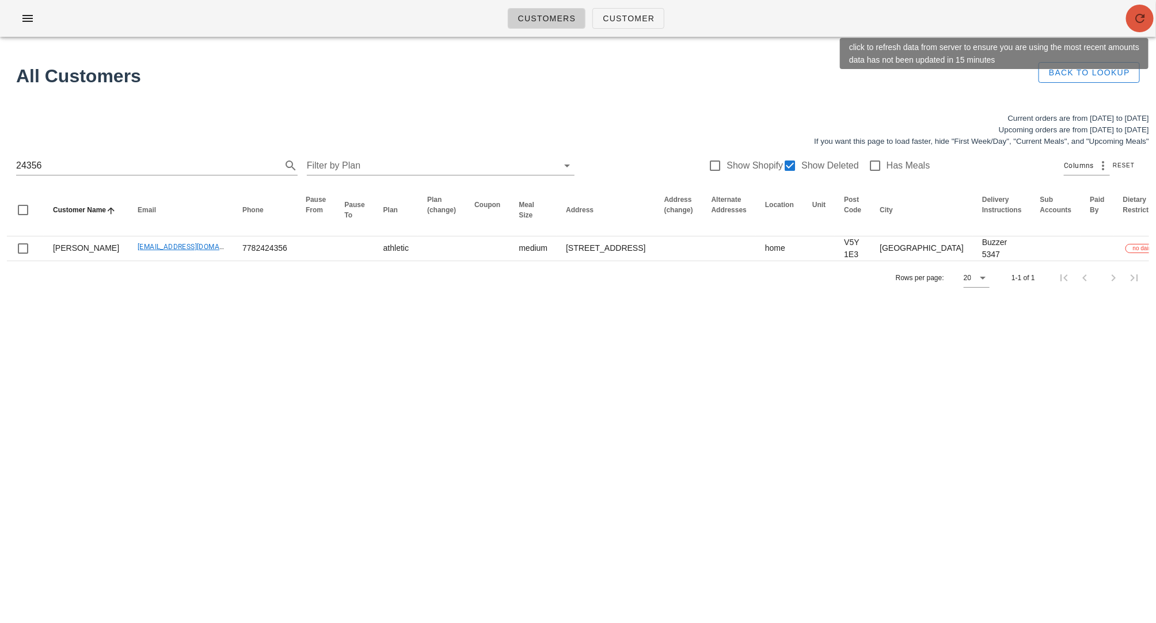
click at [1138, 20] on icon "button" at bounding box center [1140, 19] width 14 height 14
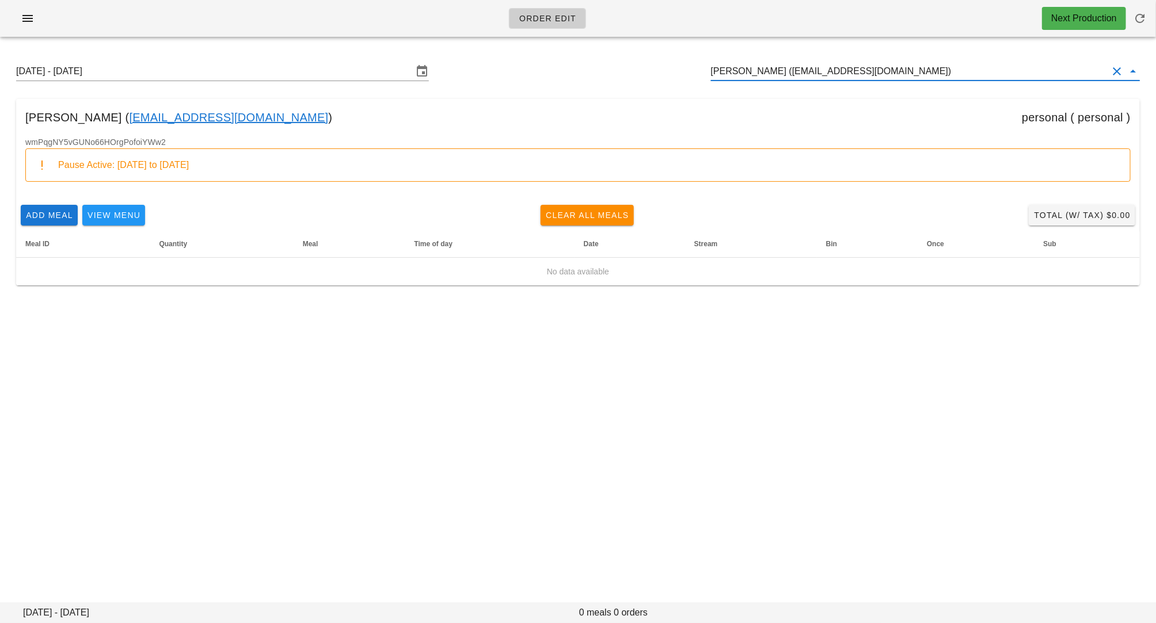
click at [764, 71] on input "[PERSON_NAME] ([EMAIL_ADDRESS][DOMAIN_NAME])" at bounding box center [909, 71] width 397 height 18
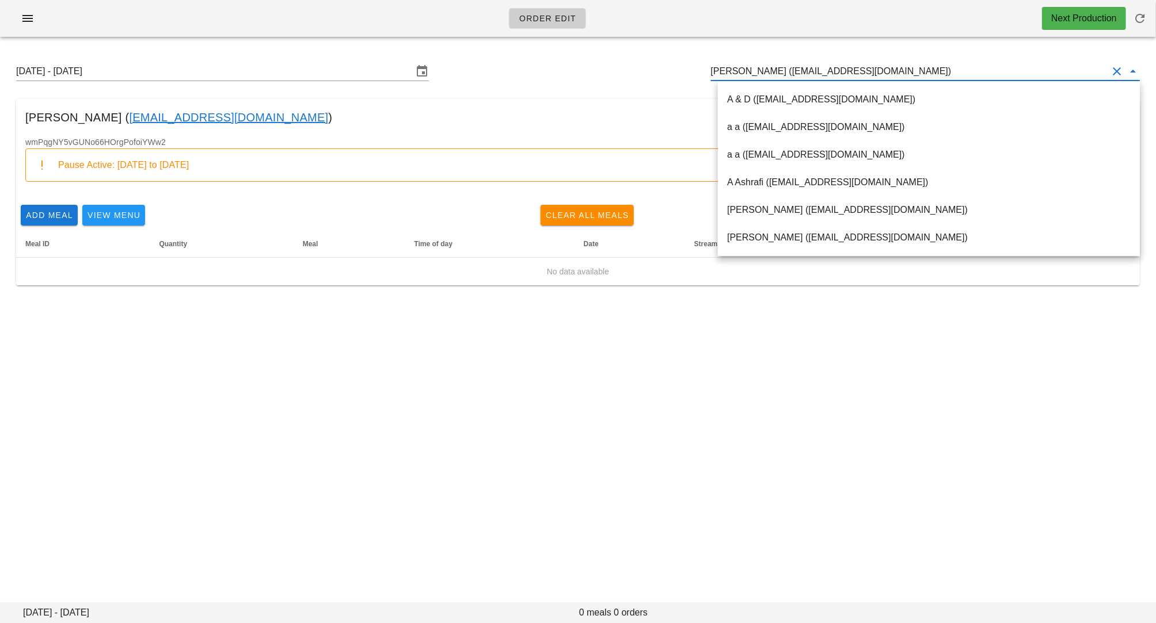
click at [764, 71] on input "[PERSON_NAME] ([EMAIL_ADDRESS][DOMAIN_NAME])" at bounding box center [909, 71] width 397 height 18
drag, startPoint x: 833, startPoint y: 71, endPoint x: 747, endPoint y: 68, distance: 86.4
click at [747, 68] on input "[PERSON_NAME] ([EMAIL_ADDRESS][DOMAIN_NAME])" at bounding box center [909, 71] width 397 height 18
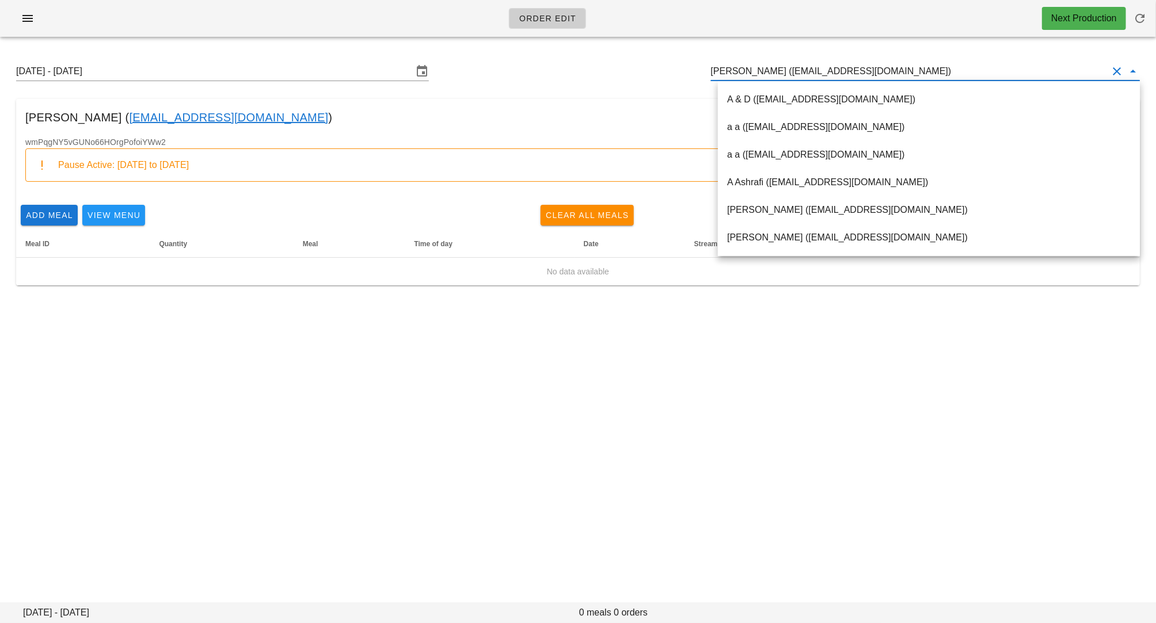
click at [747, 68] on input "[PERSON_NAME] ([EMAIL_ADDRESS][DOMAIN_NAME])" at bounding box center [909, 71] width 397 height 18
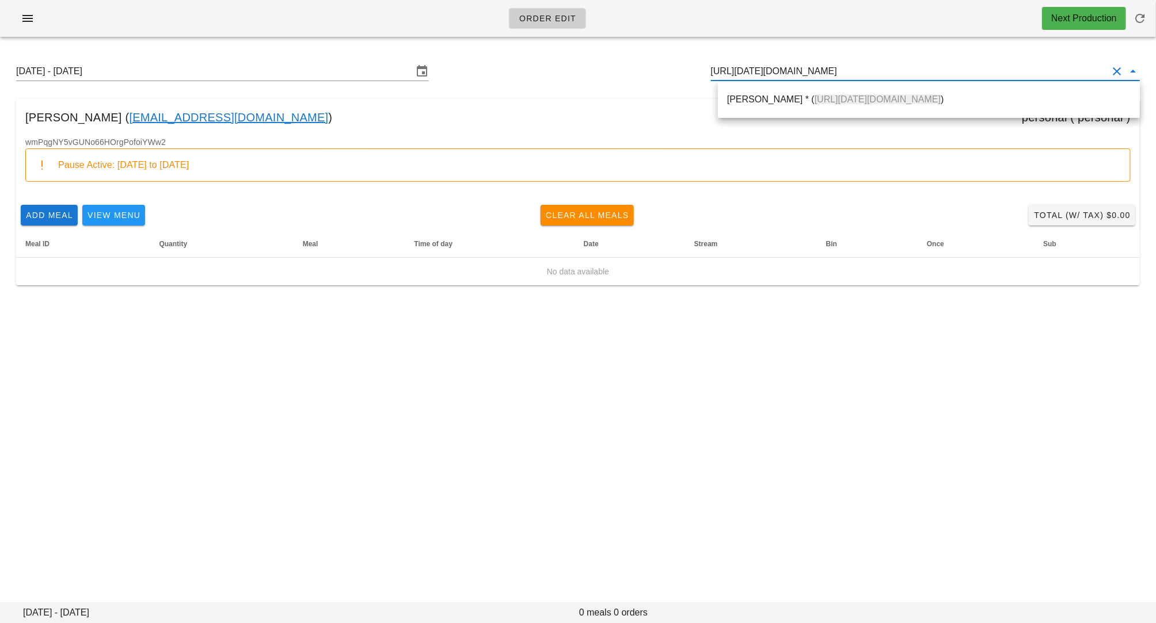
drag, startPoint x: 829, startPoint y: 74, endPoint x: 692, endPoint y: 68, distance: 137.7
click at [692, 68] on div "[DATE] - [DATE][URL][DATE][DOMAIN_NAME]" at bounding box center [578, 71] width 1142 height 37
drag, startPoint x: 856, startPoint y: 59, endPoint x: 805, endPoint y: 66, distance: 51.7
click at [805, 67] on div "[DATE] - [DATE] [URL][DOMAIN_NAME]" at bounding box center [578, 71] width 1142 height 37
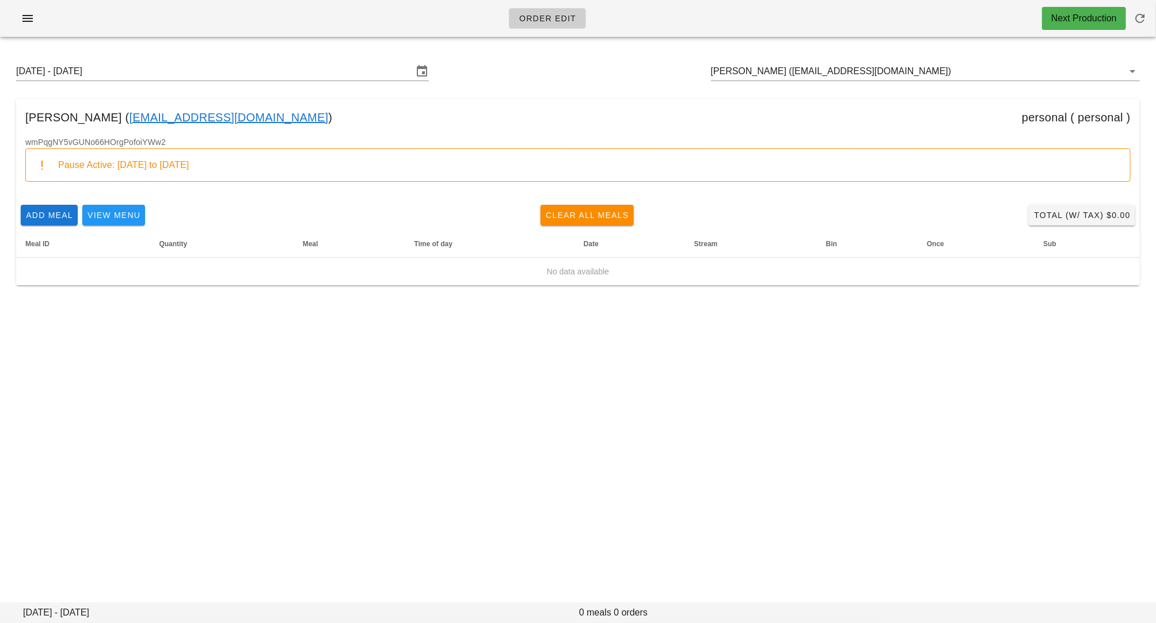
click at [859, 82] on div "[DATE] - [DATE] [PERSON_NAME] ([EMAIL_ADDRESS][DOMAIN_NAME])" at bounding box center [578, 71] width 1142 height 37
click at [799, 69] on input "[PERSON_NAME] ([EMAIL_ADDRESS][DOMAIN_NAME])" at bounding box center [909, 71] width 397 height 18
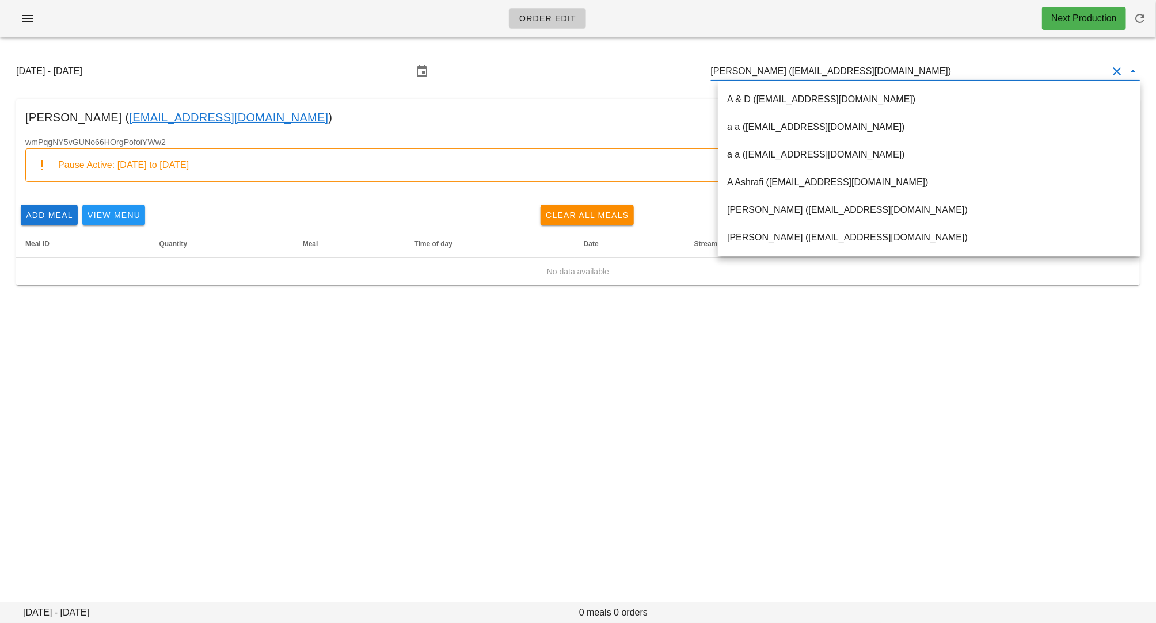
click at [799, 69] on input "[PERSON_NAME] ([EMAIL_ADDRESS][DOMAIN_NAME])" at bounding box center [909, 71] width 397 height 18
paste input "[URL][DATE][DOMAIN_NAME]"
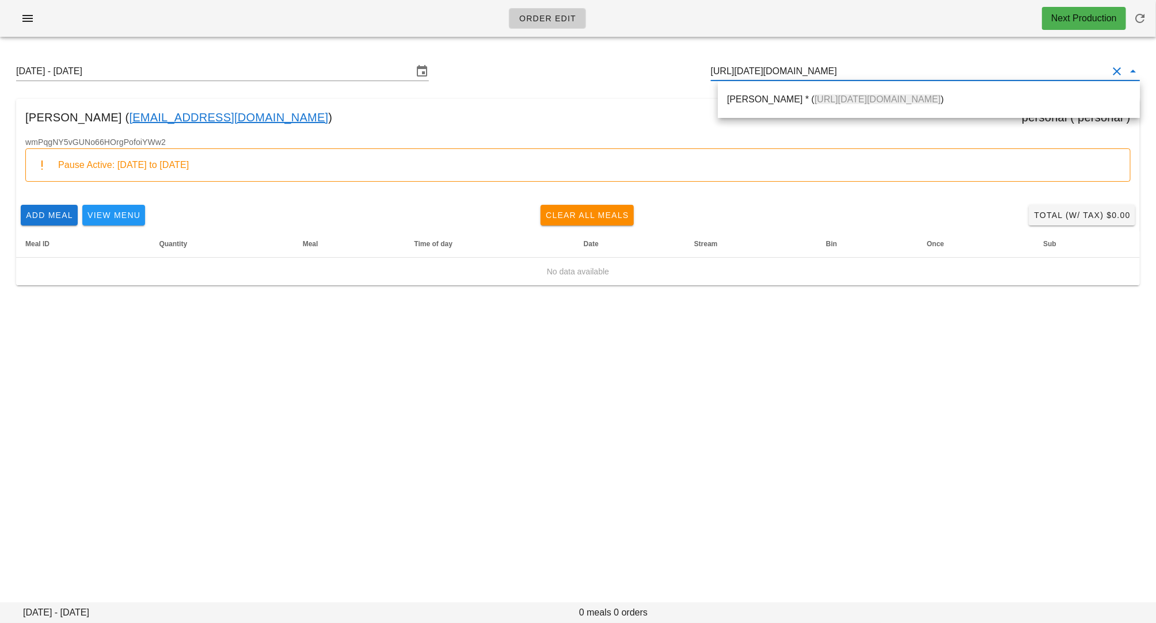
drag, startPoint x: 829, startPoint y: 71, endPoint x: 708, endPoint y: 64, distance: 120.5
click at [708, 64] on div "[DATE] - [DATE][URL][DATE][DOMAIN_NAME]" at bounding box center [578, 71] width 1142 height 37
drag, startPoint x: 779, startPoint y: 71, endPoint x: 828, endPoint y: 71, distance: 48.3
click at [828, 71] on input "[URL][DOMAIN_NAME]" at bounding box center [909, 71] width 397 height 18
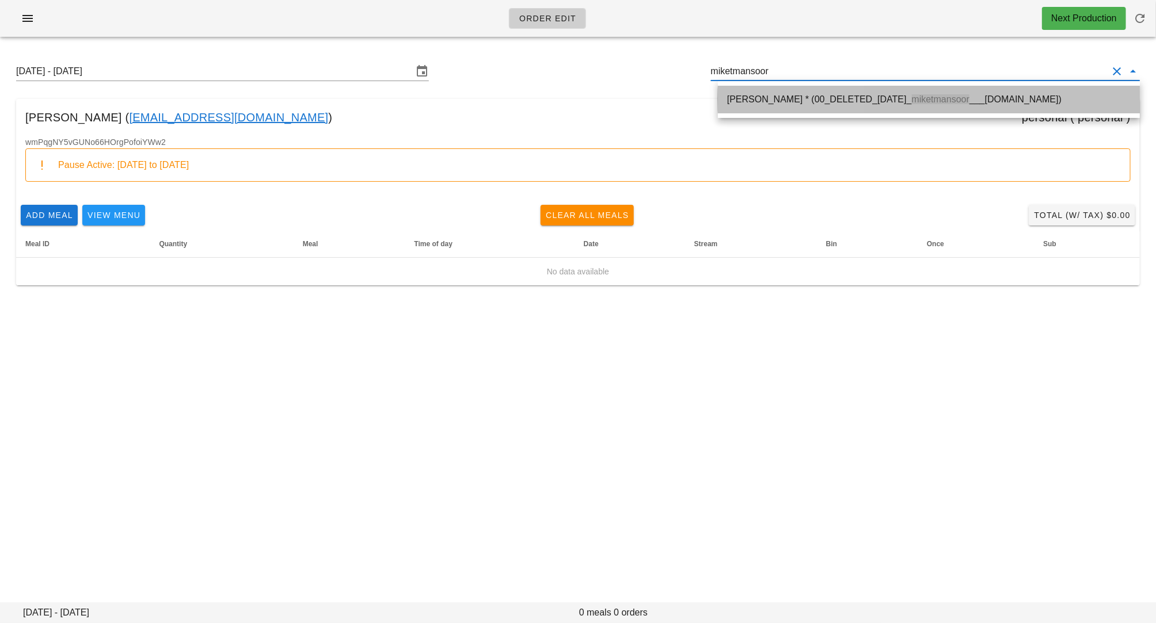
click at [824, 106] on div "[PERSON_NAME] * (00_DELETED_[DATE]_ miketmansoor ___[DOMAIN_NAME])" at bounding box center [928, 99] width 403 height 25
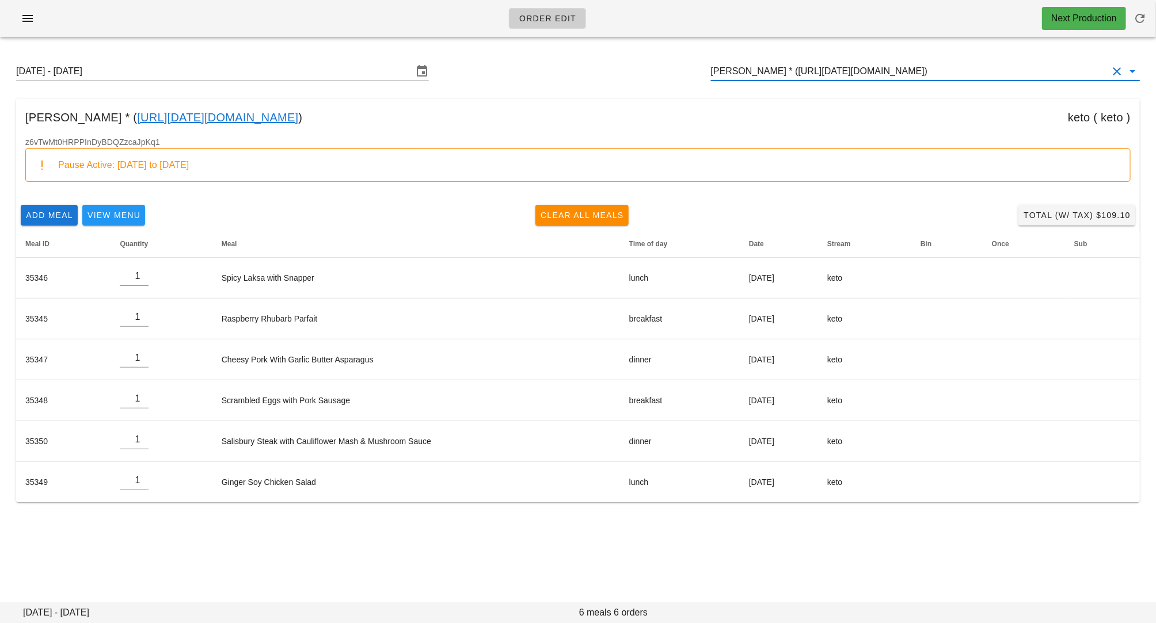
type input "[PERSON_NAME] * ([URL][DATE][DOMAIN_NAME])"
click at [595, 214] on span "Clear All Meals" at bounding box center [582, 215] width 84 height 9
type input "0"
click at [877, 72] on input "[PERSON_NAME] * ([URL][DATE][DOMAIN_NAME])" at bounding box center [909, 71] width 397 height 18
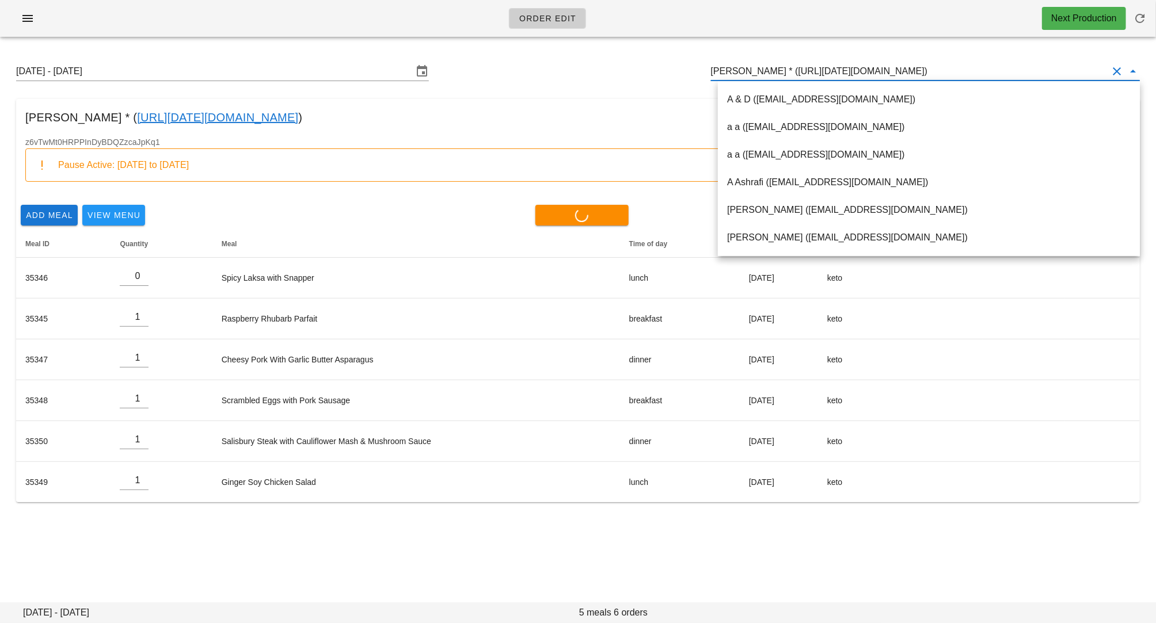
click at [813, 72] on input "[PERSON_NAME] * ([URL][DATE][DOMAIN_NAME])" at bounding box center [909, 71] width 397 height 18
drag, startPoint x: 801, startPoint y: 72, endPoint x: 1026, endPoint y: 70, distance: 225.6
click at [1026, 70] on input "[PERSON_NAME] * ([URL][DATE][DOMAIN_NAME])" at bounding box center [909, 71] width 397 height 18
type input "0"
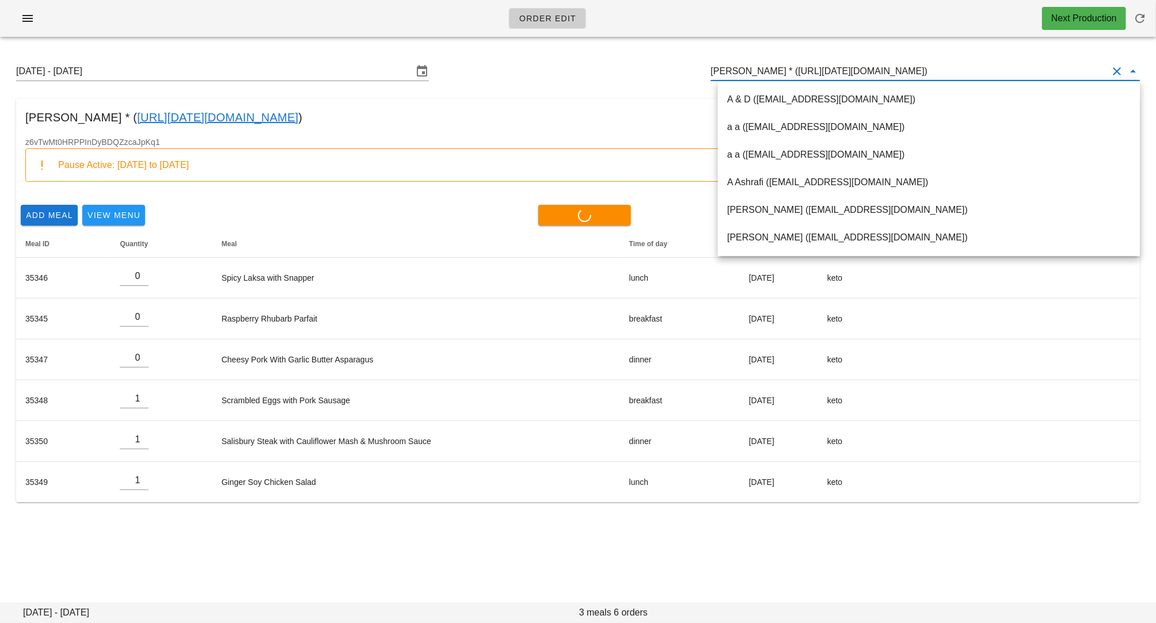
type input "0"
click at [798, 535] on div "[DATE] - [DATE] [PERSON_NAME] * ([URL][DATE][DOMAIN_NAME]) [PERSON_NAME] * ( [U…" at bounding box center [578, 291] width 1156 height 491
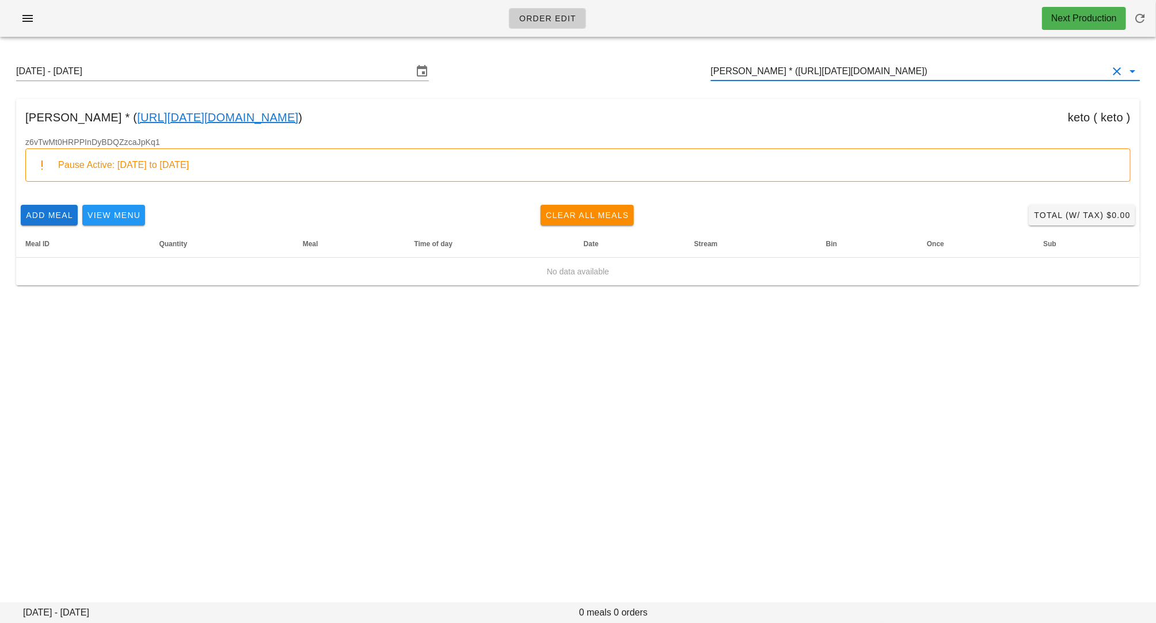
click at [791, 73] on input "[PERSON_NAME] * ([URL][DATE][DOMAIN_NAME])" at bounding box center [909, 71] width 397 height 18
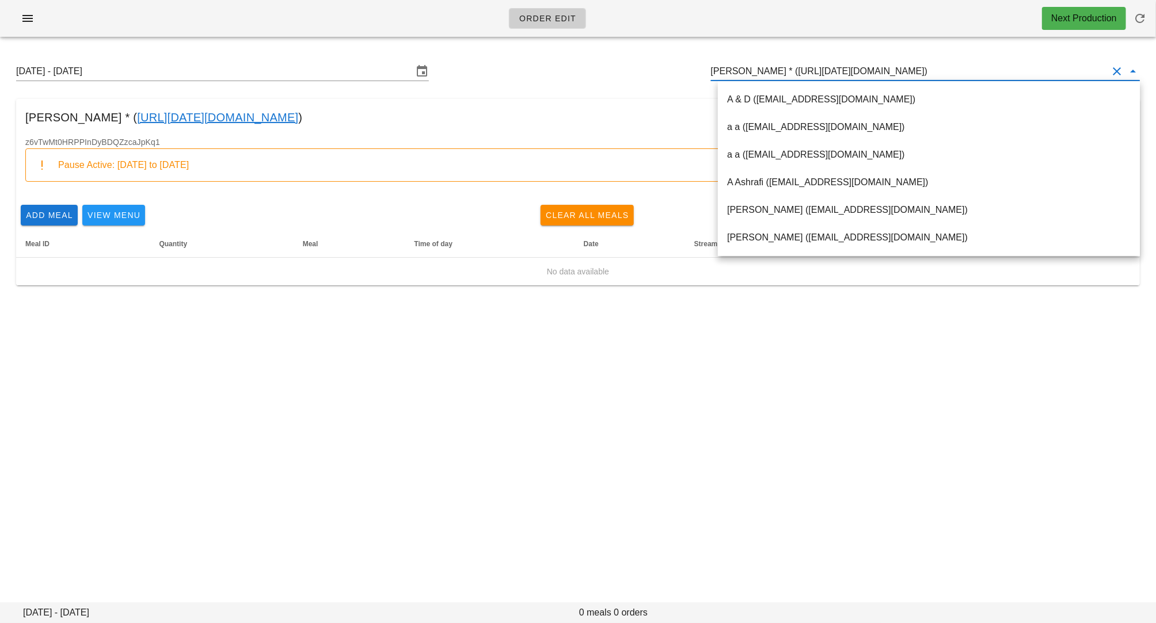
click at [791, 73] on input "[PERSON_NAME] * ([URL][DATE][DOMAIN_NAME])" at bounding box center [909, 71] width 397 height 18
click at [575, 464] on div "Order Edit Next Production [DATE] - [DATE] [PERSON_NAME] * ([URL][DATE][DOMAIN_…" at bounding box center [578, 311] width 1156 height 623
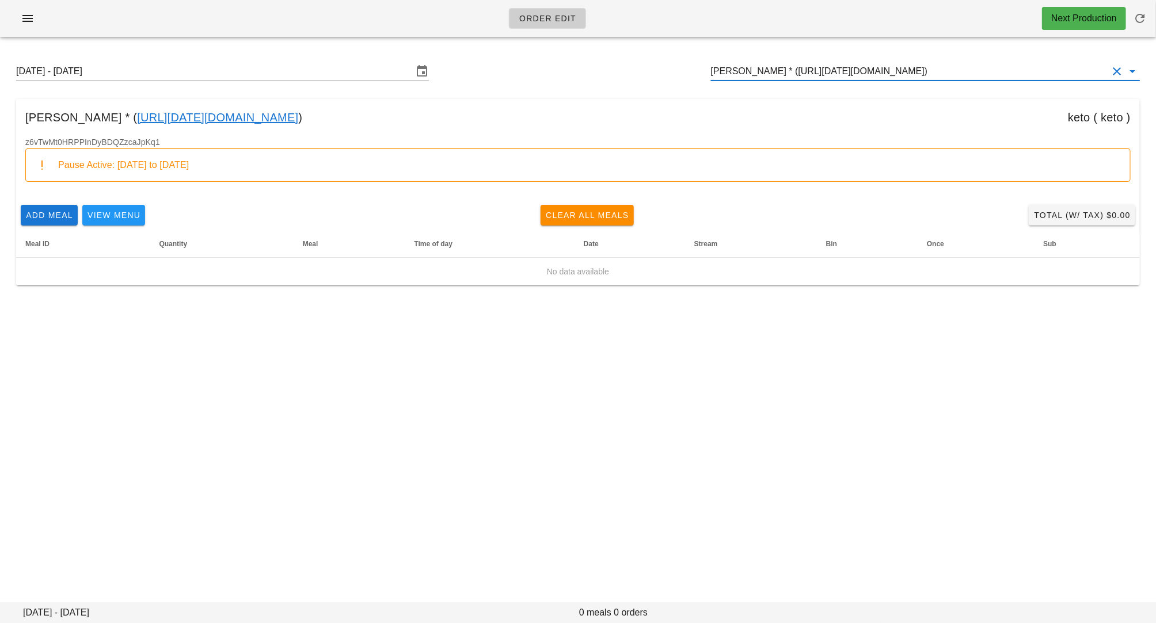
click at [828, 65] on input "[PERSON_NAME] * ([URL][DATE][DOMAIN_NAME])" at bounding box center [909, 71] width 397 height 18
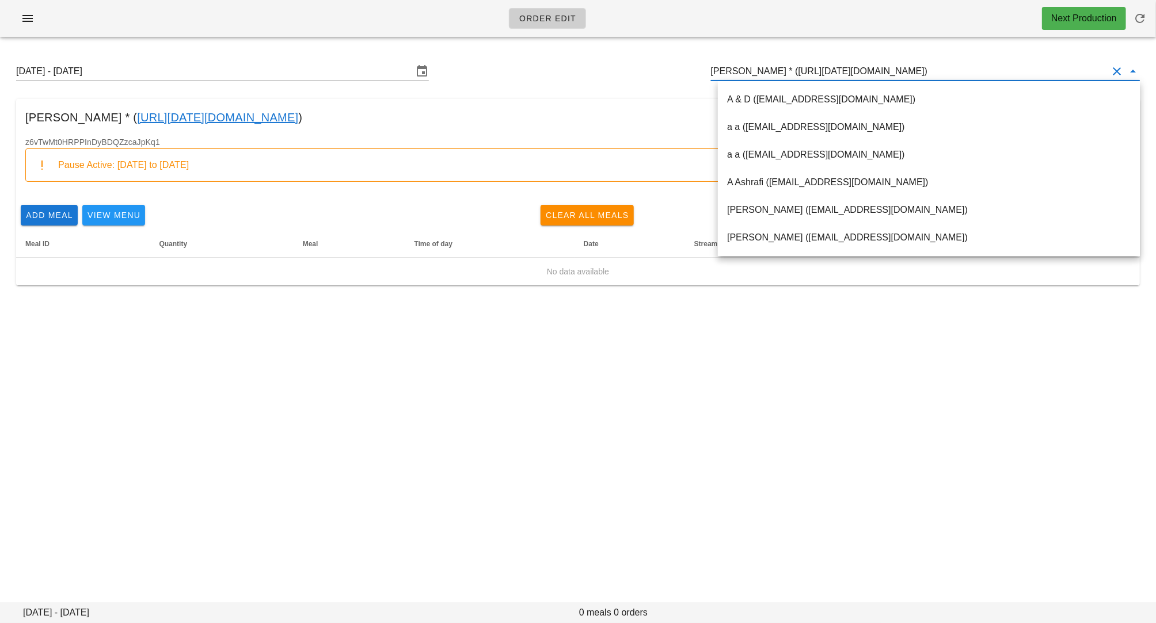
click at [828, 65] on input "[PERSON_NAME] * ([URL][DATE][DOMAIN_NAME])" at bounding box center [909, 71] width 397 height 18
paste input "[EMAIL_ADDRESS][DOMAIN_NAME]"
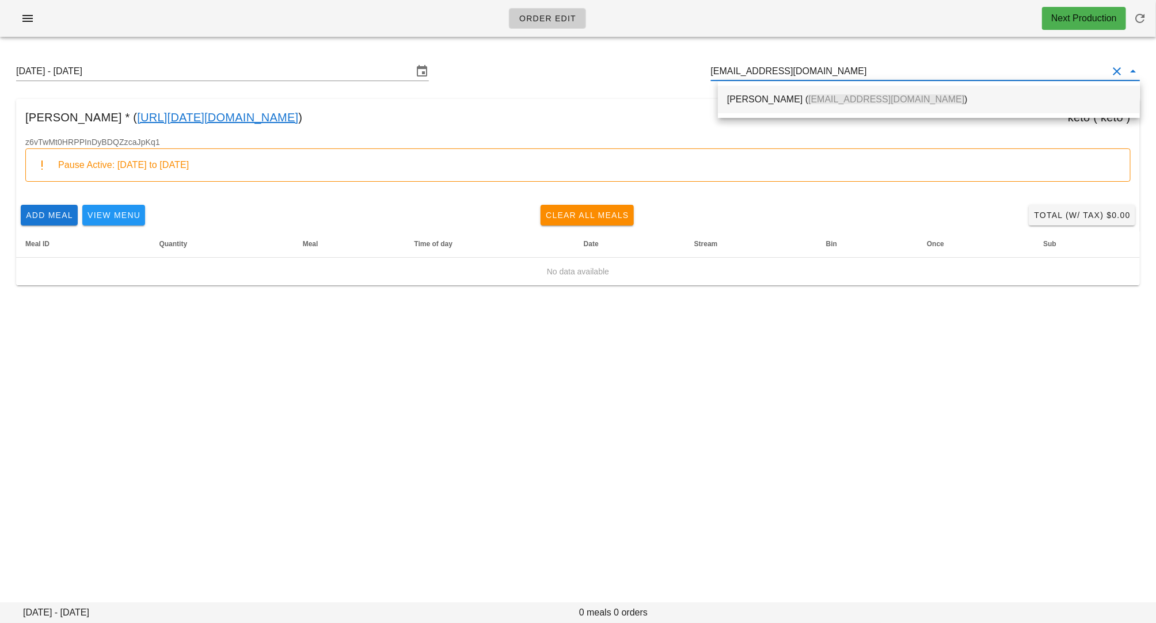
click at [810, 93] on div "[PERSON_NAME] ( [EMAIL_ADDRESS][DOMAIN_NAME] )" at bounding box center [928, 99] width 403 height 25
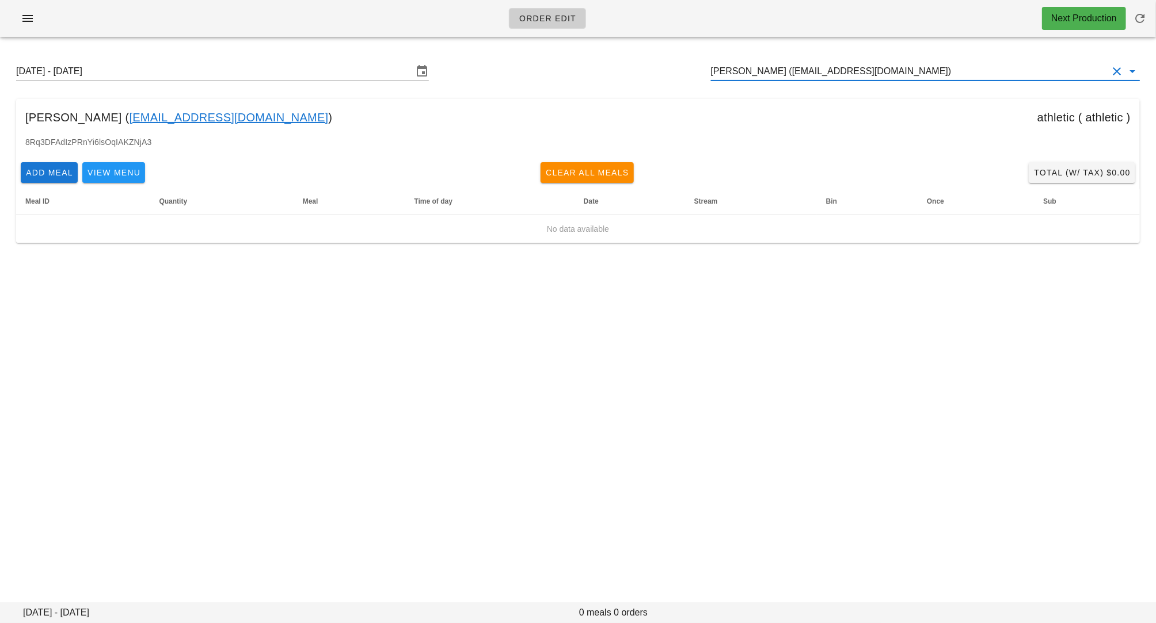
type input "[PERSON_NAME] ([EMAIL_ADDRESS][DOMAIN_NAME])"
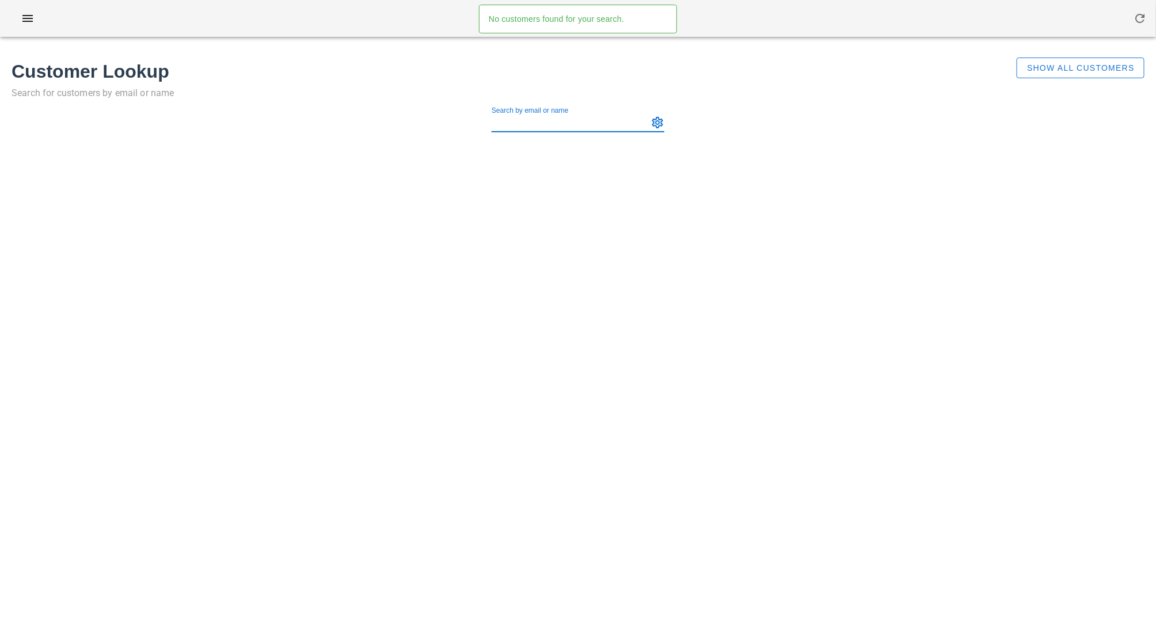
click at [1067, 56] on div "Show All Customers" at bounding box center [1055, 84] width 191 height 67
click at [1060, 66] on span "Show All Customers" at bounding box center [1080, 67] width 108 height 9
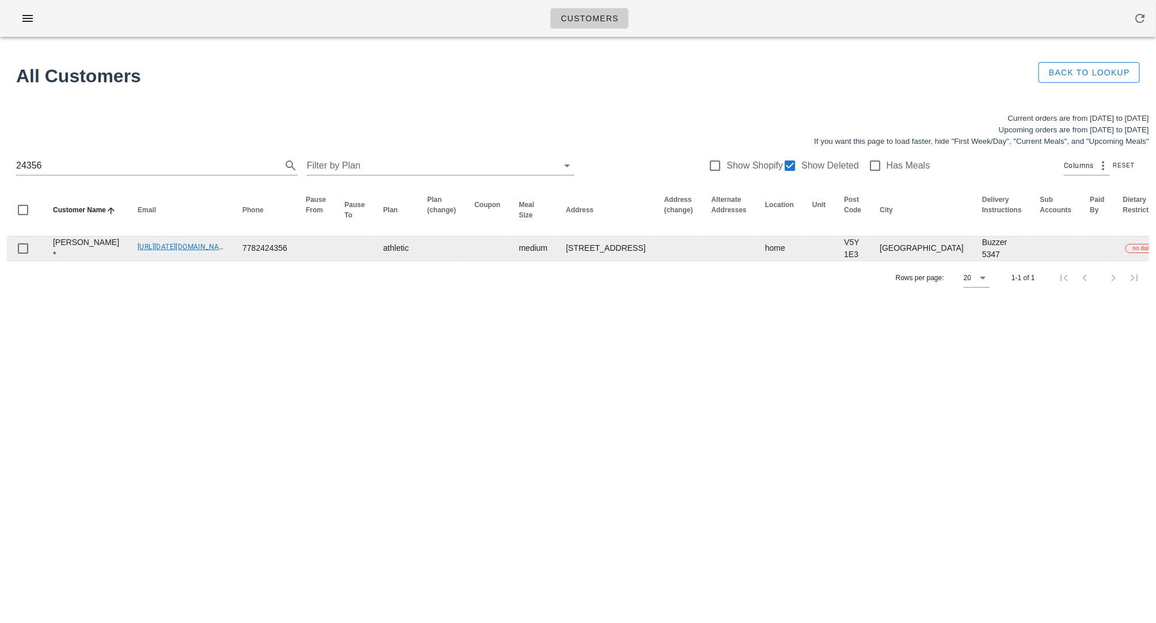
drag, startPoint x: 97, startPoint y: 260, endPoint x: 193, endPoint y: 264, distance: 95.6
click at [193, 261] on td "[URL][DATE][DOMAIN_NAME]" at bounding box center [180, 249] width 105 height 24
copy link "[URL][DATE][DOMAIN_NAME]"
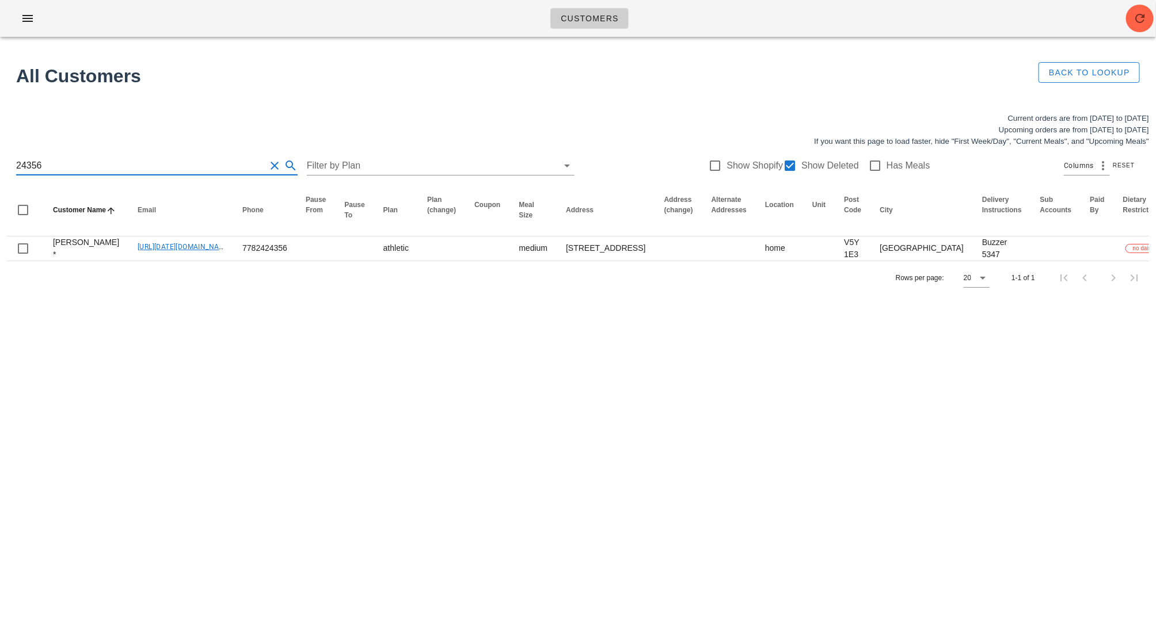
click at [140, 159] on input "24356" at bounding box center [140, 166] width 249 height 18
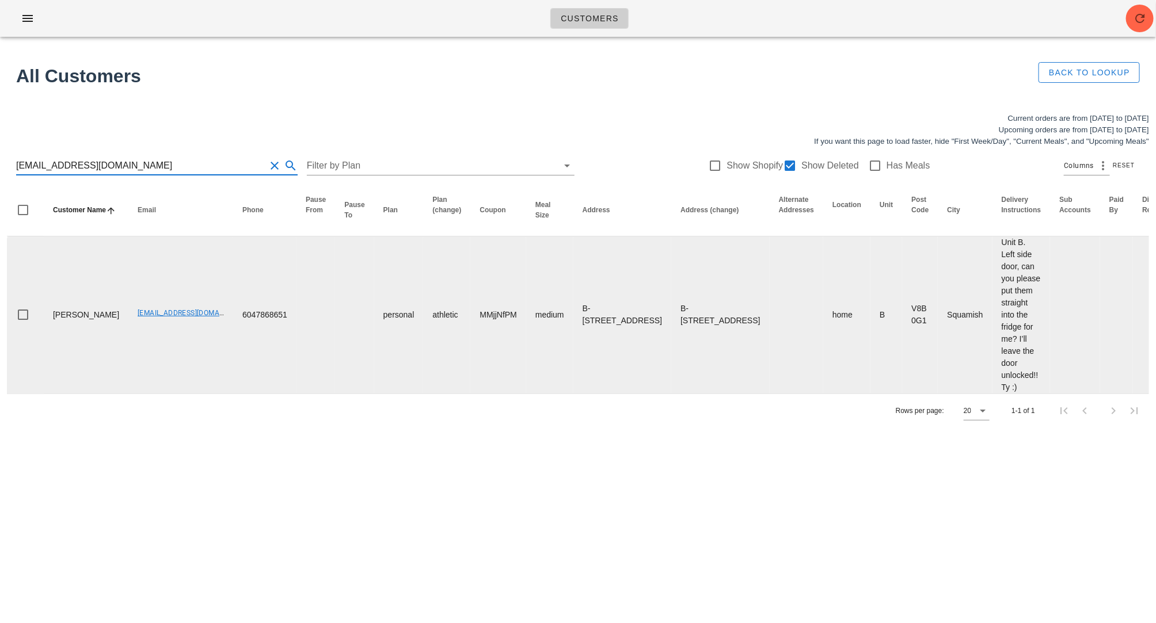
scroll to position [0, 275]
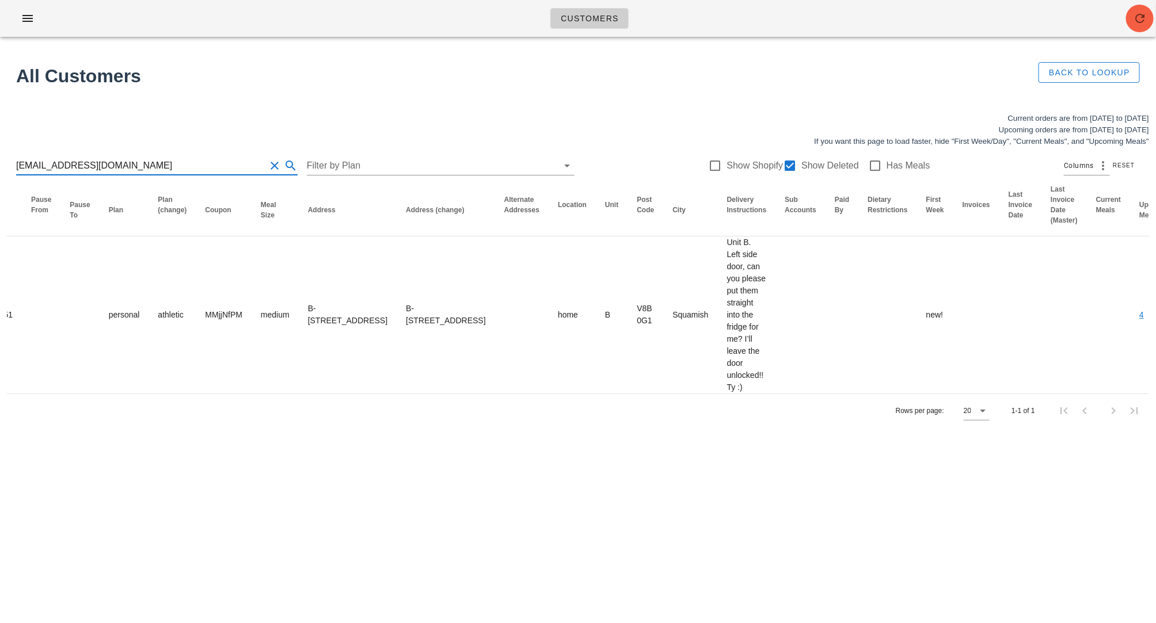
type input "[EMAIL_ADDRESS][DOMAIN_NAME]"
click at [1144, 19] on icon "button" at bounding box center [1140, 19] width 14 height 14
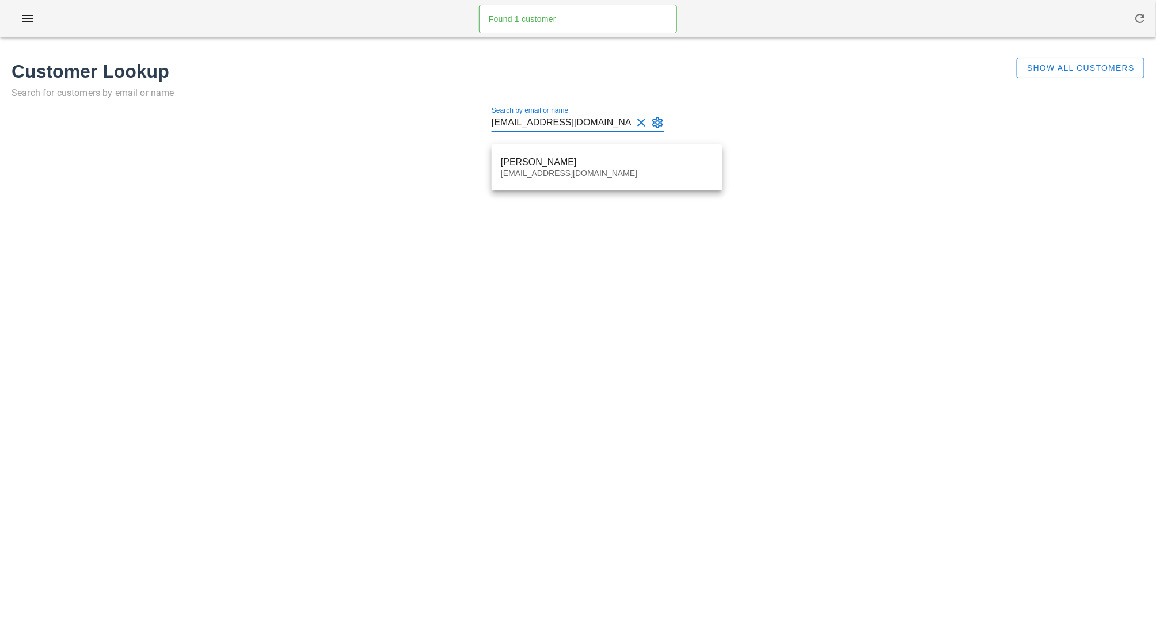
type input "[EMAIL_ADDRESS][DOMAIN_NAME]"
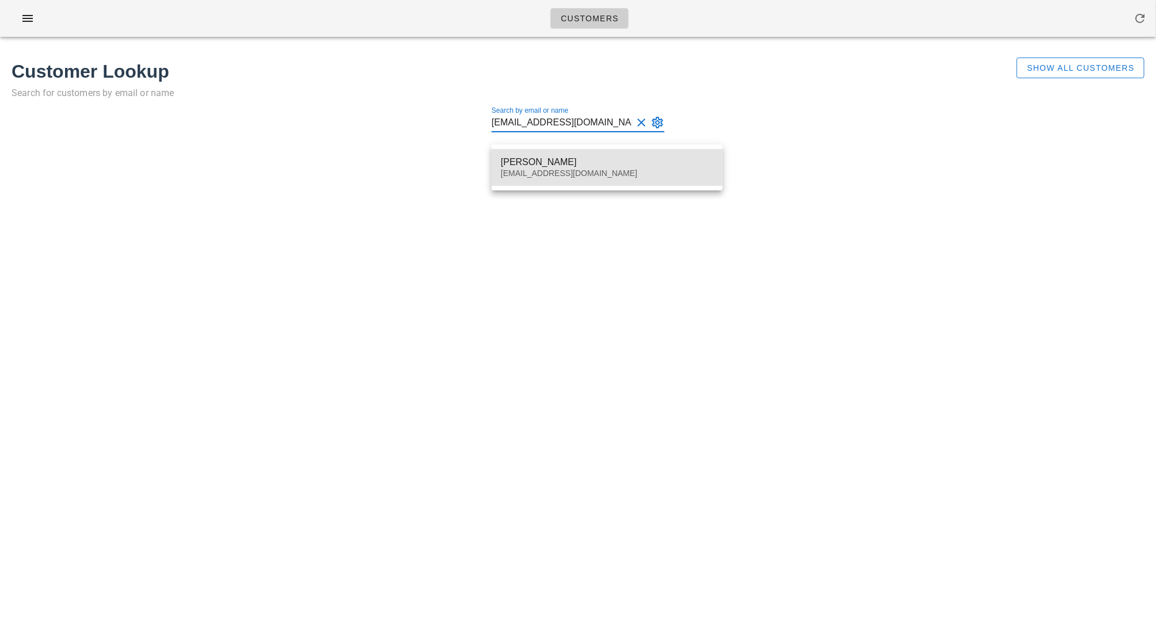
click at [541, 157] on div "[PERSON_NAME]" at bounding box center [607, 162] width 212 height 11
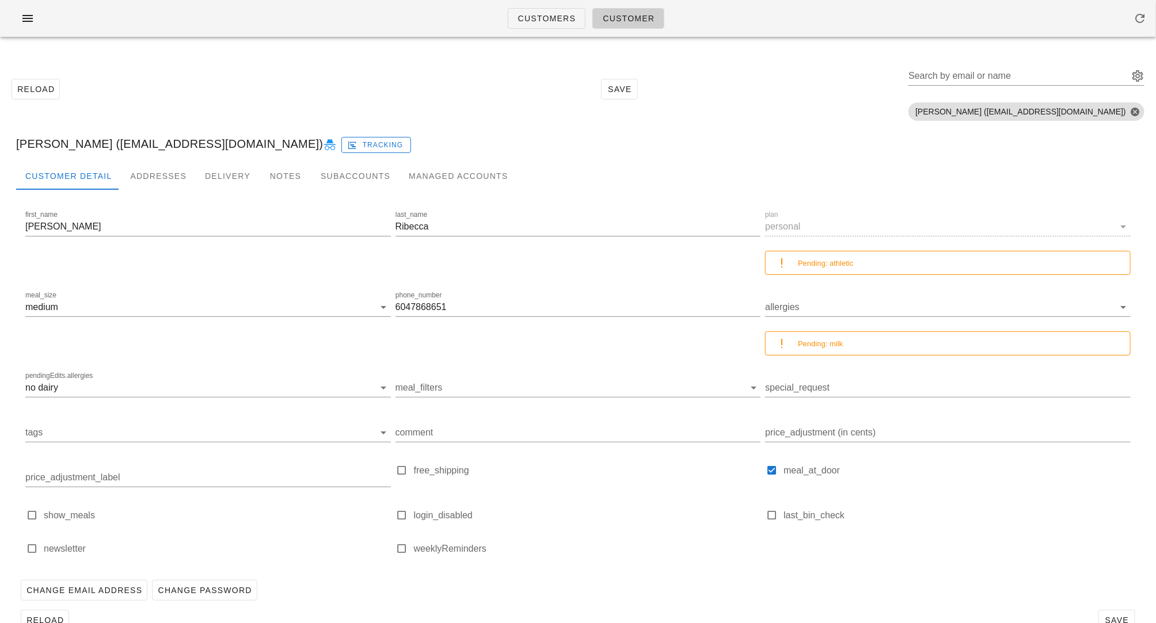
click at [1119, 228] on div "plan personal Pending: athletic" at bounding box center [948, 246] width 370 height 81
click at [540, 21] on span "Customers" at bounding box center [546, 18] width 59 height 9
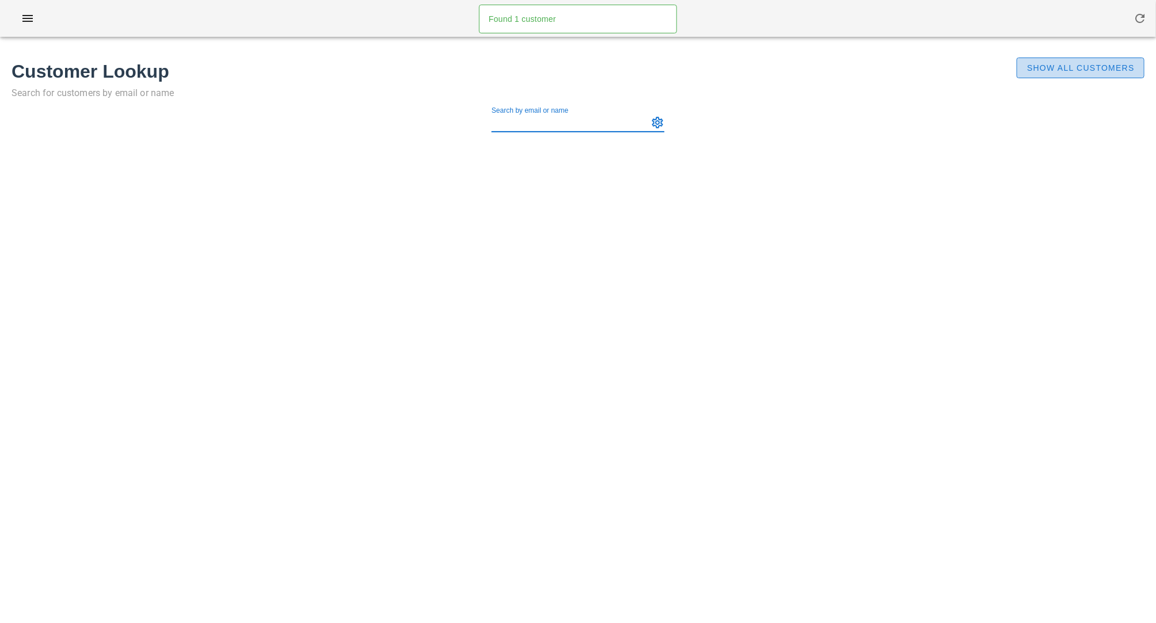
click at [1063, 63] on span "Show All Customers" at bounding box center [1080, 67] width 108 height 9
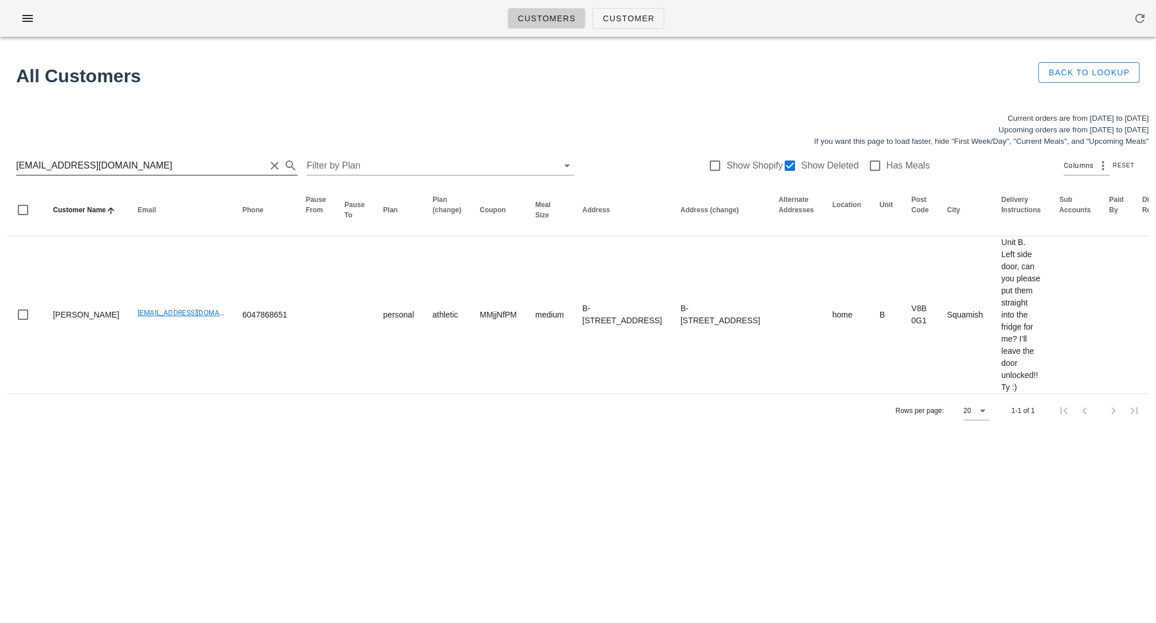
click at [156, 162] on input "[EMAIL_ADDRESS][DOMAIN_NAME]" at bounding box center [140, 166] width 249 height 18
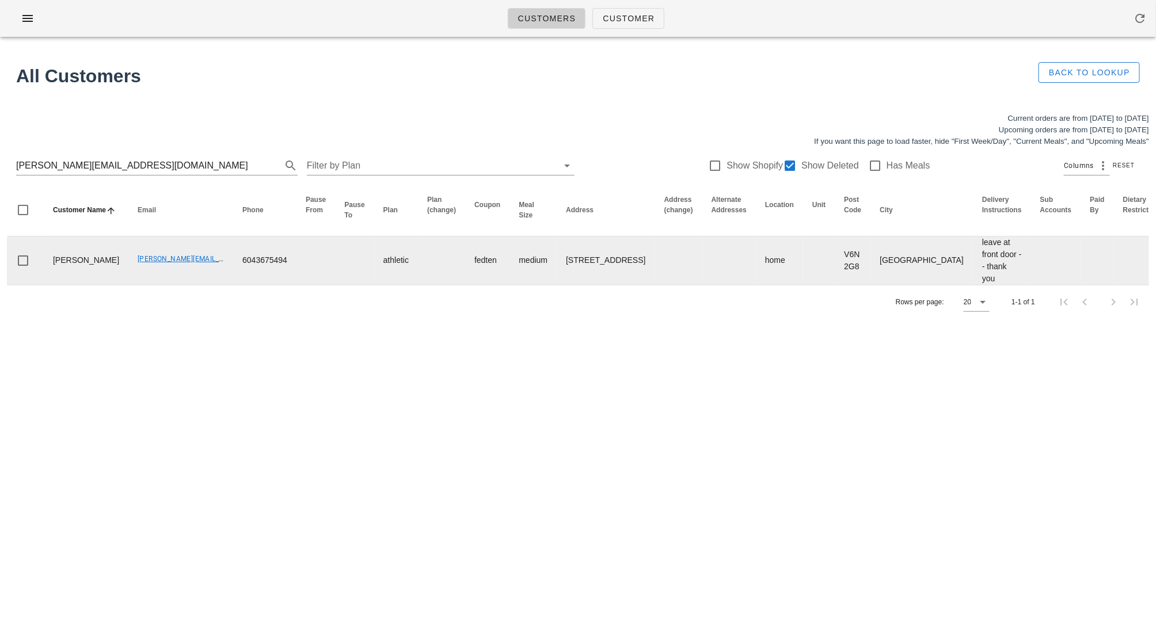
drag, startPoint x: 500, startPoint y: 243, endPoint x: 536, endPoint y: 282, distance: 53.7
click at [557, 282] on td "[STREET_ADDRESS]" at bounding box center [606, 261] width 98 height 48
drag, startPoint x: 532, startPoint y: 288, endPoint x: 498, endPoint y: 238, distance: 59.7
click at [557, 238] on td "[STREET_ADDRESS]" at bounding box center [606, 261] width 98 height 48
copy td "[STREET_ADDRESS]"
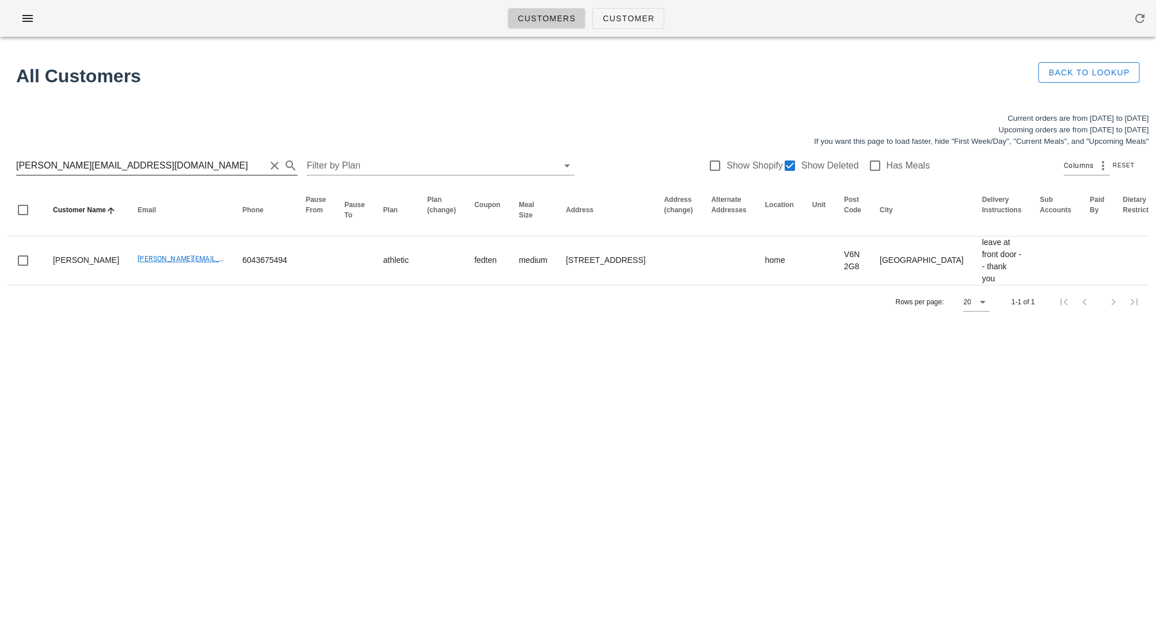
click at [118, 164] on input "[PERSON_NAME][EMAIL_ADDRESS][DOMAIN_NAME]" at bounding box center [140, 166] width 249 height 18
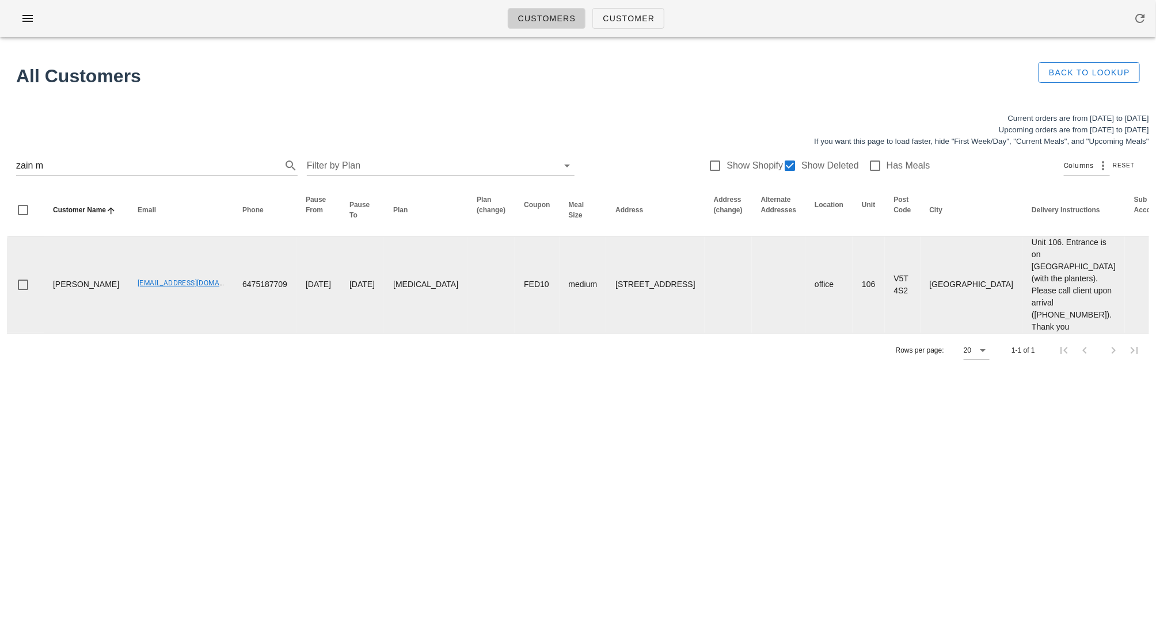
drag, startPoint x: 513, startPoint y: 296, endPoint x: 567, endPoint y: 344, distance: 72.2
click at [567, 333] on tr "[PERSON_NAME] [EMAIL_ADDRESS][DOMAIN_NAME] 6475187709 [DATE] [DATE] [MEDICAL_DA…" at bounding box center [822, 285] width 1631 height 97
click at [704, 333] on td at bounding box center [727, 285] width 47 height 97
drag, startPoint x: 572, startPoint y: 347, endPoint x: 526, endPoint y: 300, distance: 65.1
click at [606, 300] on td "[STREET_ADDRESS]" at bounding box center [655, 285] width 98 height 97
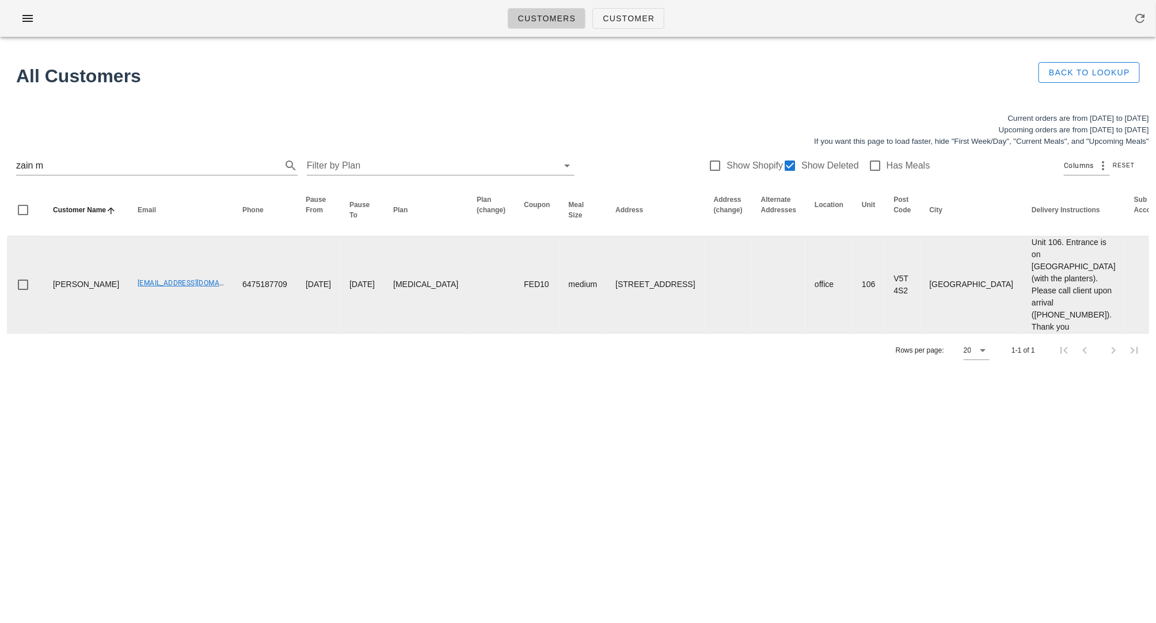
copy td "106-272 E 4th Avenue, Vancouver, V5T4S2"
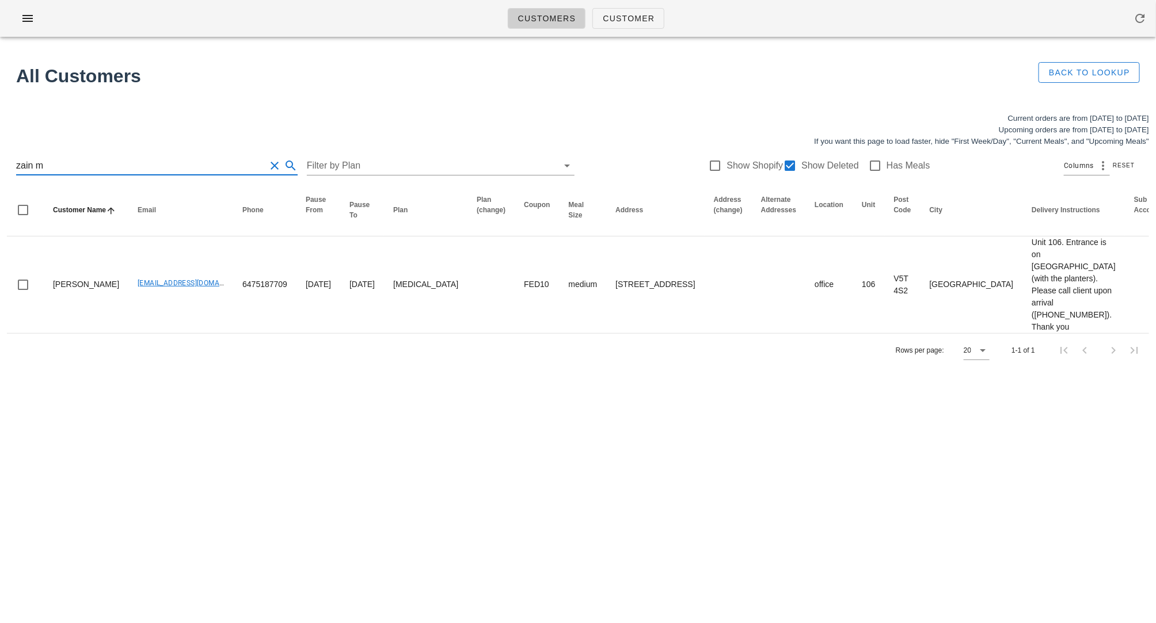
click at [106, 163] on input "zain m" at bounding box center [140, 166] width 249 height 18
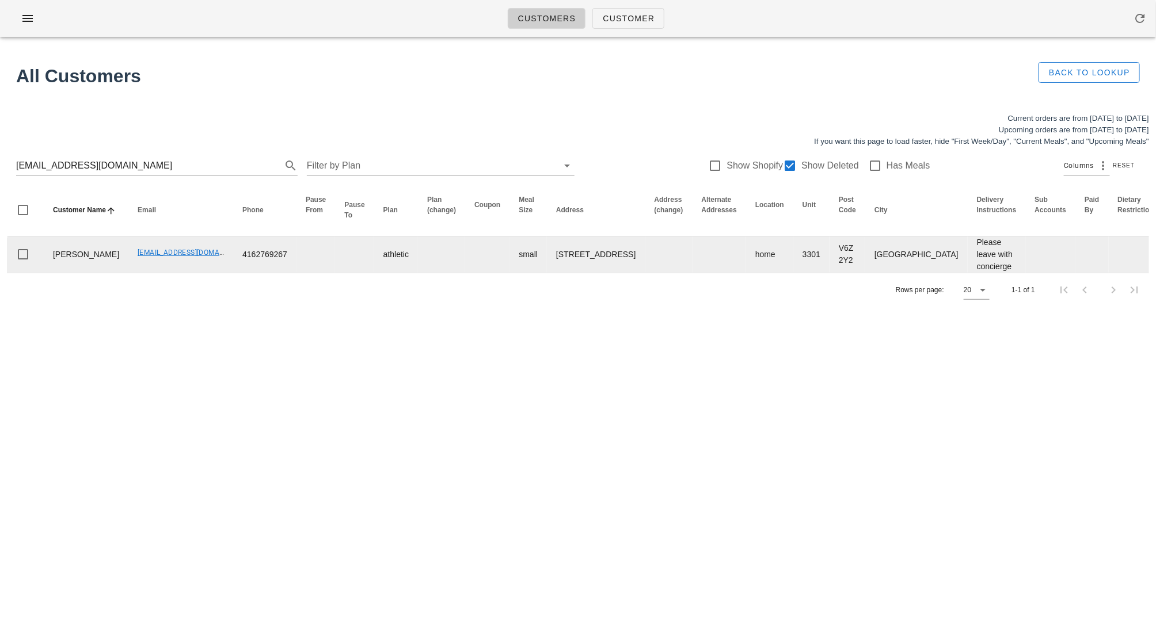
drag, startPoint x: 85, startPoint y: 272, endPoint x: 43, endPoint y: 260, distance: 43.7
click at [43, 260] on tr "Cecilia Barnes ceciliabarnes26@gmail.com 4162769267 athletic small 3301-1199 Ma…" at bounding box center [773, 255] width 1532 height 36
copy td "Cecilia Barnes"
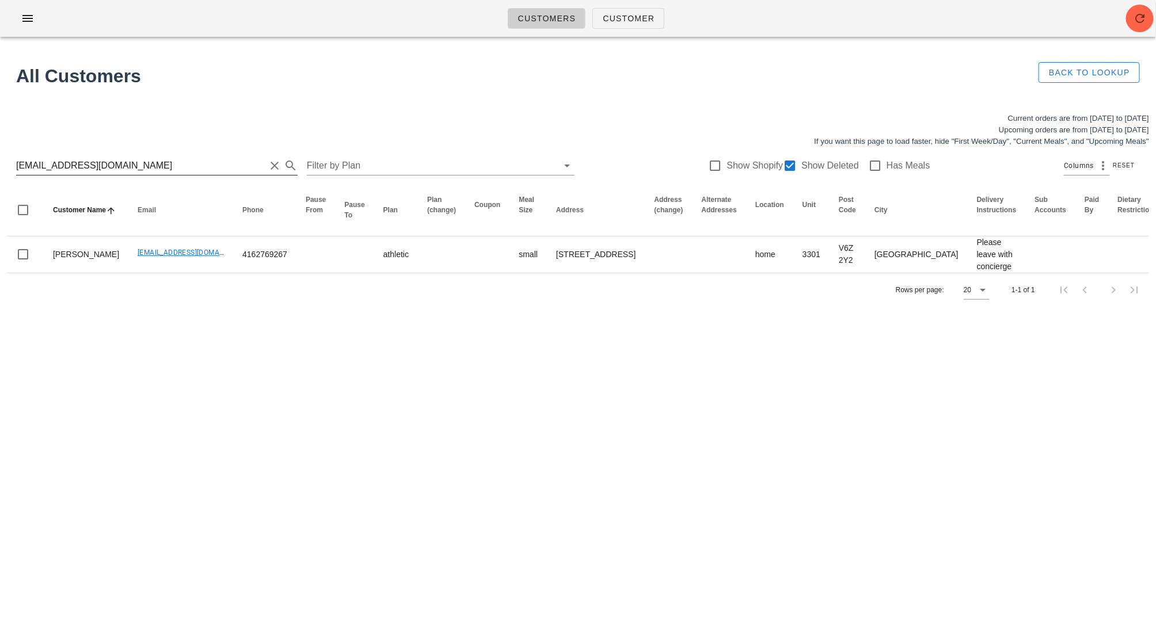
click at [120, 166] on input "ceciliabarnes26@gmail.com" at bounding box center [140, 166] width 249 height 18
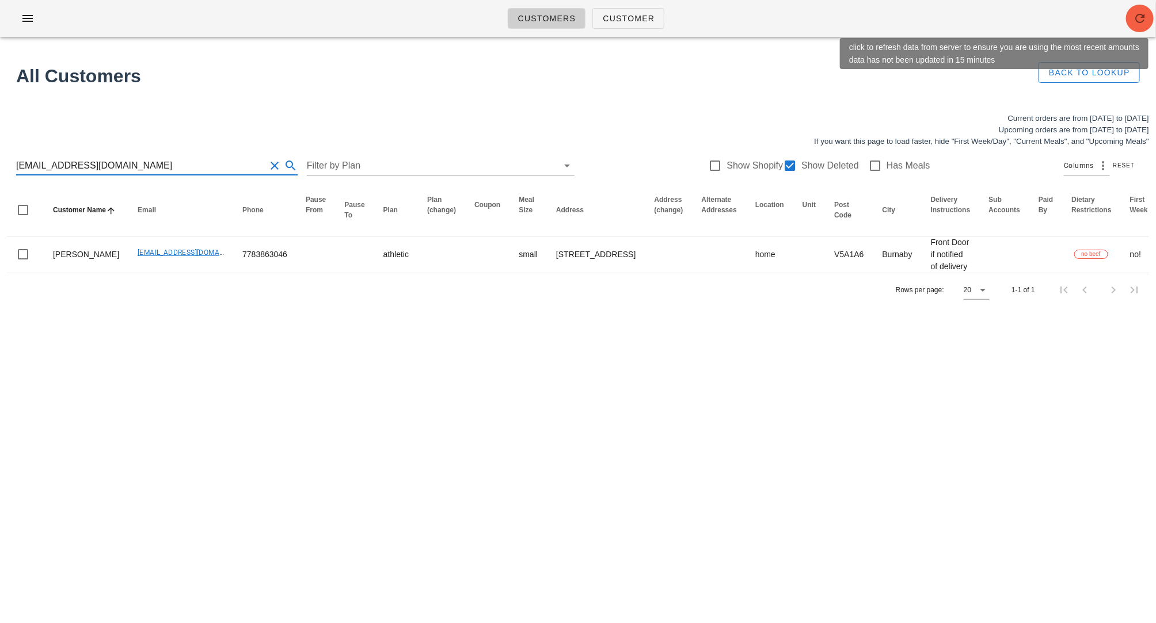
type input "[EMAIL_ADDRESS][DOMAIN_NAME]"
click at [1141, 18] on icon "button" at bounding box center [1140, 19] width 14 height 14
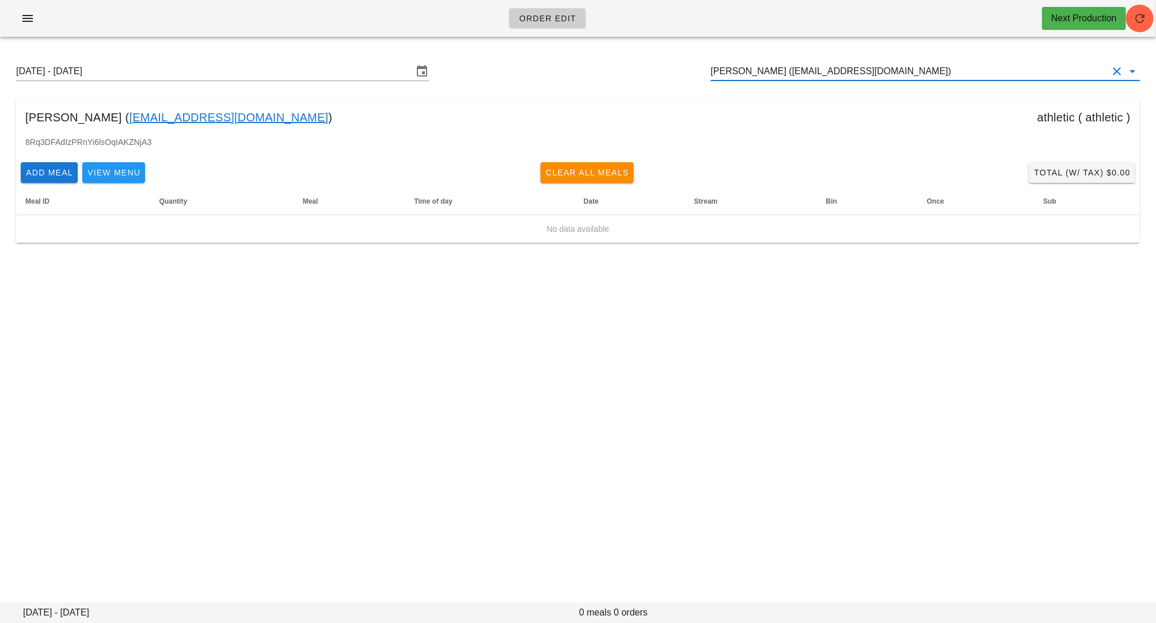
click at [763, 65] on input "[PERSON_NAME] ([EMAIL_ADDRESS][DOMAIN_NAME])" at bounding box center [909, 71] width 397 height 18
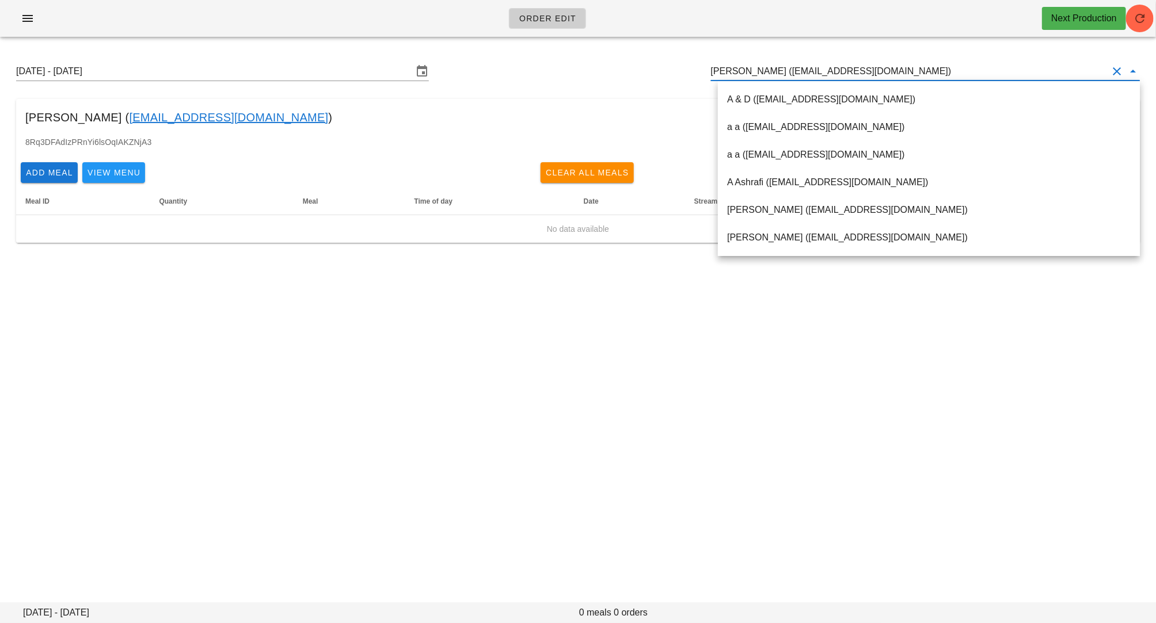
click at [763, 65] on input "[PERSON_NAME] ([EMAIL_ADDRESS][DOMAIN_NAME])" at bounding box center [909, 71] width 397 height 18
click at [803, 69] on input "[PERSON_NAME] ([EMAIL_ADDRESS][DOMAIN_NAME])" at bounding box center [909, 71] width 397 height 18
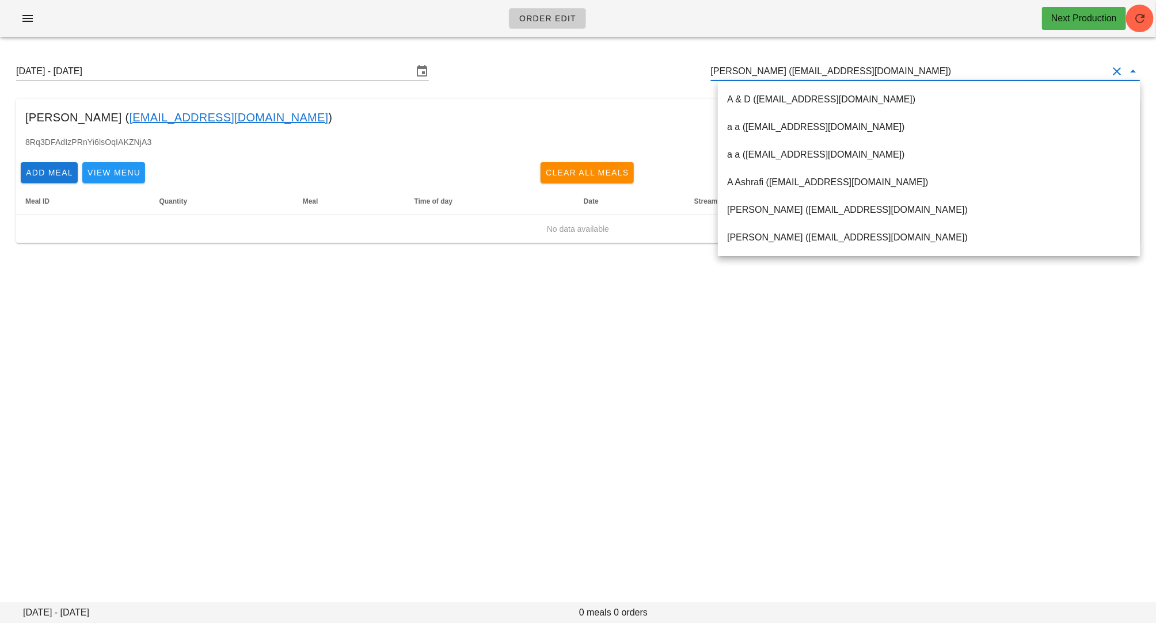
paste input "[EMAIL_ADDRESS][DOMAIN_NAME]"
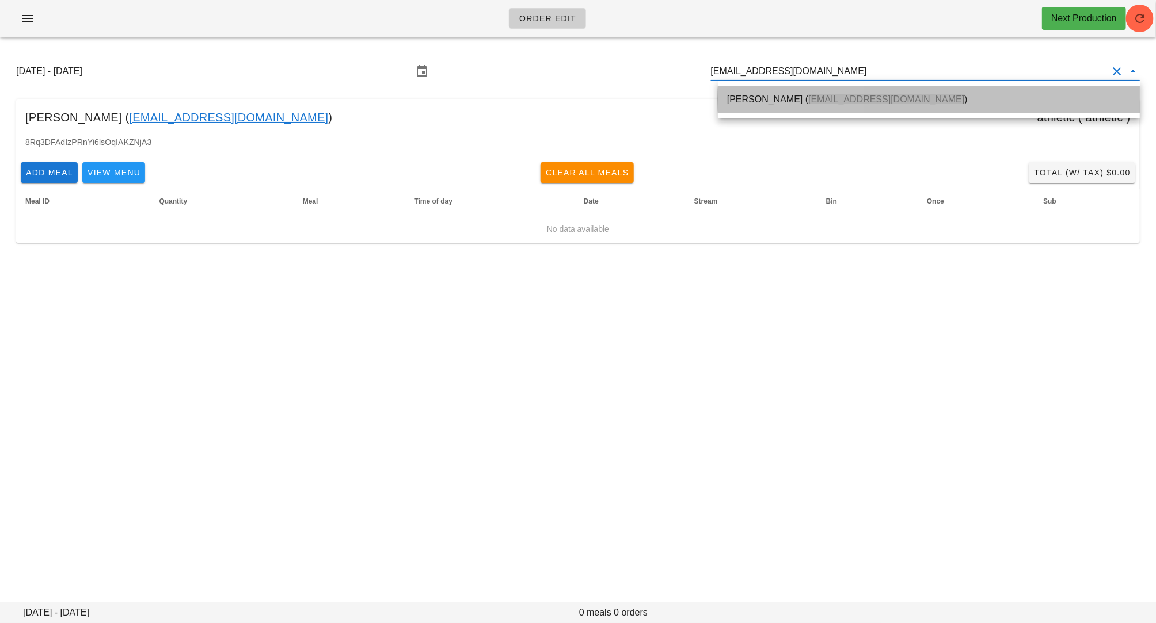
click at [808, 102] on span "[EMAIL_ADDRESS][DOMAIN_NAME]" at bounding box center [886, 99] width 156 height 10
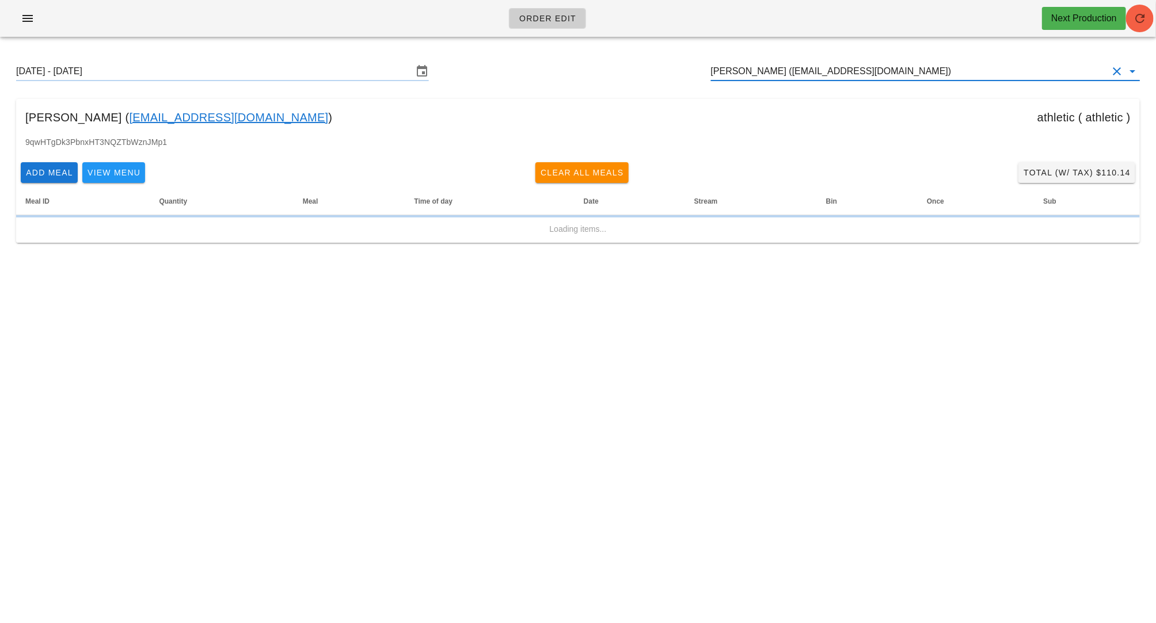
type input "[PERSON_NAME] ([EMAIL_ADDRESS][DOMAIN_NAME])"
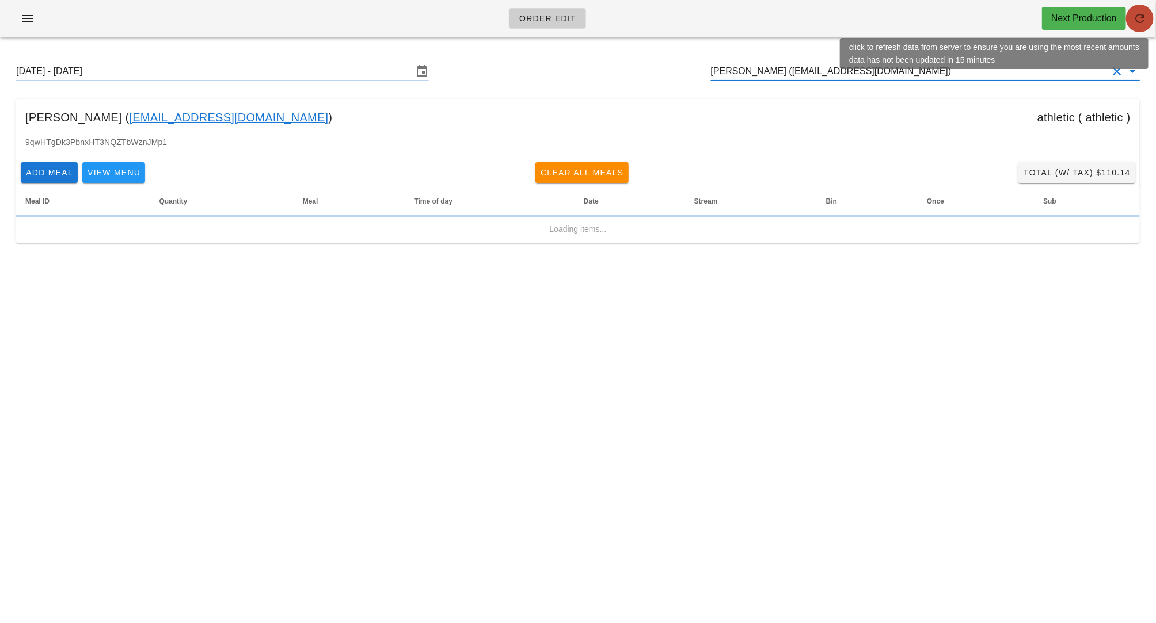
click at [1143, 25] on button "button" at bounding box center [1140, 19] width 28 height 28
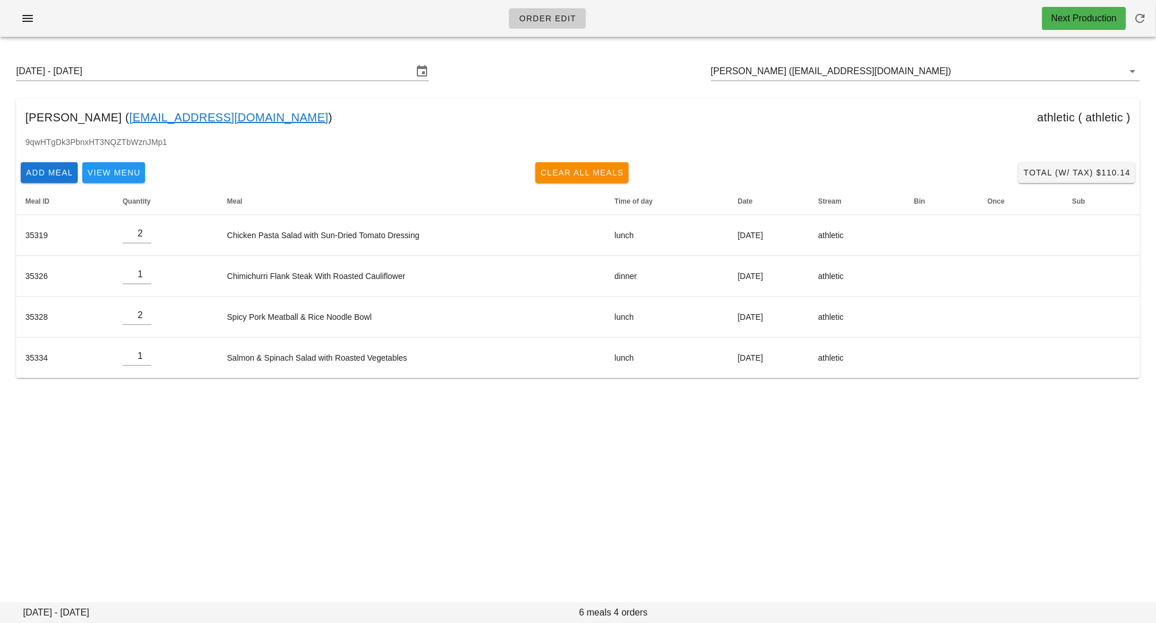
click at [733, 454] on div "Order Edit Next Production [DATE] - [DATE] [PERSON_NAME] ([EMAIL_ADDRESS][DOMAI…" at bounding box center [578, 311] width 1156 height 623
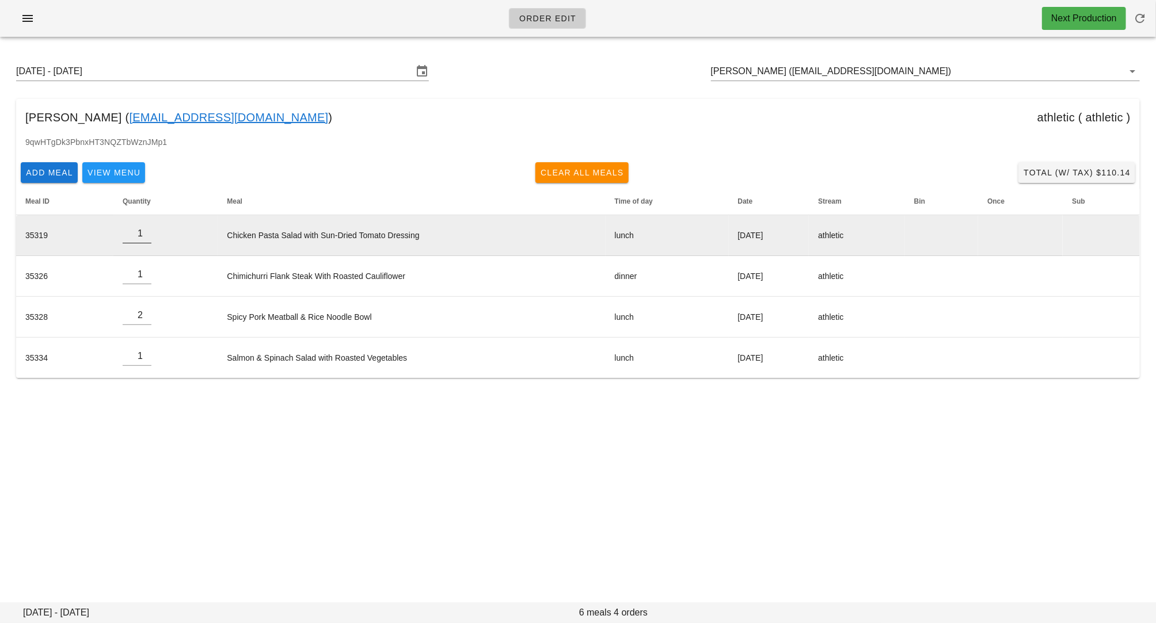
click at [144, 238] on input "1" at bounding box center [137, 233] width 29 height 18
type input "0"
click at [144, 238] on input "0" at bounding box center [137, 233] width 29 height 18
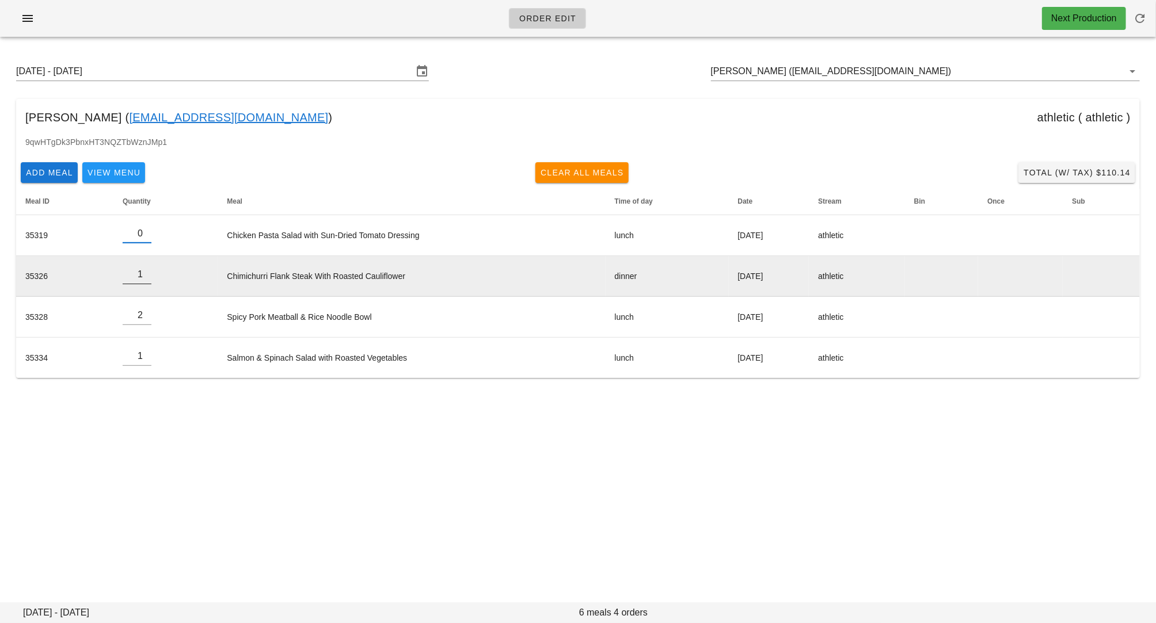
type input "0"
click at [142, 278] on input "0" at bounding box center [137, 274] width 29 height 18
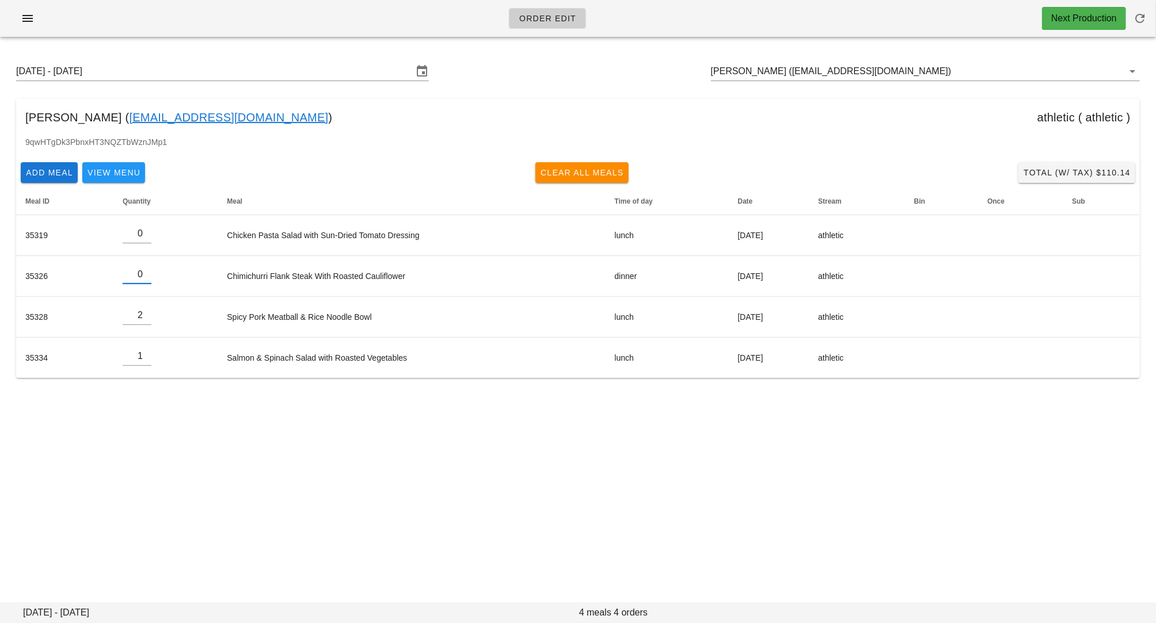
click at [158, 442] on div "Order Edit Next Production Sunday August 31 - Saturday September 6 Daniel Singh…" at bounding box center [578, 311] width 1156 height 623
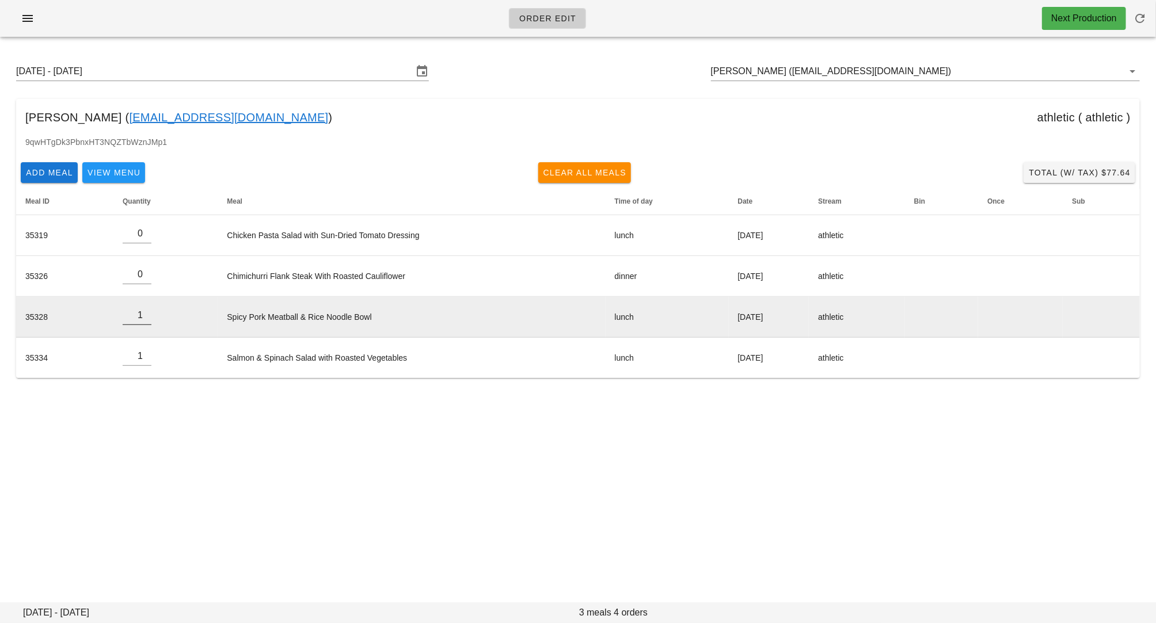
click at [144, 319] on input "1" at bounding box center [137, 315] width 29 height 18
type input "0"
click at [144, 319] on input "0" at bounding box center [137, 315] width 29 height 18
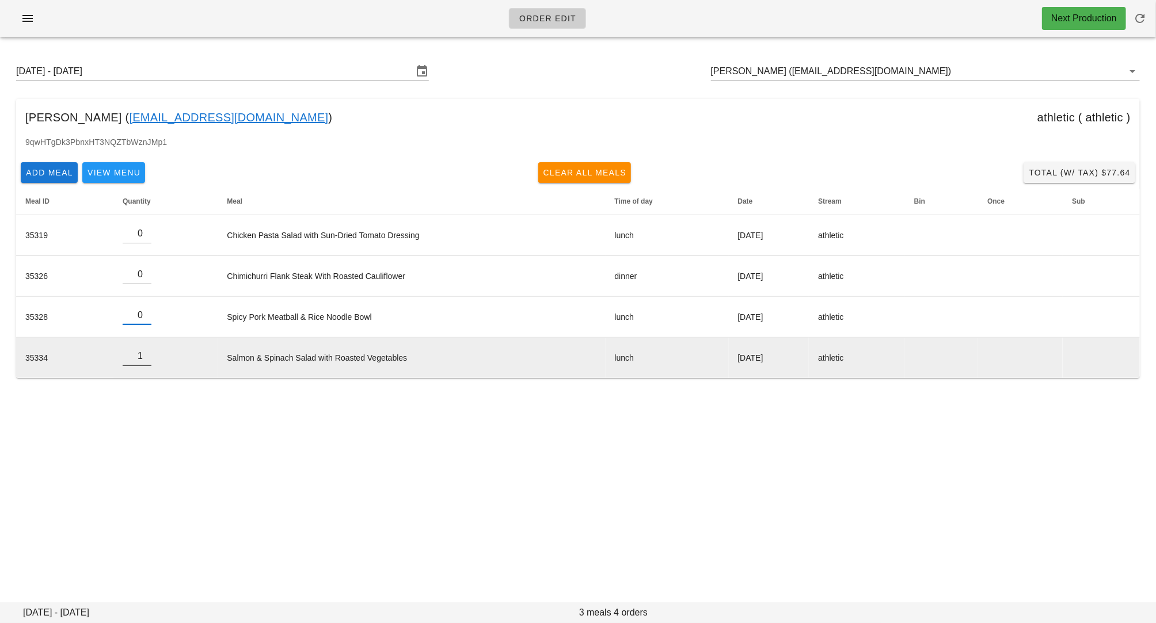
type input "0"
click at [142, 359] on input "0" at bounding box center [137, 356] width 29 height 18
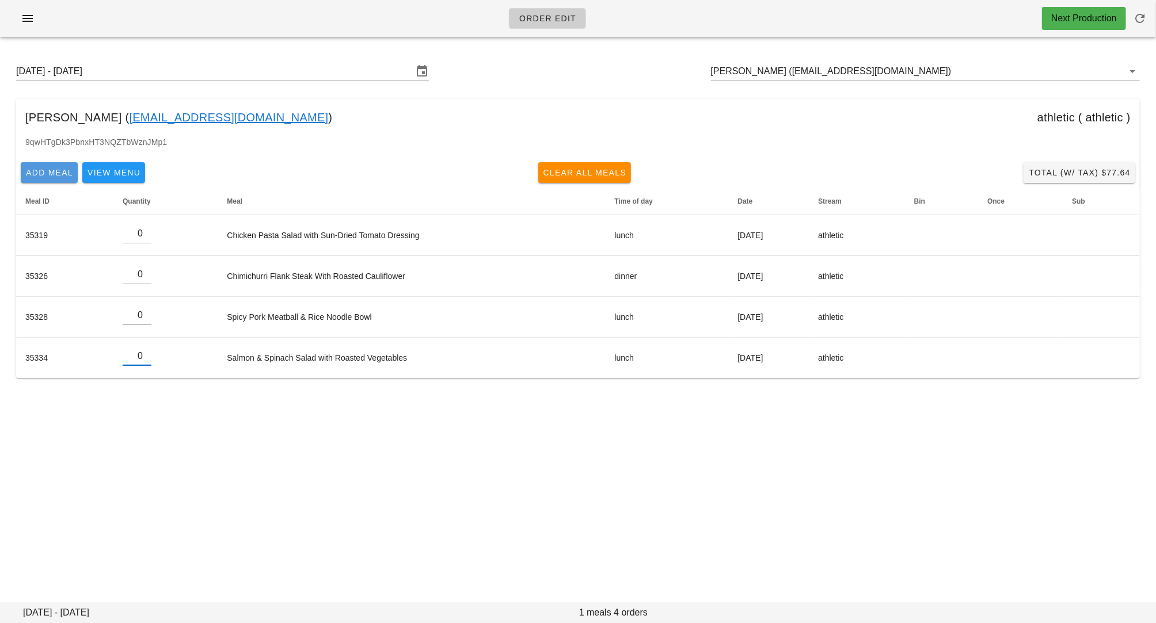
click at [47, 168] on span "Add Meal" at bounding box center [49, 172] width 48 height 9
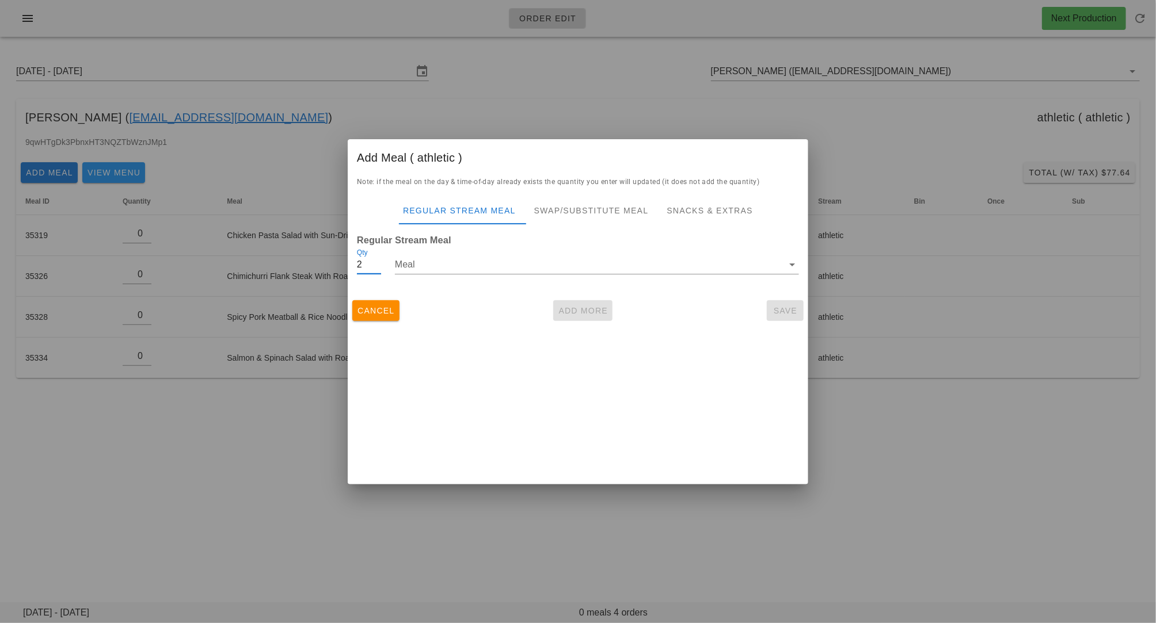
click at [378, 260] on input "2" at bounding box center [369, 265] width 24 height 18
type input "3"
click at [378, 260] on input "3" at bounding box center [369, 265] width 24 height 18
click at [426, 261] on input "Meal" at bounding box center [589, 265] width 388 height 18
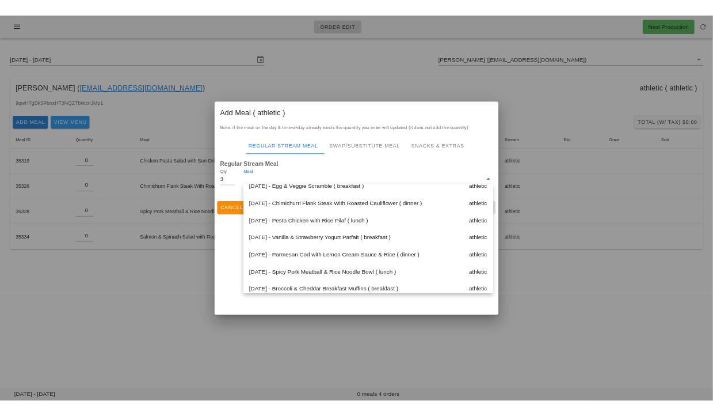
scroll to position [209, 0]
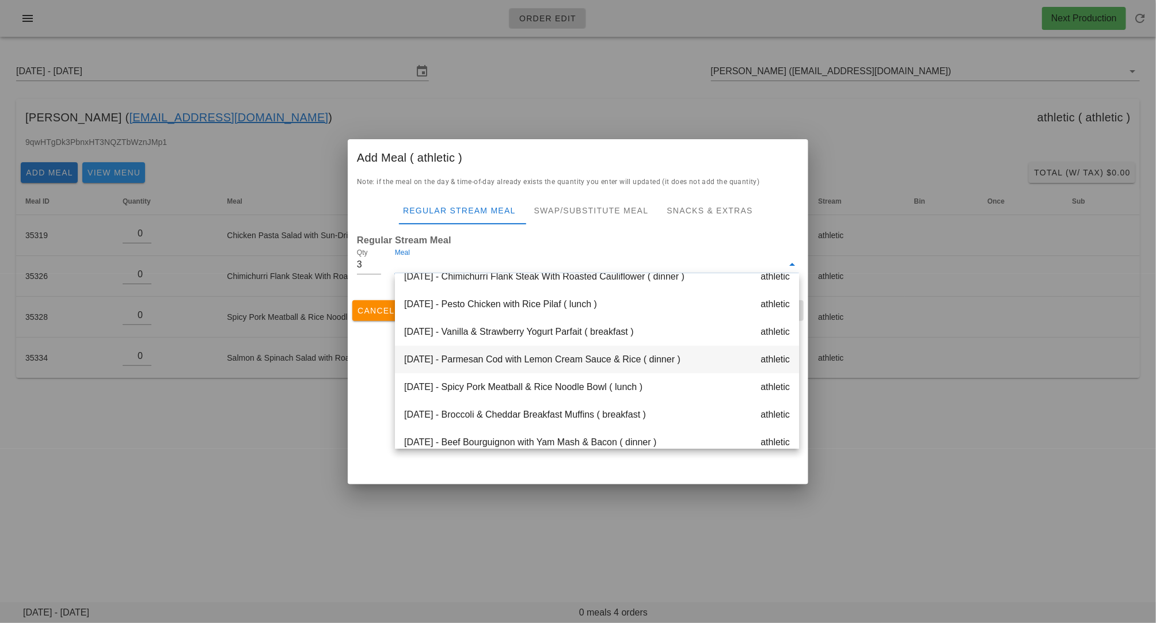
click at [428, 362] on div "Thursday Sep 04 - Parmesan Cod with Lemon Cream Sauce & Rice ( dinner ) athletic" at bounding box center [597, 360] width 404 height 28
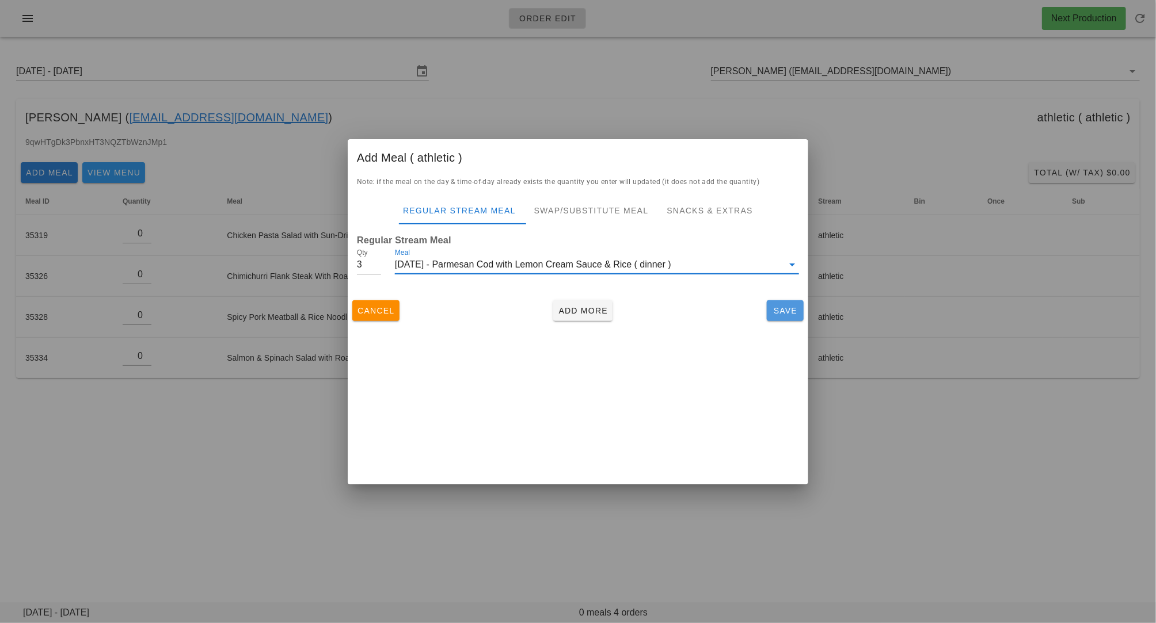
click at [776, 317] on button "Save" at bounding box center [785, 310] width 37 height 21
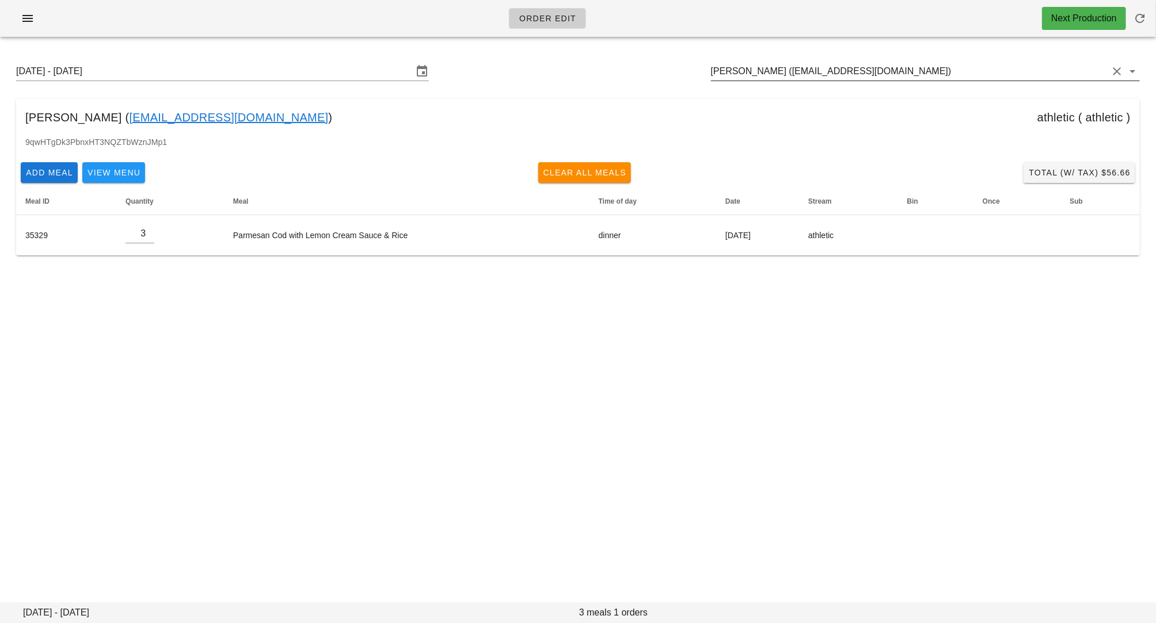
click at [788, 71] on input "Daniel Singh (Danielsingh05@hotmail.com)" at bounding box center [909, 71] width 397 height 18
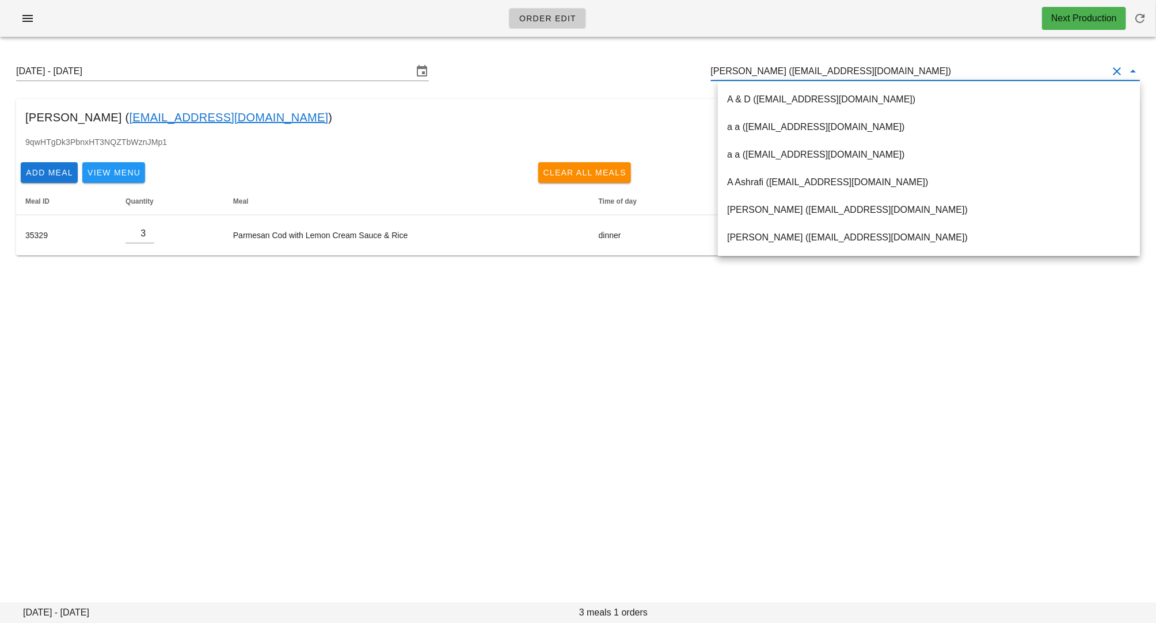
click at [781, 71] on input "Daniel Singh (Danielsingh05@hotmail.com)" at bounding box center [909, 71] width 397 height 18
drag, startPoint x: 776, startPoint y: 70, endPoint x: 889, endPoint y: 68, distance: 112.8
click at [889, 68] on input "Daniel Singh (Danielsingh05@hotmail.com)" at bounding box center [909, 71] width 397 height 18
click at [441, 58] on div "Sunday August 31 - Saturday September 6 Daniel Singh (Danielsingh05@hotmail.com)" at bounding box center [578, 71] width 1142 height 37
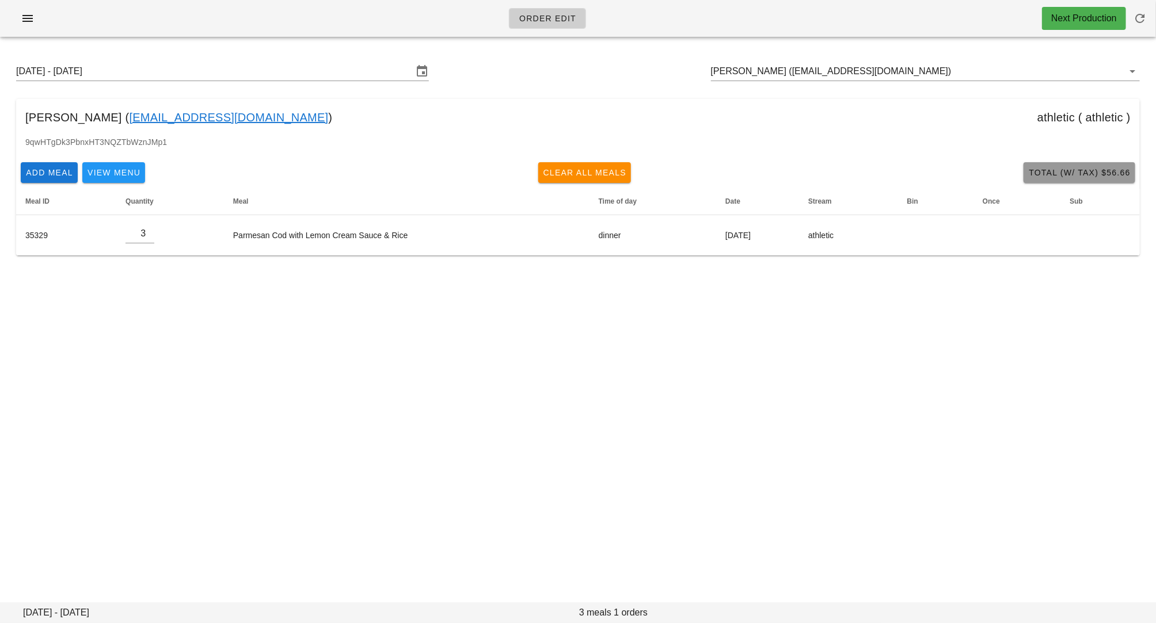
click at [1049, 177] on span "Total (w/ Tax) $56.66" at bounding box center [1079, 172] width 102 height 9
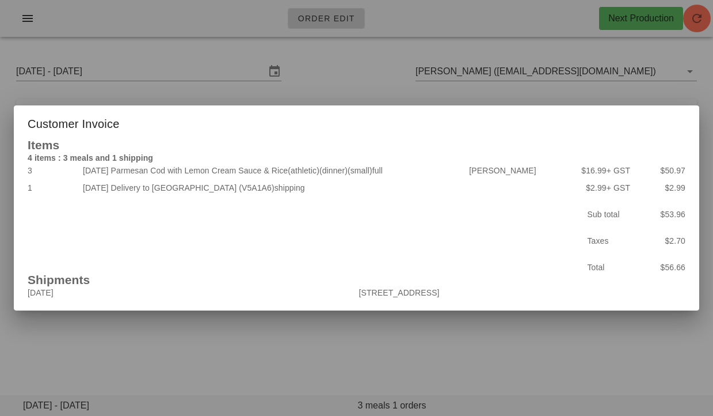
click at [357, 77] on div at bounding box center [356, 208] width 713 height 416
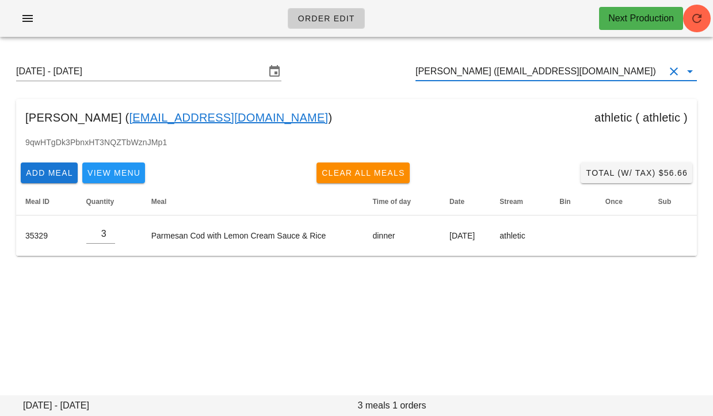
click at [460, 72] on input "Daniel Singh (Danielsingh05@hotmail.com)" at bounding box center [540, 71] width 249 height 18
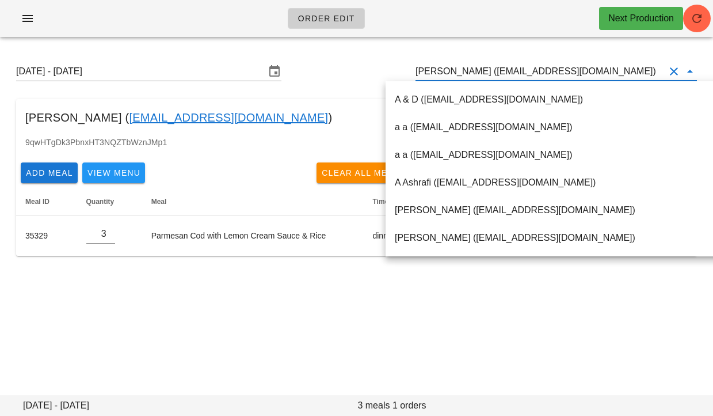
click at [460, 72] on input "Daniel Singh (Danielsingh05@hotmail.com)" at bounding box center [540, 71] width 249 height 18
paste input "serenaribecca96@gmail.com"
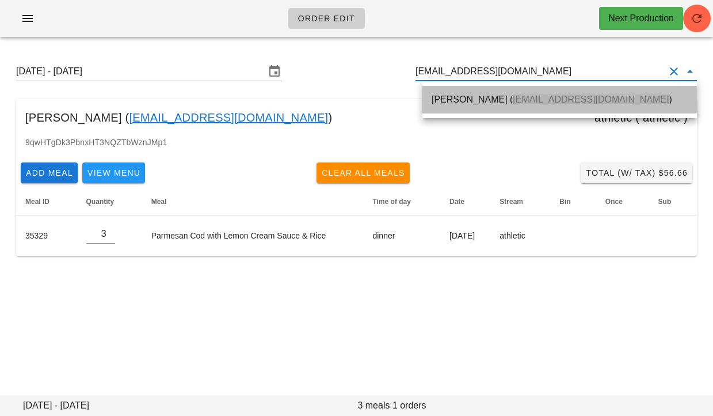
click at [468, 111] on div "Serena Ribecca ( serenaribecca96@gmail.com )" at bounding box center [560, 99] width 256 height 25
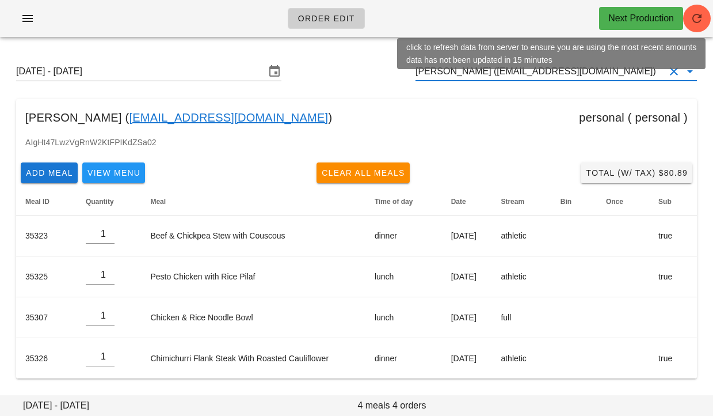
type input "Serena Ribecca (serenaribecca96@gmail.com)"
click at [700, 19] on icon "button" at bounding box center [697, 19] width 14 height 14
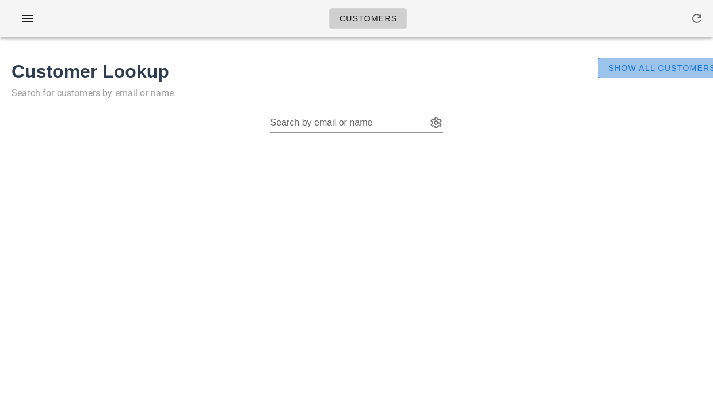
click at [649, 61] on button "Show All Customers" at bounding box center [662, 68] width 128 height 21
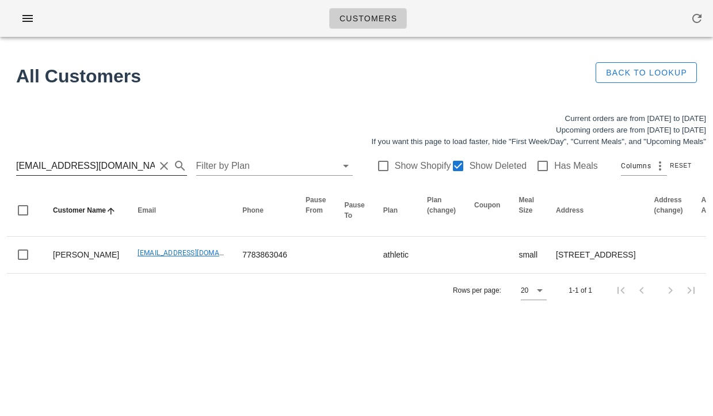
click at [123, 166] on input "[EMAIL_ADDRESS][DOMAIN_NAME]" at bounding box center [85, 166] width 139 height 18
click at [108, 161] on input "[EMAIL_ADDRESS][DOMAIN_NAME]" at bounding box center [85, 166] width 139 height 18
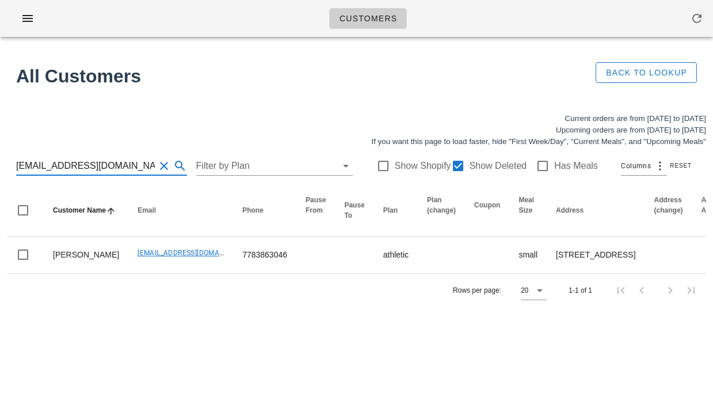
click at [108, 161] on input "[EMAIL_ADDRESS][DOMAIN_NAME]" at bounding box center [85, 166] width 139 height 18
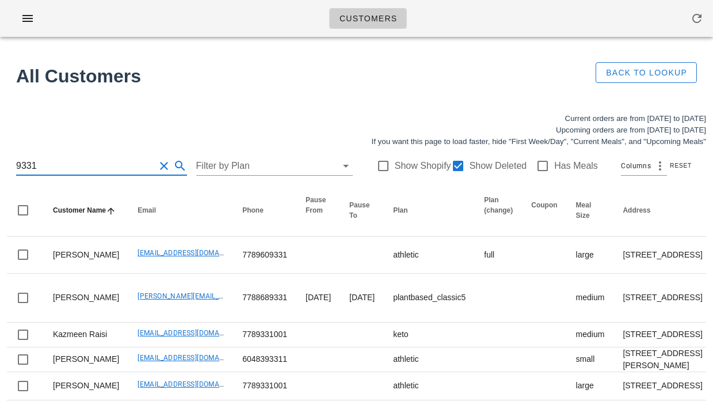
click at [17, 164] on input "9331" at bounding box center [85, 166] width 139 height 18
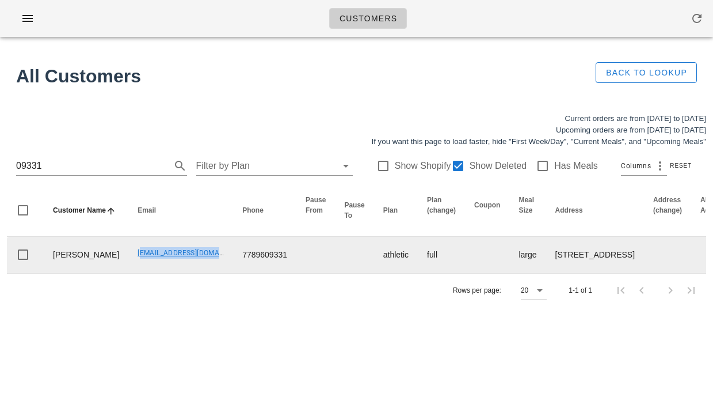
drag, startPoint x: 100, startPoint y: 264, endPoint x: 175, endPoint y: 265, distance: 74.8
click at [175, 265] on td "[EMAIL_ADDRESS][DOMAIN_NAME]" at bounding box center [180, 255] width 105 height 36
copy link "[EMAIL_ADDRESS][DOMAIN_NAME]"
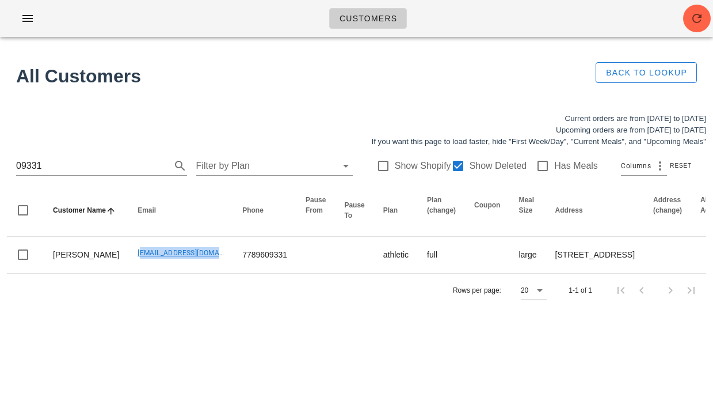
click at [92, 356] on div "Customers Found 1 customer All Customers Back to Lookup Current orders are from…" at bounding box center [356, 208] width 713 height 416
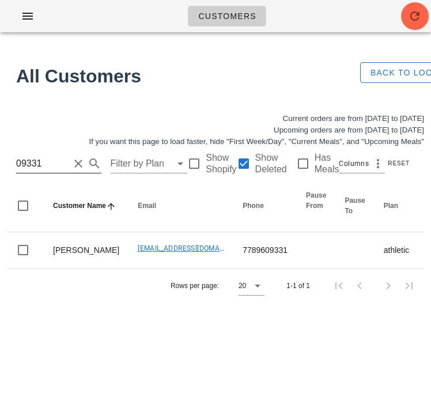
click at [48, 162] on input "09331" at bounding box center [42, 163] width 53 height 18
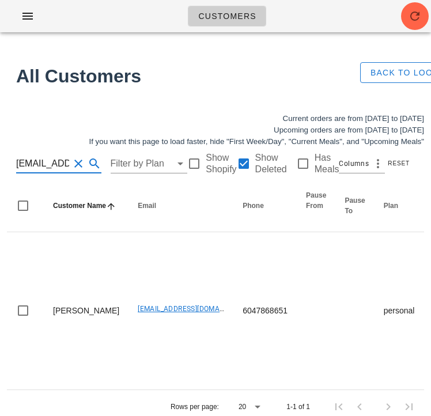
scroll to position [0, 64]
type input "[EMAIL_ADDRESS][DOMAIN_NAME]"
click at [426, 12] on span "button" at bounding box center [415, 16] width 28 height 14
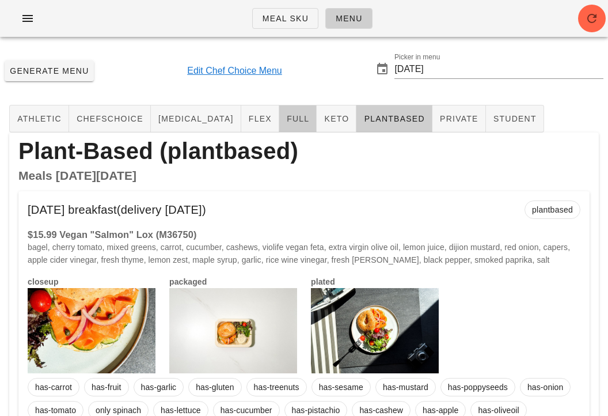
click at [286, 117] on span "full" at bounding box center [297, 118] width 23 height 9
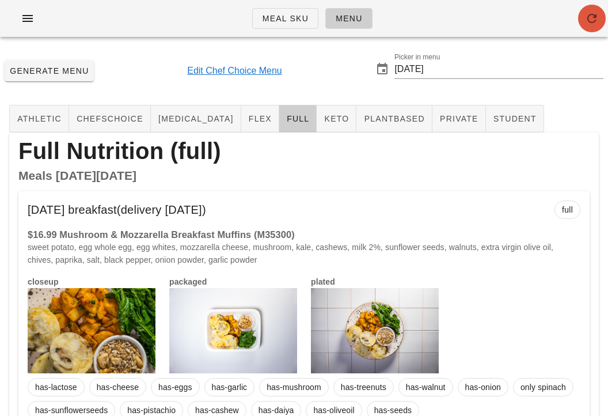
click at [598, 25] on button "button" at bounding box center [592, 19] width 28 height 28
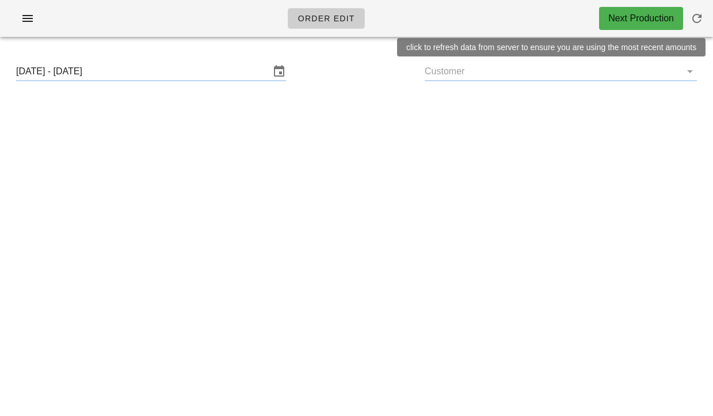
type input "[PERSON_NAME] ([EMAIL_ADDRESS][DOMAIN_NAME])"
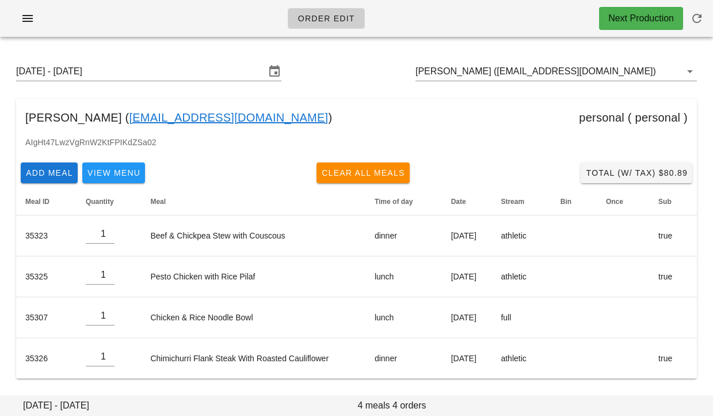
click at [356, 78] on div "[DATE] - [DATE] [PERSON_NAME] ([EMAIL_ADDRESS][DOMAIN_NAME])" at bounding box center [356, 71] width 699 height 37
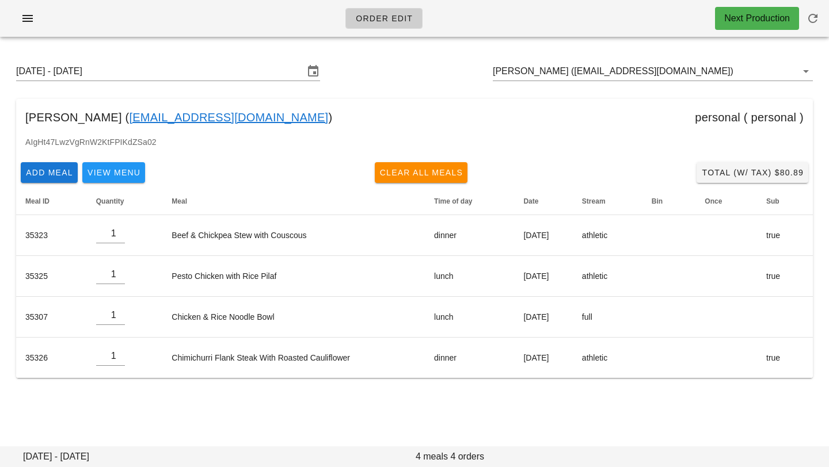
click at [246, 415] on div "Order Edit Next Production [DATE] - [DATE] [PERSON_NAME] ([EMAIL_ADDRESS][DOMAI…" at bounding box center [414, 233] width 829 height 467
click at [376, 415] on div "Order Edit Next Production [DATE] - [DATE] [PERSON_NAME] ([EMAIL_ADDRESS][DOMAI…" at bounding box center [414, 233] width 829 height 467
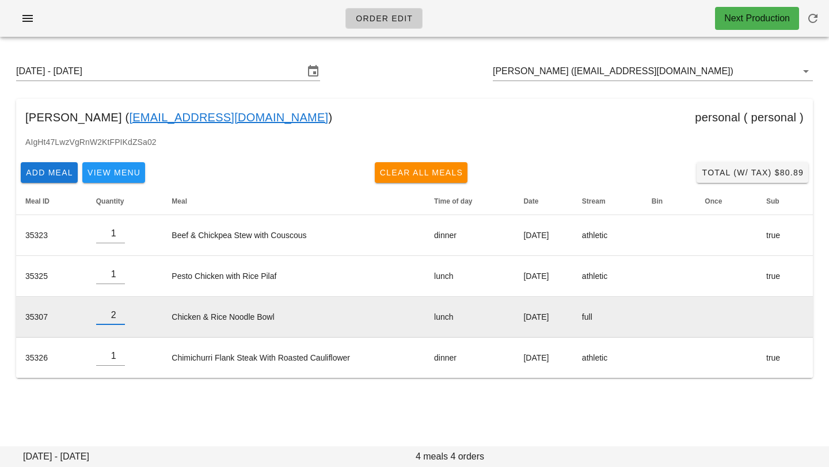
type input "2"
click at [118, 313] on input "2" at bounding box center [110, 315] width 29 height 18
type input "2"
click at [119, 353] on input "2" at bounding box center [110, 356] width 29 height 18
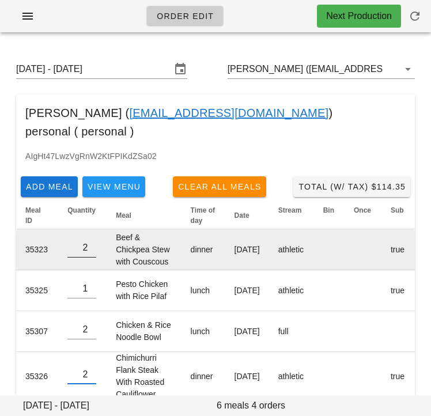
type input "2"
click at [93, 238] on input "2" at bounding box center [81, 247] width 29 height 18
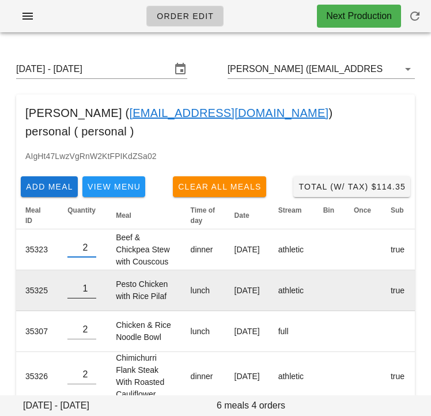
type input "2"
click at [91, 279] on input "2" at bounding box center [81, 288] width 29 height 18
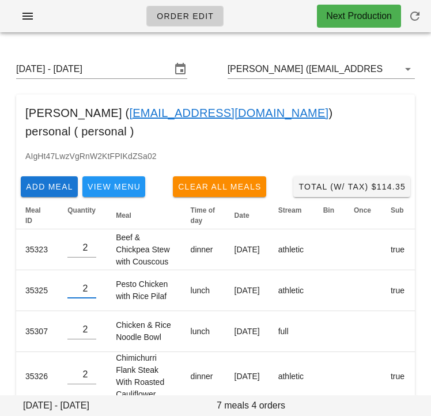
click at [169, 150] on div "AIgHt47LwzVgRnW2KtFPIKdZSa02" at bounding box center [215, 161] width 398 height 22
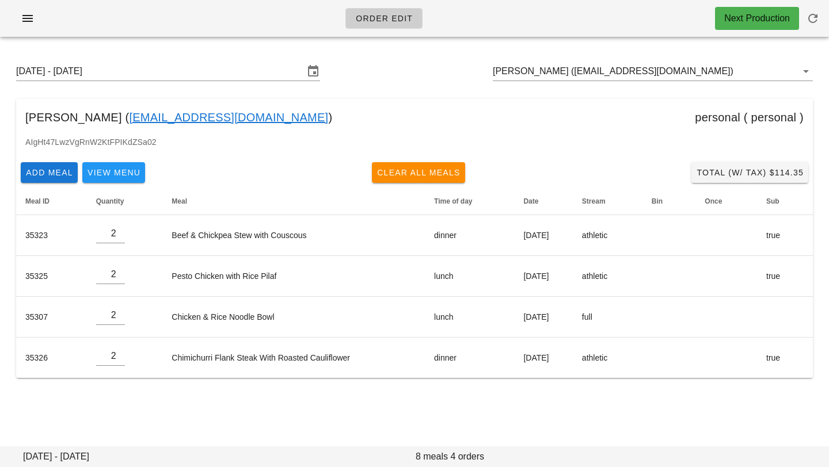
click at [486, 96] on div "Sunday August 31 - Saturday September 6 Serena Ribecca (serenaribecca96@gmail.c…" at bounding box center [414, 220] width 829 height 348
drag, startPoint x: 486, startPoint y: 96, endPoint x: 461, endPoint y: 74, distance: 32.6
click at [461, 74] on div "Sunday August 31 - Saturday September 6 Serena Ribecca (serenaribecca96@gmail.c…" at bounding box center [414, 71] width 815 height 37
drag, startPoint x: 461, startPoint y: 74, endPoint x: 762, endPoint y: 174, distance: 317.0
click at [713, 174] on span "Total (w/ Tax) $148.97" at bounding box center [750, 172] width 108 height 9
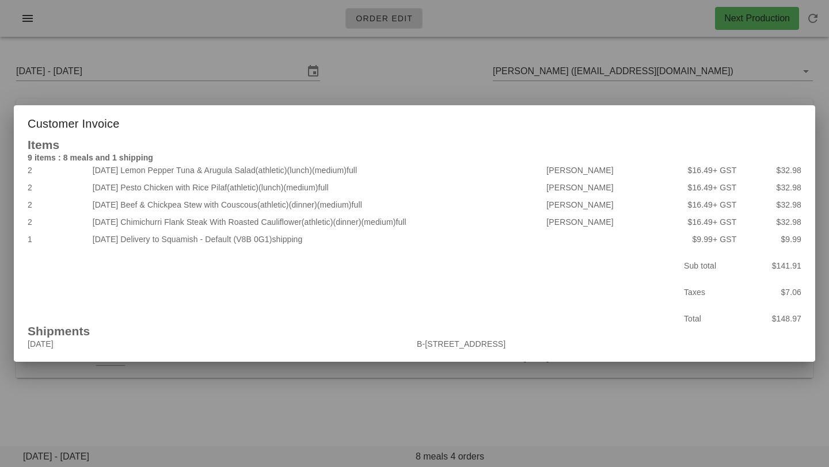
click at [639, 402] on div at bounding box center [414, 233] width 829 height 467
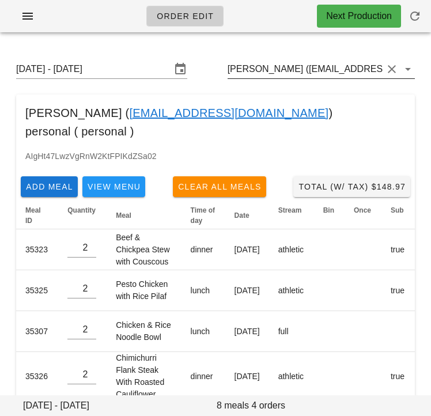
click at [321, 69] on input "[PERSON_NAME] ([EMAIL_ADDRESS][DOMAIN_NAME])" at bounding box center [304, 69] width 155 height 18
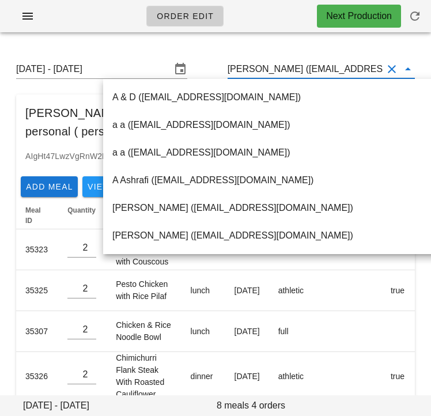
click at [304, 69] on input "[PERSON_NAME] ([EMAIL_ADDRESS][DOMAIN_NAME])" at bounding box center [304, 69] width 155 height 18
drag, startPoint x: 303, startPoint y: 70, endPoint x: 378, endPoint y: 68, distance: 74.8
click at [378, 68] on input "[PERSON_NAME] ([EMAIL_ADDRESS][DOMAIN_NAME])" at bounding box center [304, 69] width 155 height 18
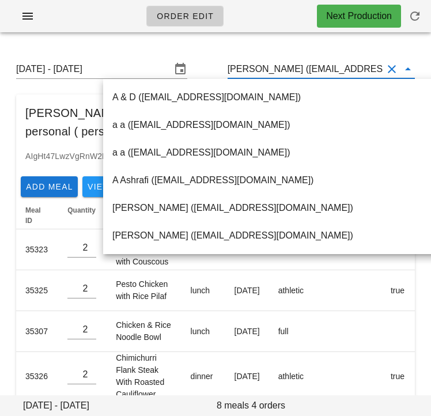
click at [214, 59] on div "Sunday August 31 - Saturday September 6 Serena Ribecca (serenaribecca96@gmail.c…" at bounding box center [215, 69] width 417 height 32
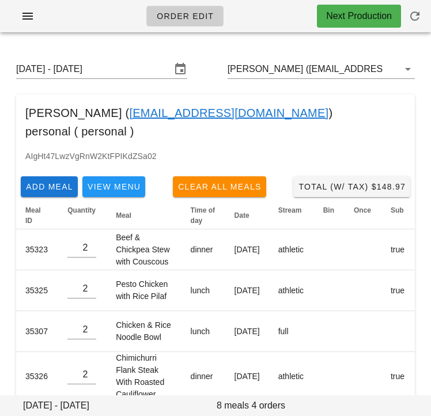
scroll to position [9, 0]
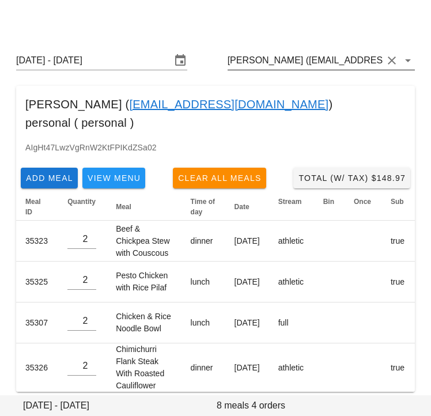
click at [316, 64] on input "[PERSON_NAME] ([EMAIL_ADDRESS][DOMAIN_NAME])" at bounding box center [304, 60] width 155 height 18
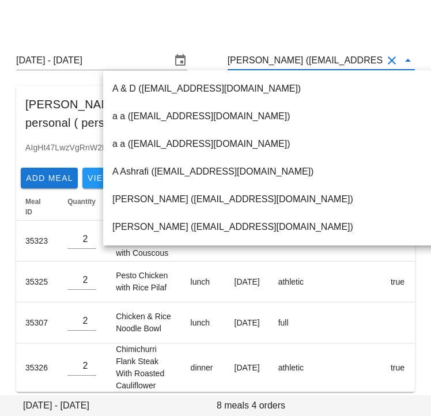
click at [311, 64] on input "[PERSON_NAME] ([EMAIL_ADDRESS][DOMAIN_NAME])" at bounding box center [304, 60] width 155 height 18
drag, startPoint x: 302, startPoint y: 60, endPoint x: 379, endPoint y: 58, distance: 76.6
click at [379, 58] on input "[PERSON_NAME] ([EMAIL_ADDRESS][DOMAIN_NAME])" at bounding box center [304, 60] width 155 height 18
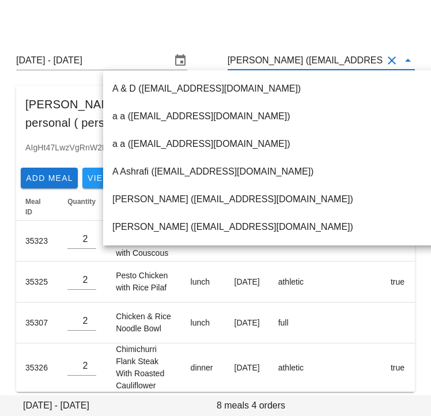
click at [214, 29] on div at bounding box center [215, 14] width 417 height 32
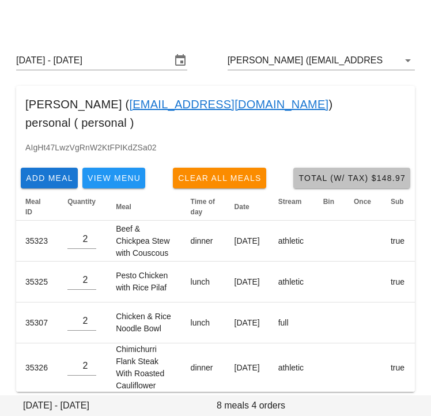
click at [353, 167] on button "Total (w/ Tax) $148.97" at bounding box center [351, 177] width 117 height 21
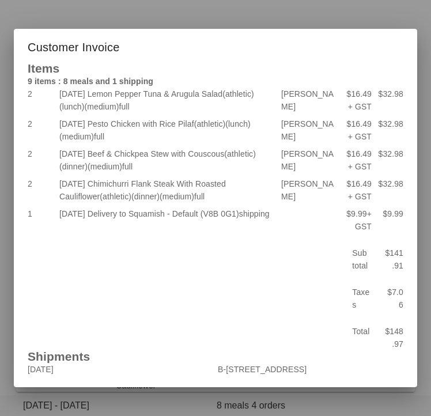
click at [420, 21] on div at bounding box center [215, 208] width 431 height 416
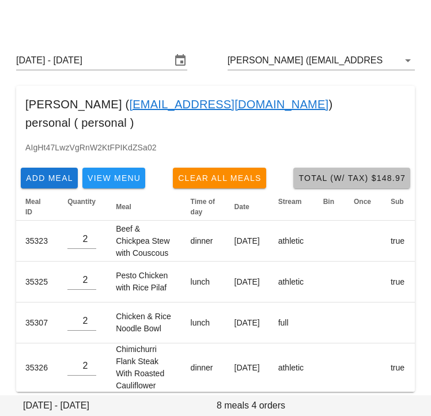
click at [321, 167] on button "Total (w/ Tax) $148.97" at bounding box center [351, 177] width 117 height 21
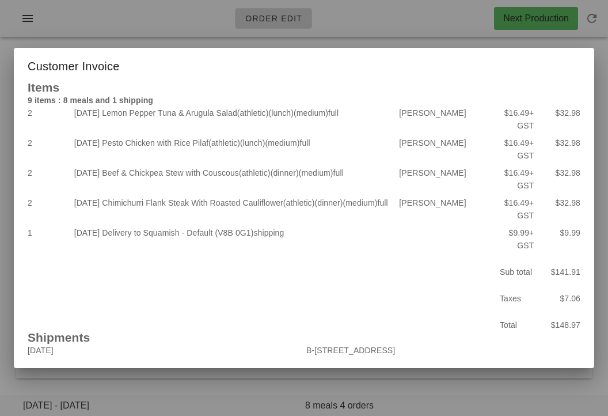
click at [398, 38] on div at bounding box center [304, 208] width 608 height 416
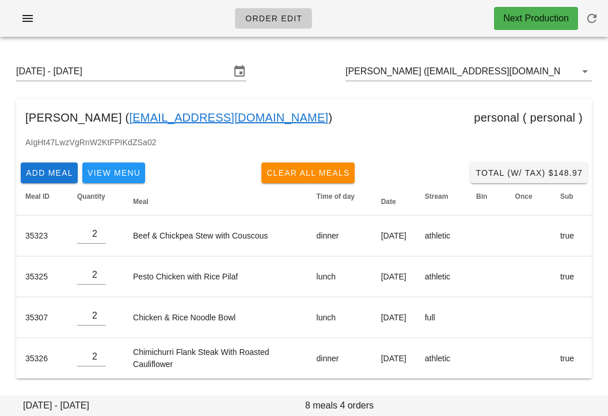
click at [154, 14] on div "Order Edit Next Production" at bounding box center [304, 18] width 608 height 37
click at [425, 72] on input "[PERSON_NAME] ([EMAIL_ADDRESS][DOMAIN_NAME])" at bounding box center [452, 71] width 214 height 18
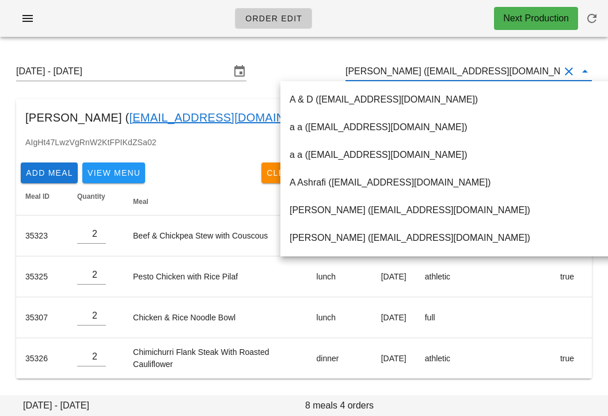
click at [420, 71] on input "[PERSON_NAME] ([EMAIL_ADDRESS][DOMAIN_NAME])" at bounding box center [452, 71] width 214 height 18
drag, startPoint x: 421, startPoint y: 69, endPoint x: 534, endPoint y: 67, distance: 112.8
click at [534, 67] on input "[PERSON_NAME] ([EMAIL_ADDRESS][DOMAIN_NAME])" at bounding box center [452, 71] width 214 height 18
click at [300, 62] on div "Sunday August 31 - Saturday September 6 Serena Ribecca (serenaribecca96@gmail.c…" at bounding box center [304, 71] width 594 height 37
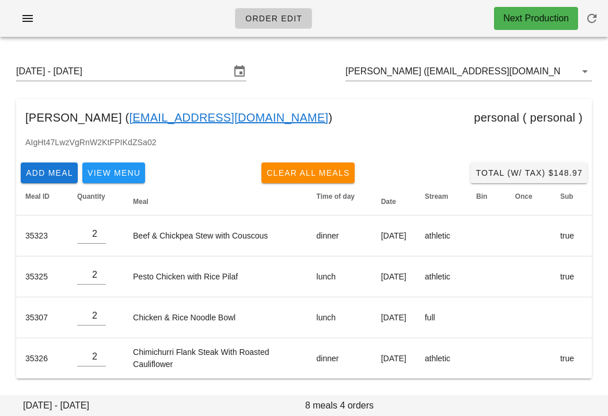
click at [294, 55] on div "Sunday August 31 - Saturday September 6 Serena Ribecca (serenaribecca96@gmail.c…" at bounding box center [304, 71] width 594 height 37
click at [591, 28] on button "button" at bounding box center [592, 19] width 28 height 28
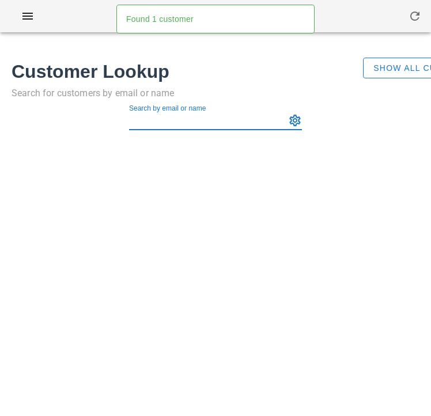
click at [159, 124] on input "Search by email or name" at bounding box center [206, 120] width 154 height 18
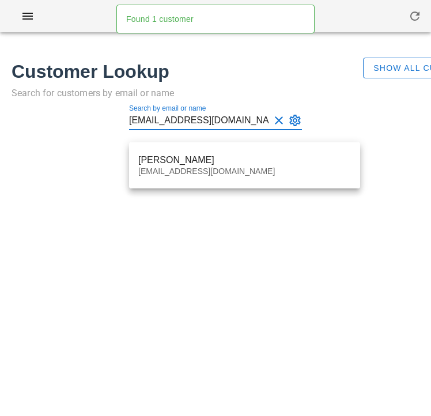
type input "[EMAIL_ADDRESS][DOMAIN_NAME]"
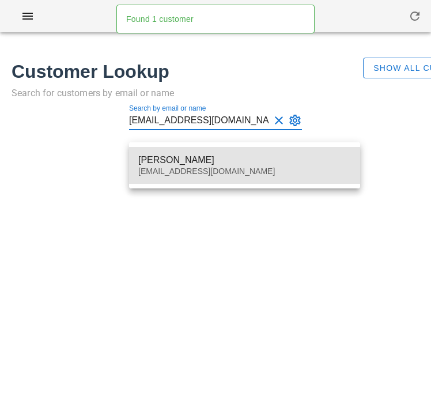
click at [159, 155] on div "[PERSON_NAME]" at bounding box center [244, 159] width 212 height 11
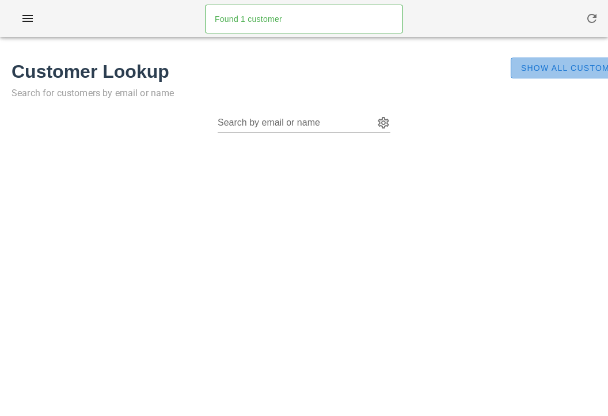
click at [430, 67] on span "Show All Customers" at bounding box center [574, 67] width 108 height 9
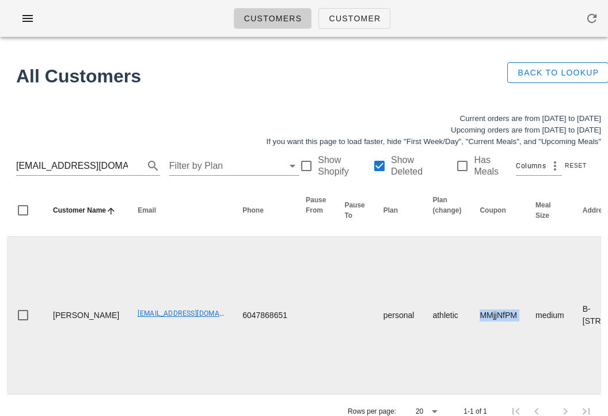
drag, startPoint x: 440, startPoint y: 325, endPoint x: 491, endPoint y: 324, distance: 50.7
copy td "MMjjNfPM"
drag, startPoint x: 98, startPoint y: 319, endPoint x: 192, endPoint y: 321, distance: 93.3
click at [192, 321] on td "[EMAIL_ADDRESS][DOMAIN_NAME]" at bounding box center [180, 315] width 105 height 157
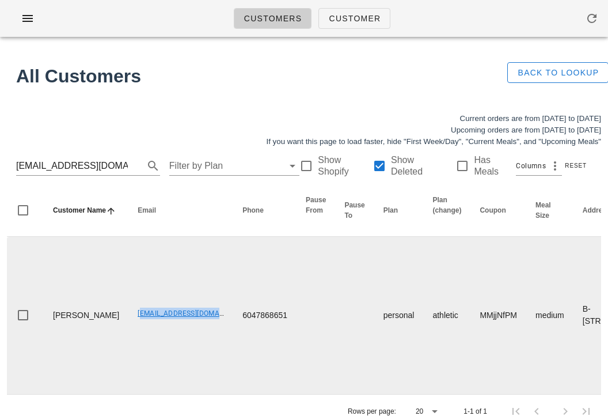
copy link "[EMAIL_ADDRESS][DOMAIN_NAME]"
click at [84, 353] on td "[PERSON_NAME]" at bounding box center [86, 315] width 85 height 157
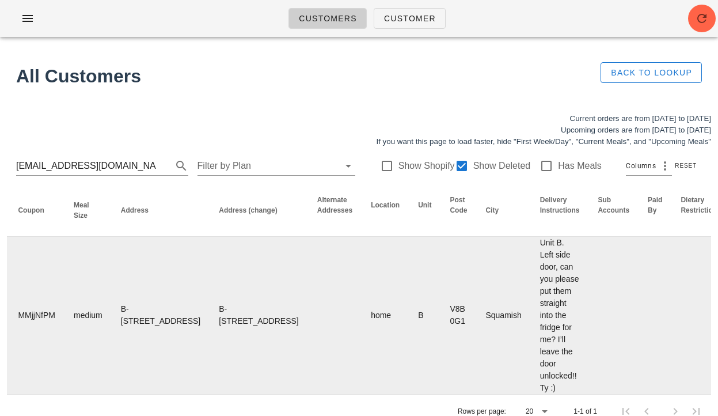
scroll to position [0, 713]
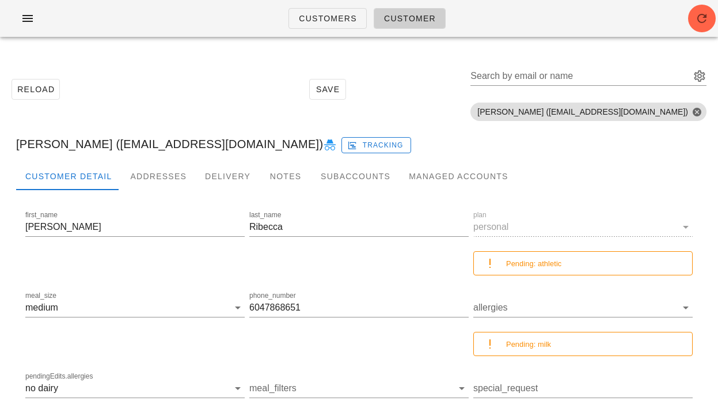
scroll to position [36, 0]
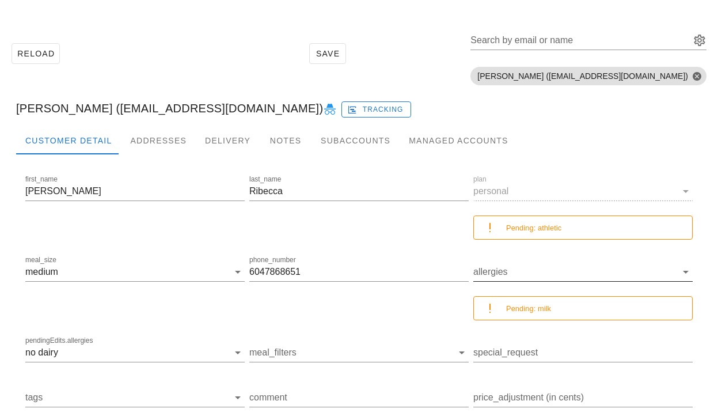
click at [430, 272] on input "allergies" at bounding box center [573, 271] width 201 height 18
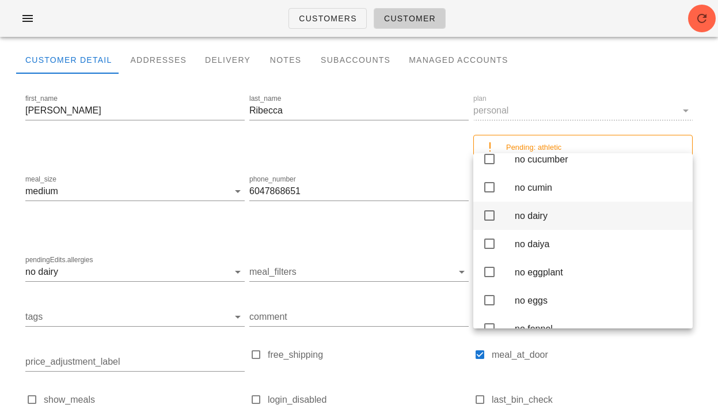
scroll to position [1046, 0]
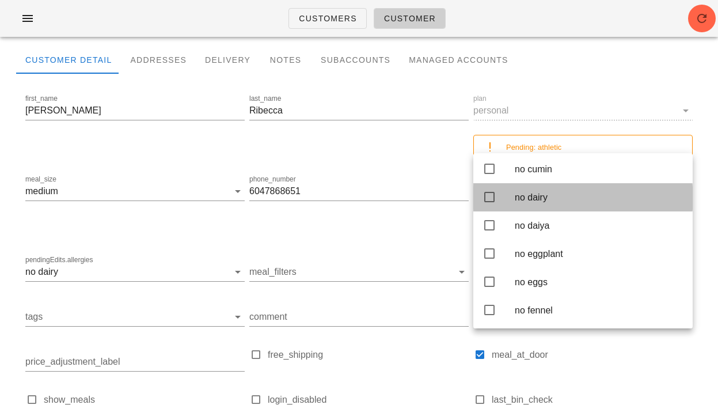
click at [430, 204] on icon at bounding box center [489, 197] width 14 height 14
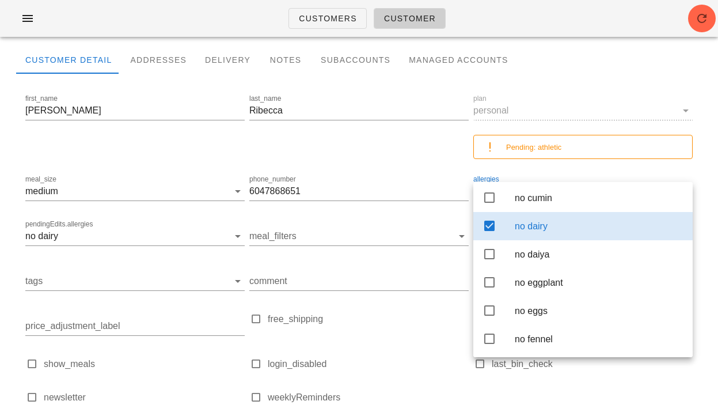
click at [428, 360] on label "login_disabled" at bounding box center [368, 364] width 201 height 12
checkbox input "true"
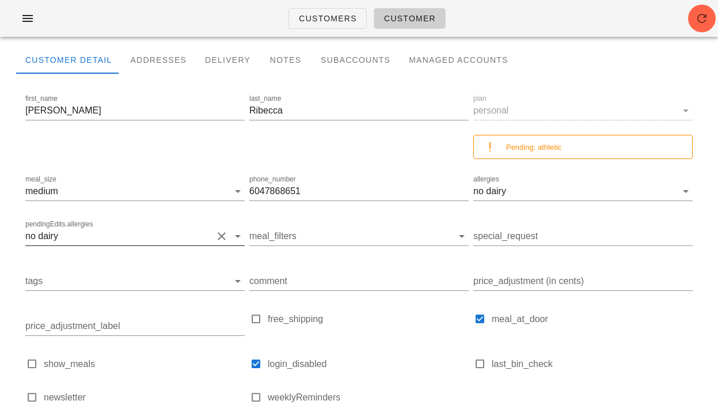
click at [222, 234] on button "Clear pendingEdits.allergies" at bounding box center [222, 236] width 14 height 14
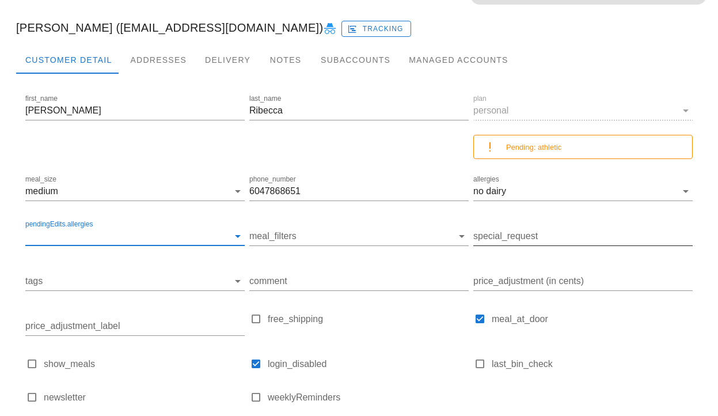
scroll to position [200, 0]
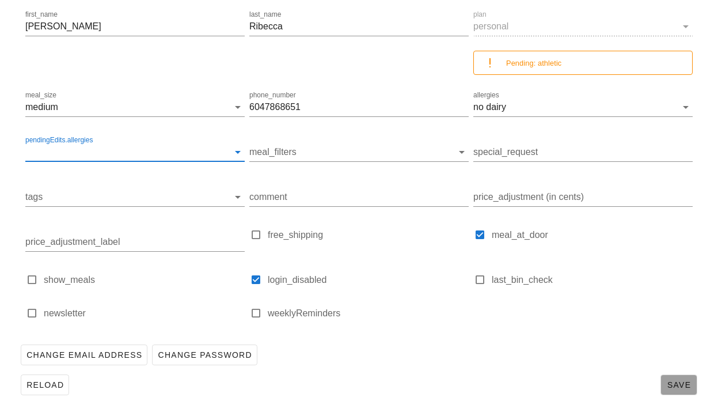
click at [430, 380] on span "Save" at bounding box center [678, 384] width 26 height 9
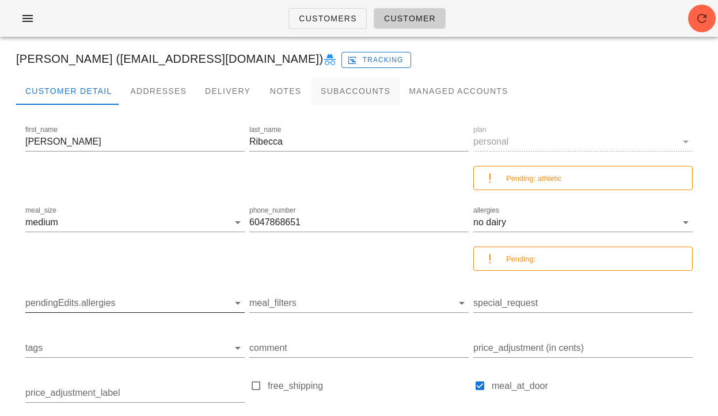
scroll to position [38, 0]
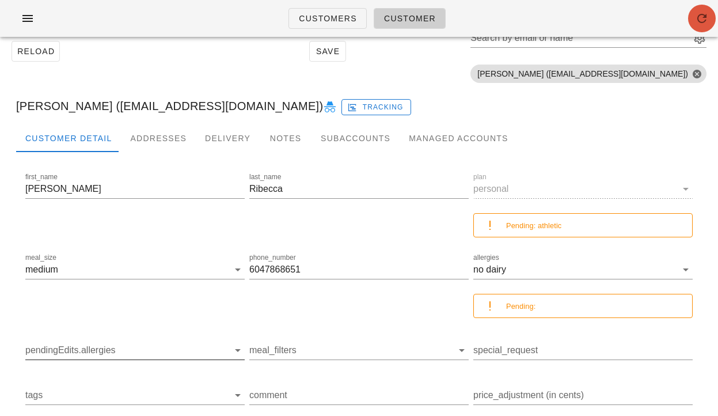
click at [430, 10] on button "button" at bounding box center [702, 19] width 28 height 28
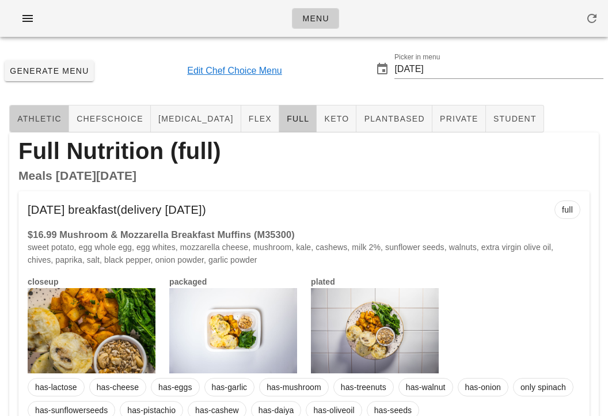
click at [35, 115] on span "athletic" at bounding box center [39, 118] width 45 height 9
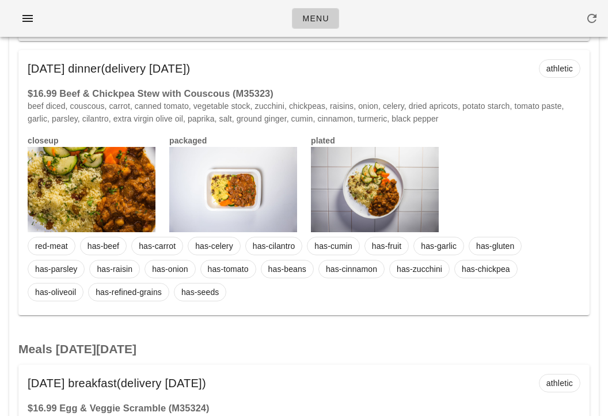
scroll to position [988, 0]
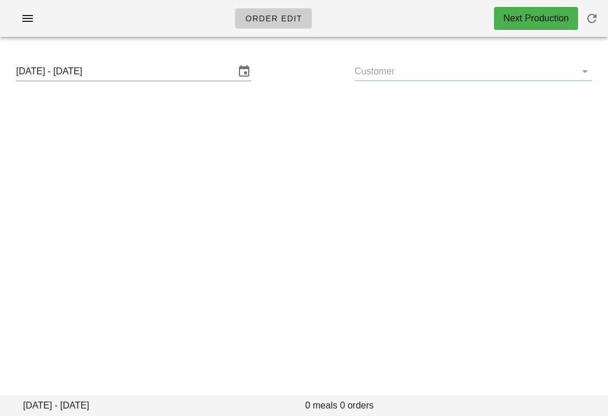
type input "[PERSON_NAME] ([EMAIL_ADDRESS][DOMAIN_NAME])"
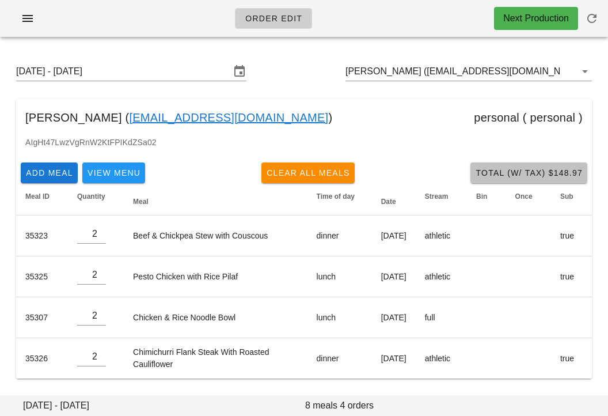
click at [535, 173] on span "Total (w/ Tax) $148.97" at bounding box center [529, 172] width 108 height 9
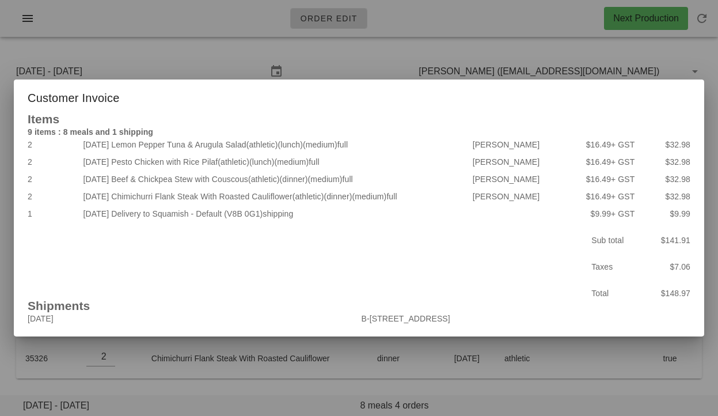
click at [591, 387] on div at bounding box center [359, 208] width 718 height 416
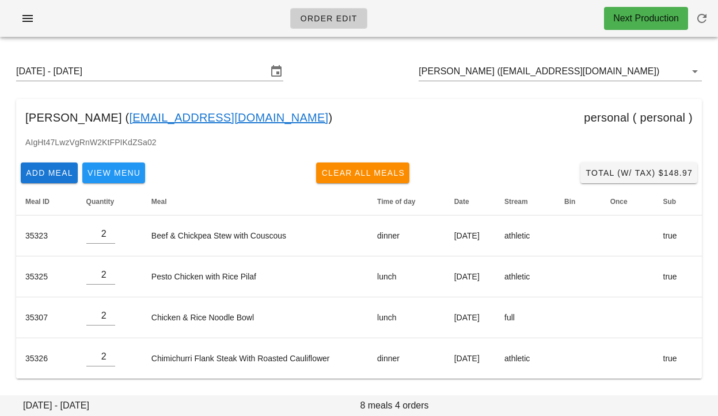
click at [435, 102] on div "[PERSON_NAME] ( [EMAIL_ADDRESS][DOMAIN_NAME] ) personal ( personal )" at bounding box center [358, 117] width 685 height 37
click at [607, 159] on div "Add Meal View Menu Clear All Meals Total (w/ Tax) $148.97" at bounding box center [358, 173] width 685 height 30
click at [607, 172] on span "Total (w/ Tax) $148.97" at bounding box center [639, 172] width 108 height 9
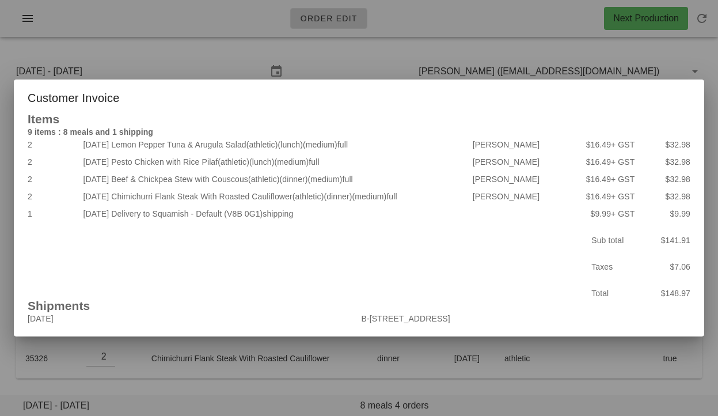
click at [361, 72] on div at bounding box center [359, 208] width 718 height 416
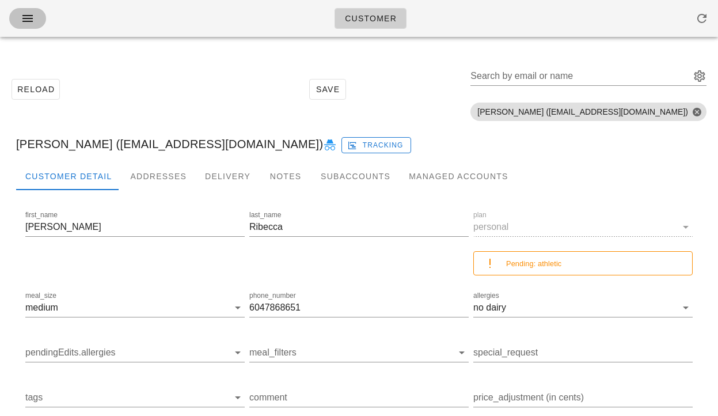
click at [30, 17] on icon "button" at bounding box center [28, 19] width 14 height 14
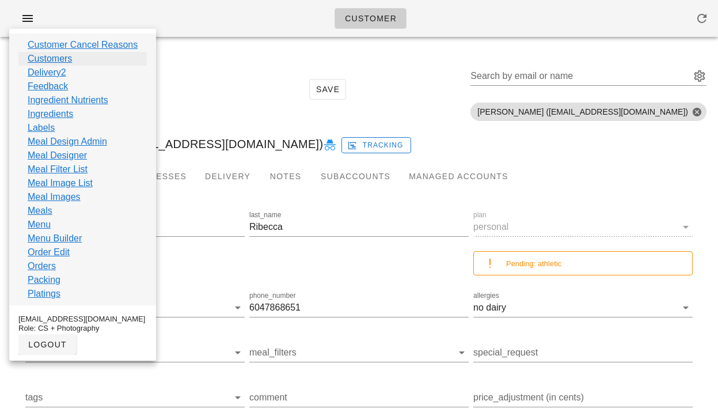
click at [44, 57] on link "Customers" at bounding box center [50, 59] width 44 height 14
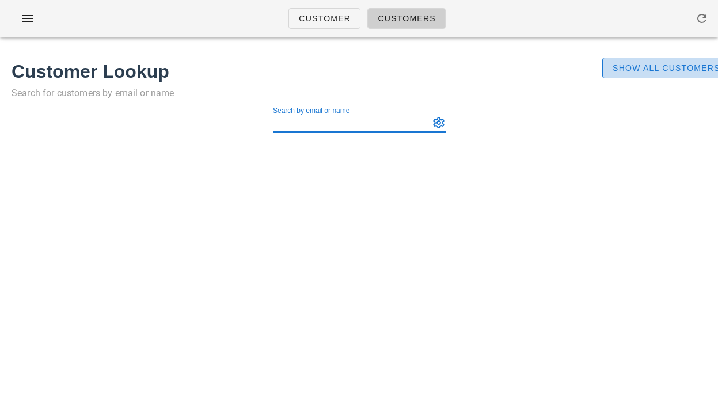
click at [626, 76] on button "Show All Customers" at bounding box center [666, 68] width 128 height 21
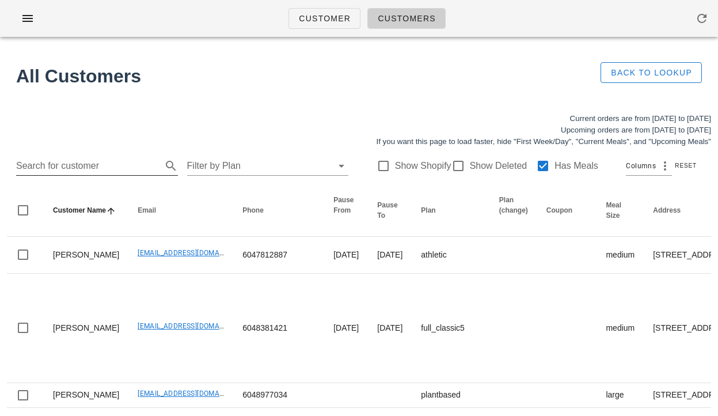
click at [111, 163] on input "Search for customer" at bounding box center [87, 166] width 143 height 18
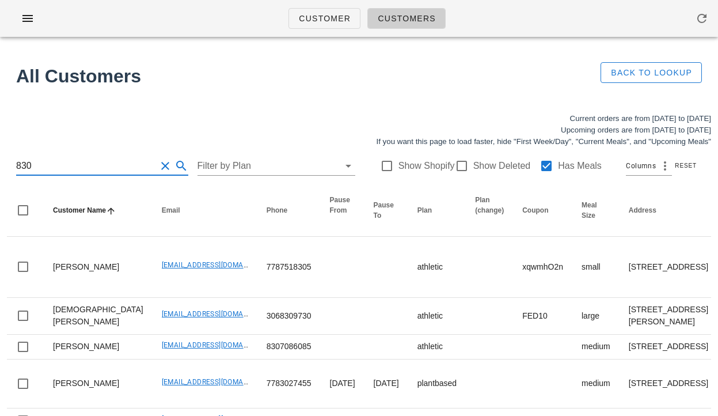
type input "8305"
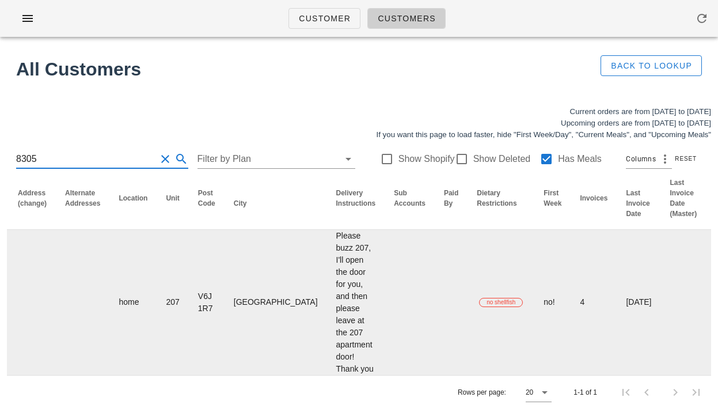
scroll to position [0, 695]
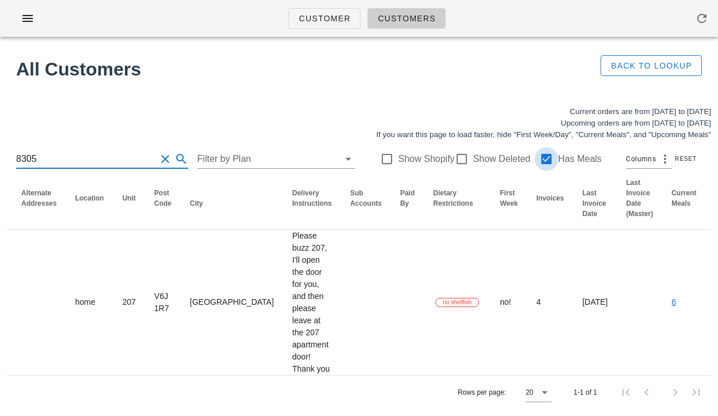
click at [537, 158] on div at bounding box center [546, 159] width 20 height 20
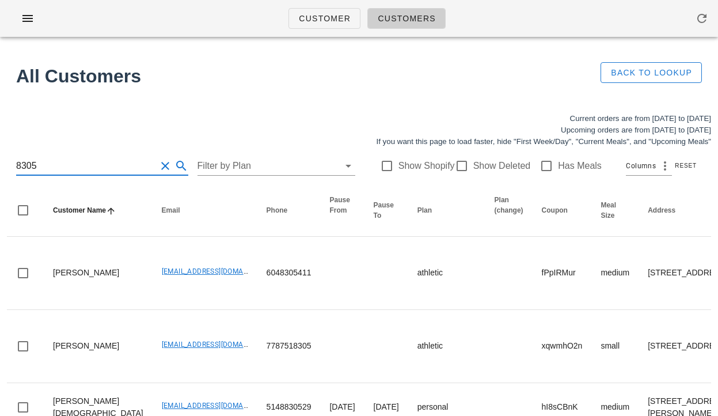
click at [100, 167] on input "8305" at bounding box center [86, 166] width 140 height 18
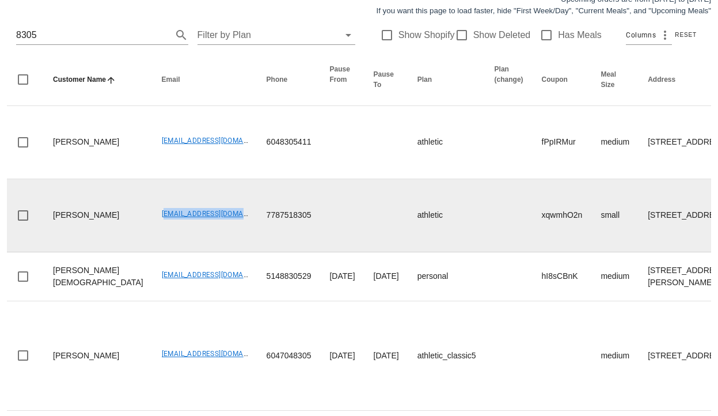
drag, startPoint x: 99, startPoint y: 287, endPoint x: 161, endPoint y: 295, distance: 62.6
click at [161, 252] on td "[EMAIL_ADDRESS][DOMAIN_NAME]" at bounding box center [205, 215] width 105 height 73
click at [638, 252] on td "207-1910 West 6th Avenue, Vancouver, V6J1R7" at bounding box center [687, 215] width 98 height 73
drag, startPoint x: 574, startPoint y: 261, endPoint x: 623, endPoint y: 321, distance: 76.9
click at [638, 252] on td "207-1910 West 6th Avenue, Vancouver, V6J1R7" at bounding box center [687, 215] width 98 height 73
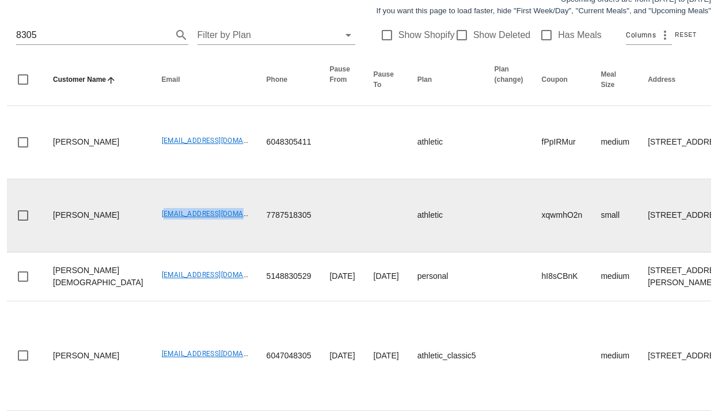
drag, startPoint x: 94, startPoint y: 284, endPoint x: 180, endPoint y: 288, distance: 86.4
click at [180, 252] on td "[EMAIL_ADDRESS][DOMAIN_NAME]" at bounding box center [205, 215] width 105 height 73
copy link "[EMAIL_ADDRESS][DOMAIN_NAME]"
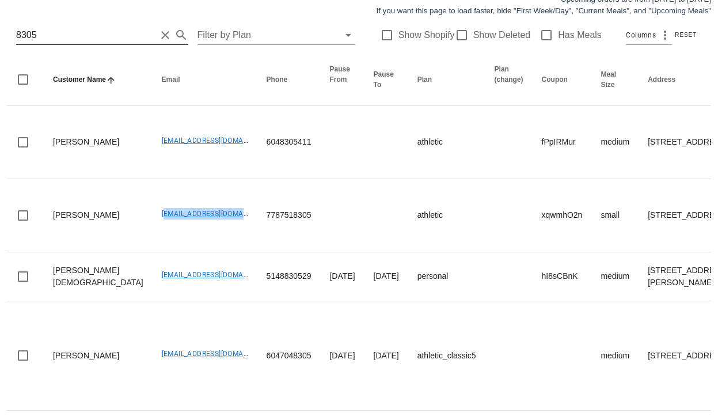
click at [51, 32] on input "8305" at bounding box center [86, 35] width 140 height 18
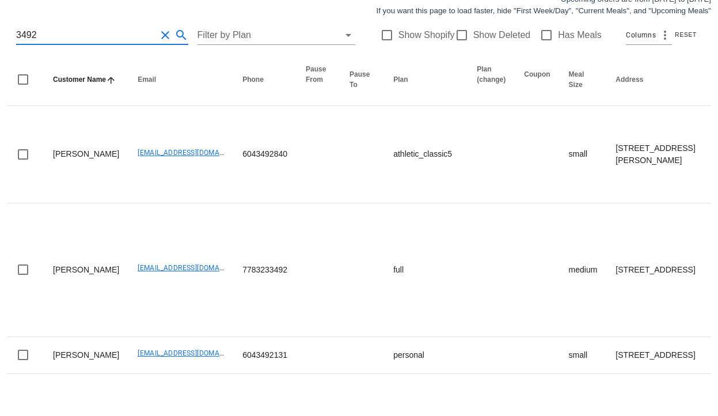
click at [17, 33] on input "3492" at bounding box center [86, 35] width 140 height 18
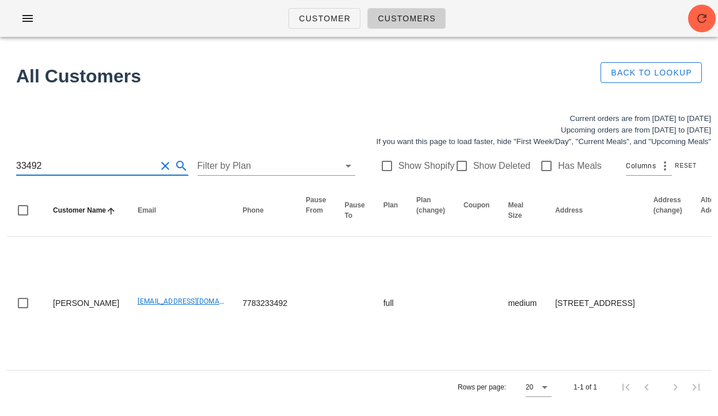
scroll to position [19, 0]
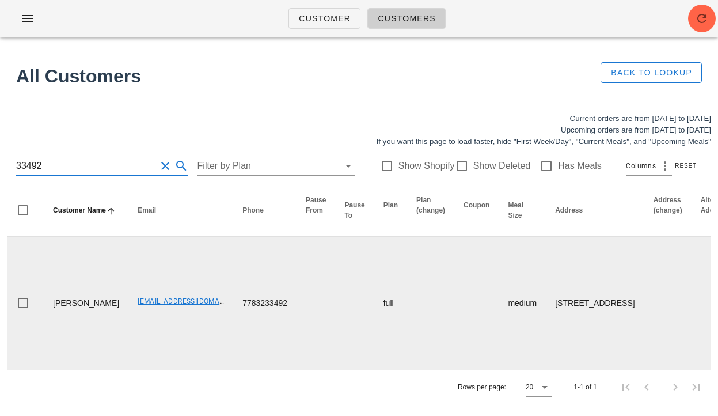
type input "33492"
drag, startPoint x: 106, startPoint y: 295, endPoint x: 204, endPoint y: 294, distance: 98.4
click at [204, 294] on td "thimamathilakath@gmail.com" at bounding box center [180, 303] width 105 height 133
copy link "thimamathilakath@gmail.com"
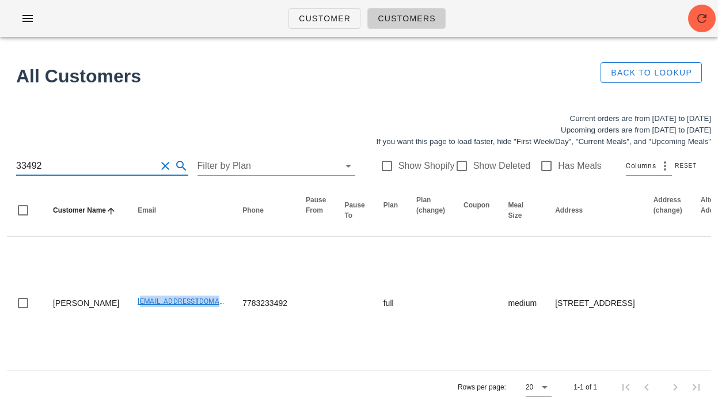
click at [97, 157] on input "33492" at bounding box center [86, 166] width 140 height 18
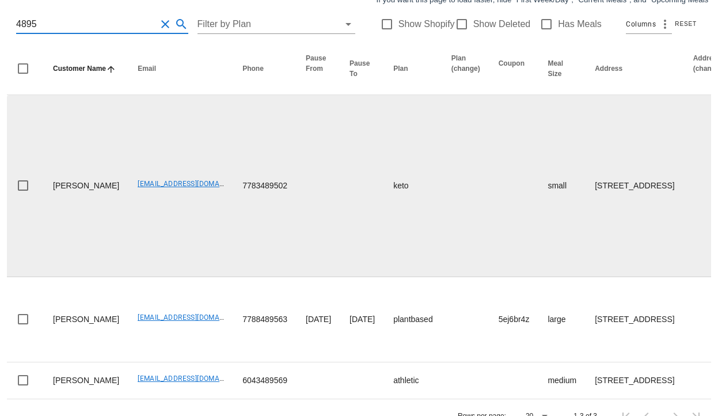
scroll to position [142, 0]
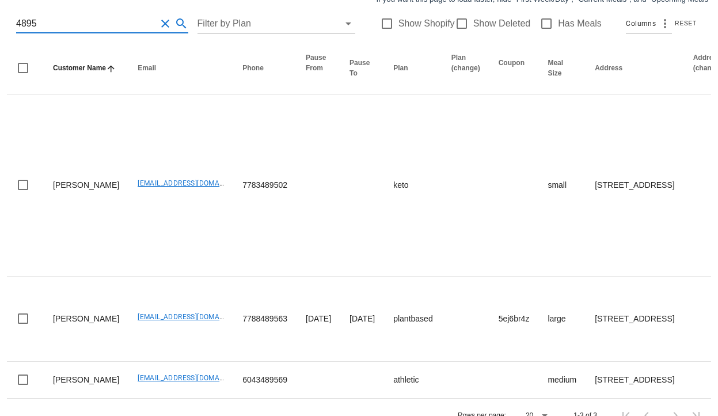
click at [16, 22] on div "4895 Filter by Plan Show Shopify Show Deleted Has Meals Columns Reset" at bounding box center [359, 23] width 704 height 37
click at [17, 24] on input "4895" at bounding box center [86, 23] width 140 height 18
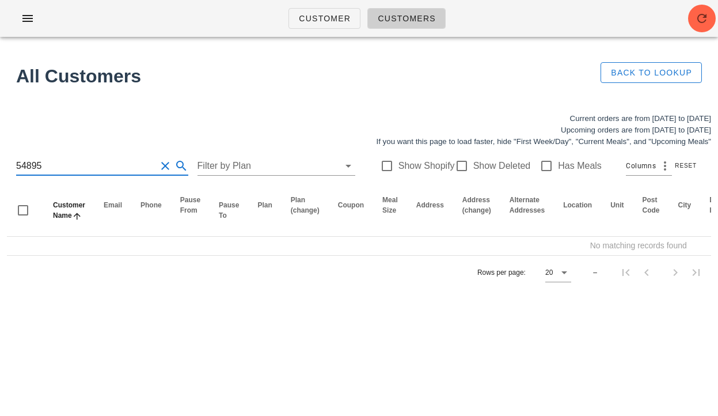
click at [107, 163] on input "54895" at bounding box center [86, 166] width 140 height 18
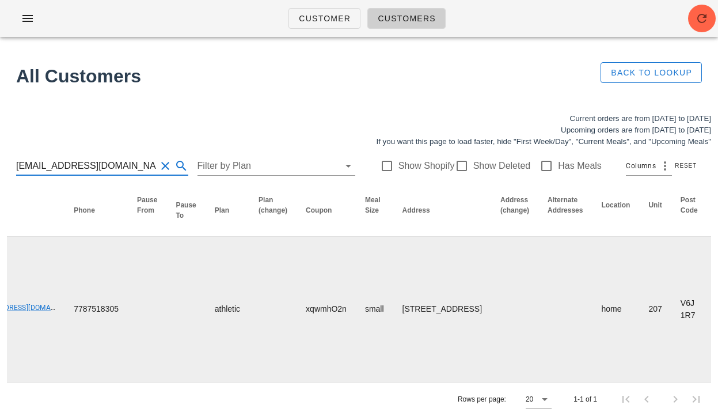
scroll to position [0, 589]
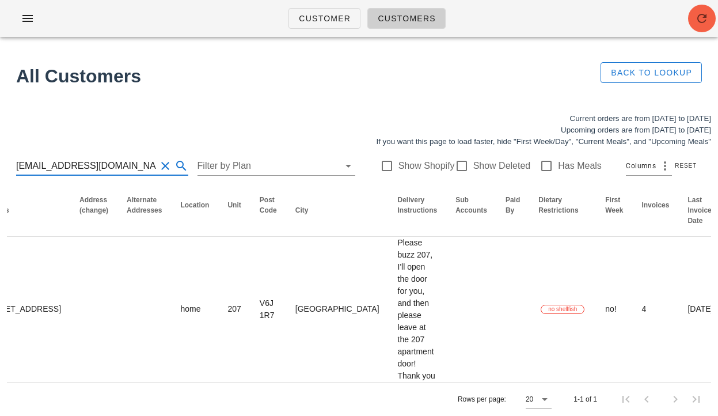
type input "[EMAIL_ADDRESS][DOMAIN_NAME]"
click at [704, 18] on icon "button" at bounding box center [702, 19] width 14 height 14
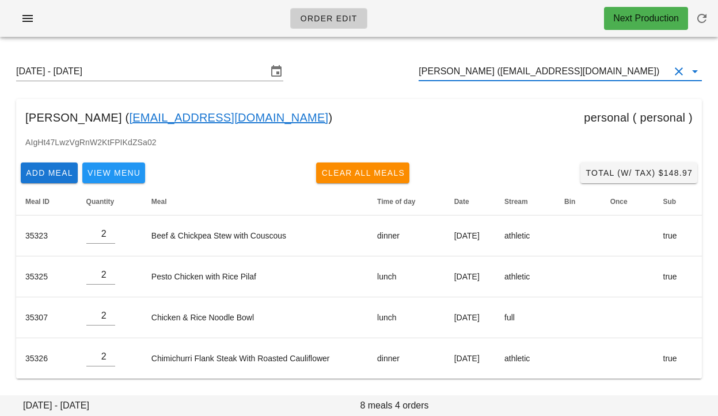
click at [455, 76] on input "[PERSON_NAME] ([EMAIL_ADDRESS][DOMAIN_NAME])" at bounding box center [543, 71] width 251 height 18
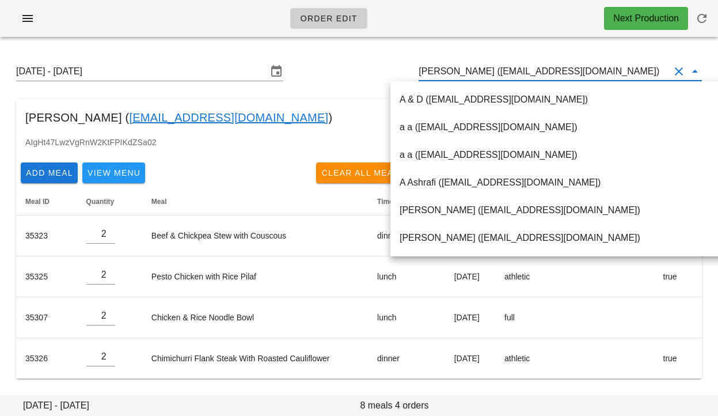
click at [455, 76] on input "[PERSON_NAME] ([EMAIL_ADDRESS][DOMAIN_NAME])" at bounding box center [543, 71] width 251 height 18
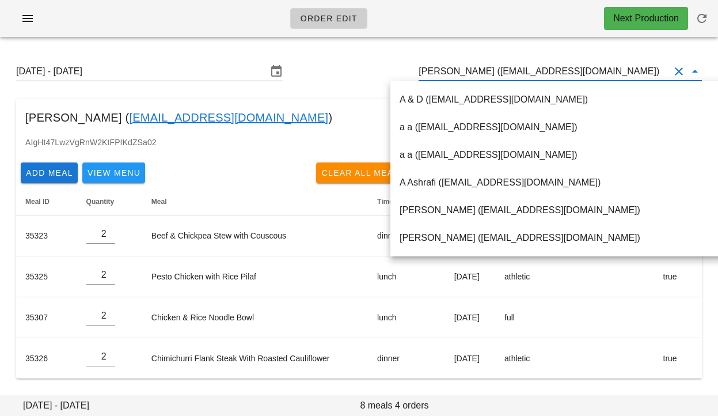
paste input "[EMAIL_ADDRESS][DOMAIN_NAME]"
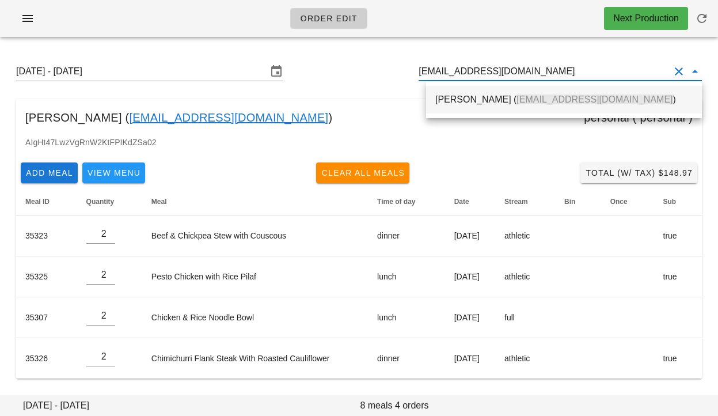
click at [473, 103] on div "[PERSON_NAME] ( [EMAIL_ADDRESS][DOMAIN_NAME] )" at bounding box center [563, 99] width 257 height 11
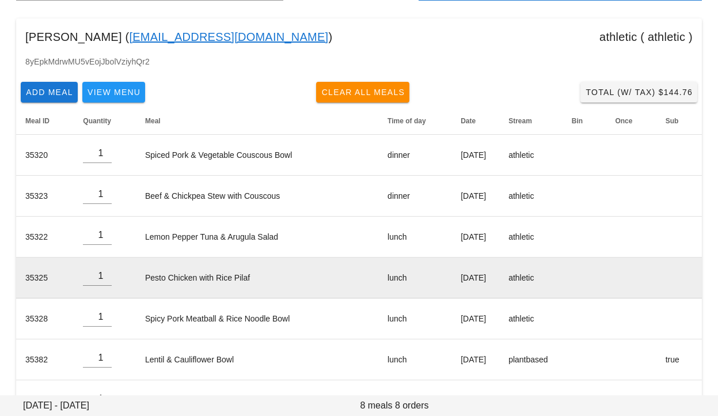
scroll to position [109, 0]
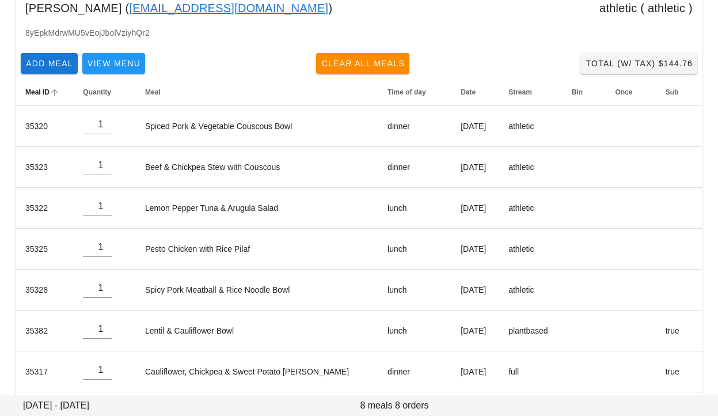
type input "[PERSON_NAME] ([EMAIL_ADDRESS][DOMAIN_NAME])"
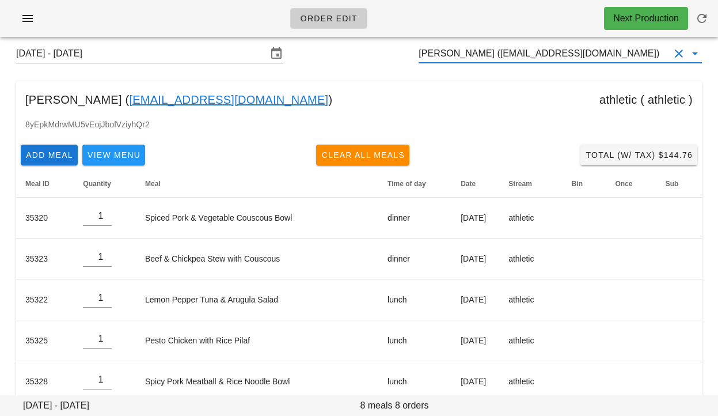
scroll to position [0, 0]
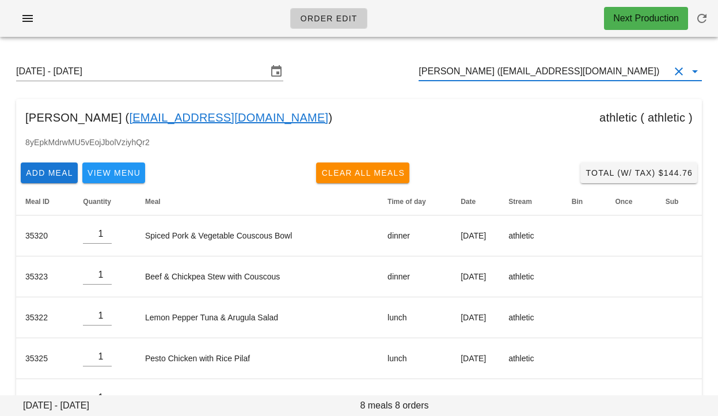
click at [468, 72] on input "[PERSON_NAME] ([EMAIL_ADDRESS][DOMAIN_NAME])" at bounding box center [543, 71] width 251 height 18
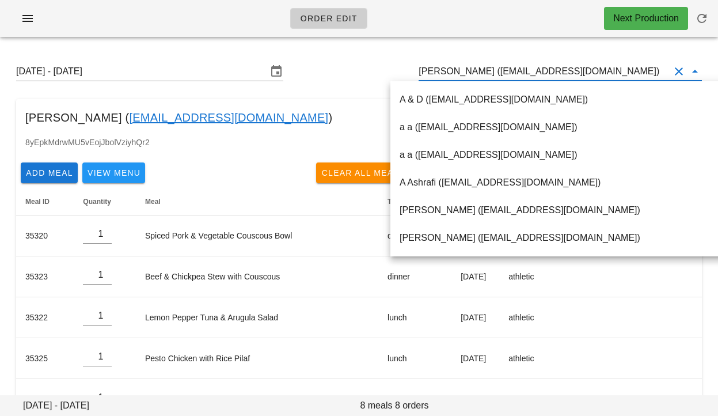
click at [468, 72] on input "[PERSON_NAME] ([EMAIL_ADDRESS][DOMAIN_NAME])" at bounding box center [543, 71] width 251 height 18
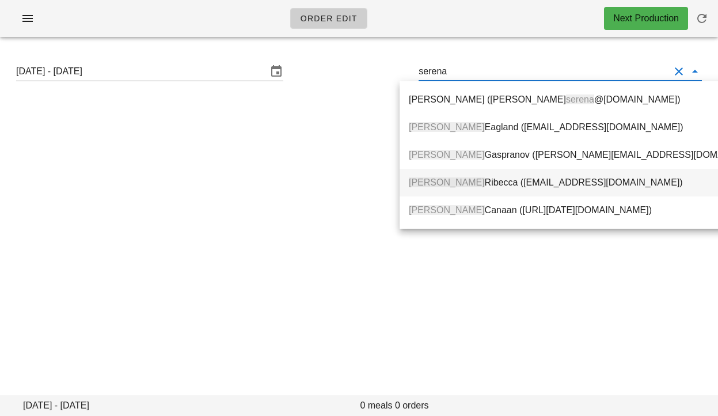
click at [477, 178] on div "[PERSON_NAME] ([EMAIL_ADDRESS][DOMAIN_NAME])" at bounding box center [589, 182] width 361 height 11
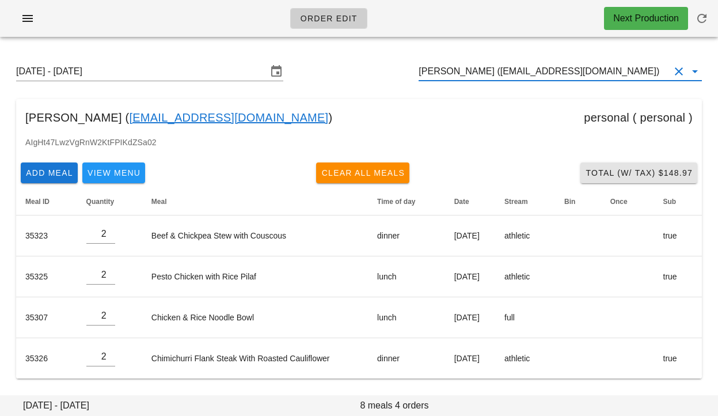
type input "[PERSON_NAME] ([EMAIL_ADDRESS][DOMAIN_NAME])"
click at [600, 173] on span "Total (w/ Tax) $148.97" at bounding box center [639, 172] width 108 height 9
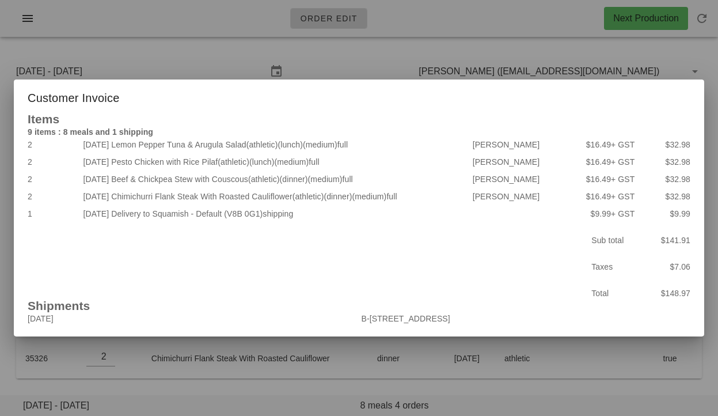
click at [375, 48] on div at bounding box center [359, 208] width 718 height 416
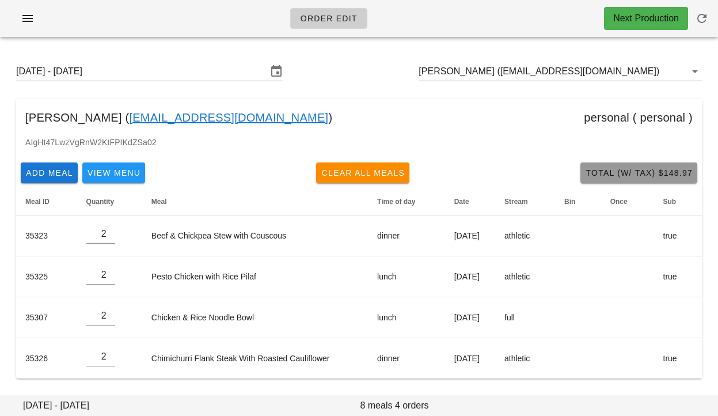
click at [603, 173] on span "Total (w/ Tax) $148.97" at bounding box center [639, 172] width 108 height 9
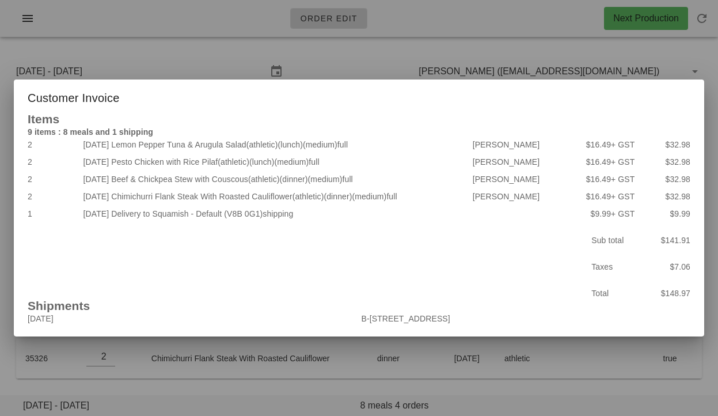
click at [363, 58] on div at bounding box center [359, 208] width 718 height 416
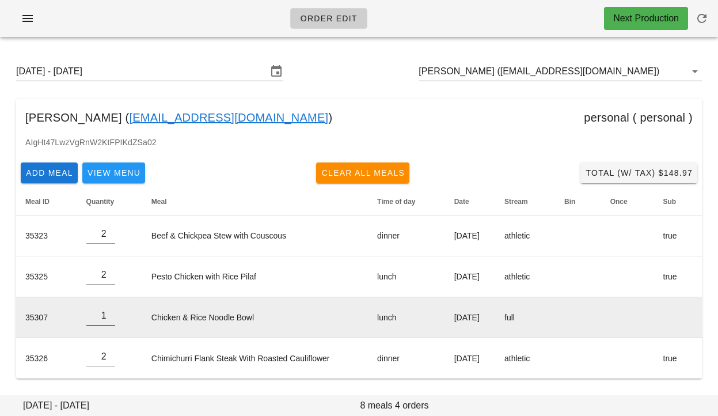
click at [109, 318] on input "1" at bounding box center [100, 315] width 29 height 18
type input "0"
click at [109, 318] on input "0" at bounding box center [100, 315] width 29 height 18
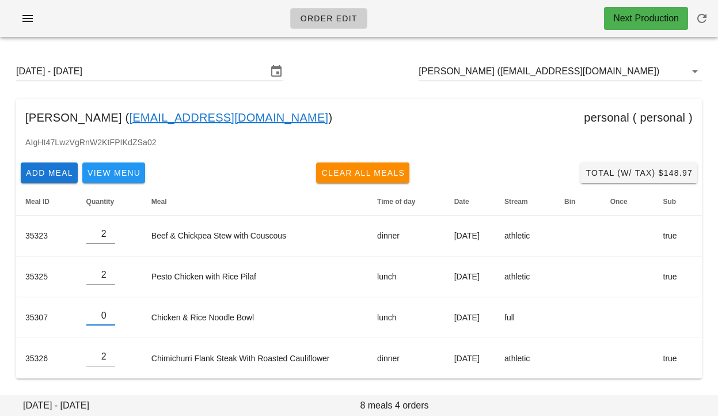
click at [238, 157] on div "AIgHt47LwzVgRnW2KtFPIKdZSa02" at bounding box center [358, 147] width 685 height 22
click at [59, 169] on span "Add Meal" at bounding box center [49, 172] width 48 height 9
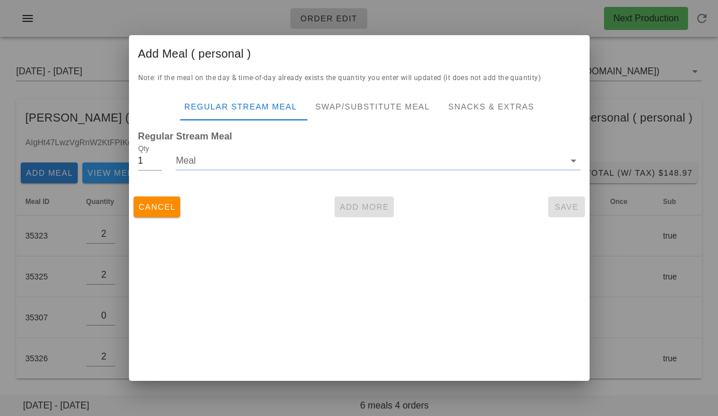
click at [298, 159] on input "Meal" at bounding box center [370, 160] width 388 height 18
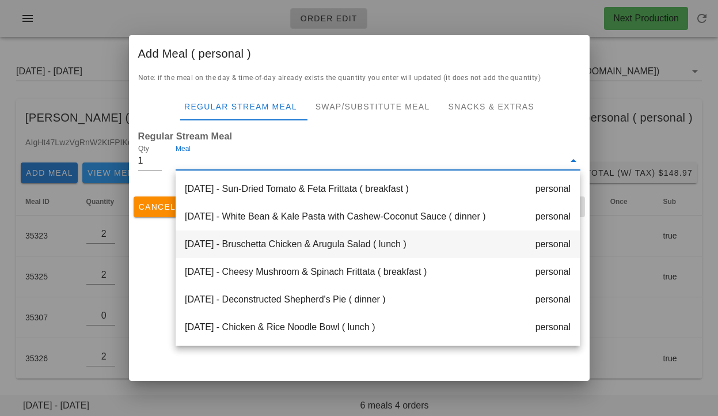
scroll to position [1, 0]
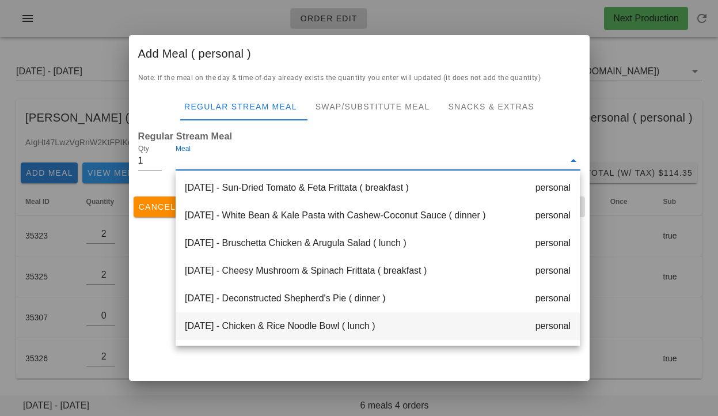
click at [273, 321] on div "[DATE] - Chicken & Rice Noodle Bowl ( lunch ) personal" at bounding box center [378, 326] width 404 height 28
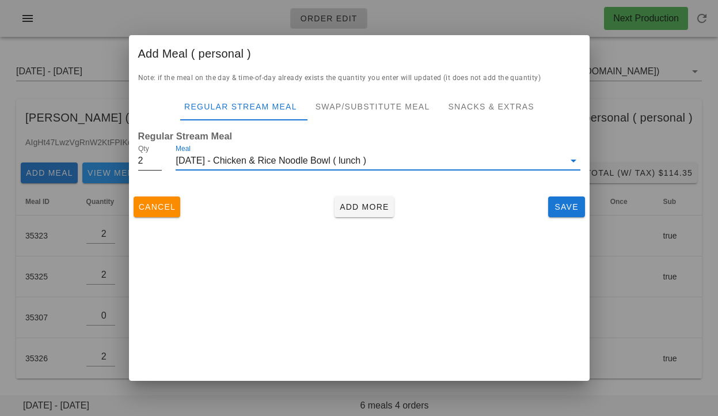
type input "2"
click at [155, 157] on input "2" at bounding box center [150, 160] width 24 height 18
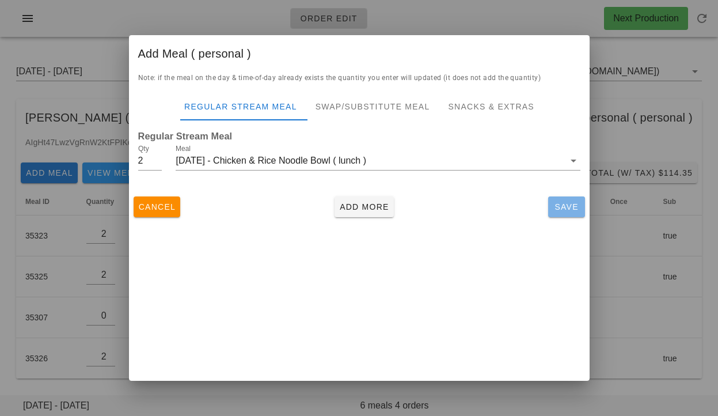
click at [567, 205] on span "Save" at bounding box center [567, 206] width 28 height 9
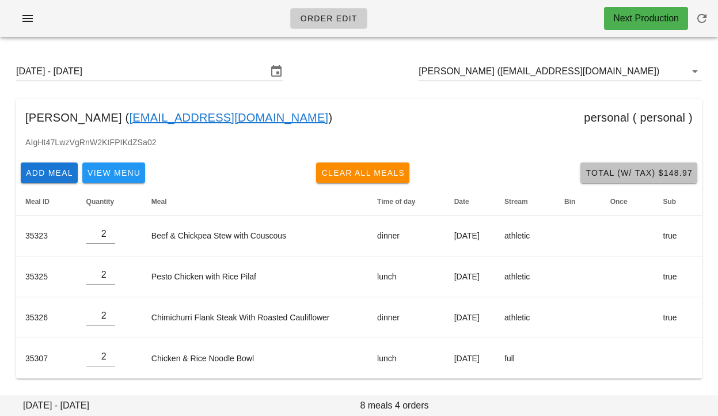
click at [633, 172] on span "Total (w/ Tax) $148.97" at bounding box center [639, 172] width 108 height 9
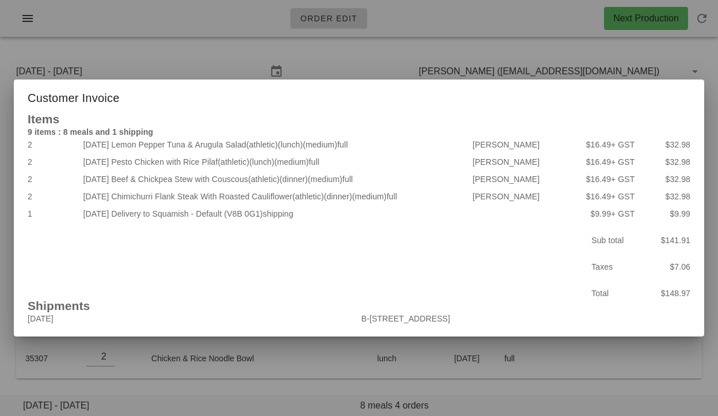
click at [364, 58] on div at bounding box center [359, 208] width 718 height 416
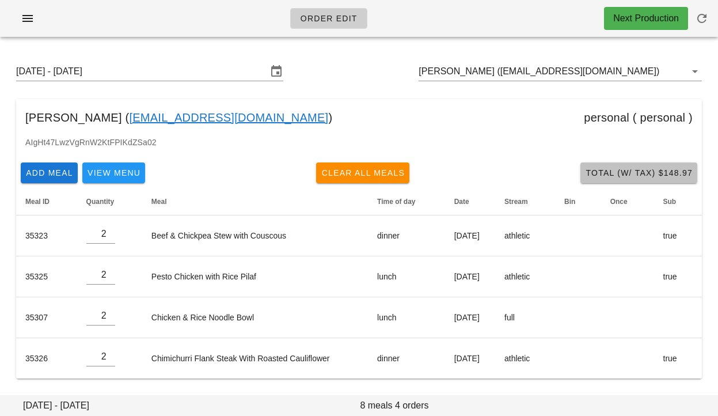
click at [588, 174] on span "Total (w/ Tax) $148.97" at bounding box center [639, 172] width 108 height 9
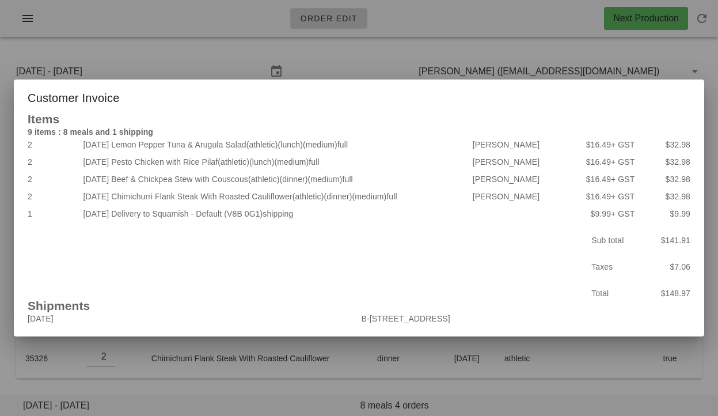
click at [370, 61] on div at bounding box center [359, 208] width 718 height 416
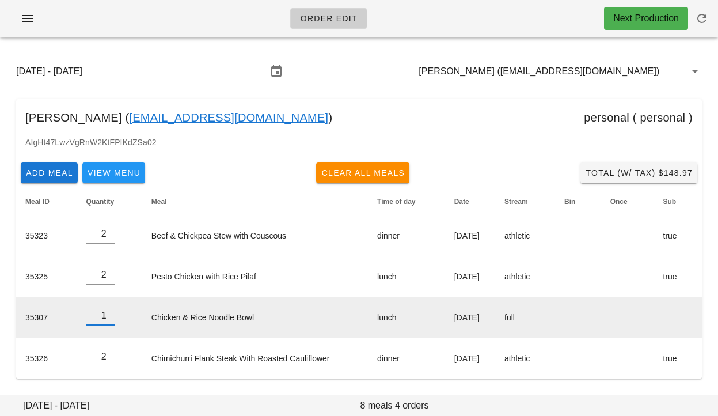
click at [110, 316] on input "1" at bounding box center [100, 315] width 29 height 18
type input "0"
click at [110, 316] on input "0" at bounding box center [100, 315] width 29 height 18
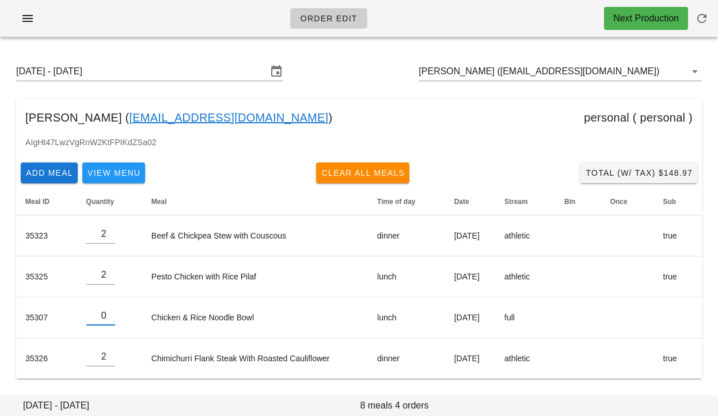
click at [87, 382] on div "[DATE] - [DATE] [PERSON_NAME] ([EMAIL_ADDRESS][DOMAIN_NAME]) [PERSON_NAME] ( [E…" at bounding box center [359, 220] width 718 height 348
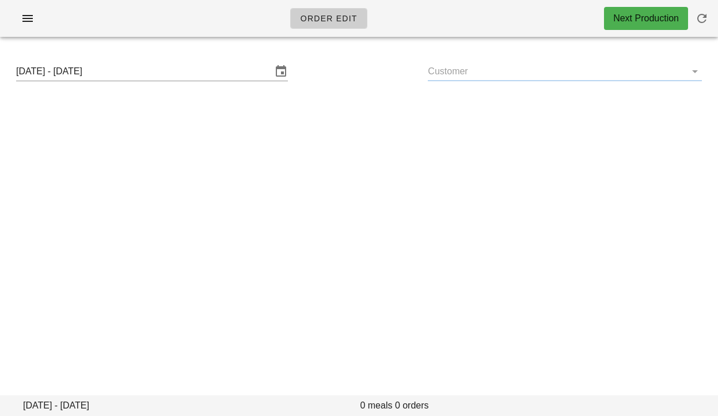
type input "[PERSON_NAME] ([EMAIL_ADDRESS][DOMAIN_NAME])"
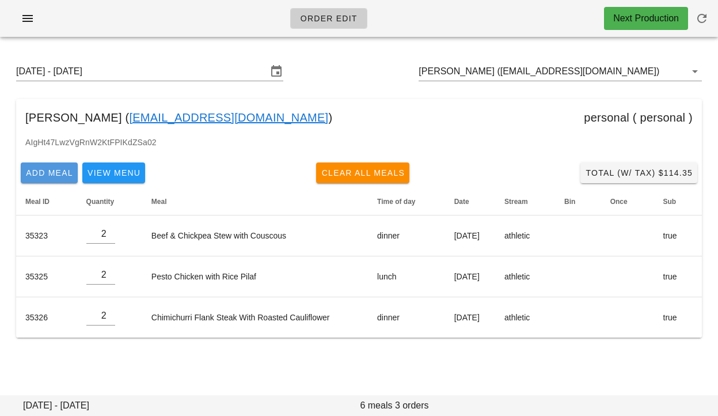
click at [58, 172] on span "Add Meal" at bounding box center [49, 172] width 48 height 9
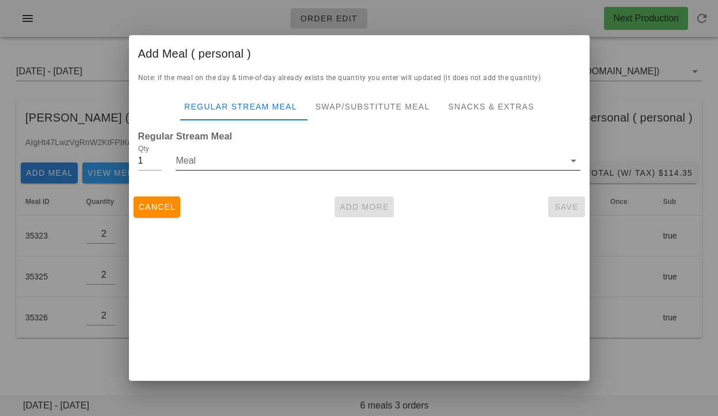
click at [261, 165] on input "Meal" at bounding box center [370, 160] width 388 height 18
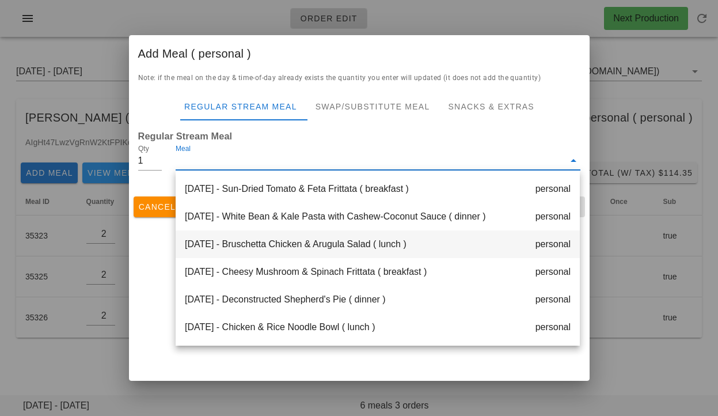
scroll to position [56, 0]
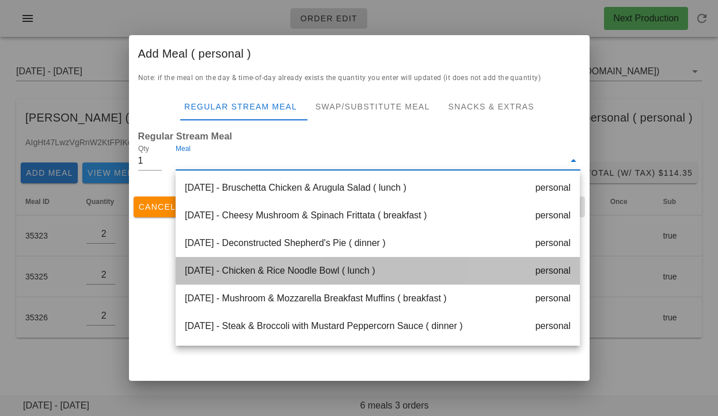
click at [257, 270] on div "Tuesday Sep 02 - Chicken & Rice Noodle Bowl ( lunch ) personal" at bounding box center [378, 271] width 404 height 28
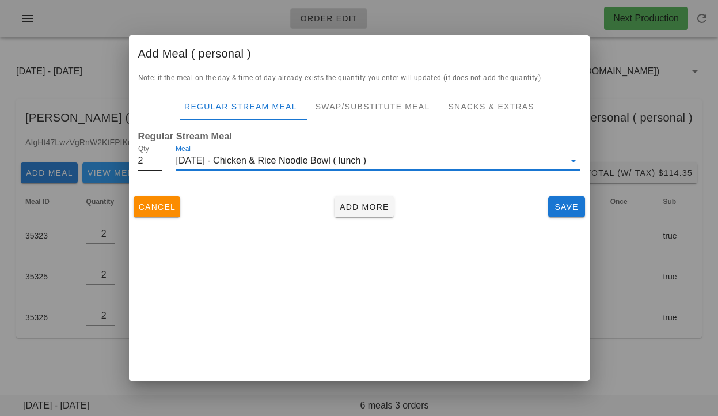
type input "2"
click at [159, 157] on input "2" at bounding box center [150, 160] width 24 height 18
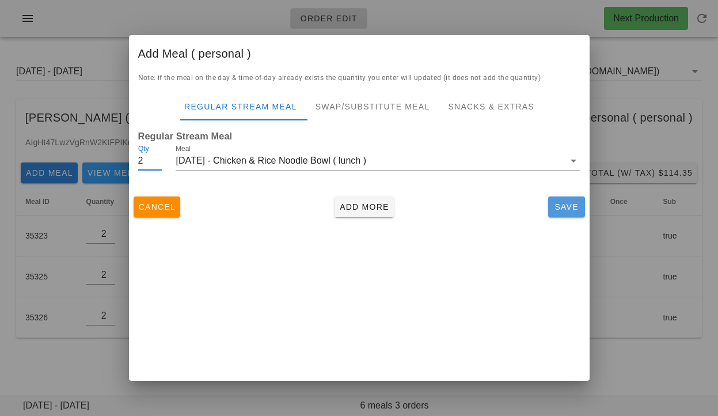
click at [565, 209] on span "Save" at bounding box center [567, 206] width 28 height 9
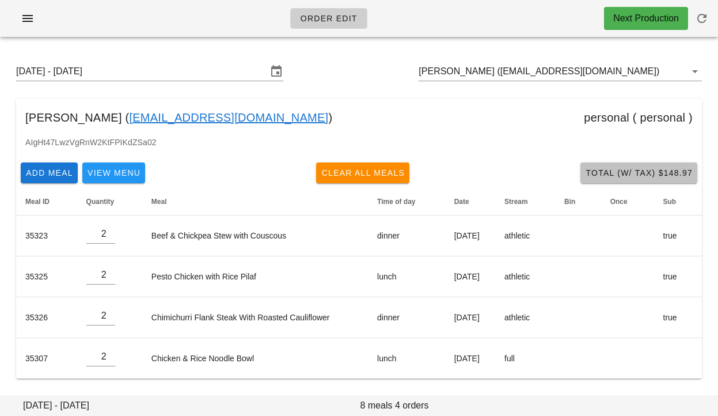
click at [662, 174] on span "Total (w/ Tax) $148.97" at bounding box center [639, 172] width 108 height 9
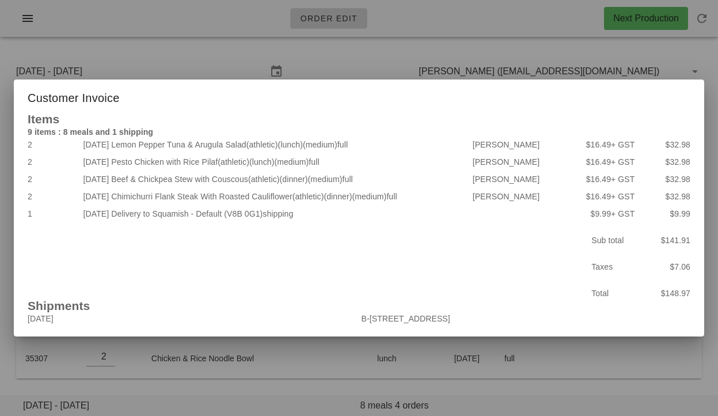
click at [429, 52] on div at bounding box center [359, 208] width 718 height 416
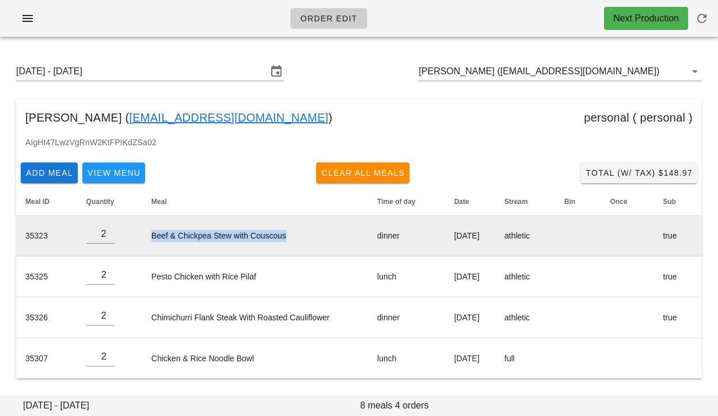
drag, startPoint x: 141, startPoint y: 236, endPoint x: 287, endPoint y: 239, distance: 146.2
click at [287, 239] on td "Beef & Chickpea Stew with Couscous" at bounding box center [255, 235] width 226 height 41
copy td "Beef & Chickpea Stew with Couscous"
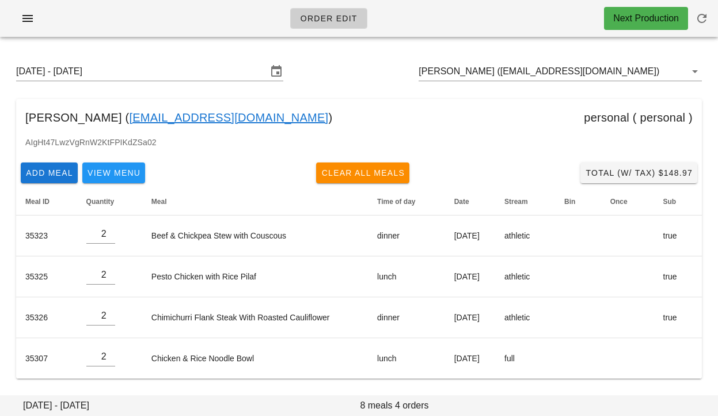
click at [234, 167] on div "Add Meal View Menu Clear All Meals Total (w/ Tax) $148.97" at bounding box center [358, 173] width 685 height 30
click at [533, 74] on input "[PERSON_NAME] ([EMAIL_ADDRESS][DOMAIN_NAME])" at bounding box center [543, 71] width 251 height 18
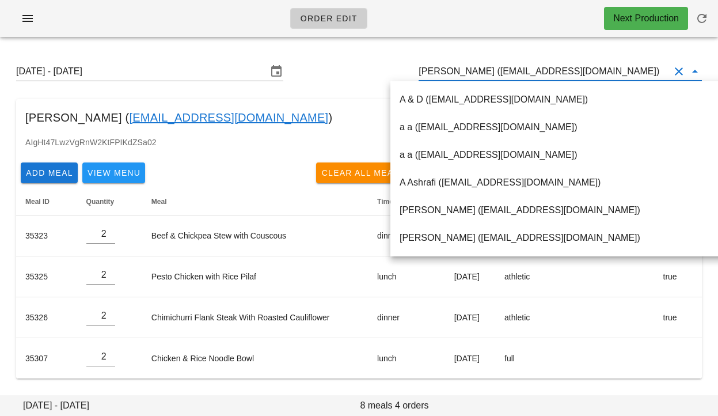
click at [505, 74] on input "[PERSON_NAME] ([EMAIL_ADDRESS][DOMAIN_NAME])" at bounding box center [543, 71] width 251 height 18
drag, startPoint x: 493, startPoint y: 71, endPoint x: 608, endPoint y: 73, distance: 115.1
click at [608, 73] on input "Serena Ribecca (serenaribecca96@gmail.com)" at bounding box center [543, 71] width 251 height 18
click at [319, 112] on div "Serena Ribecca ( serenaribecca96@gmail.com ) personal ( personal )" at bounding box center [358, 117] width 685 height 37
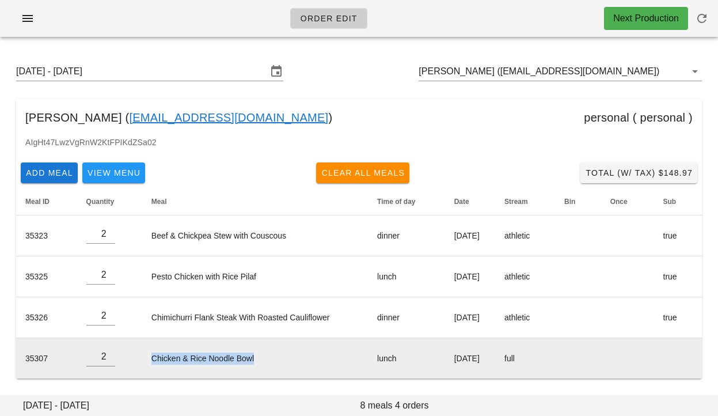
drag, startPoint x: 140, startPoint y: 350, endPoint x: 282, endPoint y: 356, distance: 141.7
click at [282, 356] on td "Chicken & Rice Noodle Bowl" at bounding box center [255, 358] width 226 height 40
copy td "Chicken & Rice Noodle Bowl"
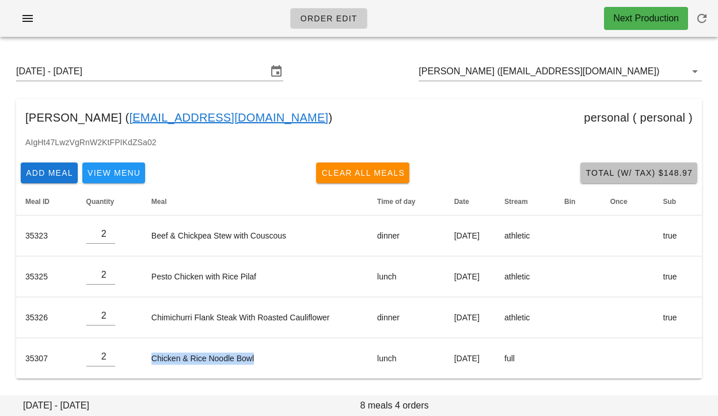
click at [596, 175] on span "Total (w/ Tax) $148.97" at bounding box center [639, 172] width 108 height 9
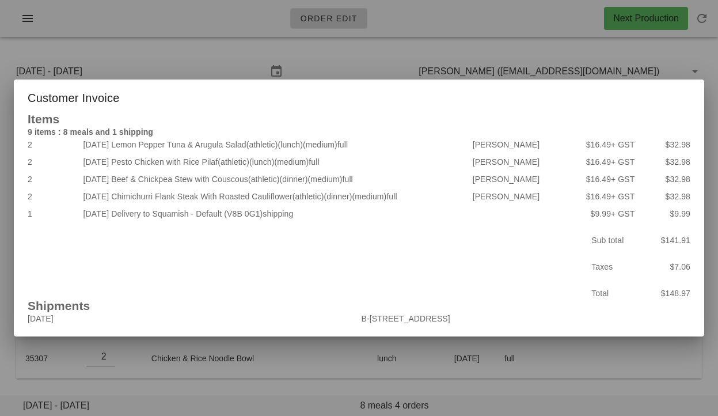
click at [7, 325] on div at bounding box center [359, 208] width 718 height 416
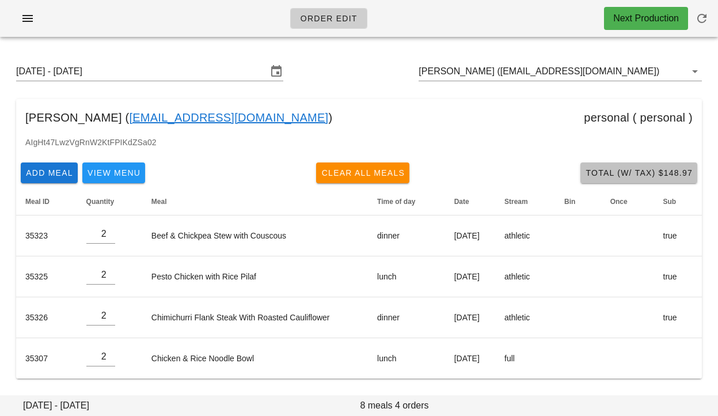
click at [603, 172] on span "Total (w/ Tax) $148.97" at bounding box center [639, 172] width 108 height 9
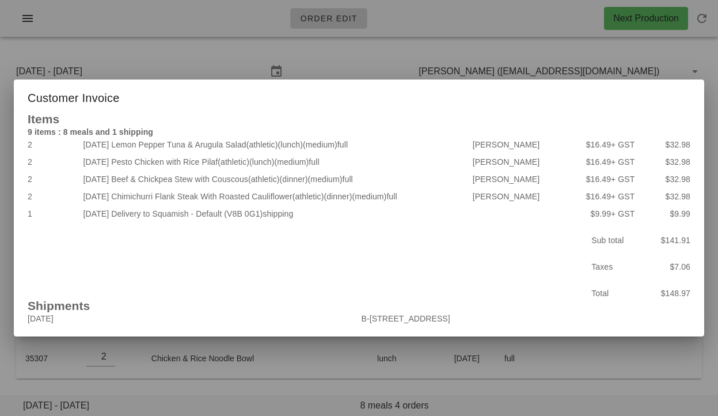
drag, startPoint x: 127, startPoint y: 144, endPoint x: 262, endPoint y: 146, distance: 135.8
click at [262, 146] on div "2025-08-31 Lemon Pepper Tuna & Arugula Salad (athletic) (lunch) (medium) full" at bounding box center [275, 144] width 389 height 17
copy div "Lemon Pepper Tuna & Arugula Salad"
click at [113, 48] on div at bounding box center [359, 208] width 718 height 416
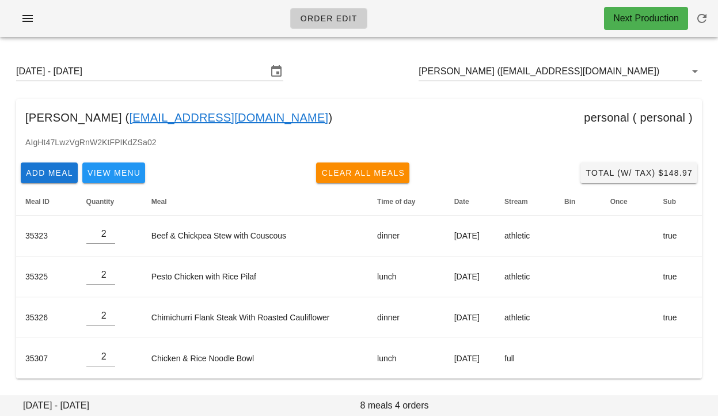
click at [327, 126] on div "Serena Ribecca ( serenaribecca96@gmail.com ) personal ( personal )" at bounding box center [358, 117] width 685 height 37
click at [661, 385] on div "Sunday August 31 - Saturday September 6 Serena Ribecca (serenaribecca96@gmail.c…" at bounding box center [359, 220] width 718 height 348
drag, startPoint x: 367, startPoint y: 178, endPoint x: 462, endPoint y: 69, distance: 144.4
click at [367, 177] on span "Clear All Meals" at bounding box center [363, 172] width 84 height 9
type input "0"
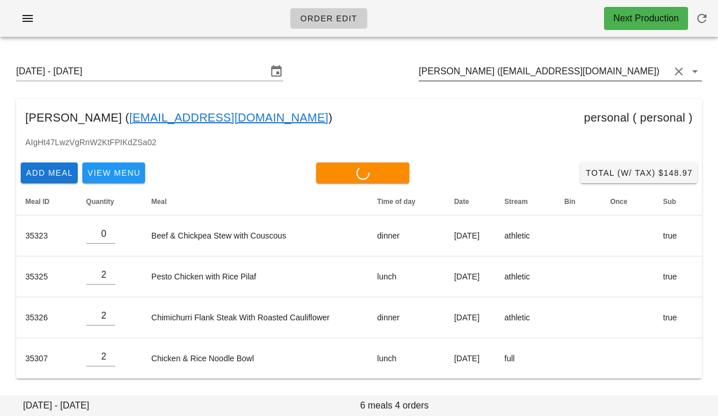
type input "0"
click at [356, 100] on div "Serena Ribecca ( serenaribecca96@gmail.com ) personal ( personal )" at bounding box center [358, 117] width 685 height 37
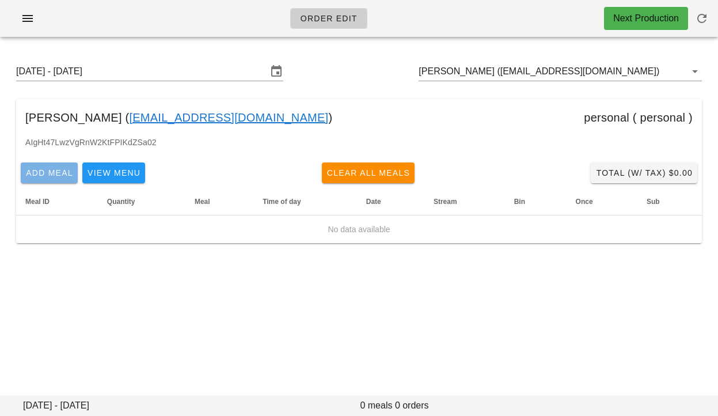
click at [45, 172] on span "Add Meal" at bounding box center [49, 172] width 48 height 9
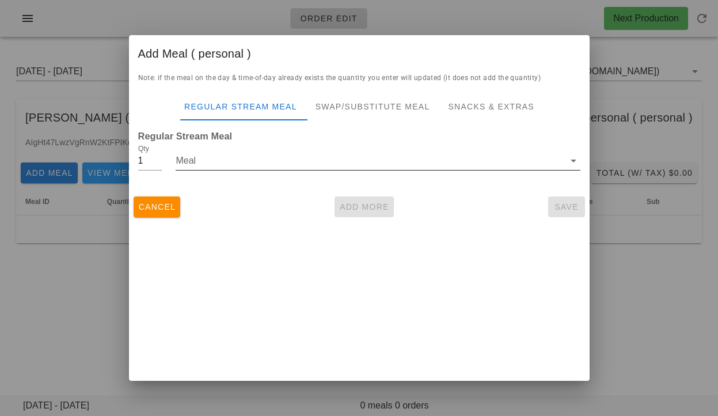
click at [240, 161] on input "Meal" at bounding box center [370, 160] width 388 height 18
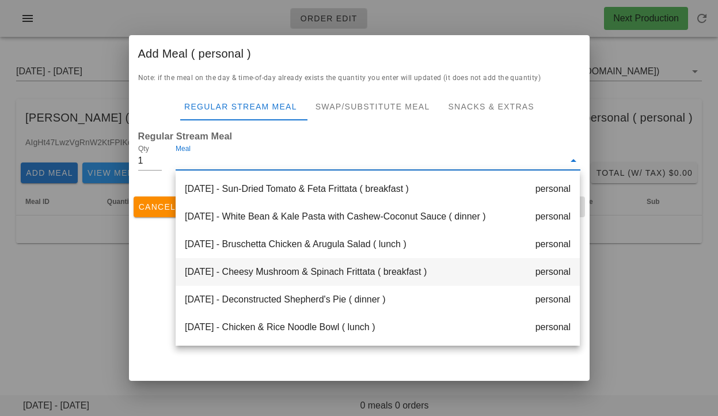
scroll to position [66, 0]
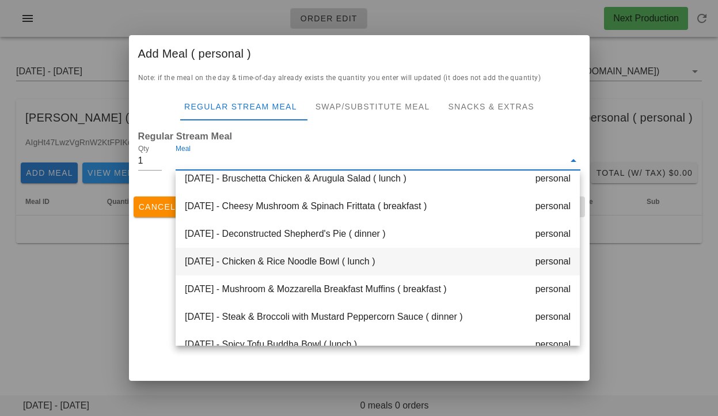
click at [246, 260] on div "[DATE] - Chicken & Rice Noodle Bowl ( lunch ) personal" at bounding box center [378, 261] width 404 height 28
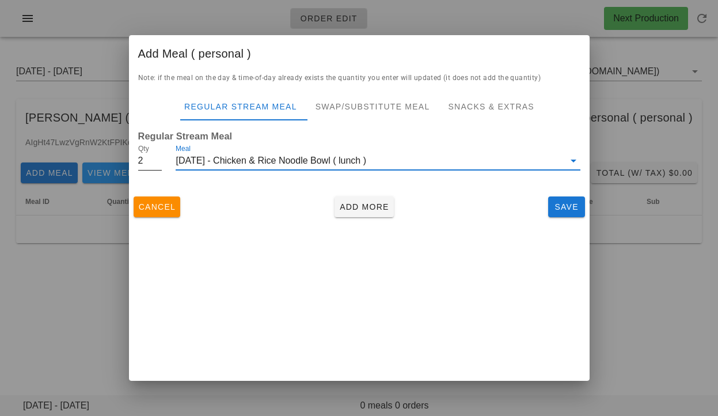
type input "2"
click at [158, 158] on input "2" at bounding box center [150, 160] width 24 height 18
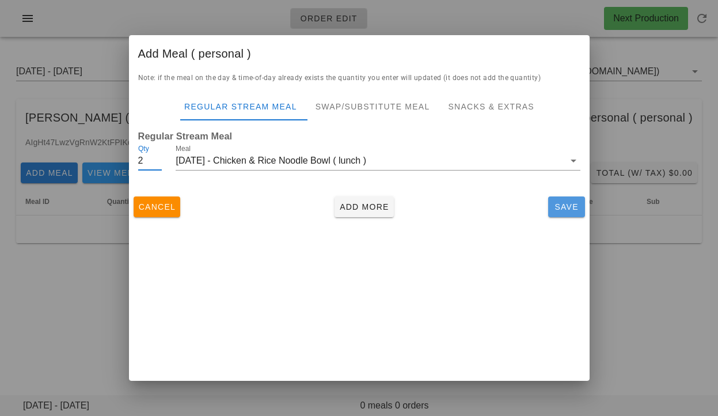
click at [563, 206] on span "Save" at bounding box center [567, 206] width 28 height 9
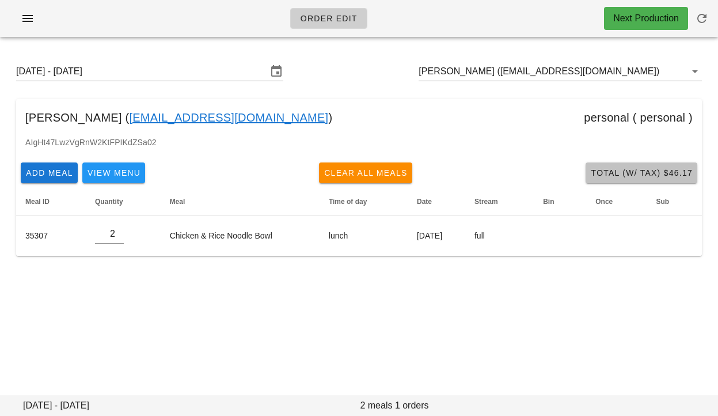
click at [638, 168] on span "Total (w/ Tax) $46.17" at bounding box center [641, 172] width 102 height 9
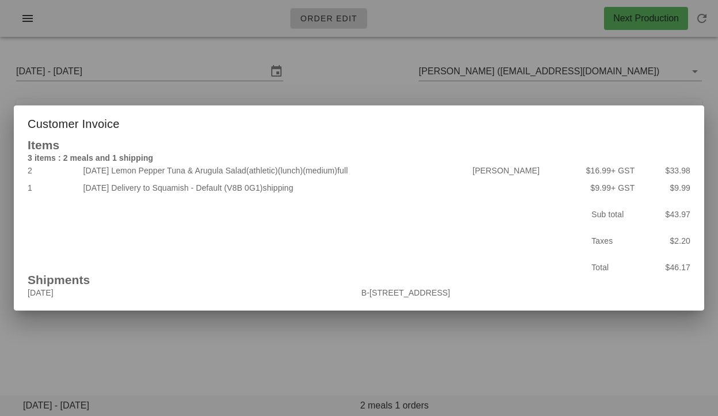
click at [538, 343] on div at bounding box center [359, 208] width 718 height 416
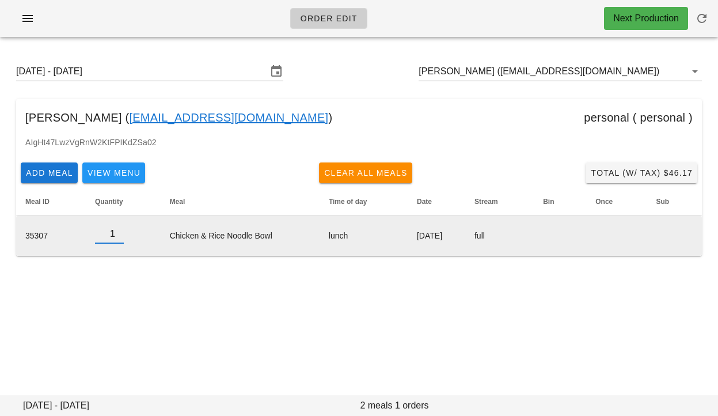
click at [116, 237] on input "1" at bounding box center [109, 233] width 29 height 18
type input "0"
click at [116, 237] on input "0" at bounding box center [109, 233] width 29 height 18
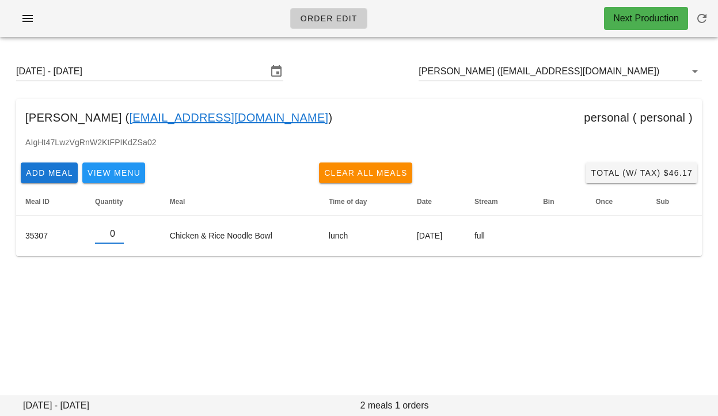
click at [76, 287] on div "Sunday August 31 - Saturday September 6 Serena Ribecca (serenaribecca96@gmail.c…" at bounding box center [359, 168] width 718 height 244
click at [55, 177] on span "Add Meal" at bounding box center [49, 172] width 48 height 9
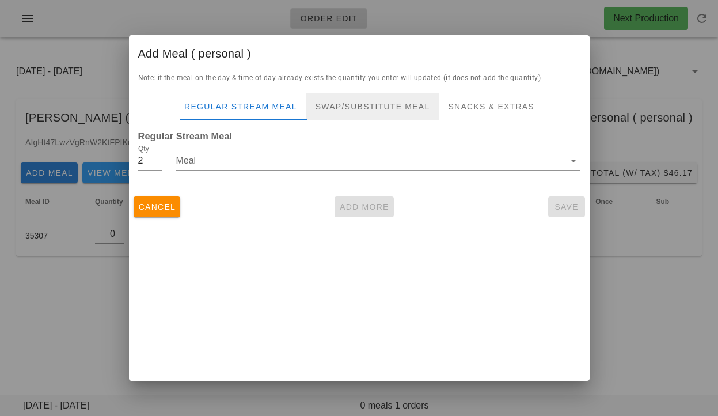
click at [343, 106] on div "Swap/Substitute Meal" at bounding box center [372, 107] width 133 height 28
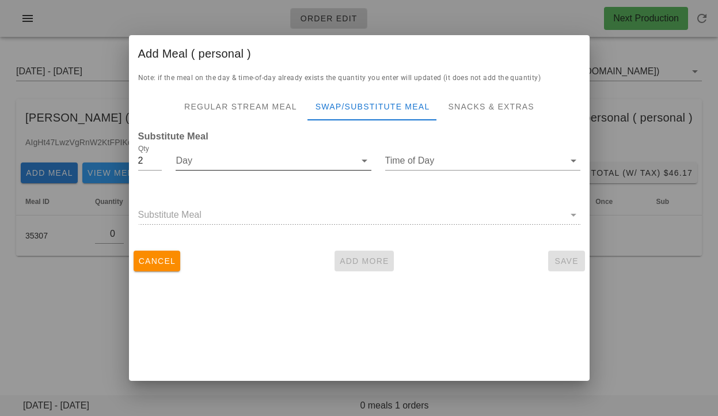
click at [268, 162] on input "Day" at bounding box center [265, 160] width 179 height 18
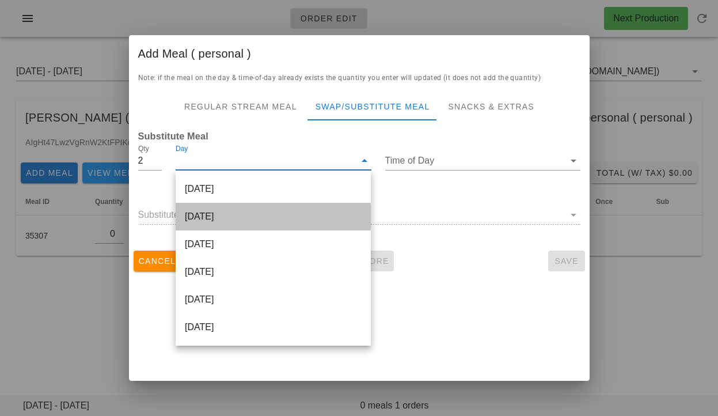
click at [256, 210] on div "Tuesday Sep 02" at bounding box center [273, 217] width 195 height 28
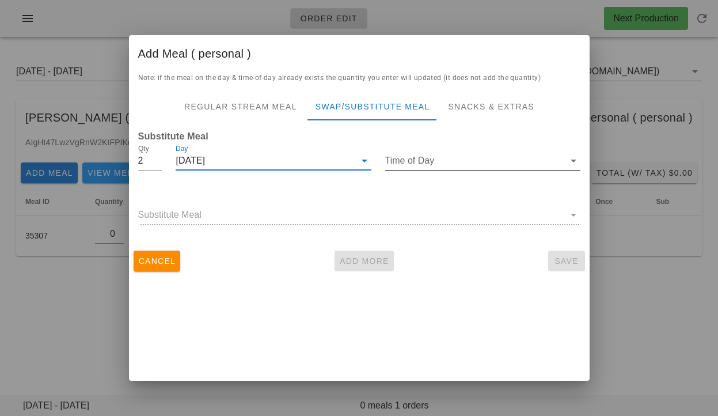
click at [414, 162] on input "Time of Day" at bounding box center [474, 160] width 179 height 18
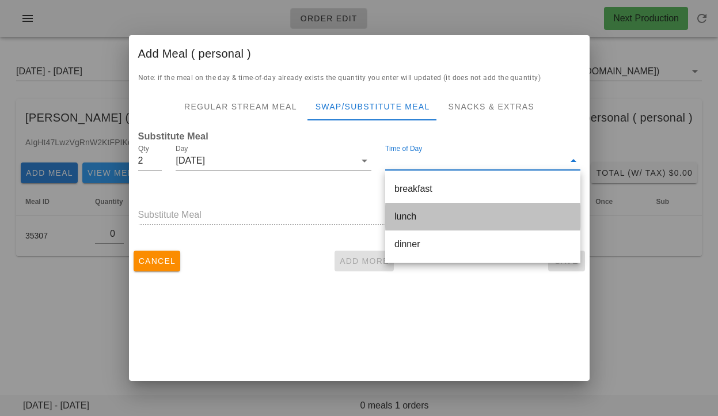
click at [409, 211] on div "lunch" at bounding box center [482, 216] width 177 height 11
type input "lunch"
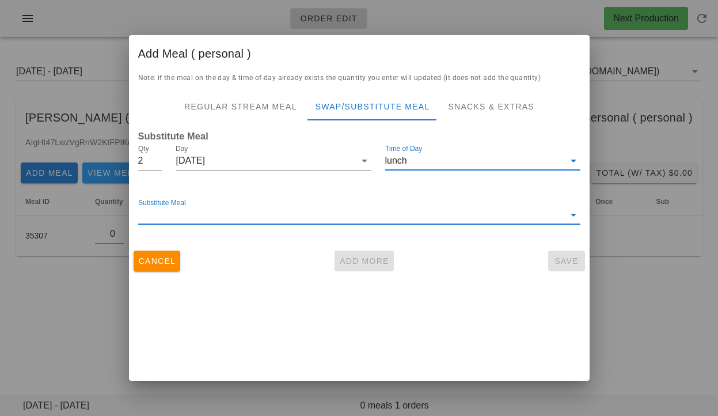
click at [380, 219] on input "Substitute Meal" at bounding box center [351, 214] width 426 height 18
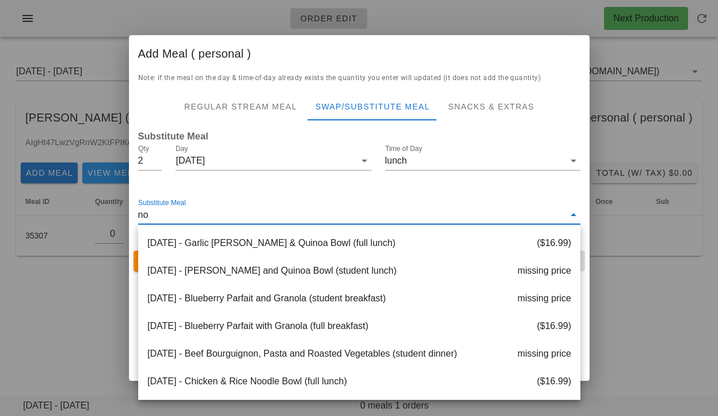
scroll to position [0, 0]
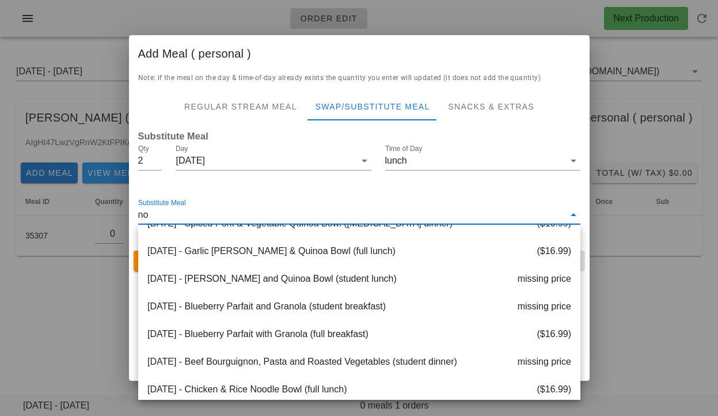
type input "noo"
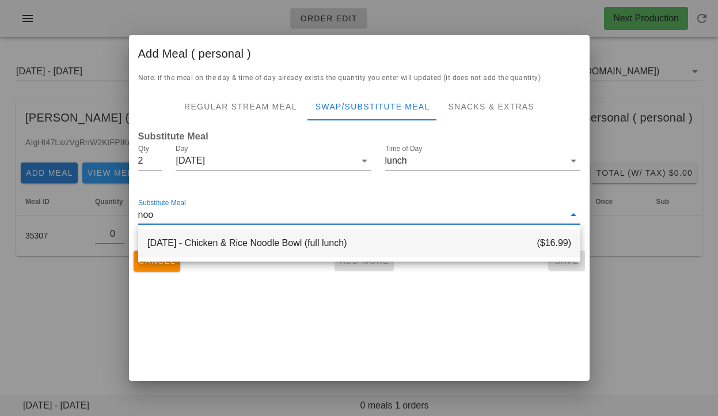
click at [322, 244] on div "2025-09-03 - Chicken & Rice Noodle Bowl (full lunch) ($16.99)" at bounding box center [359, 243] width 442 height 28
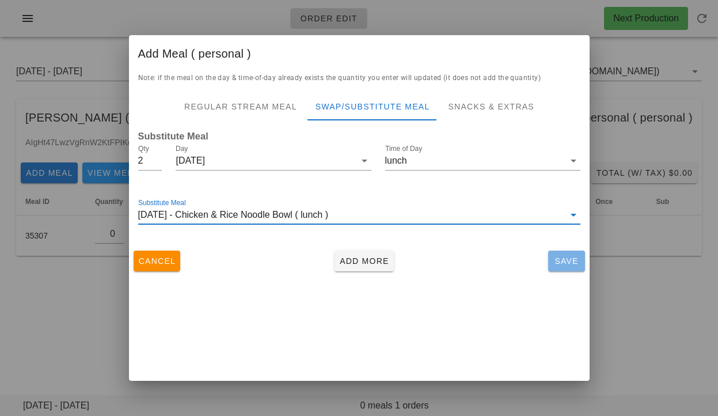
click at [554, 261] on span "Save" at bounding box center [567, 260] width 28 height 9
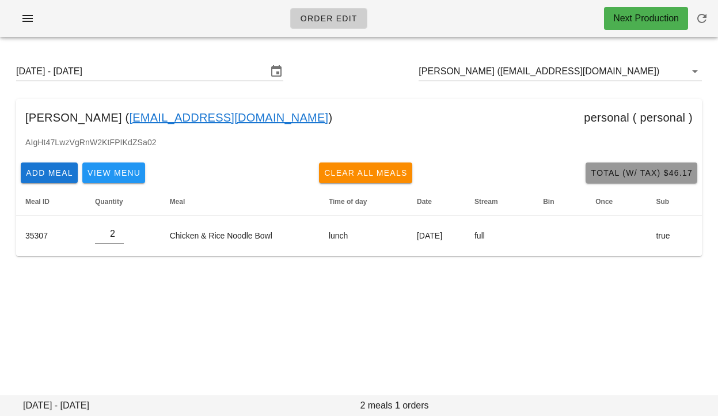
click at [595, 178] on button "Total (w/ Tax) $46.17" at bounding box center [641, 172] width 112 height 21
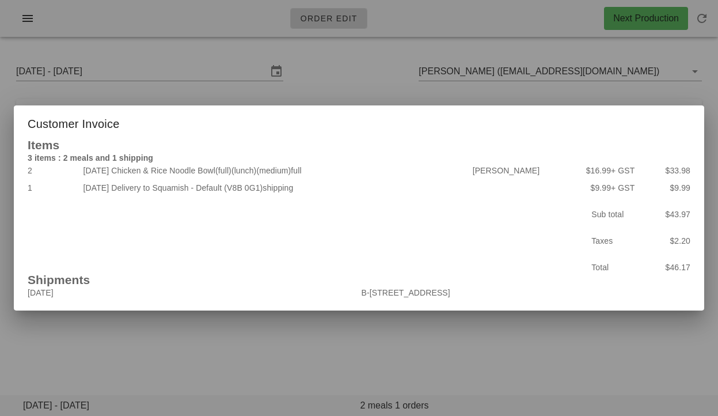
click at [483, 340] on div at bounding box center [359, 208] width 718 height 416
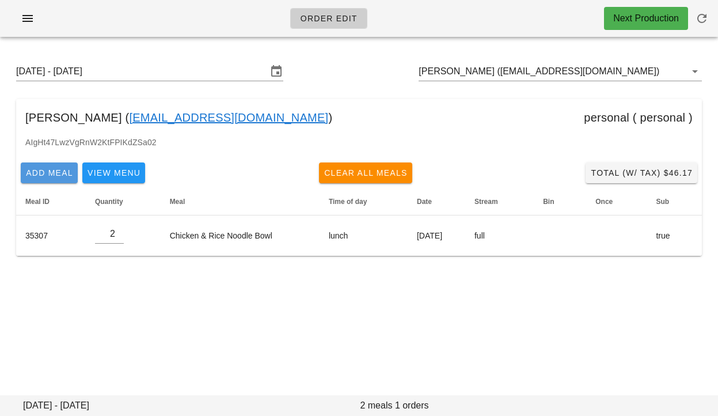
click at [63, 174] on span "Add Meal" at bounding box center [49, 172] width 48 height 9
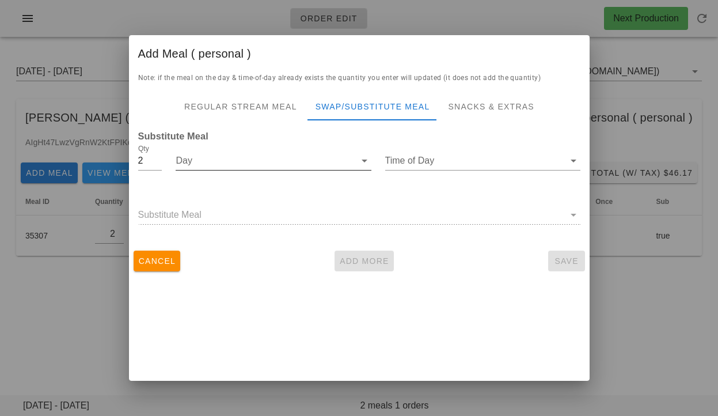
click at [254, 167] on input "Day" at bounding box center [265, 160] width 179 height 18
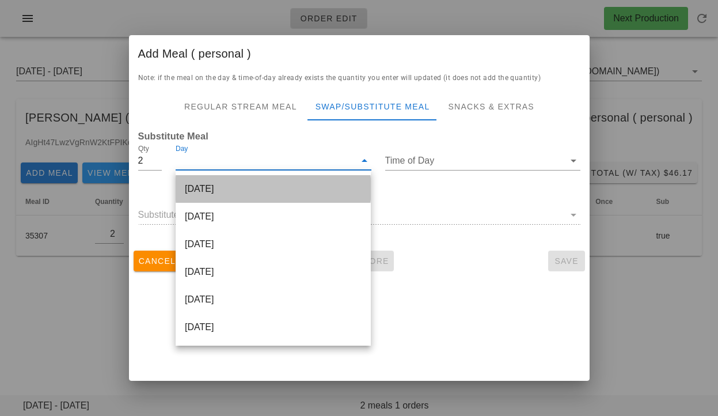
click at [264, 191] on div "[DATE]" at bounding box center [273, 189] width 195 height 28
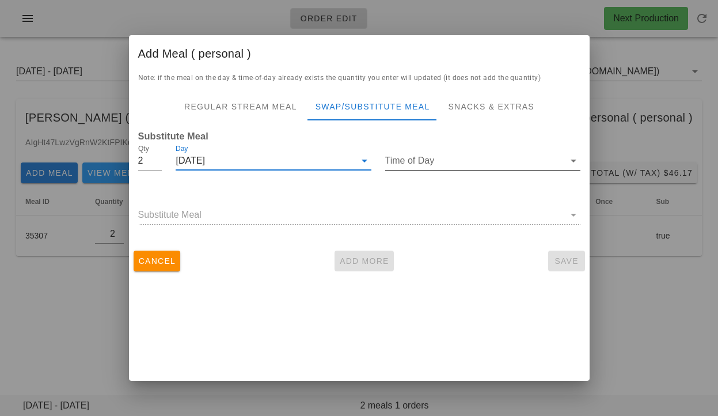
click at [419, 156] on input "Time of Day" at bounding box center [474, 160] width 179 height 18
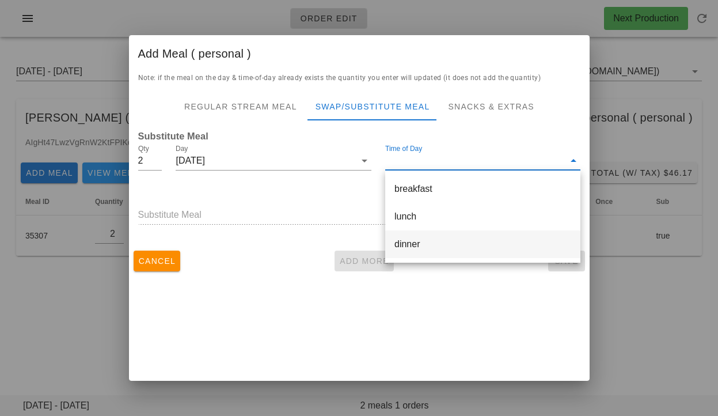
click at [417, 243] on div "dinner" at bounding box center [482, 243] width 177 height 11
type input "dinner"
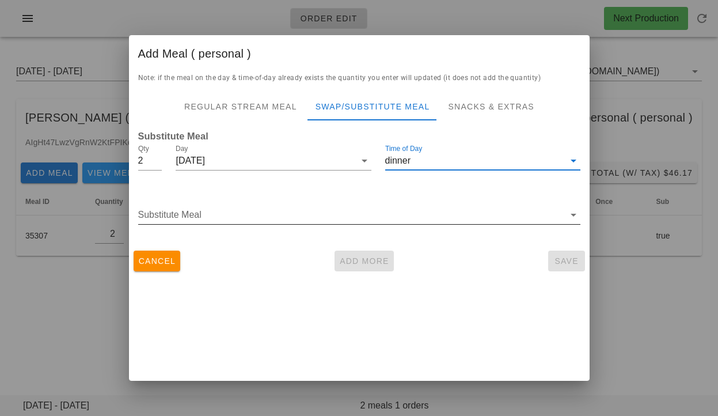
click at [375, 214] on input "Substitute Meal" at bounding box center [351, 214] width 426 height 18
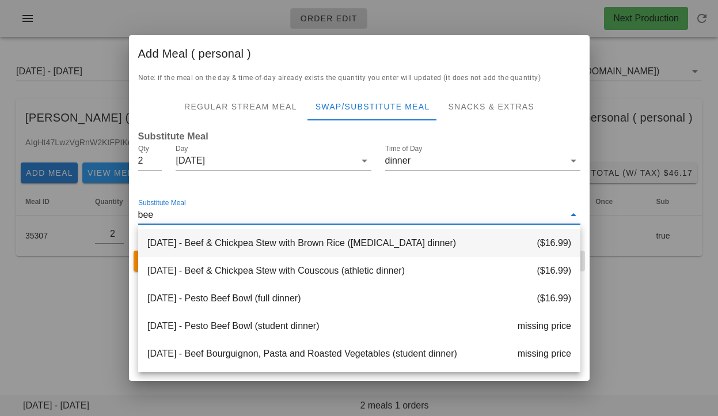
type input "beef"
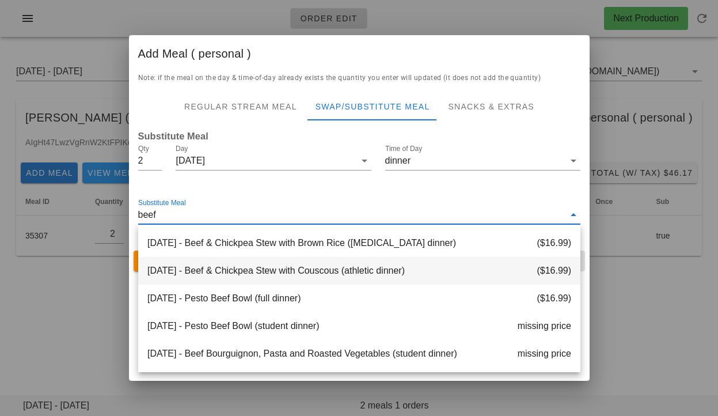
click at [257, 275] on div "2025-09-02 - Beef & Chickpea Stew with Couscous (athletic dinner) ($16.99)" at bounding box center [359, 271] width 442 height 28
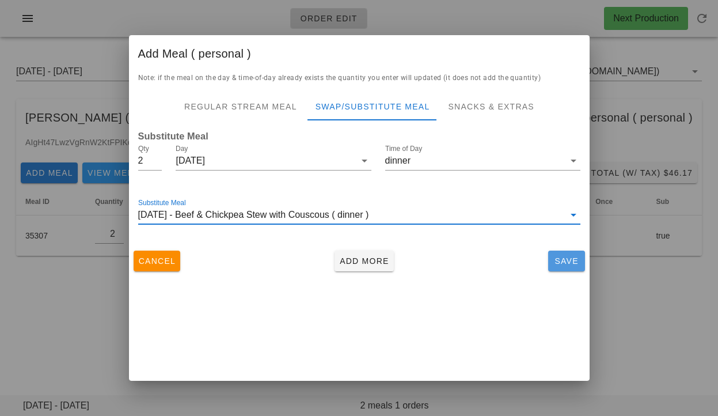
click at [560, 262] on span "Save" at bounding box center [567, 260] width 28 height 9
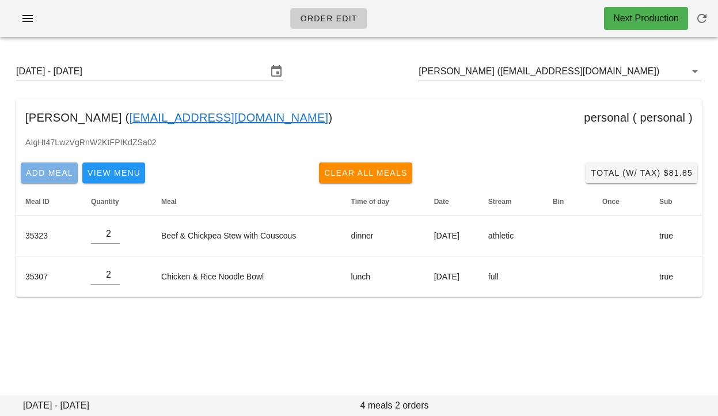
click at [37, 168] on span "Add Meal" at bounding box center [49, 172] width 48 height 9
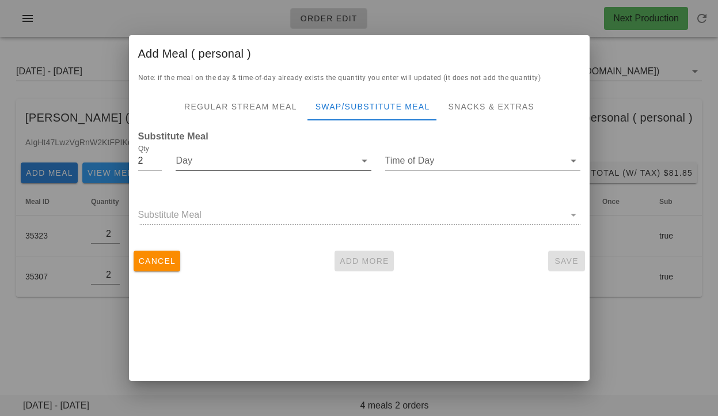
click at [327, 159] on input "Day" at bounding box center [265, 160] width 179 height 18
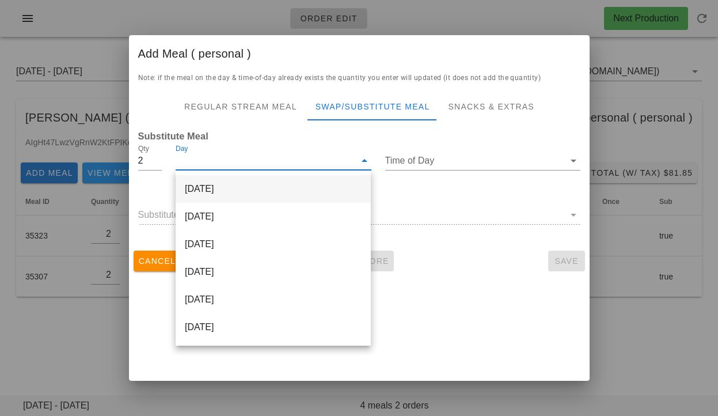
click at [317, 188] on div "Monday Sep 01" at bounding box center [273, 189] width 195 height 28
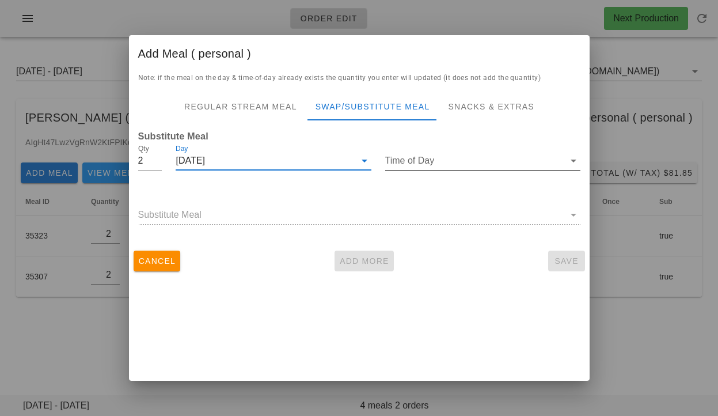
click at [408, 164] on input "Time of Day" at bounding box center [474, 160] width 179 height 18
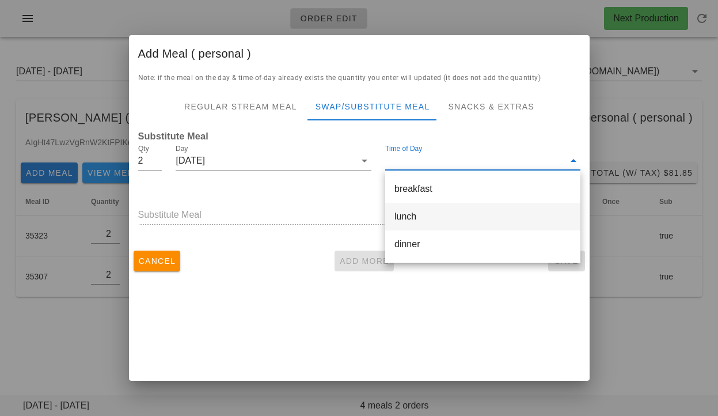
click at [416, 215] on div "lunch" at bounding box center [482, 216] width 177 height 11
type input "lunch"
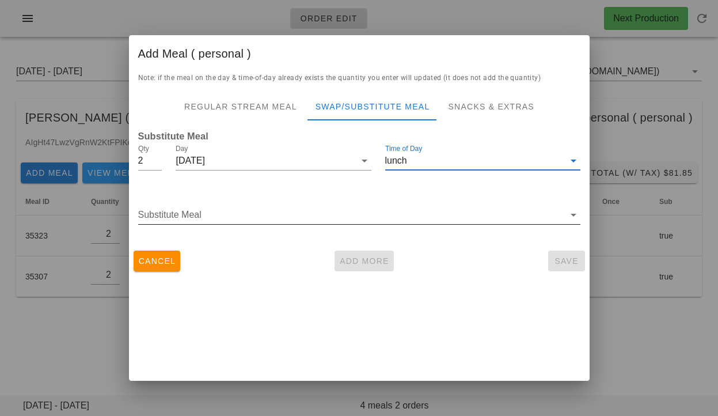
click at [365, 217] on input "Substitute Meal" at bounding box center [351, 214] width 426 height 18
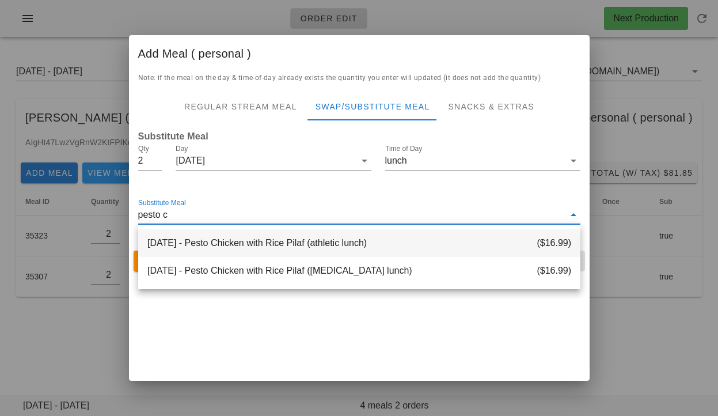
type input "pesto ch"
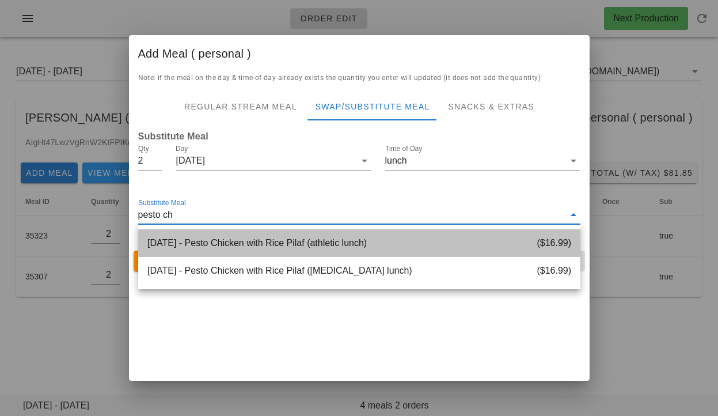
click at [285, 241] on div "2025-09-03 - Pesto Chicken with Rice Pilaf (athletic lunch) ($16.99)" at bounding box center [359, 243] width 442 height 28
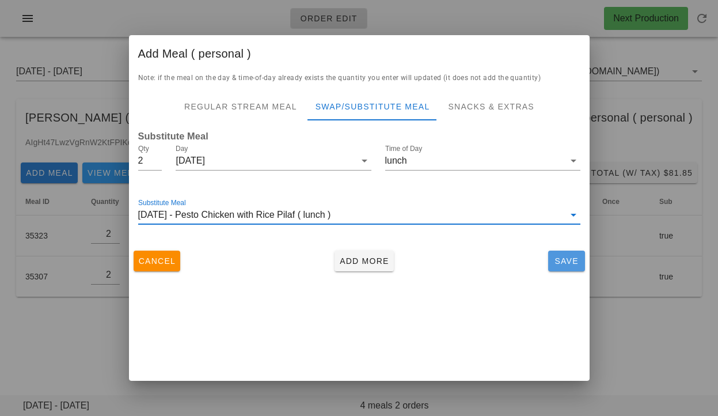
click at [556, 265] on span "Save" at bounding box center [567, 260] width 28 height 9
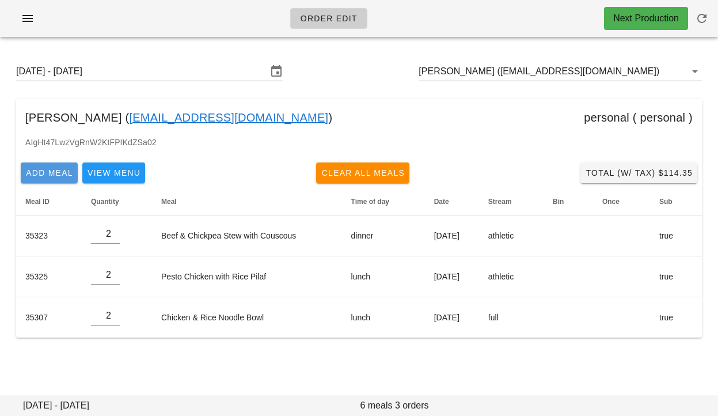
click at [57, 163] on button "Add Meal" at bounding box center [49, 172] width 57 height 21
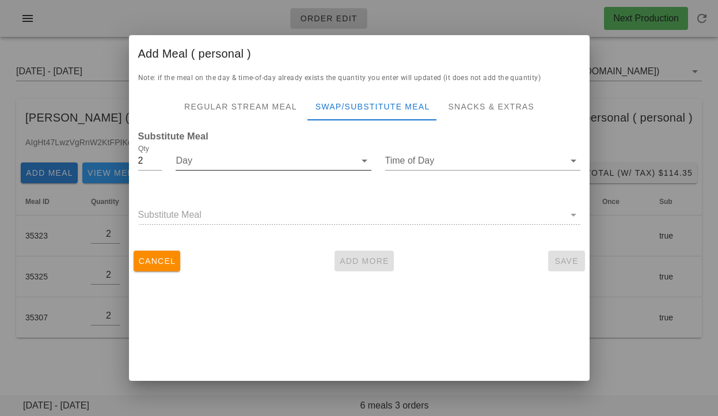
click at [265, 166] on input "Day" at bounding box center [265, 160] width 179 height 18
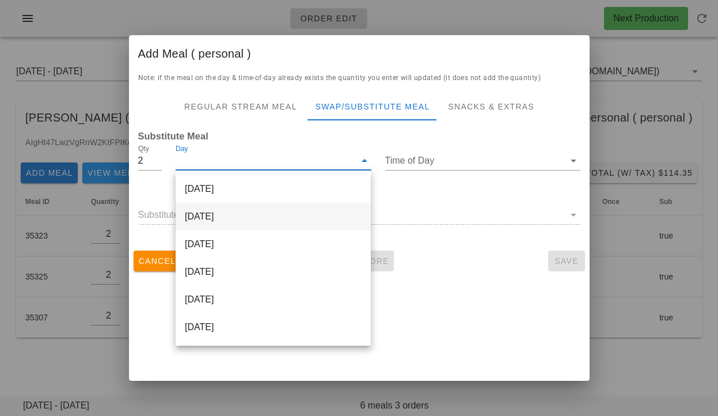
click at [245, 216] on div "[DATE]" at bounding box center [273, 217] width 195 height 28
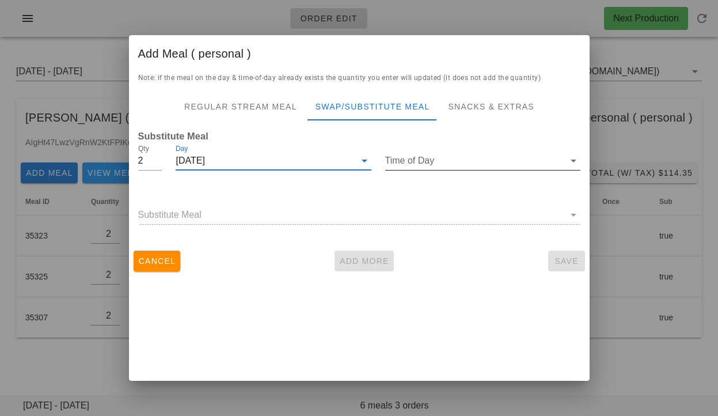
click at [402, 159] on input "Time of Day" at bounding box center [474, 160] width 179 height 18
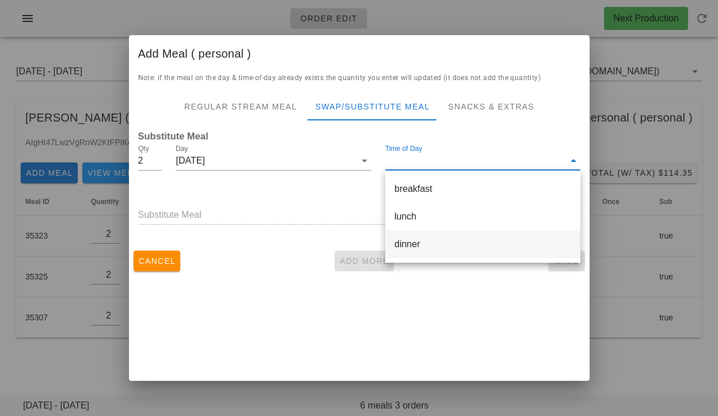
click at [403, 243] on div "dinner" at bounding box center [482, 243] width 177 height 11
type input "dinner"
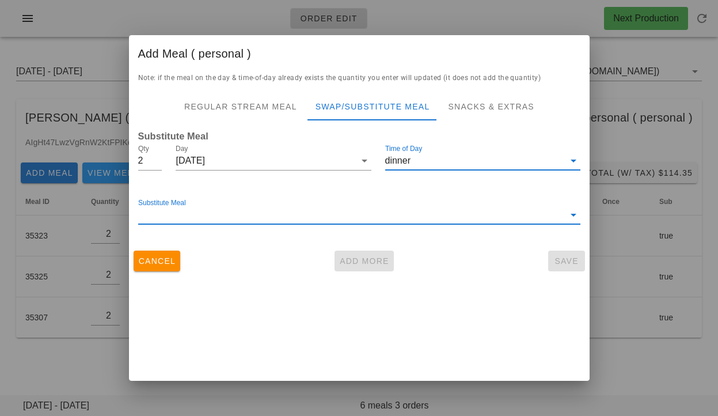
click at [314, 215] on input "Substitute Meal" at bounding box center [351, 214] width 426 height 18
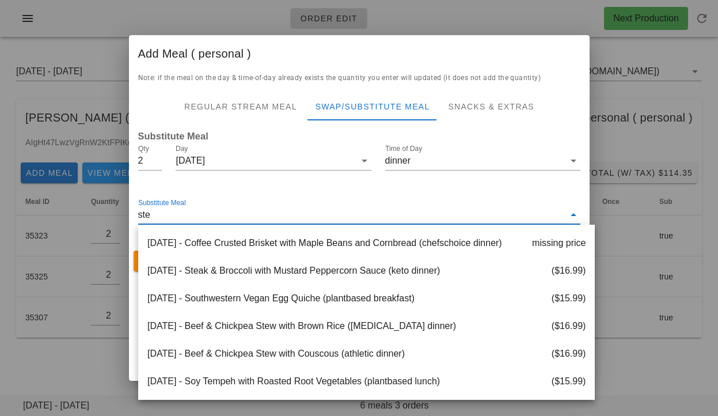
type input "stea"
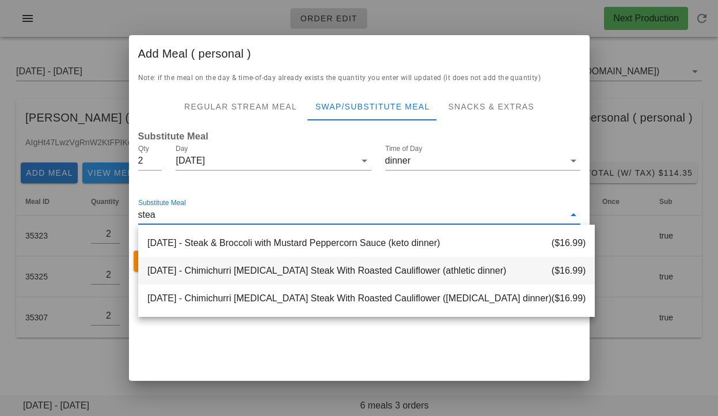
click at [315, 262] on div "2025-09-03 - Chimichurri Flank Steak With Roasted Cauliflower (athletic dinner)…" at bounding box center [366, 271] width 456 height 28
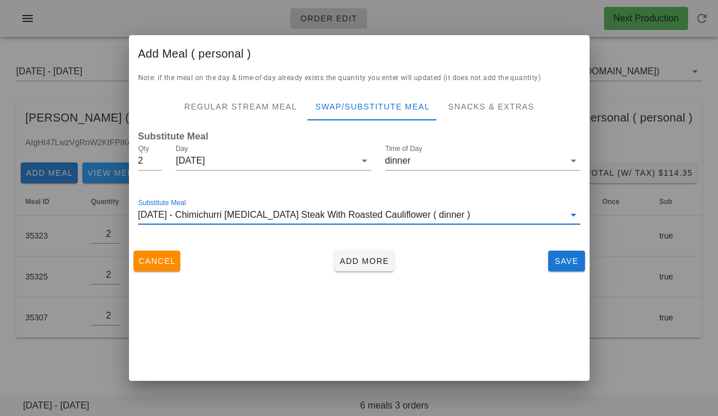
click at [566, 249] on div "Cancel Add More Save" at bounding box center [359, 261] width 460 height 30
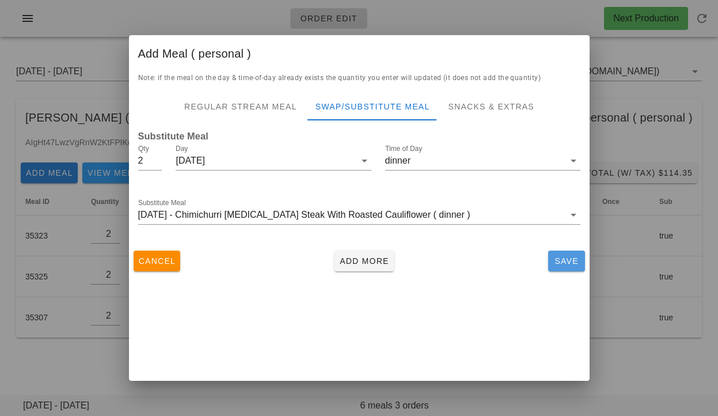
click at [562, 261] on span "Save" at bounding box center [567, 260] width 28 height 9
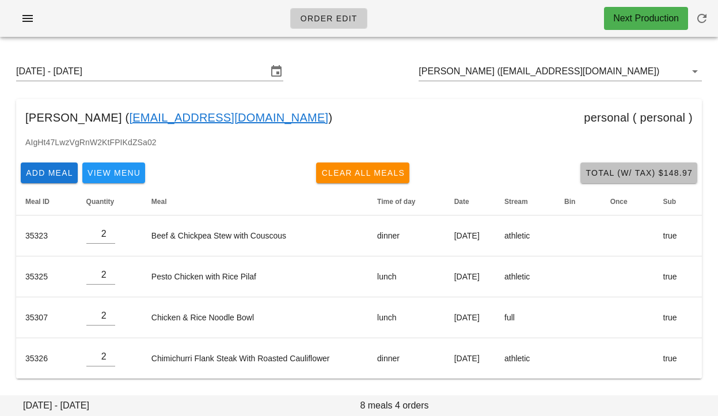
click at [622, 171] on span "Total (w/ Tax) $148.97" at bounding box center [639, 172] width 108 height 9
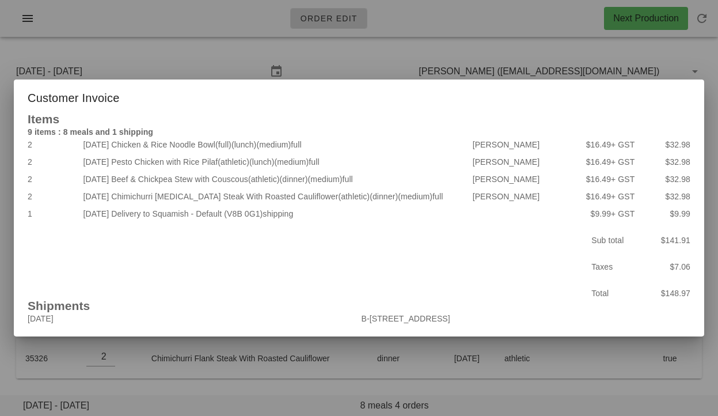
click at [192, 44] on div at bounding box center [359, 208] width 718 height 416
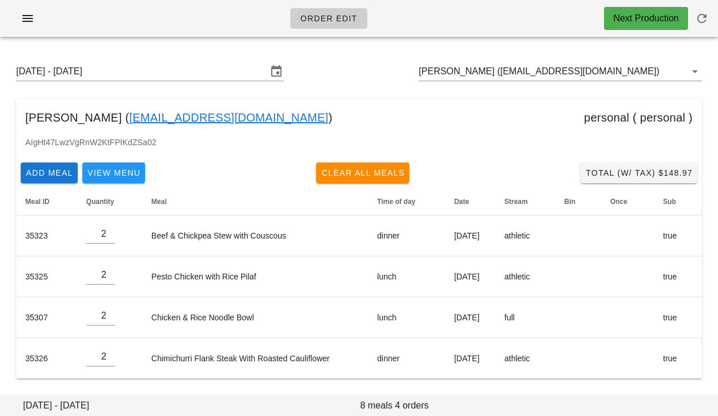
click at [85, 28] on div "Order Edit Next Production" at bounding box center [359, 18] width 718 height 37
click at [478, 73] on input "Serena Ribecca (serenaribecca96@gmail.com)" at bounding box center [543, 71] width 251 height 18
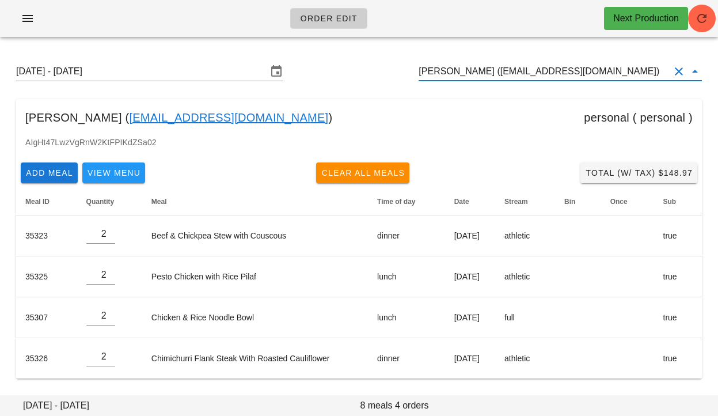
scroll to position [1, 0]
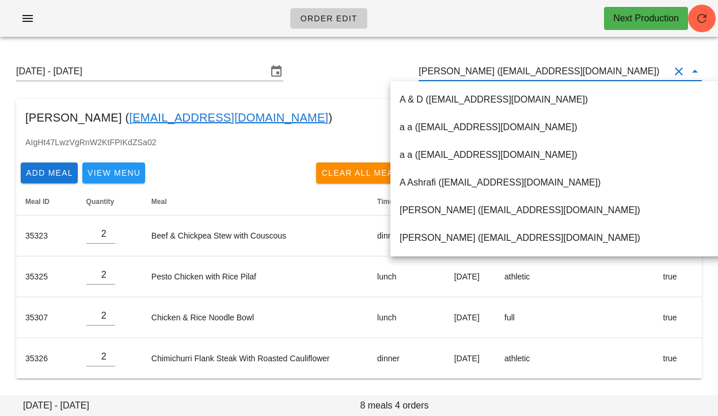
paste input "chiacecchi@gmail.com"
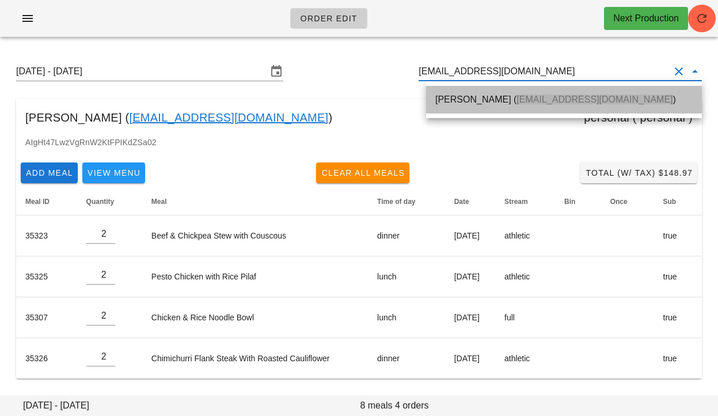
click at [516, 101] on span "chiacecchi@gmail.com" at bounding box center [594, 99] width 156 height 10
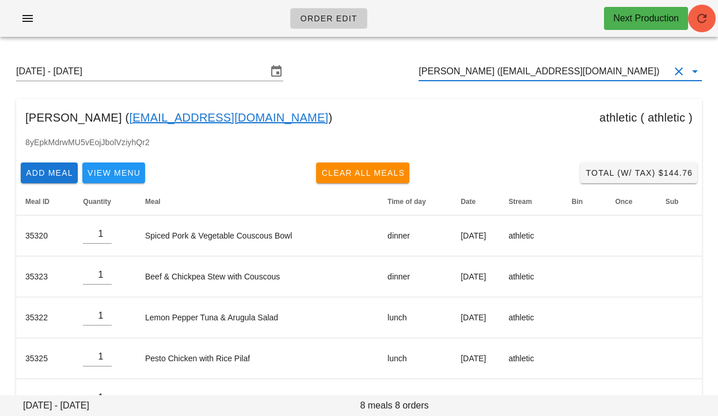
type input "Chiara Cecchi (chiacecchi@gmail.com)"
click at [699, 19] on icon "button" at bounding box center [702, 19] width 14 height 14
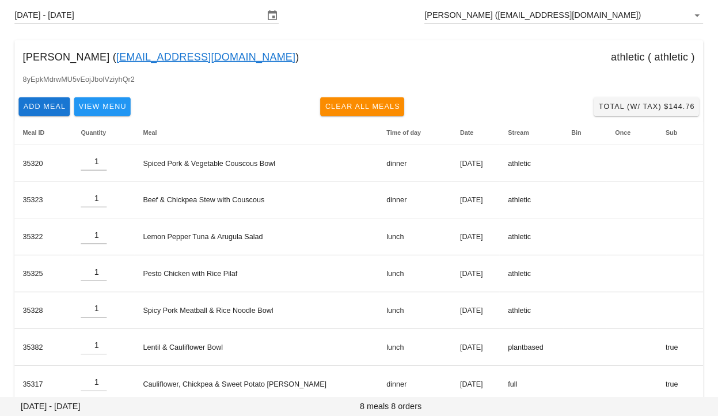
scroll to position [55, 0]
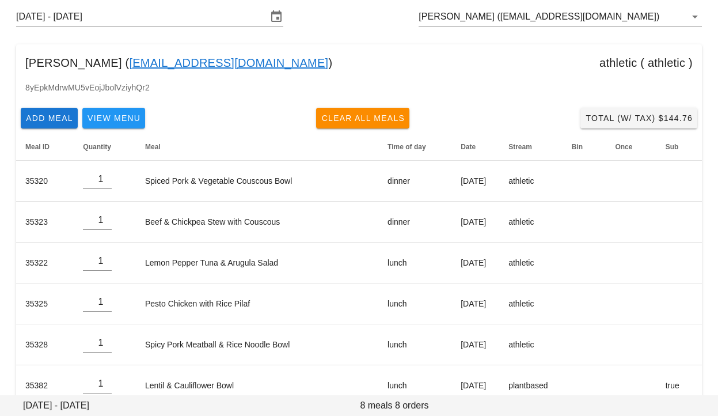
click at [498, 72] on div "[PERSON_NAME] ( [EMAIL_ADDRESS][DOMAIN_NAME] ) athletic ( athletic )" at bounding box center [358, 62] width 685 height 37
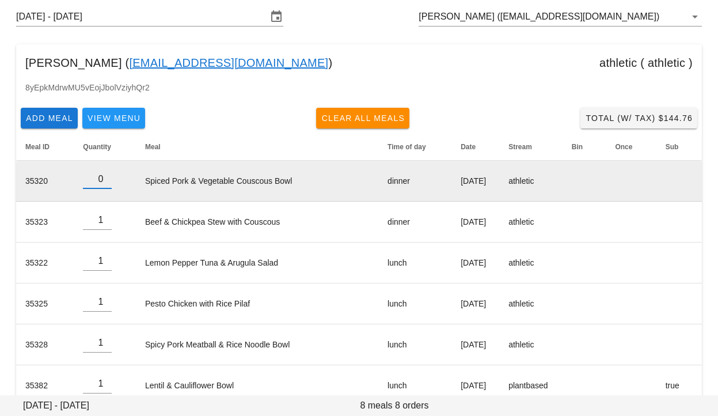
type input "0"
click at [106, 182] on input "0" at bounding box center [97, 179] width 29 height 18
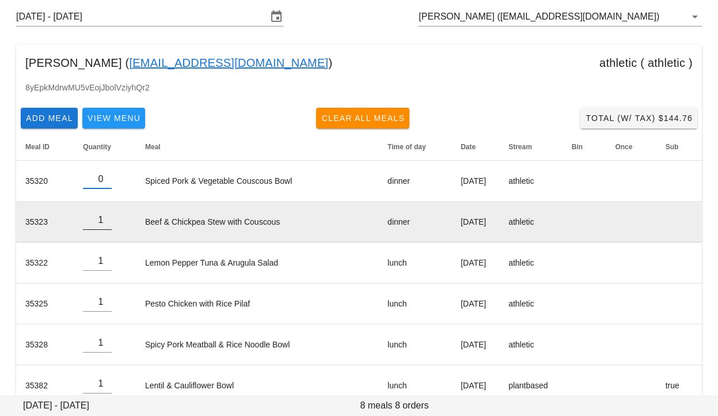
type input "0"
click at [109, 222] on input "0" at bounding box center [97, 220] width 29 height 18
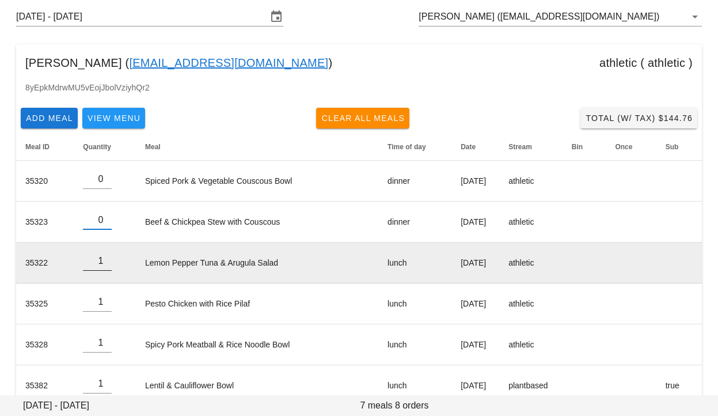
type input "0"
click at [108, 262] on input "0" at bounding box center [97, 261] width 29 height 18
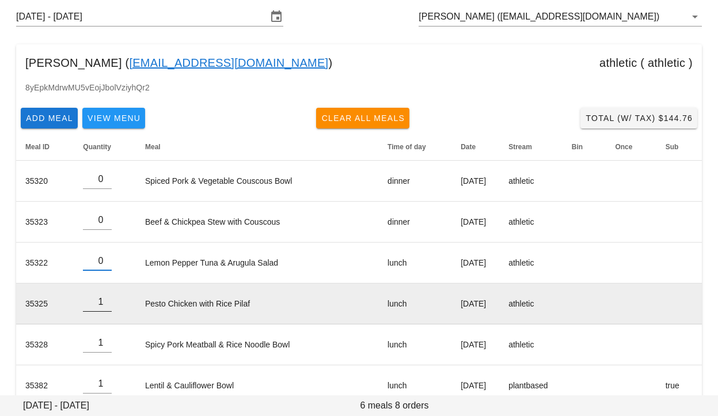
type input "0"
click at [109, 304] on input "0" at bounding box center [97, 301] width 29 height 18
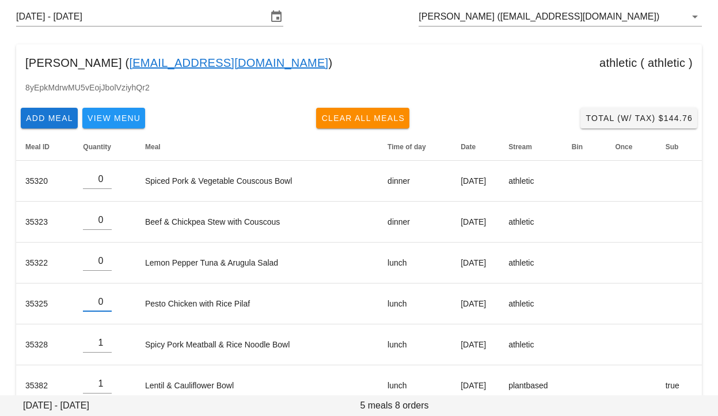
click at [236, 108] on div "Add Meal View Menu Clear All Meals Total (w/ Tax) $144.76" at bounding box center [358, 118] width 685 height 30
click at [524, 18] on input "Chiara Cecchi (chiacecchi@gmail.com)" at bounding box center [543, 16] width 251 height 18
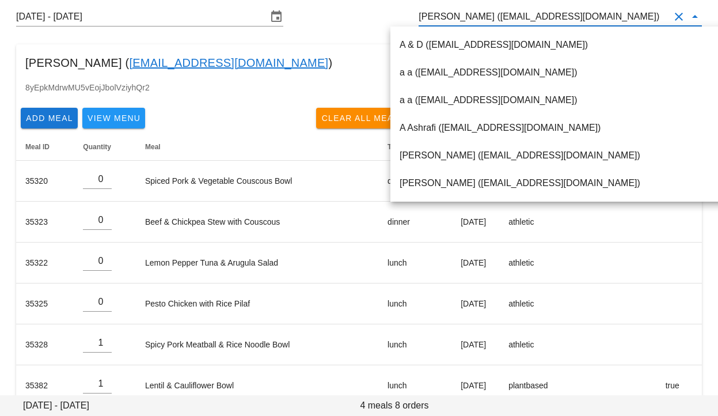
click at [501, 18] on input "Chiara Cecchi (chiacecchi@gmail.com)" at bounding box center [543, 16] width 251 height 18
drag, startPoint x: 487, startPoint y: 16, endPoint x: 581, endPoint y: 15, distance: 93.2
click at [581, 15] on input "Chiara Cecchi (chiacecchi@gmail.com)" at bounding box center [543, 16] width 251 height 18
click at [342, 56] on div "Chiara Cecchi ( chiacecchi@gmail.com ) athletic ( athletic )" at bounding box center [358, 62] width 685 height 37
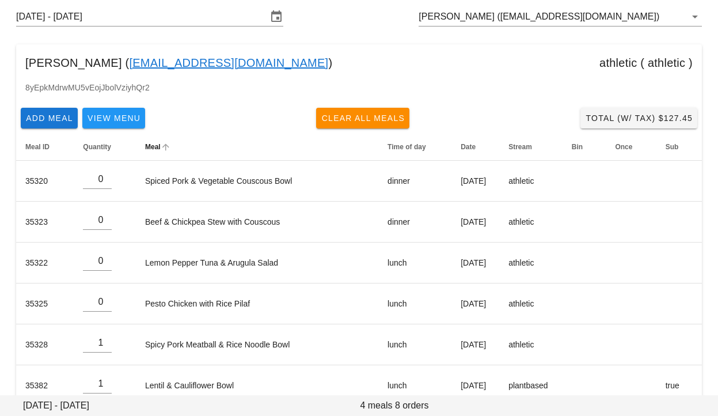
scroll to position [161, 0]
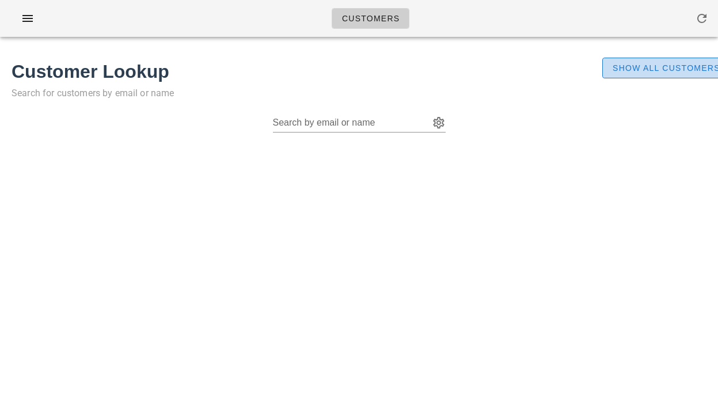
click at [639, 73] on span "Show All Customers" at bounding box center [666, 67] width 108 height 9
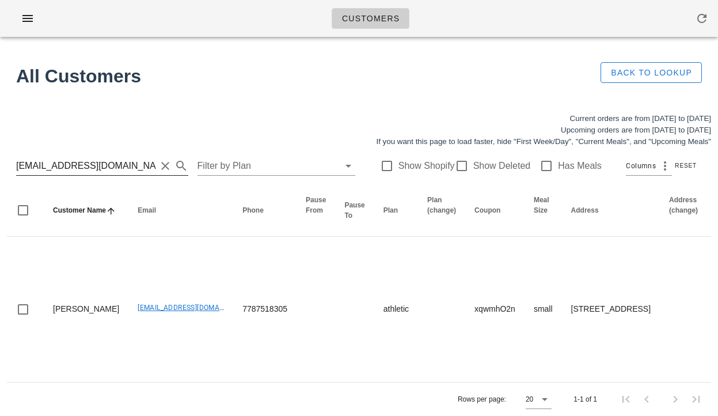
click at [117, 163] on input "[EMAIL_ADDRESS][DOMAIN_NAME]" at bounding box center [86, 166] width 140 height 18
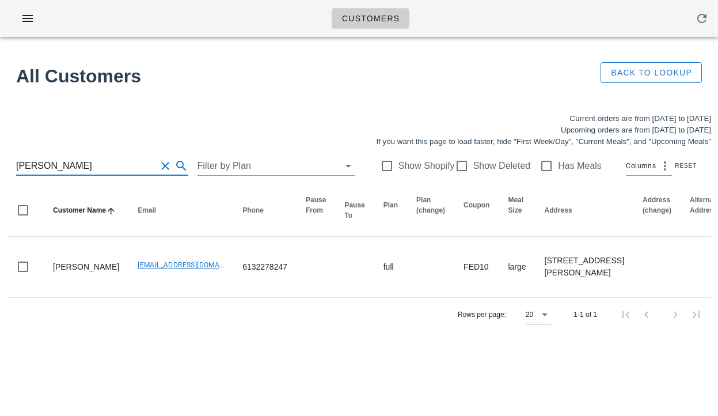
type input "joel new"
click at [209, 331] on div "Rows per page: 20 1-1 of 1" at bounding box center [359, 314] width 704 height 34
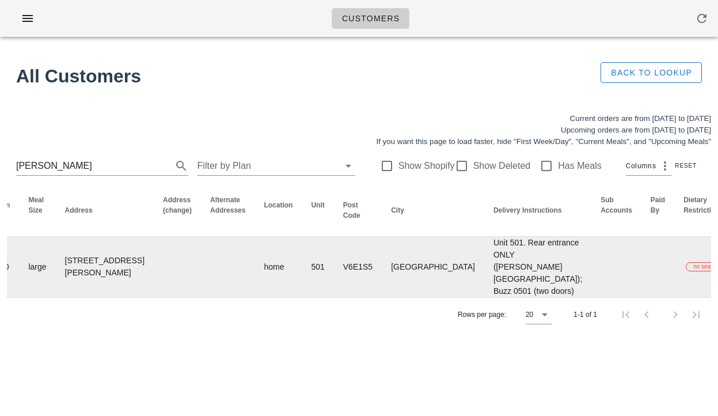
scroll to position [0, 688]
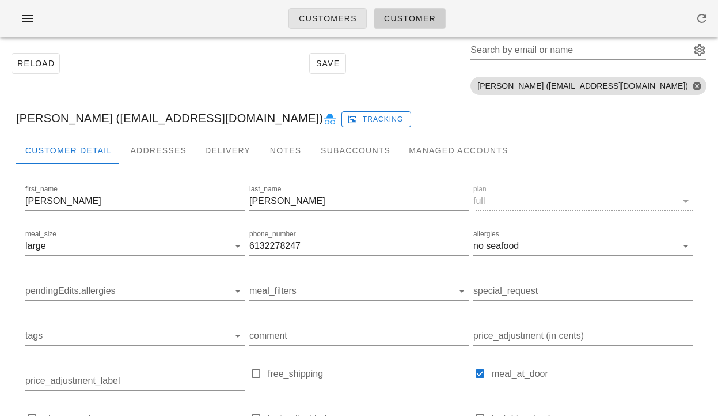
scroll to position [24, 0]
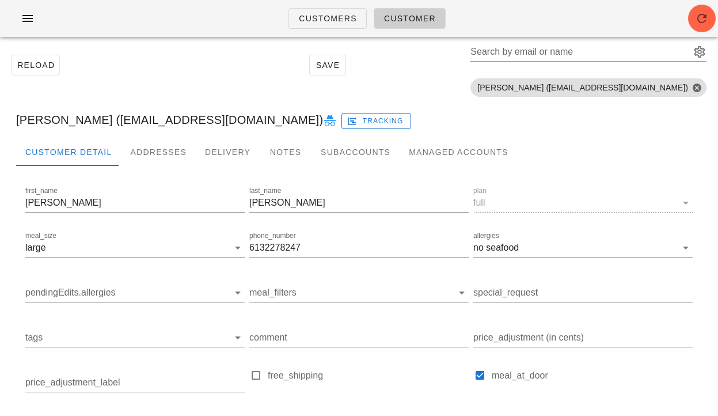
click at [478, 89] on div "Reload Save Search by email or name Include deleted accounts Include Shopify ac…" at bounding box center [359, 65] width 704 height 73
click at [101, 120] on div "Joel Newton (joeldfnewton@gmail.com) Tracking" at bounding box center [359, 119] width 704 height 37
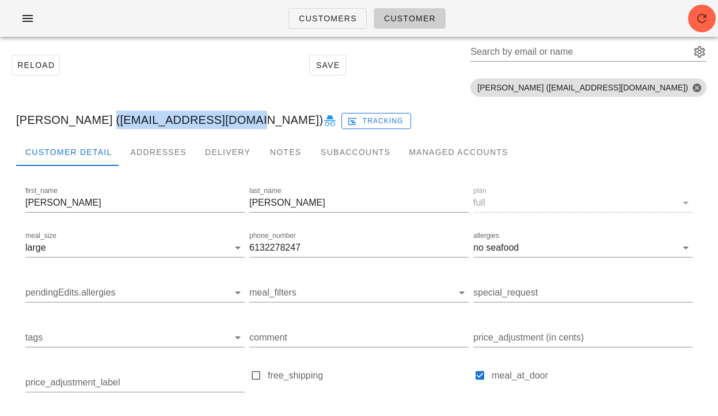
drag, startPoint x: 89, startPoint y: 122, endPoint x: 223, endPoint y: 122, distance: 134.1
click at [223, 122] on div "Joel Newton (joeldfnewton@gmail.com) Tracking" at bounding box center [359, 119] width 704 height 37
copy div "[EMAIL_ADDRESS][DOMAIN_NAME]"
click at [0, 301] on div "Reload Save Search by email or name Include deleted accounts Include Shopify ac…" at bounding box center [359, 289] width 718 height 534
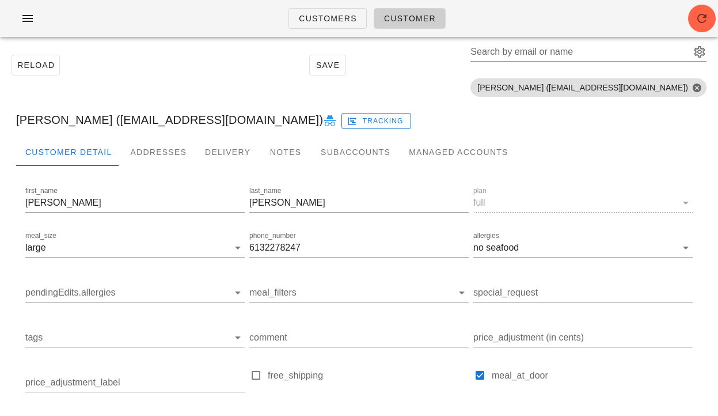
click at [121, 124] on div "Joel Newton (joeldfnewton@gmail.com) Tracking" at bounding box center [359, 119] width 704 height 37
click at [285, 253] on input "6132278247" at bounding box center [358, 247] width 219 height 18
click at [109, 101] on div "Reload Save Search by email or name Include deleted accounts Include Shopify ac…" at bounding box center [359, 65] width 704 height 73
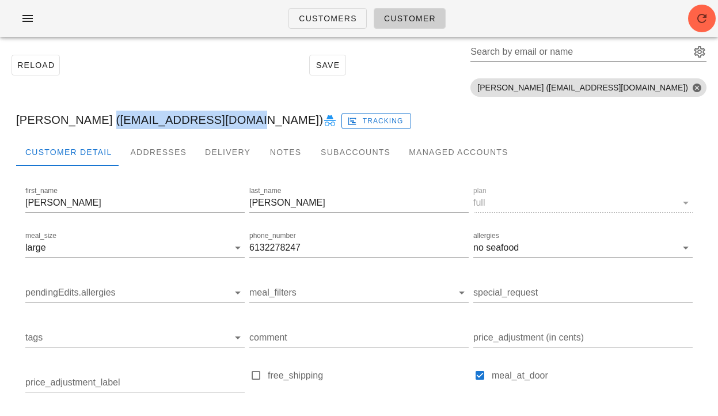
drag, startPoint x: 90, startPoint y: 120, endPoint x: 224, endPoint y: 113, distance: 134.3
click at [224, 113] on div "Joel Newton (joeldfnewton@gmail.com) Tracking" at bounding box center [359, 119] width 704 height 37
copy div "[EMAIL_ADDRESS][DOMAIN_NAME]"
click at [540, 250] on input "allergies" at bounding box center [590, 247] width 139 height 18
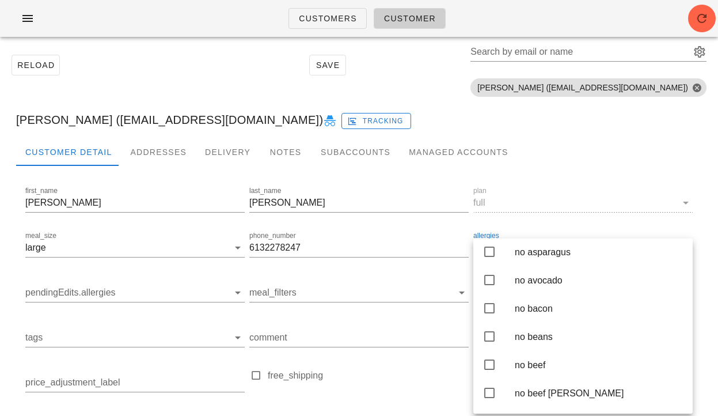
scroll to position [383, 0]
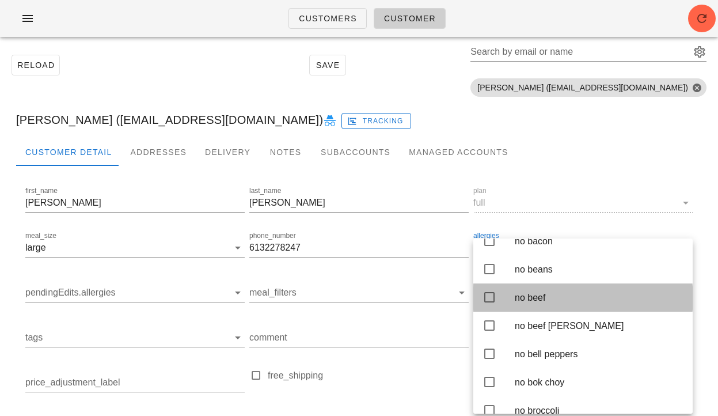
click at [486, 304] on icon at bounding box center [489, 297] width 14 height 14
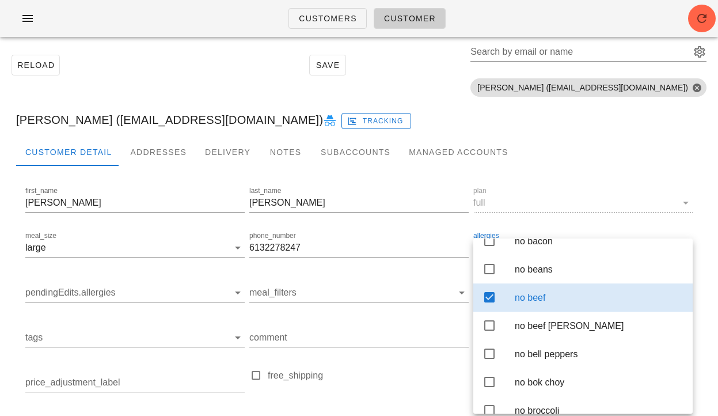
click at [537, 151] on div "Customer Detail Addresses Delivery Notes Subaccounts Managed Accounts" at bounding box center [358, 152] width 685 height 28
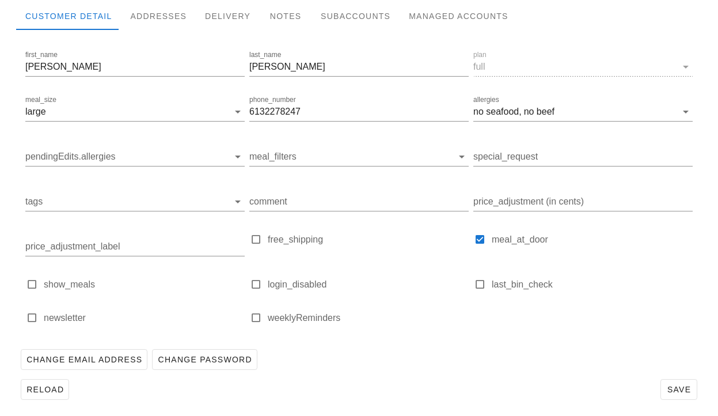
scroll to position [165, 0]
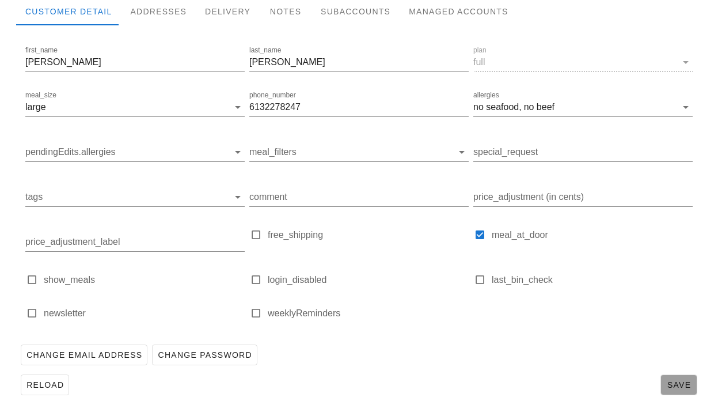
click at [673, 384] on span "Save" at bounding box center [678, 384] width 26 height 9
click at [53, 386] on span "Reload" at bounding box center [45, 384] width 38 height 9
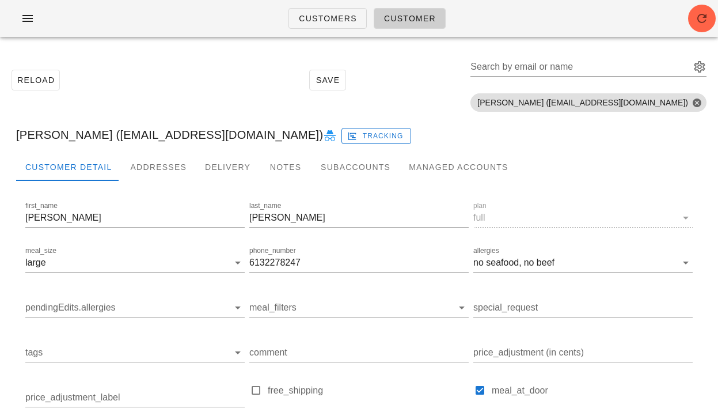
scroll to position [0, 0]
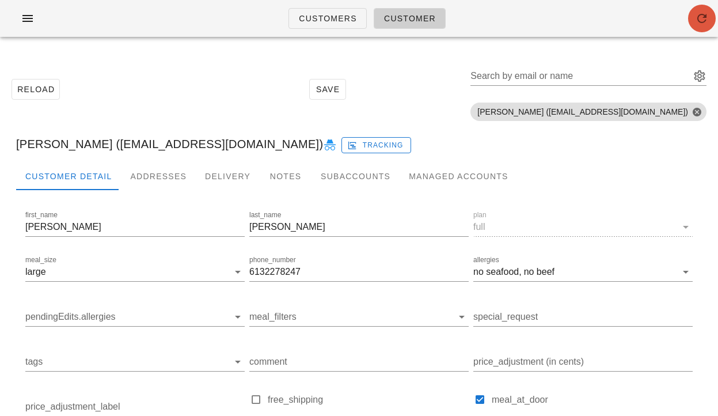
click at [695, 21] on icon "button" at bounding box center [702, 19] width 14 height 14
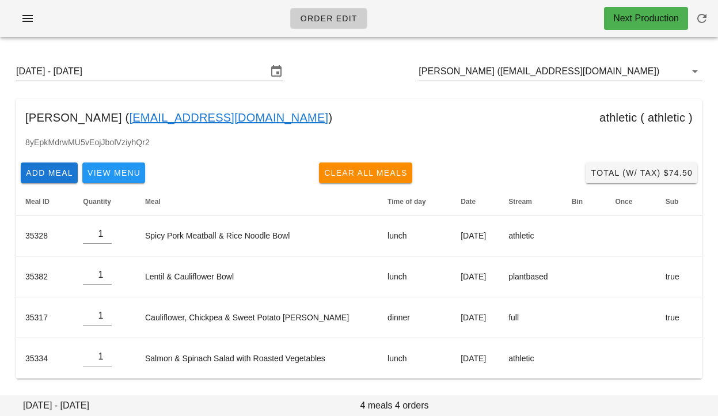
click at [556, 138] on div "8yEpkMdrwMU5vEojJbolVziyhQr2" at bounding box center [358, 147] width 685 height 22
click at [474, 70] on input "[PERSON_NAME] ([EMAIL_ADDRESS][DOMAIN_NAME])" at bounding box center [543, 71] width 251 height 18
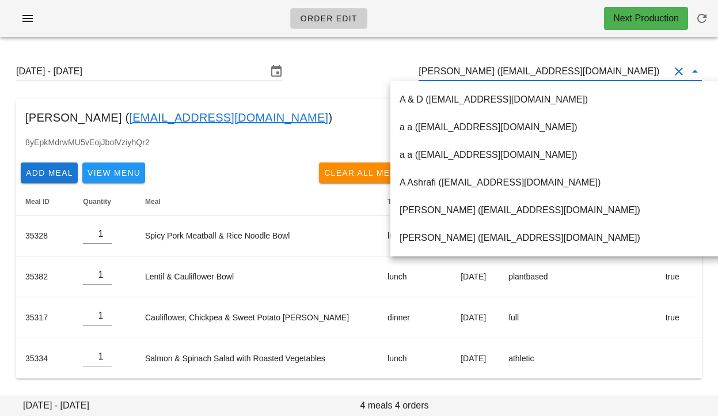
click at [474, 70] on input "[PERSON_NAME] ([EMAIL_ADDRESS][DOMAIN_NAME])" at bounding box center [543, 71] width 251 height 18
paste input "[EMAIL_ADDRESS][DOMAIN_NAME]"
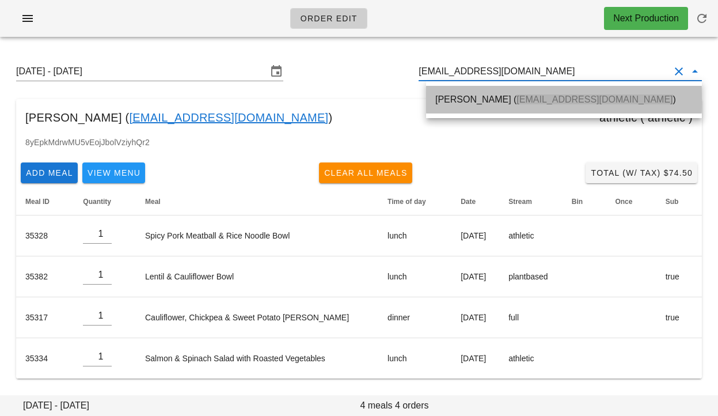
click at [470, 93] on div "[PERSON_NAME] ( [EMAIL_ADDRESS][DOMAIN_NAME] )" at bounding box center [563, 99] width 257 height 25
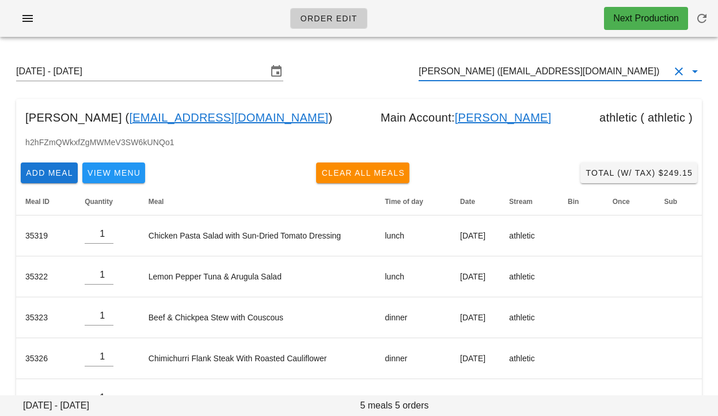
scroll to position [38, 0]
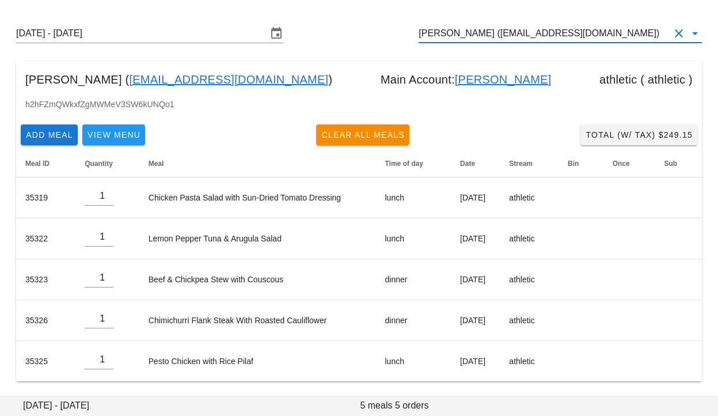
click at [443, 34] on input "Lu Yin (remix7joker@gmail.com)" at bounding box center [543, 33] width 251 height 18
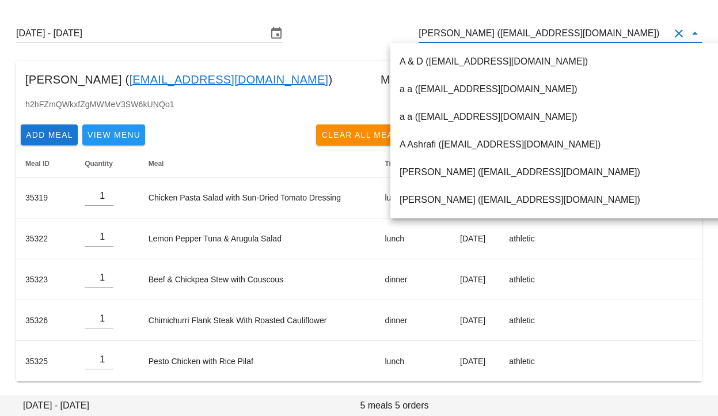
click at [443, 34] on input "Lu Yin (remix7joker@gmail.com)" at bounding box center [543, 33] width 251 height 18
paste input "[EMAIL_ADDRESS][DOMAIN_NAME]"
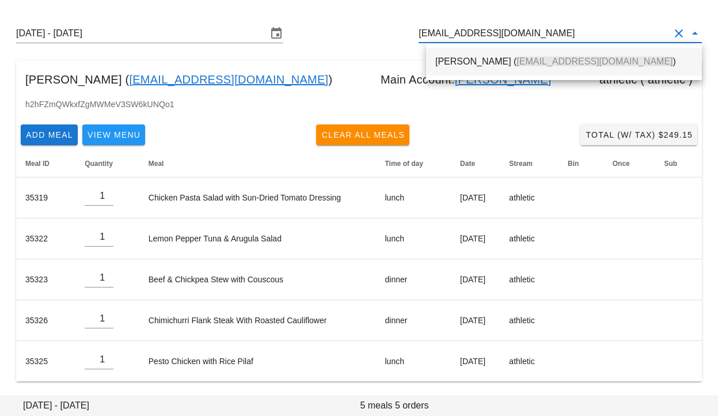
click at [467, 68] on div "Joel Newton ( joeldfnewton@gmail.com )" at bounding box center [563, 61] width 257 height 25
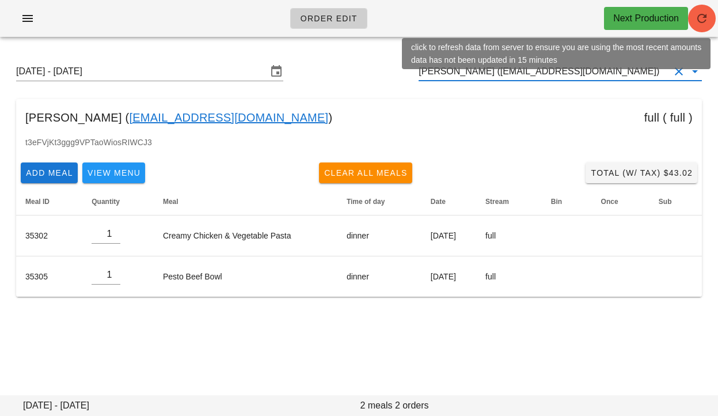
type input "[PERSON_NAME] ([EMAIL_ADDRESS][DOMAIN_NAME])"
click at [701, 18] on icon "button" at bounding box center [702, 19] width 14 height 14
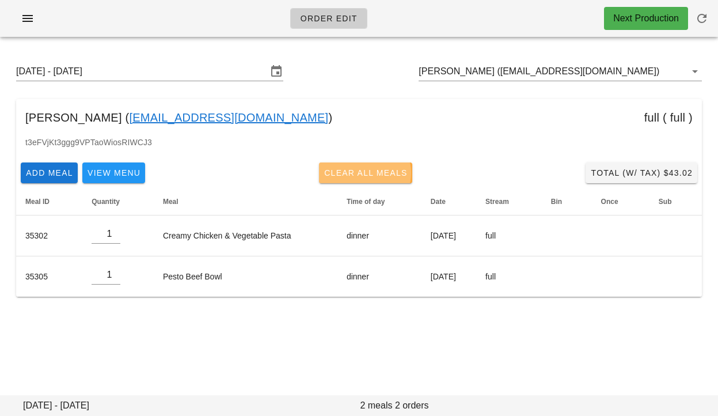
click at [364, 173] on span "Clear All Meals" at bounding box center [365, 172] width 84 height 9
type input "0"
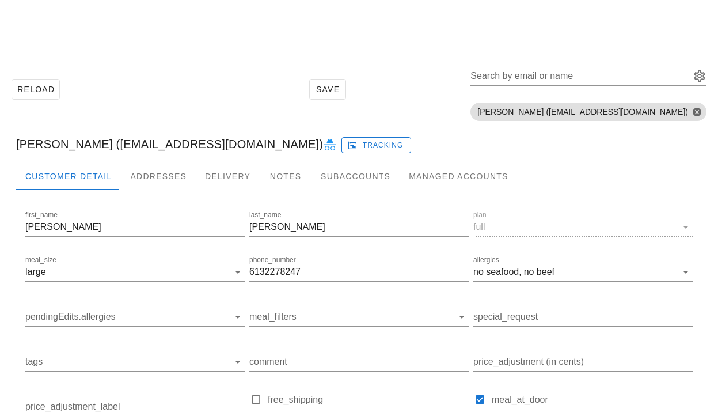
scroll to position [165, 0]
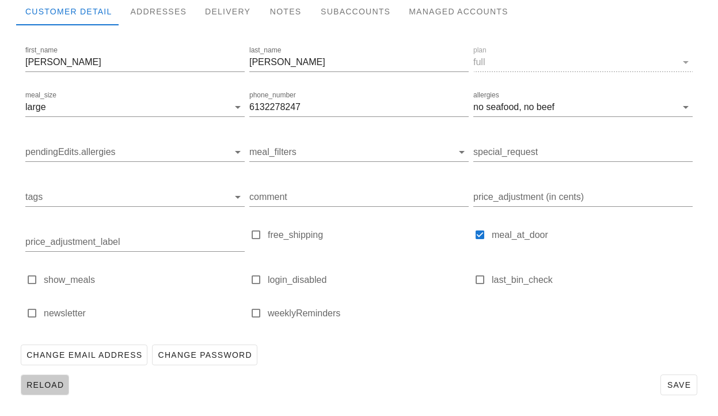
click at [52, 391] on button "Reload" at bounding box center [45, 384] width 48 height 21
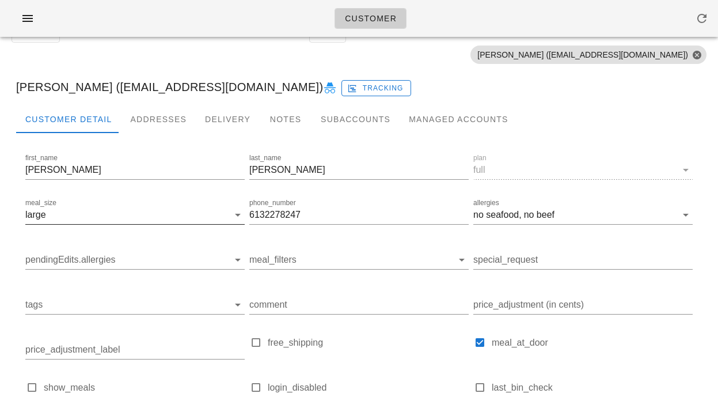
scroll to position [0, 0]
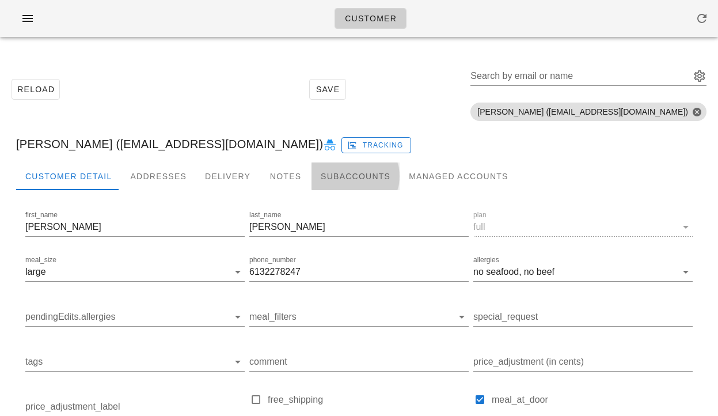
click at [367, 176] on div "Subaccounts" at bounding box center [355, 176] width 88 height 28
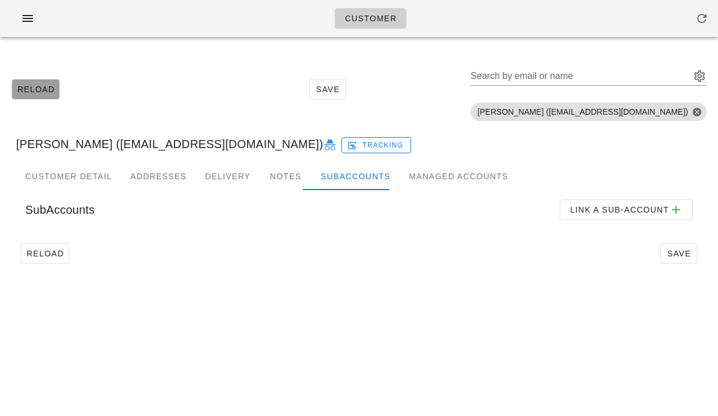
click at [40, 85] on span "Reload" at bounding box center [36, 89] width 38 height 9
click at [31, 16] on icon "button" at bounding box center [28, 19] width 14 height 14
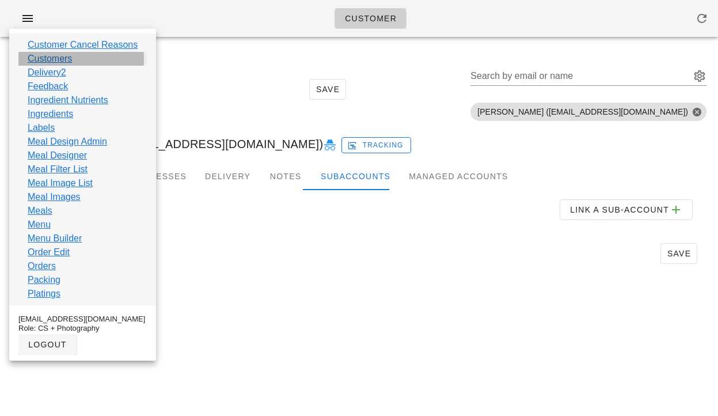
click at [58, 64] on link "Customers" at bounding box center [50, 59] width 44 height 14
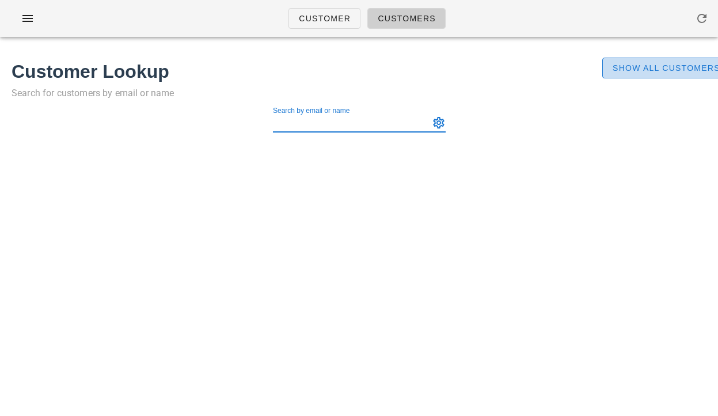
click at [617, 66] on span "Show All Customers" at bounding box center [666, 67] width 108 height 9
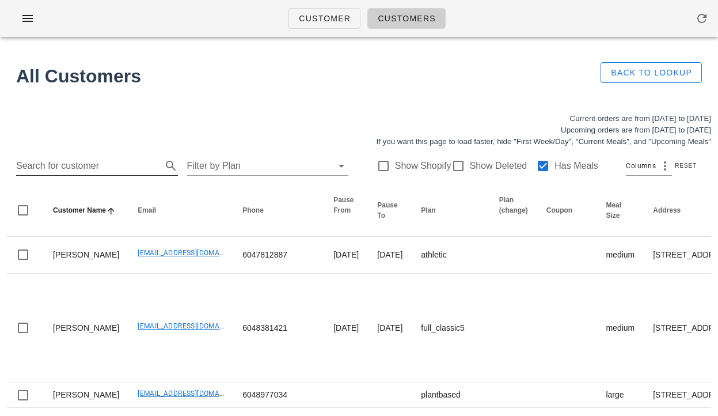
click at [106, 167] on input "Search for customer" at bounding box center [87, 166] width 143 height 18
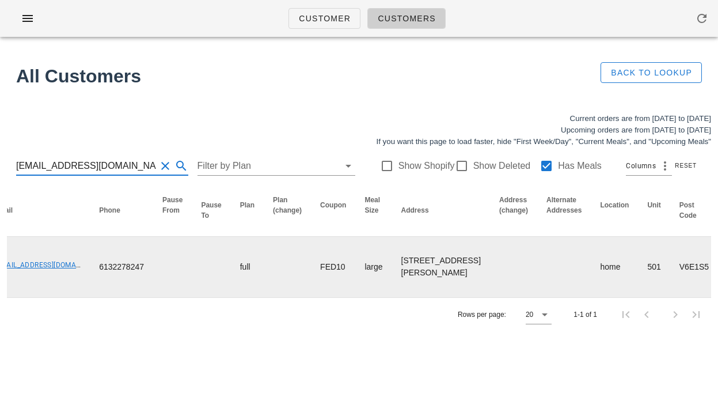
scroll to position [0, 20]
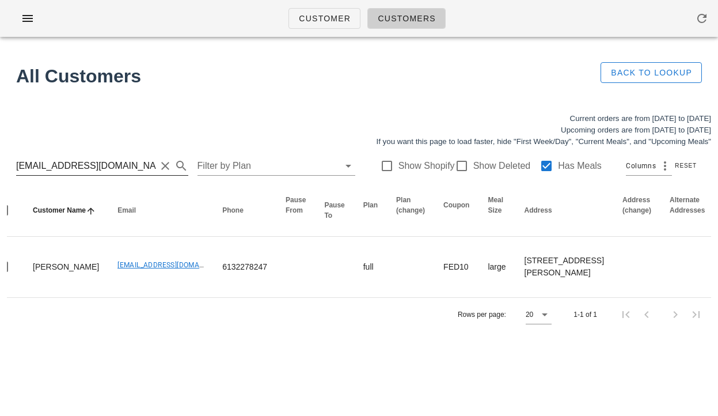
click at [119, 169] on input "[EMAIL_ADDRESS][DOMAIN_NAME]" at bounding box center [86, 166] width 140 height 18
type input "serenaribecca96@gmail.com"
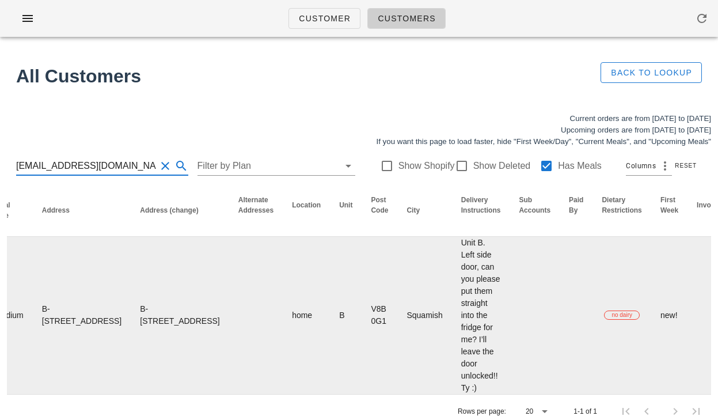
scroll to position [0, 710]
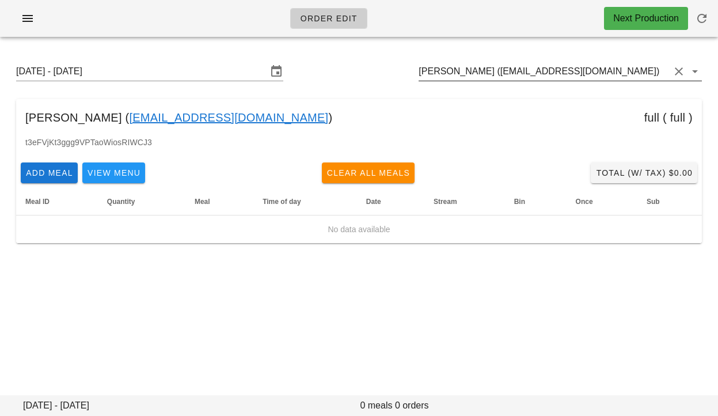
click at [504, 70] on input "[PERSON_NAME] ([EMAIL_ADDRESS][DOMAIN_NAME])" at bounding box center [543, 71] width 251 height 18
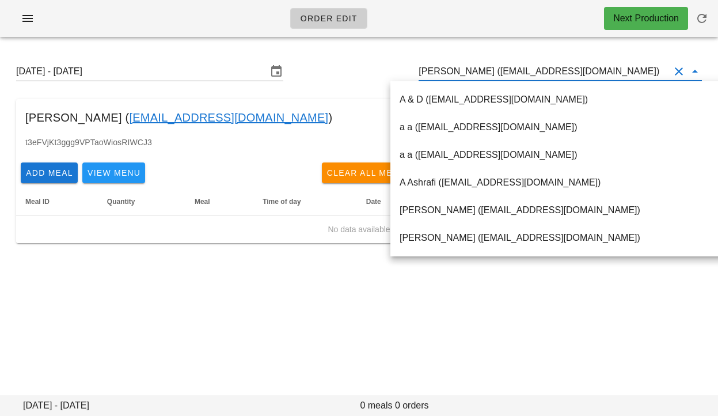
click at [489, 70] on input "[PERSON_NAME] ([EMAIL_ADDRESS][DOMAIN_NAME])" at bounding box center [543, 71] width 251 height 18
drag, startPoint x: 483, startPoint y: 71, endPoint x: 585, endPoint y: 72, distance: 102.4
click at [585, 72] on input "[PERSON_NAME] ([EMAIL_ADDRESS][DOMAIN_NAME])" at bounding box center [543, 71] width 251 height 18
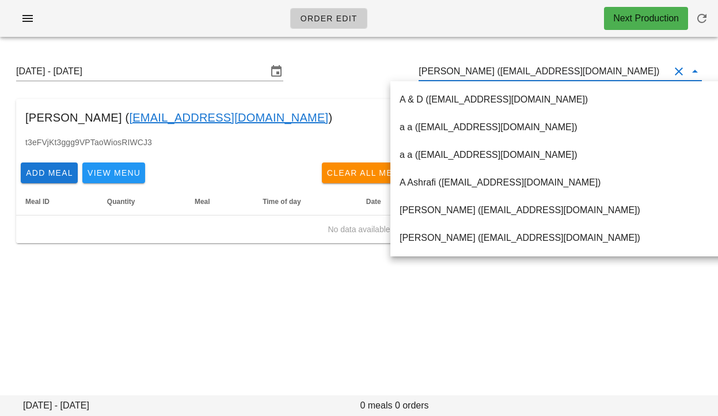
click at [18, 247] on div "[DATE] - [DATE] [PERSON_NAME] ([EMAIL_ADDRESS][DOMAIN_NAME]) [PERSON_NAME] ( [E…" at bounding box center [359, 152] width 718 height 213
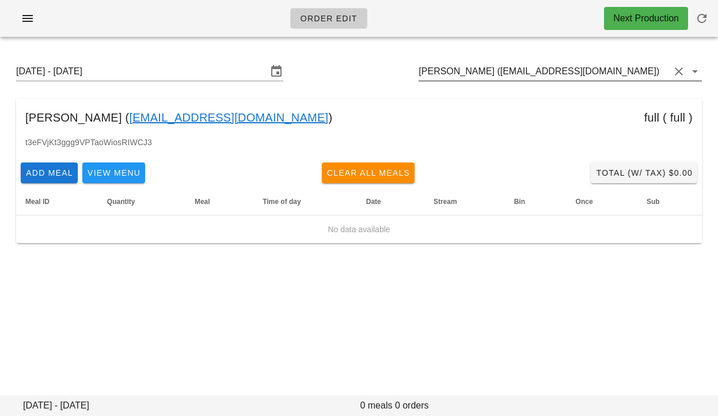
click at [509, 67] on input "[PERSON_NAME] ([EMAIL_ADDRESS][DOMAIN_NAME])" at bounding box center [543, 71] width 251 height 18
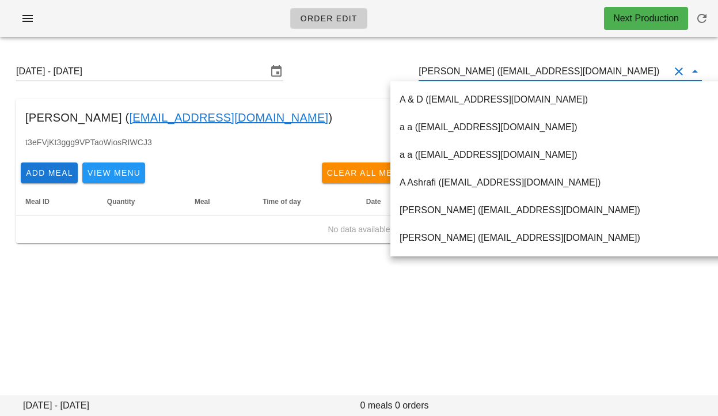
click at [489, 71] on input "[PERSON_NAME] ([EMAIL_ADDRESS][DOMAIN_NAME])" at bounding box center [543, 71] width 251 height 18
drag, startPoint x: 482, startPoint y: 71, endPoint x: 585, endPoint y: 70, distance: 102.4
click at [585, 70] on input "[PERSON_NAME] ([EMAIL_ADDRESS][DOMAIN_NAME])" at bounding box center [543, 71] width 251 height 18
click at [470, 74] on input "[PERSON_NAME] ([EMAIL_ADDRESS][DOMAIN_NAME])" at bounding box center [543, 71] width 251 height 18
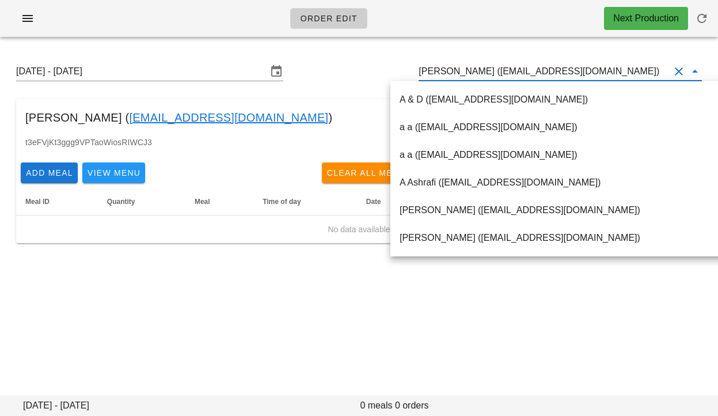
click at [470, 74] on input "[PERSON_NAME] ([EMAIL_ADDRESS][DOMAIN_NAME])" at bounding box center [543, 71] width 251 height 18
paste input "[EMAIL_ADDRESS][DOMAIN_NAME]"
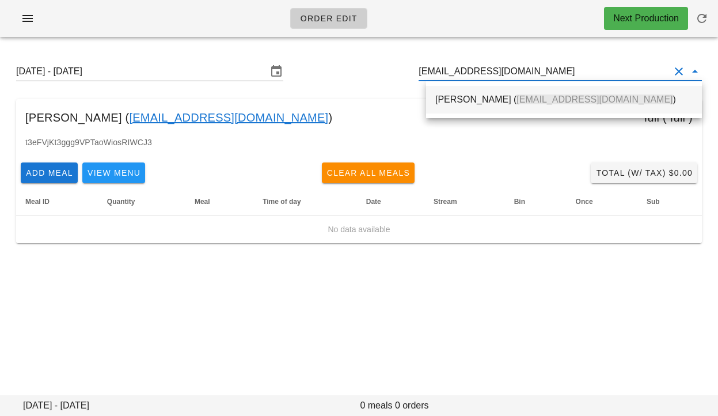
click at [464, 95] on div "[PERSON_NAME] ( [EMAIL_ADDRESS][DOMAIN_NAME] )" at bounding box center [563, 99] width 257 height 11
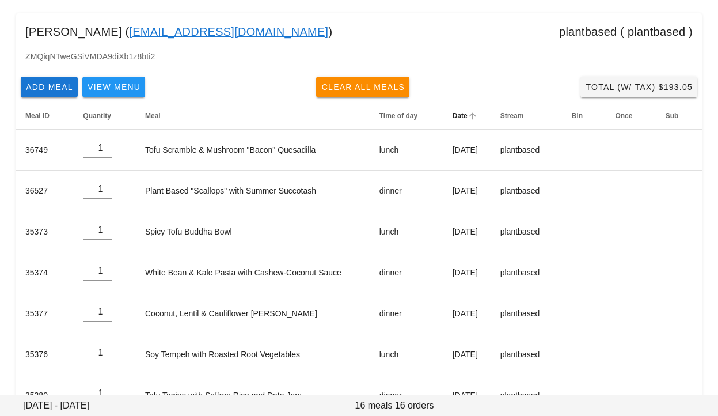
scroll to position [93, 0]
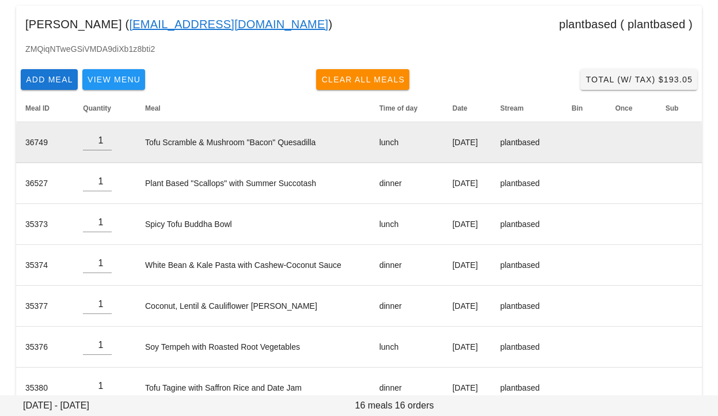
type input "Charles Boucher (dubai711@hotmail.fr)"
drag, startPoint x: 136, startPoint y: 146, endPoint x: 302, endPoint y: 148, distance: 165.8
click at [302, 148] on td "Tofu Scramble & Mushroom "Bacon" Quesadilla" at bounding box center [253, 142] width 234 height 41
copy td "Tofu Scramble & Mushroom "Bacon" Quesadilla"
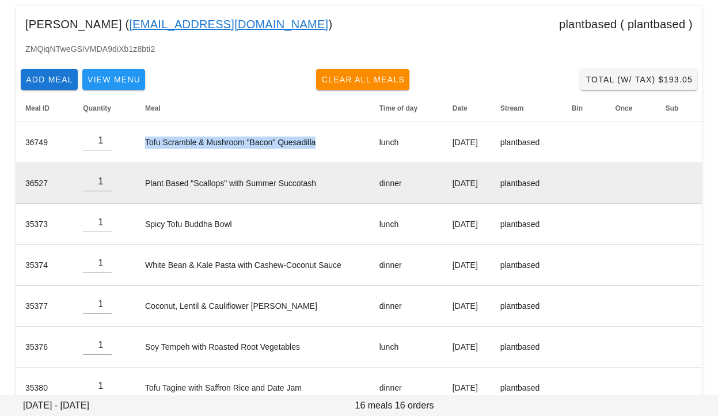
click at [137, 182] on td "Plant Based "Scallops" with Summer Succotash" at bounding box center [253, 183] width 234 height 41
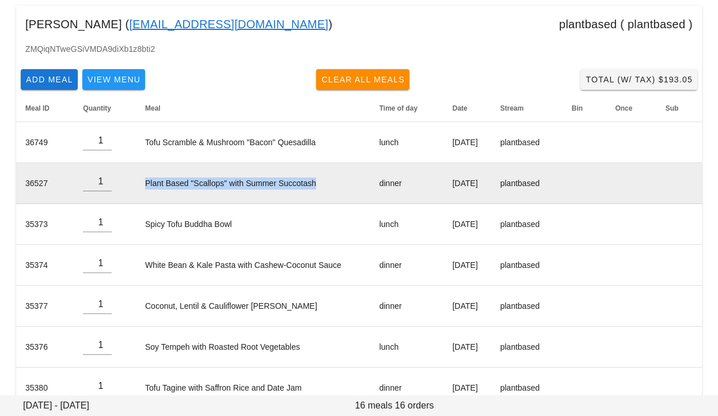
drag, startPoint x: 137, startPoint y: 182, endPoint x: 318, endPoint y: 183, distance: 180.7
click at [310, 186] on td "Plant Based "Scallops" with Summer Succotash" at bounding box center [253, 183] width 234 height 41
copy td "Plant Based "Scallops" with Summer Succotash"
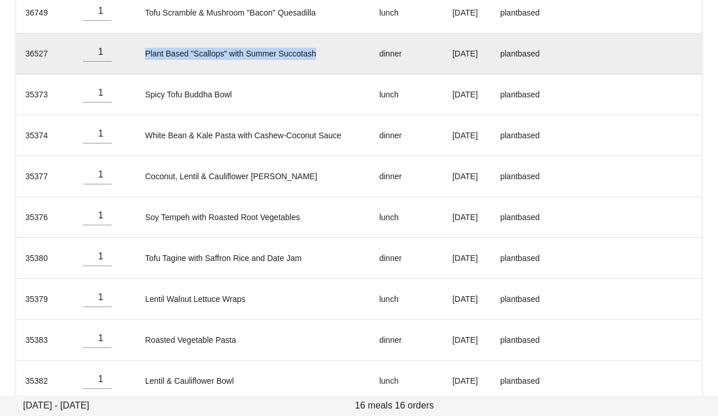
scroll to position [111, 0]
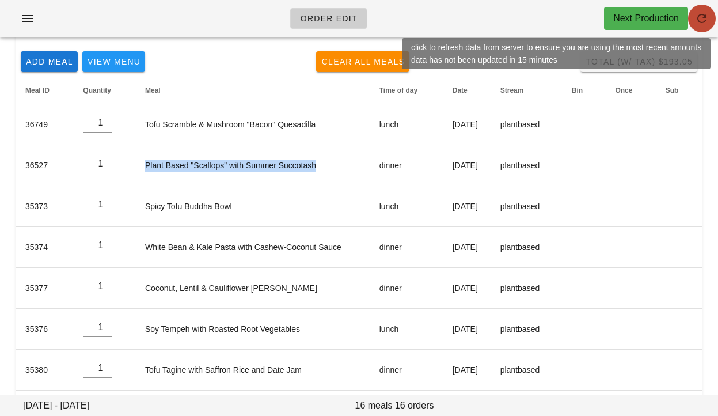
click at [699, 18] on icon "button" at bounding box center [702, 19] width 14 height 14
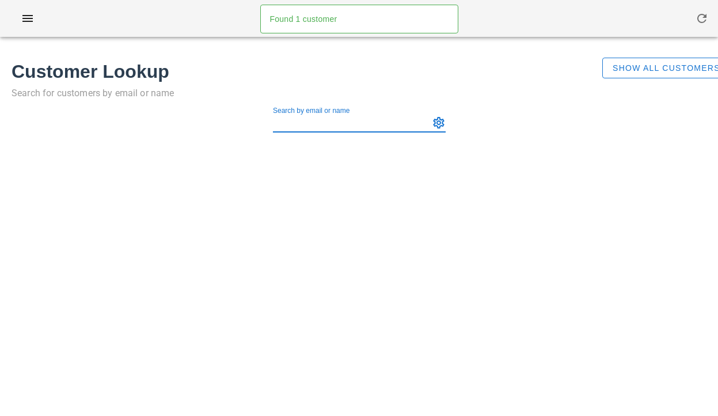
click at [281, 127] on input "Search by email or name" at bounding box center [350, 122] width 154 height 18
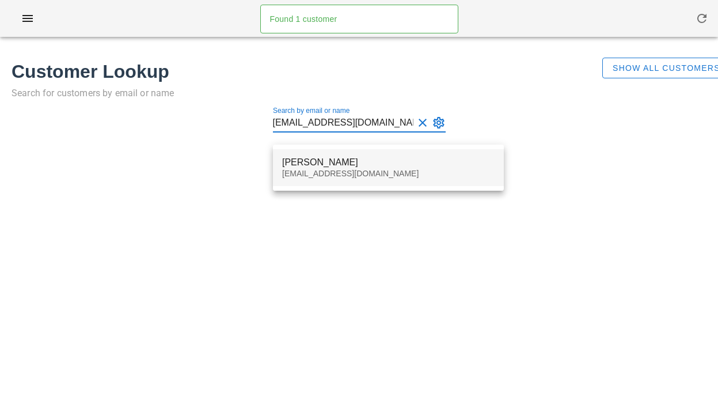
type input "[EMAIL_ADDRESS][DOMAIN_NAME]"
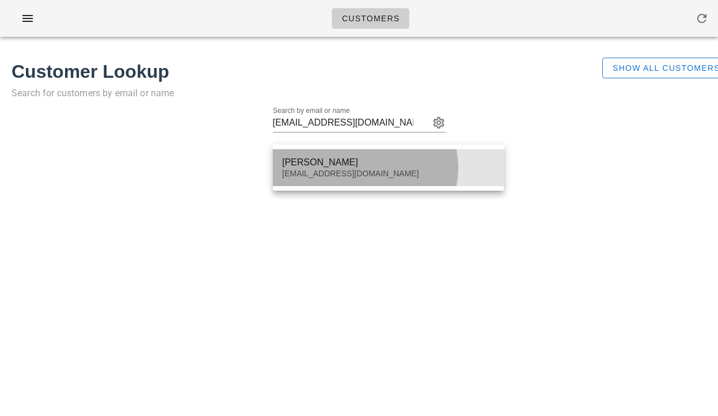
click at [326, 160] on div "[PERSON_NAME]" at bounding box center [388, 162] width 212 height 11
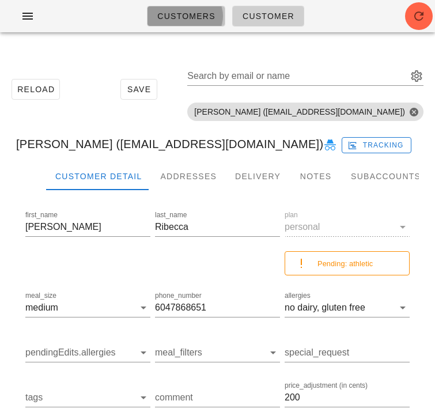
click at [178, 19] on span "Customers" at bounding box center [186, 16] width 59 height 9
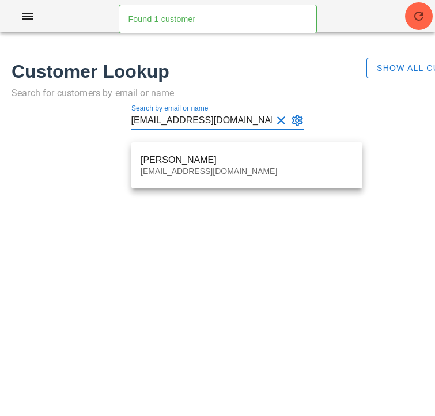
type input "beca.desmanche33@gmail.com"
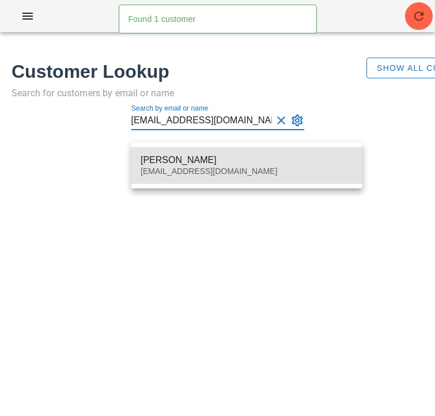
click at [201, 159] on div "[PERSON_NAME]" at bounding box center [246, 159] width 212 height 11
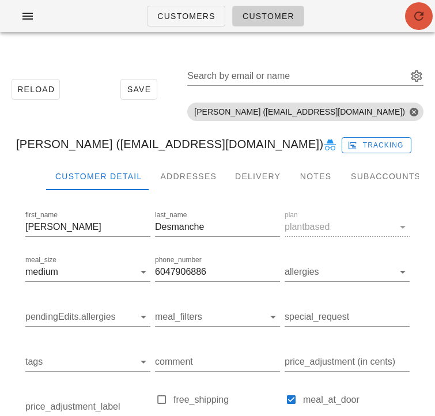
click at [418, 17] on icon "button" at bounding box center [419, 16] width 14 height 14
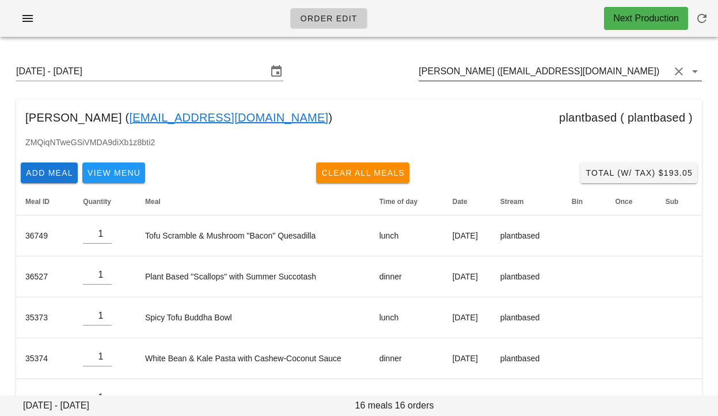
click at [462, 76] on input "Charles Boucher (dubai711@hotmail.fr)" at bounding box center [543, 71] width 251 height 18
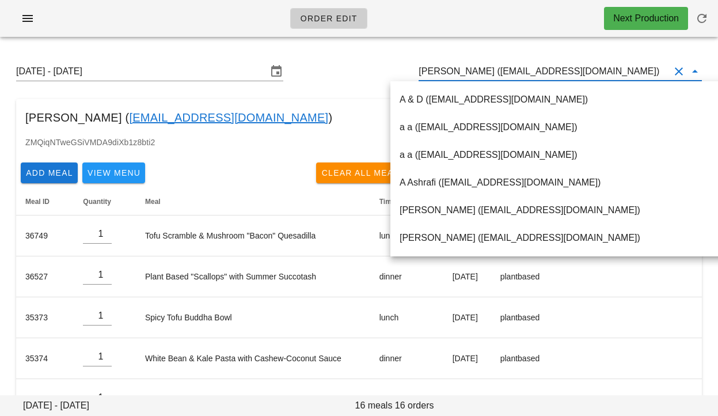
click at [462, 76] on input "Charles Boucher (dubai711@hotmail.fr)" at bounding box center [543, 71] width 251 height 18
paste input "bunsenmedia@gmail.com"
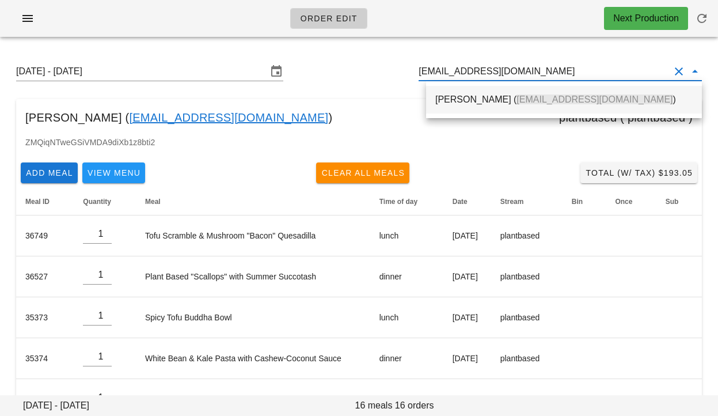
click at [471, 92] on div "Karl O'Reilly ( bunsenmedia@gmail.com )" at bounding box center [563, 99] width 257 height 25
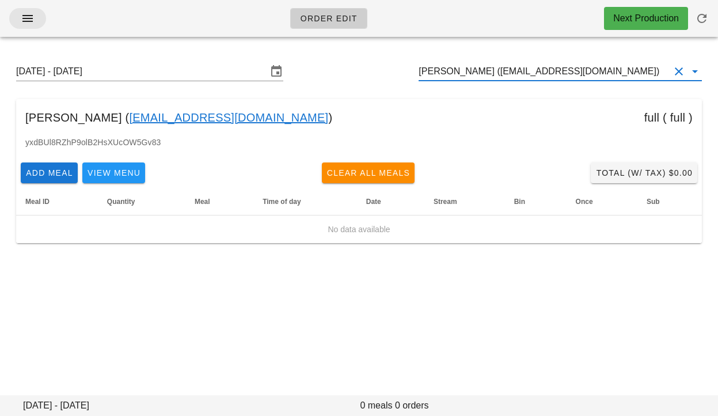
type input "Karl O'Reilly (bunsenmedia@gmail.com)"
click at [300, 341] on div "Order Edit Next Production Sunday August 31 - Saturday September 6 Karl O'Reill…" at bounding box center [359, 208] width 718 height 416
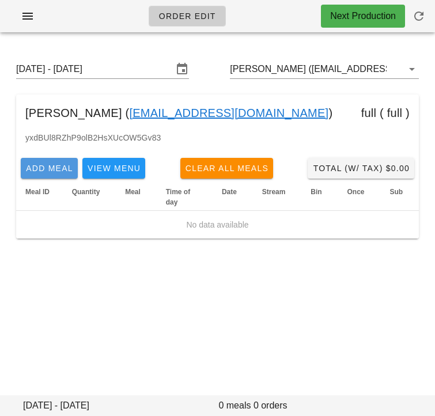
click at [57, 173] on span "Add Meal" at bounding box center [49, 167] width 48 height 9
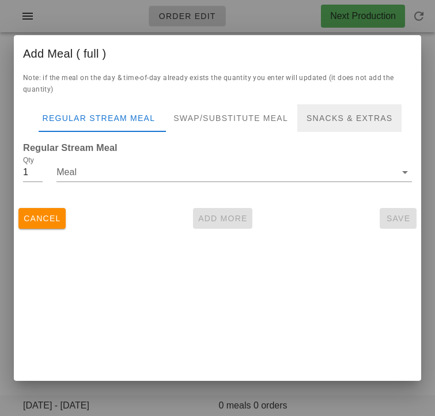
click at [327, 119] on div "Snacks & Extras" at bounding box center [349, 118] width 104 height 28
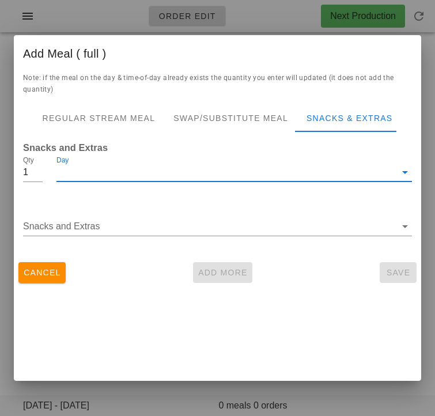
click at [196, 177] on input "Day" at bounding box center [225, 172] width 339 height 18
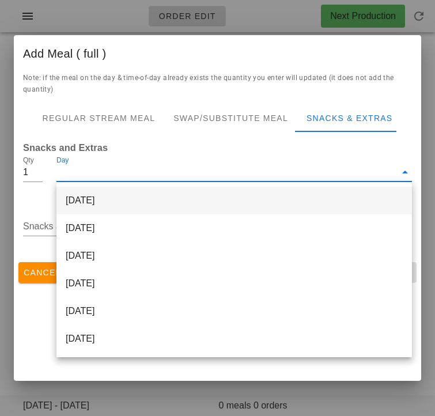
click at [182, 200] on div "Monday Sep 01" at bounding box center [233, 200] width 355 height 28
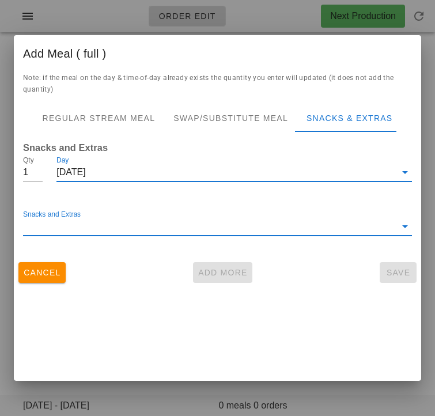
click at [163, 226] on input "Snacks and Extras" at bounding box center [209, 226] width 372 height 18
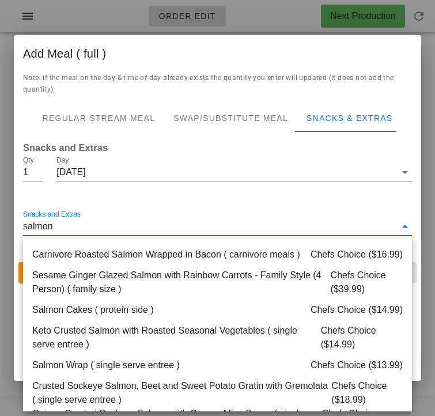
type input "salmon"
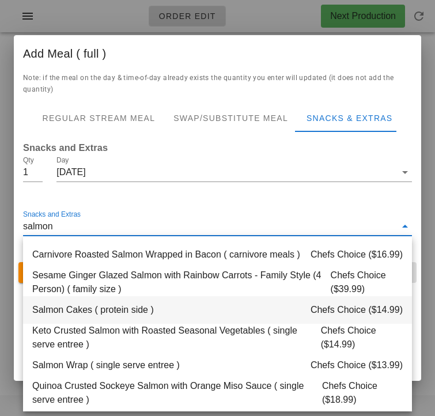
click at [157, 308] on div "Salmon Cakes ( protein side ) Chefs Choice ($14.99)" at bounding box center [217, 310] width 388 height 28
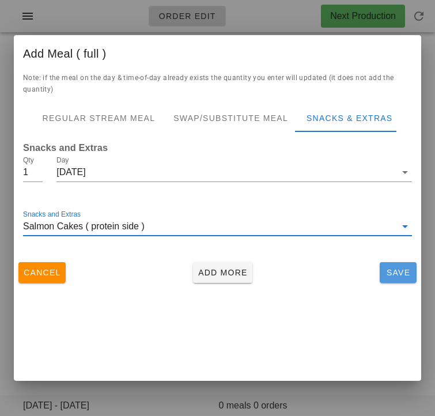
click at [406, 272] on span "Save" at bounding box center [398, 272] width 28 height 9
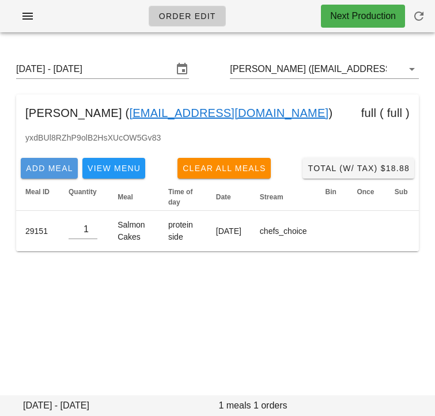
click at [54, 165] on span "Add Meal" at bounding box center [49, 167] width 48 height 9
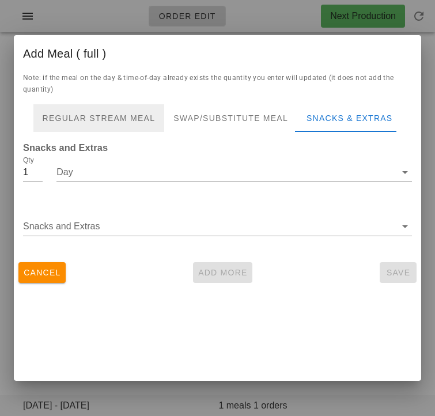
click at [77, 105] on div "Regular Stream Meal" at bounding box center [98, 118] width 131 height 28
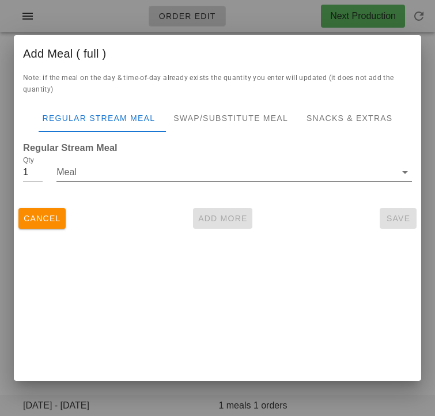
click at [86, 180] on input "Meal" at bounding box center [225, 172] width 339 height 18
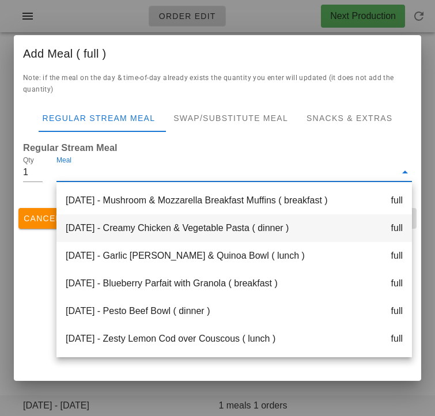
click at [193, 228] on div "Monday Sep 01 - Creamy Chicken & Vegetable Pasta ( dinner ) full" at bounding box center [233, 228] width 355 height 28
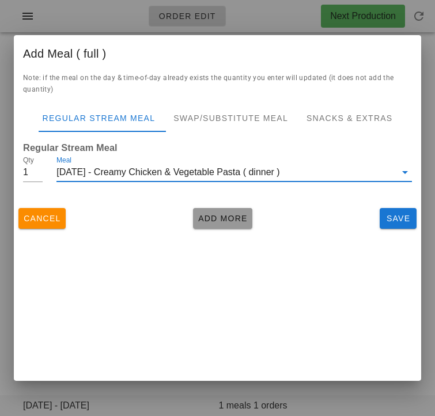
click at [218, 214] on span "Add More" at bounding box center [222, 218] width 50 height 9
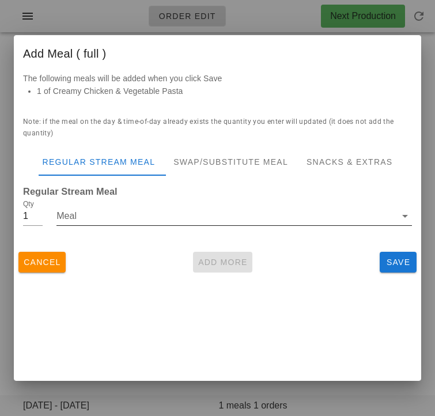
click at [198, 215] on input "Meal" at bounding box center [225, 216] width 339 height 18
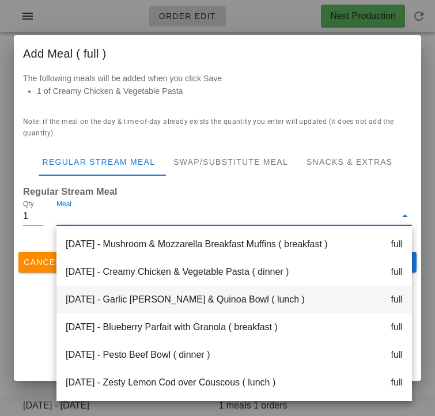
scroll to position [31, 0]
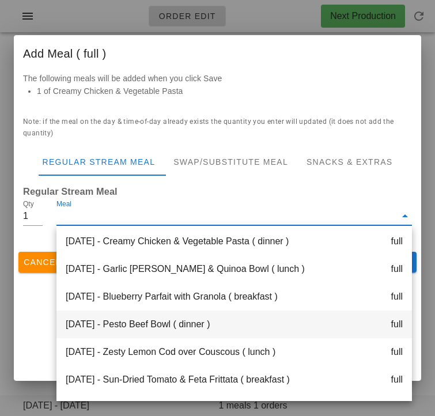
click at [146, 331] on div "Tuesday Sep 02 - Pesto Beef Bowl ( dinner ) full" at bounding box center [233, 324] width 355 height 28
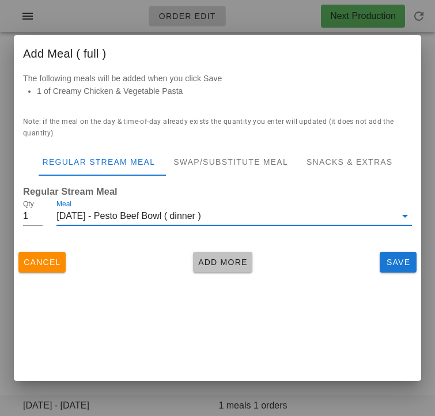
click at [229, 268] on button "Add More" at bounding box center [222, 262] width 59 height 21
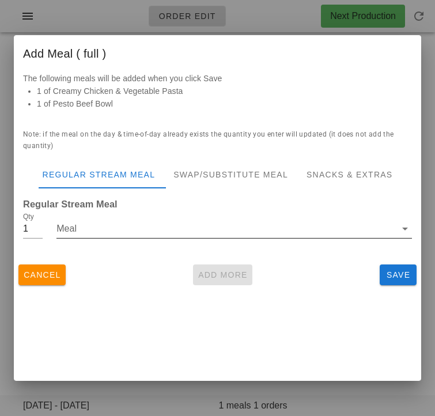
click at [211, 237] on input "Meal" at bounding box center [225, 228] width 339 height 18
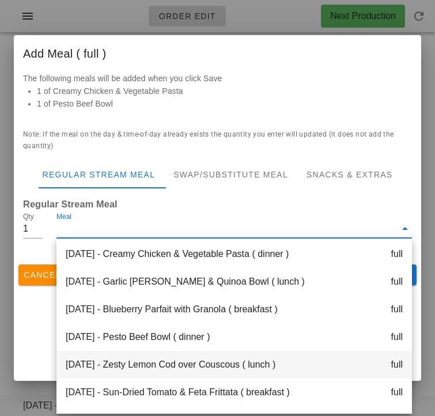
click at [159, 366] on div "Tuesday Sep 02 - Zesty Lemon Cod over Couscous ( lunch ) full" at bounding box center [233, 365] width 355 height 28
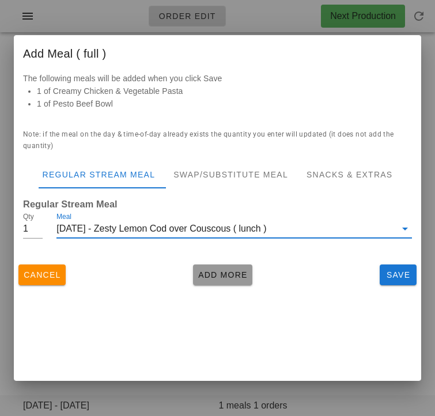
click at [233, 272] on span "Add More" at bounding box center [222, 274] width 50 height 9
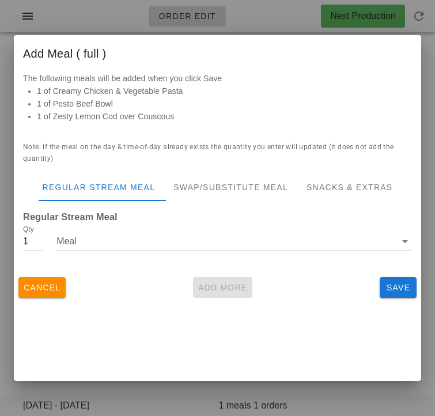
click at [150, 334] on div "Add Meal ( full ) The following meals will be added when you click Save 1 of Cr…" at bounding box center [217, 207] width 407 height 345
click at [176, 246] on input "Meal" at bounding box center [225, 241] width 339 height 18
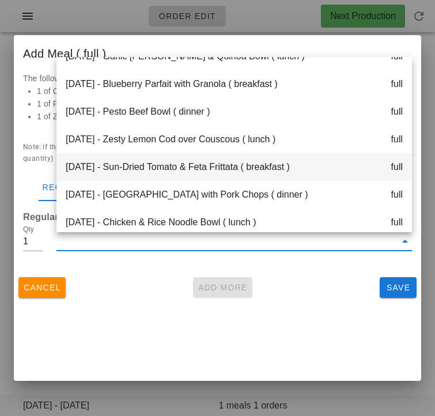
scroll to position [113, 0]
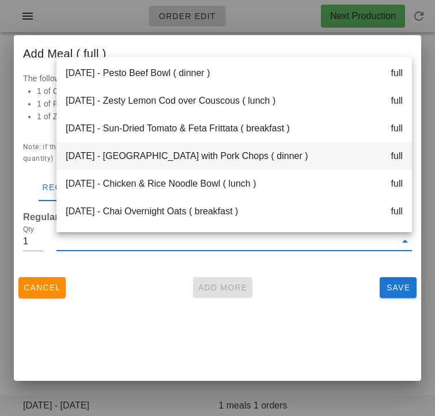
click at [180, 161] on div "Wednesday Sep 03 - Chili with Pork Chops ( dinner ) full" at bounding box center [233, 156] width 355 height 28
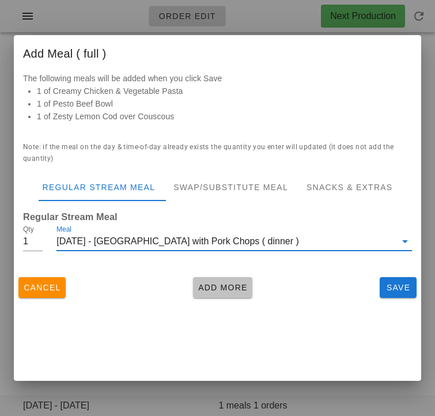
click at [221, 290] on span "Add More" at bounding box center [222, 287] width 50 height 9
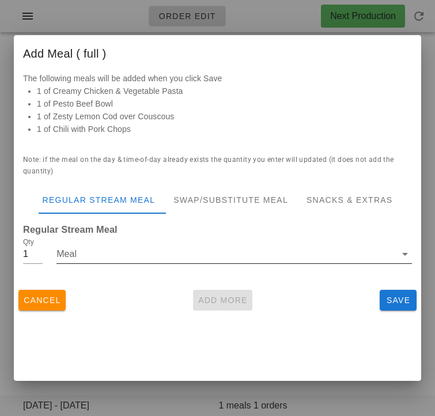
click at [292, 261] on input "Meal" at bounding box center [225, 254] width 339 height 18
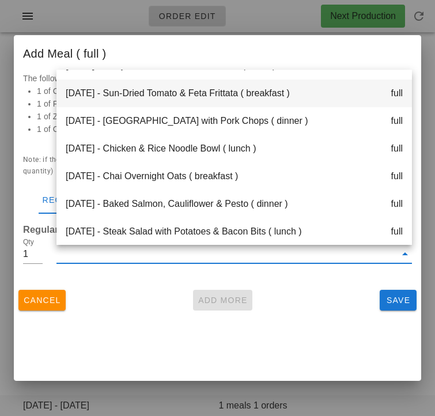
scroll to position [166, 0]
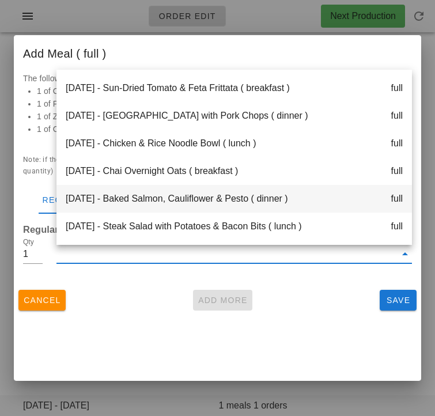
click at [224, 201] on div "Thursday Sep 04 - Baked Salmon, Cauliflower & Pesto ( dinner ) full" at bounding box center [233, 199] width 355 height 28
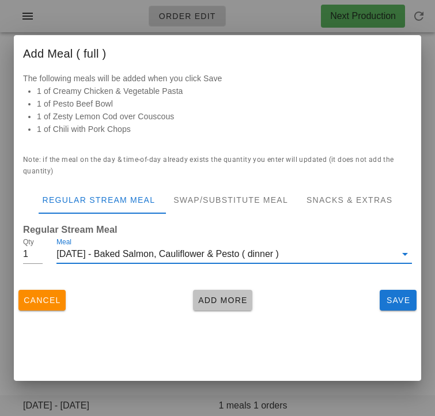
click at [230, 296] on span "Add More" at bounding box center [222, 299] width 50 height 9
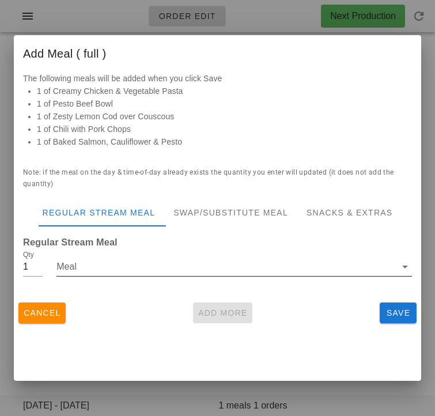
click at [250, 271] on input "Meal" at bounding box center [225, 266] width 339 height 18
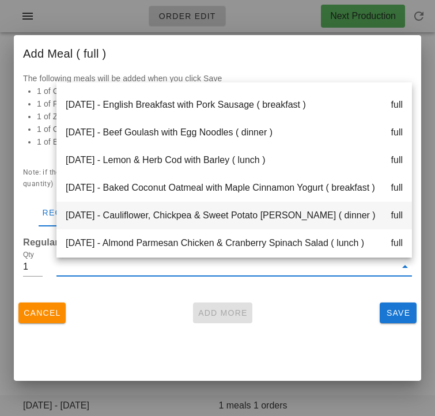
scroll to position [330, 0]
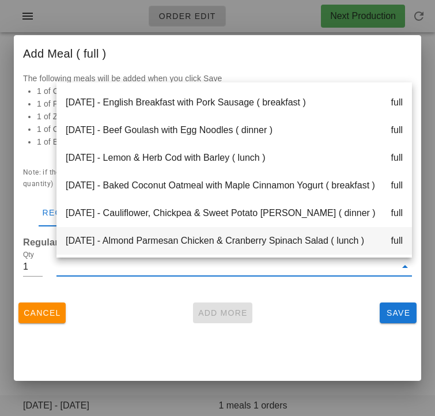
click at [246, 235] on div "Saturday Sep 06 - Almond Parmesan Chicken & Cranberry Spinach Salad ( lunch ) f…" at bounding box center [233, 241] width 355 height 28
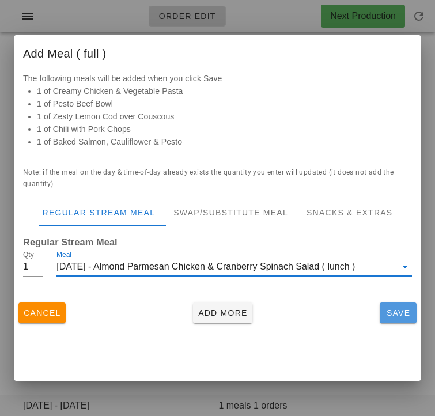
click at [384, 317] on span "Save" at bounding box center [398, 312] width 28 height 9
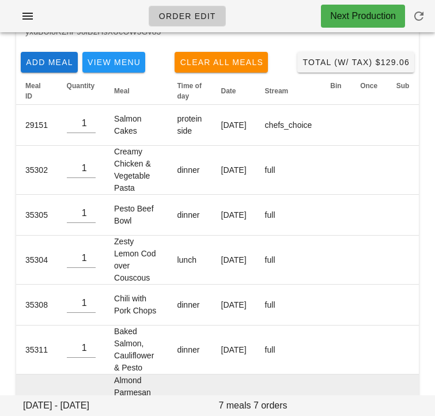
scroll to position [0, 0]
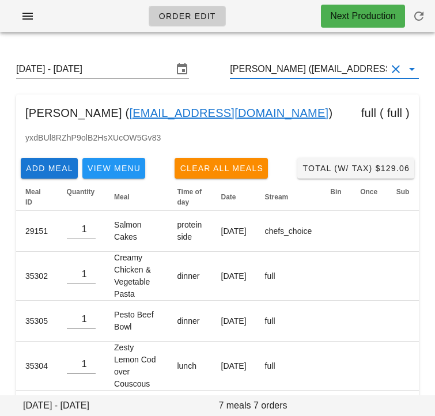
click at [328, 66] on input "Karl O'Reilly (bunsenmedia@gmail.com)" at bounding box center [308, 69] width 157 height 18
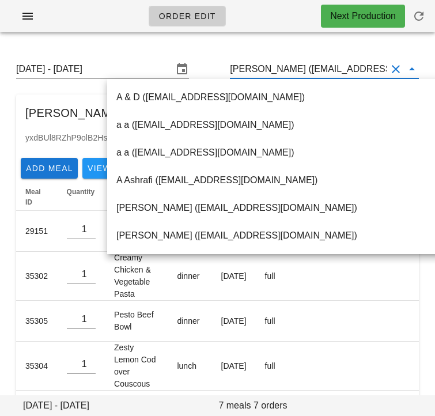
click at [308, 68] on input "Karl O'Reilly (bunsenmedia@gmail.com)" at bounding box center [308, 69] width 157 height 18
click at [348, 44] on div "Order Edit Next Production" at bounding box center [217, 23] width 435 height 46
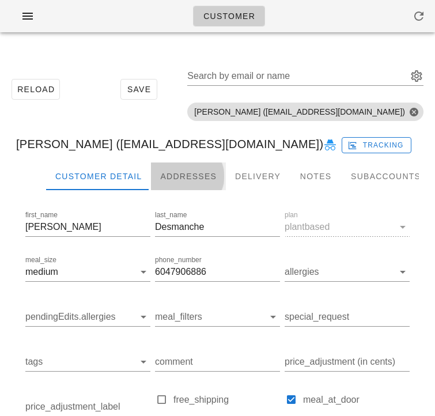
click at [181, 180] on div "Addresses" at bounding box center [188, 176] width 75 height 28
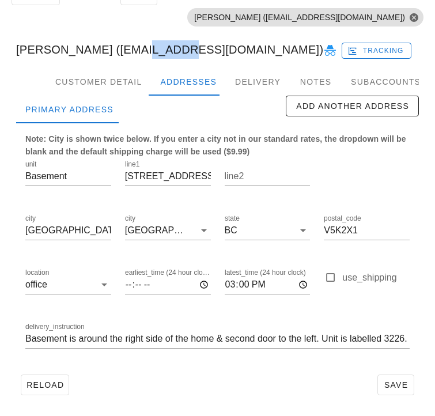
drag, startPoint x: 131, startPoint y: 50, endPoint x: 158, endPoint y: 38, distance: 29.1
click at [158, 38] on div "[PERSON_NAME] ([EMAIL_ADDRESS][DOMAIN_NAME]) Tracking" at bounding box center [217, 49] width 421 height 37
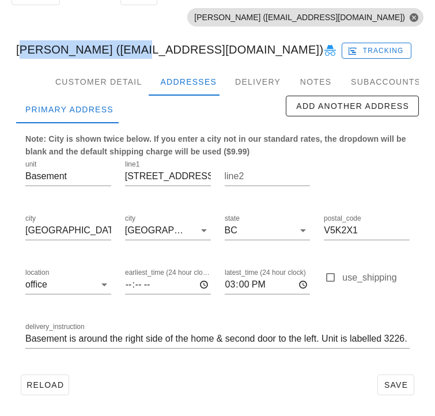
click at [123, 49] on div "[PERSON_NAME] ([EMAIL_ADDRESS][DOMAIN_NAME]) Tracking" at bounding box center [217, 49] width 421 height 37
drag, startPoint x: 125, startPoint y: 50, endPoint x: 5, endPoint y: 48, distance: 120.3
click at [5, 48] on div "Reload Save Search by email or name Include deleted accounts Include Shopify ac…" at bounding box center [217, 184] width 435 height 464
copy div "[PERSON_NAME]"
drag, startPoint x: 134, startPoint y: 45, endPoint x: 300, endPoint y: 52, distance: 166.5
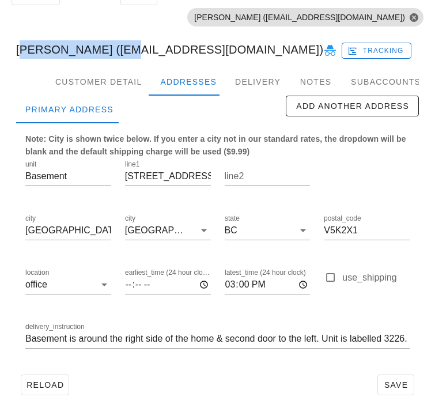
click at [300, 52] on div "[PERSON_NAME] ([EMAIL_ADDRESS][DOMAIN_NAME]) Tracking" at bounding box center [217, 49] width 421 height 37
copy div "[EMAIL_ADDRESS][DOMAIN_NAME]"
